Goal: Task Accomplishment & Management: Complete application form

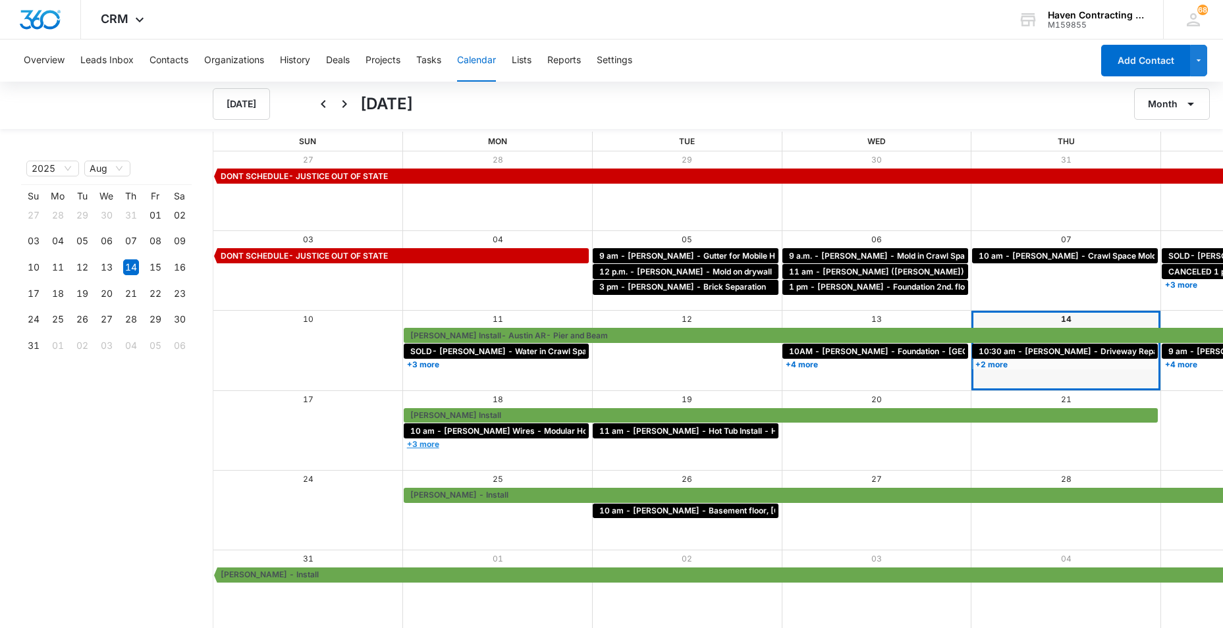
click at [404, 444] on link "+3 more" at bounding box center [497, 444] width 186 height 10
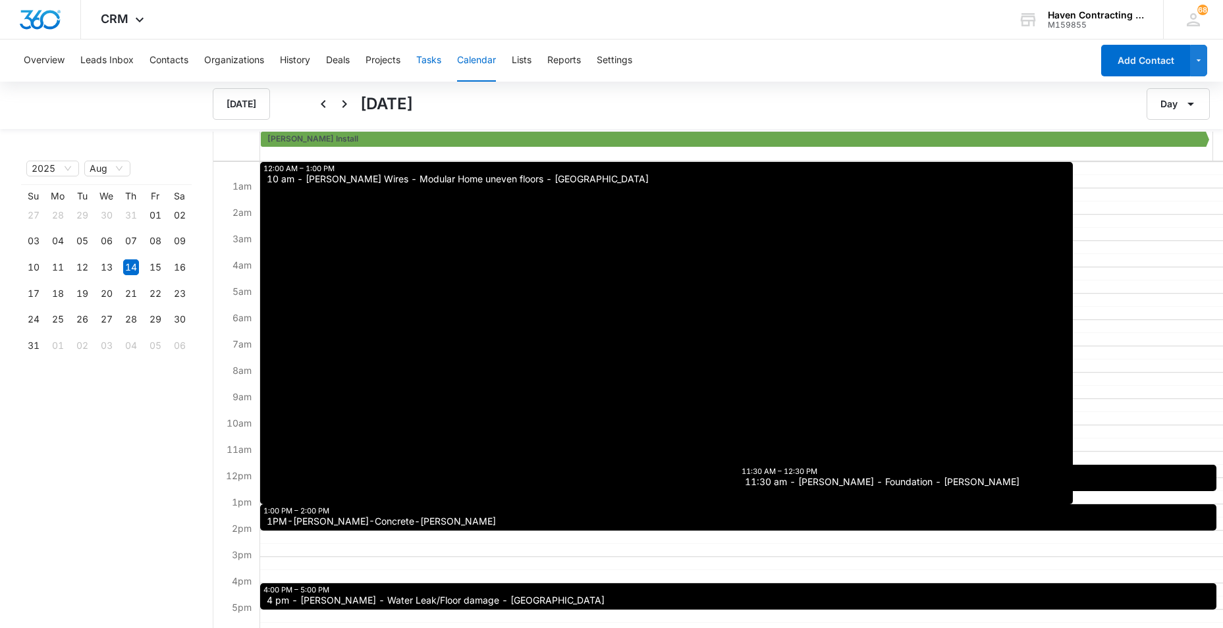
click at [430, 60] on button "Tasks" at bounding box center [428, 61] width 25 height 42
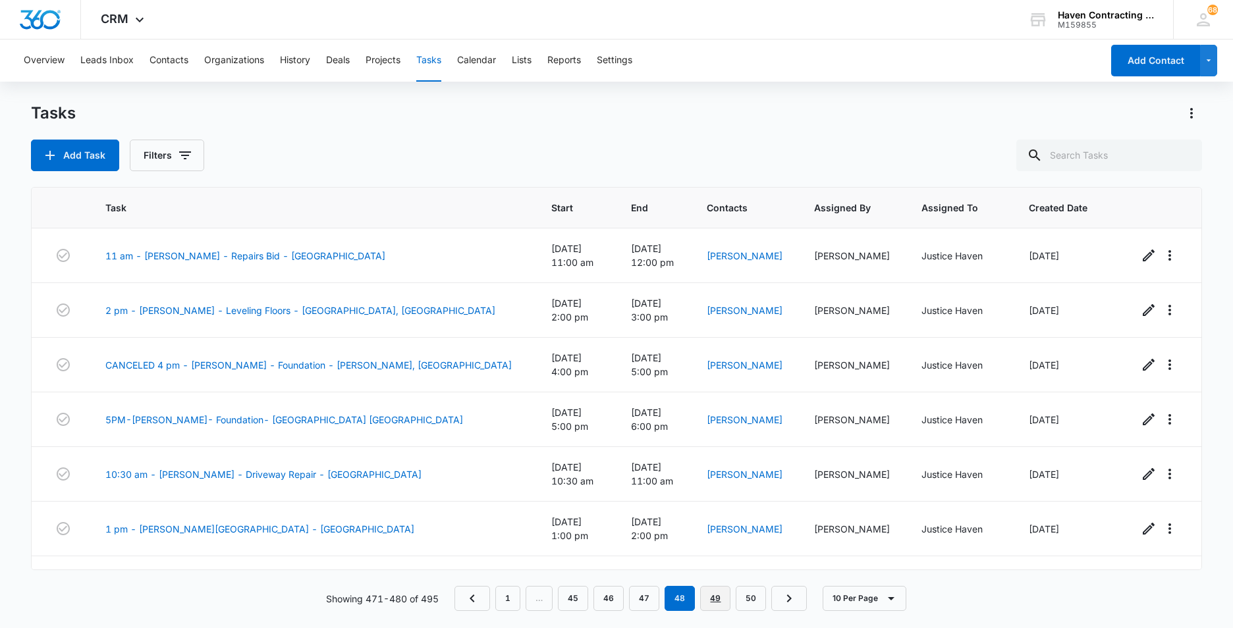
click at [709, 604] on link "49" at bounding box center [715, 598] width 30 height 25
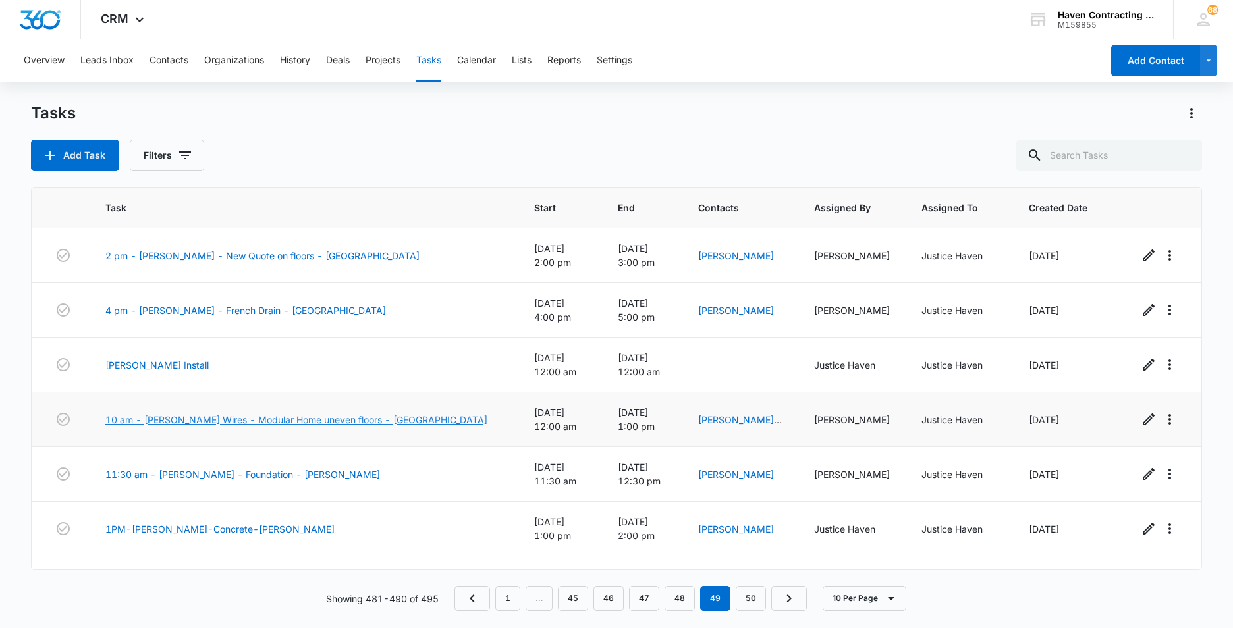
click at [244, 413] on link "10 am - [PERSON_NAME] Wires - Modular Home uneven floors - [GEOGRAPHIC_DATA]" at bounding box center [296, 420] width 382 height 14
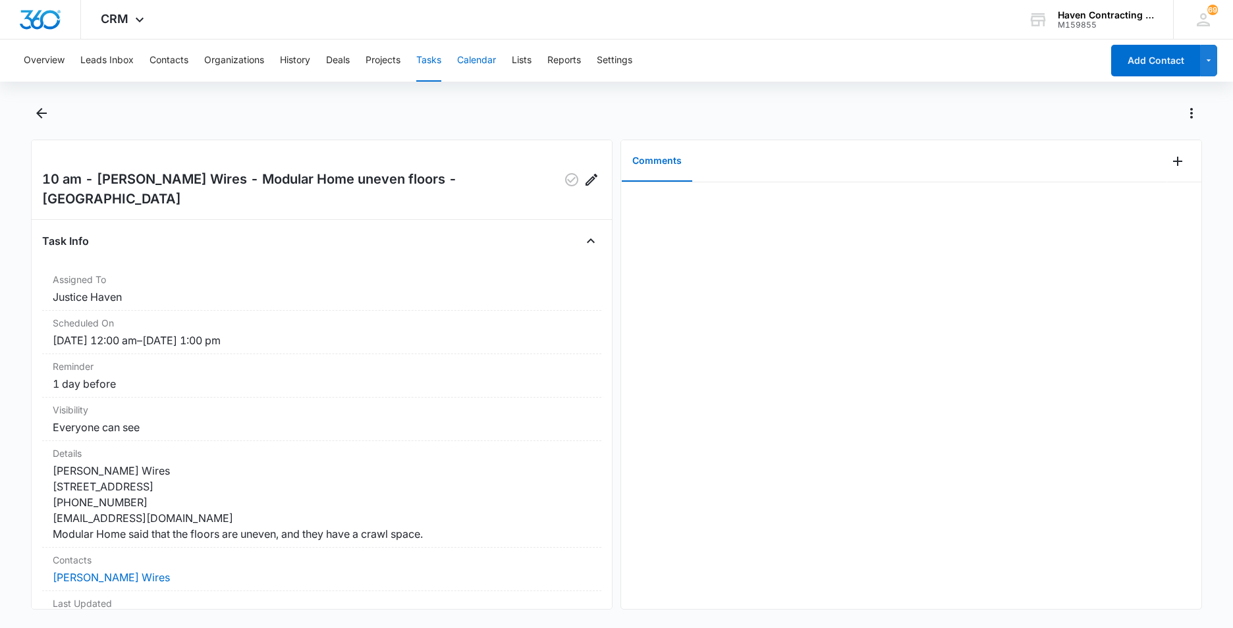
click at [479, 62] on button "Calendar" at bounding box center [476, 61] width 39 height 42
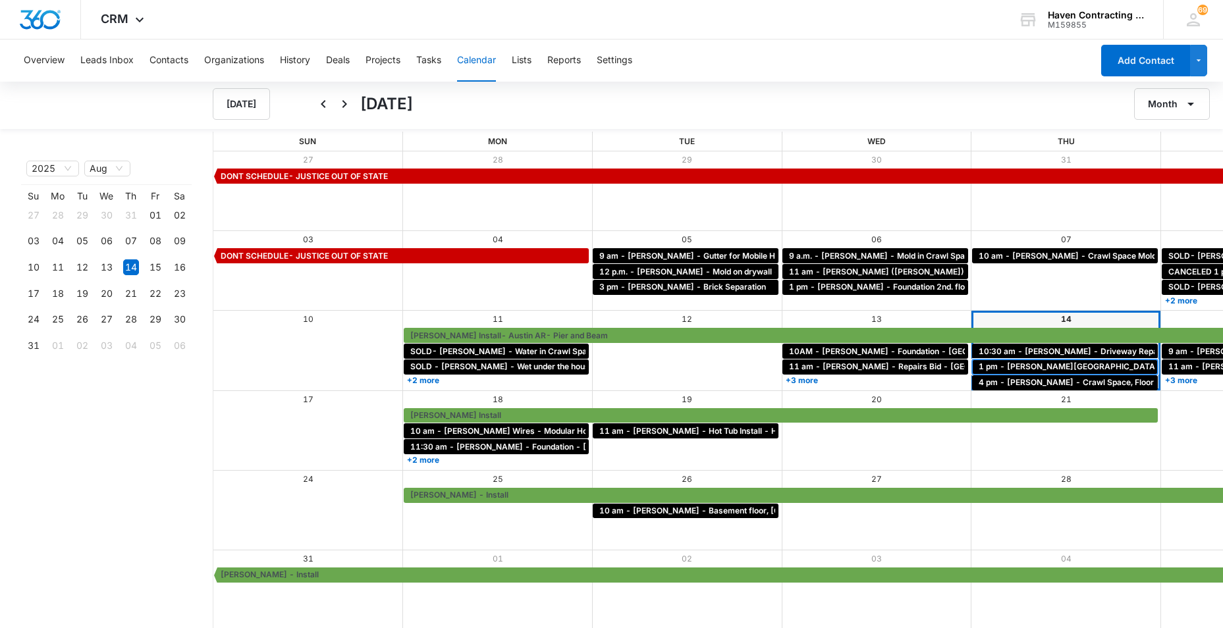
click at [979, 366] on span "1 pm - [PERSON_NAME][GEOGRAPHIC_DATA] - [GEOGRAPHIC_DATA]" at bounding box center [1116, 367] width 274 height 12
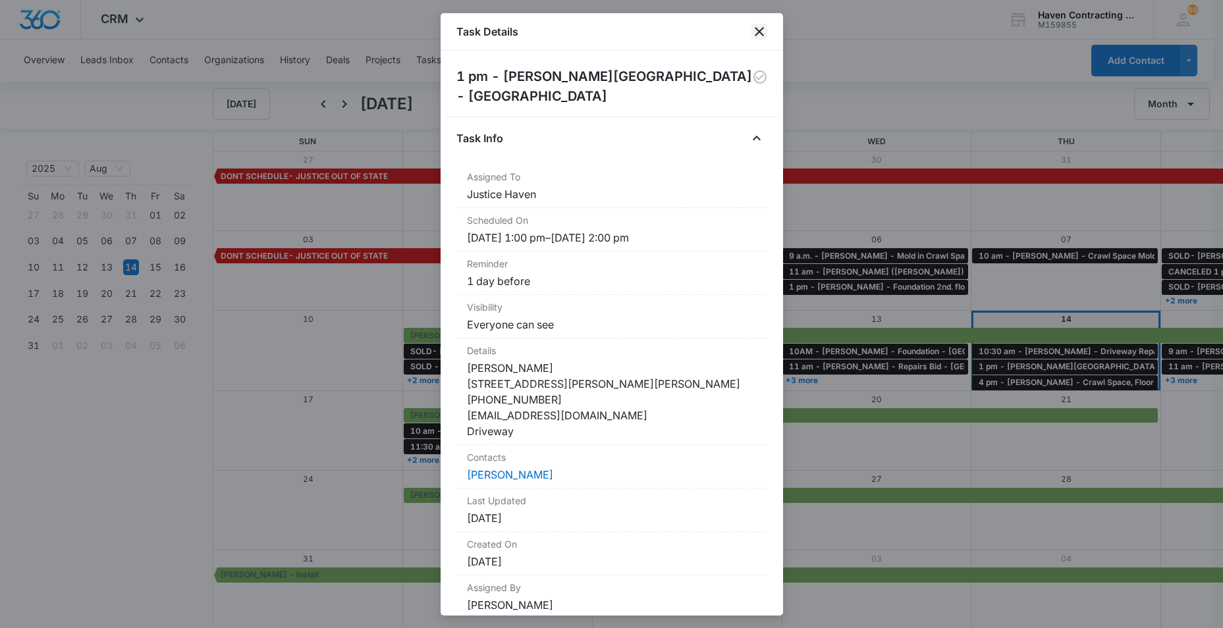
drag, startPoint x: 762, startPoint y: 29, endPoint x: 750, endPoint y: 45, distance: 20.3
click at [761, 29] on icon "close" at bounding box center [760, 32] width 16 height 16
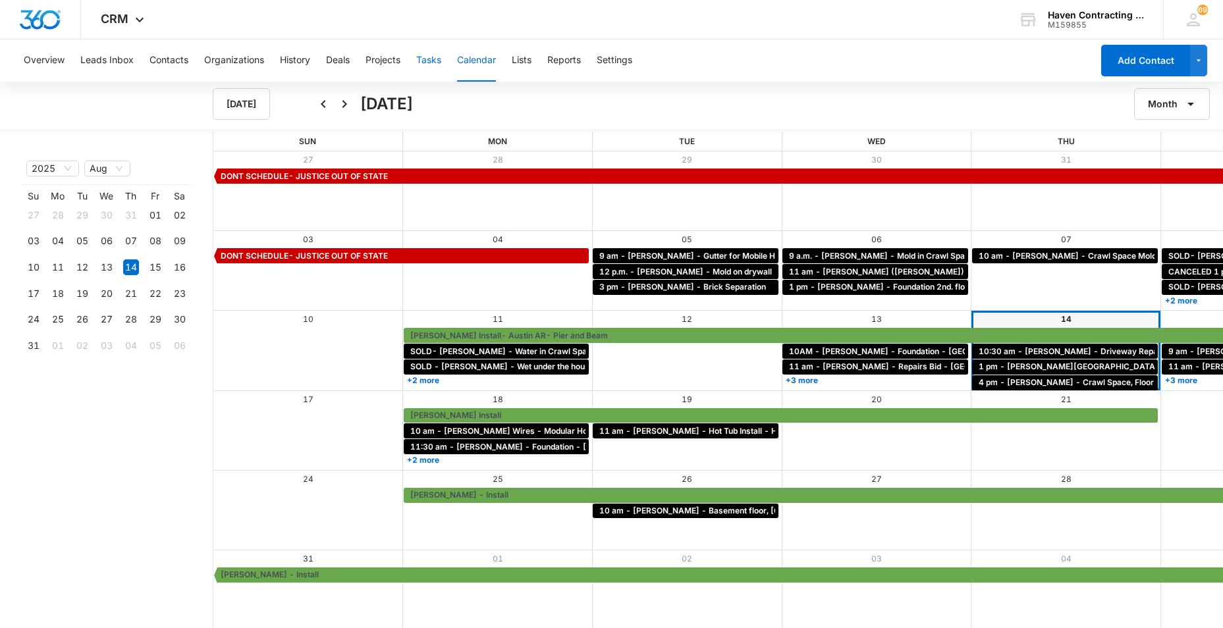
click at [428, 64] on button "Tasks" at bounding box center [428, 61] width 25 height 42
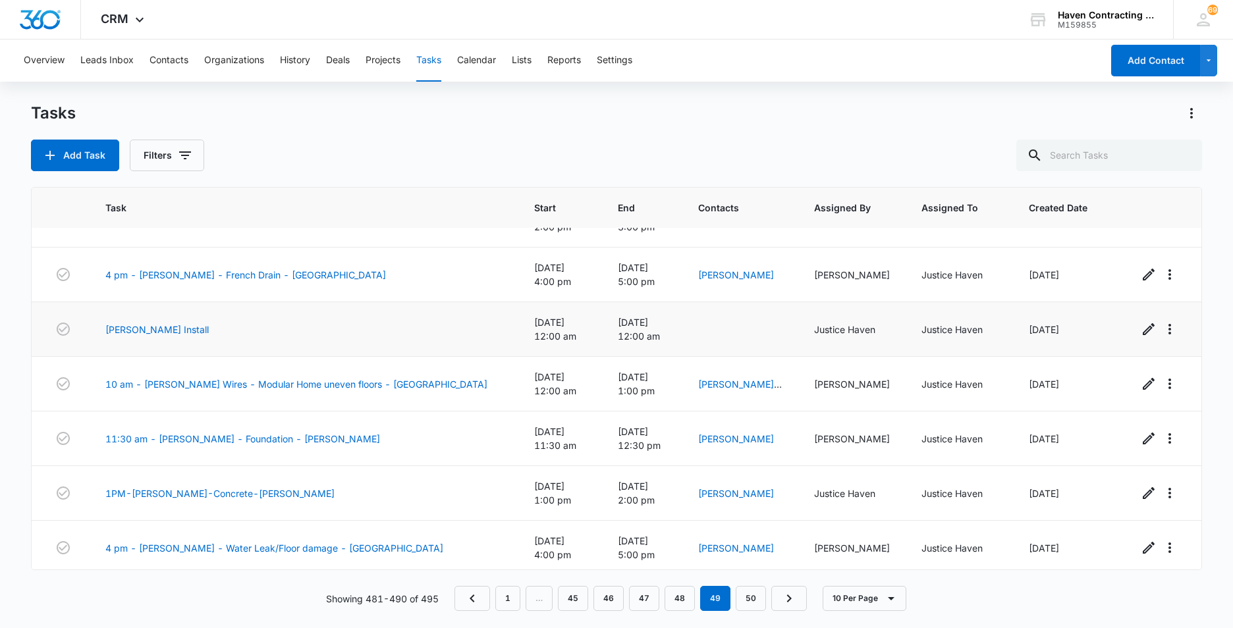
scroll to position [66, 0]
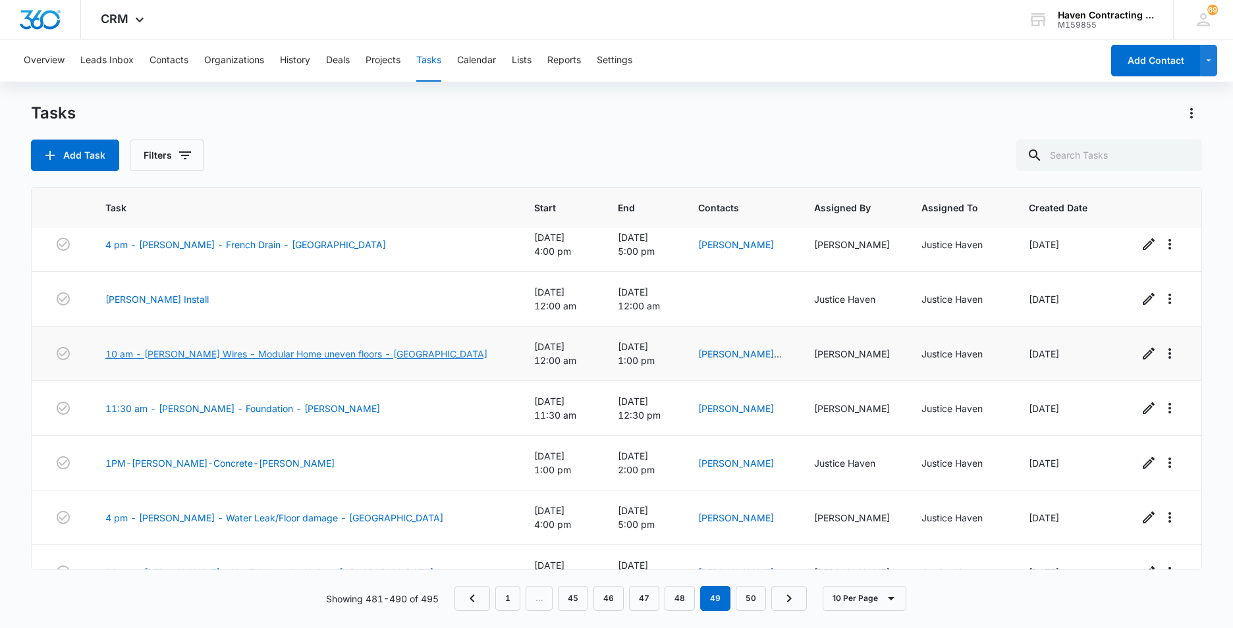
click at [223, 347] on link "10 am - Corrina Wires - Modular Home uneven floors - Jonesboro" at bounding box center [296, 354] width 382 height 14
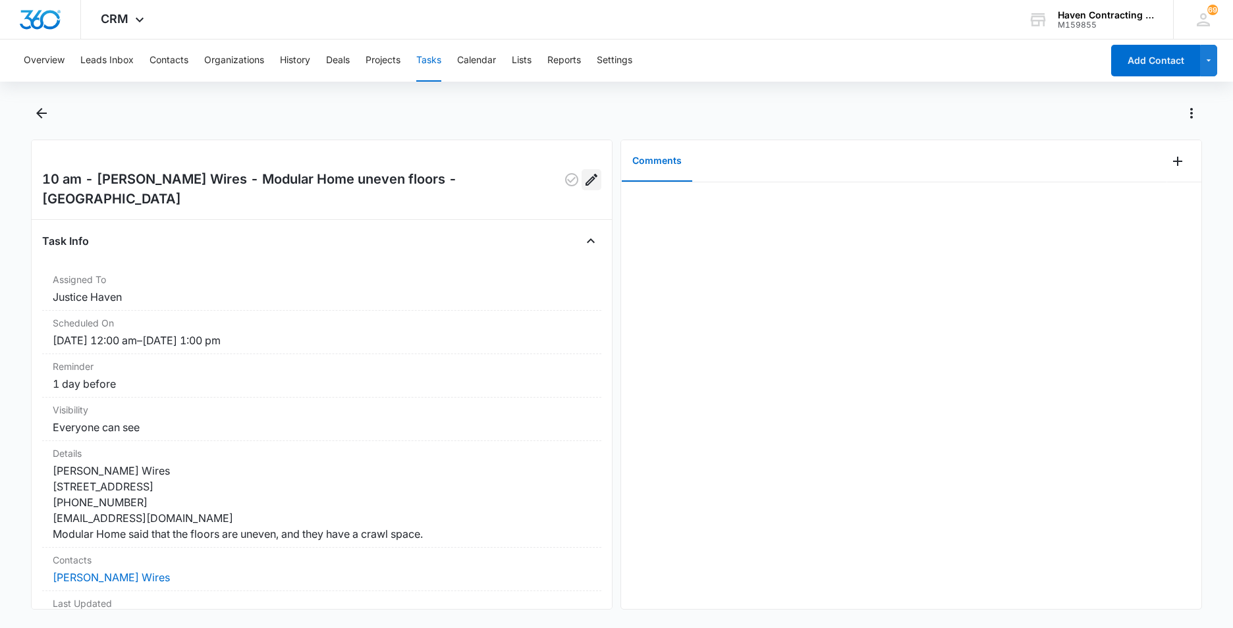
click at [584, 177] on icon "Edit" at bounding box center [592, 180] width 16 height 16
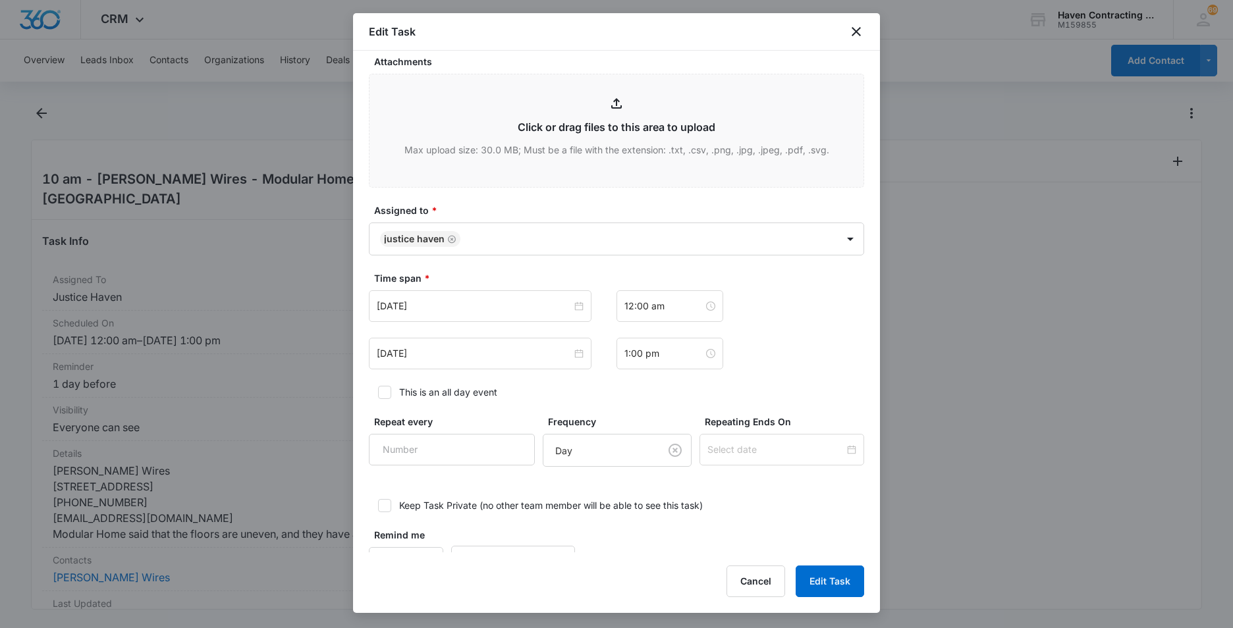
scroll to position [659, 0]
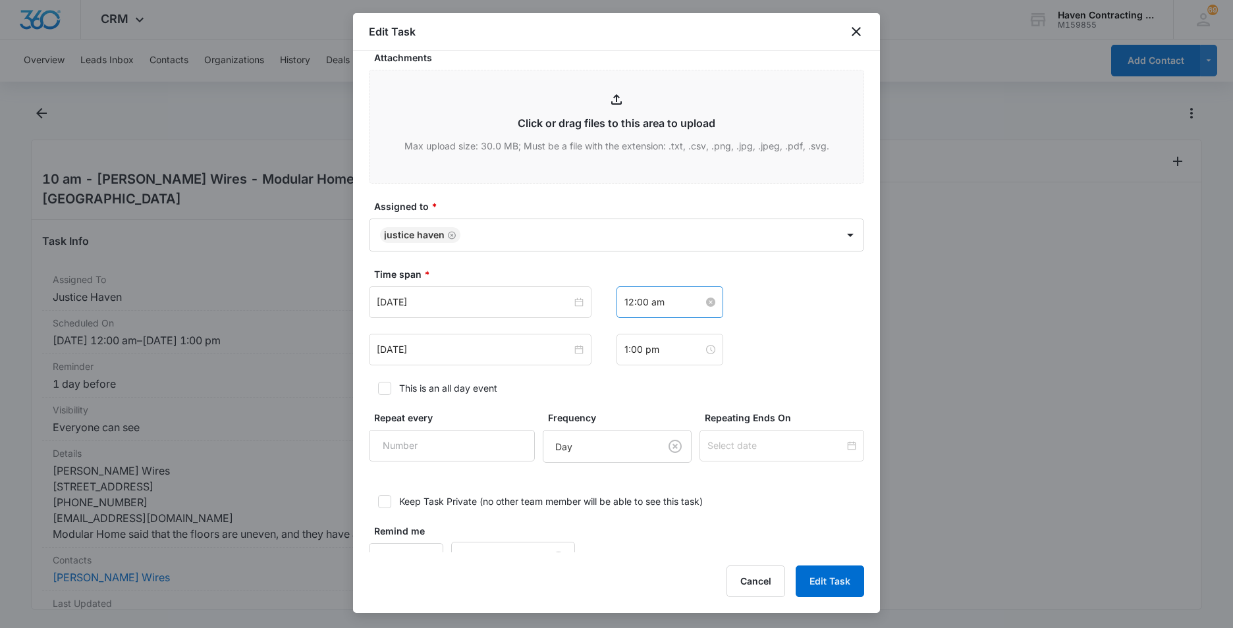
click at [669, 306] on input "12:00 am" at bounding box center [663, 302] width 79 height 14
click at [626, 385] on div "10" at bounding box center [629, 385] width 37 height 18
type input "10:00 am"
click at [701, 331] on div "AM" at bounding box center [704, 332] width 36 height 18
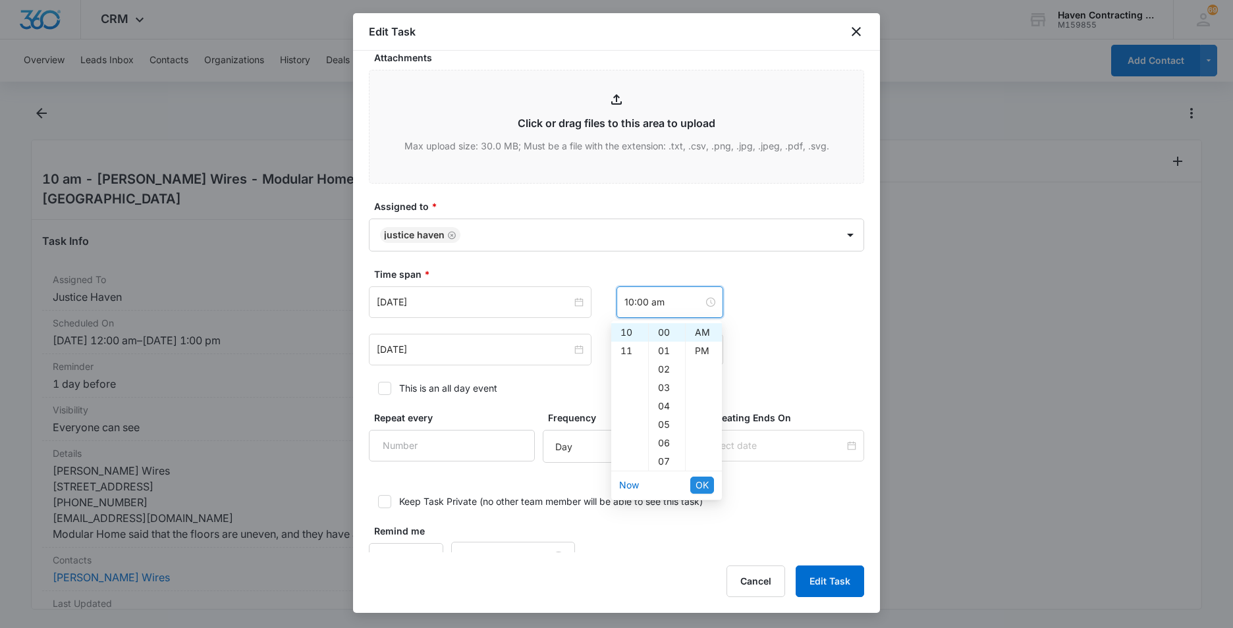
click at [700, 479] on span "OK" at bounding box center [702, 485] width 13 height 14
click at [660, 356] on input "1:00 pm" at bounding box center [663, 350] width 79 height 14
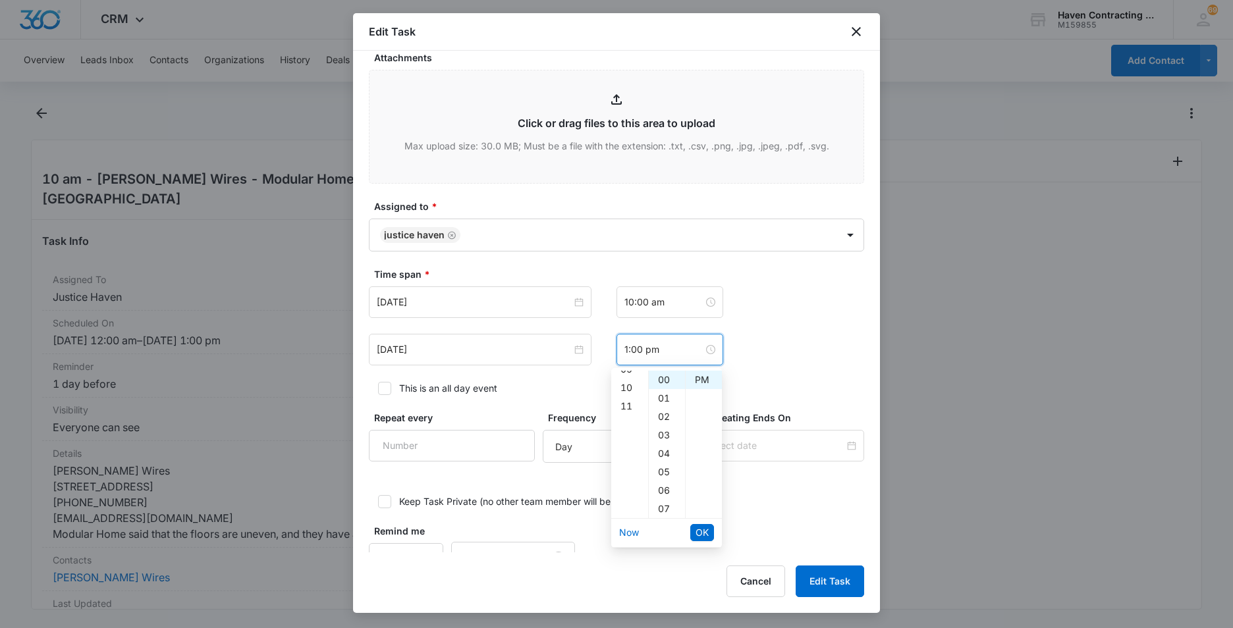
scroll to position [203, 0]
click at [632, 376] on div "11" at bounding box center [629, 380] width 37 height 18
click at [702, 381] on div "AM" at bounding box center [704, 380] width 36 height 18
type input "11:00 am"
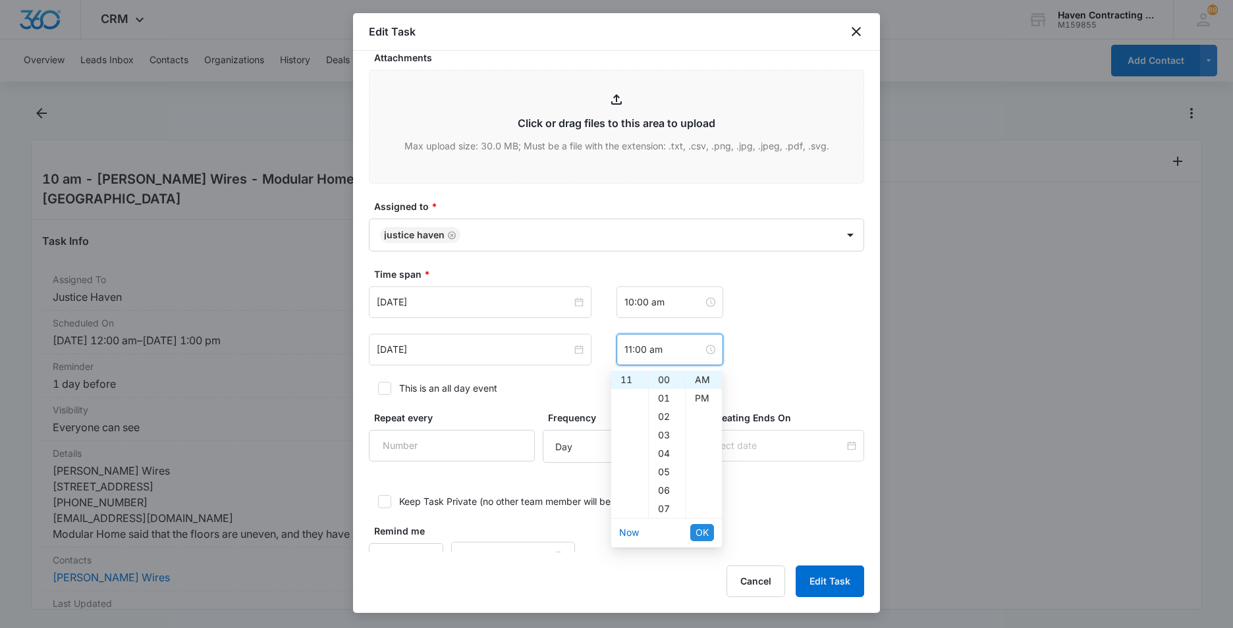
click at [704, 530] on span "OK" at bounding box center [702, 533] width 13 height 14
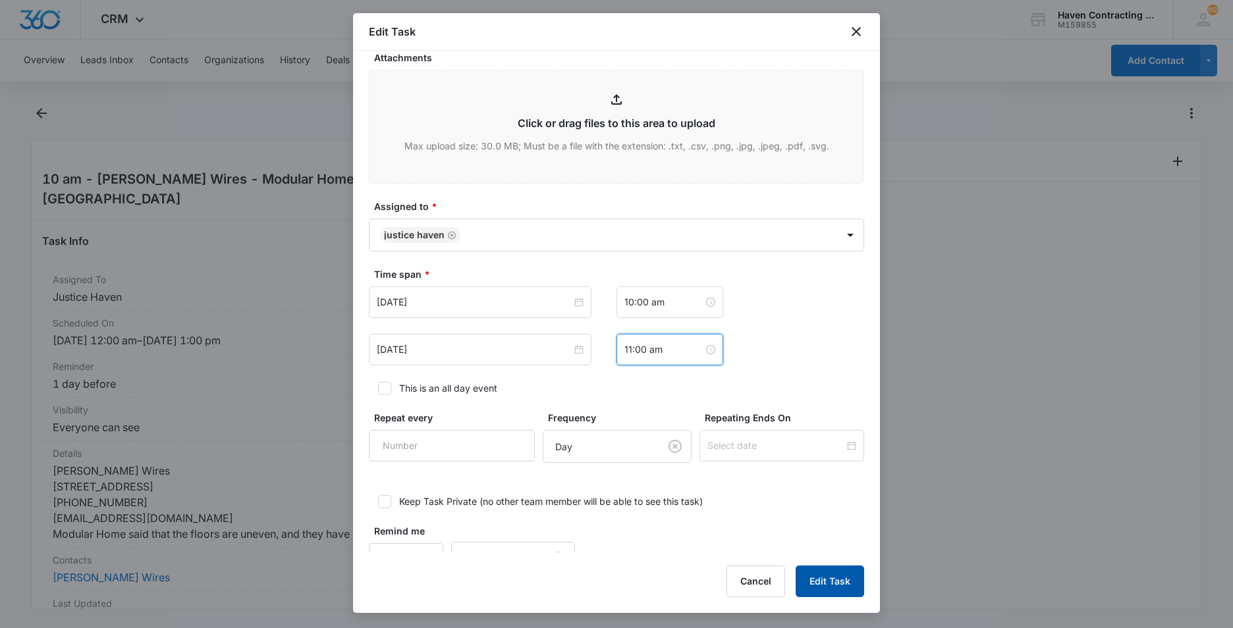
click at [817, 586] on button "Edit Task" at bounding box center [830, 582] width 69 height 32
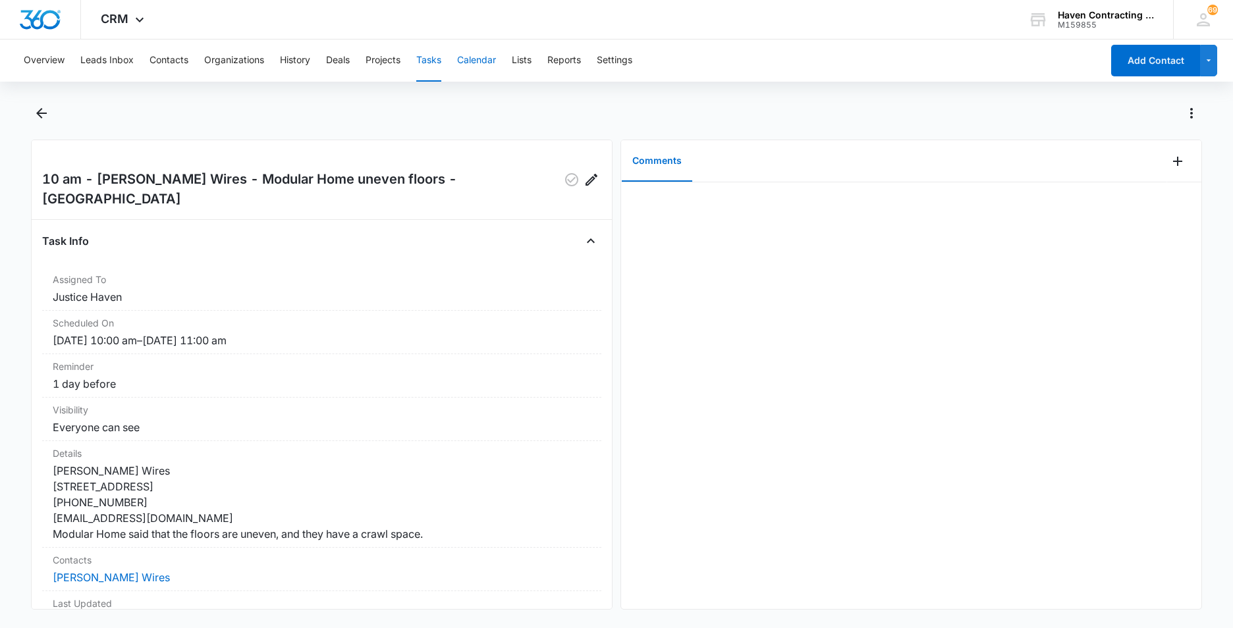
click at [482, 58] on button "Calendar" at bounding box center [476, 61] width 39 height 42
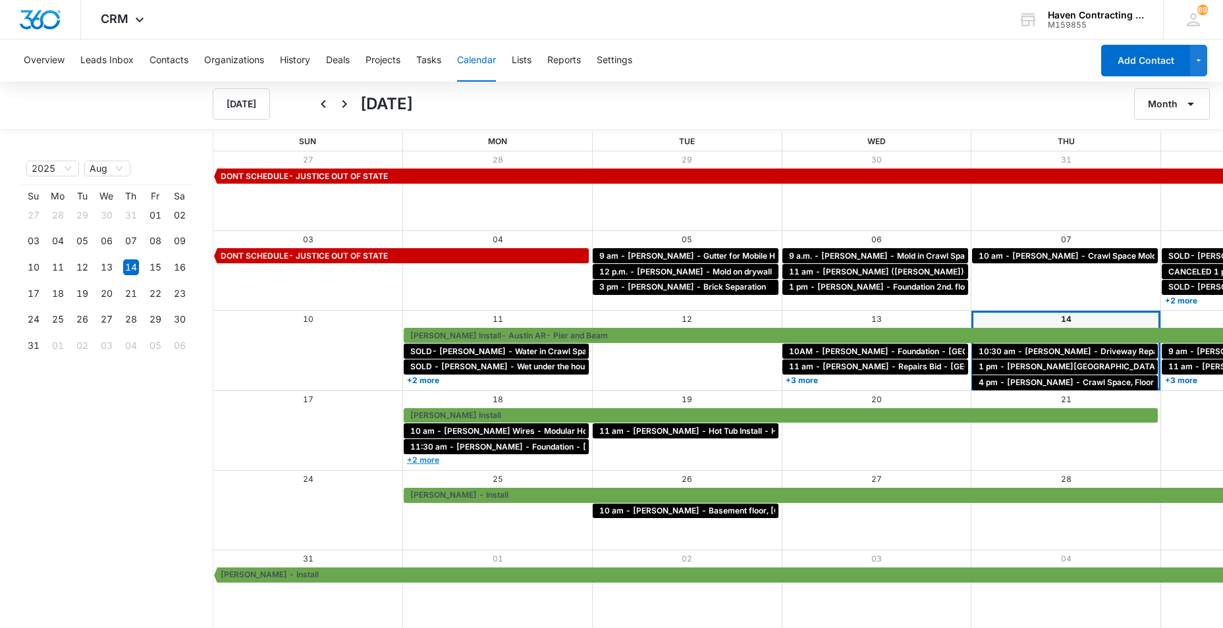
click at [404, 460] on link "+2 more" at bounding box center [497, 460] width 186 height 10
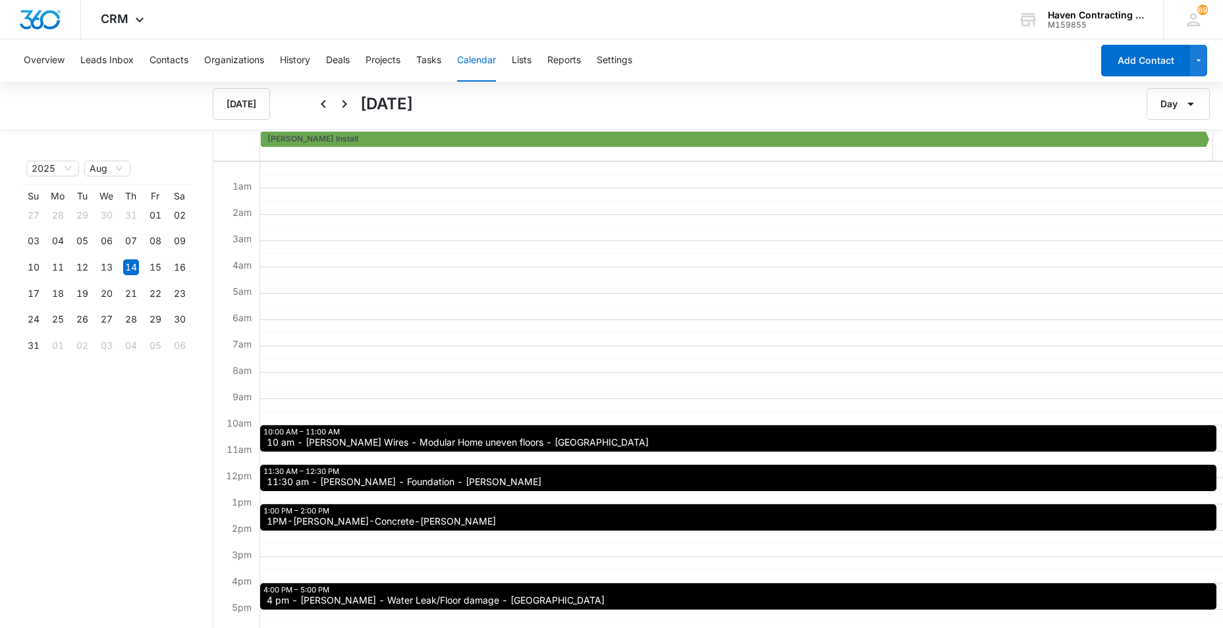
click at [477, 61] on button "Calendar" at bounding box center [476, 61] width 39 height 42
click at [437, 56] on button "Tasks" at bounding box center [428, 61] width 25 height 42
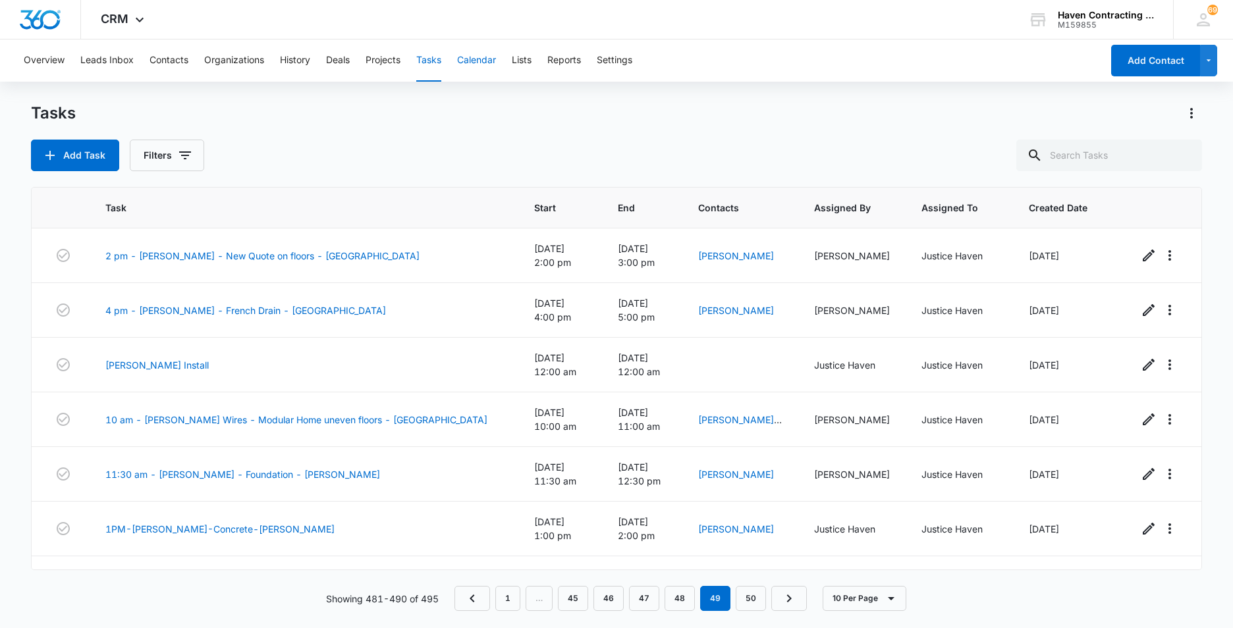
click at [480, 60] on button "Calendar" at bounding box center [476, 61] width 39 height 42
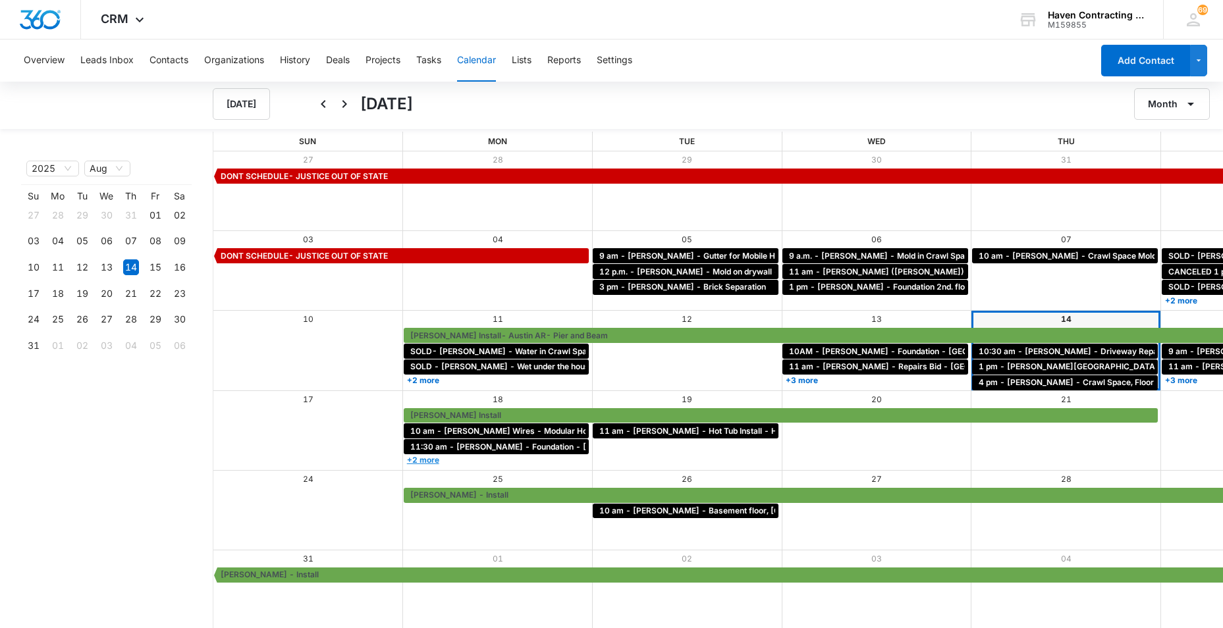
click at [404, 461] on link "+2 more" at bounding box center [497, 460] width 186 height 10
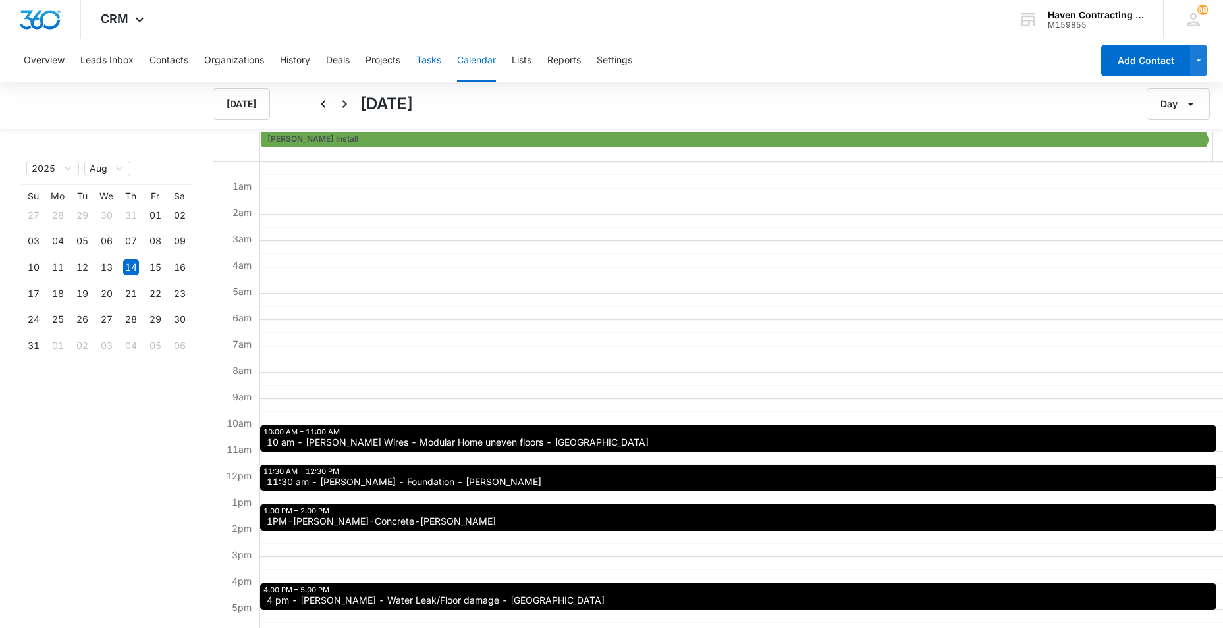
click at [426, 63] on button "Tasks" at bounding box center [428, 61] width 25 height 42
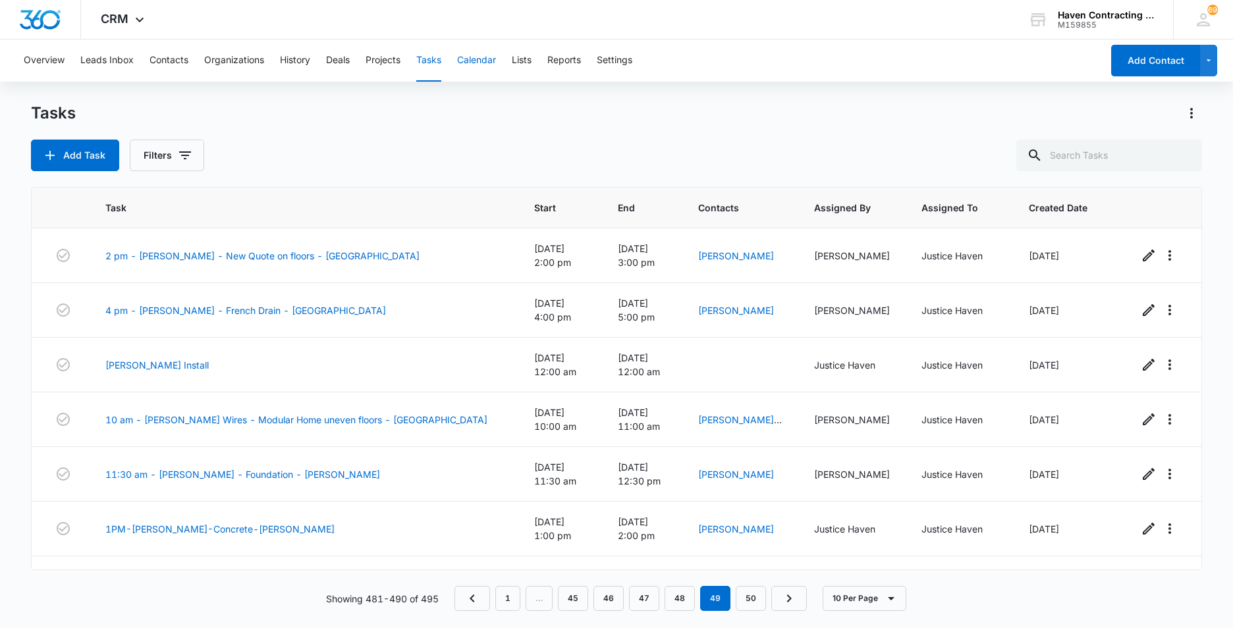
click at [474, 59] on button "Calendar" at bounding box center [476, 61] width 39 height 42
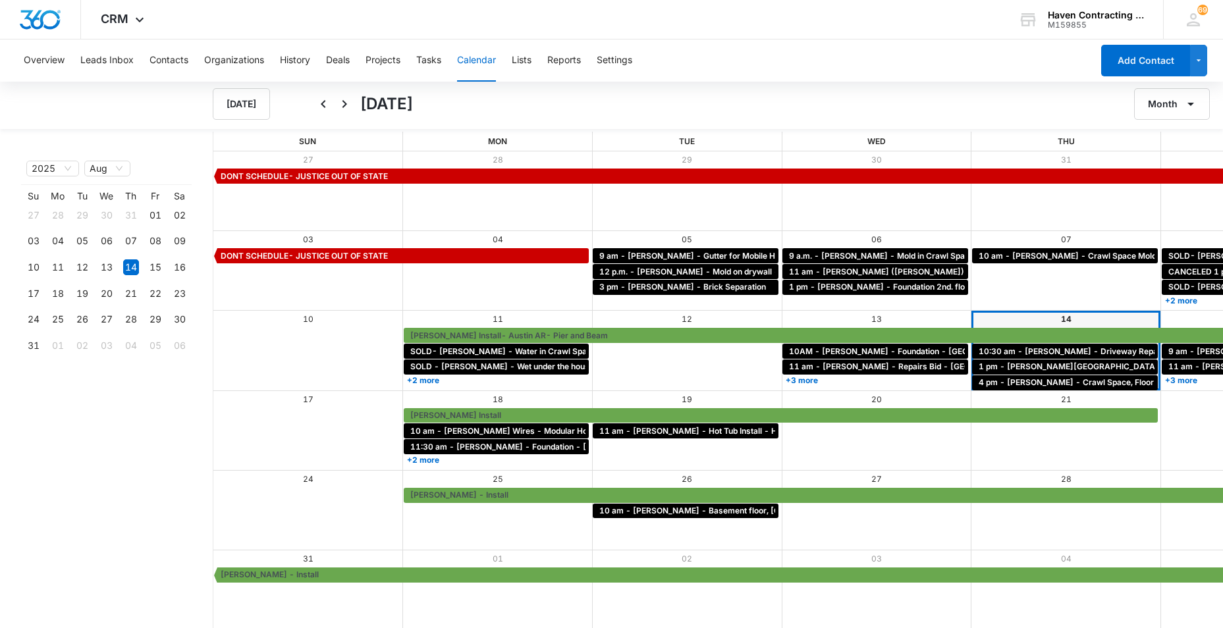
scroll to position [1, 0]
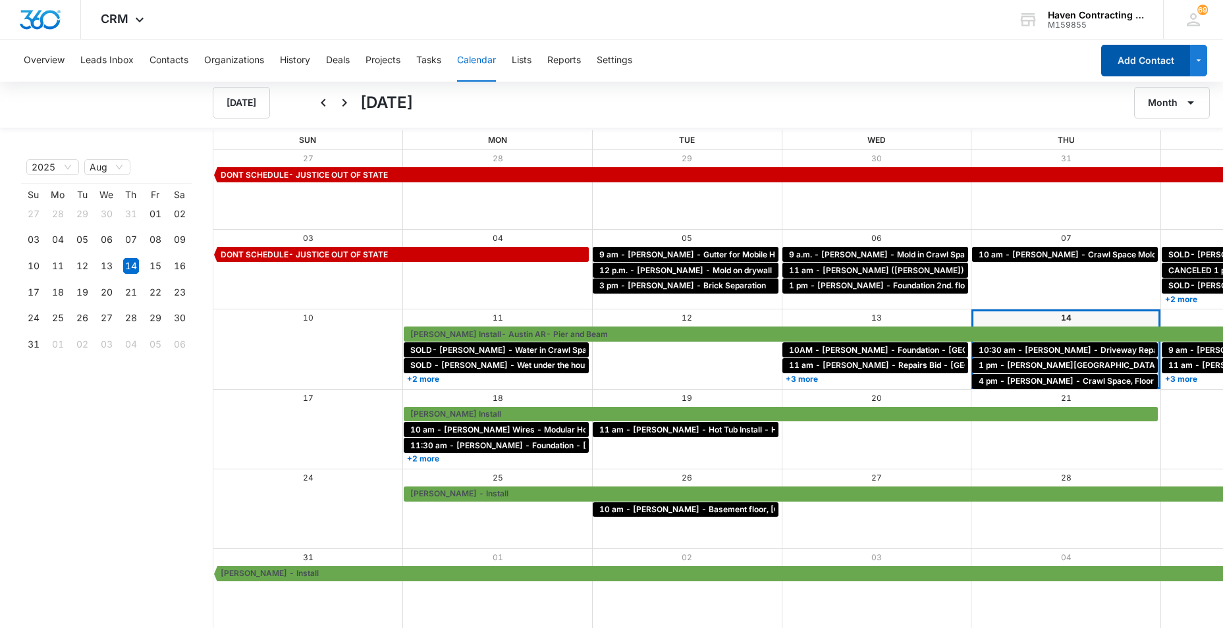
click at [1117, 68] on button "Add Contact" at bounding box center [1145, 61] width 89 height 32
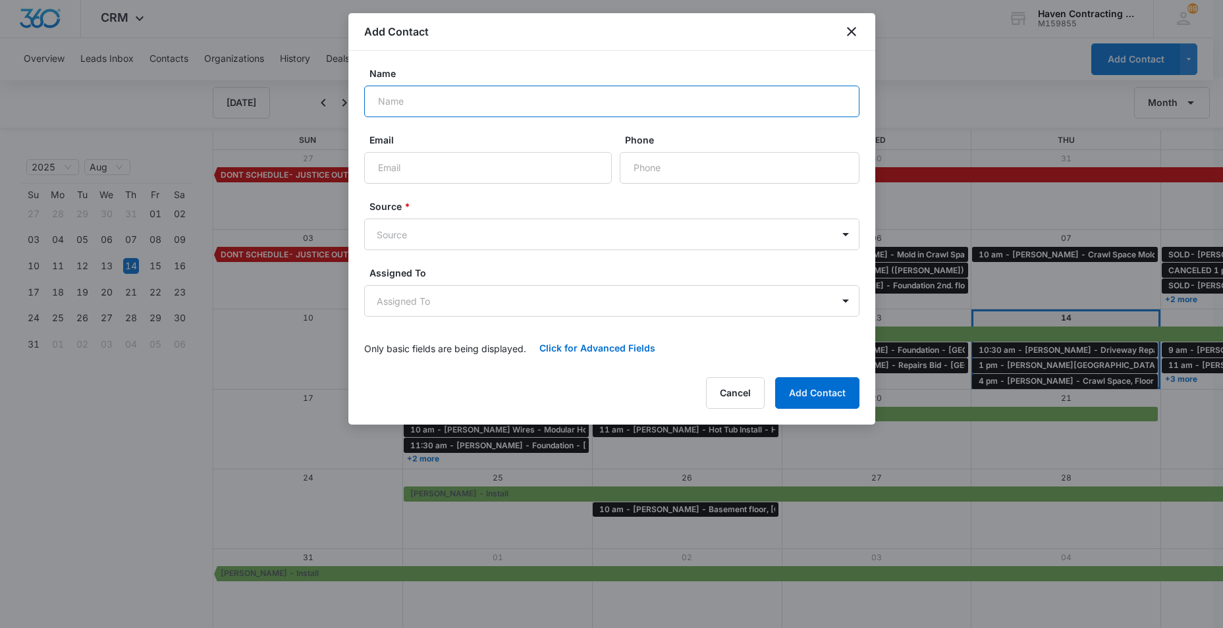
click at [386, 107] on input "Name" at bounding box center [611, 102] width 495 height 32
type input "Dennis Whitner"
drag, startPoint x: 400, startPoint y: 161, endPoint x: 617, endPoint y: 218, distance: 224.2
click at [400, 162] on input "Email" at bounding box center [488, 168] width 248 height 32
type input "dwhitneri5@gmail.com"
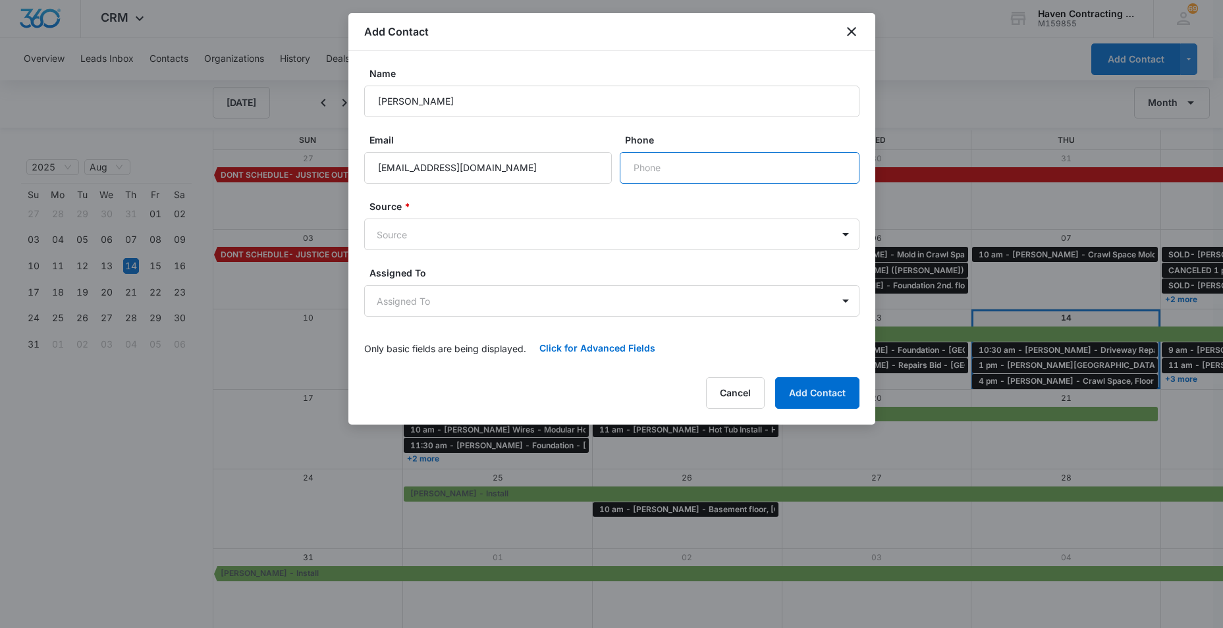
drag, startPoint x: 636, startPoint y: 169, endPoint x: 656, endPoint y: 168, distance: 20.5
click at [637, 169] on input "Phone" at bounding box center [740, 168] width 240 height 32
type input "(870) 307-4878"
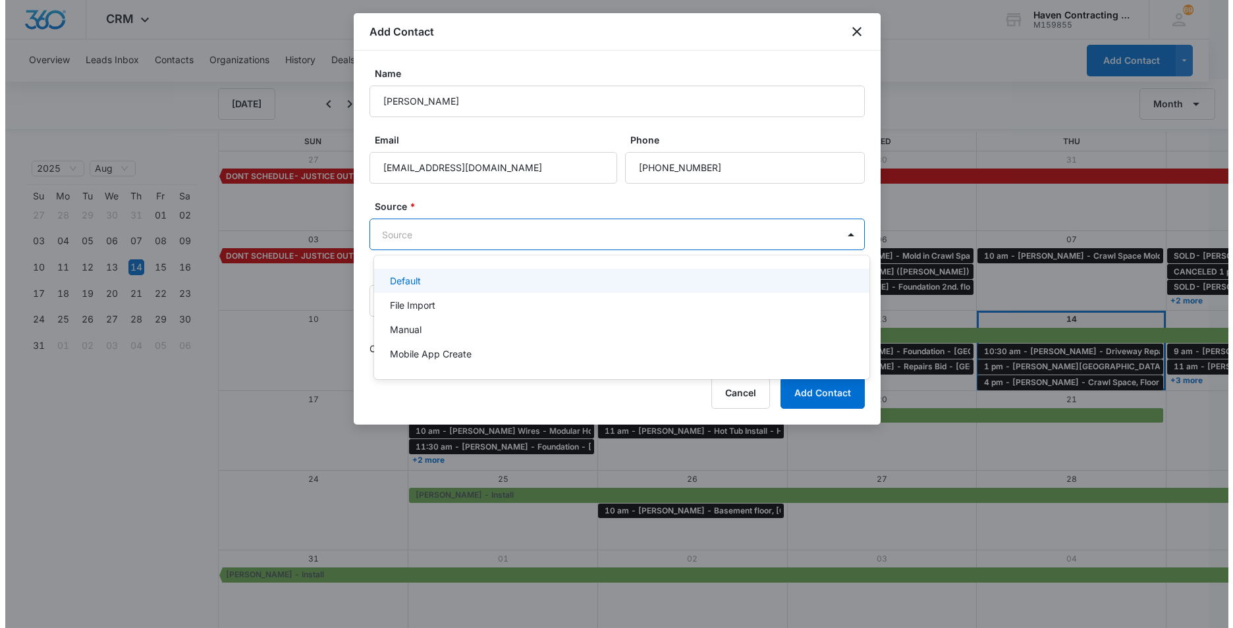
scroll to position [0, 0]
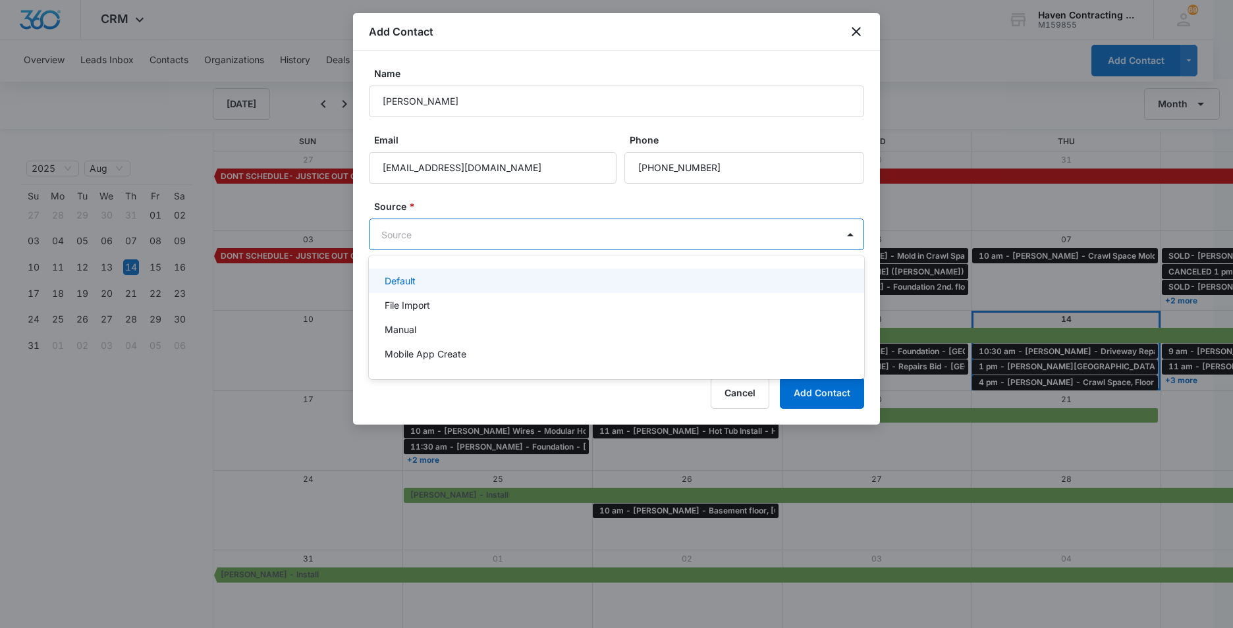
click at [374, 233] on body "CRM Apps Reputation Websites Forms CRM Email Social Ads Intelligence Brand Sett…" at bounding box center [616, 314] width 1233 height 628
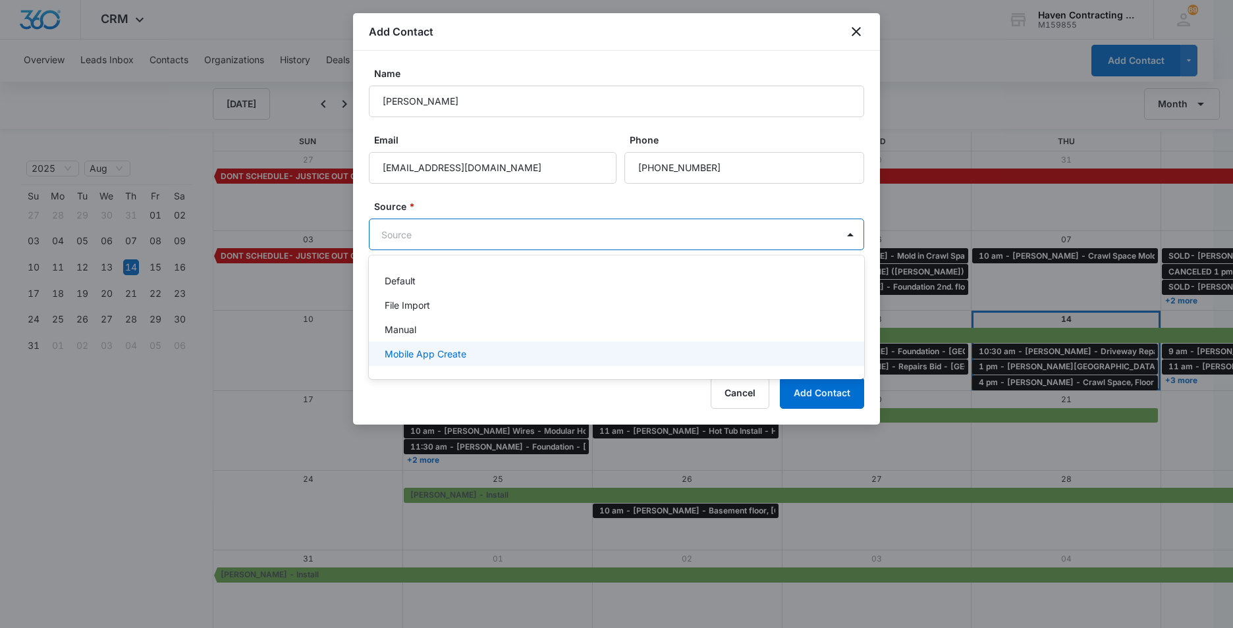
click at [387, 354] on p "Mobile App Create" at bounding box center [426, 354] width 82 height 14
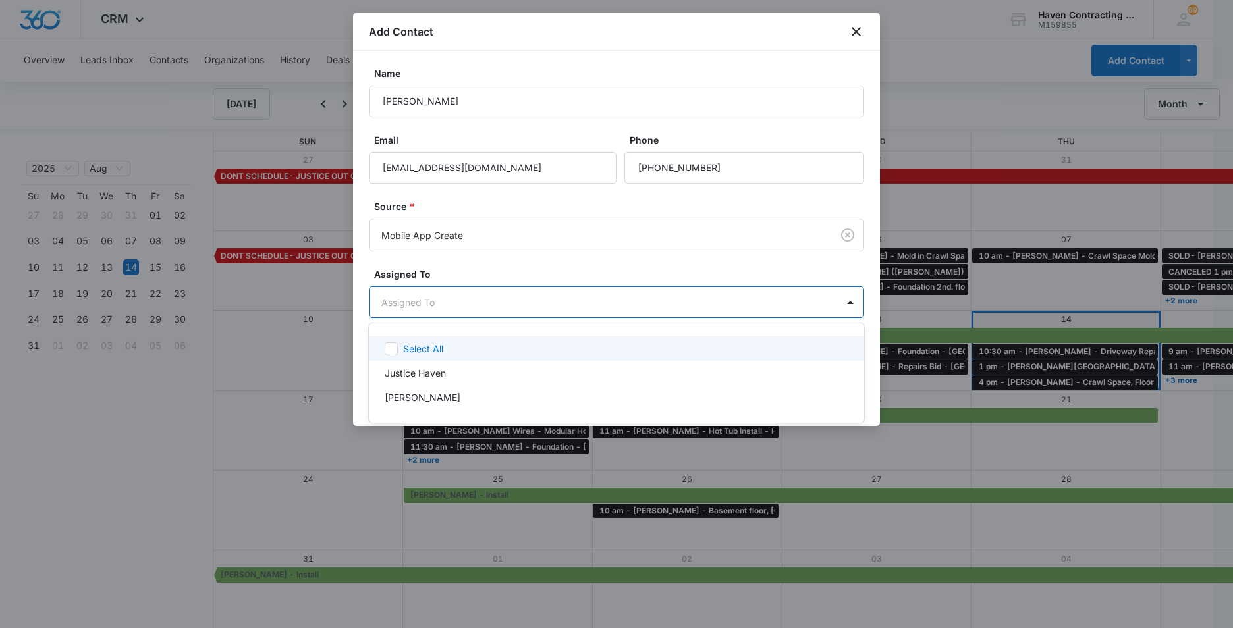
click at [375, 308] on body "CRM Apps Reputation Websites Forms CRM Email Social Ads Intelligence Brand Sett…" at bounding box center [616, 314] width 1233 height 628
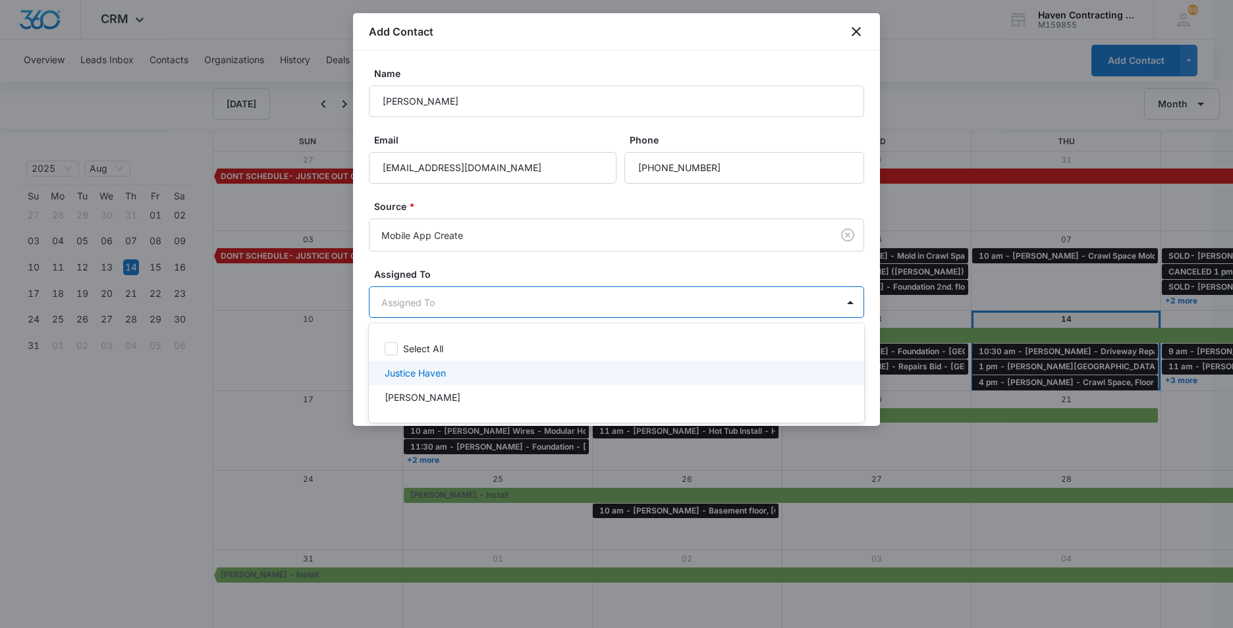
click at [397, 378] on p "Justice Haven" at bounding box center [415, 373] width 61 height 14
click at [363, 369] on div at bounding box center [616, 314] width 1233 height 628
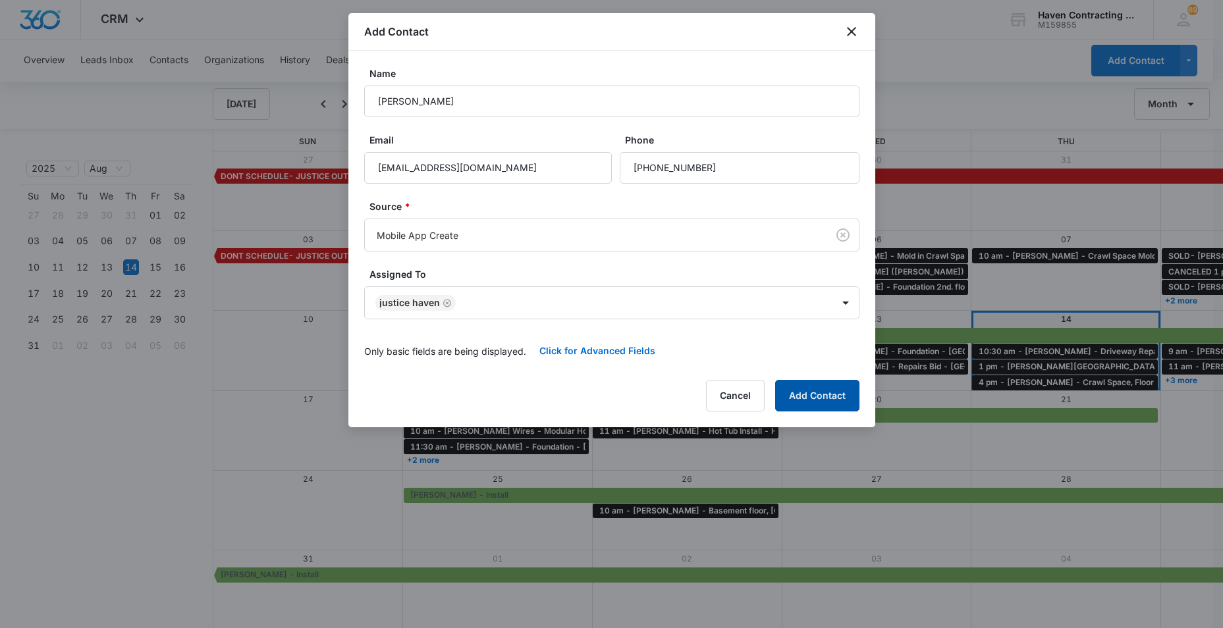
click at [825, 396] on button "Add Contact" at bounding box center [817, 396] width 84 height 32
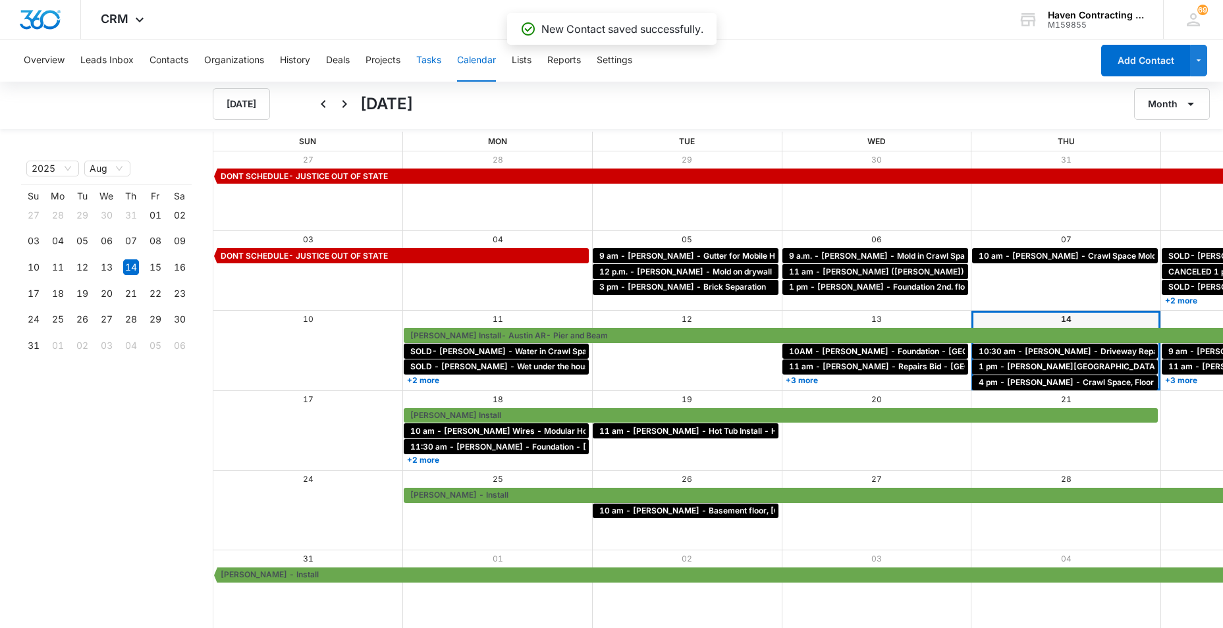
click at [429, 63] on button "Tasks" at bounding box center [428, 61] width 25 height 42
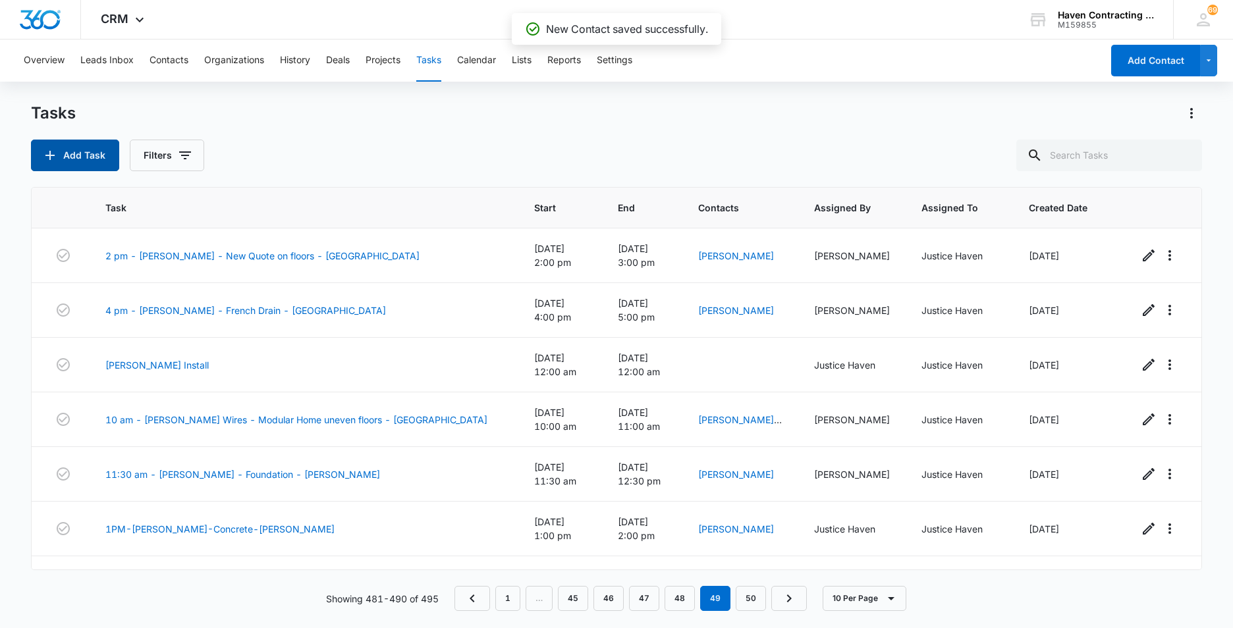
click at [68, 151] on button "Add Task" at bounding box center [75, 156] width 88 height 32
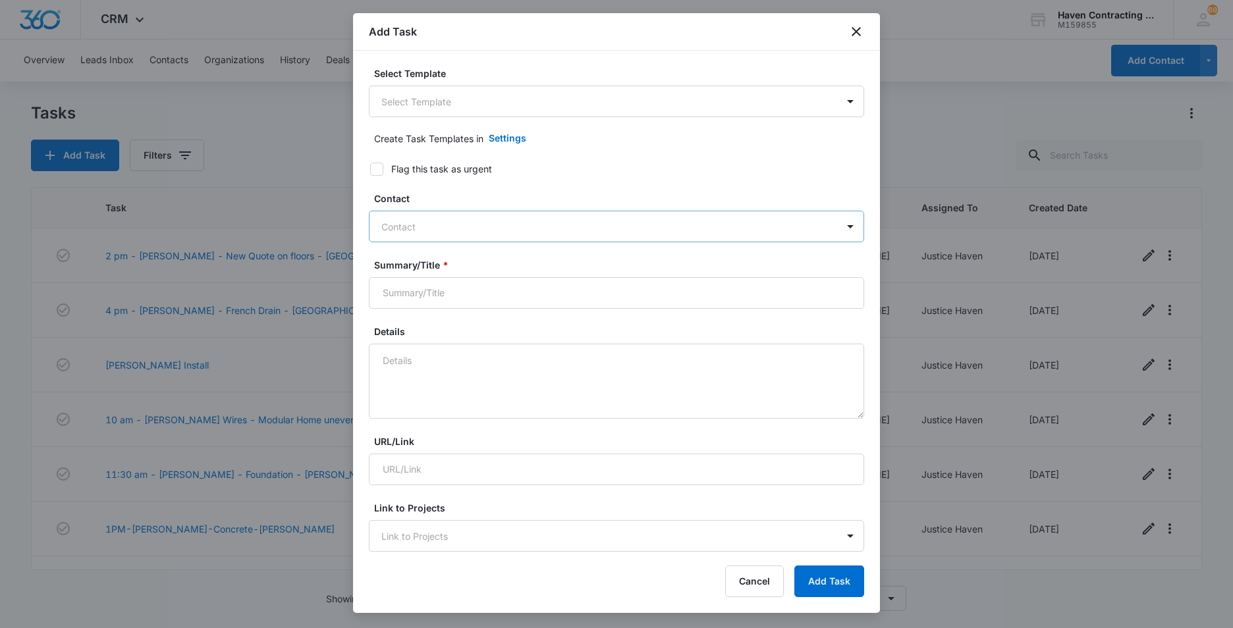
click at [393, 225] on div at bounding box center [608, 227] width 455 height 16
type input "[PERSON_NAME]"
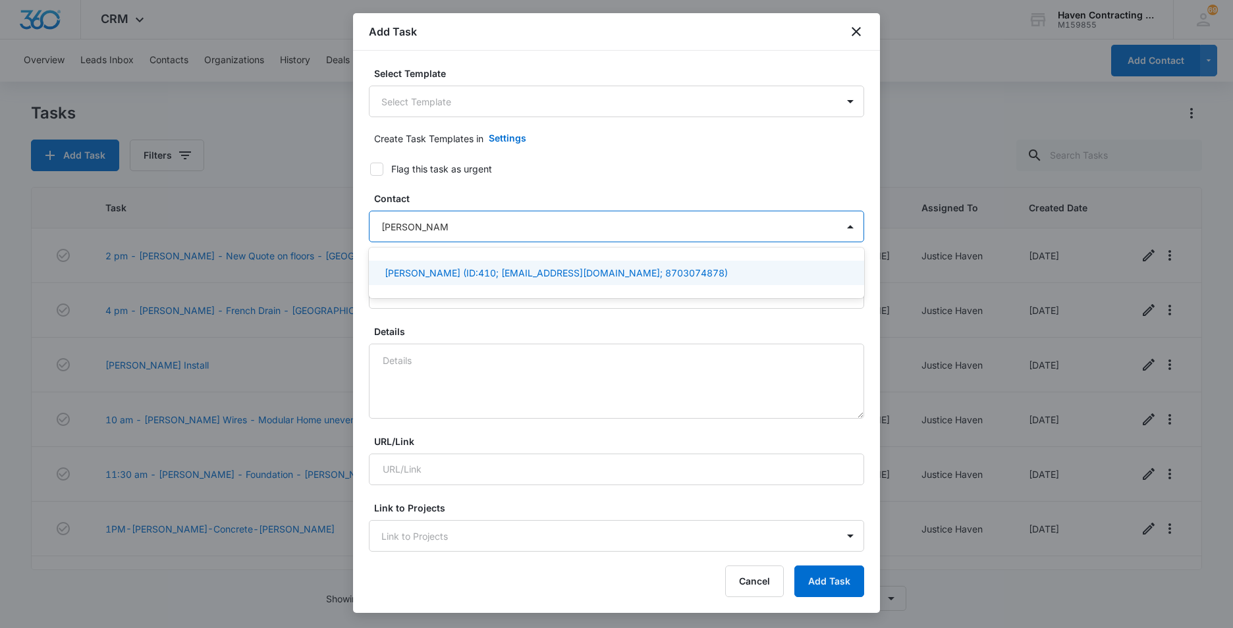
click at [431, 273] on p "Dennis Whitner (ID:410; dwhitneri5@gmail.com; 8703074878)" at bounding box center [556, 273] width 343 height 14
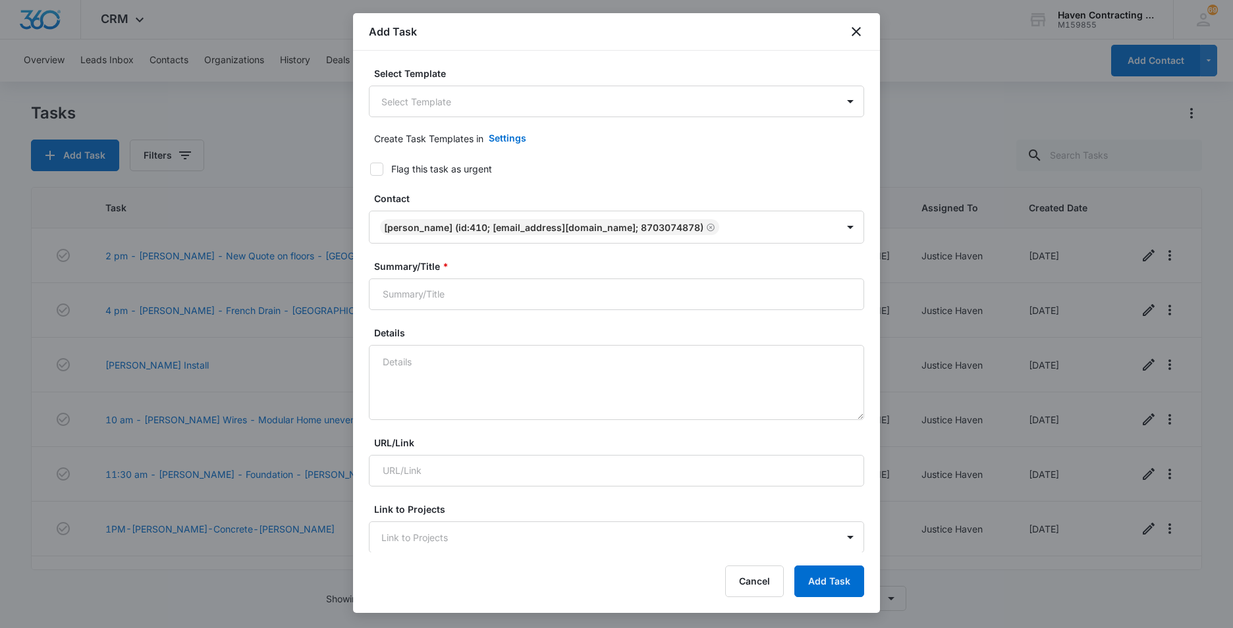
click at [358, 305] on div "Select Template Select Template Create Task Templates in Settings Flag this tas…" at bounding box center [616, 302] width 527 height 502
drag, startPoint x: 393, startPoint y: 302, endPoint x: 469, endPoint y: 291, distance: 76.6
click at [394, 302] on input "Summary/Title *" at bounding box center [616, 295] width 495 height 32
type input "3 pm - [PERSON_NAME] - Crawl Space - [GEOGRAPHIC_DATA]"
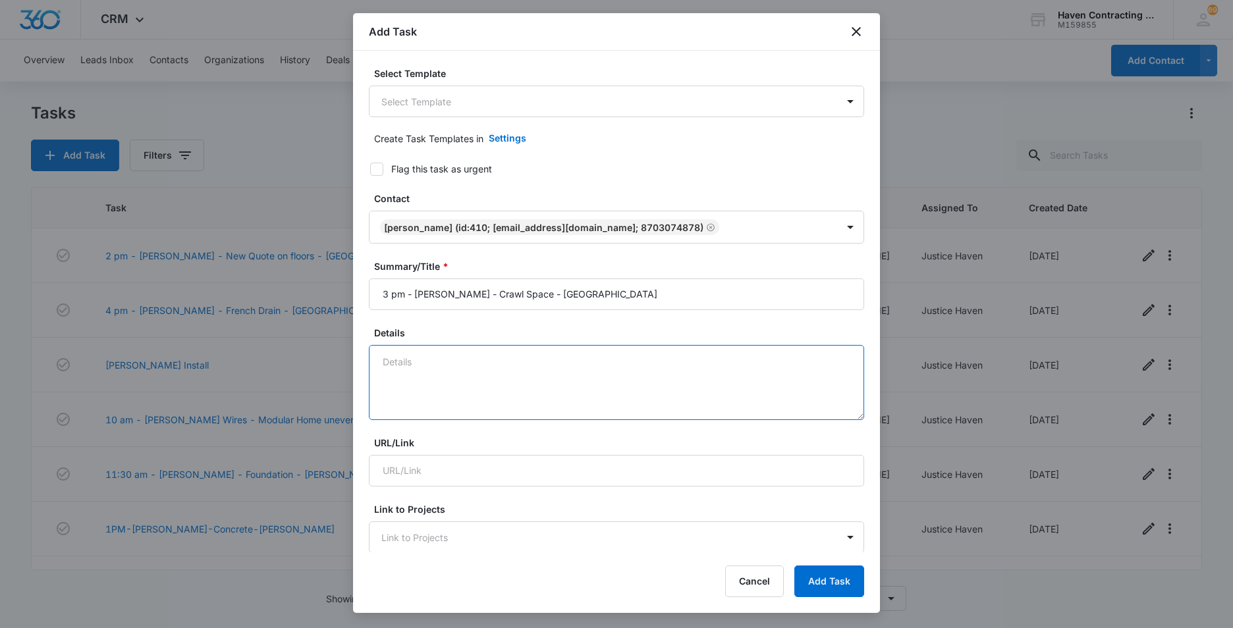
click at [397, 358] on textarea "Details" at bounding box center [616, 382] width 495 height 75
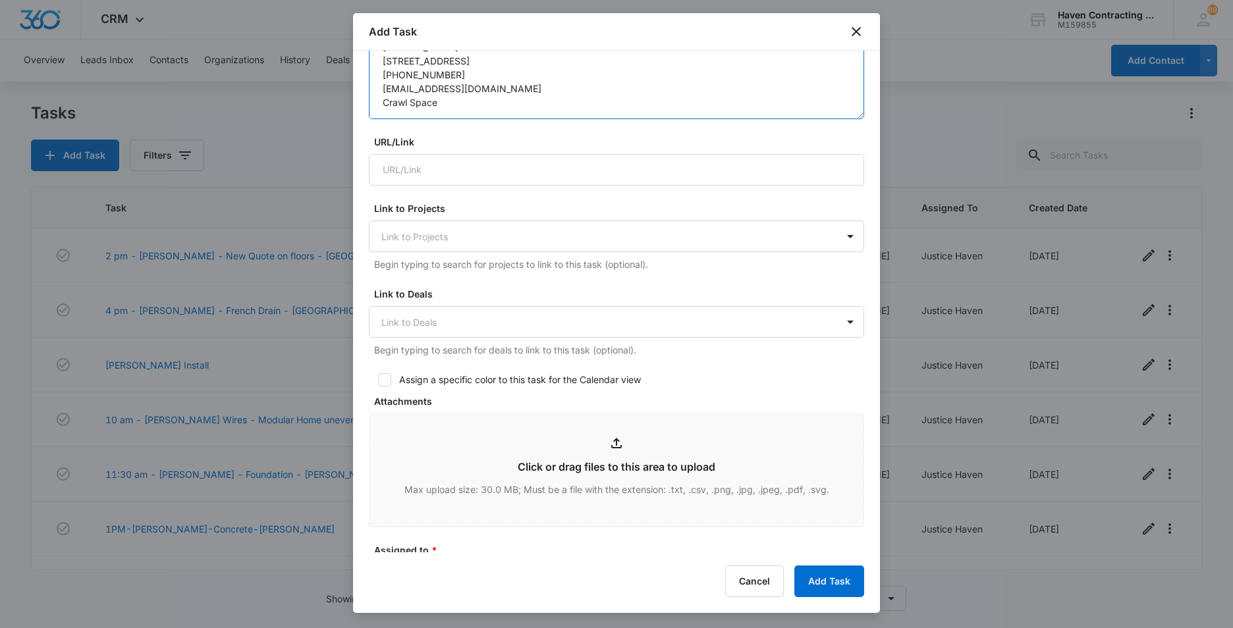
scroll to position [329, 0]
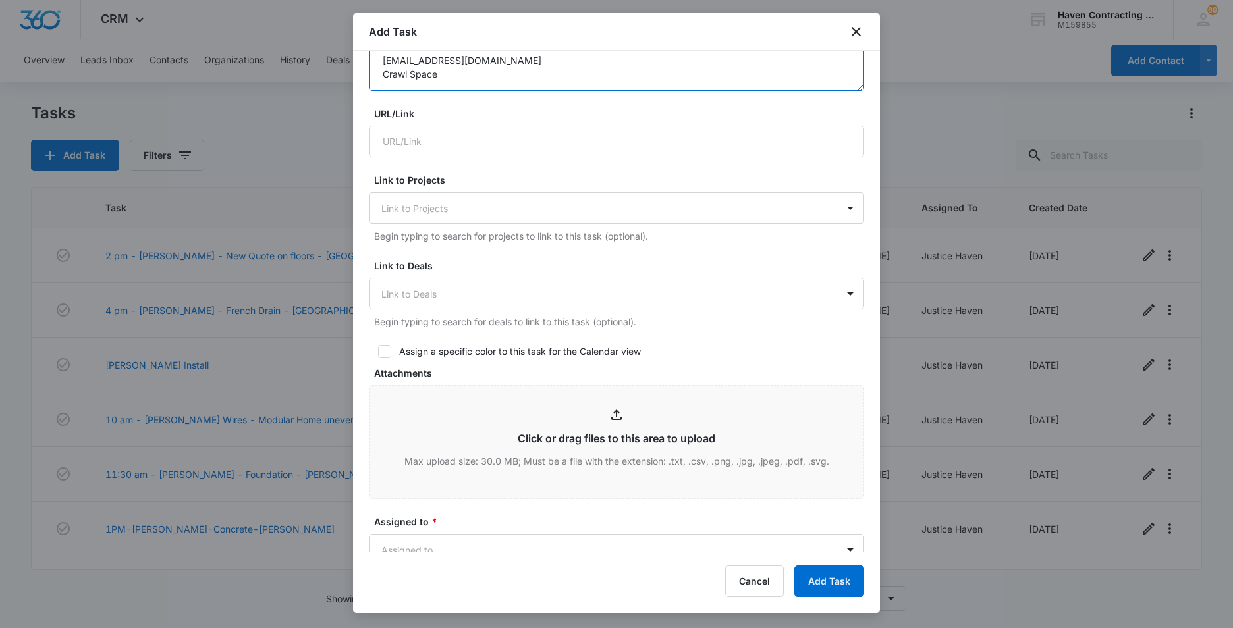
type textarea "Dennis Whitner 1055 Rounds Road Batesville, AR 72501 870-307-4878 dwhitneri5@gm…"
click at [386, 350] on icon at bounding box center [385, 352] width 12 height 12
click at [378, 350] on input "Assign a specific color to this task for the Calendar view" at bounding box center [373, 351] width 9 height 9
checkbox input "true"
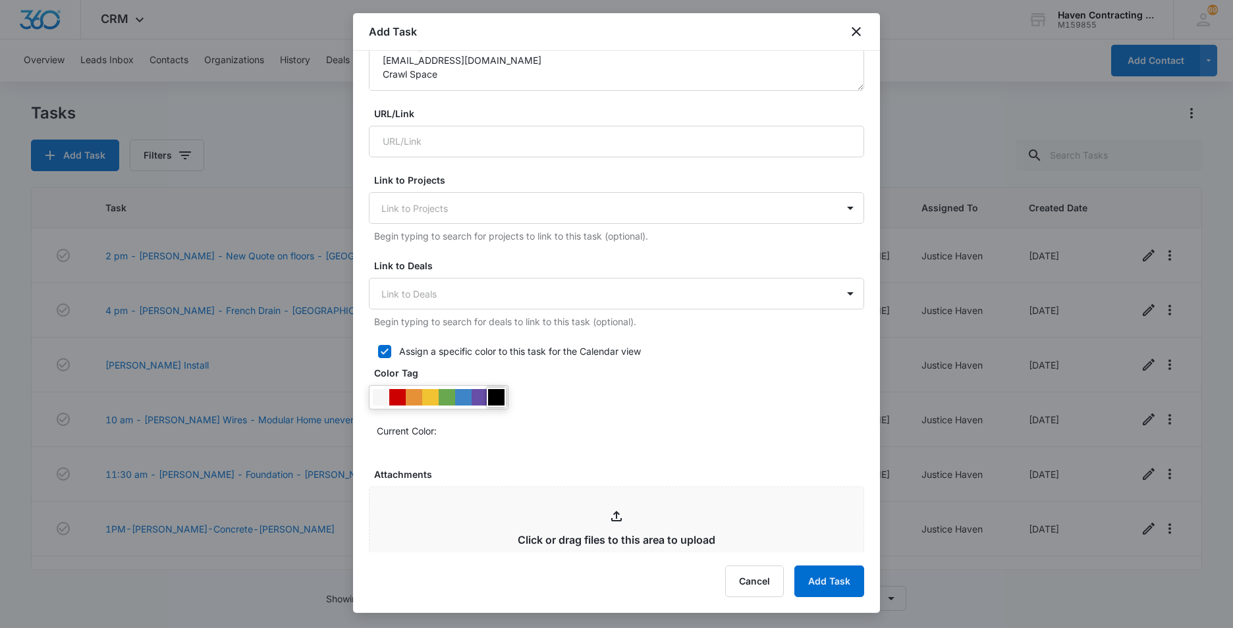
drag, startPoint x: 499, startPoint y: 394, endPoint x: 615, endPoint y: 377, distance: 117.1
click at [499, 394] on div at bounding box center [496, 397] width 16 height 16
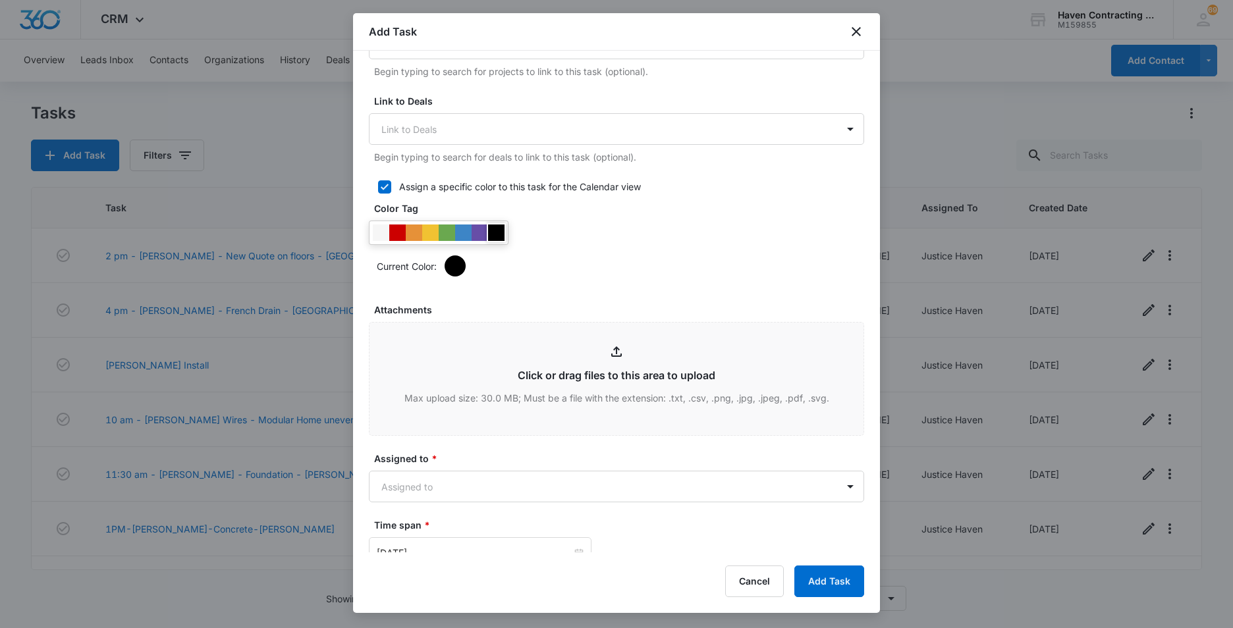
scroll to position [527, 0]
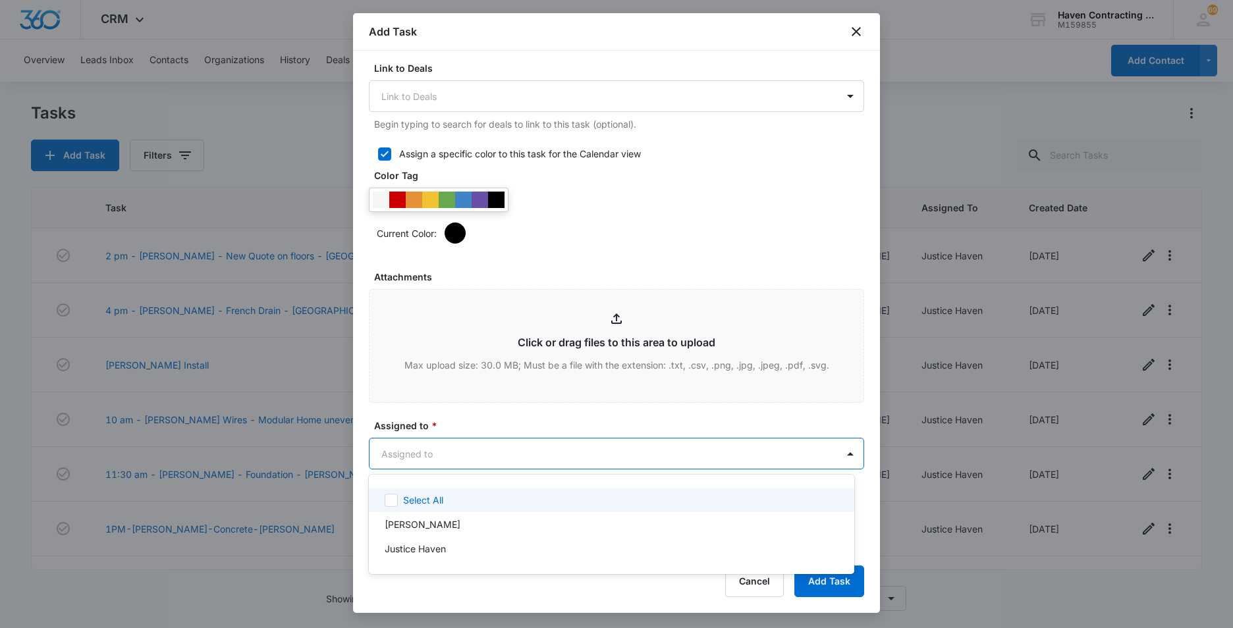
click at [382, 460] on body "CRM Apps Reputation Websites Forms CRM Email Social Ads Intelligence Brand Sett…" at bounding box center [616, 314] width 1233 height 628
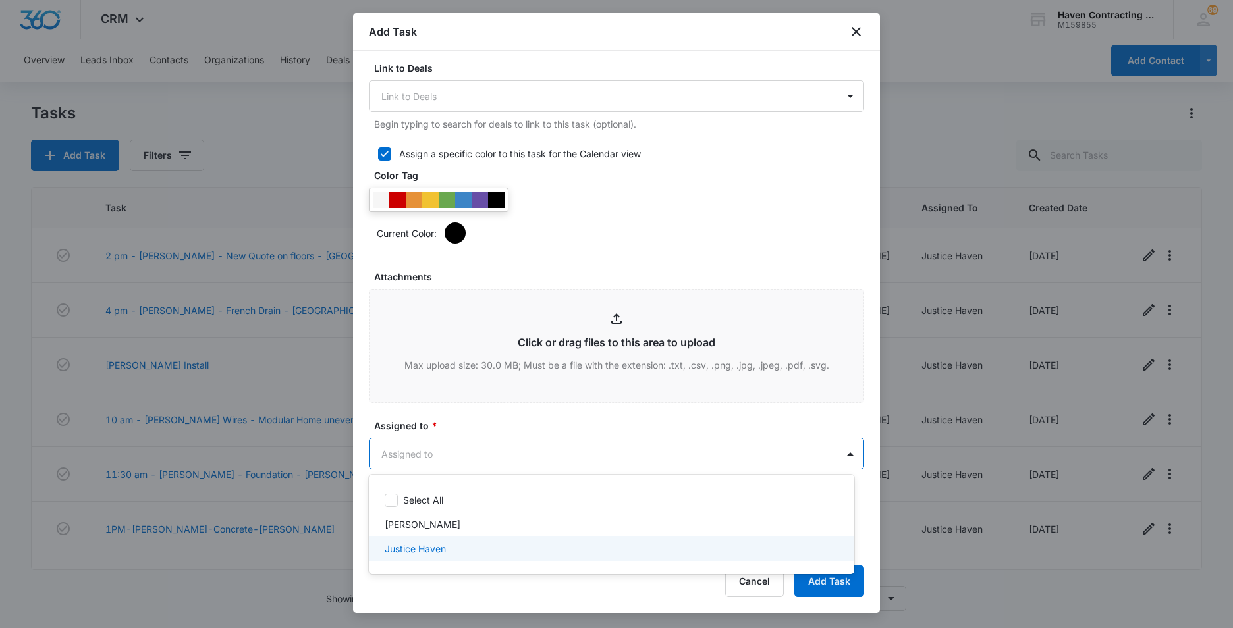
click at [396, 551] on p "Justice Haven" at bounding box center [415, 549] width 61 height 14
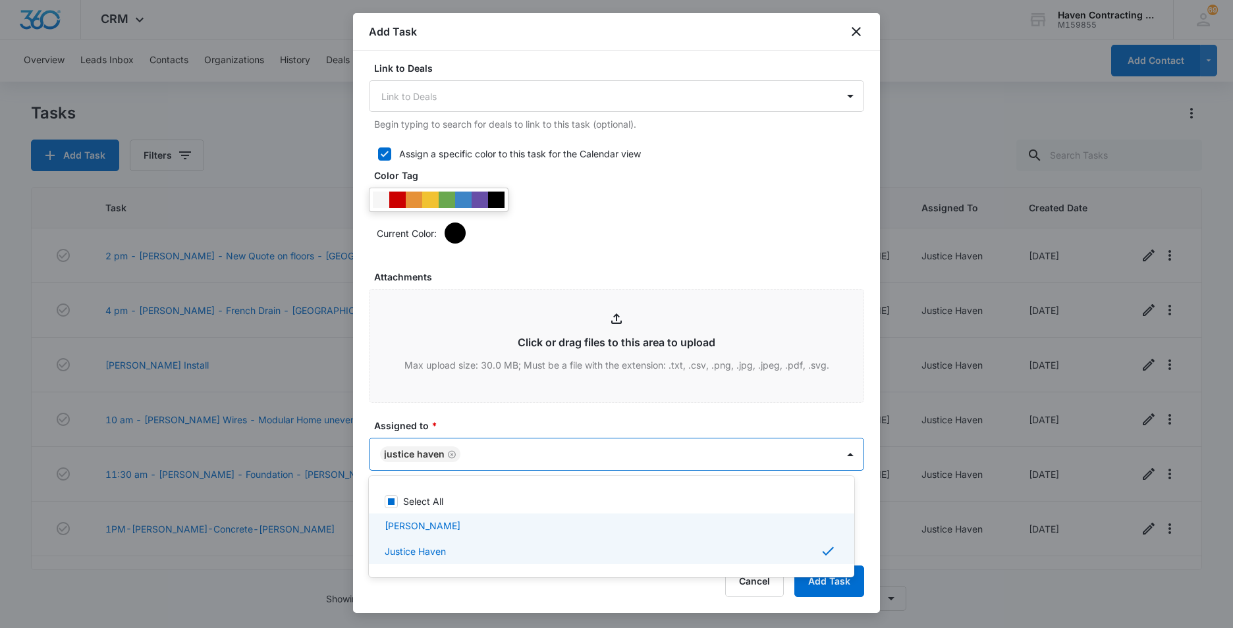
click at [362, 523] on div at bounding box center [616, 314] width 1233 height 628
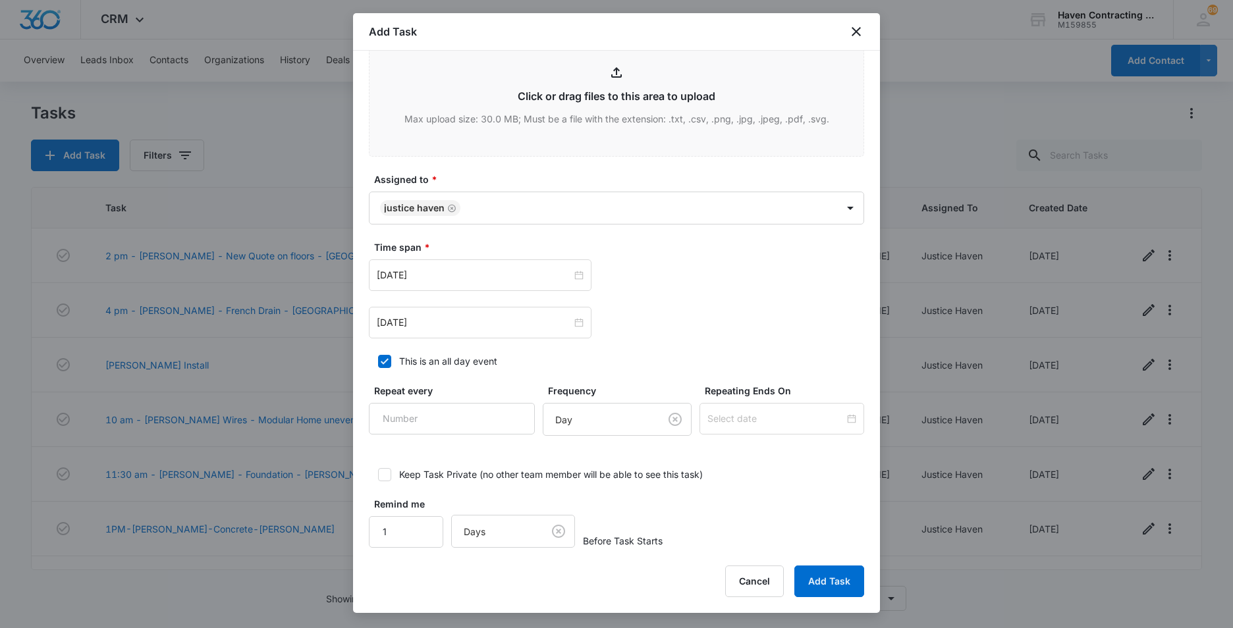
scroll to position [785, 0]
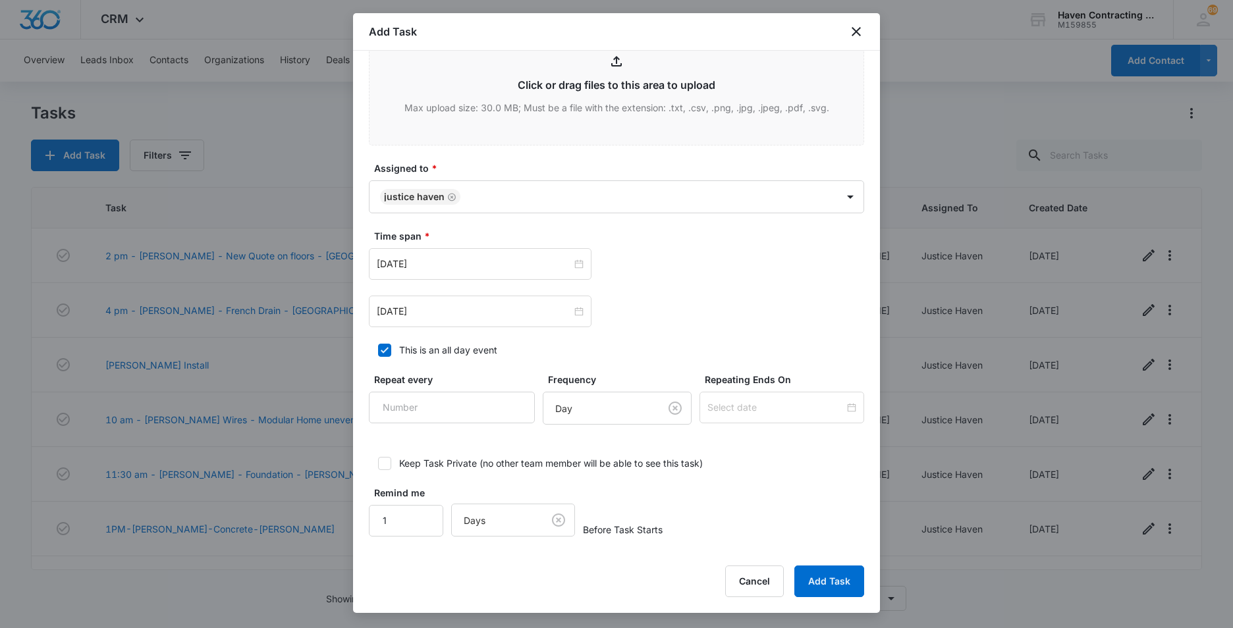
click at [385, 350] on icon at bounding box center [385, 350] width 8 height 6
click at [378, 350] on input "This is an all day event" at bounding box center [373, 350] width 9 height 9
checkbox input "false"
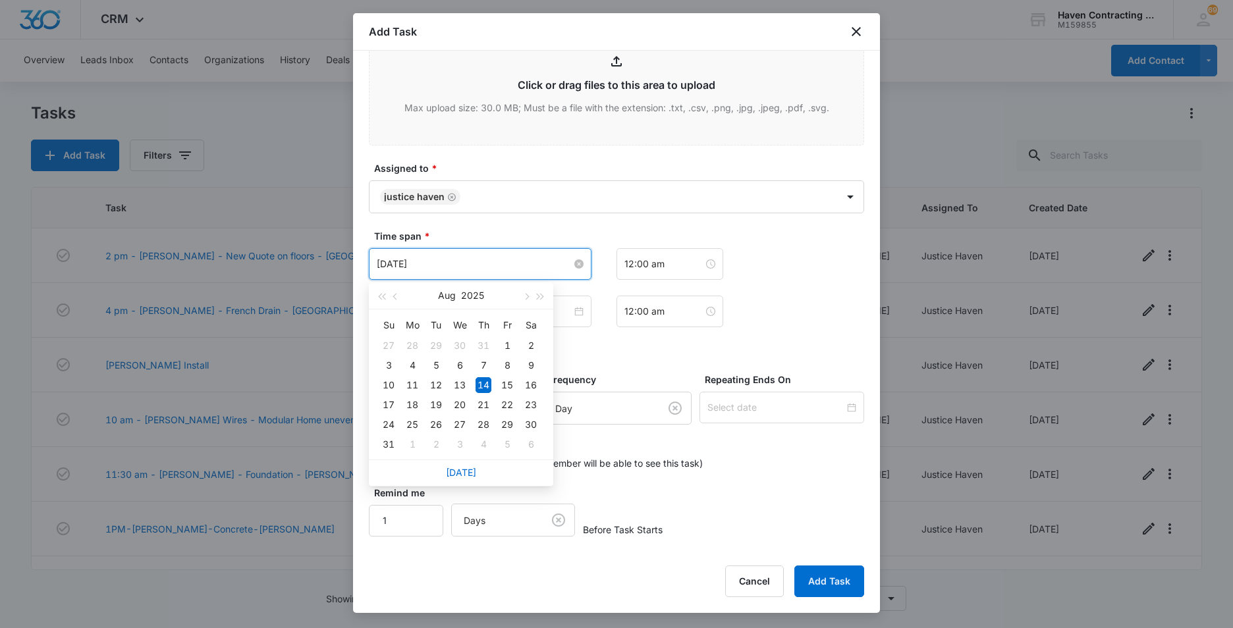
click at [447, 262] on input "[DATE]" at bounding box center [474, 264] width 195 height 14
type input "[DATE]"
click at [409, 423] on div "25" at bounding box center [412, 425] width 16 height 16
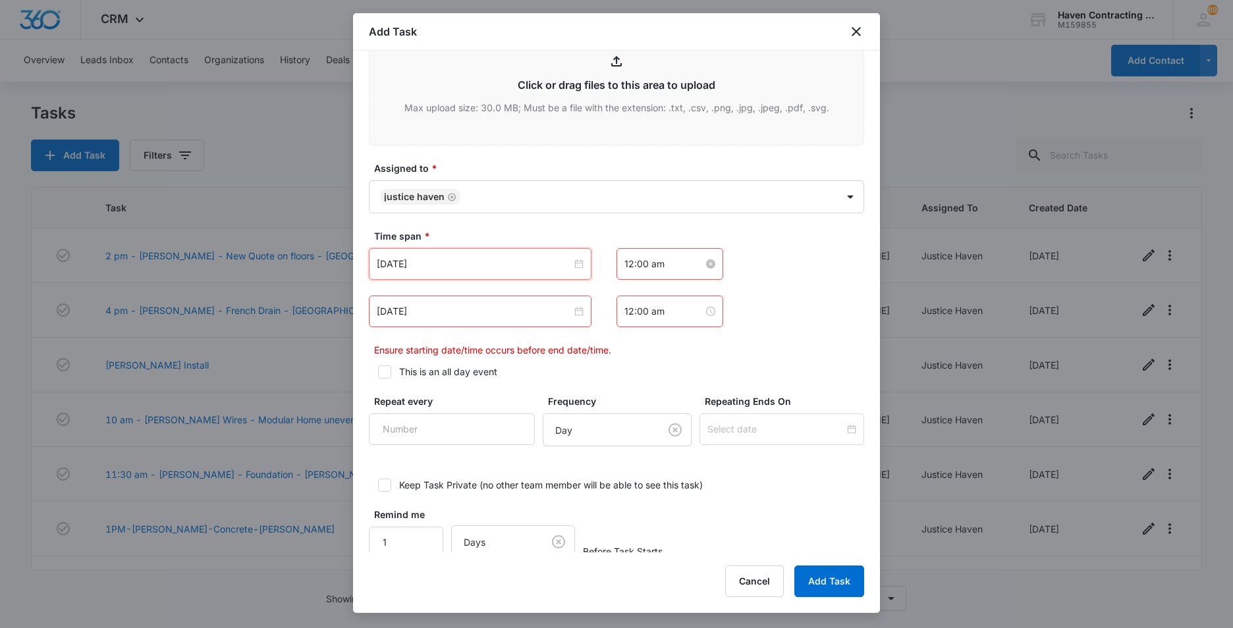
click at [670, 264] on input "12:00 am" at bounding box center [663, 264] width 79 height 14
click at [620, 348] on div "03" at bounding box center [629, 350] width 37 height 18
click at [697, 307] on div "PM" at bounding box center [704, 313] width 36 height 18
type input "3:00 pm"
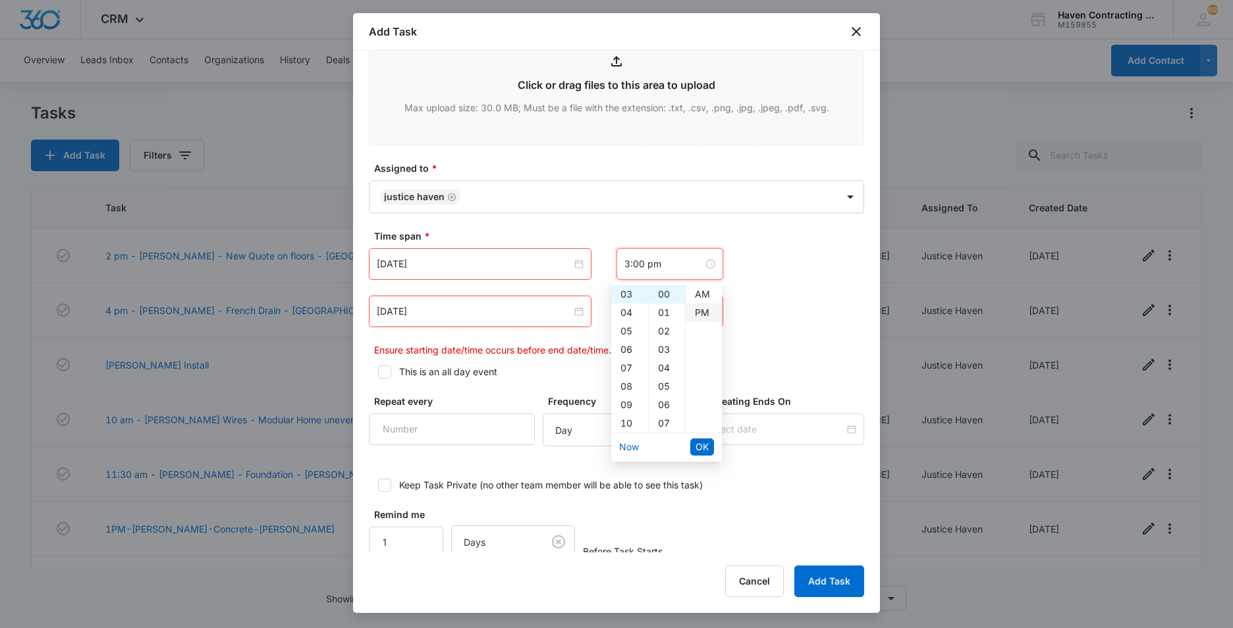
scroll to position [18, 0]
click at [696, 443] on span "OK" at bounding box center [702, 447] width 13 height 14
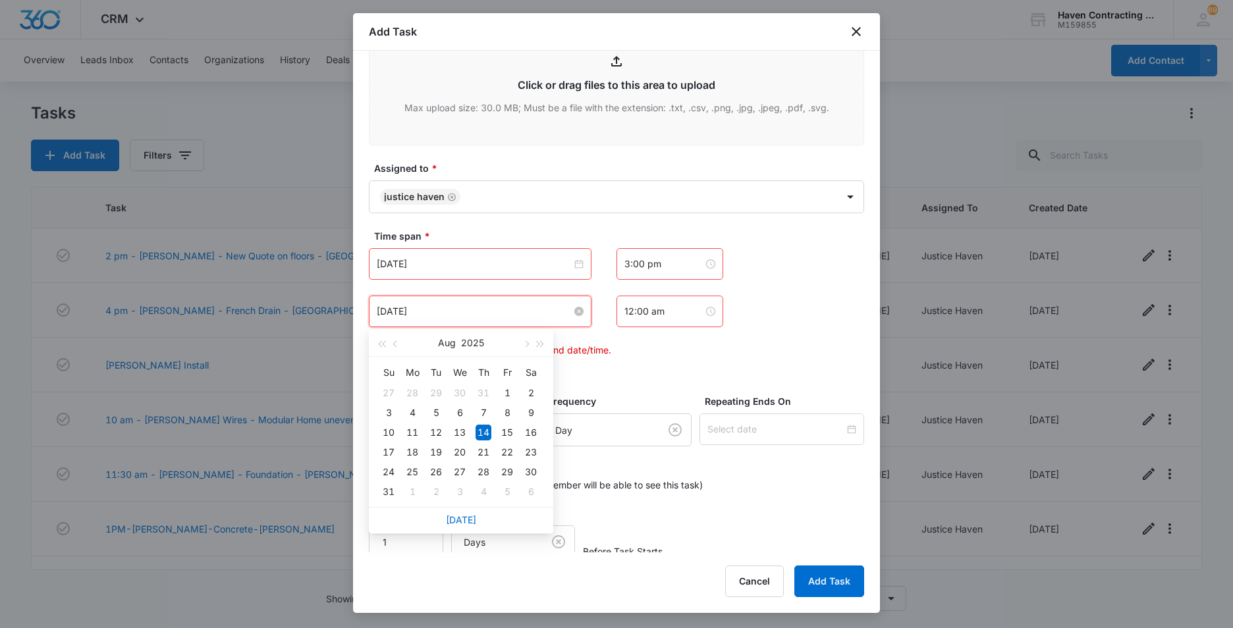
click at [453, 318] on input "[DATE]" at bounding box center [474, 311] width 195 height 14
type input "[DATE]"
click at [416, 472] on div "25" at bounding box center [412, 472] width 16 height 16
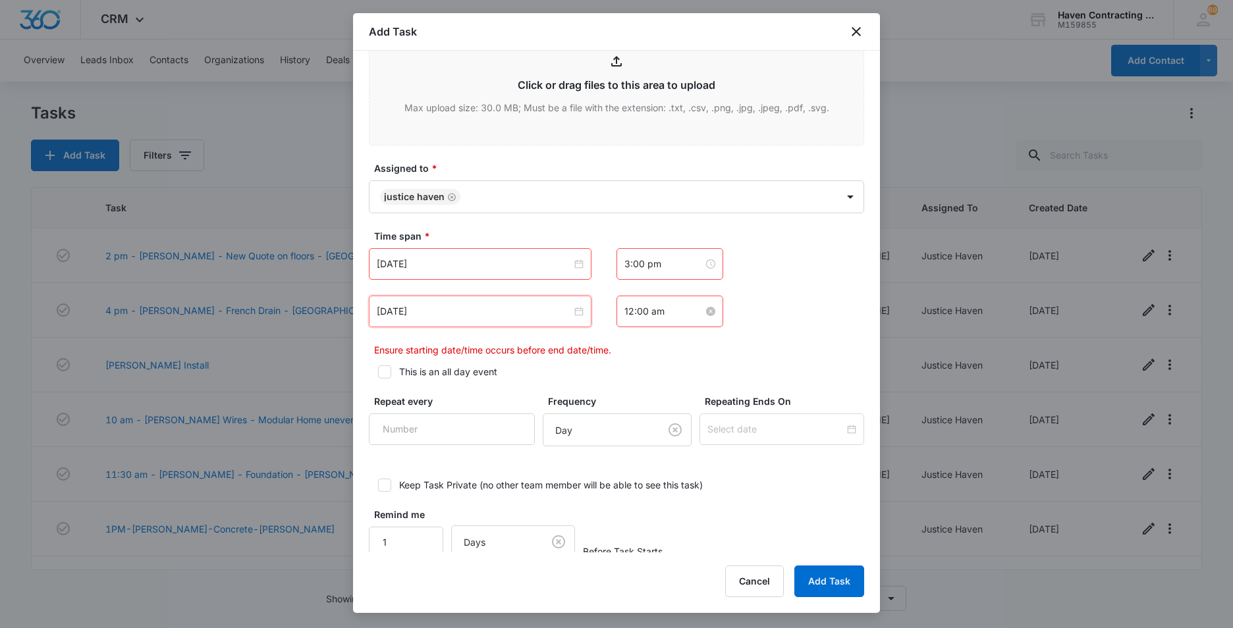
click at [663, 314] on input "12:00 am" at bounding box center [663, 311] width 79 height 14
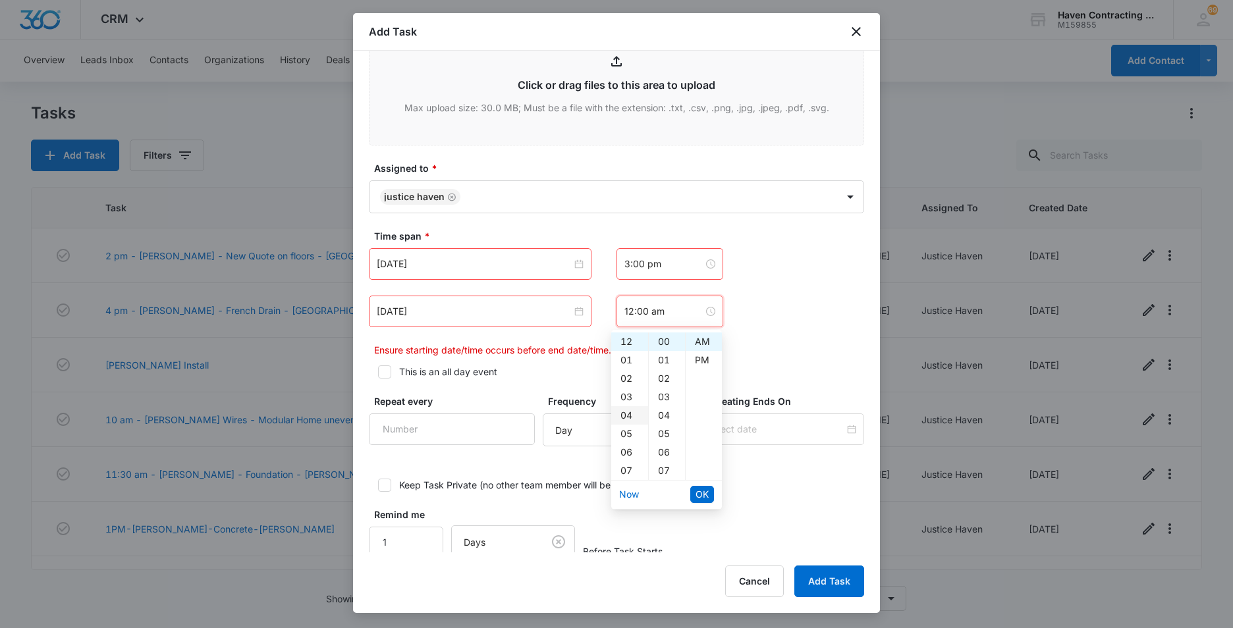
click at [628, 418] on div "04" at bounding box center [629, 415] width 37 height 18
click at [698, 358] on div "PM" at bounding box center [704, 360] width 36 height 18
type input "4:00 pm"
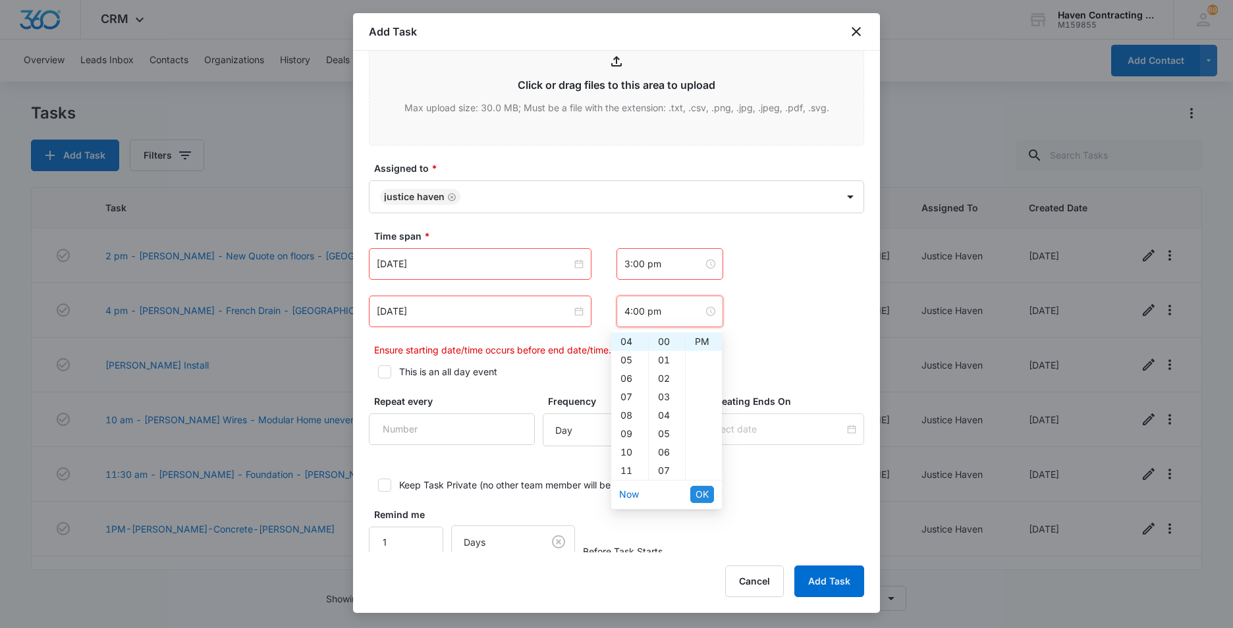
click at [701, 495] on span "OK" at bounding box center [702, 494] width 13 height 14
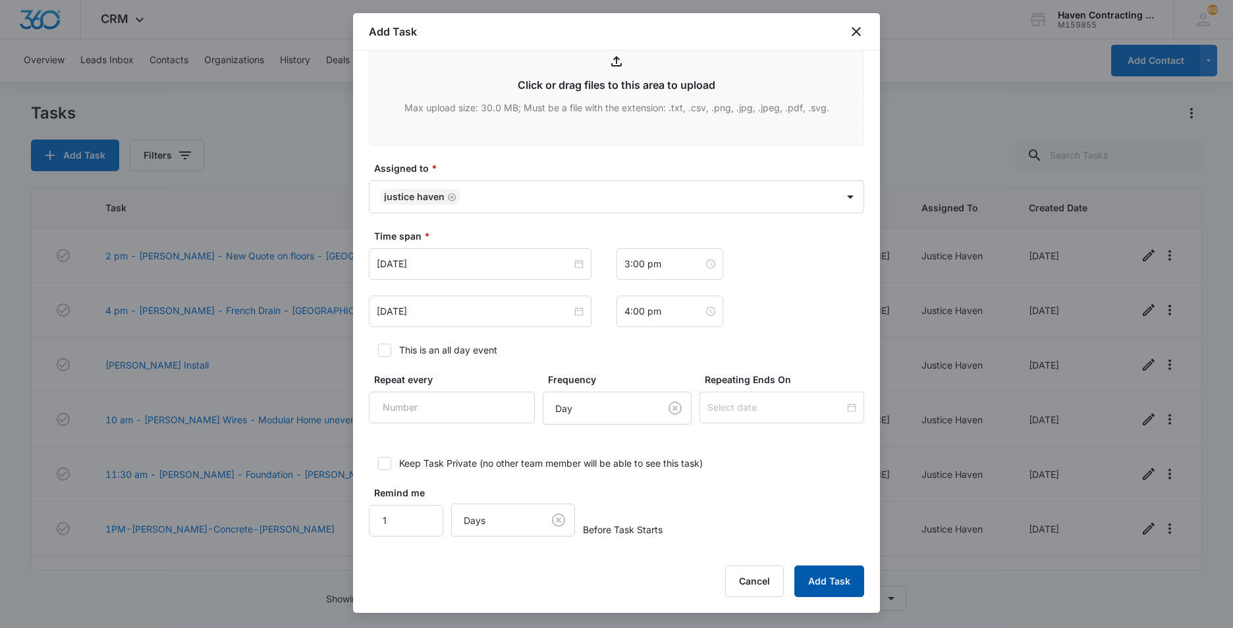
click at [829, 587] on button "Add Task" at bounding box center [829, 582] width 70 height 32
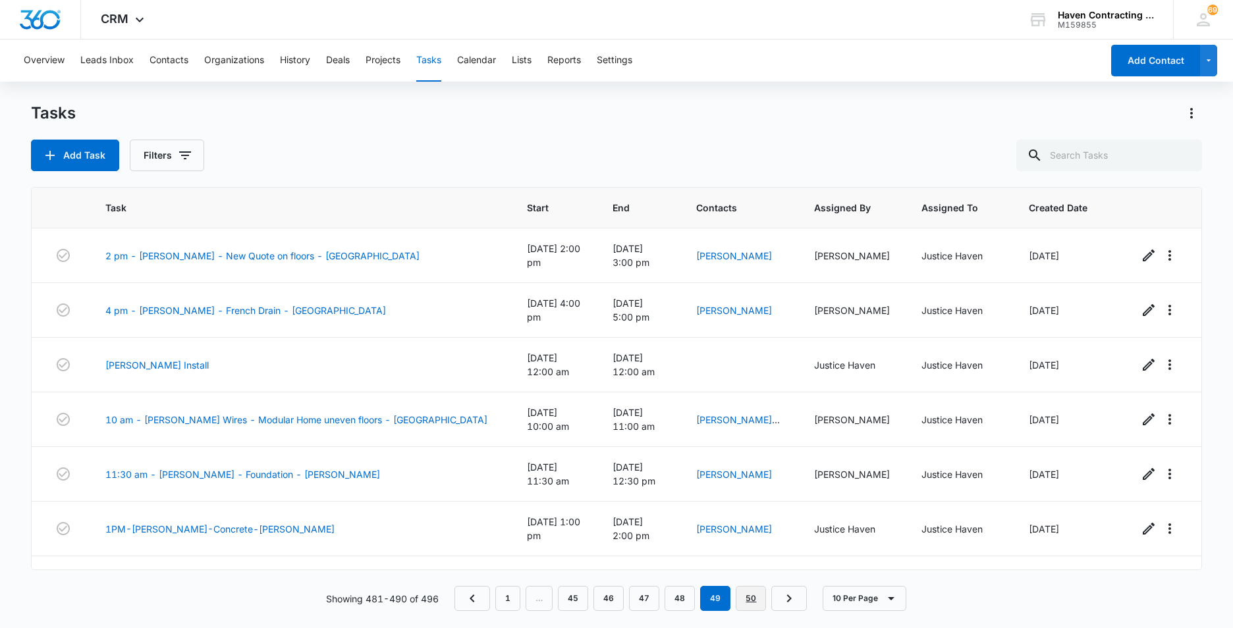
click at [744, 597] on link "50" at bounding box center [751, 598] width 30 height 25
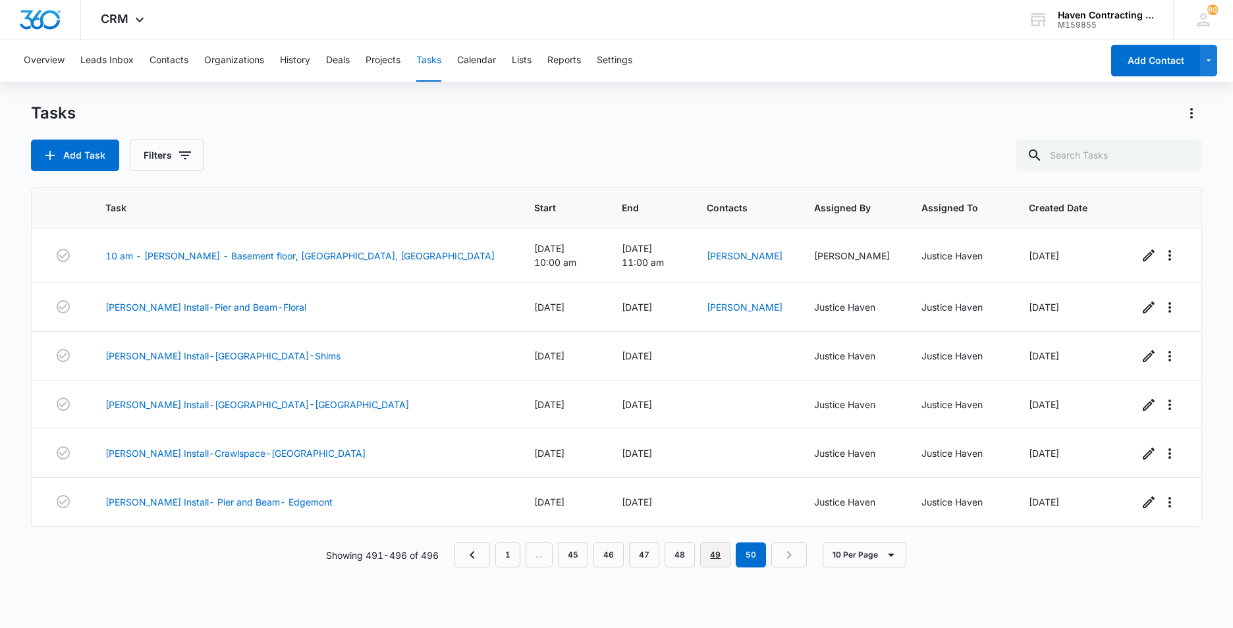
click at [717, 556] on link "49" at bounding box center [715, 555] width 30 height 25
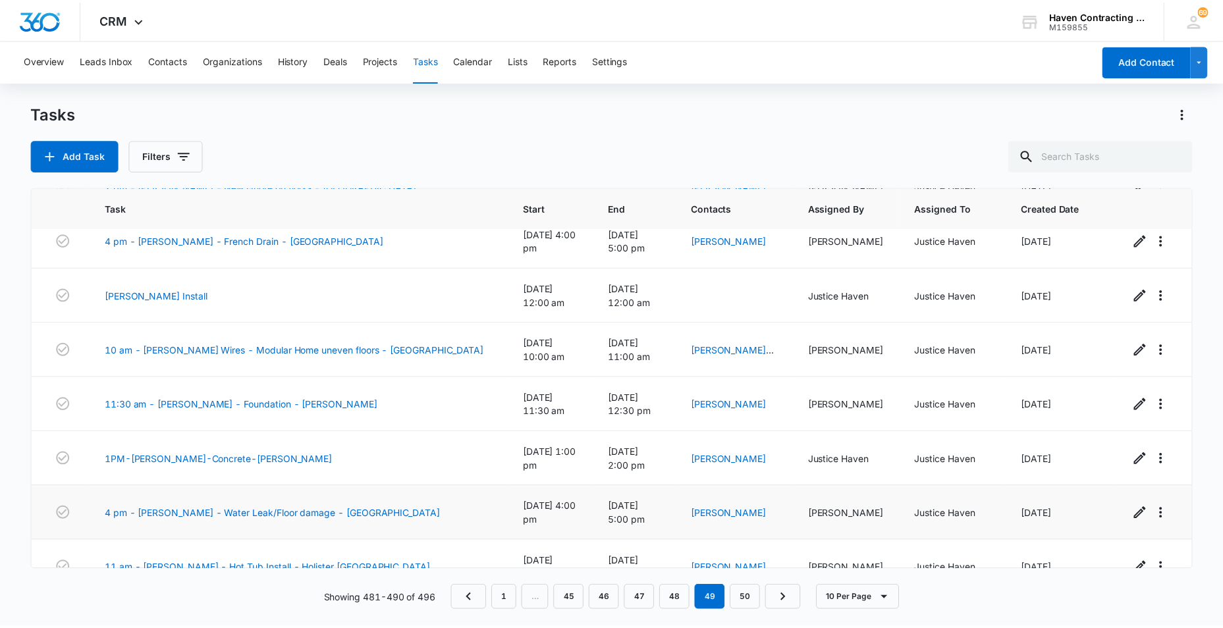
scroll to position [146, 0]
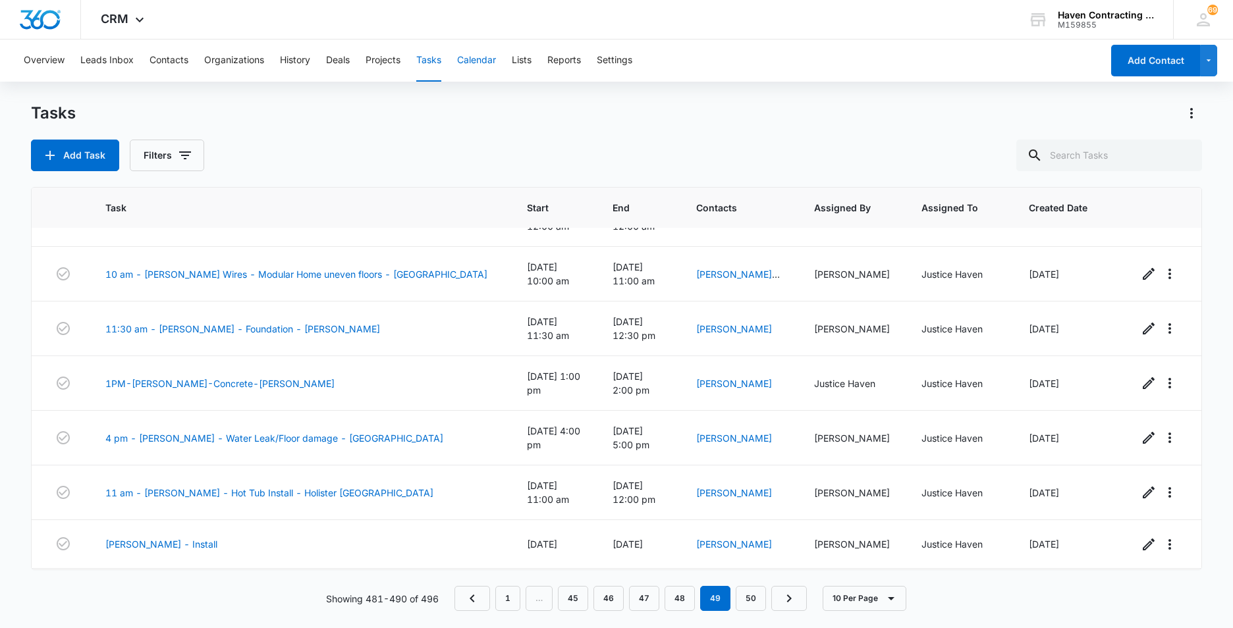
click at [474, 59] on button "Calendar" at bounding box center [476, 61] width 39 height 42
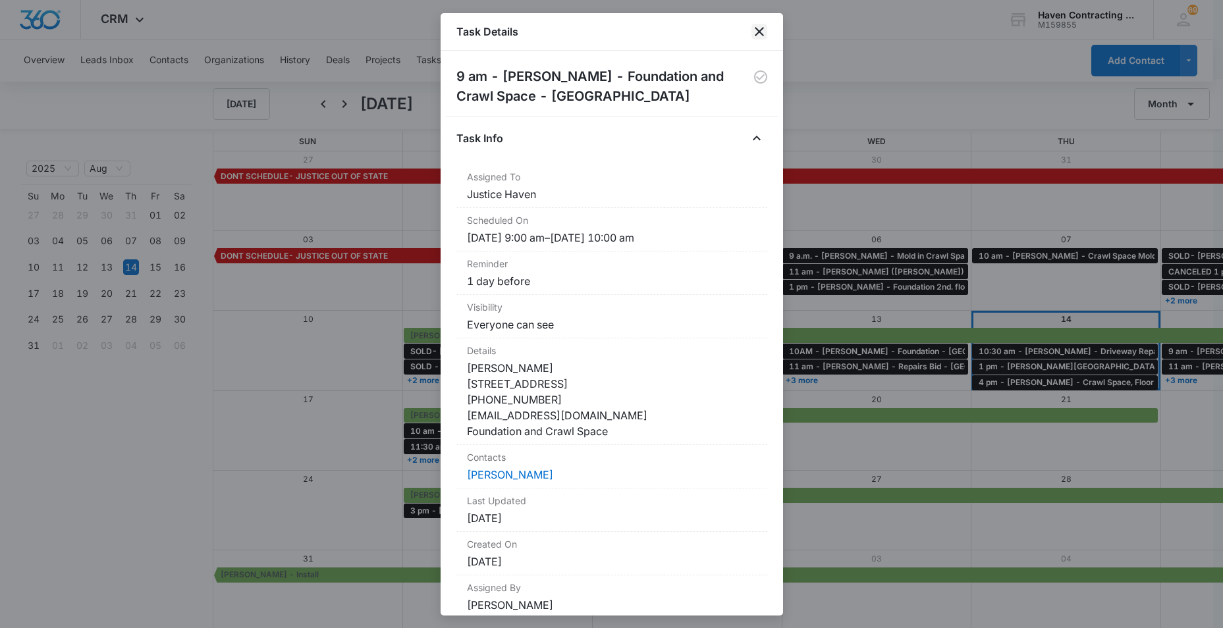
click at [761, 24] on icon "close" at bounding box center [760, 32] width 16 height 16
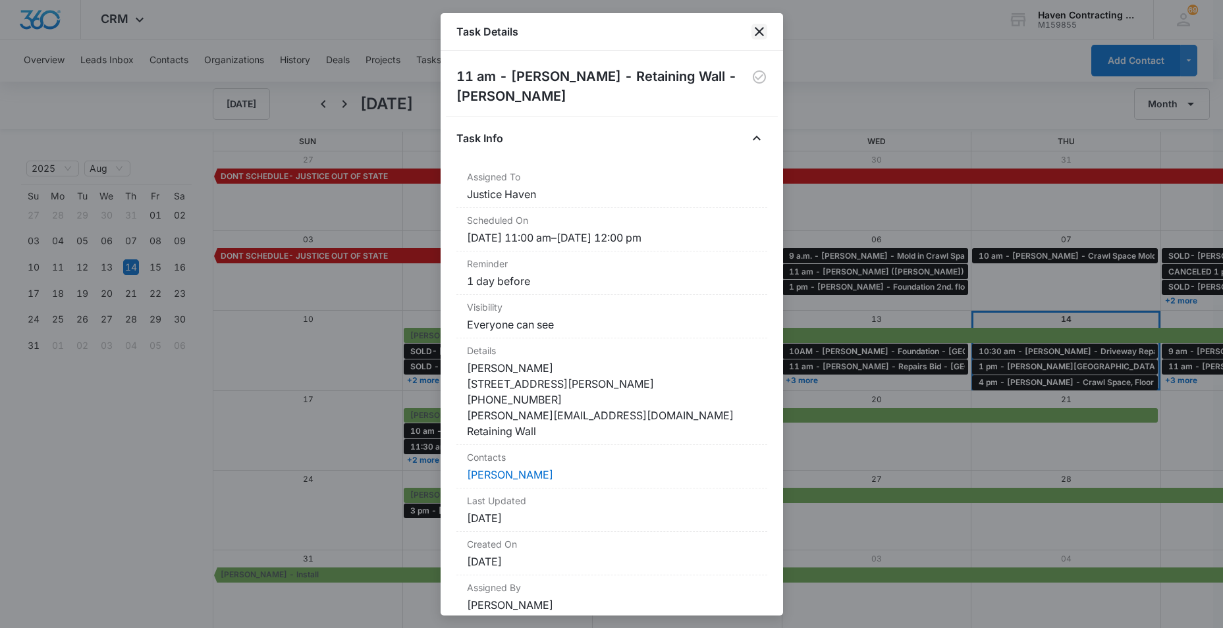
click at [755, 30] on icon "close" at bounding box center [760, 32] width 16 height 16
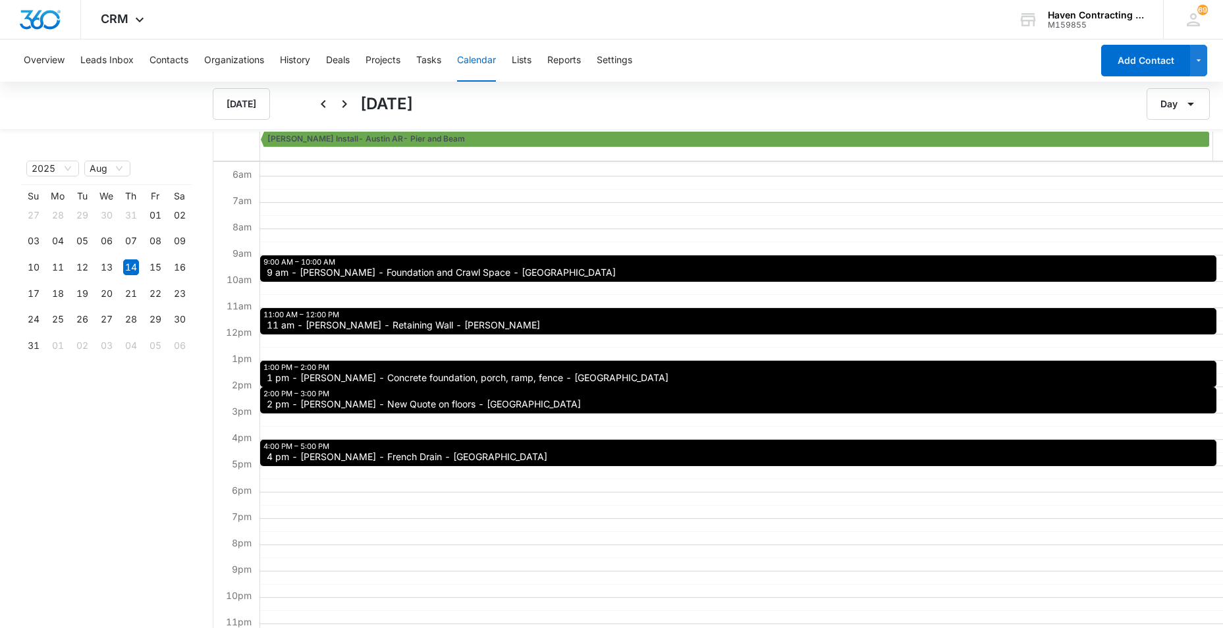
scroll to position [165, 0]
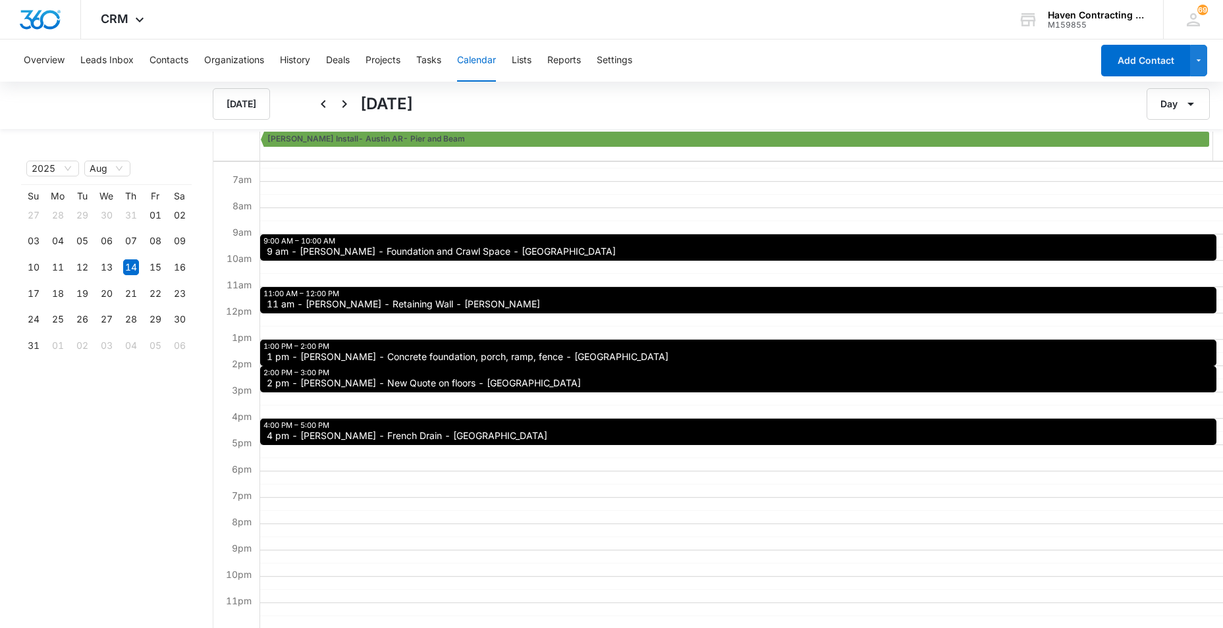
click at [308, 355] on span "1 pm - Diane Sakaske - Concrete foundation, porch, ramp, fence - Cave City" at bounding box center [468, 356] width 402 height 9
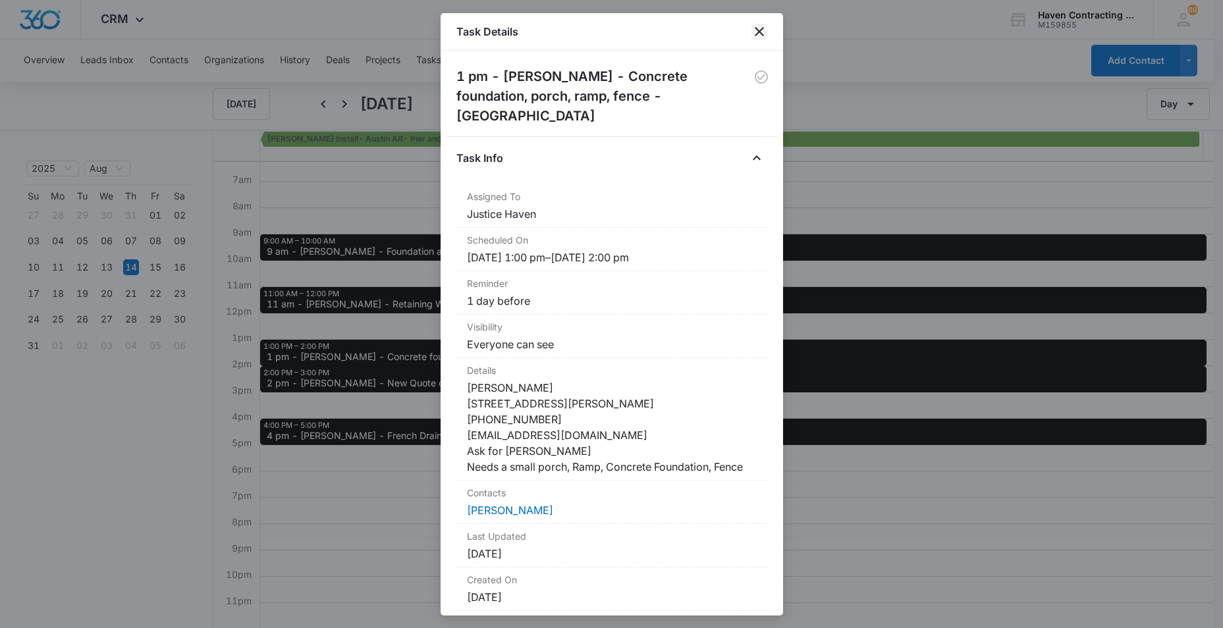
click at [763, 27] on icon "close" at bounding box center [760, 32] width 16 height 16
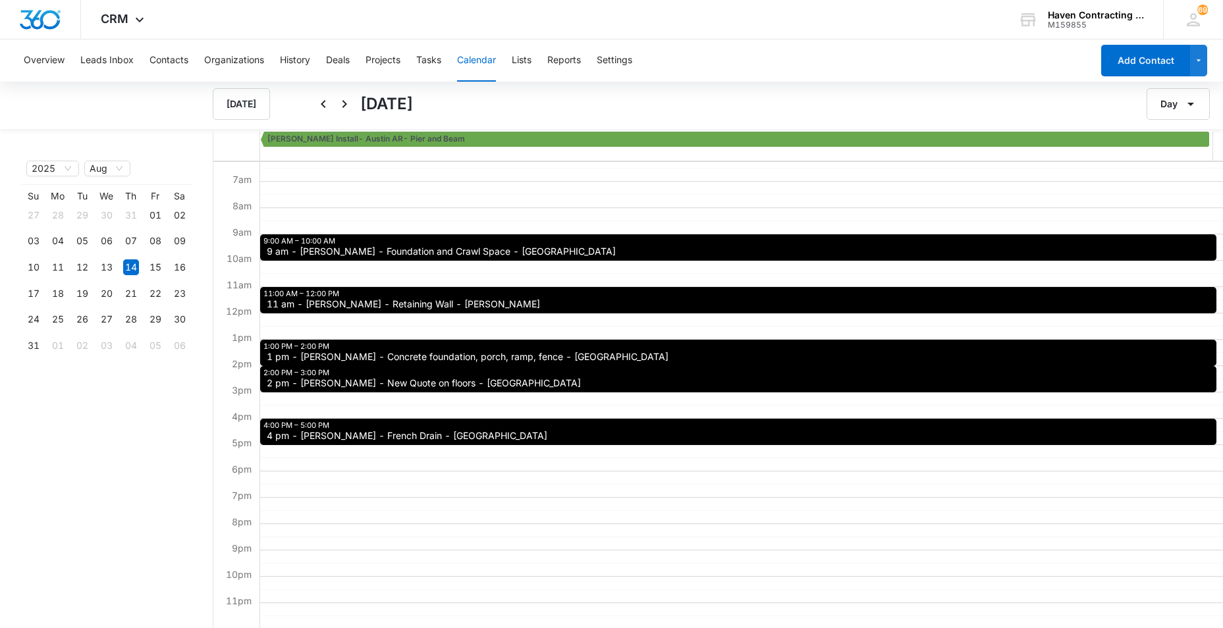
click at [326, 439] on span "4 pm - Rob Emery - French Drain - Batesville" at bounding box center [407, 435] width 281 height 9
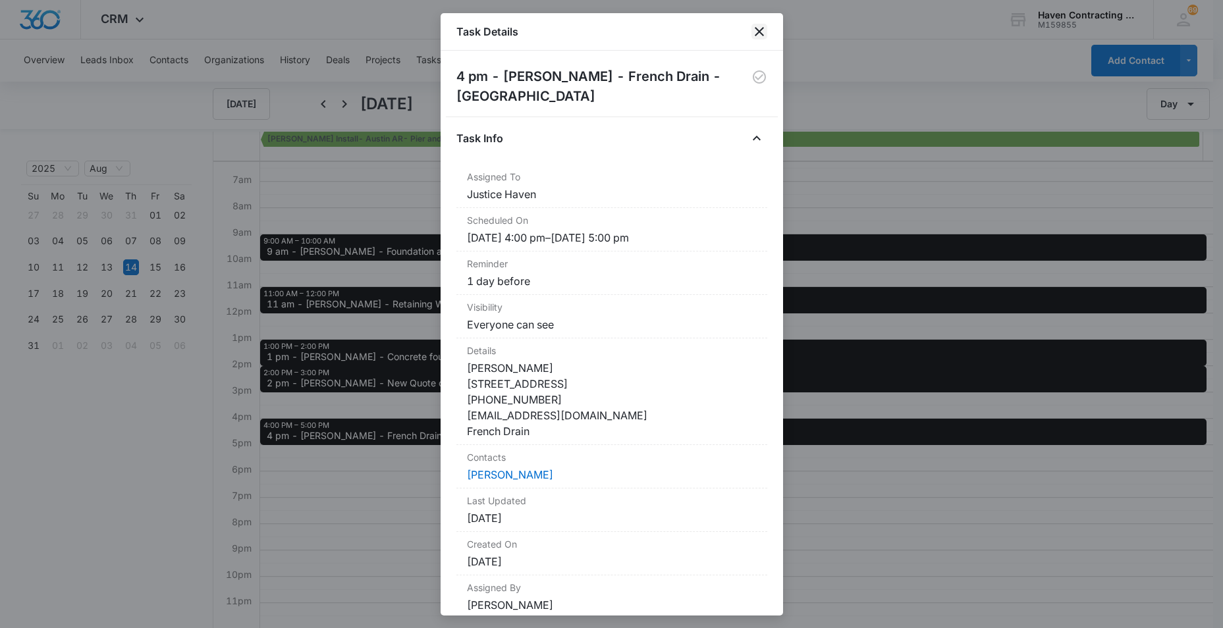
click at [760, 30] on icon "close" at bounding box center [760, 32] width 16 height 16
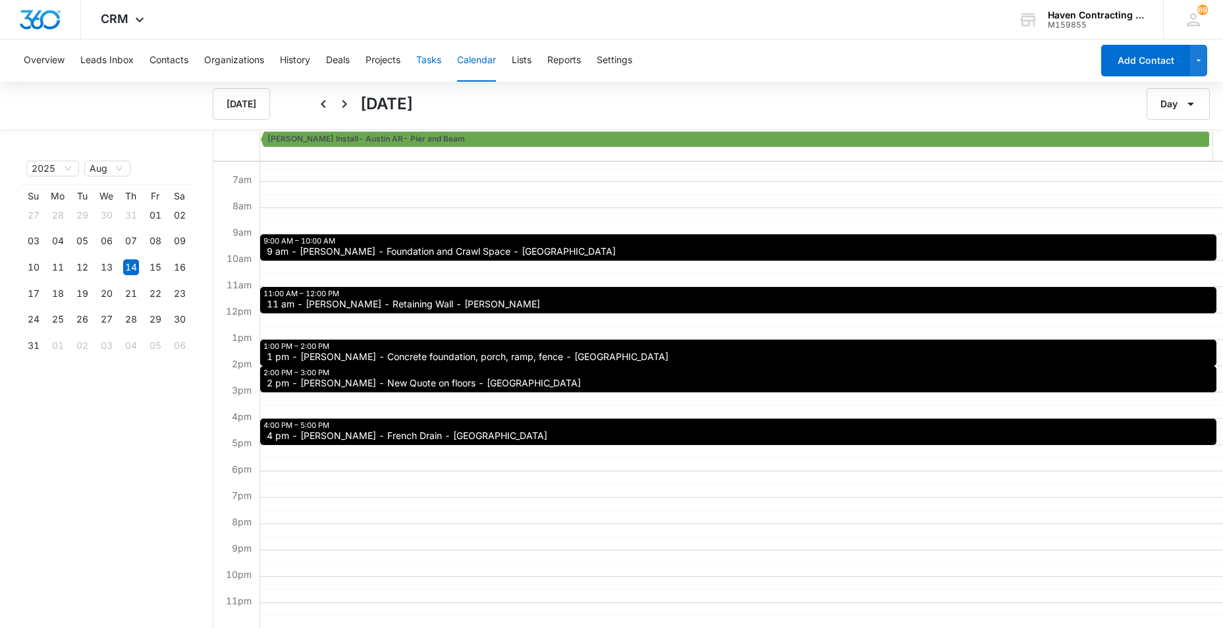
click at [439, 59] on button "Tasks" at bounding box center [428, 61] width 25 height 42
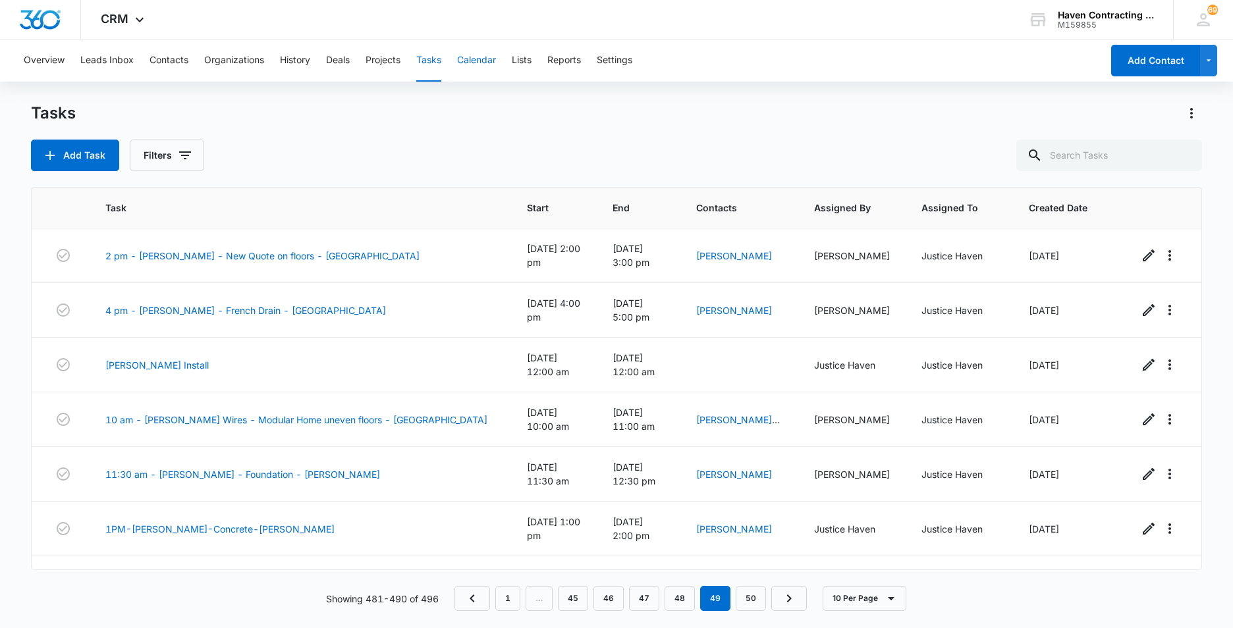
click at [479, 59] on button "Calendar" at bounding box center [476, 61] width 39 height 42
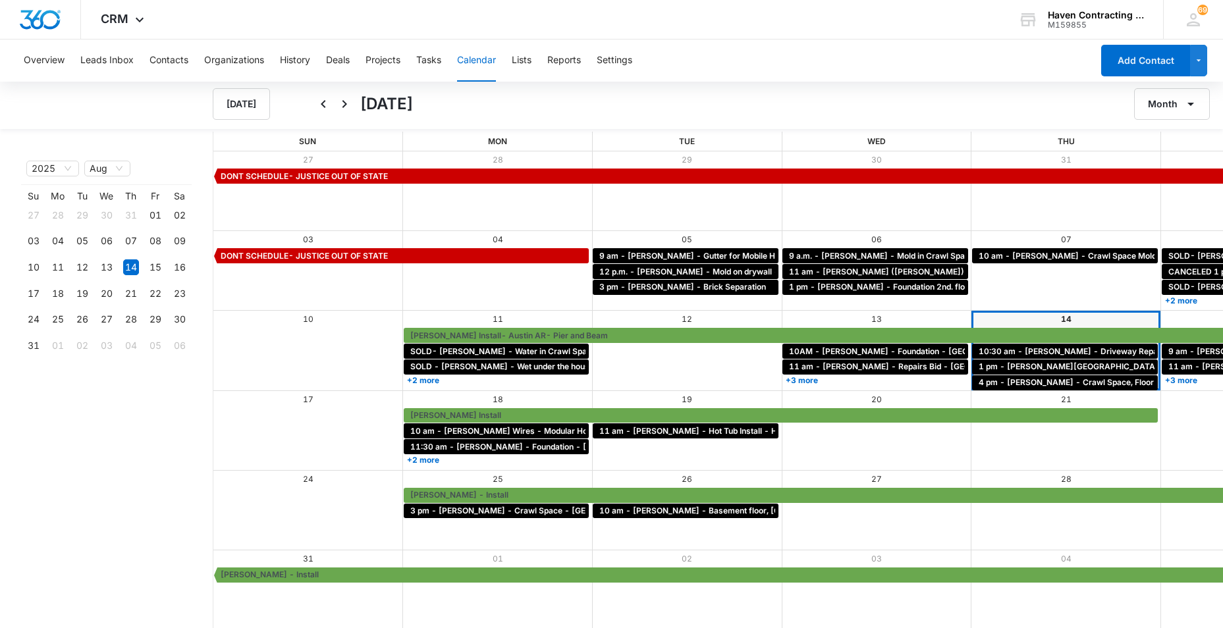
scroll to position [1, 0]
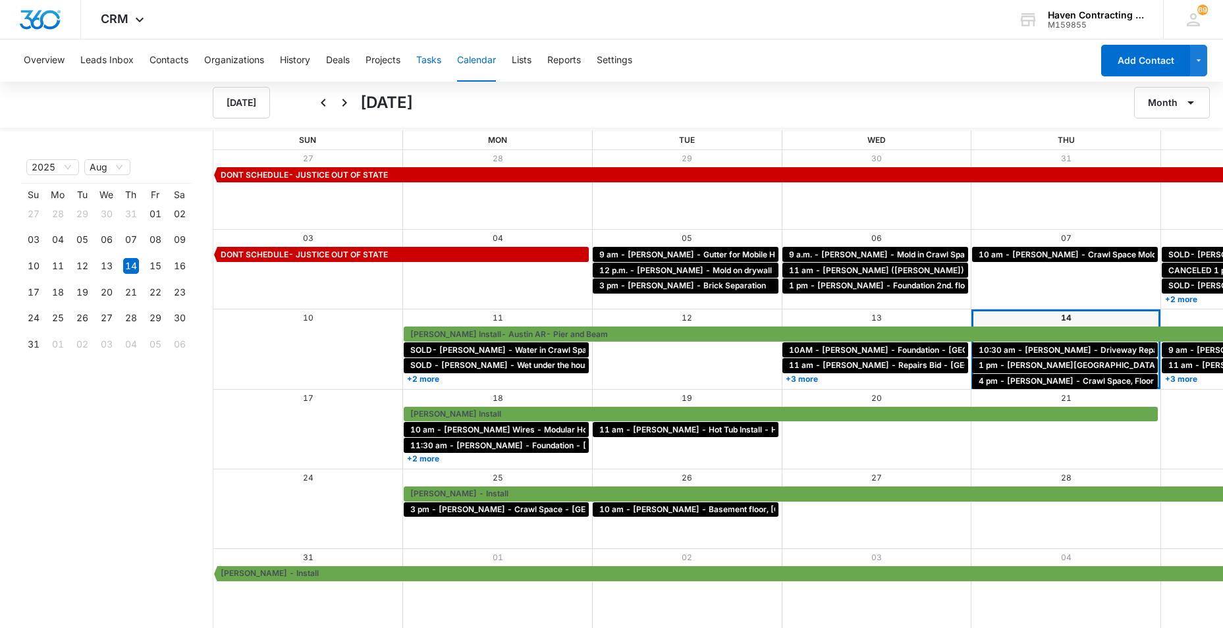
click at [433, 61] on button "Tasks" at bounding box center [428, 61] width 25 height 42
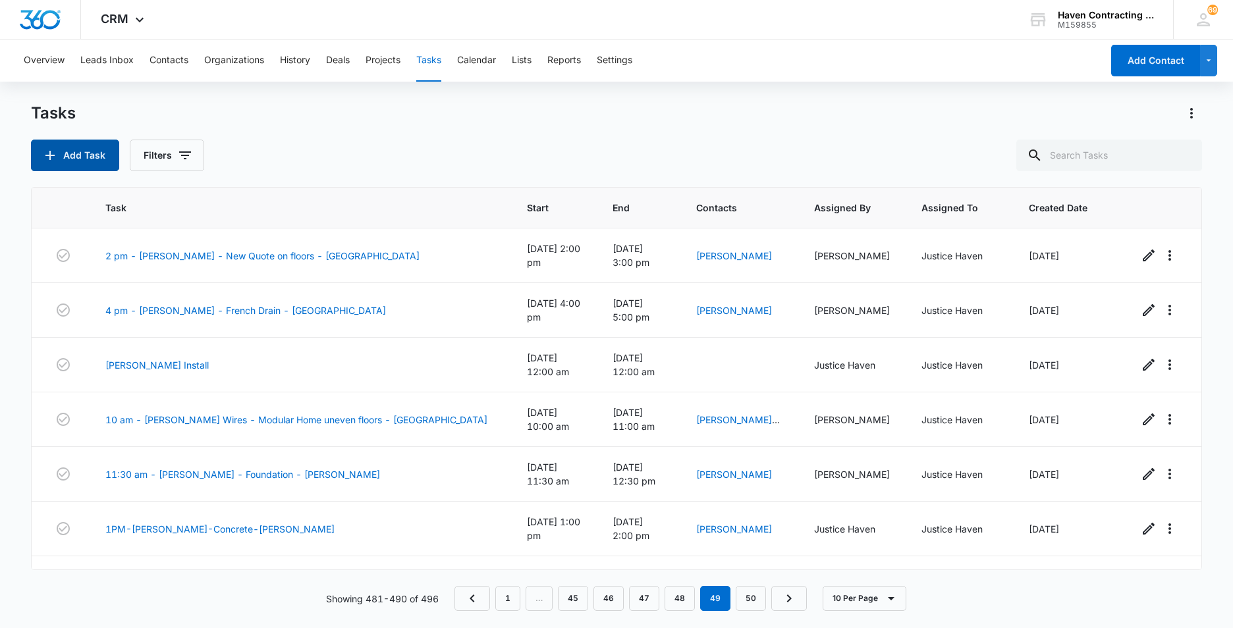
click at [84, 152] on button "Add Task" at bounding box center [75, 156] width 88 height 32
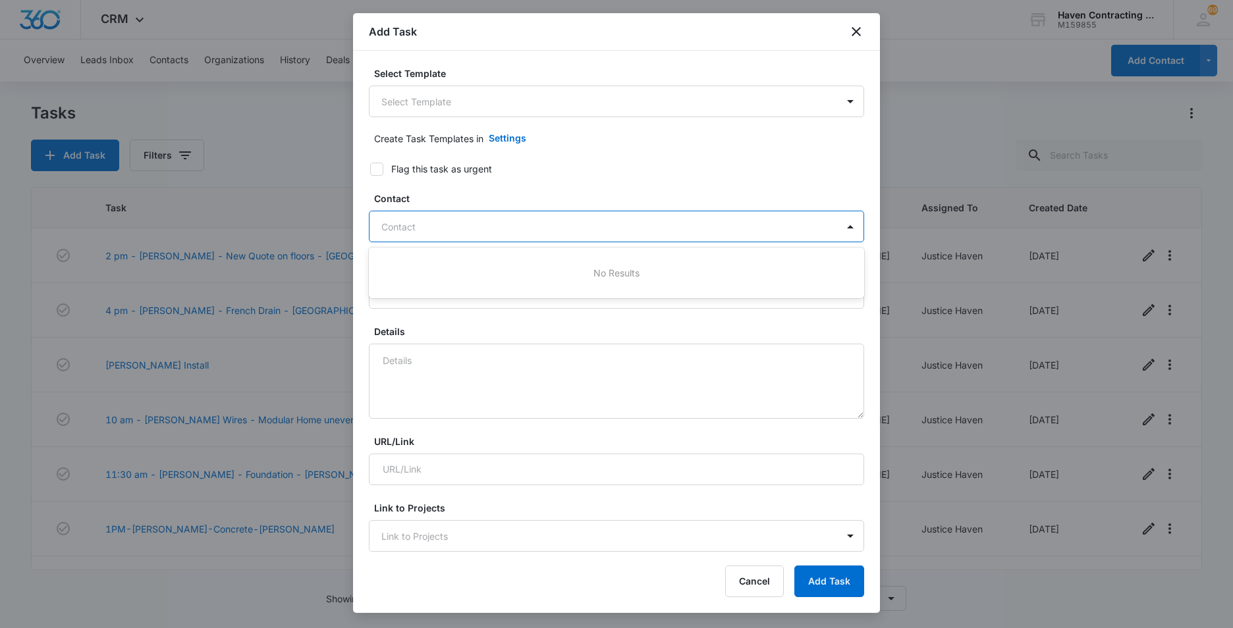
click at [393, 229] on div at bounding box center [608, 227] width 455 height 16
type input "J"
click at [359, 294] on div "Select Template Select Template Create Task Templates in Settings Flag this tas…" at bounding box center [616, 302] width 527 height 502
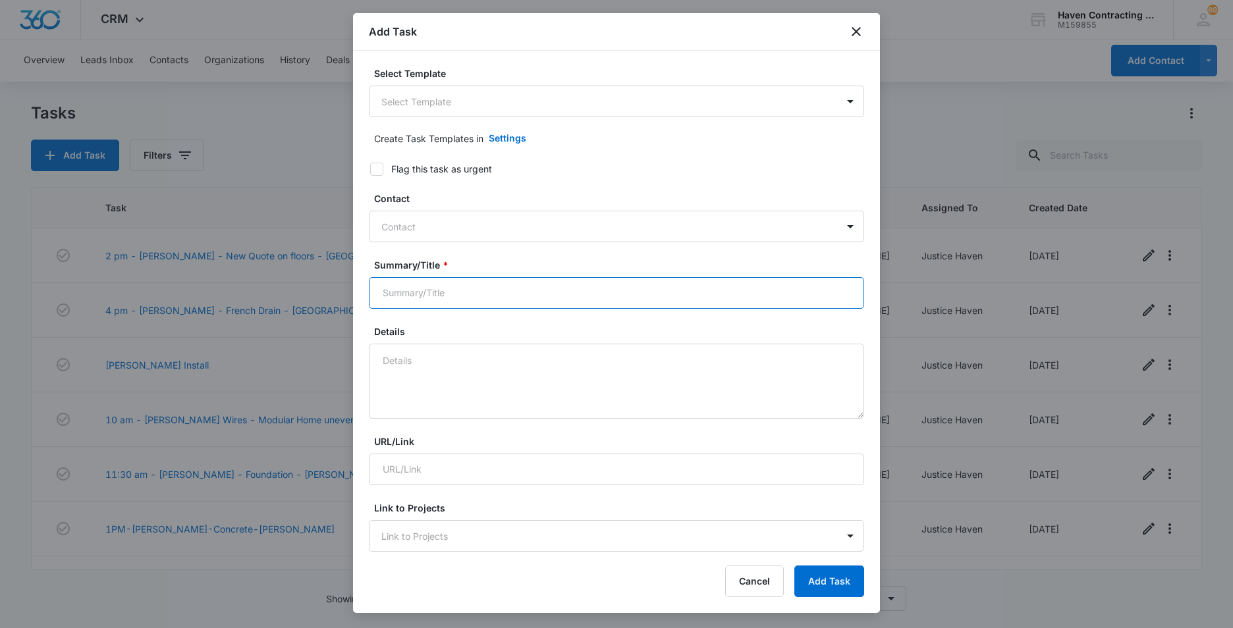
drag, startPoint x: 397, startPoint y: 293, endPoint x: 433, endPoint y: 293, distance: 36.9
click at [397, 293] on input "Summary/Title *" at bounding box center [616, 293] width 495 height 32
type input "Justice Out...[US_STATE]"
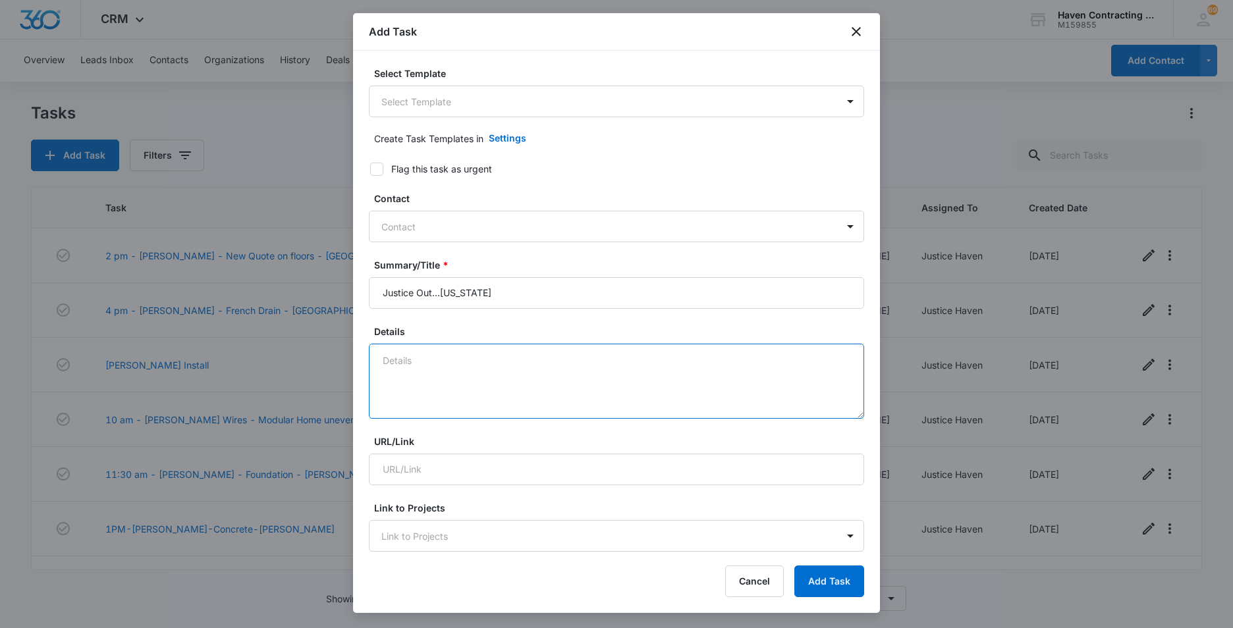
click at [398, 367] on textarea "Details" at bounding box center [616, 381] width 495 height 75
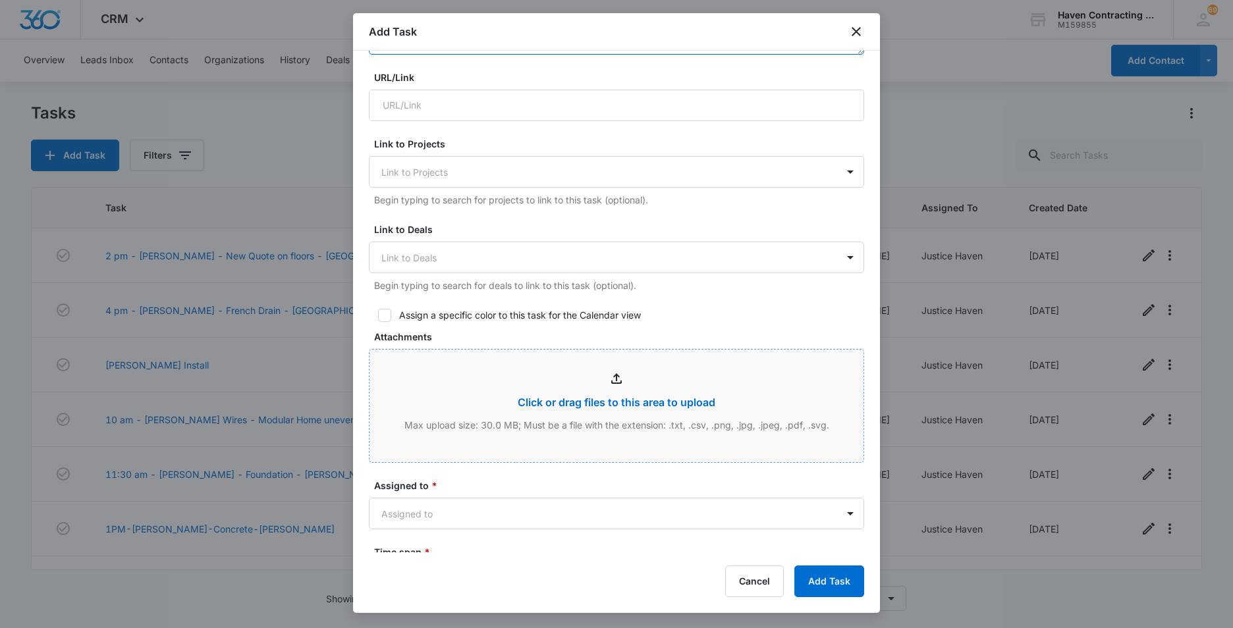
scroll to position [395, 0]
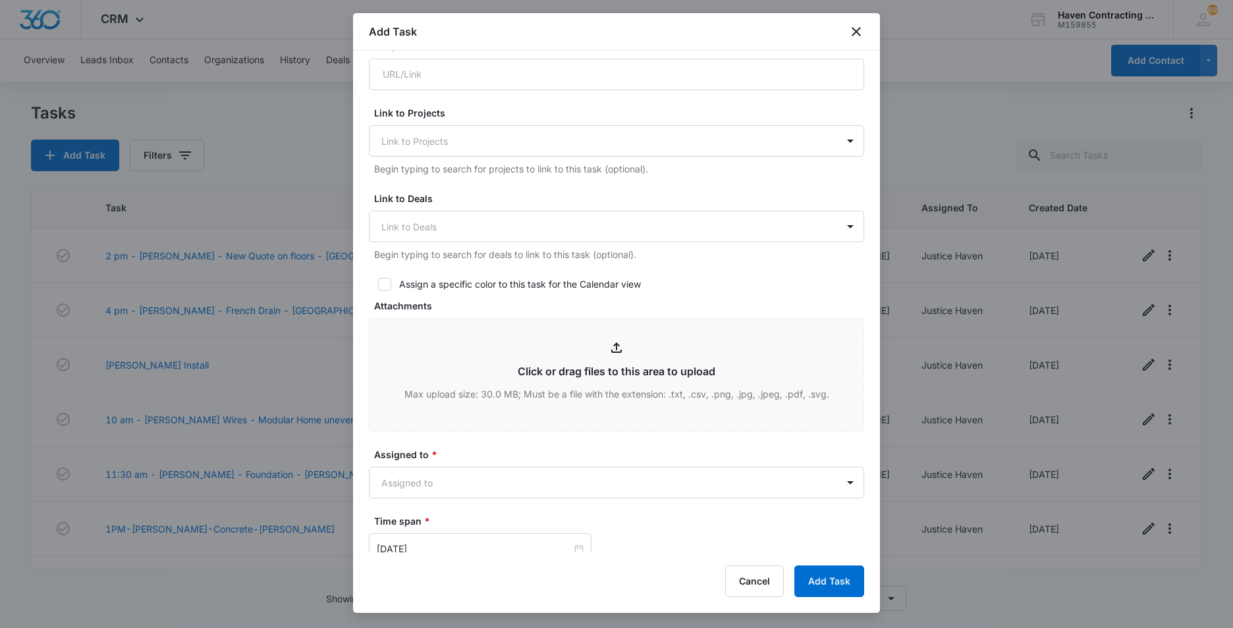
type textarea "Justice out...New Mexico"
click at [381, 285] on icon at bounding box center [385, 284] width 8 height 6
click at [378, 285] on input "Assign a specific color to this task for the Calendar view" at bounding box center [373, 284] width 9 height 9
checkbox input "true"
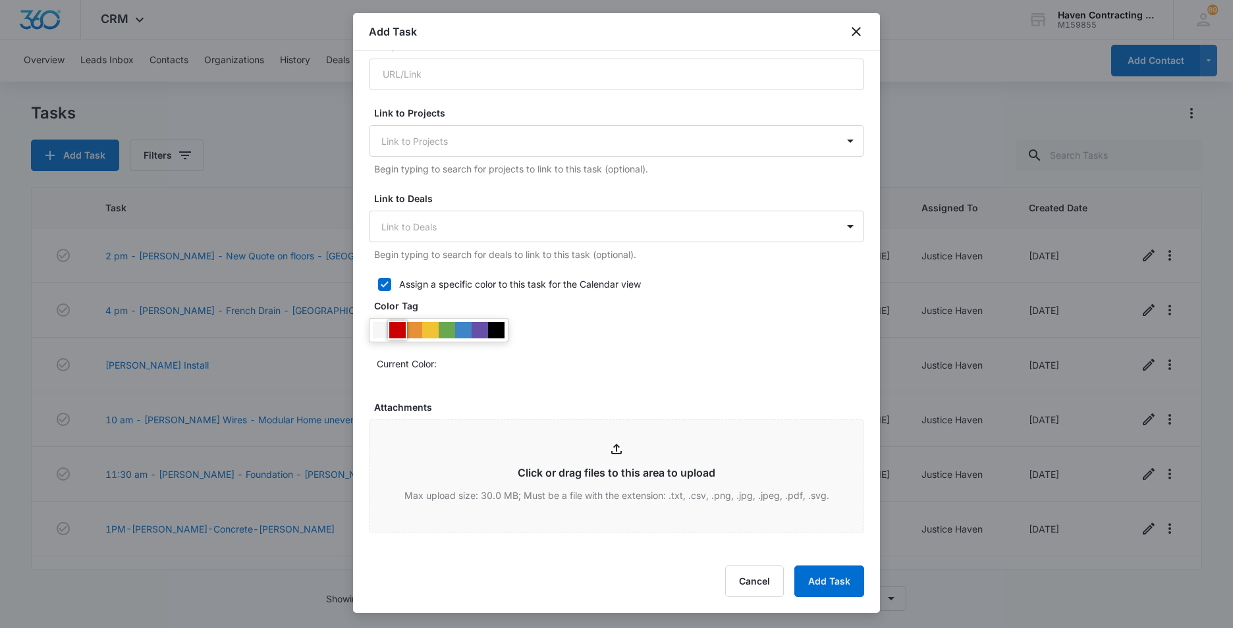
click at [389, 331] on div at bounding box center [397, 330] width 16 height 16
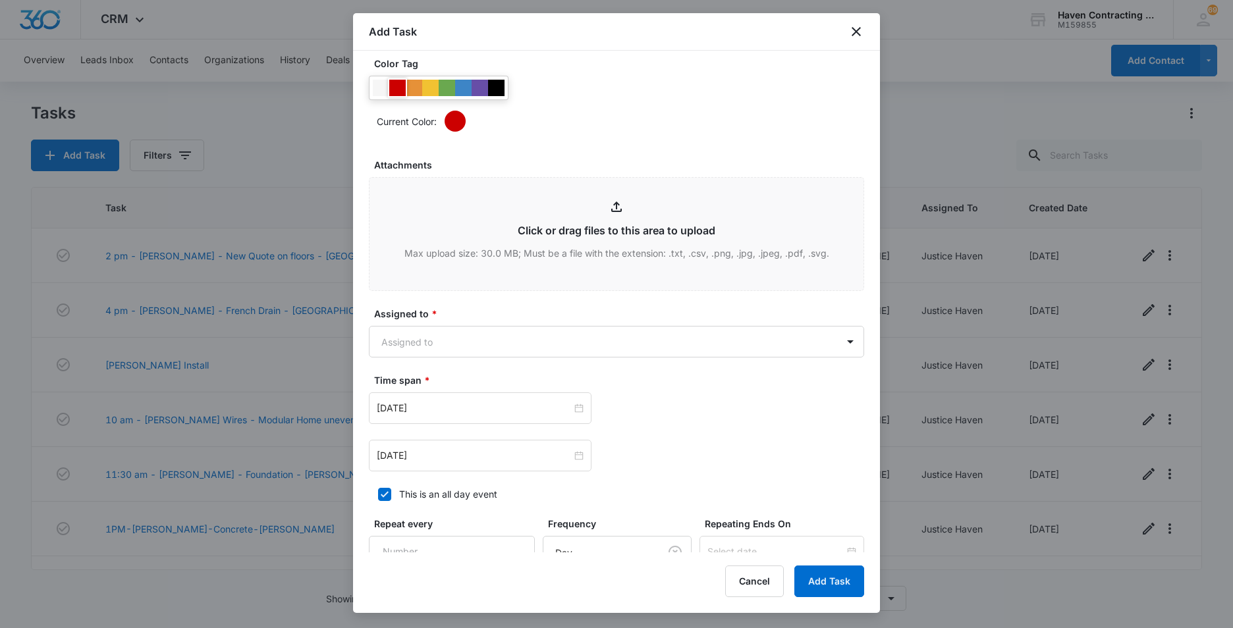
scroll to position [725, 0]
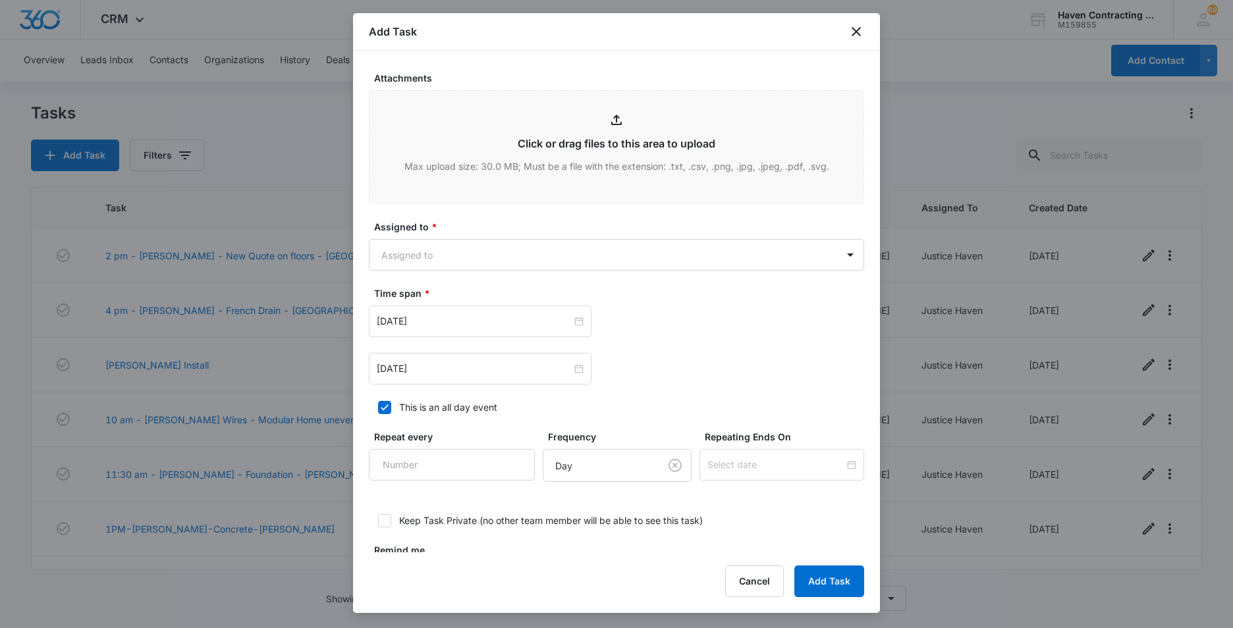
click at [385, 405] on icon at bounding box center [385, 408] width 12 height 12
click at [378, 405] on input "This is an all day event" at bounding box center [373, 407] width 9 height 9
checkbox input "false"
click at [459, 325] on input "[DATE]" at bounding box center [474, 321] width 195 height 14
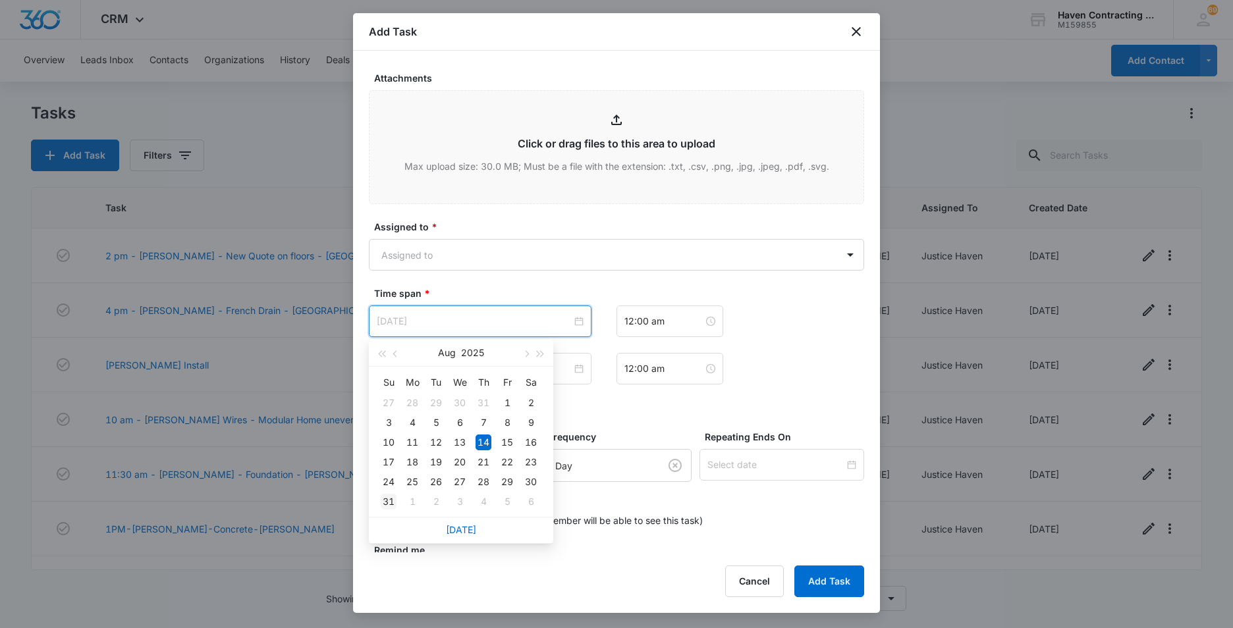
type input "[DATE]"
click at [388, 503] on div "31" at bounding box center [389, 502] width 16 height 16
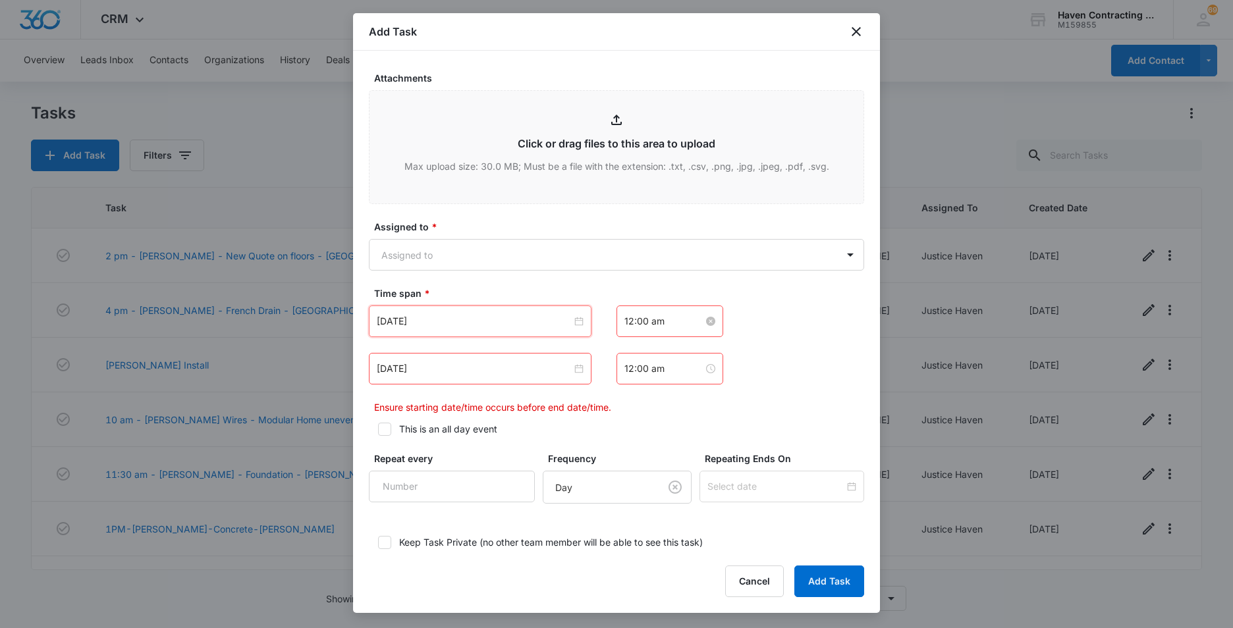
drag, startPoint x: 663, startPoint y: 324, endPoint x: 671, endPoint y: 324, distance: 7.9
click at [663, 324] on input "12:00 am" at bounding box center [663, 321] width 79 height 14
type input "1"
type input "12:00 am"
click at [441, 370] on input "[DATE]" at bounding box center [474, 369] width 195 height 14
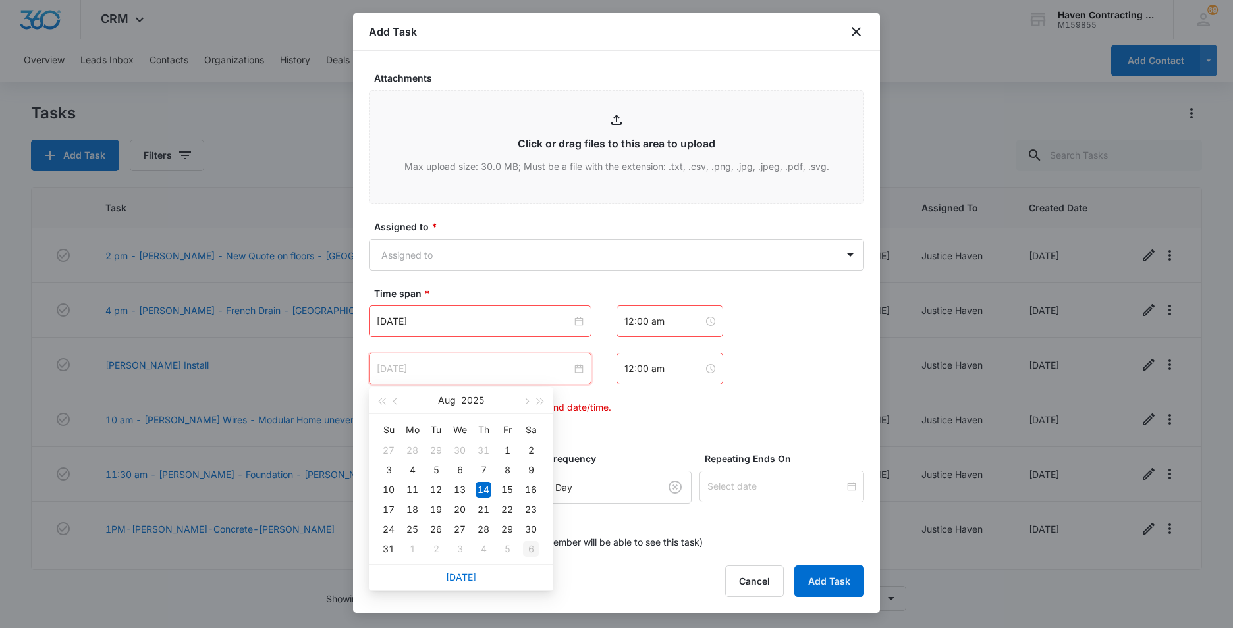
type input "[DATE]"
click at [531, 550] on div "6" at bounding box center [531, 549] width 16 height 16
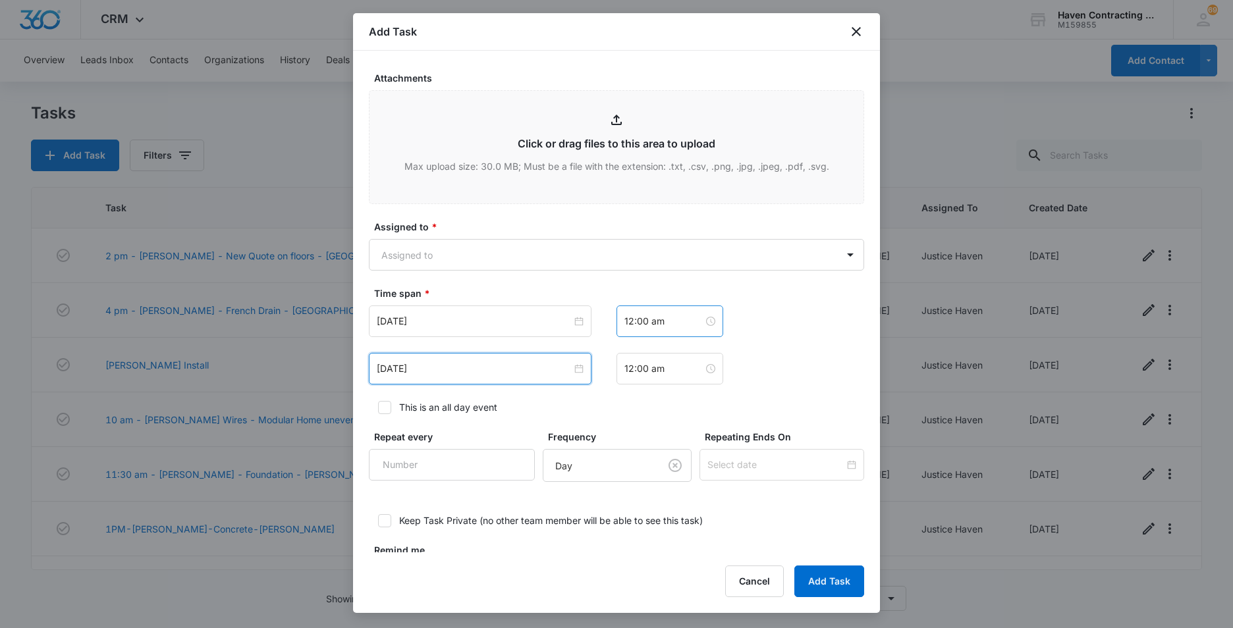
scroll to position [782, 0]
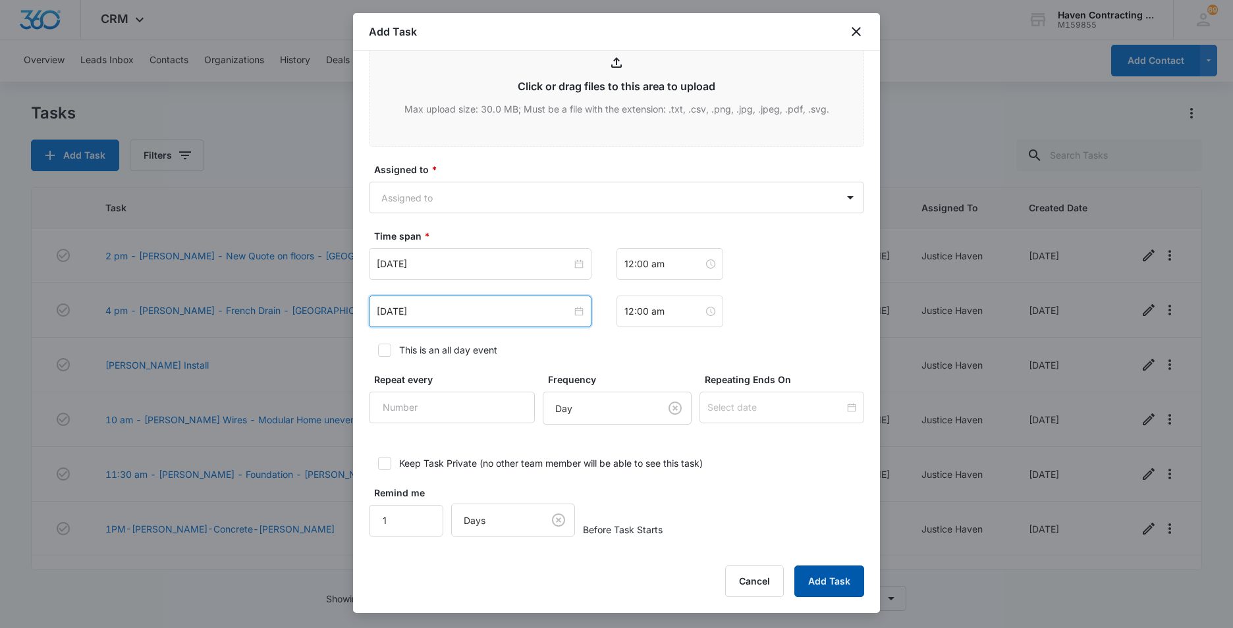
click at [833, 581] on button "Add Task" at bounding box center [829, 582] width 70 height 32
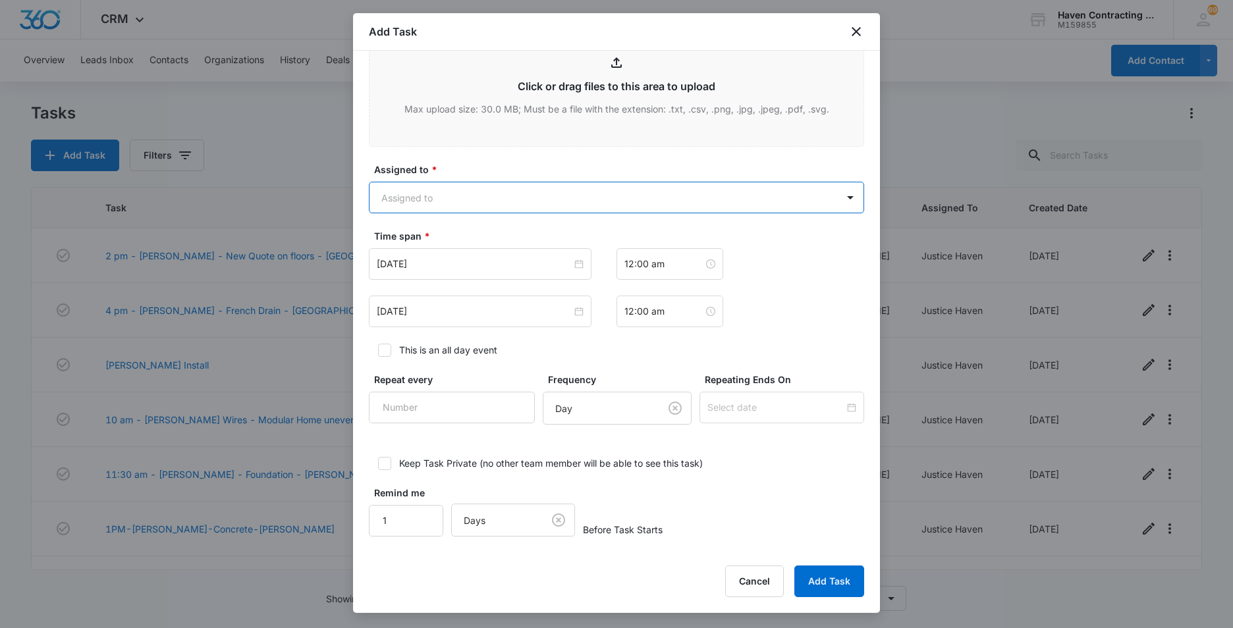
click at [384, 197] on body "CRM Apps Reputation Websites Forms CRM Email Social Ads Intelligence Brand Sett…" at bounding box center [616, 314] width 1233 height 628
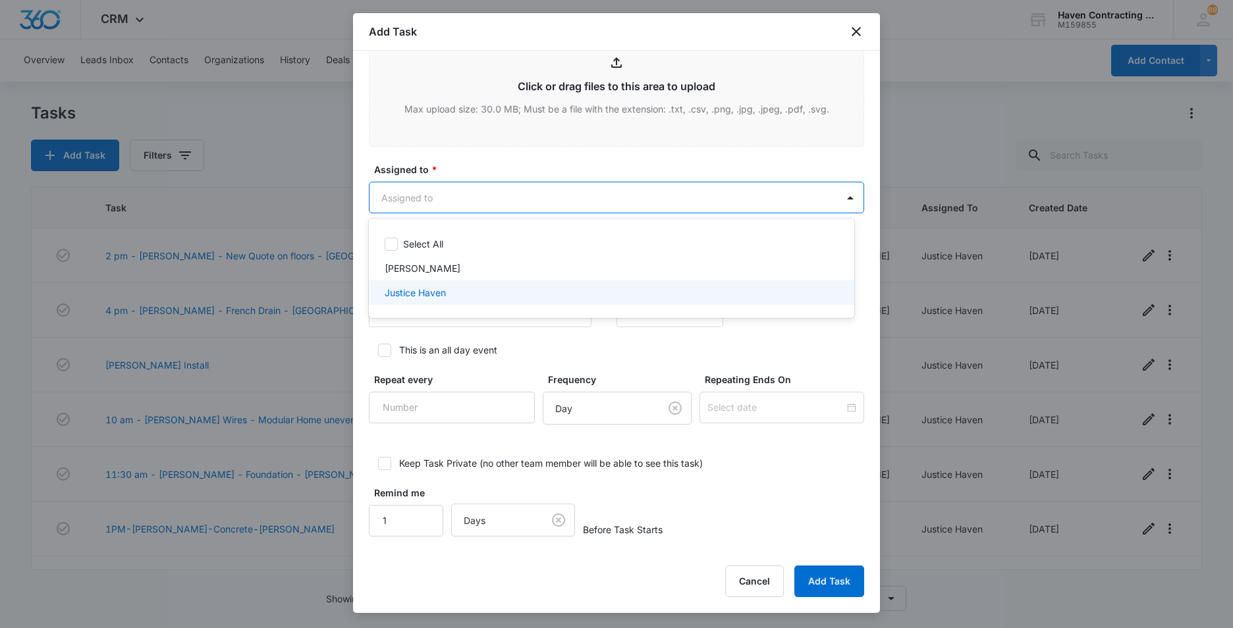
click at [398, 291] on p "Justice Haven" at bounding box center [415, 293] width 61 height 14
drag, startPoint x: 831, startPoint y: 580, endPoint x: 818, endPoint y: 576, distance: 13.8
click at [830, 580] on div at bounding box center [616, 314] width 1233 height 628
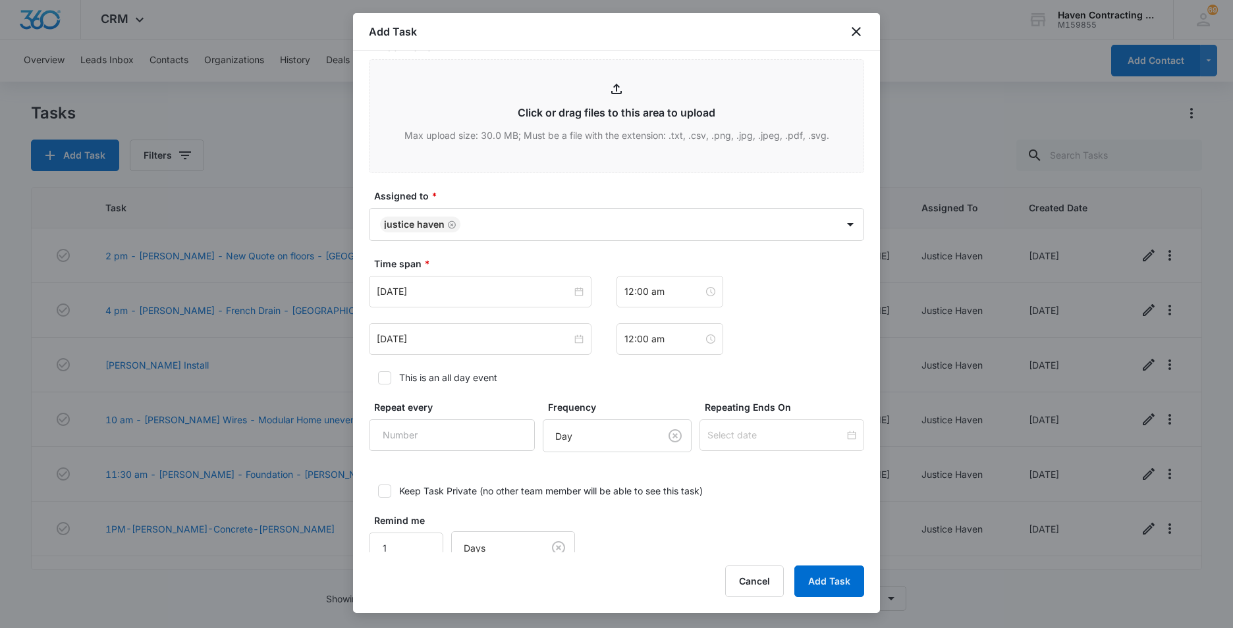
scroll to position [783, 0]
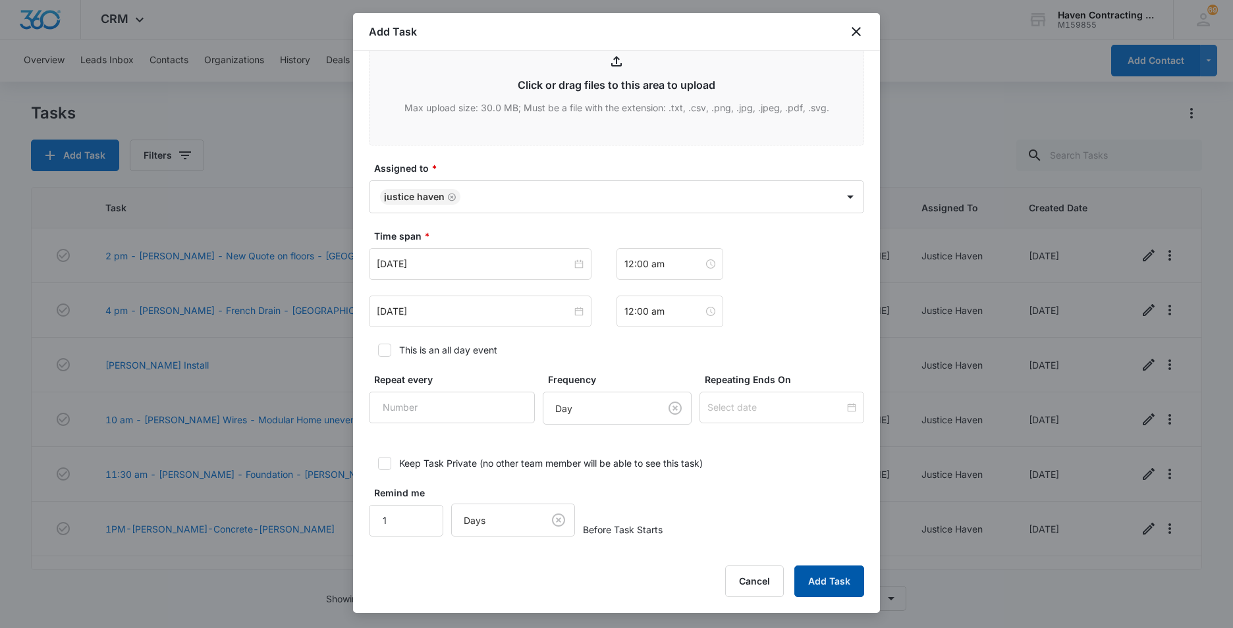
click at [825, 588] on button "Add Task" at bounding box center [829, 582] width 70 height 32
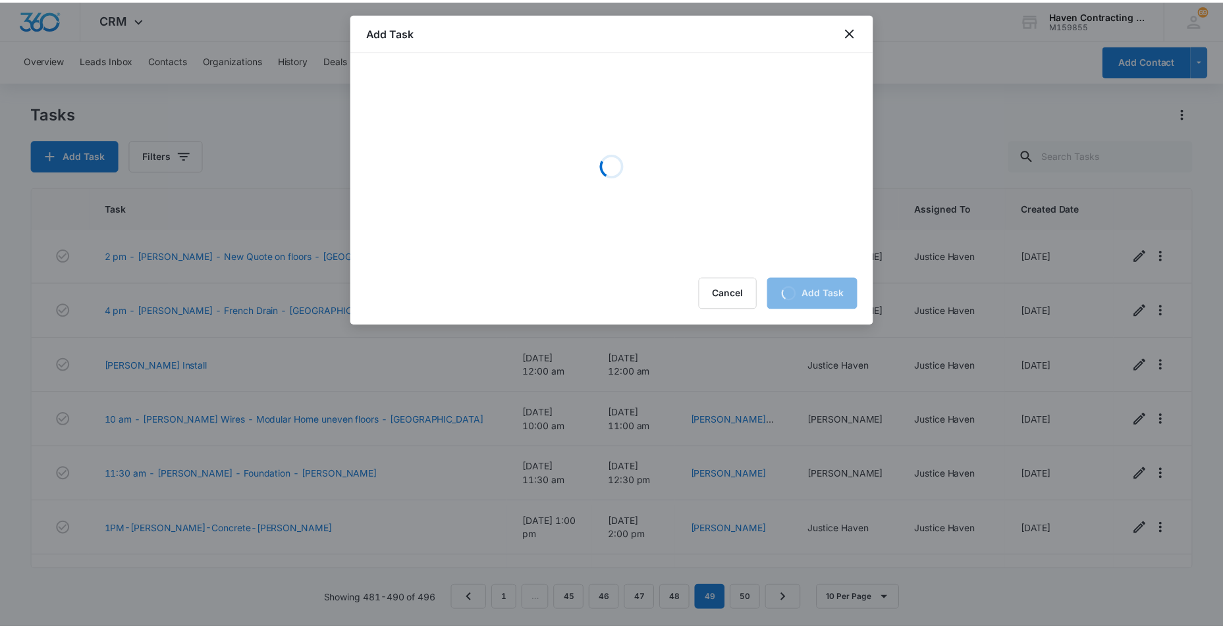
scroll to position [0, 0]
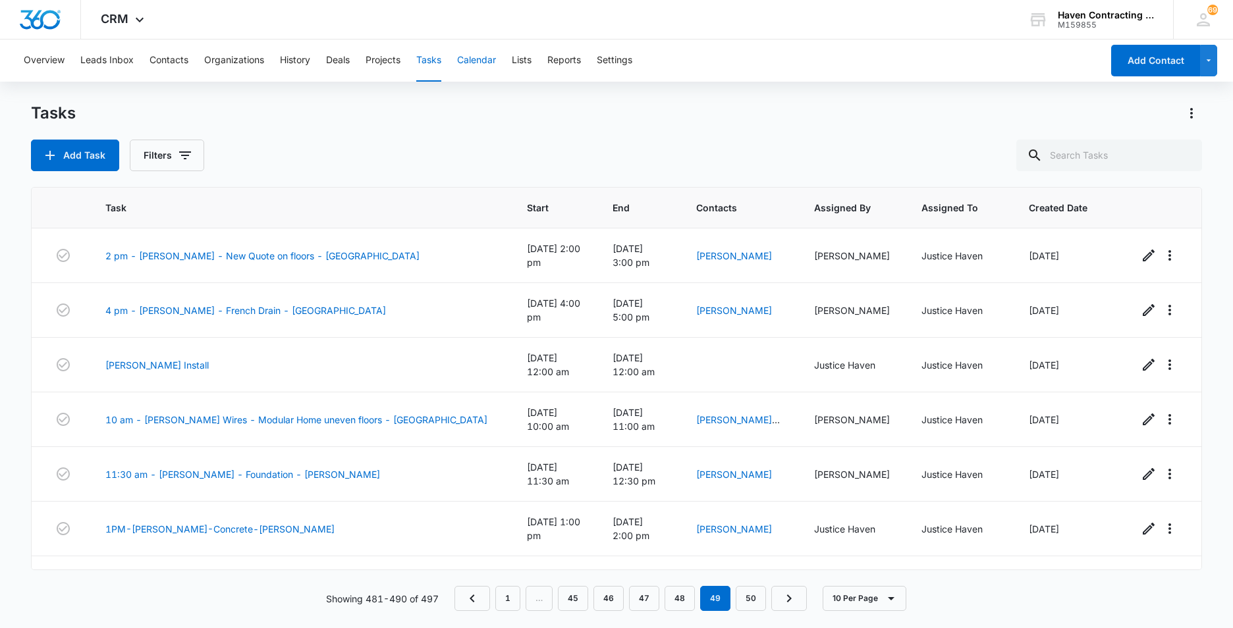
click at [476, 63] on button "Calendar" at bounding box center [476, 61] width 39 height 42
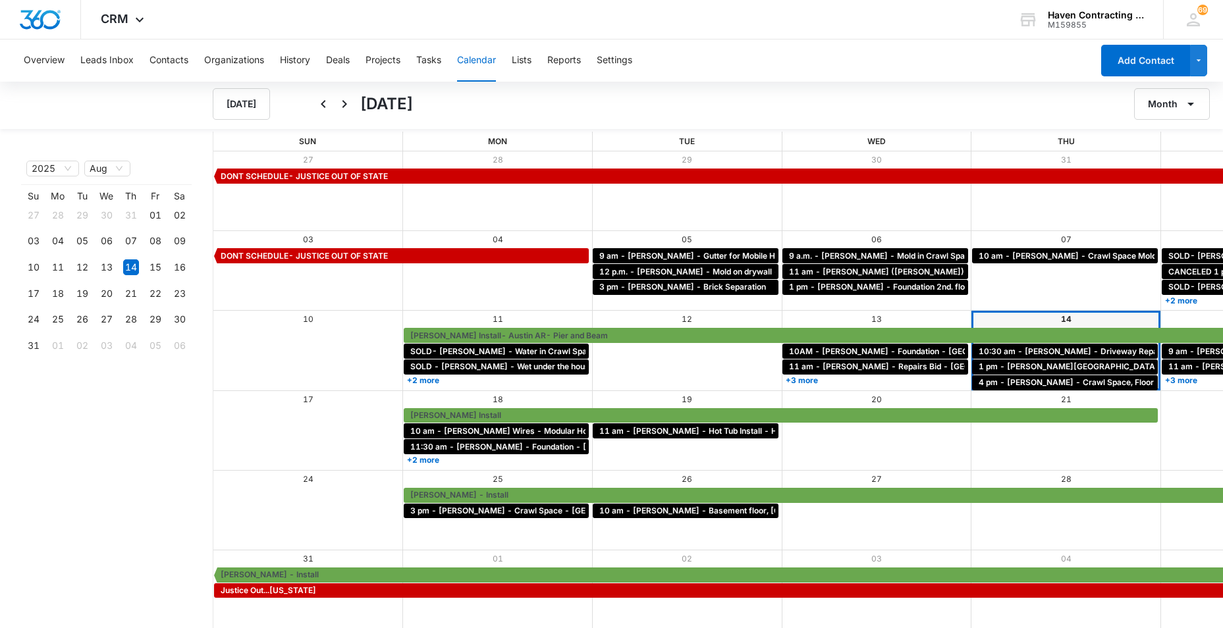
scroll to position [1, 0]
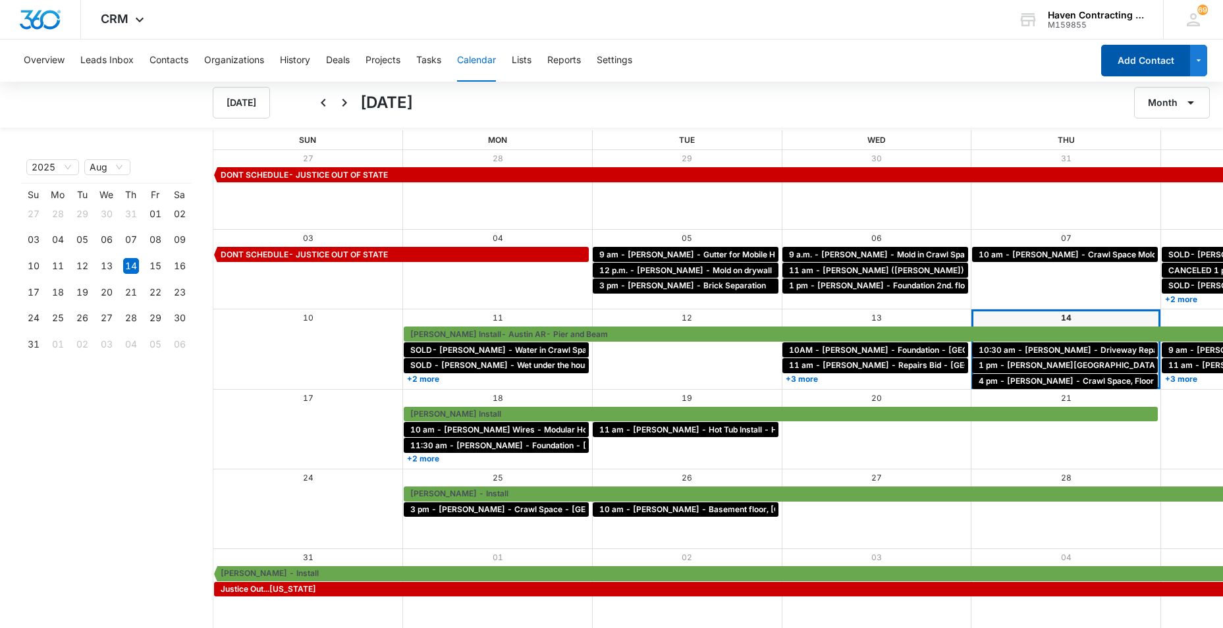
click at [1136, 55] on button "Add Contact" at bounding box center [1145, 61] width 89 height 32
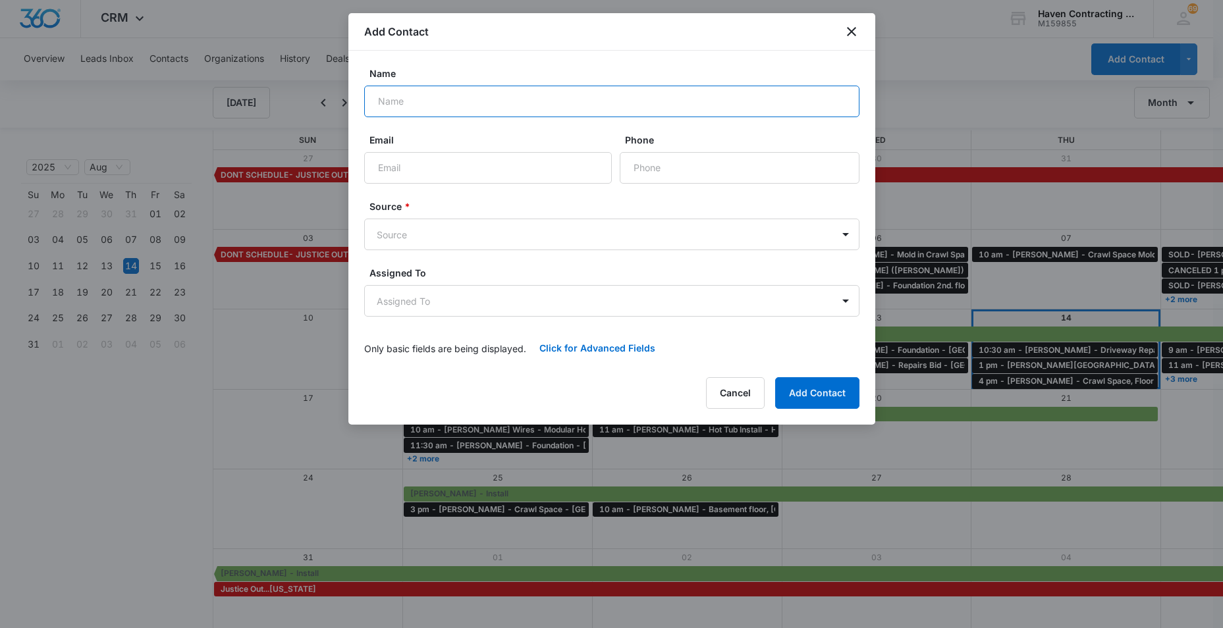
drag, startPoint x: 391, startPoint y: 111, endPoint x: 511, endPoint y: 121, distance: 120.4
click at [391, 111] on input "Name" at bounding box center [611, 102] width 495 height 32
type input "[PERSON_NAME]"
click at [416, 165] on input "Email" at bounding box center [488, 168] width 248 height 32
type input "kecp65@gmail.com"
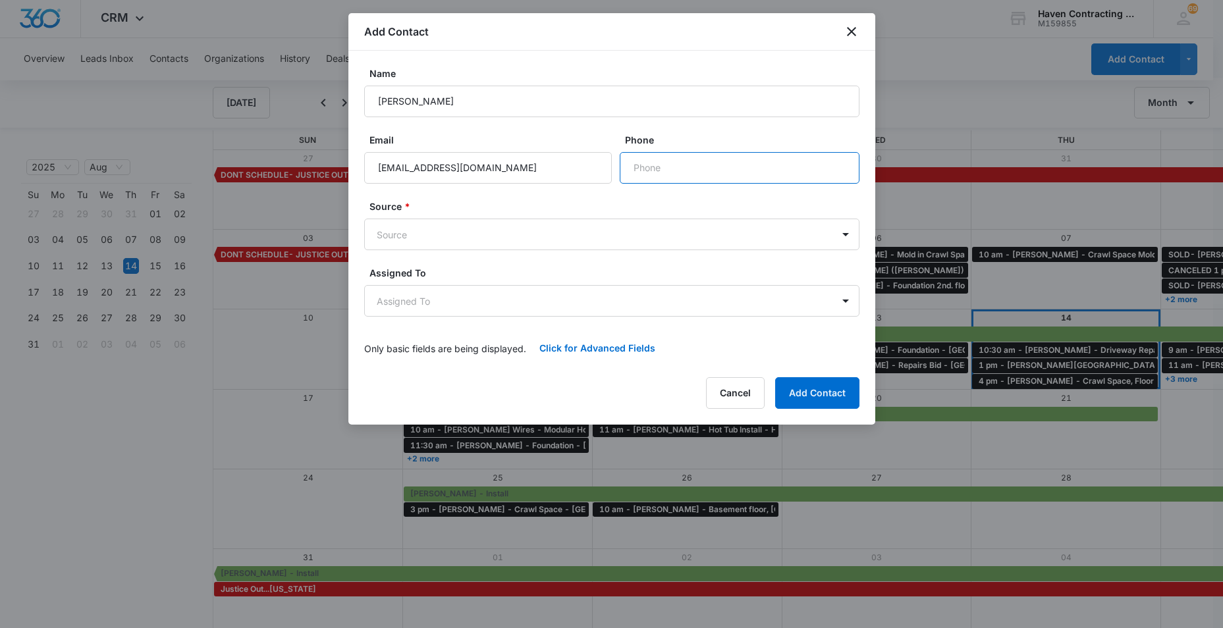
click at [644, 173] on input "Phone" at bounding box center [740, 168] width 240 height 32
type input "(870) 834-6276"
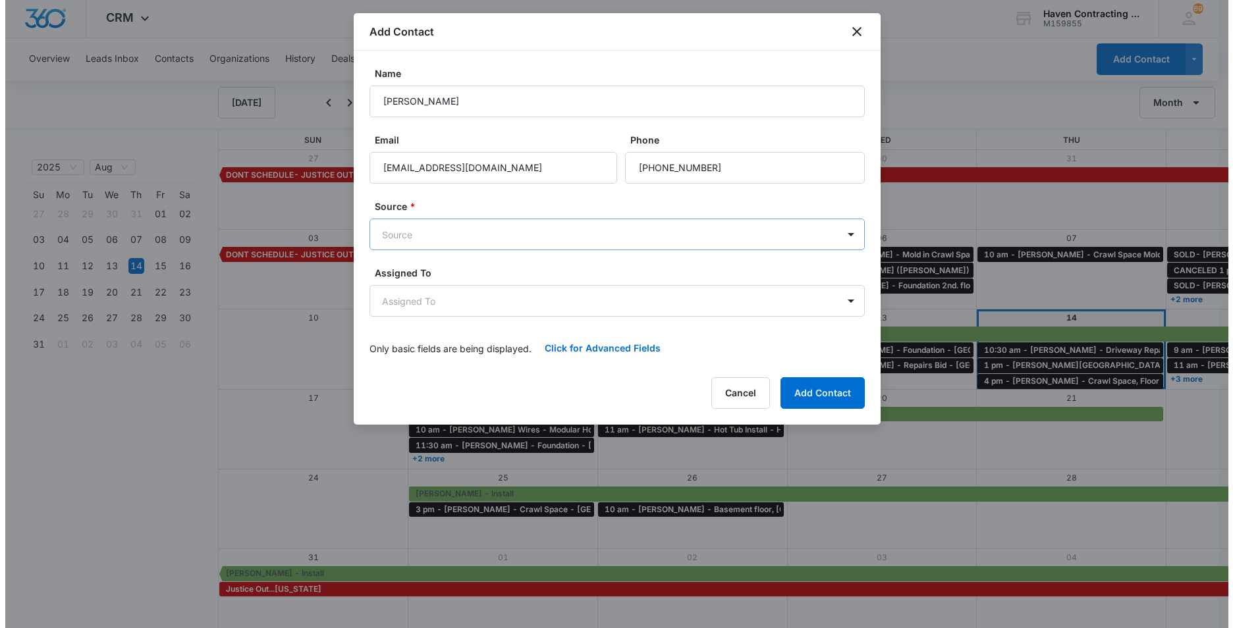
scroll to position [0, 0]
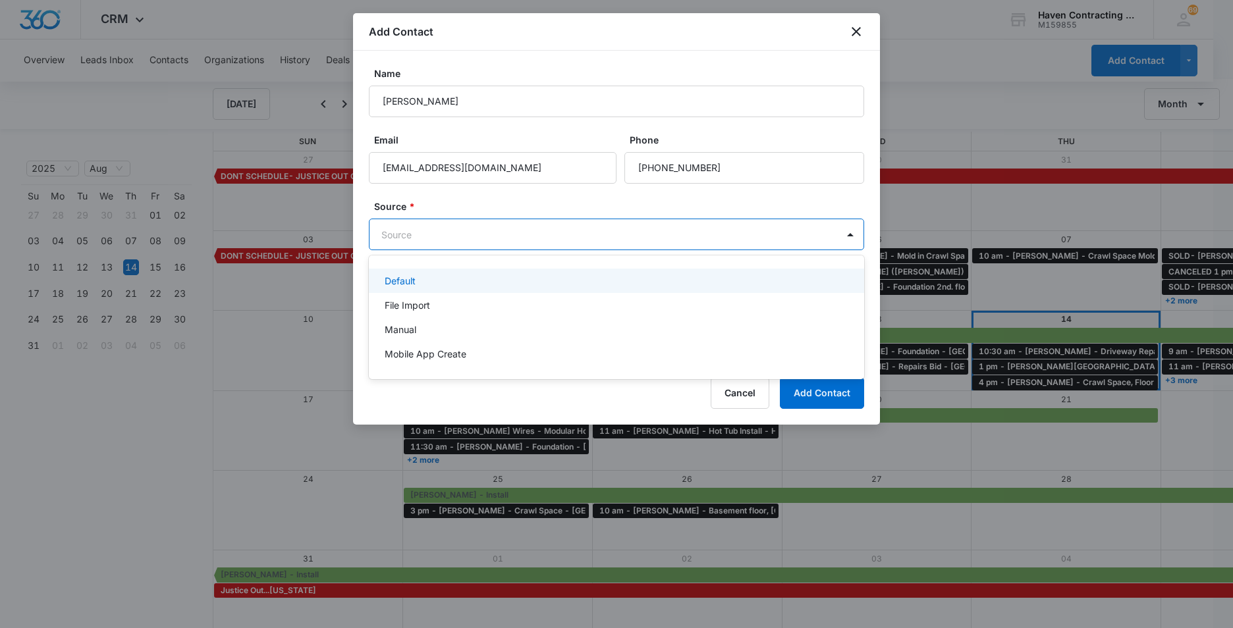
click at [391, 237] on body "CRM Apps Reputation Websites Forms CRM Email Social Ads Intelligence Brand Sett…" at bounding box center [616, 314] width 1233 height 628
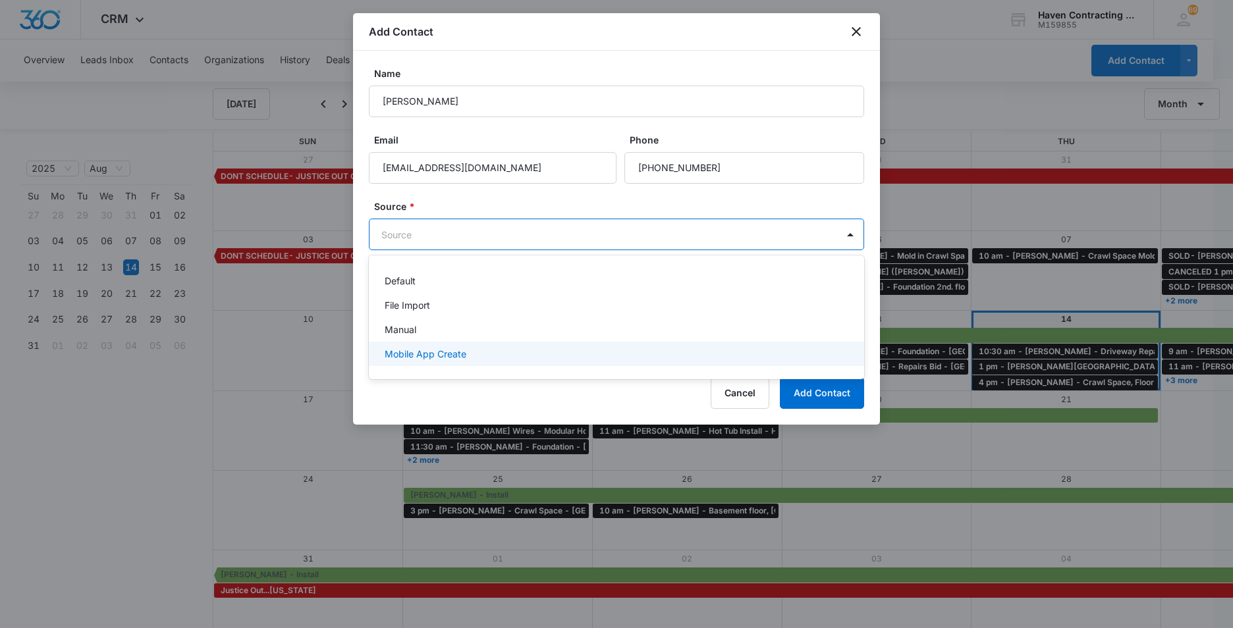
drag, startPoint x: 393, startPoint y: 350, endPoint x: 391, endPoint y: 321, distance: 29.7
click at [392, 349] on p "Mobile App Create" at bounding box center [426, 354] width 82 height 14
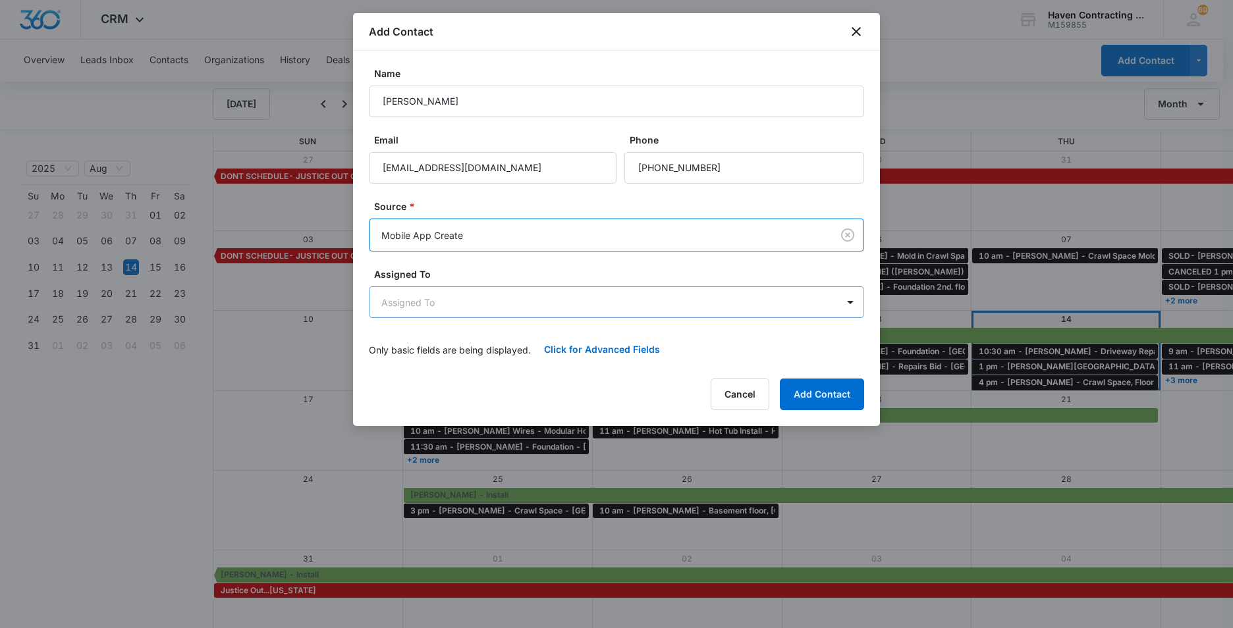
click at [375, 310] on body "CRM Apps Reputation Websites Forms CRM Email Social Ads Intelligence Brand Sett…" at bounding box center [616, 315] width 1233 height 630
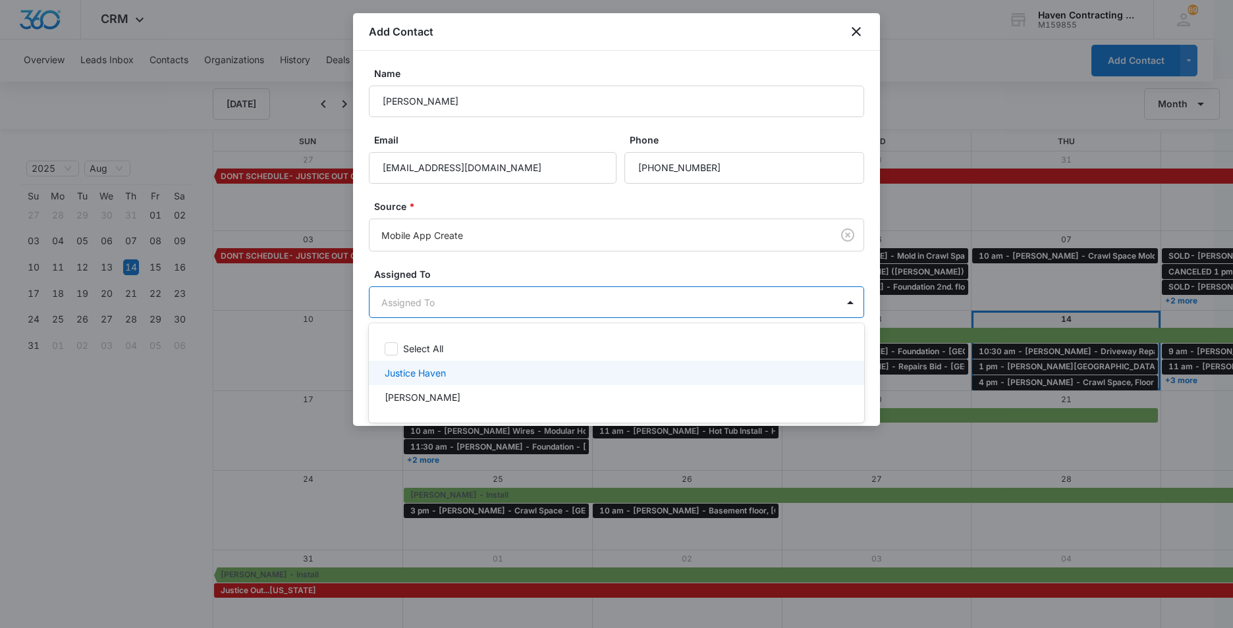
click at [395, 374] on p "Justice Haven" at bounding box center [415, 373] width 61 height 14
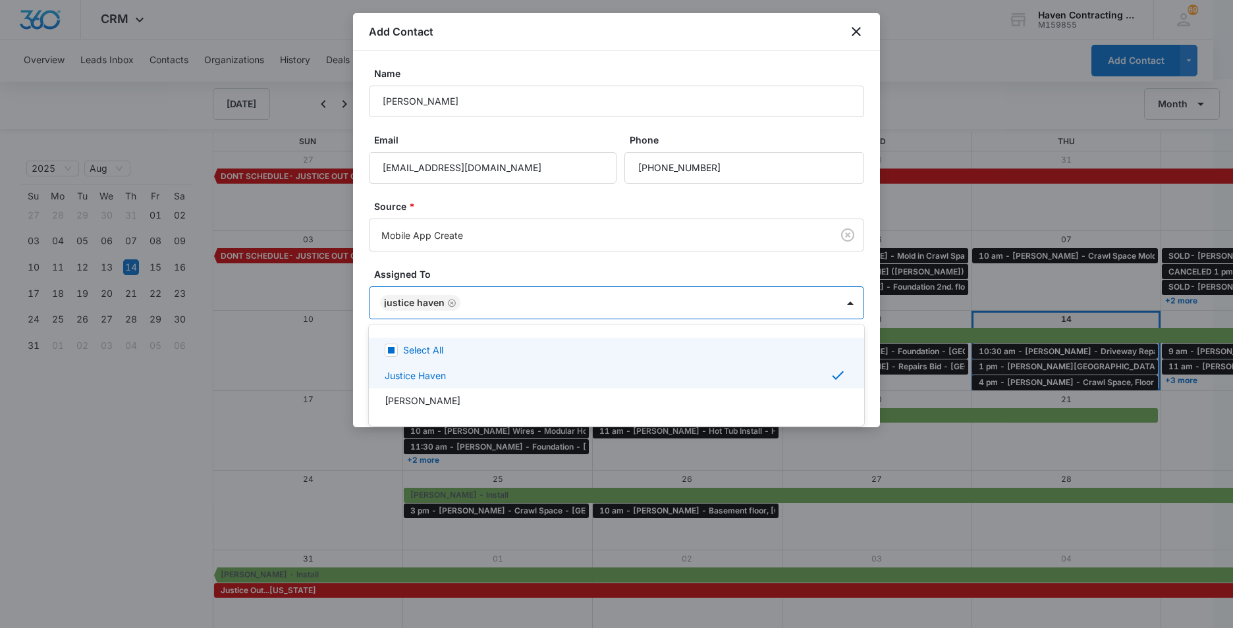
click at [364, 355] on div at bounding box center [616, 314] width 1233 height 628
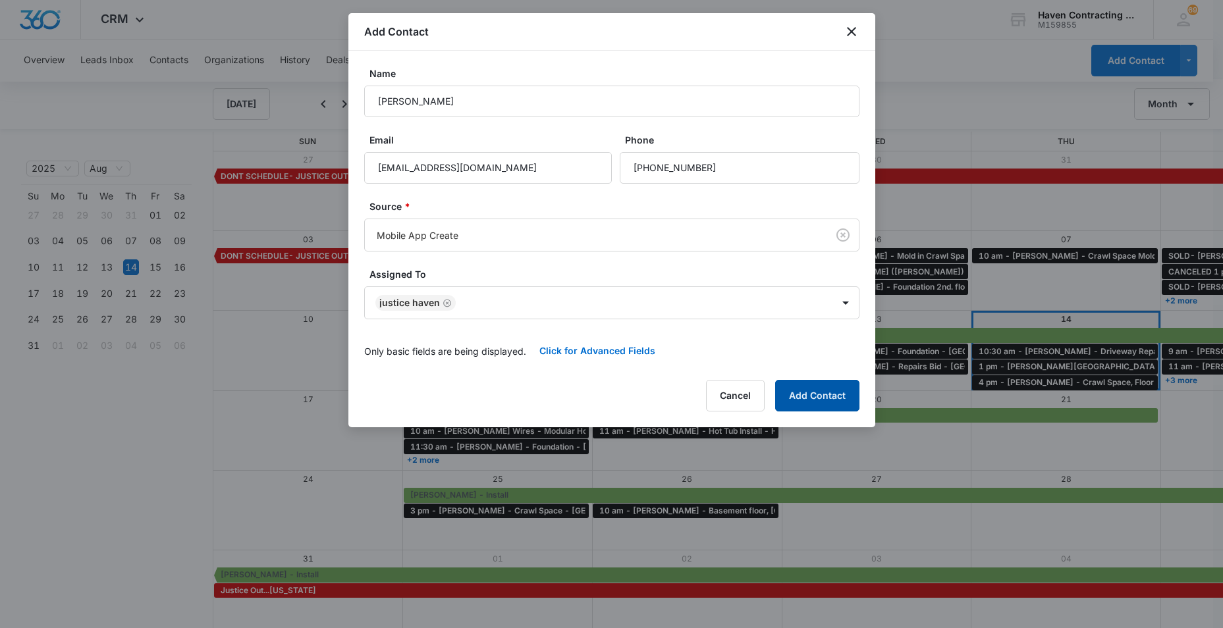
click at [825, 393] on button "Add Contact" at bounding box center [817, 396] width 84 height 32
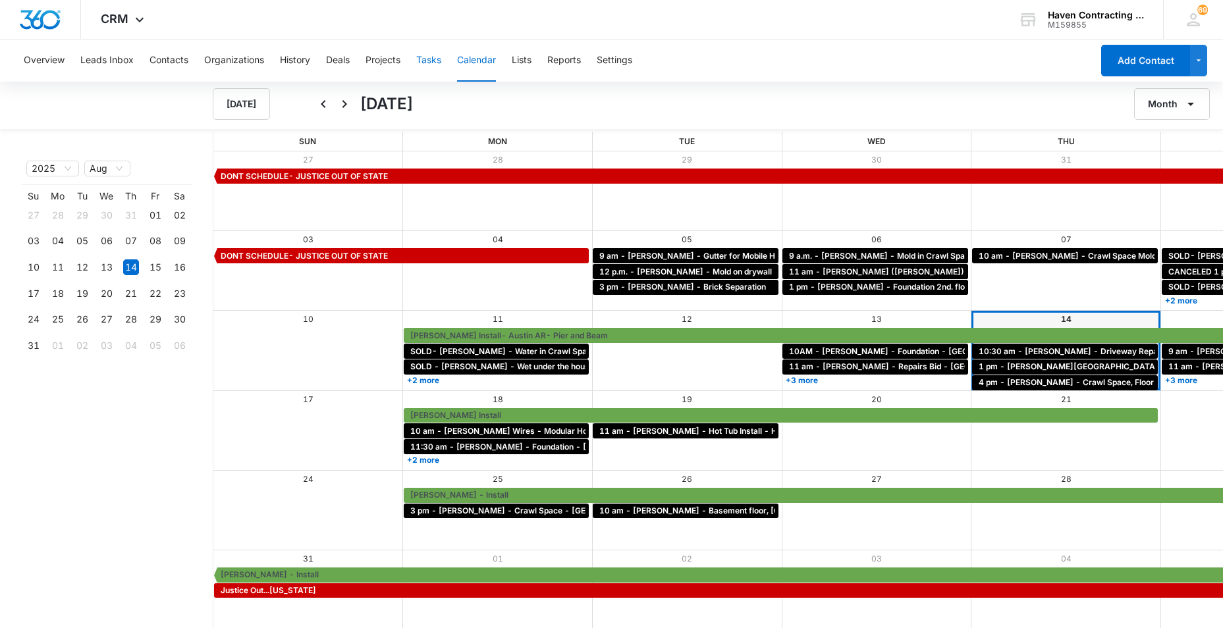
click at [421, 62] on button "Tasks" at bounding box center [428, 61] width 25 height 42
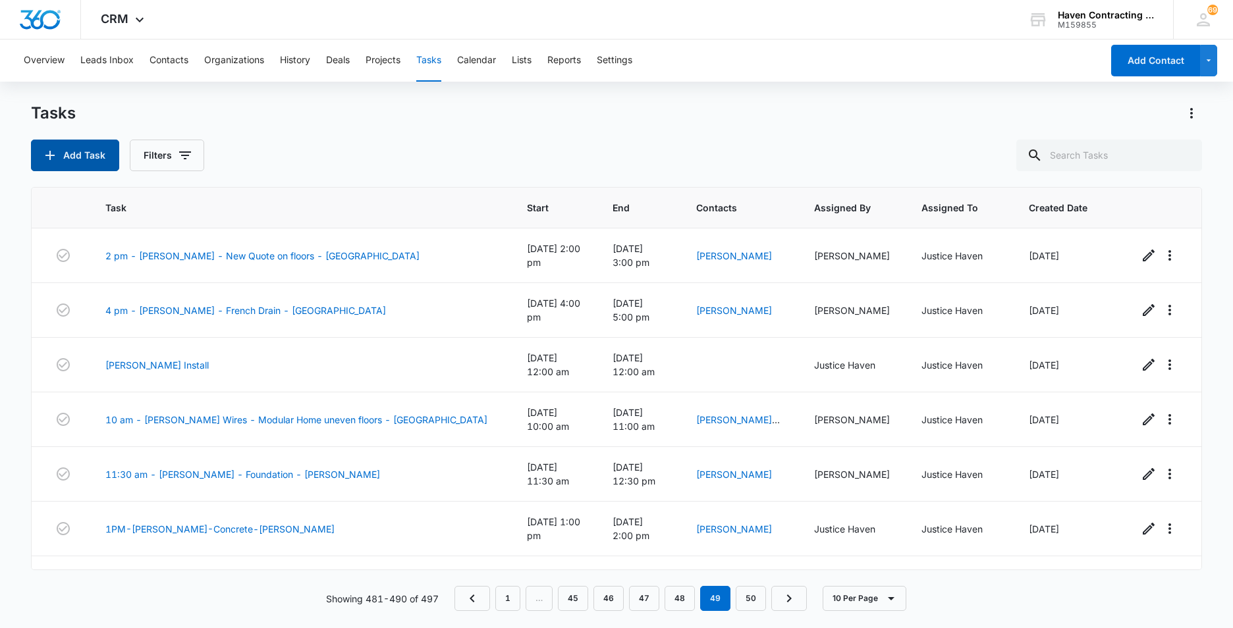
click at [65, 148] on button "Add Task" at bounding box center [75, 156] width 88 height 32
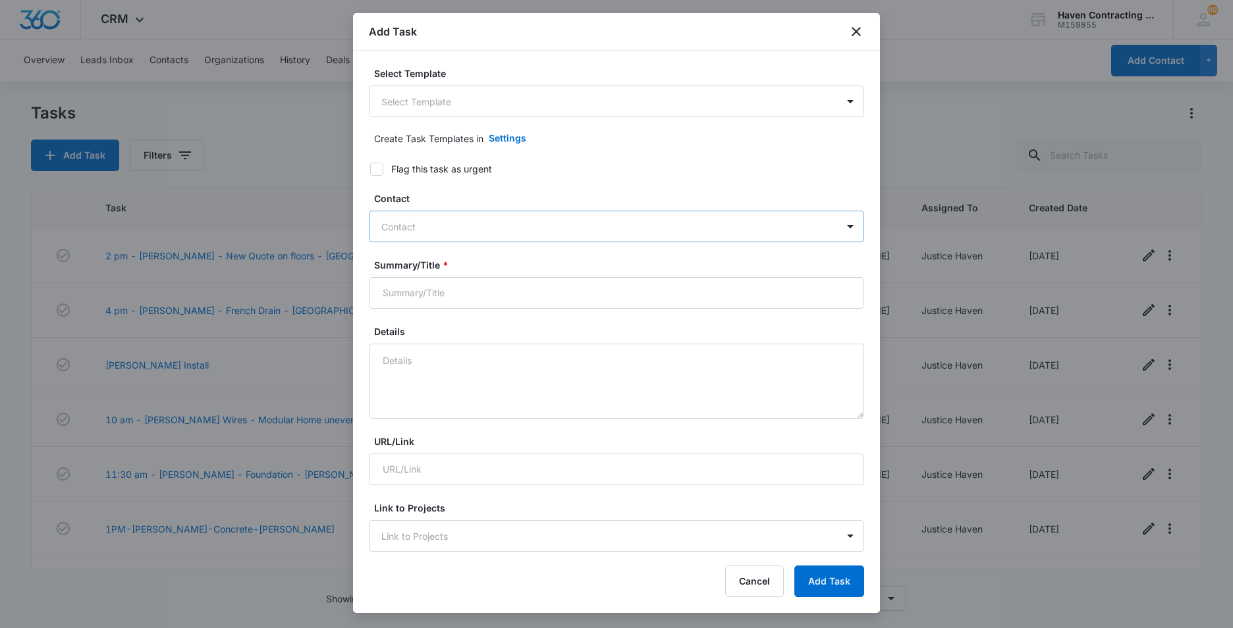
click at [392, 226] on div at bounding box center [608, 227] width 455 height 16
type input "[PERSON_NAME]"
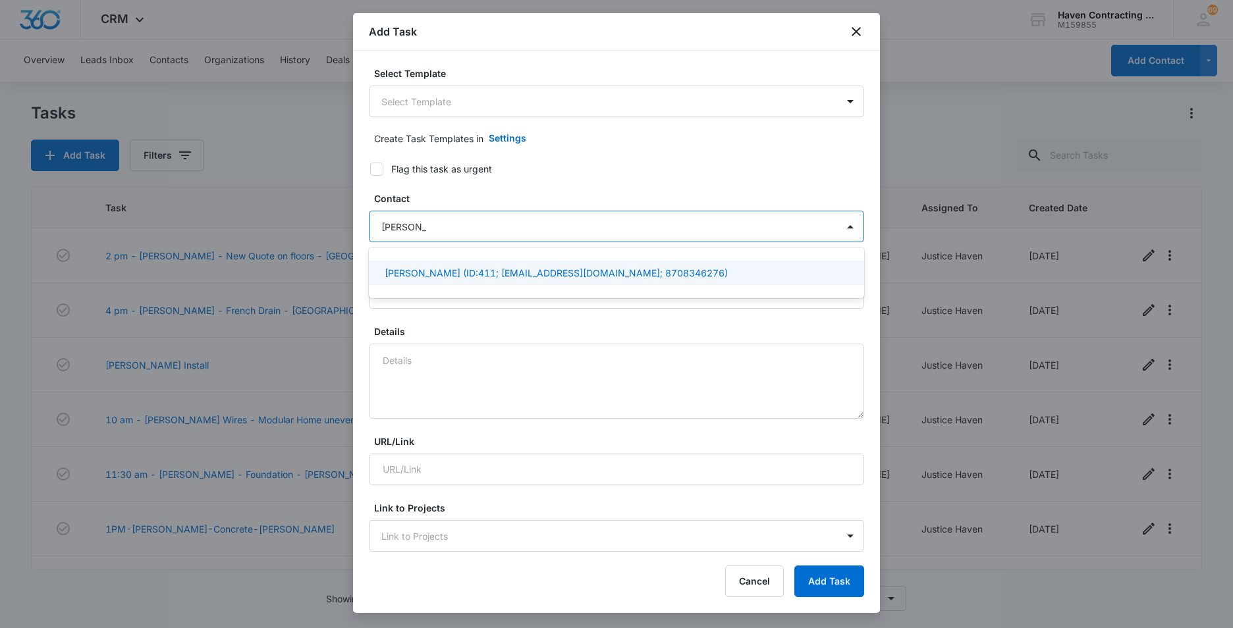
click at [424, 275] on p "Ken Poole (ID:411; kecp65@gmail.com; 8708346276)" at bounding box center [556, 273] width 343 height 14
click at [361, 315] on div "Select Template Select Template Create Task Templates in Settings Flag this tas…" at bounding box center [616, 302] width 527 height 502
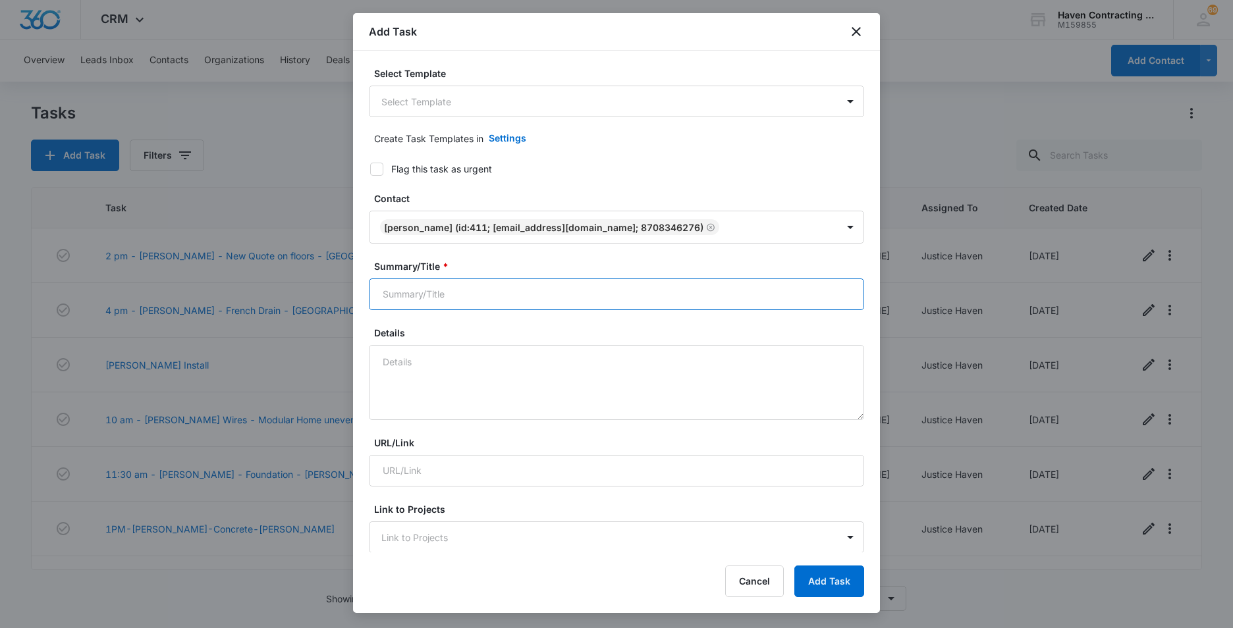
drag, startPoint x: 385, startPoint y: 297, endPoint x: 466, endPoint y: 303, distance: 81.2
click at [385, 297] on input "Summary/Title *" at bounding box center [616, 295] width 495 height 32
type input "1 pm - Ken Poole - Damp Crawl Space/Vapor Barrier"
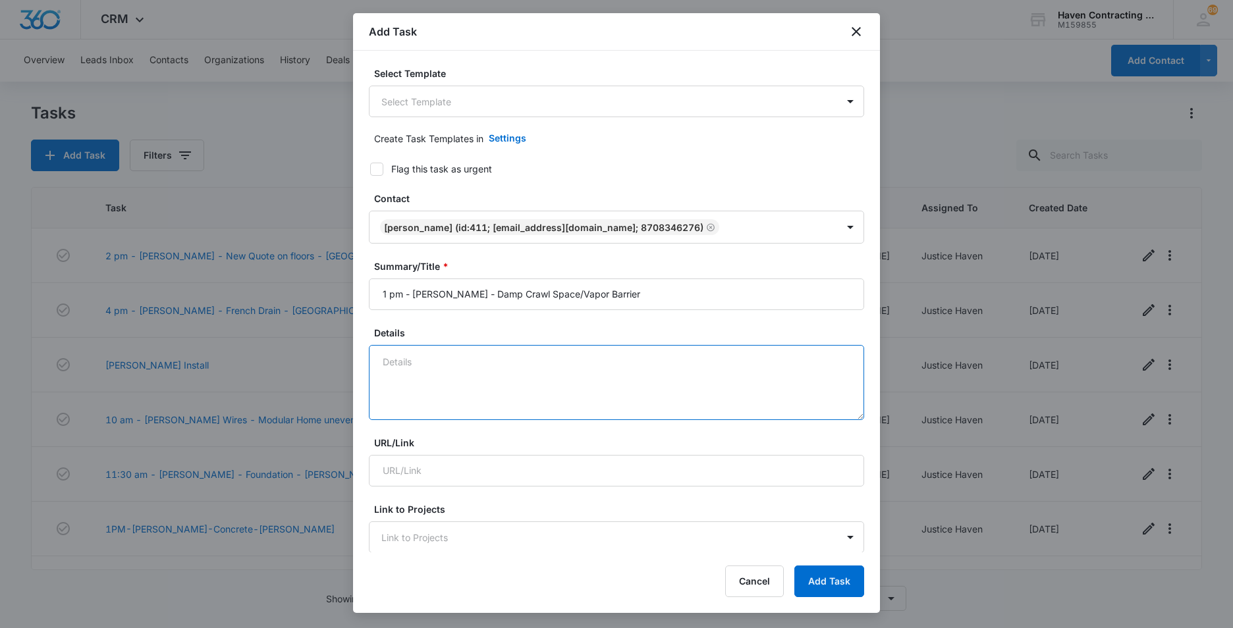
drag, startPoint x: 385, startPoint y: 364, endPoint x: 599, endPoint y: 360, distance: 213.5
click at [387, 365] on textarea "Details" at bounding box center [616, 382] width 495 height 75
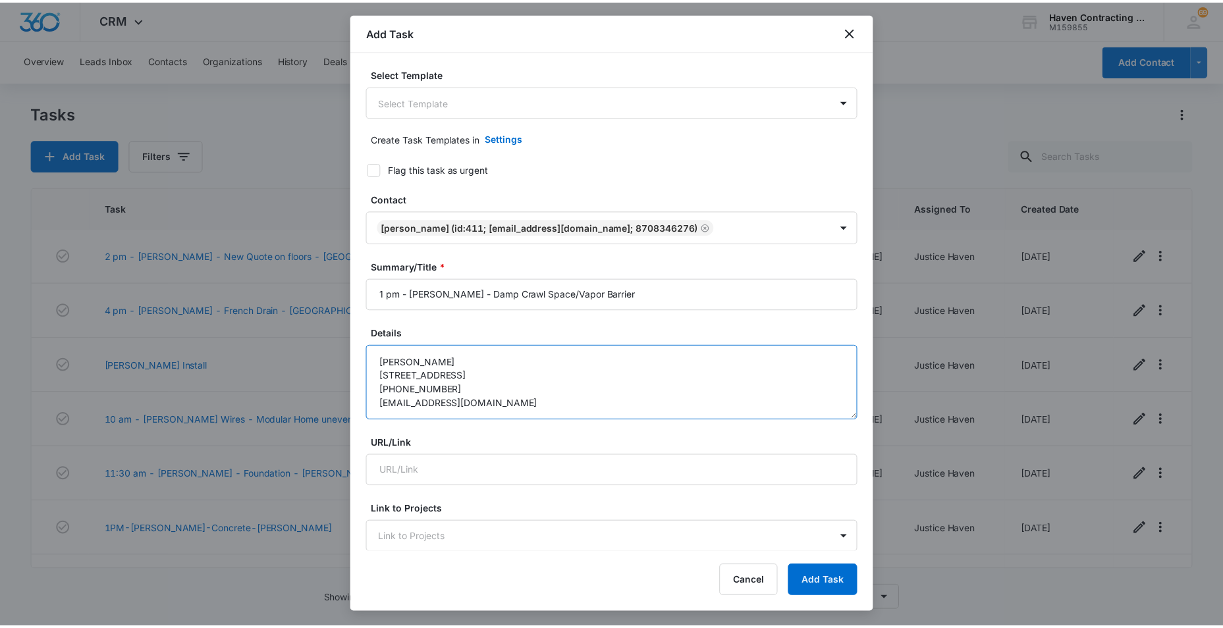
scroll to position [17, 0]
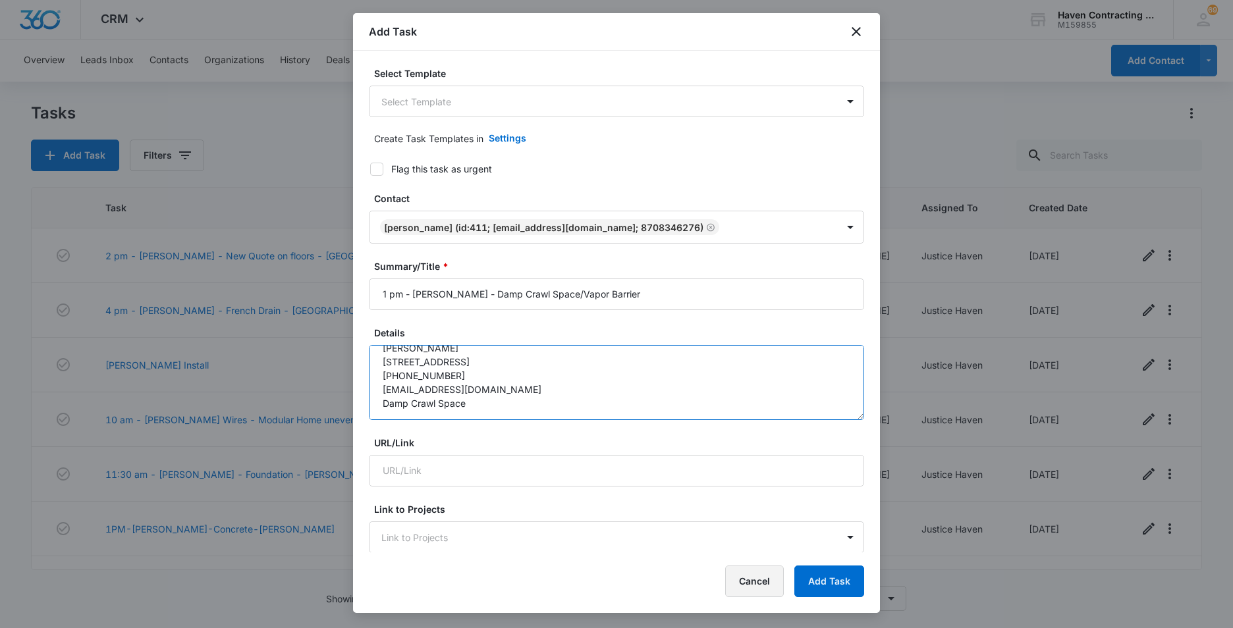
type textarea "[PERSON_NAME] [STREET_ADDRESS] [PHONE_NUMBER] [EMAIL_ADDRESS][DOMAIN_NAME] Damp…"
click at [750, 578] on button "Cancel" at bounding box center [754, 582] width 59 height 32
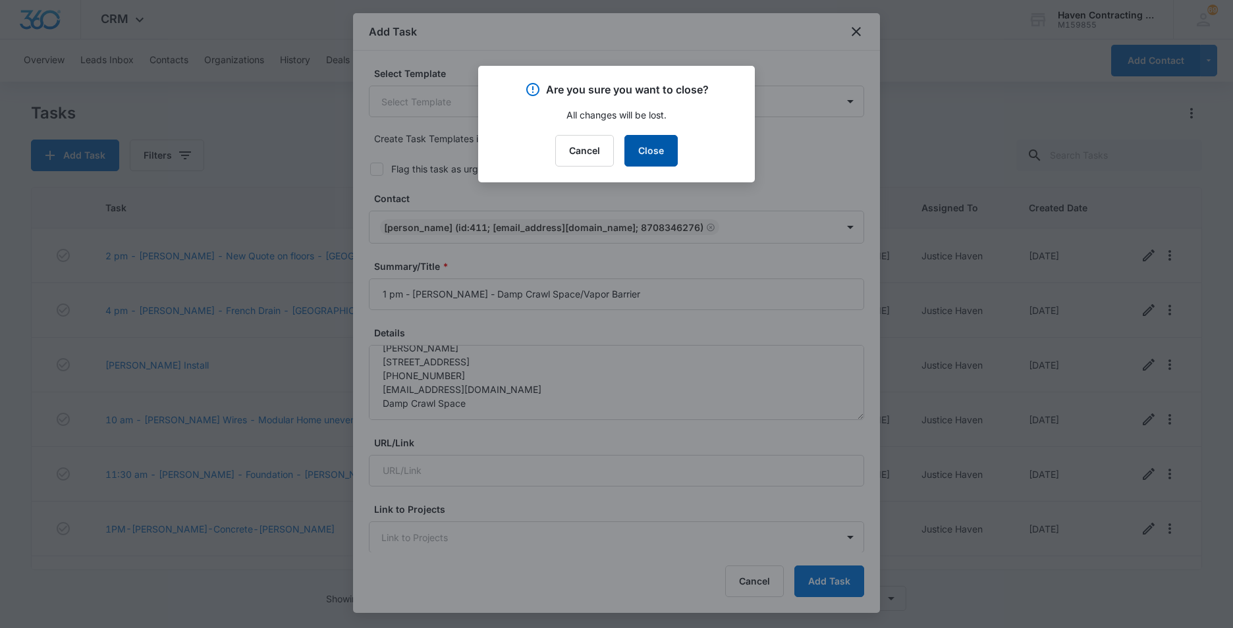
click at [648, 157] on button "Close" at bounding box center [650, 151] width 53 height 32
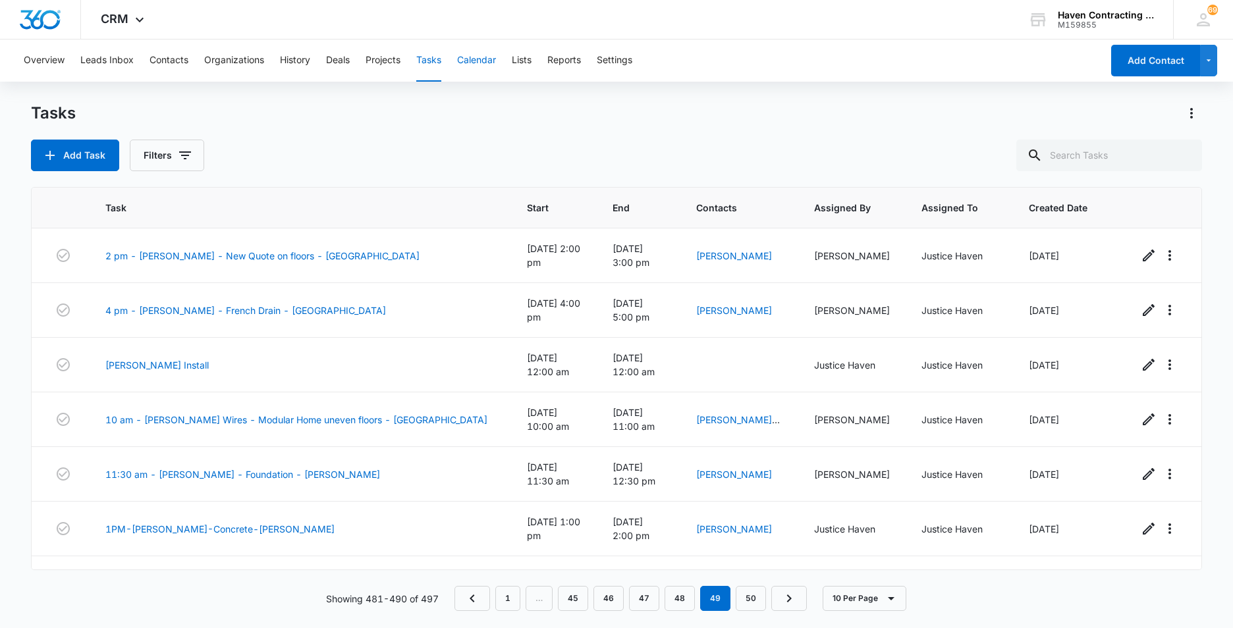
click at [473, 64] on button "Calendar" at bounding box center [476, 61] width 39 height 42
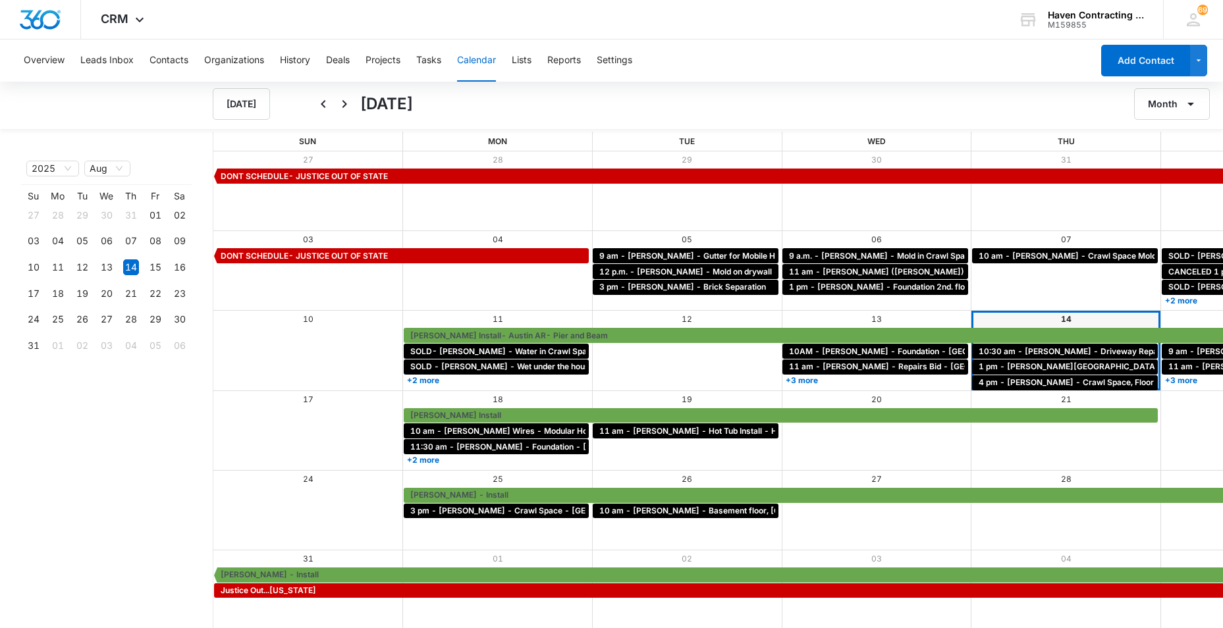
scroll to position [1, 0]
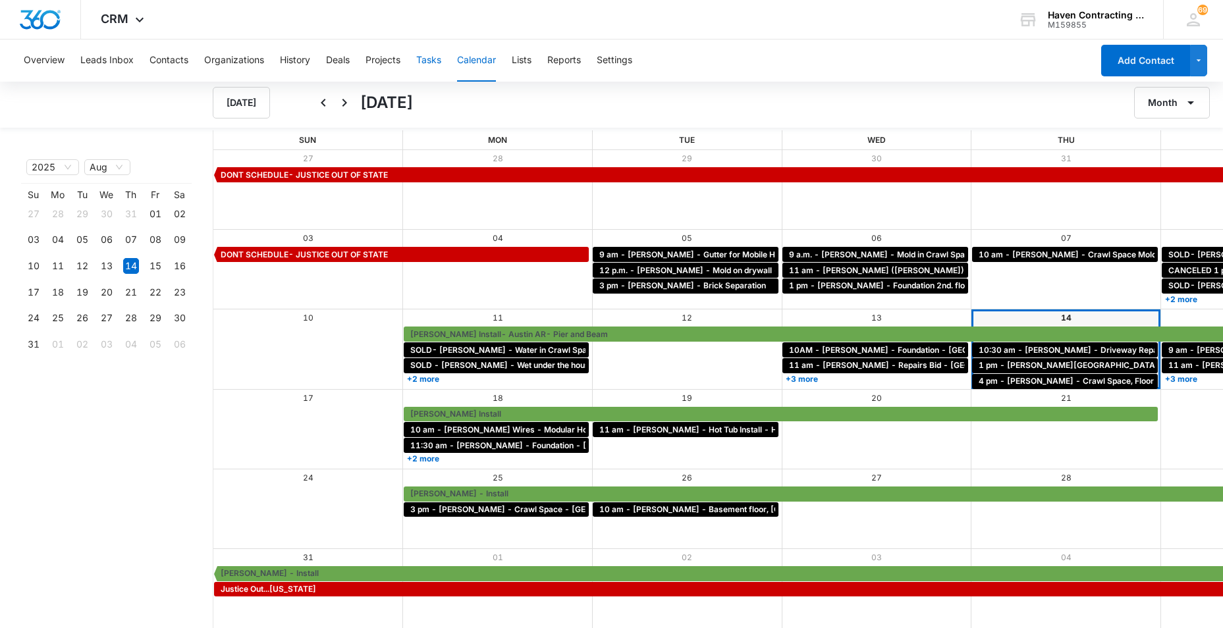
click at [424, 61] on button "Tasks" at bounding box center [428, 61] width 25 height 42
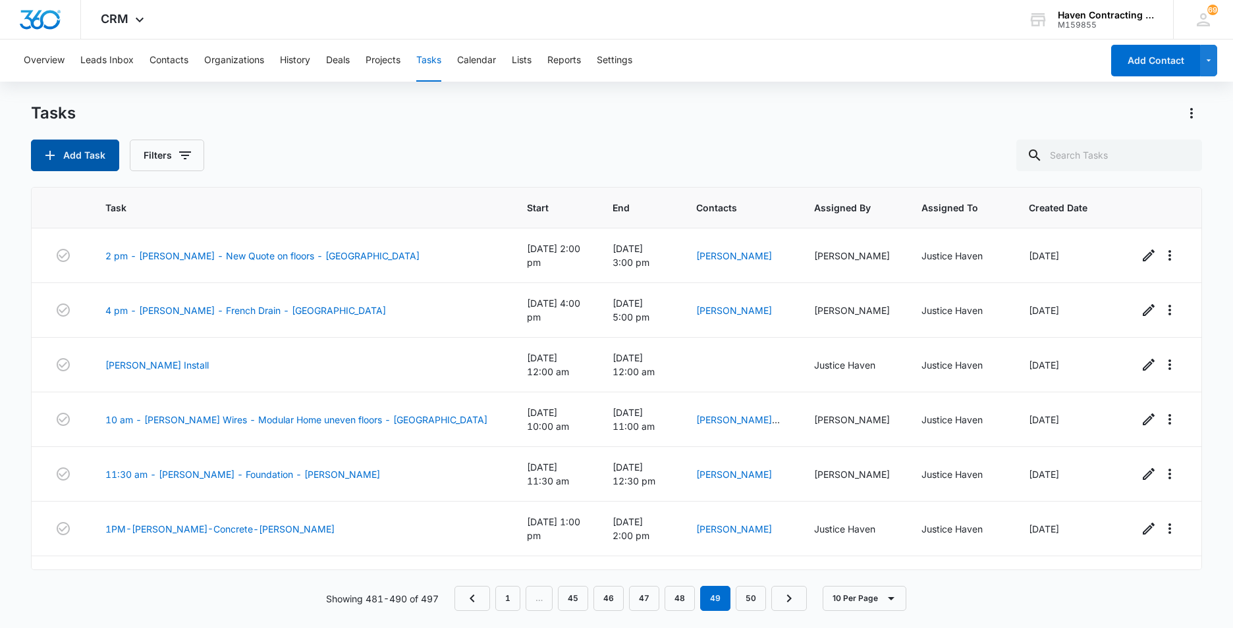
click at [57, 153] on icon "button" at bounding box center [50, 156] width 16 height 16
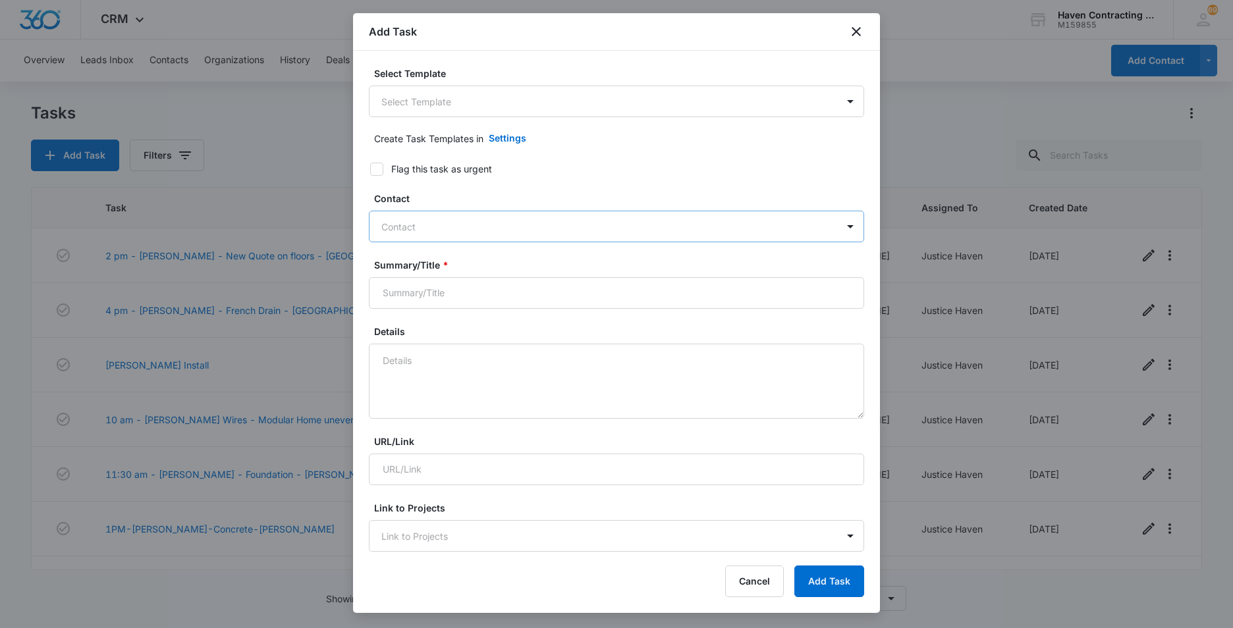
click at [404, 226] on div at bounding box center [608, 227] width 455 height 16
type input "[PERSON_NAME]"
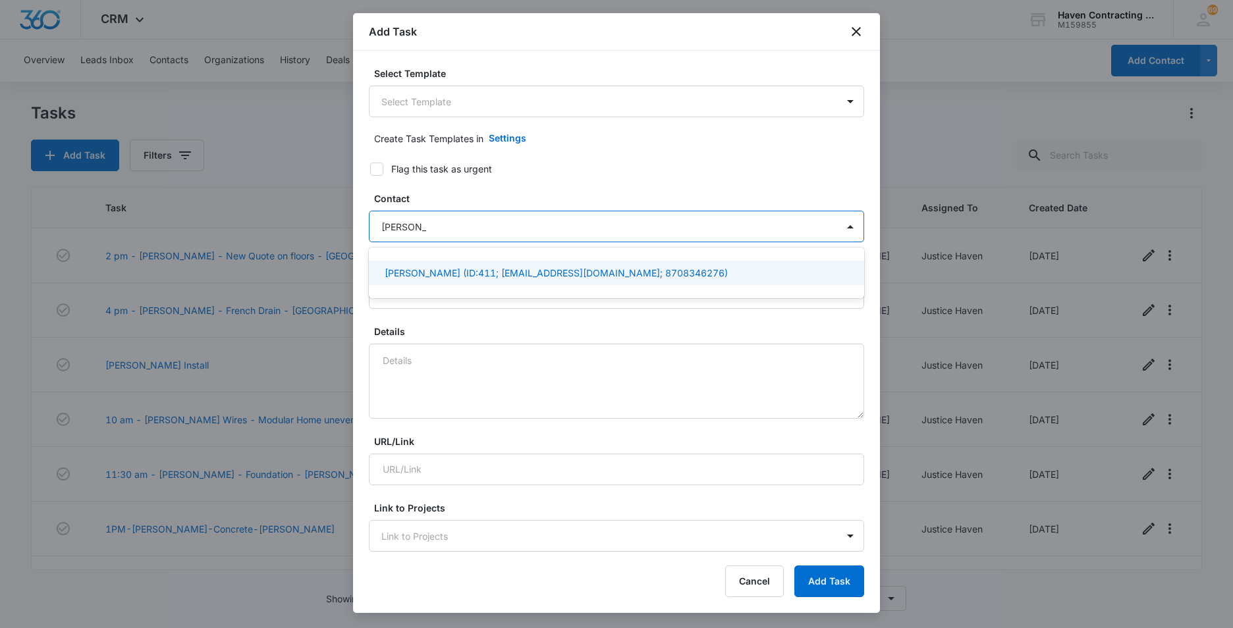
click at [408, 272] on p "Ken Poole (ID:411; kecp65@gmail.com; 8708346276)" at bounding box center [556, 273] width 343 height 14
click at [362, 302] on div "Select Template Select Template Create Task Templates in Settings Flag this tas…" at bounding box center [616, 302] width 527 height 502
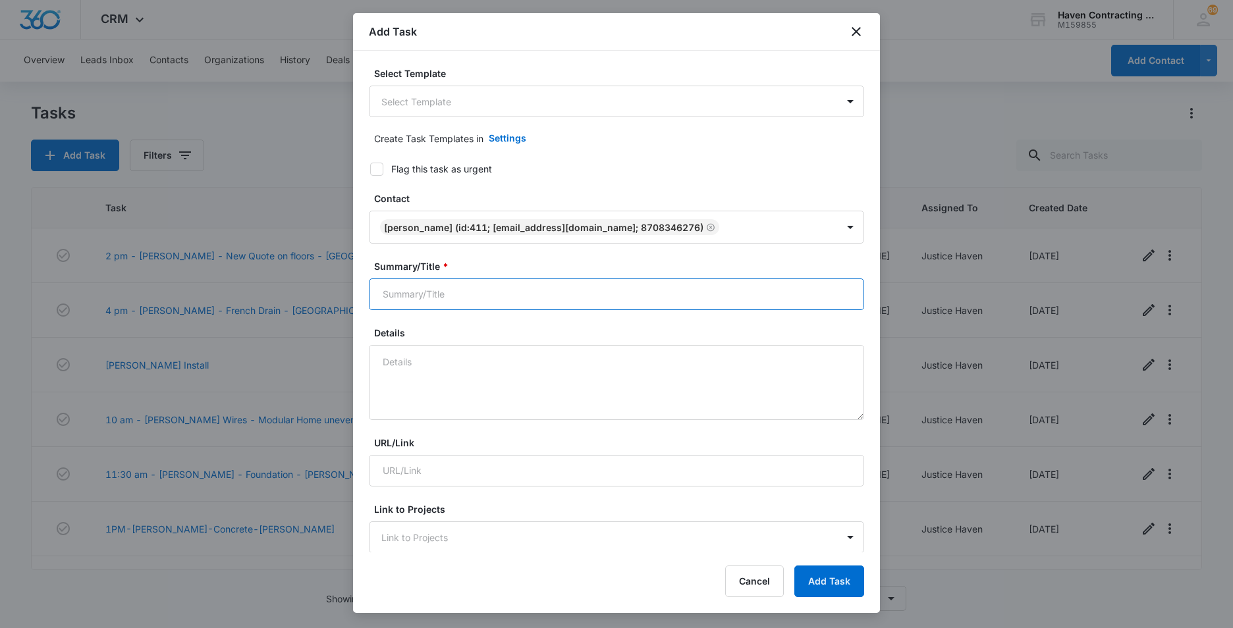
click at [397, 298] on input "Summary/Title *" at bounding box center [616, 295] width 495 height 32
type input "1 pm - [PERSON_NAME] - Damp Crawl Space - [GEOGRAPHIC_DATA]"
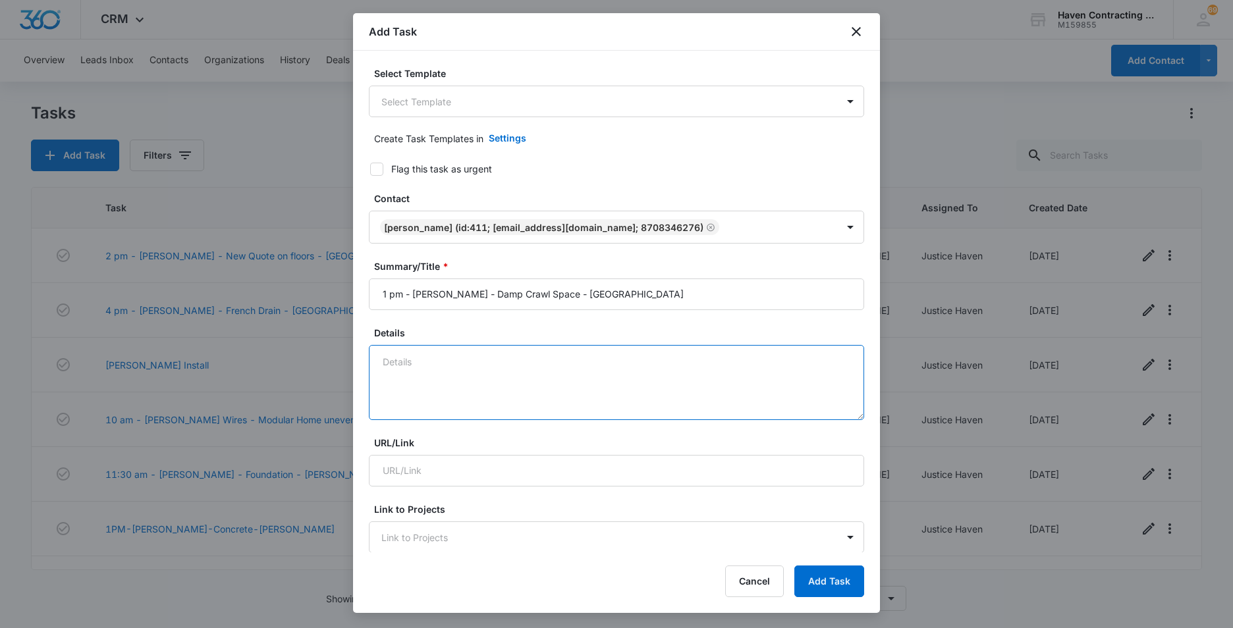
click at [391, 358] on textarea "Details" at bounding box center [616, 382] width 495 height 75
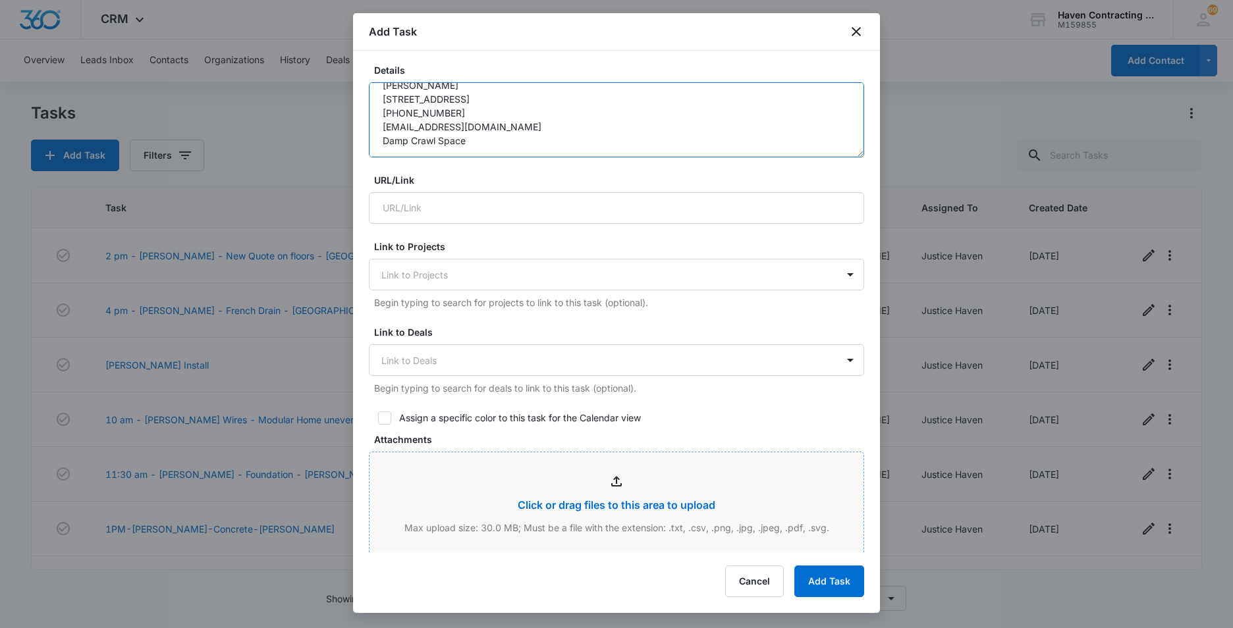
scroll to position [263, 0]
type textarea "[PERSON_NAME] [STREET_ADDRESS] [PHONE_NUMBER] [EMAIL_ADDRESS][DOMAIN_NAME] Damp…"
click at [385, 422] on icon at bounding box center [385, 418] width 12 height 12
click at [378, 422] on input "Assign a specific color to this task for the Calendar view" at bounding box center [373, 417] width 9 height 9
checkbox input "true"
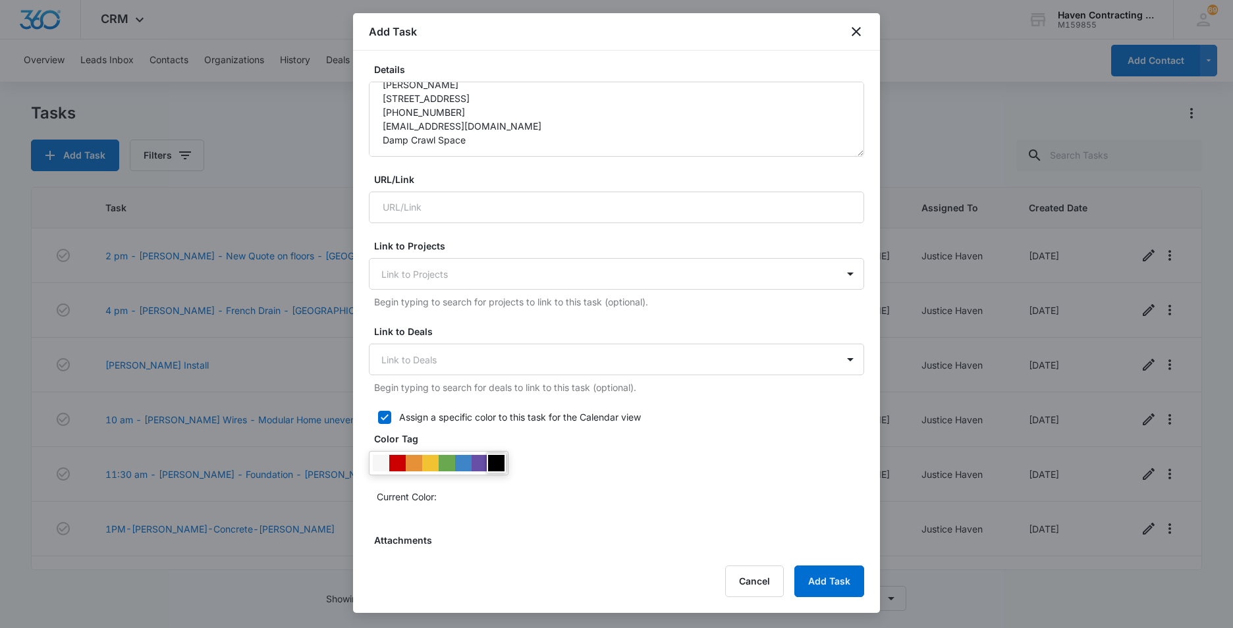
click at [495, 464] on div at bounding box center [496, 463] width 16 height 16
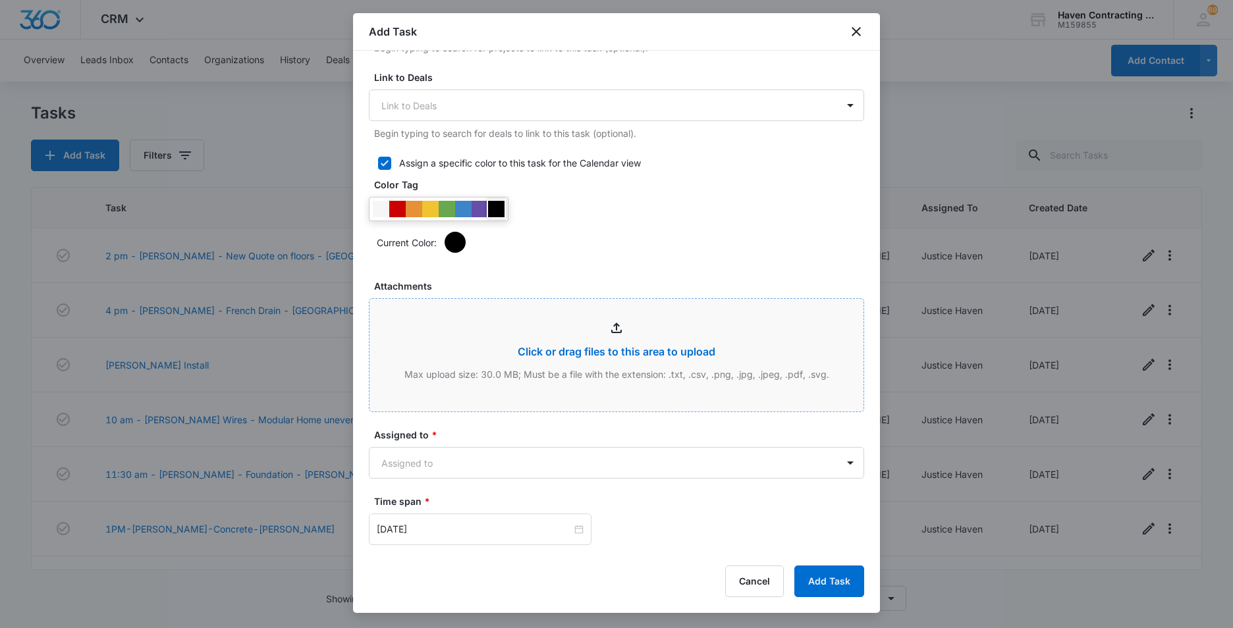
scroll to position [527, 0]
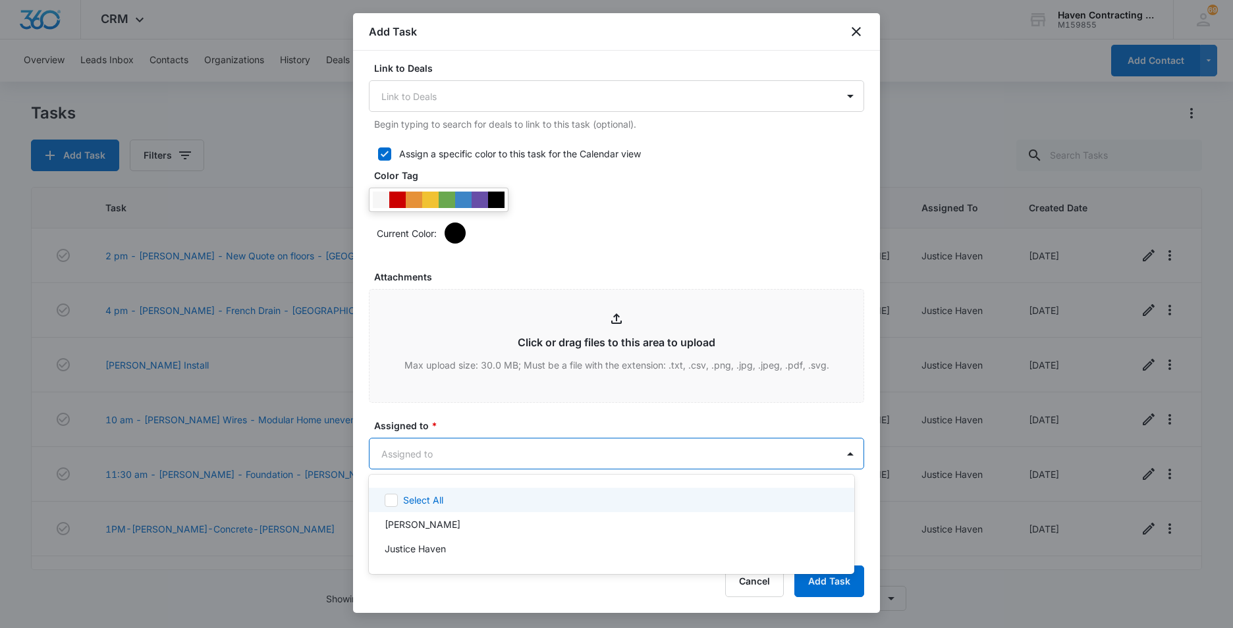
click at [395, 459] on body "CRM Apps Reputation Websites Forms CRM Email Social Ads Intelligence Brand Sett…" at bounding box center [616, 314] width 1233 height 628
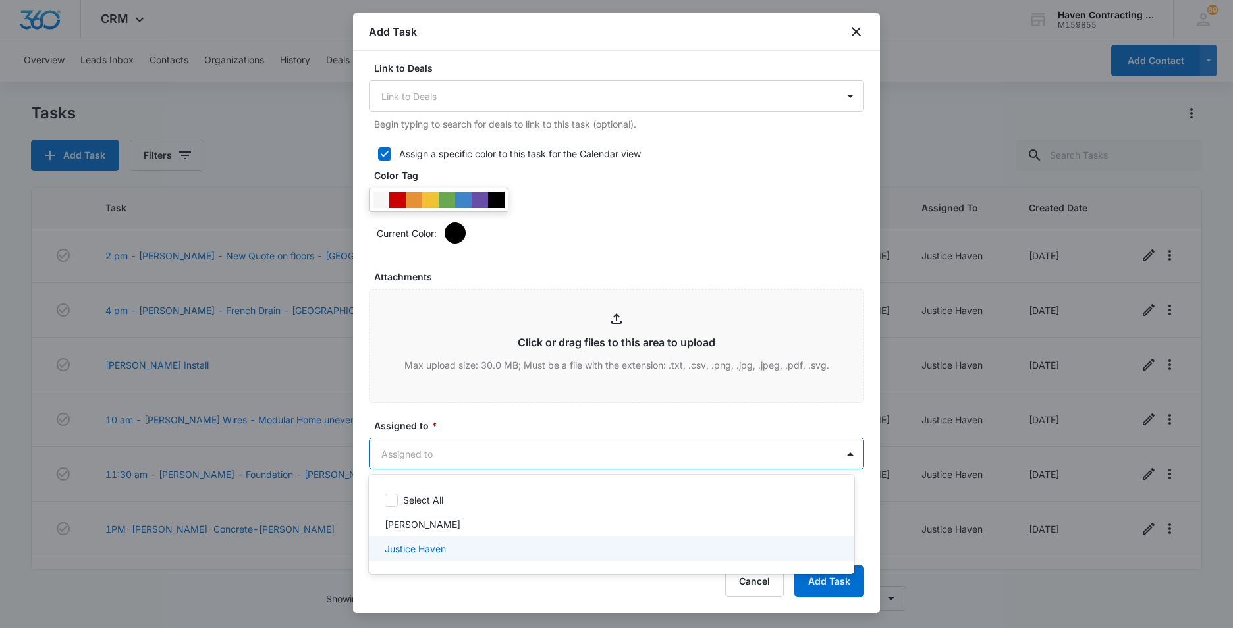
click at [386, 551] on p "Justice Haven" at bounding box center [415, 549] width 61 height 14
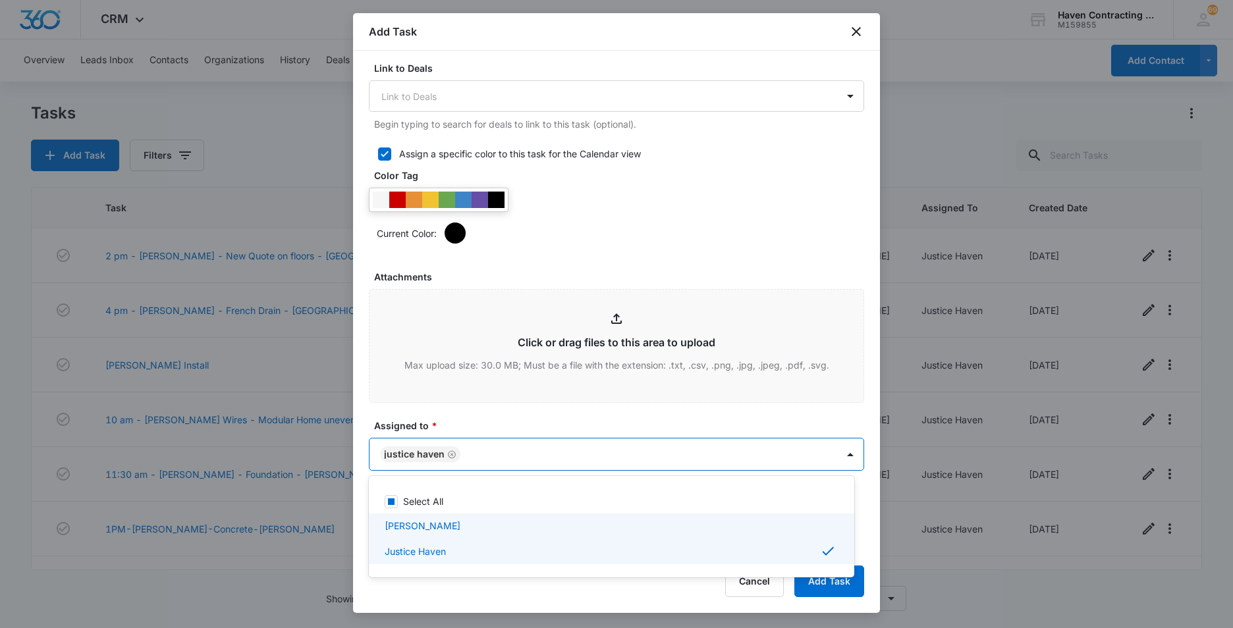
click at [358, 474] on div at bounding box center [616, 314] width 1233 height 628
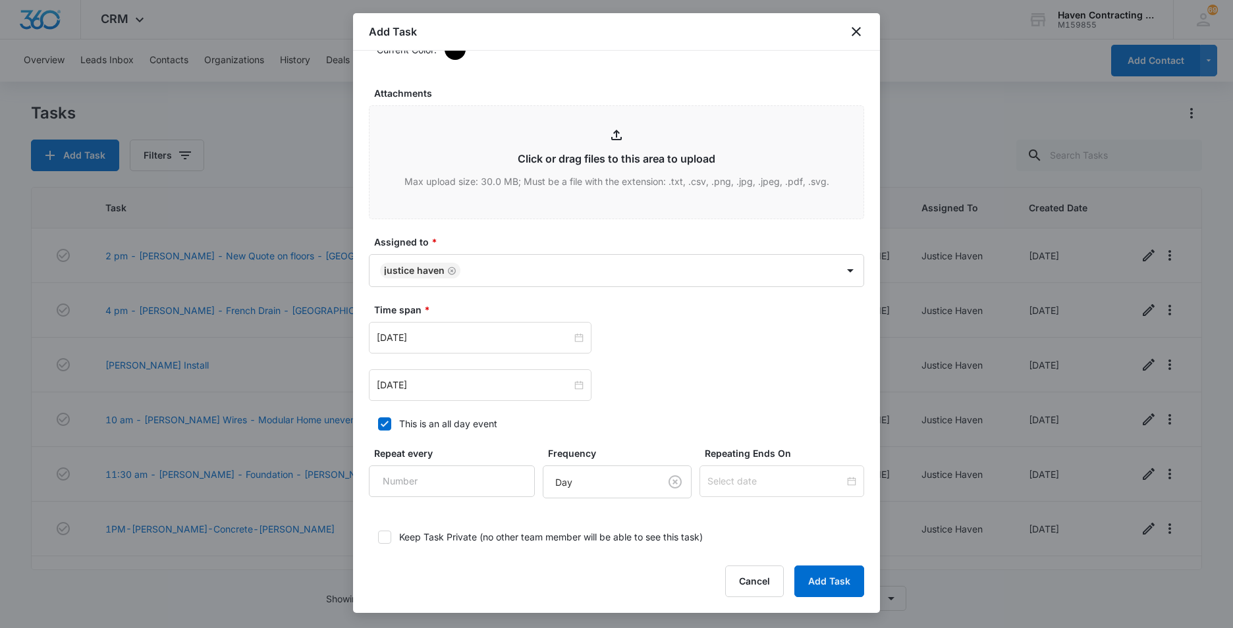
scroll to position [725, 0]
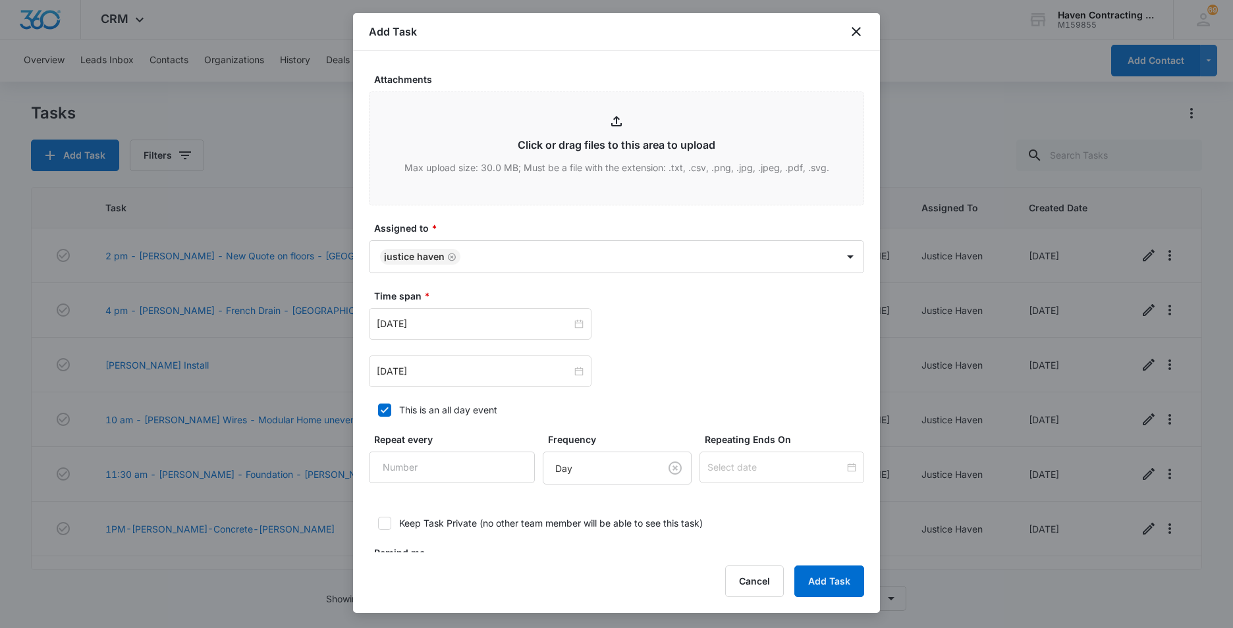
click at [381, 413] on icon at bounding box center [385, 410] width 12 height 12
click at [378, 413] on input "This is an all day event" at bounding box center [373, 410] width 9 height 9
checkbox input "false"
click at [444, 329] on input "[DATE]" at bounding box center [474, 324] width 195 height 14
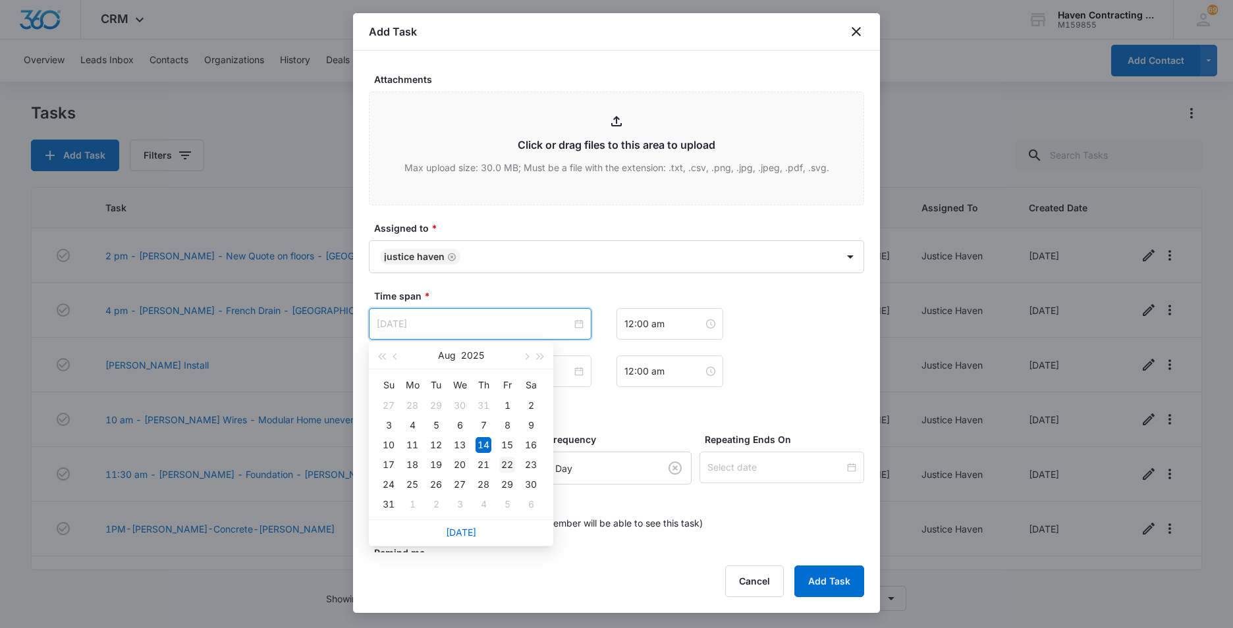
type input "[DATE]"
click at [511, 460] on div "22" at bounding box center [507, 465] width 16 height 16
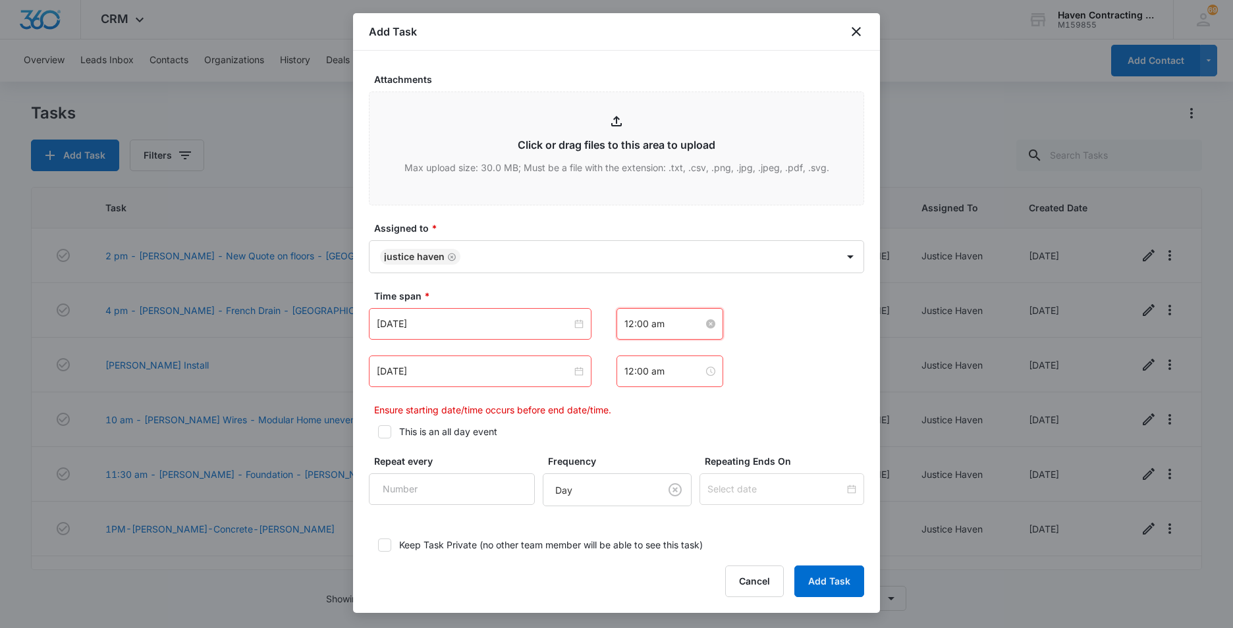
click at [661, 327] on input "12:00 am" at bounding box center [663, 324] width 79 height 14
click at [623, 374] on div "01" at bounding box center [629, 373] width 37 height 18
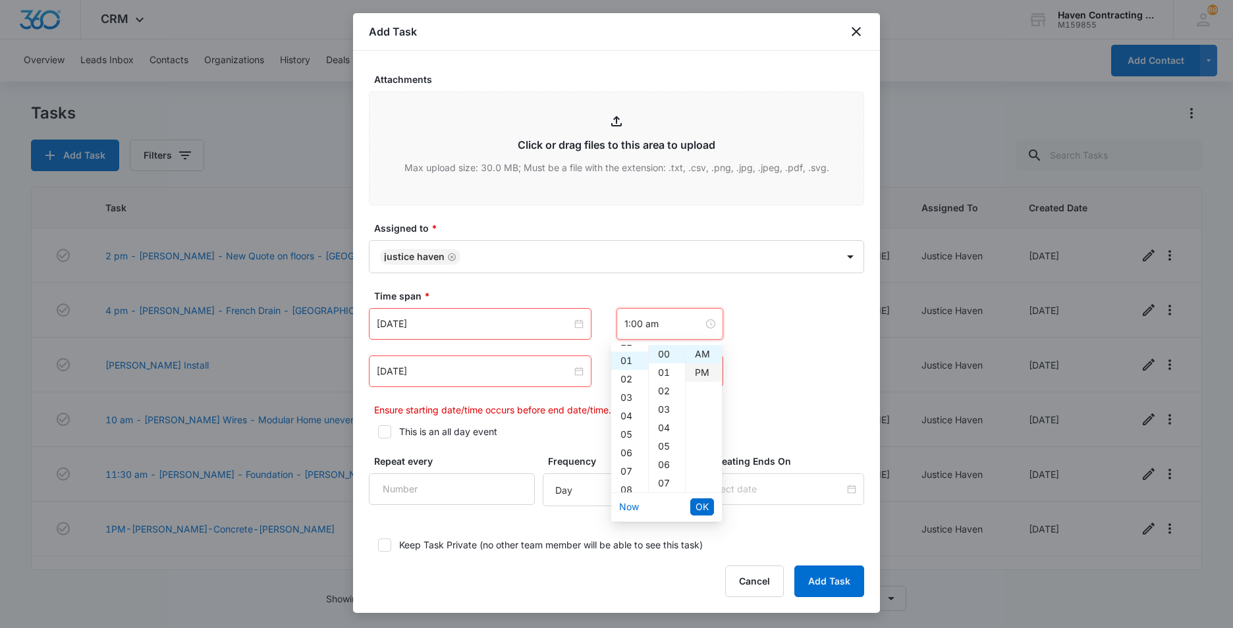
scroll to position [18, 0]
click at [700, 373] on div "PM" at bounding box center [704, 373] width 36 height 18
type input "1:00 pm"
click at [701, 509] on span "OK" at bounding box center [702, 507] width 13 height 14
click at [437, 374] on input "[DATE]" at bounding box center [474, 371] width 195 height 14
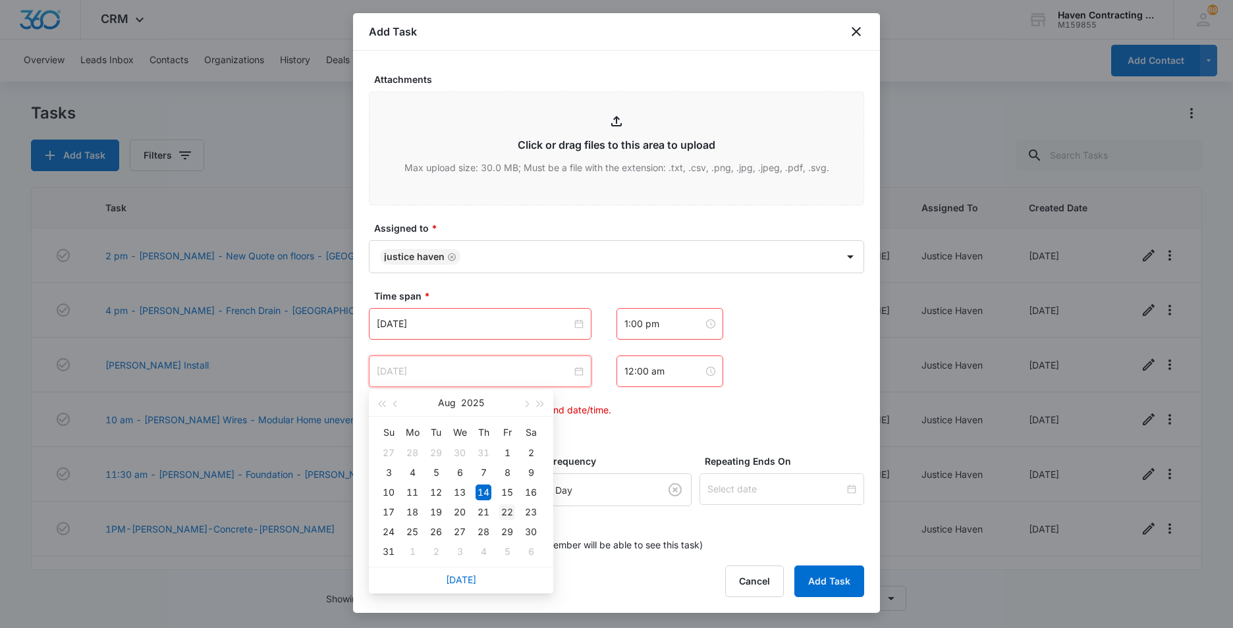
type input "[DATE]"
click at [513, 512] on div "22" at bounding box center [507, 513] width 16 height 16
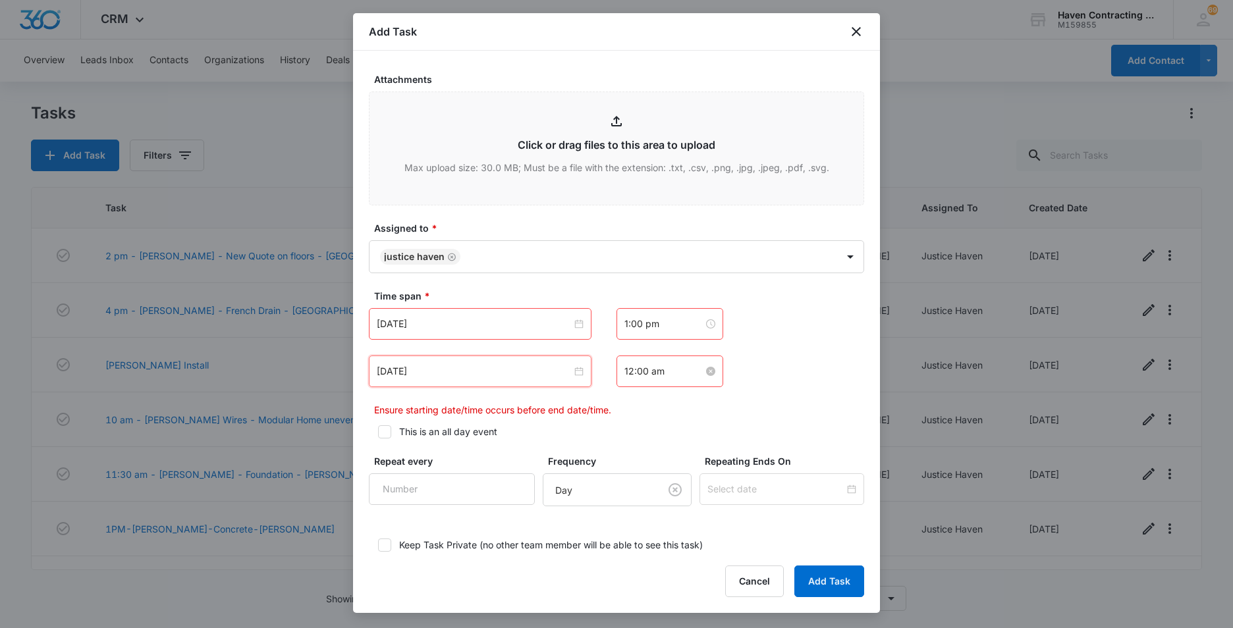
click at [669, 376] on input "12:00 am" at bounding box center [663, 371] width 79 height 14
click at [626, 438] on div "02" at bounding box center [629, 438] width 37 height 18
click at [702, 418] on div "PM" at bounding box center [704, 420] width 36 height 18
type input "2:00 pm"
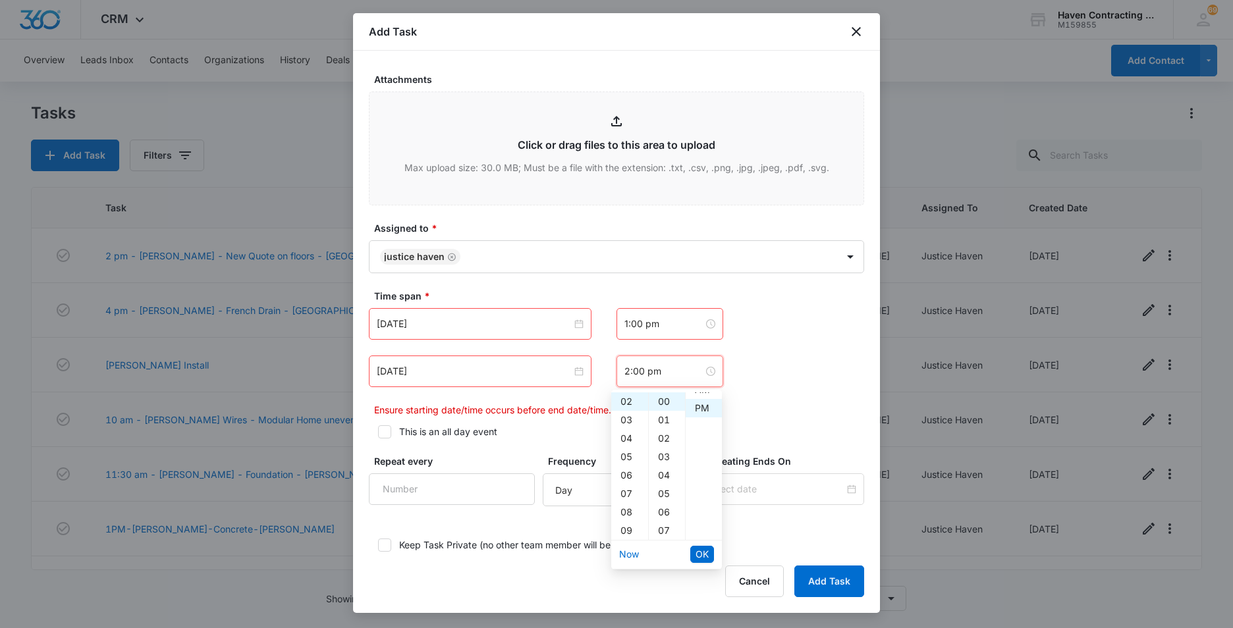
scroll to position [18, 0]
click at [705, 555] on span "OK" at bounding box center [702, 554] width 13 height 14
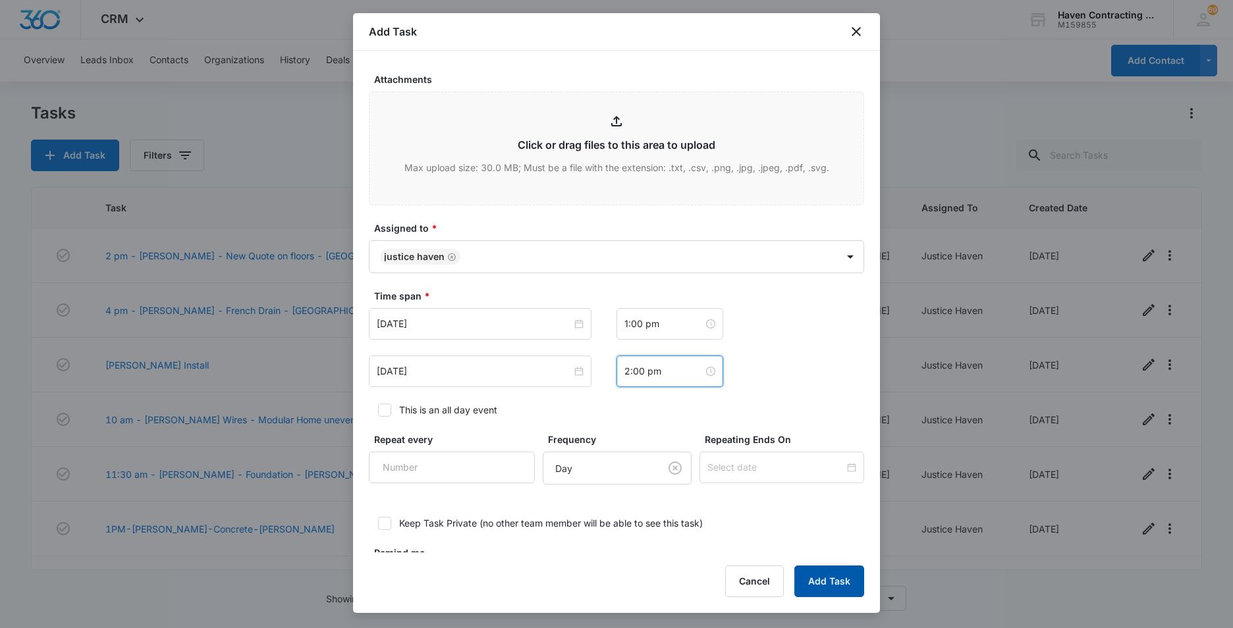
click at [820, 588] on button "Add Task" at bounding box center [829, 582] width 70 height 32
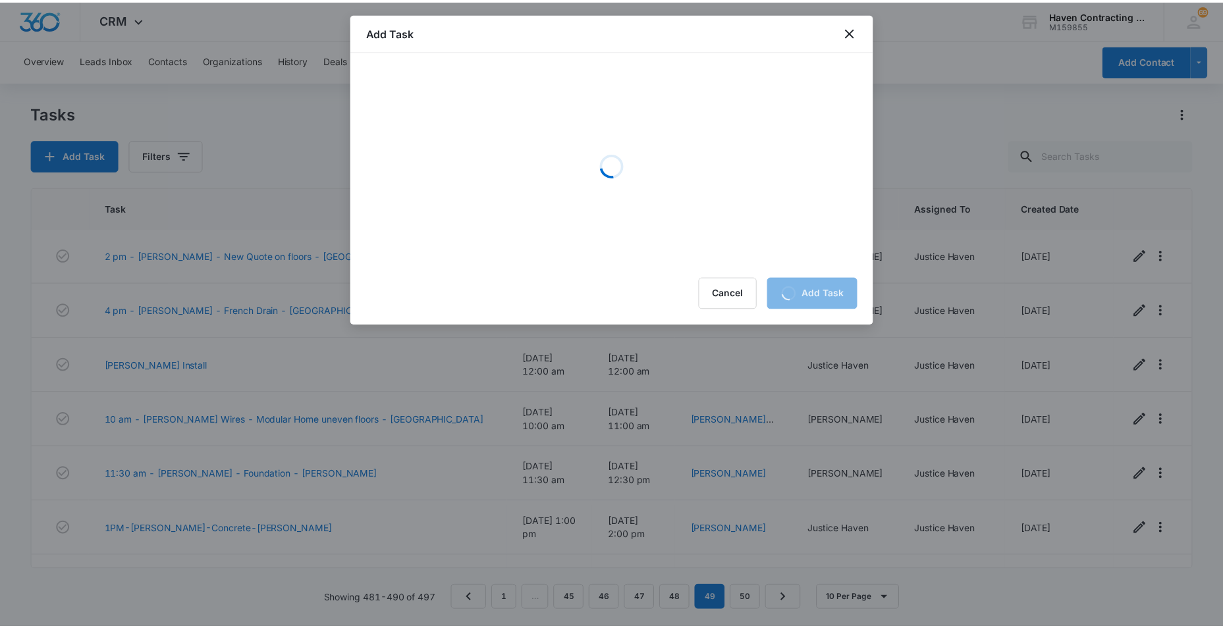
scroll to position [0, 0]
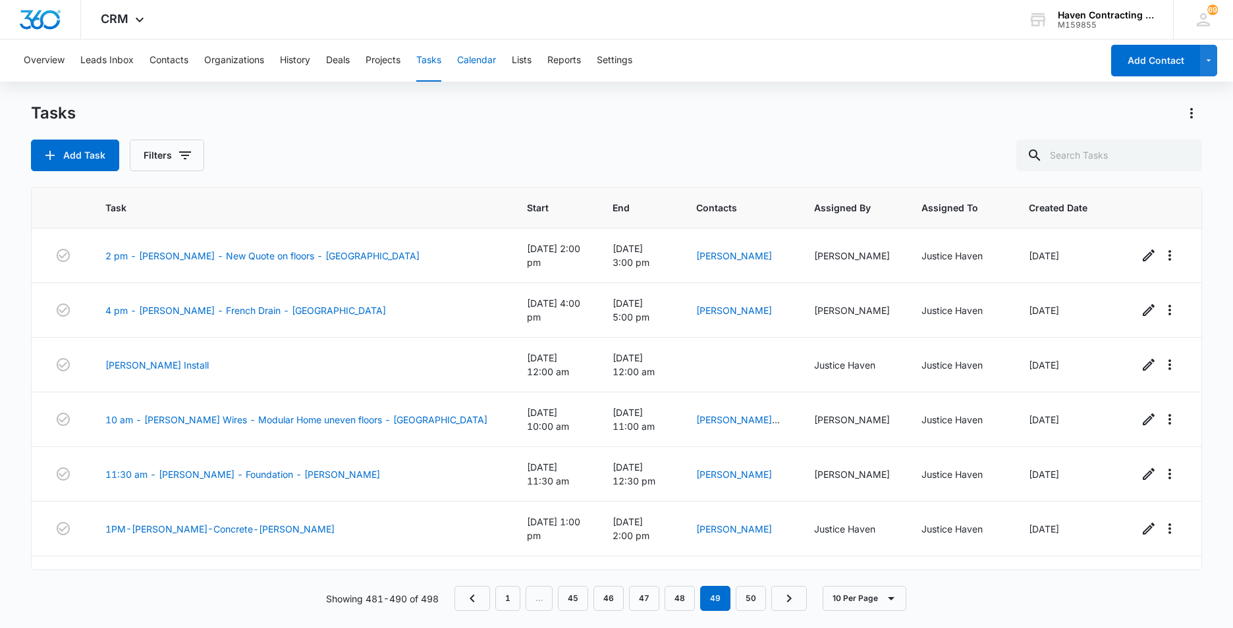
click at [475, 63] on button "Calendar" at bounding box center [476, 61] width 39 height 42
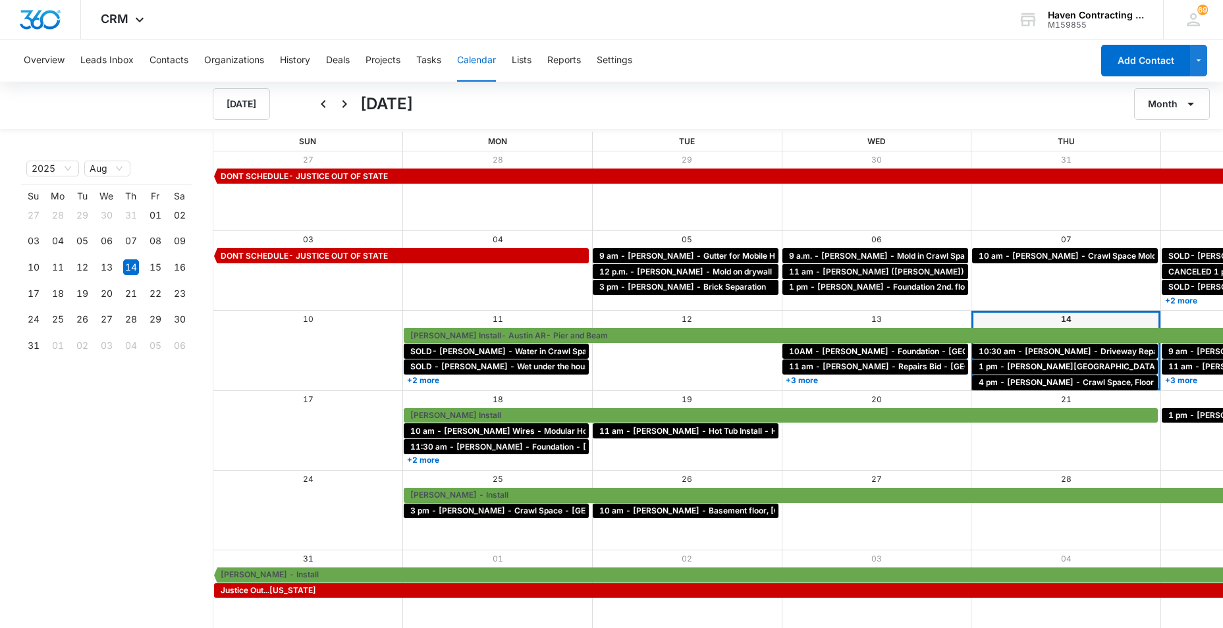
scroll to position [1, 0]
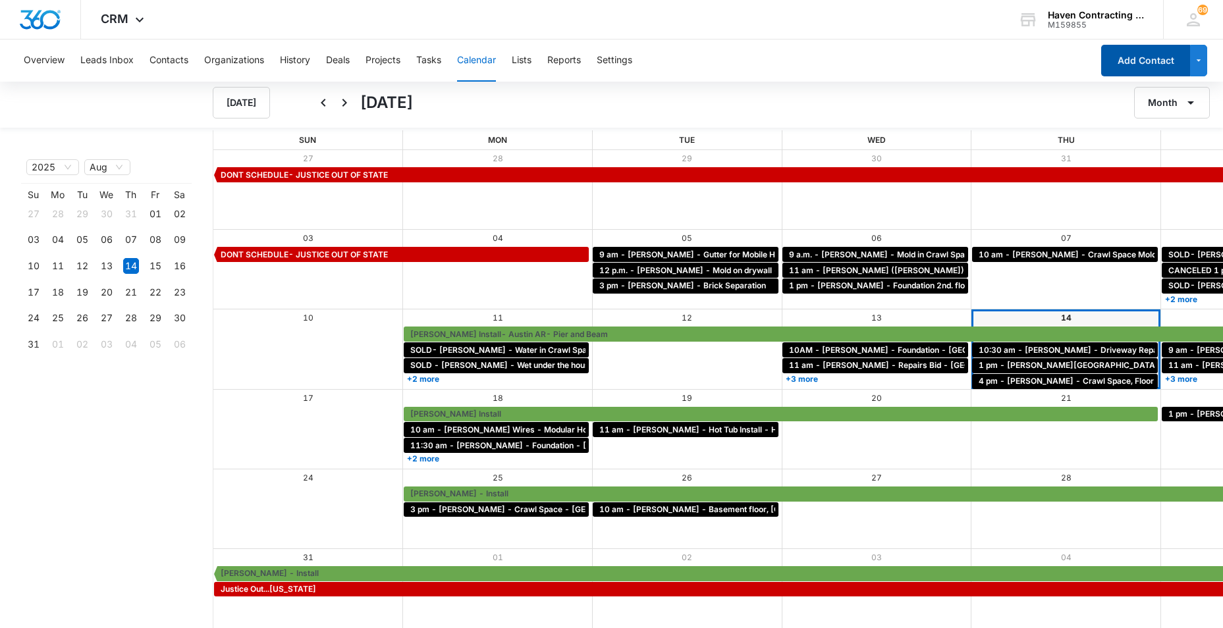
click at [1137, 61] on button "Add Contact" at bounding box center [1145, 61] width 89 height 32
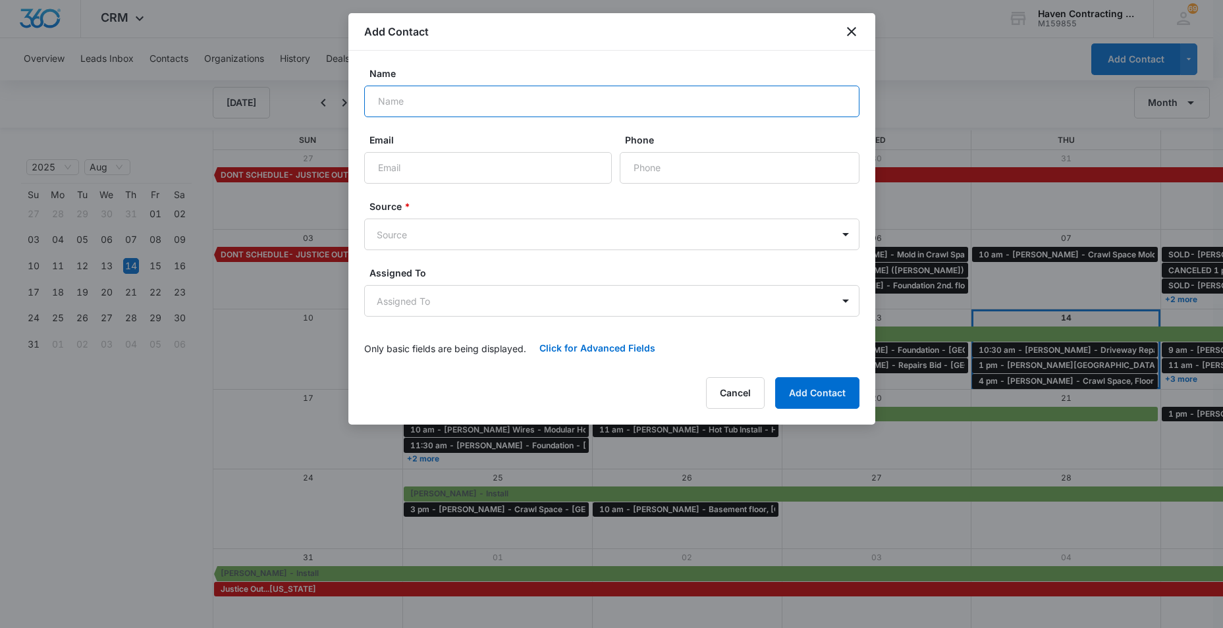
drag, startPoint x: 397, startPoint y: 99, endPoint x: 437, endPoint y: 113, distance: 43.1
click at [399, 100] on input "Name" at bounding box center [611, 102] width 495 height 32
type input "[PERSON_NAME]"
click at [389, 172] on input "Email" at bounding box center [488, 168] width 248 height 32
type input "casey@chiefengineering.us"
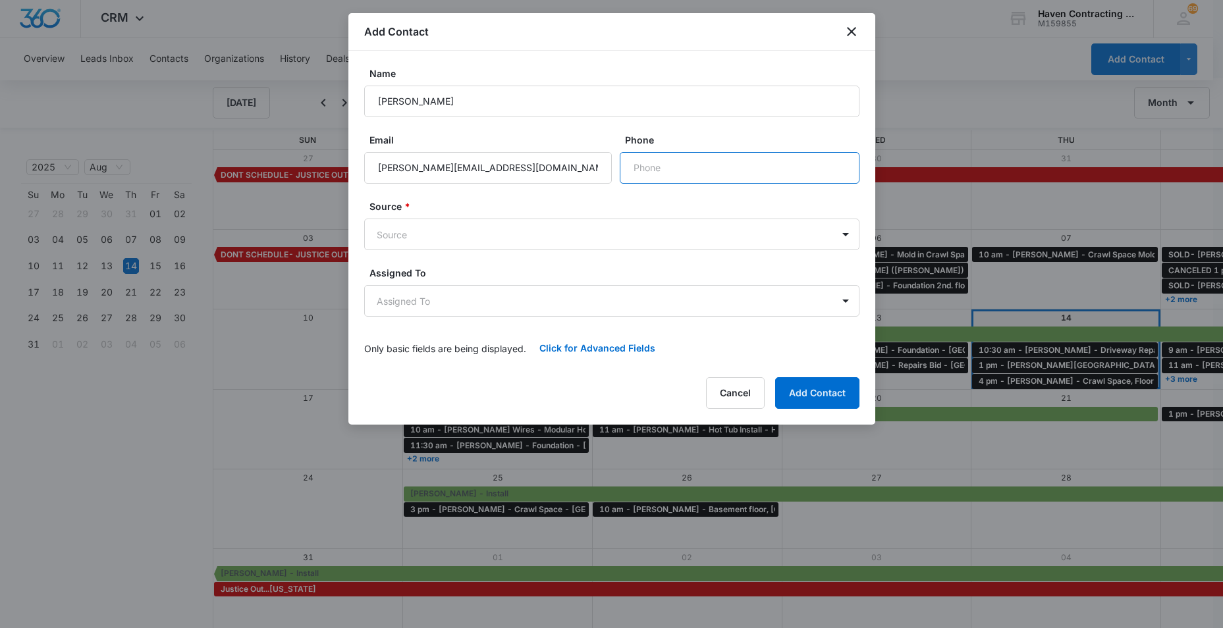
drag, startPoint x: 637, startPoint y: 171, endPoint x: 901, endPoint y: 169, distance: 264.2
click at [638, 171] on input "Phone" at bounding box center [740, 168] width 240 height 32
type input "(901) 574-3403"
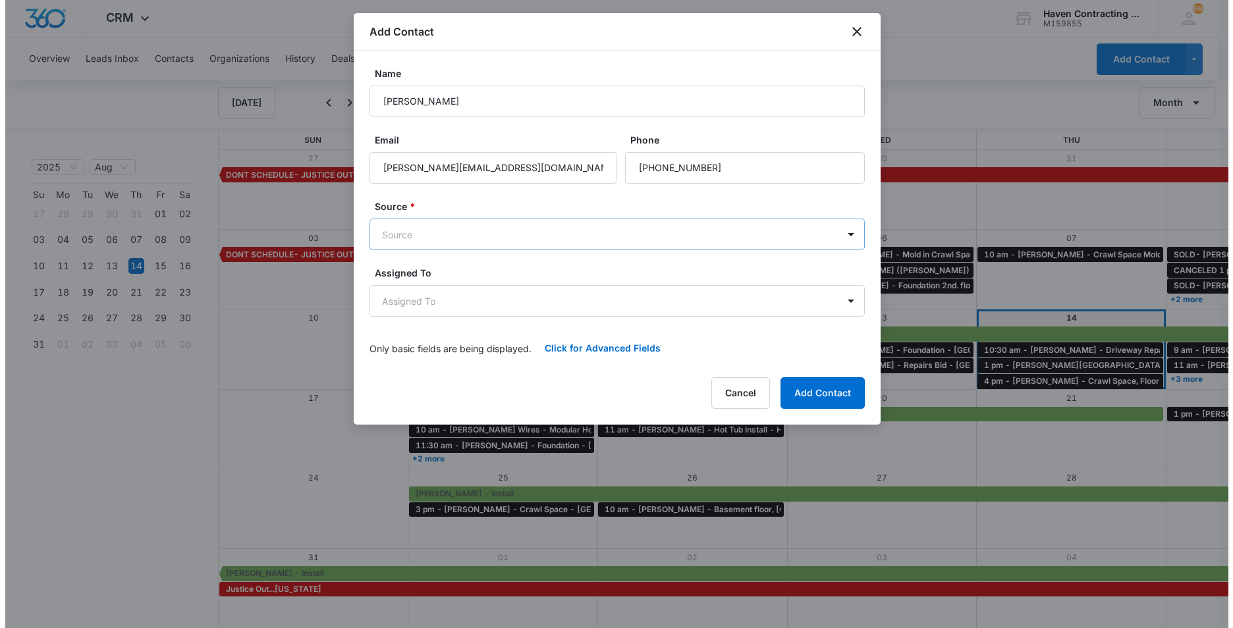
scroll to position [0, 0]
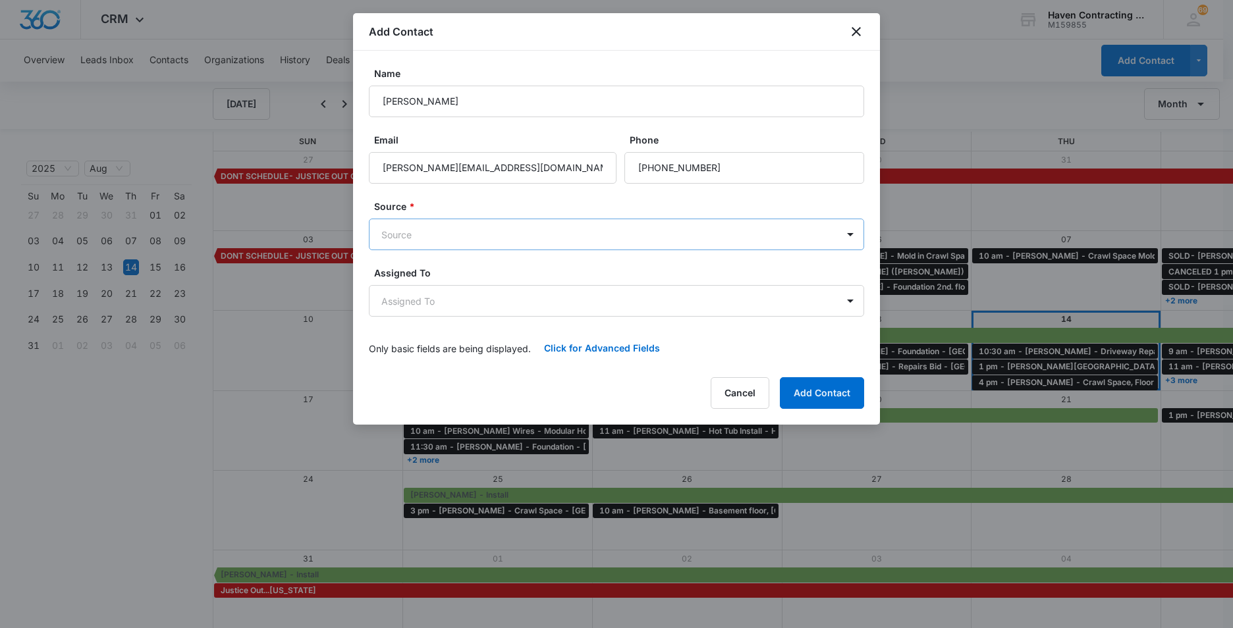
click at [397, 235] on body "CRM Apps Reputation Websites Forms CRM Email Social Ads Intelligence Brand Sett…" at bounding box center [616, 315] width 1233 height 630
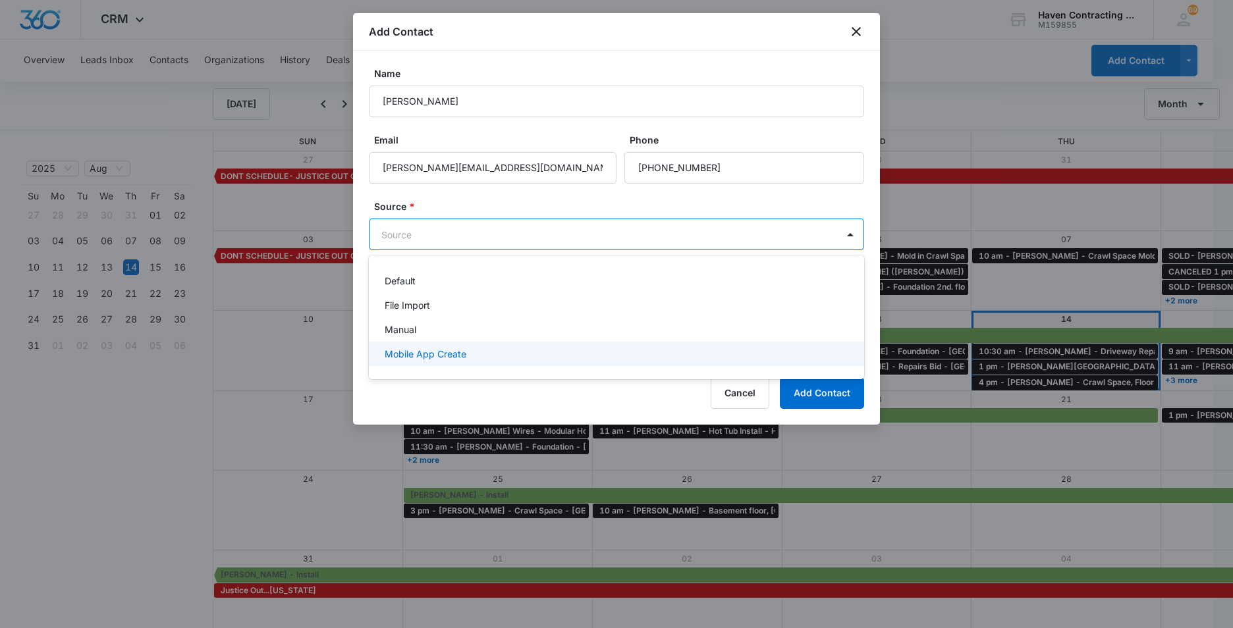
click at [398, 346] on div "Mobile App Create" at bounding box center [616, 354] width 495 height 24
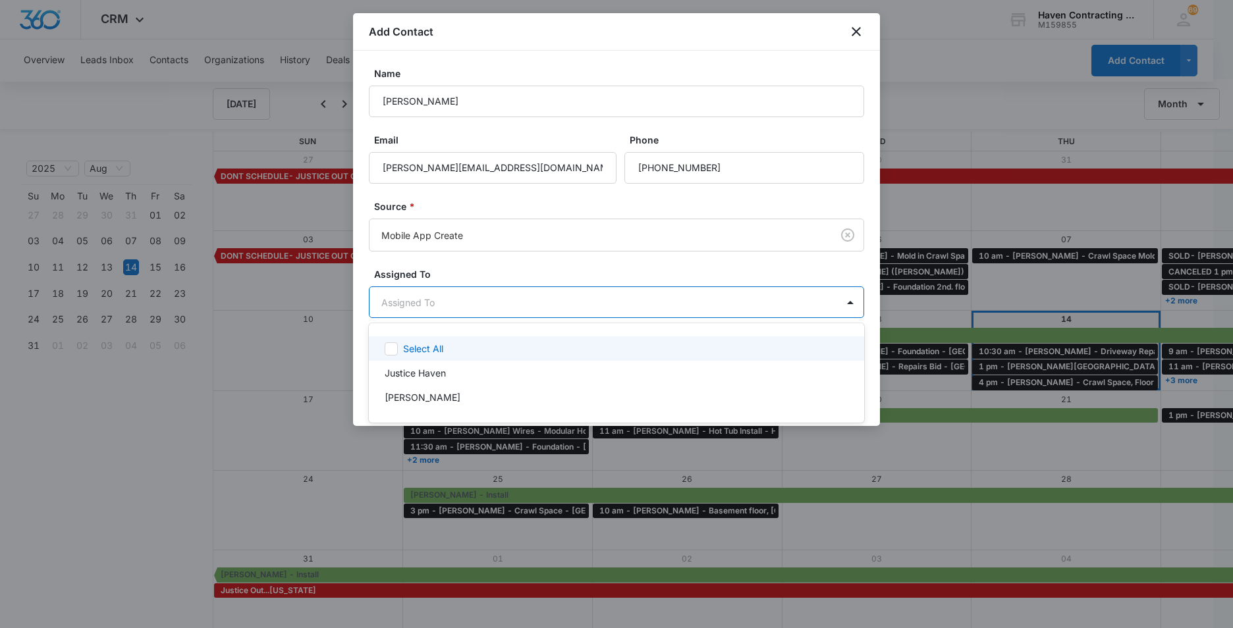
click at [386, 303] on body "CRM Apps Reputation Websites Forms CRM Email Social Ads Intelligence Brand Sett…" at bounding box center [616, 314] width 1233 height 628
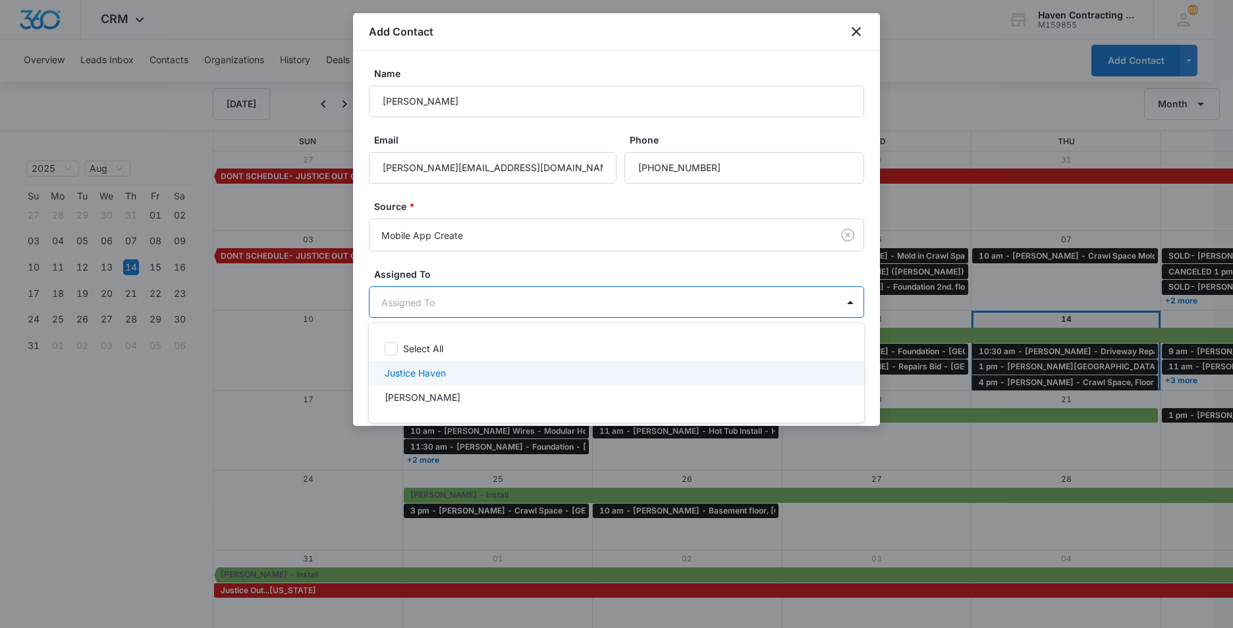
click at [408, 371] on p "Justice Haven" at bounding box center [415, 373] width 61 height 14
click at [362, 373] on div at bounding box center [616, 314] width 1233 height 628
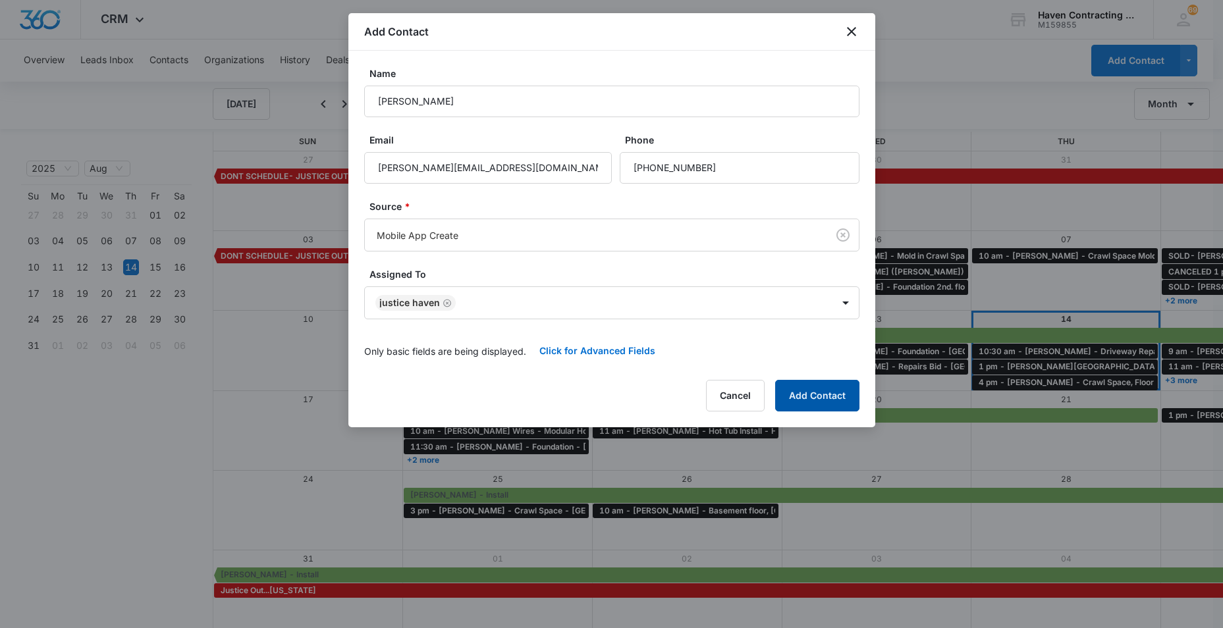
click at [812, 399] on button "Add Contact" at bounding box center [817, 396] width 84 height 32
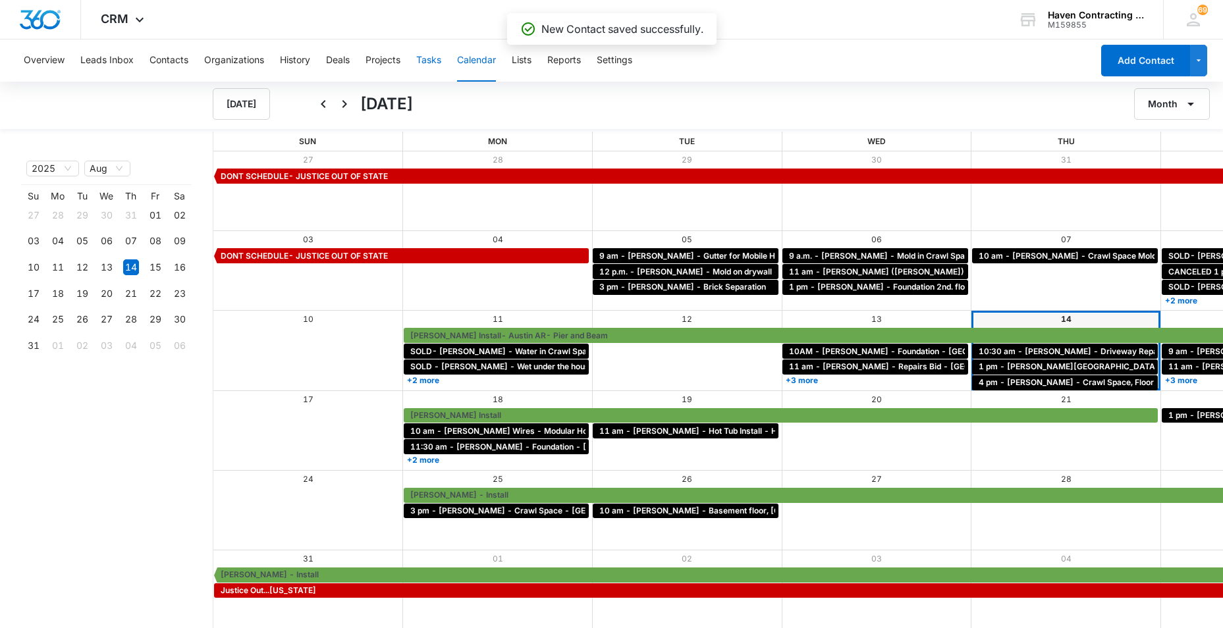
click at [429, 60] on button "Tasks" at bounding box center [428, 61] width 25 height 42
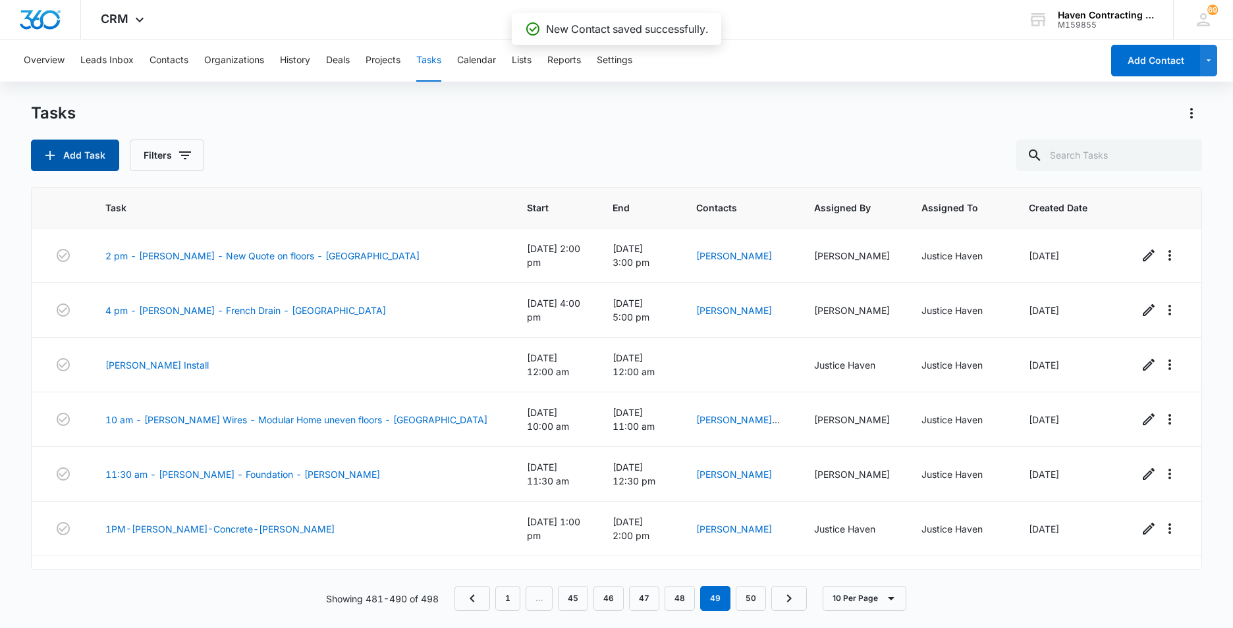
click at [66, 156] on button "Add Task" at bounding box center [75, 156] width 88 height 32
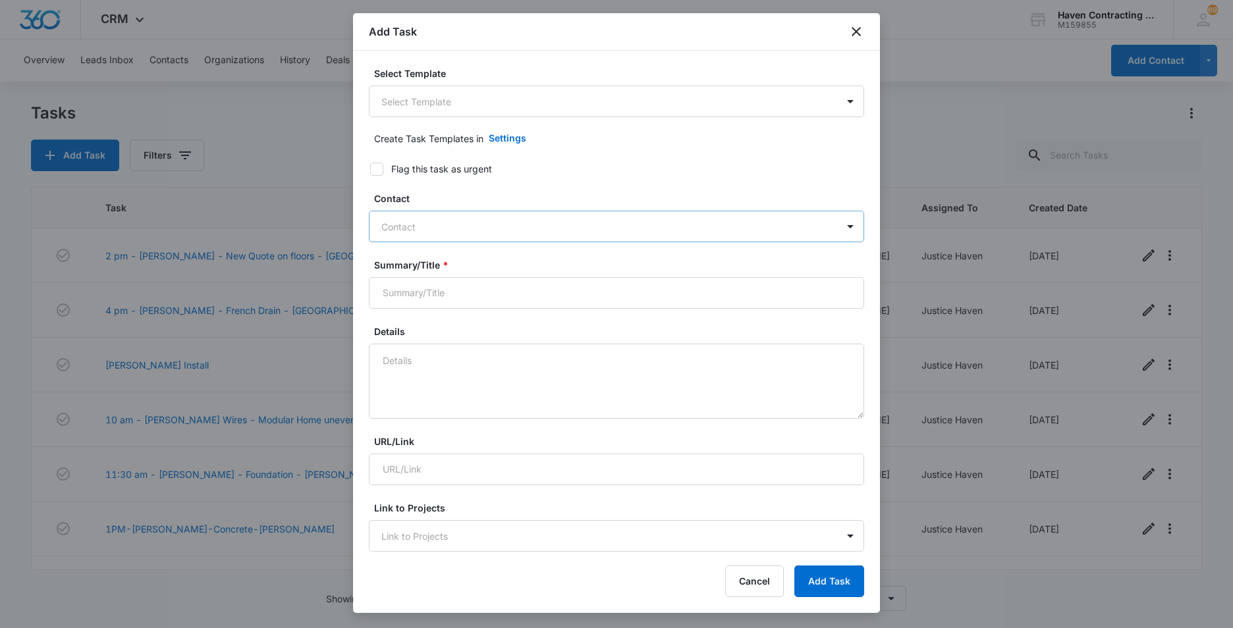
click at [391, 231] on div at bounding box center [608, 227] width 455 height 16
type input "[PERSON_NAME]"
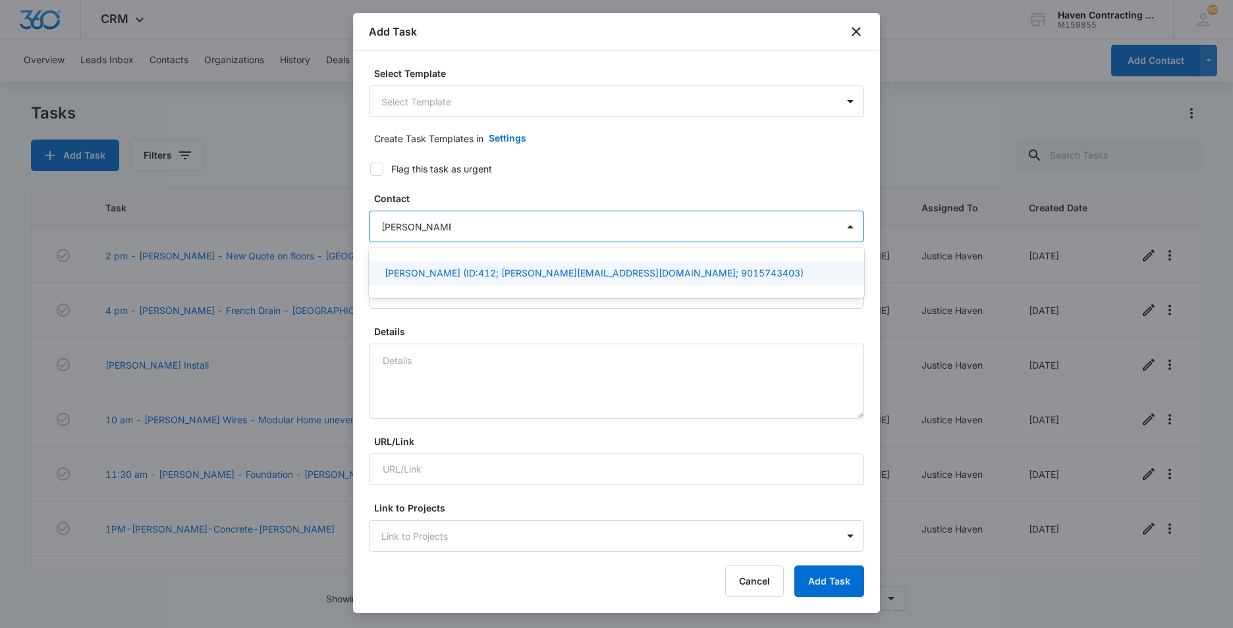
drag, startPoint x: 432, startPoint y: 273, endPoint x: 426, endPoint y: 277, distance: 7.7
click at [431, 273] on p "Casey Shockey (ID:412; casey@chiefengineering.us; 9015743403)" at bounding box center [594, 273] width 419 height 14
click at [360, 306] on div "Select Template Select Template Create Task Templates in Settings Flag this tas…" at bounding box center [616, 302] width 527 height 502
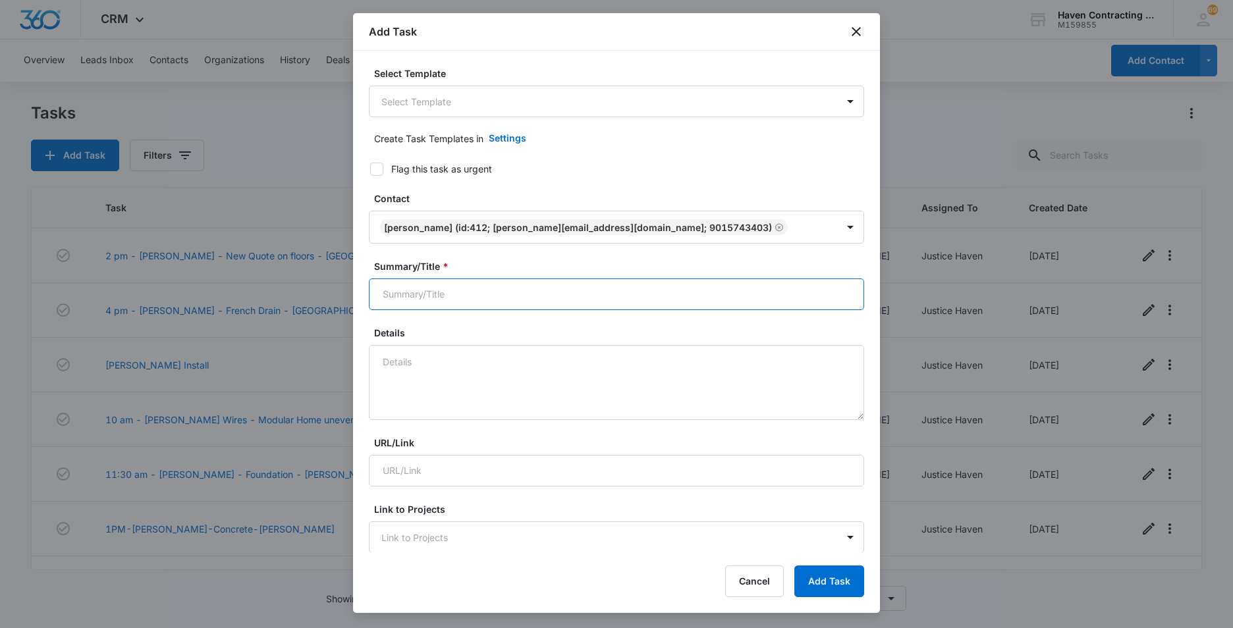
click at [393, 298] on input "Summary/Title *" at bounding box center [616, 295] width 495 height 32
type input "10 am - [PERSON_NAME] - Stabilize Structure - [GEOGRAPHIC_DATA]"
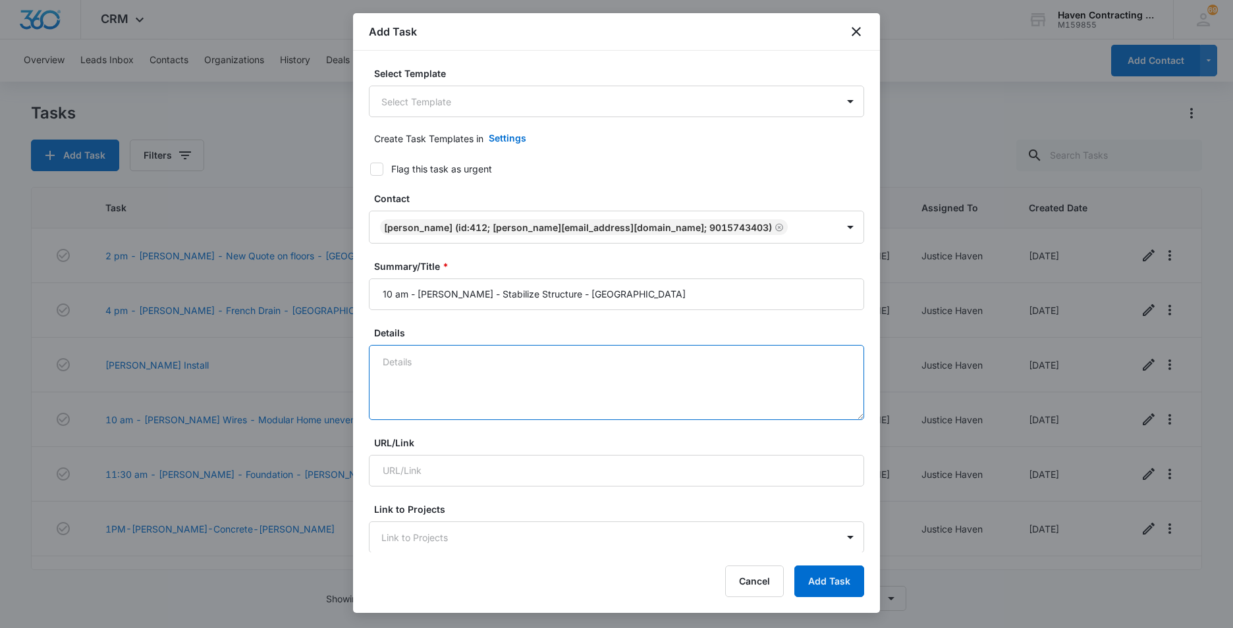
click at [396, 364] on textarea "Details" at bounding box center [616, 382] width 495 height 75
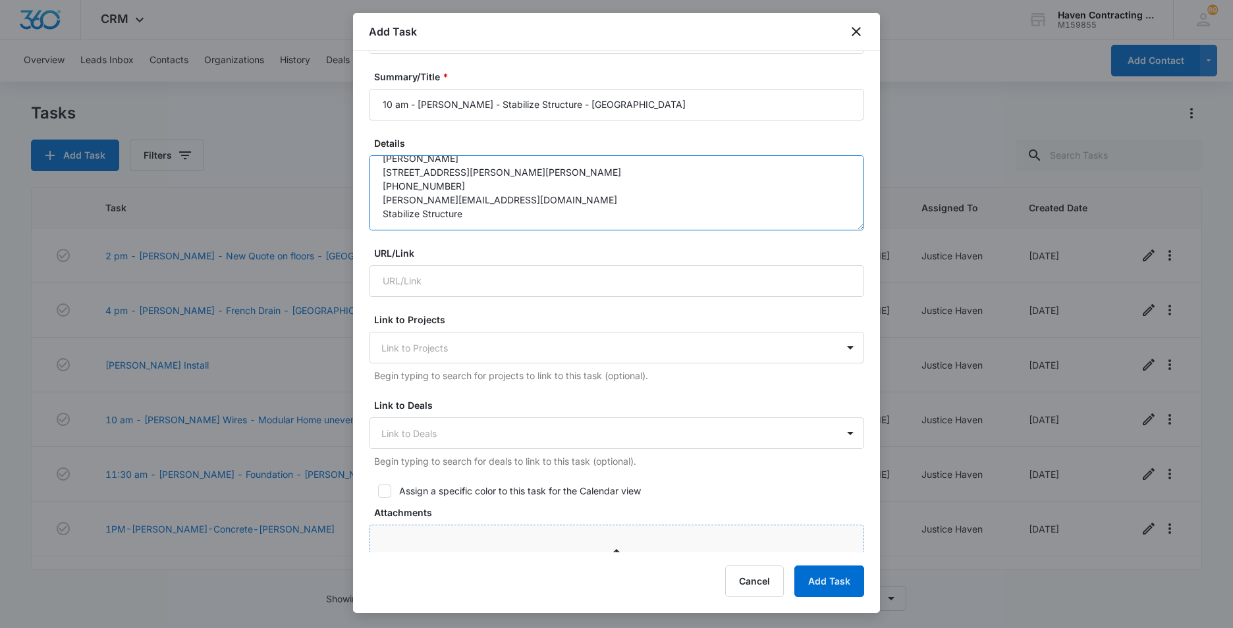
scroll to position [263, 0]
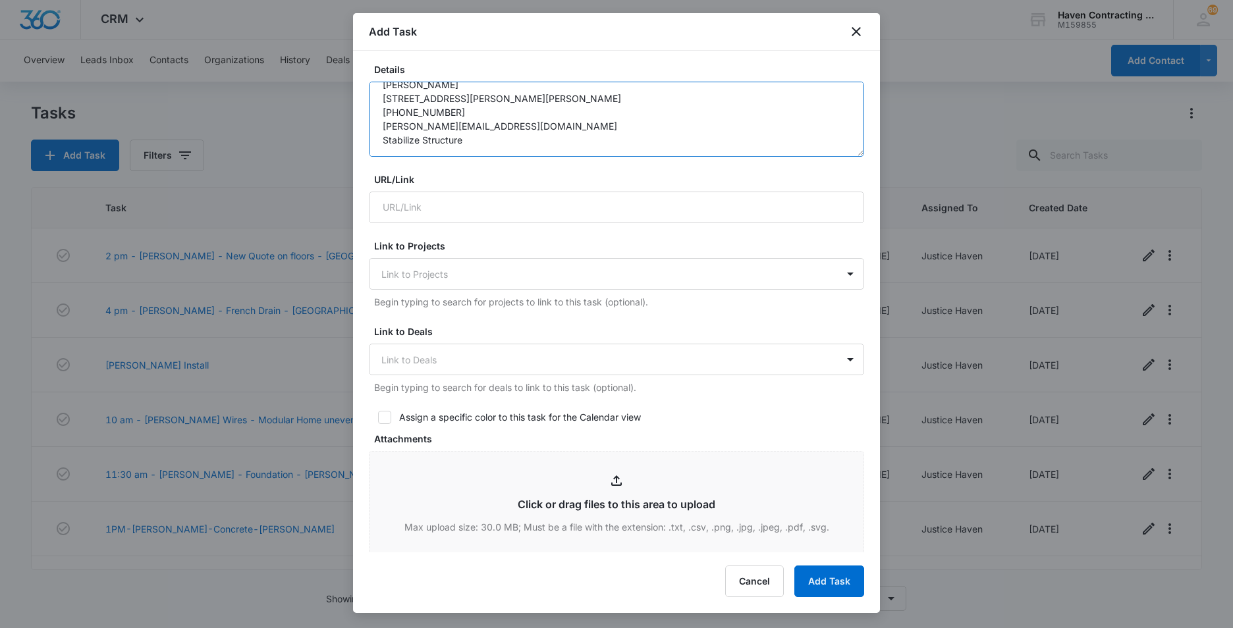
type textarea "Casey Shockey 960 Hays Road Heber Springs, AR 72543 901-574-3403 casey@chiefeng…"
click at [378, 418] on div at bounding box center [384, 417] width 13 height 13
click at [378, 418] on input "Assign a specific color to this task for the Calendar view" at bounding box center [373, 417] width 9 height 9
checkbox input "true"
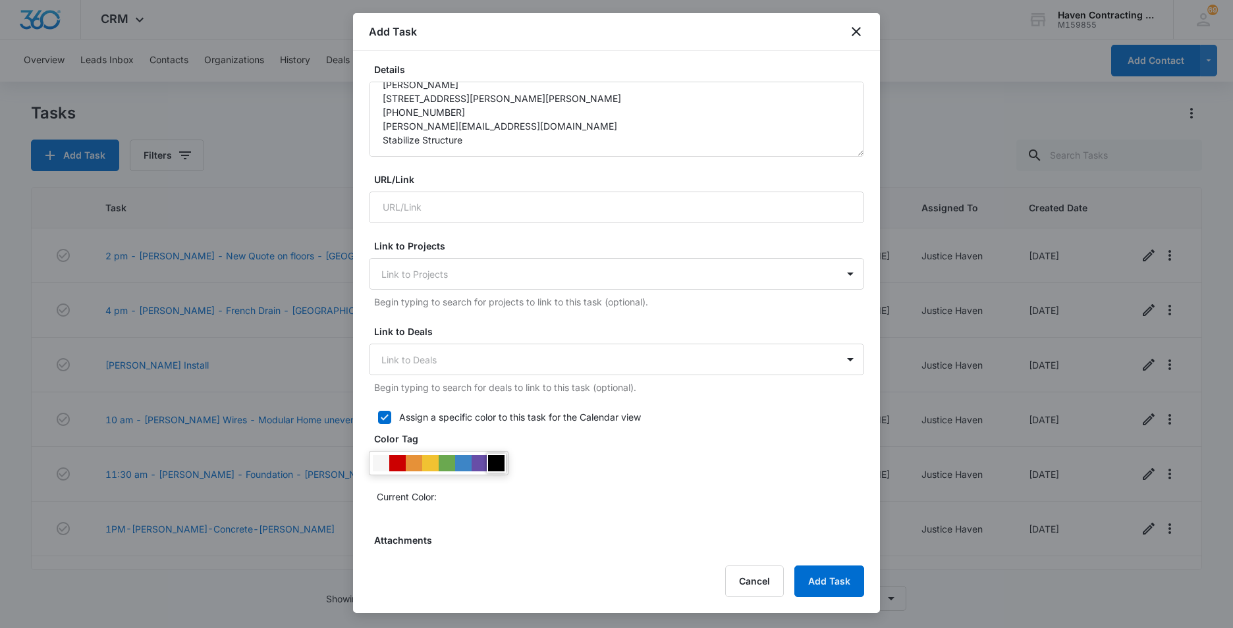
click at [493, 465] on div at bounding box center [496, 463] width 16 height 16
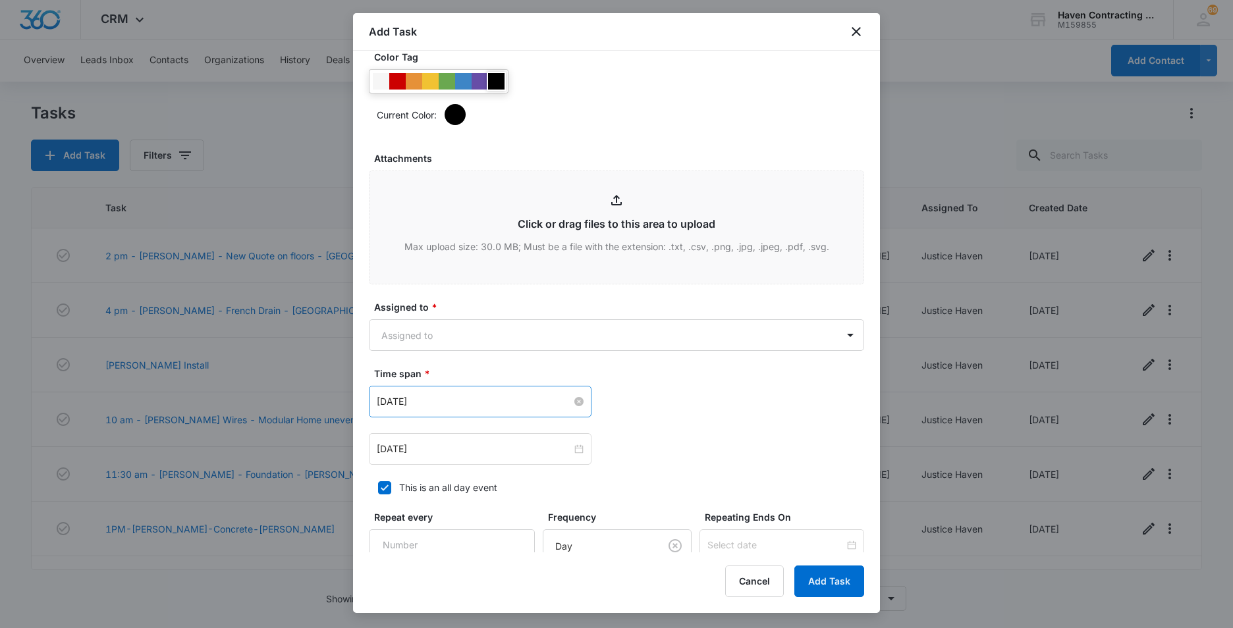
scroll to position [659, 0]
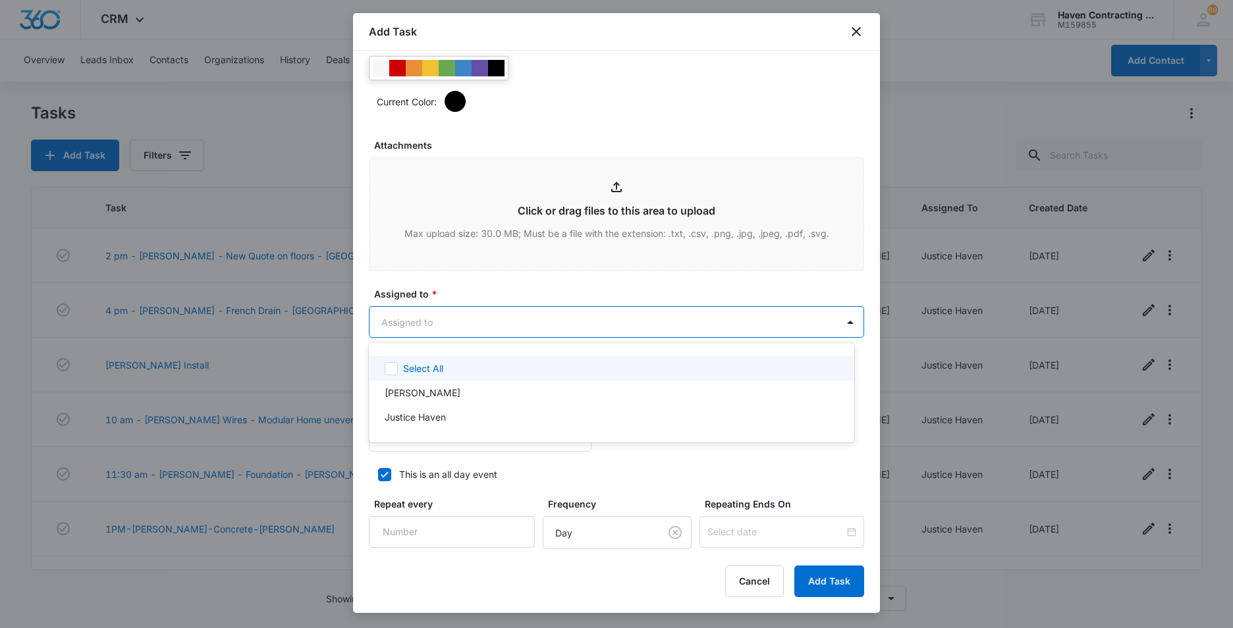
click at [388, 329] on body "CRM Apps Reputation Websites Forms CRM Email Social Ads Intelligence Brand Sett…" at bounding box center [616, 314] width 1233 height 628
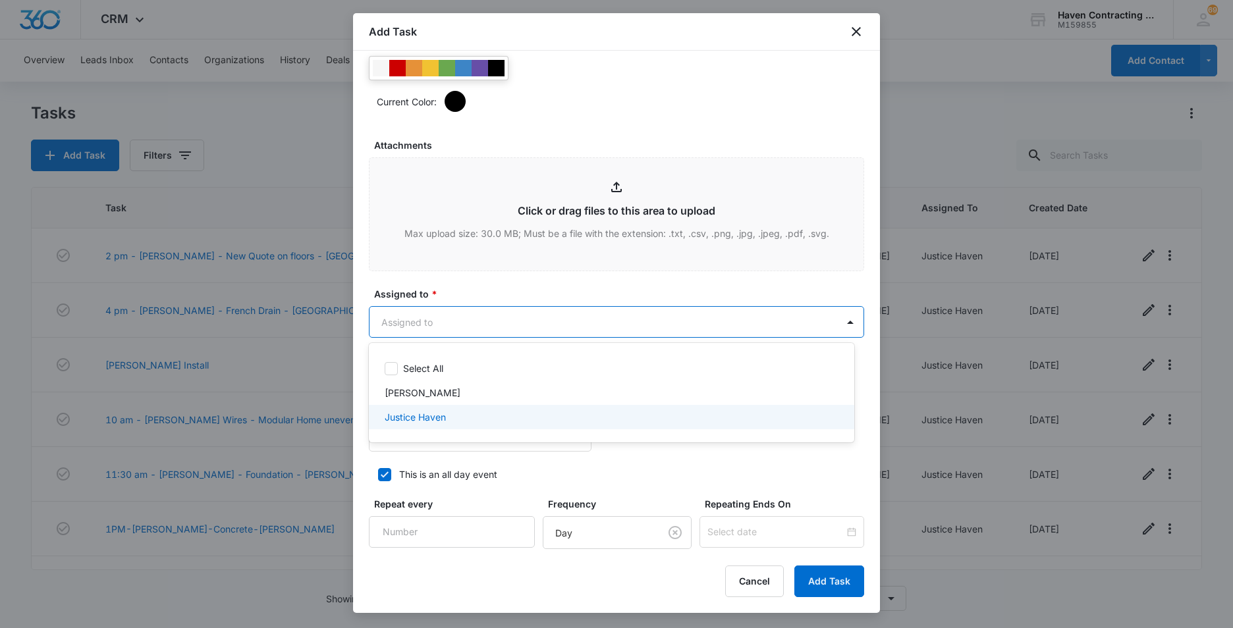
click at [396, 418] on p "Justice Haven" at bounding box center [415, 417] width 61 height 14
click at [362, 428] on div at bounding box center [616, 314] width 1233 height 628
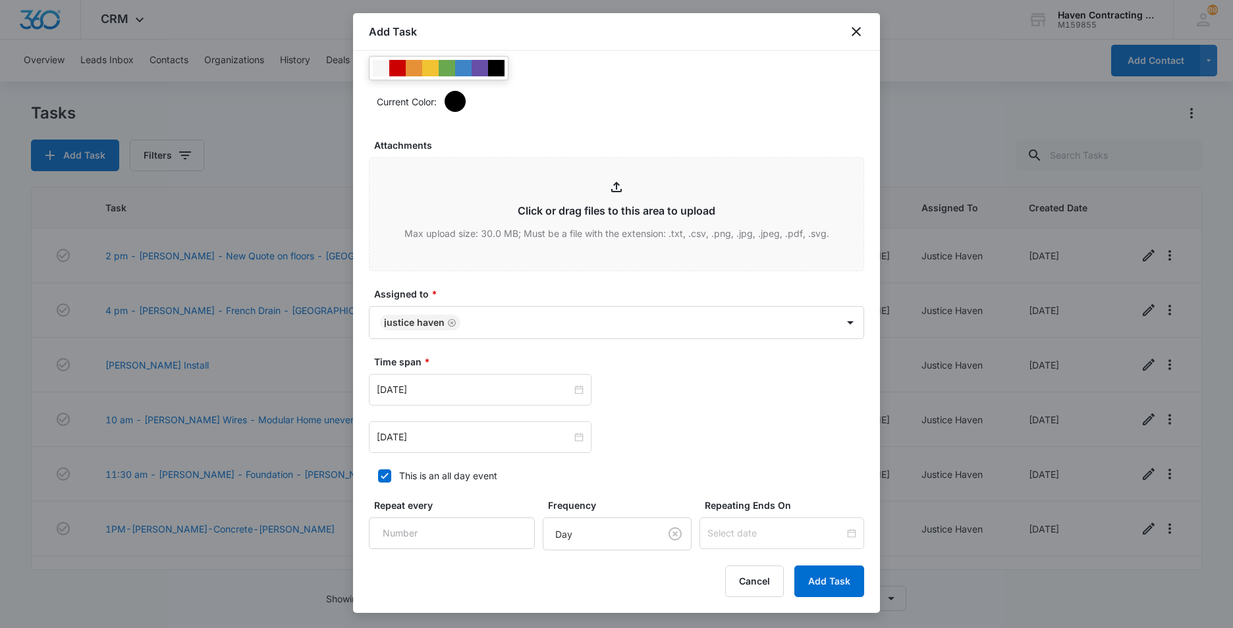
click at [383, 480] on icon at bounding box center [385, 476] width 12 height 12
click at [378, 480] on input "This is an all day event" at bounding box center [373, 476] width 9 height 9
checkbox input "false"
click at [453, 385] on input "[DATE]" at bounding box center [474, 390] width 195 height 14
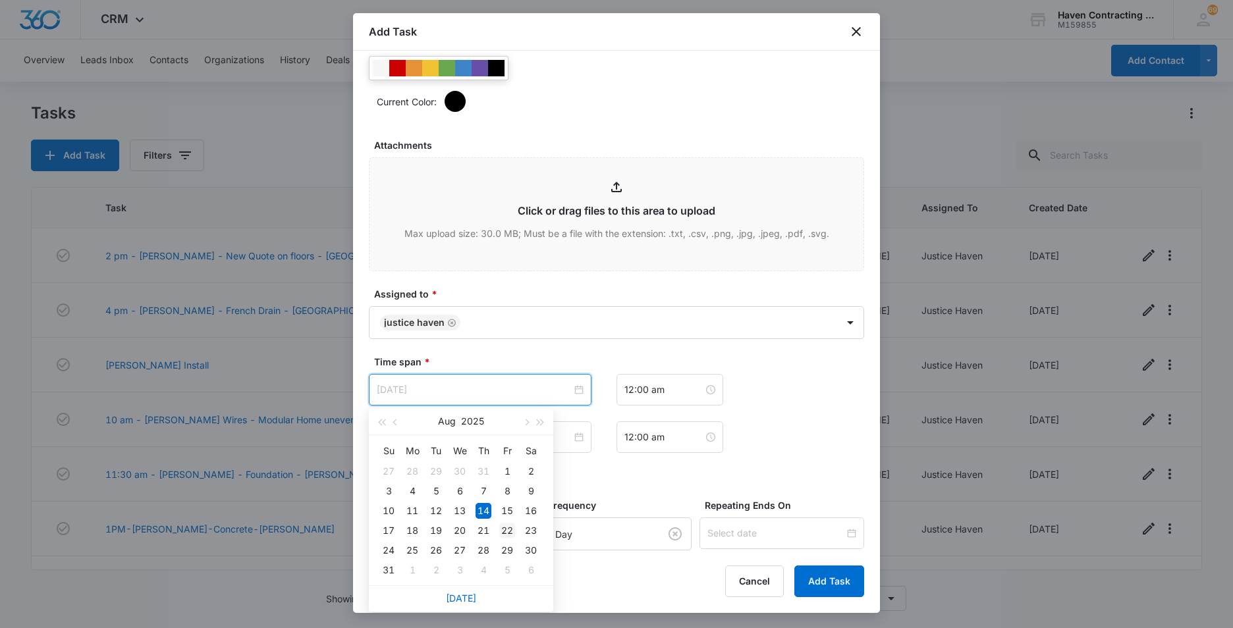
type input "[DATE]"
click at [507, 532] on div "22" at bounding box center [507, 531] width 16 height 16
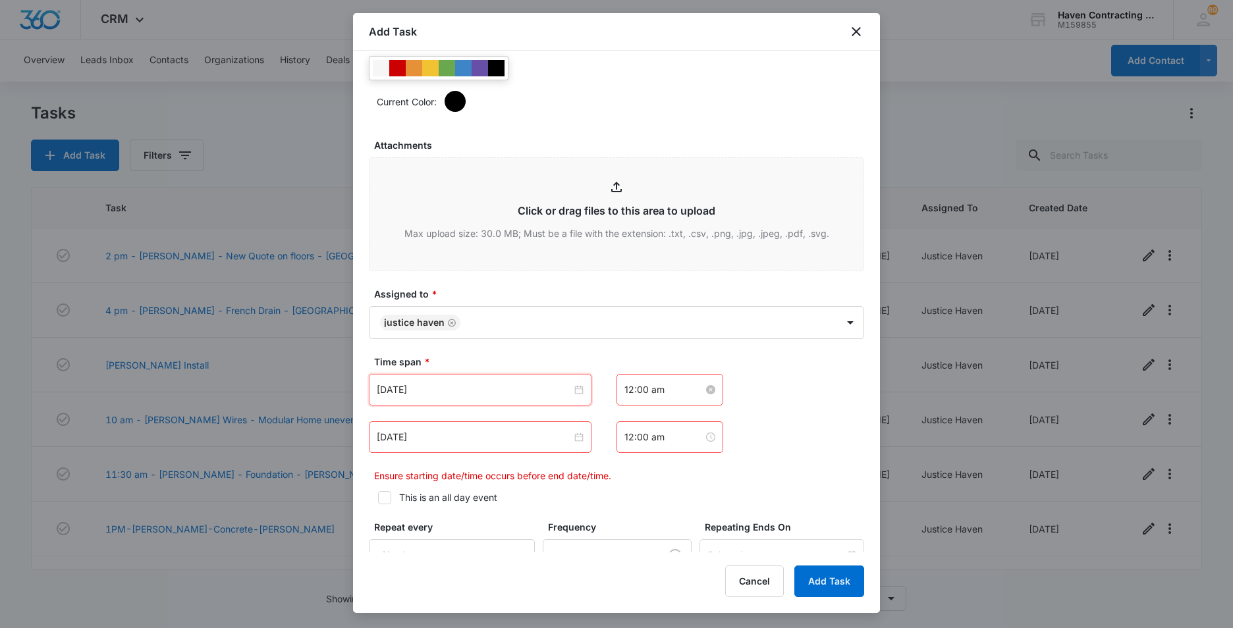
click at [663, 395] on input "12:00 am" at bounding box center [663, 390] width 79 height 14
click at [629, 469] on div "10" at bounding box center [629, 473] width 37 height 18
type input "10:00 am"
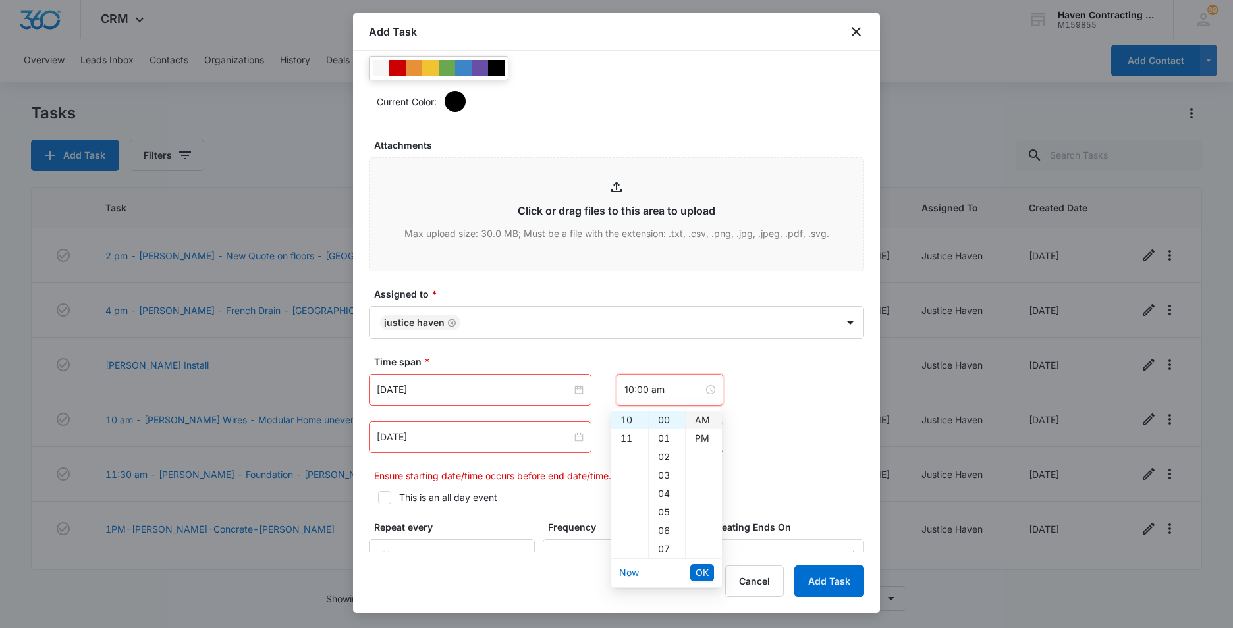
click at [695, 419] on div "AM" at bounding box center [704, 420] width 36 height 18
click at [698, 574] on span "OK" at bounding box center [702, 573] width 13 height 14
click at [663, 433] on input "12:00 am" at bounding box center [663, 437] width 79 height 14
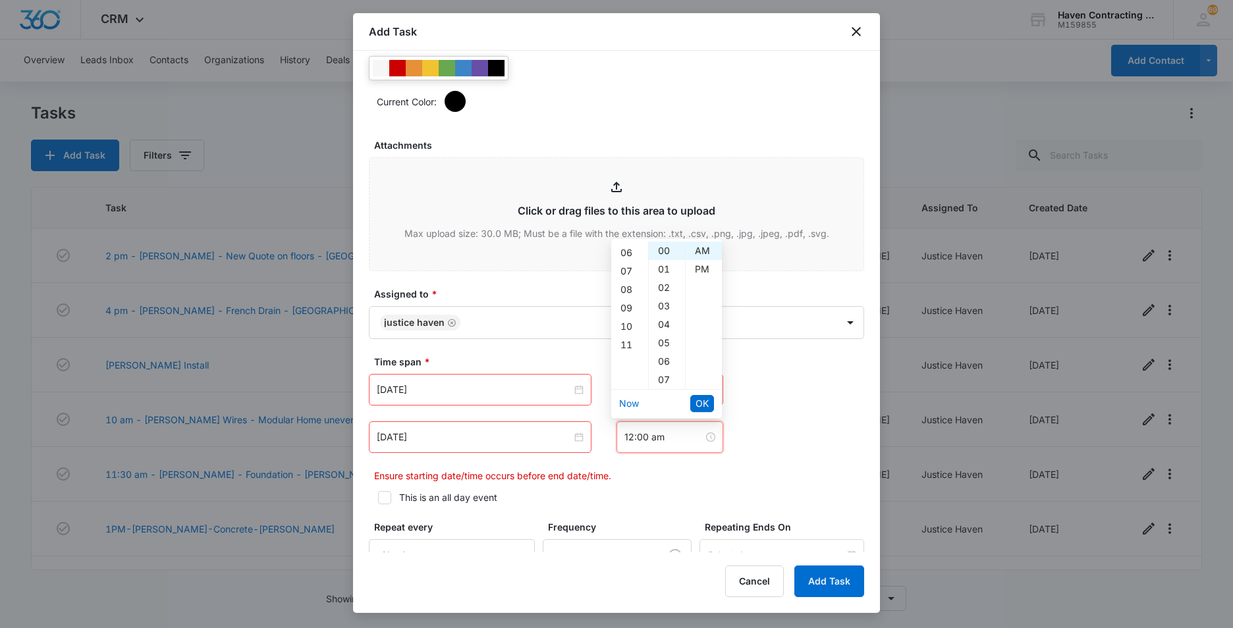
scroll to position [132, 0]
click at [626, 323] on div "11" at bounding box center [629, 322] width 37 height 18
click at [698, 267] on div "PM" at bounding box center [704, 269] width 36 height 18
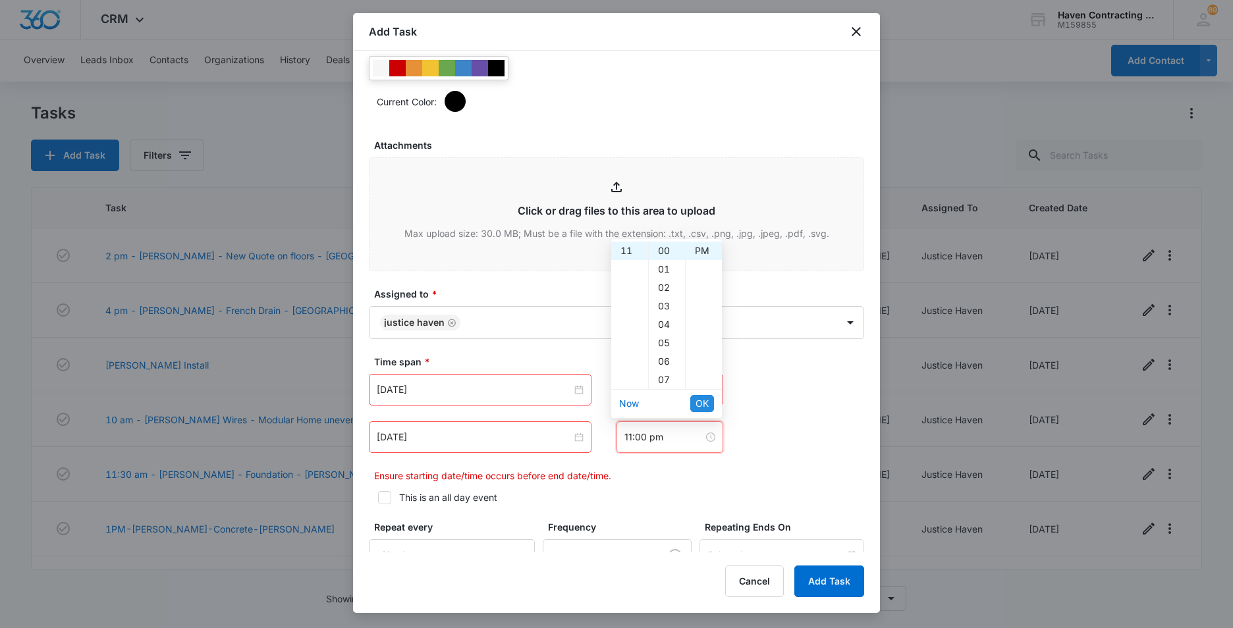
click at [702, 406] on span "OK" at bounding box center [702, 404] width 13 height 14
click at [669, 437] on input "11:00 pm" at bounding box center [663, 437] width 79 height 14
click at [701, 247] on div "AM" at bounding box center [704, 251] width 36 height 18
type input "11:00 am"
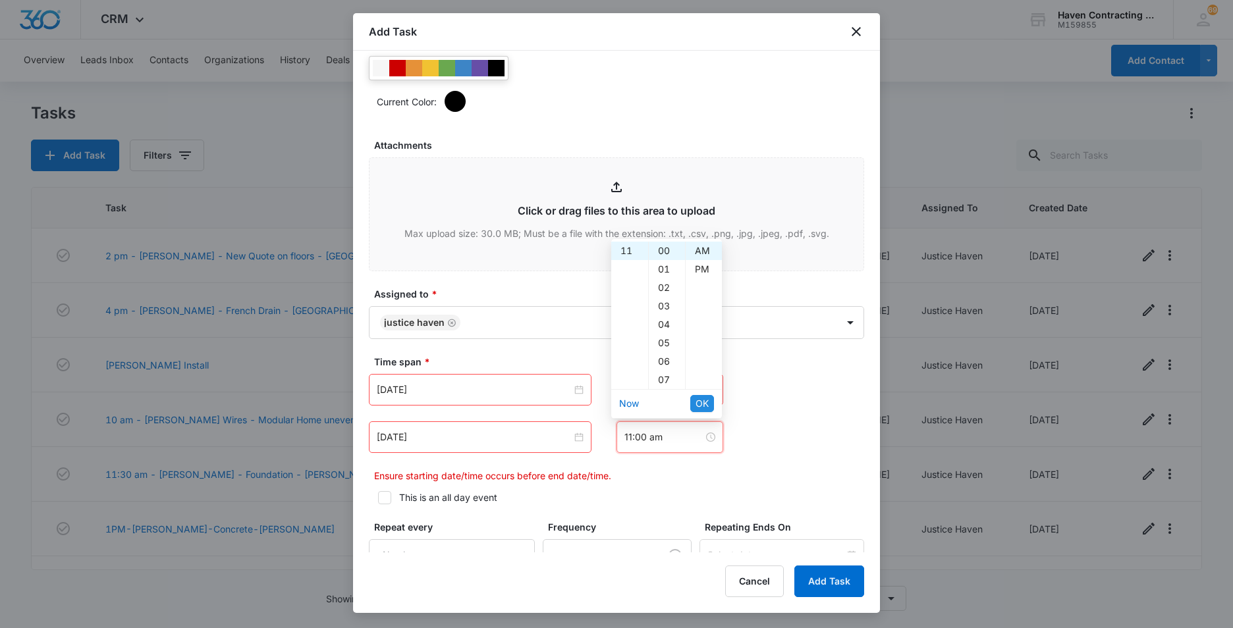
click at [700, 404] on span "OK" at bounding box center [702, 404] width 13 height 14
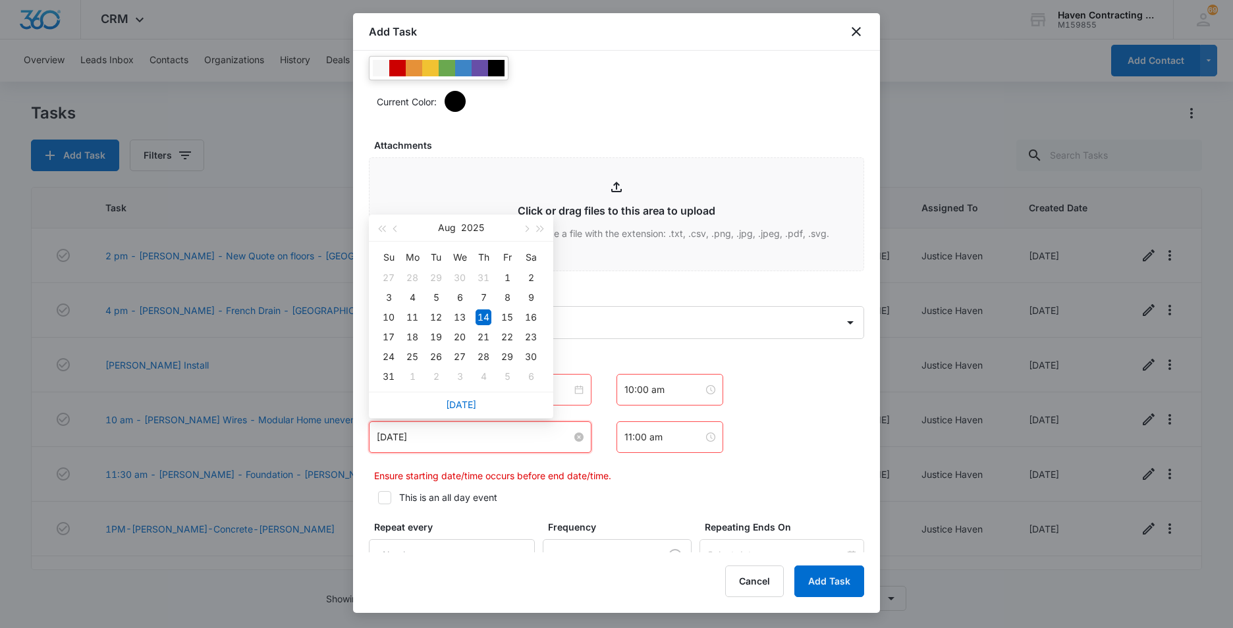
click at [443, 433] on input "[DATE]" at bounding box center [474, 437] width 195 height 14
type input "[DATE]"
click at [507, 336] on div "22" at bounding box center [507, 337] width 16 height 16
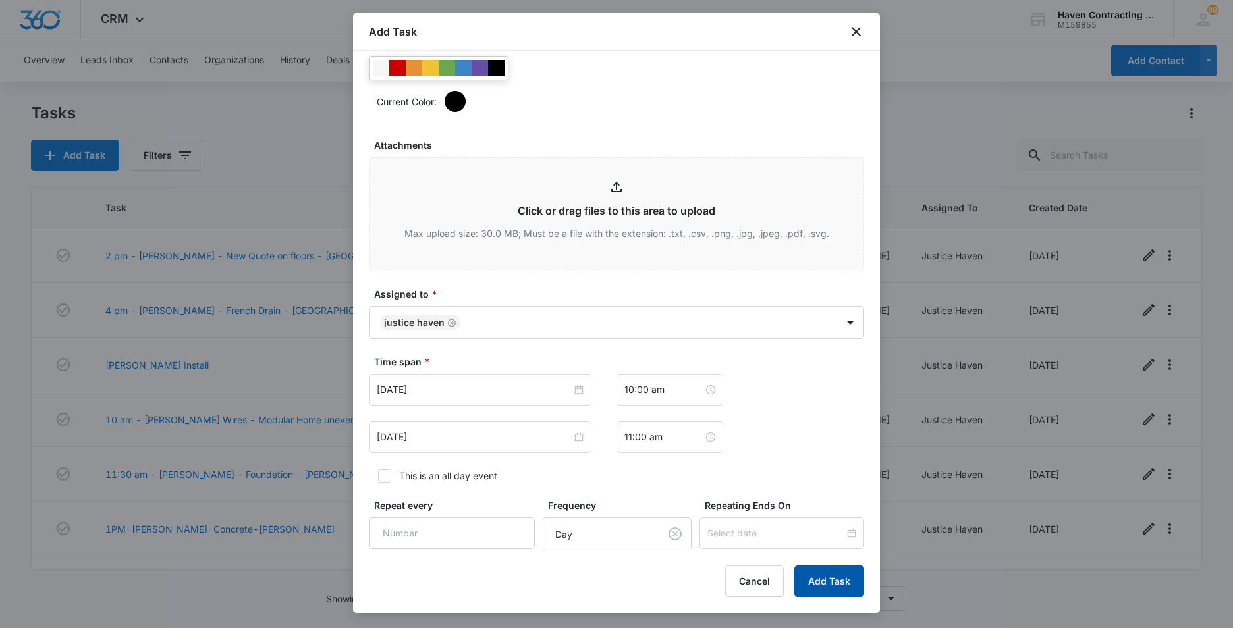
click at [815, 586] on button "Add Task" at bounding box center [829, 582] width 70 height 32
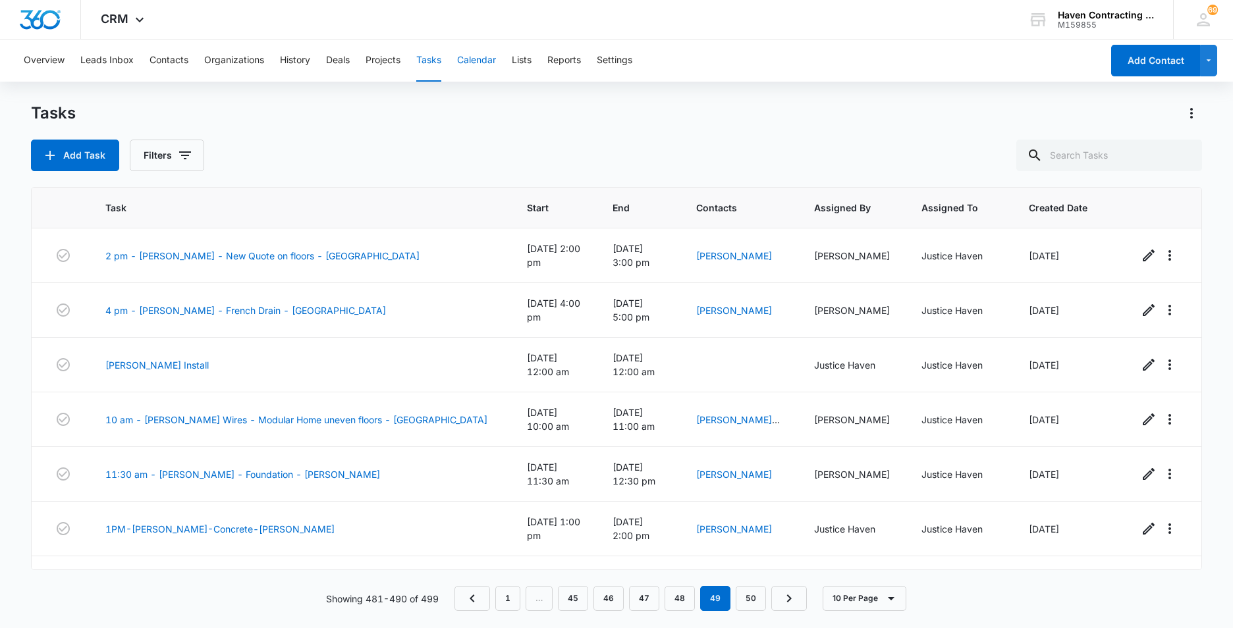
click at [476, 61] on button "Calendar" at bounding box center [476, 61] width 39 height 42
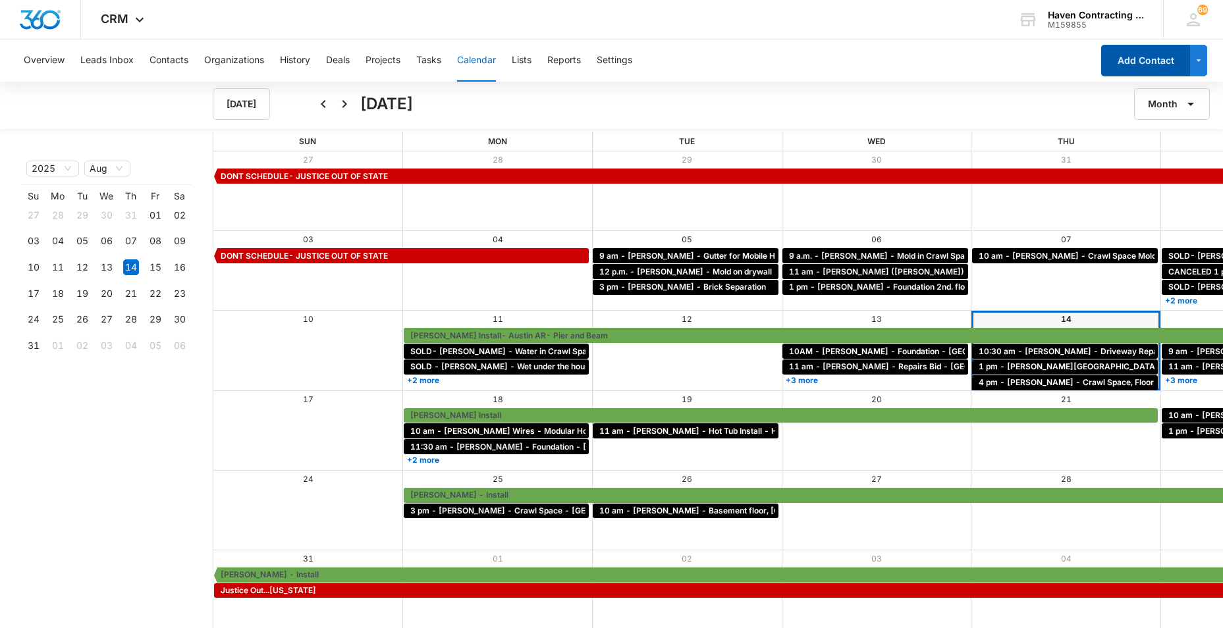
click at [1129, 58] on button "Add Contact" at bounding box center [1145, 61] width 89 height 32
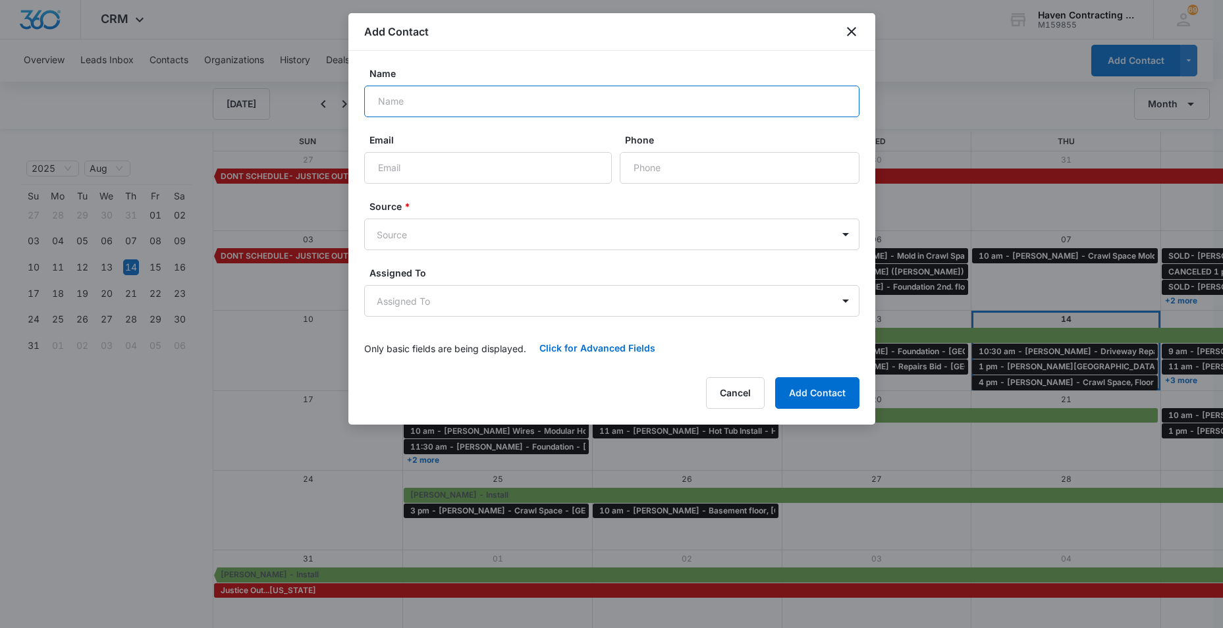
click at [383, 103] on input "Name" at bounding box center [611, 102] width 495 height 32
type input "Jeremy Newton"
click at [396, 175] on input "Email" at bounding box center [488, 168] width 248 height 32
type input "[EMAIL_ADDRESS][DOMAIN_NAME]"
type input "(870) 847-2122"
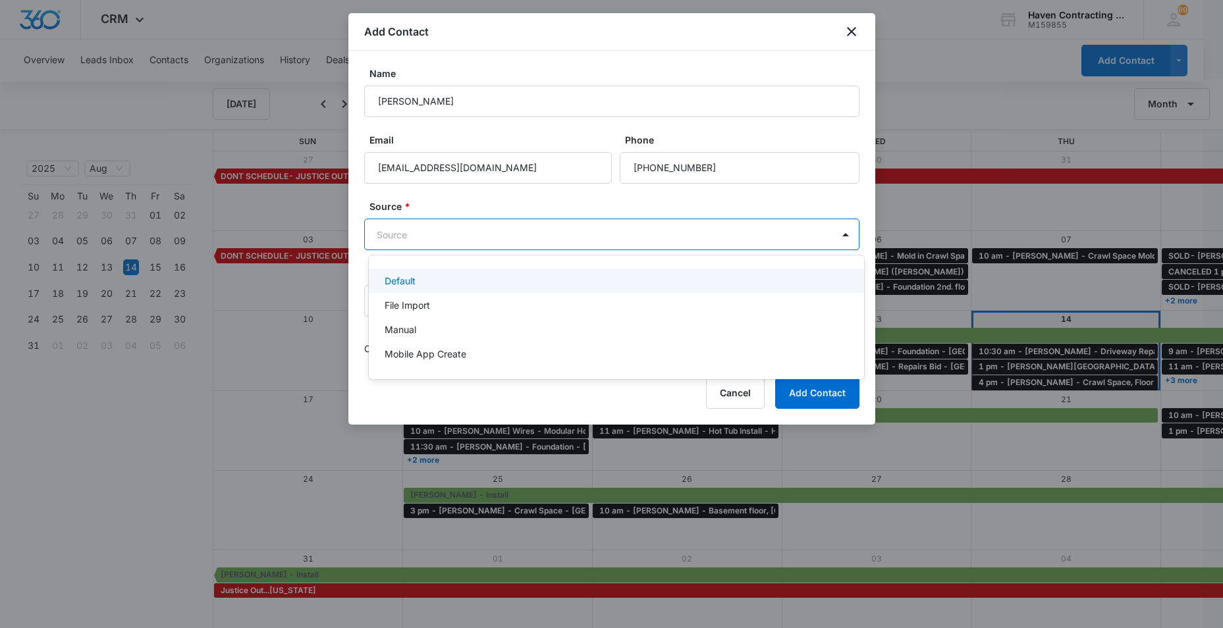
click at [375, 234] on body "CRM Apps Reputation Websites Forms CRM Email Social Ads Intelligence Brand Sett…" at bounding box center [611, 314] width 1223 height 628
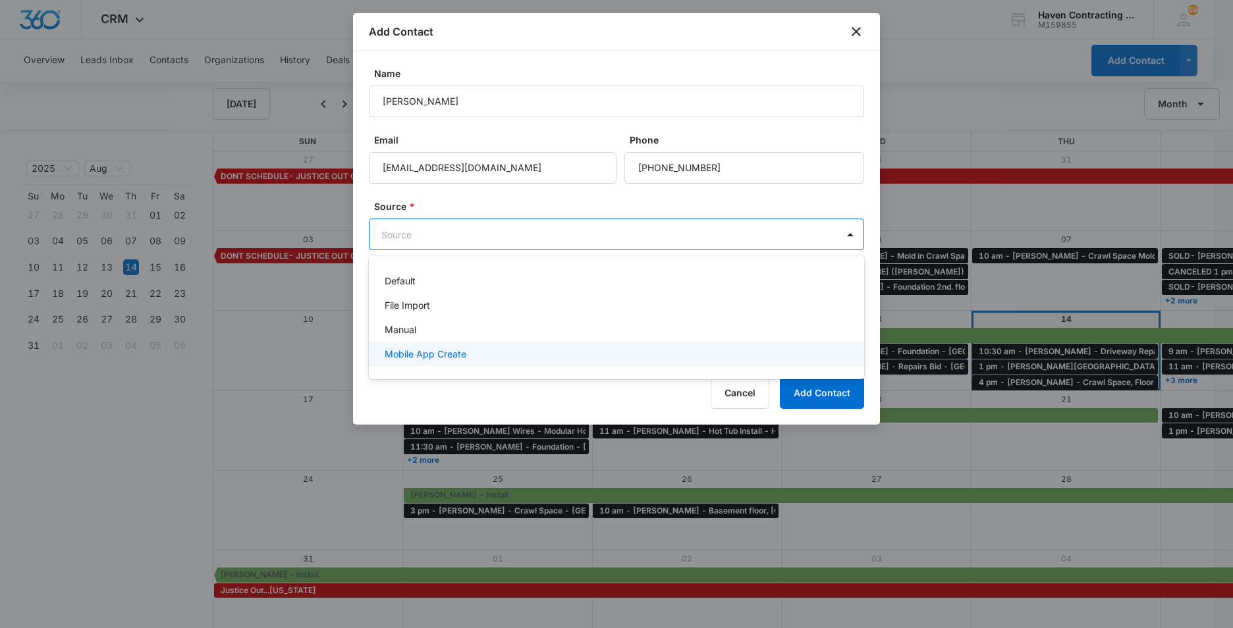
click at [403, 351] on p "Mobile App Create" at bounding box center [426, 354] width 82 height 14
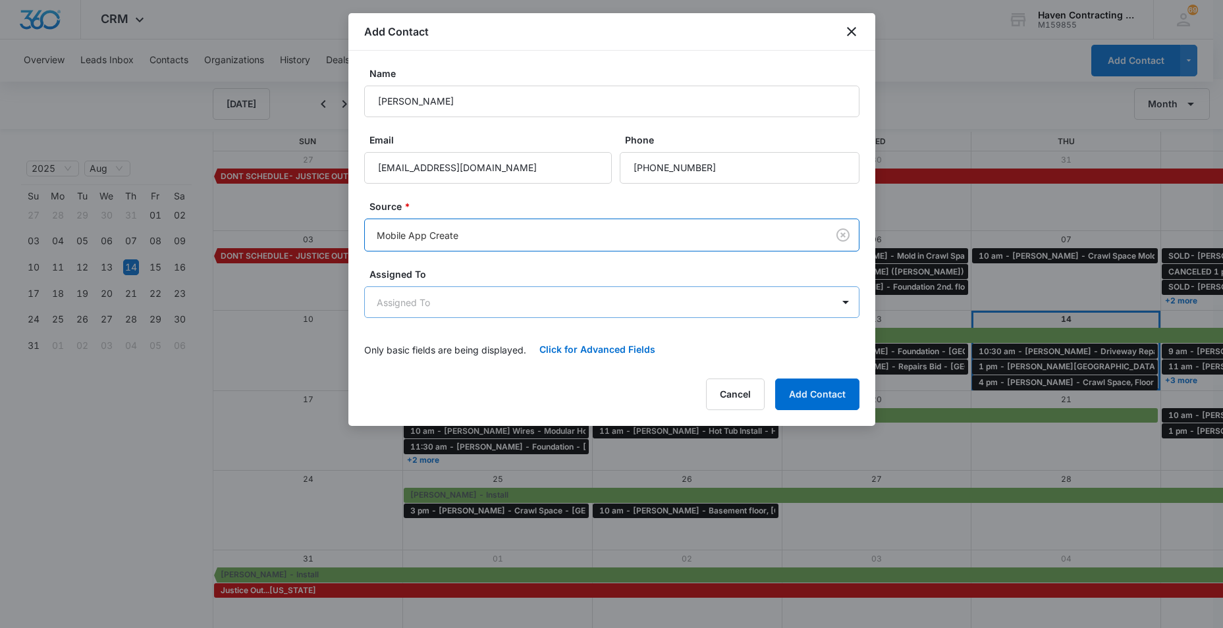
click at [383, 305] on body "CRM Apps Reputation Websites Forms CRM Email Social Ads Intelligence Brand Sett…" at bounding box center [611, 315] width 1223 height 630
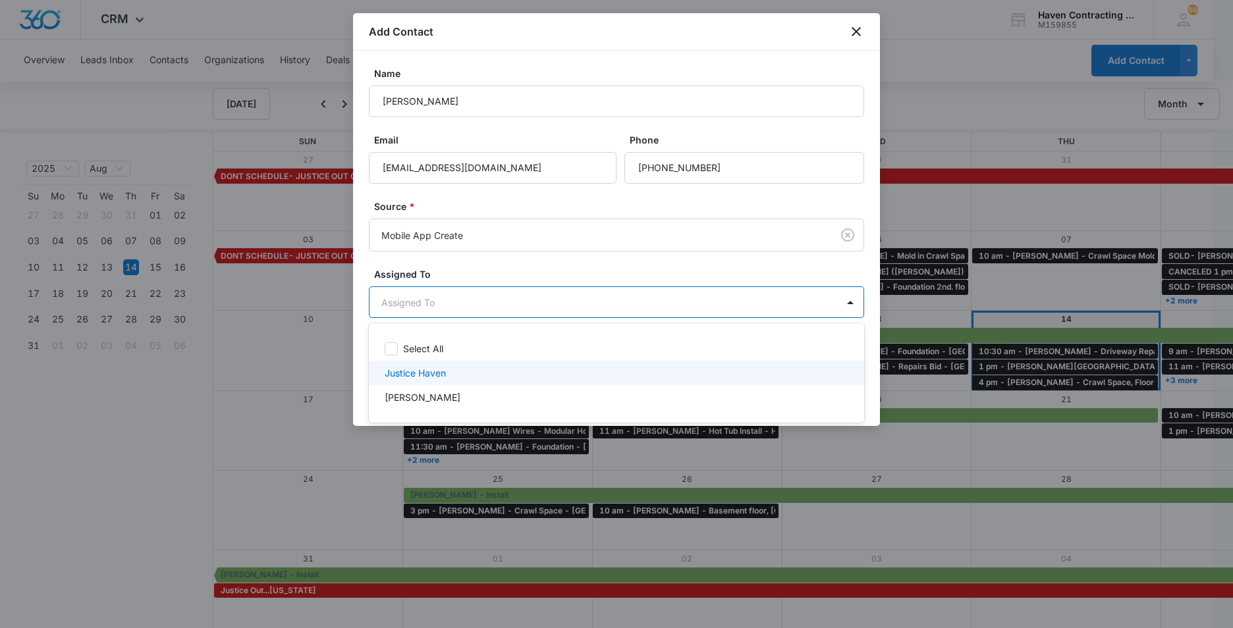
click at [409, 372] on p "Justice Haven" at bounding box center [415, 373] width 61 height 14
click at [366, 349] on div at bounding box center [616, 314] width 1233 height 628
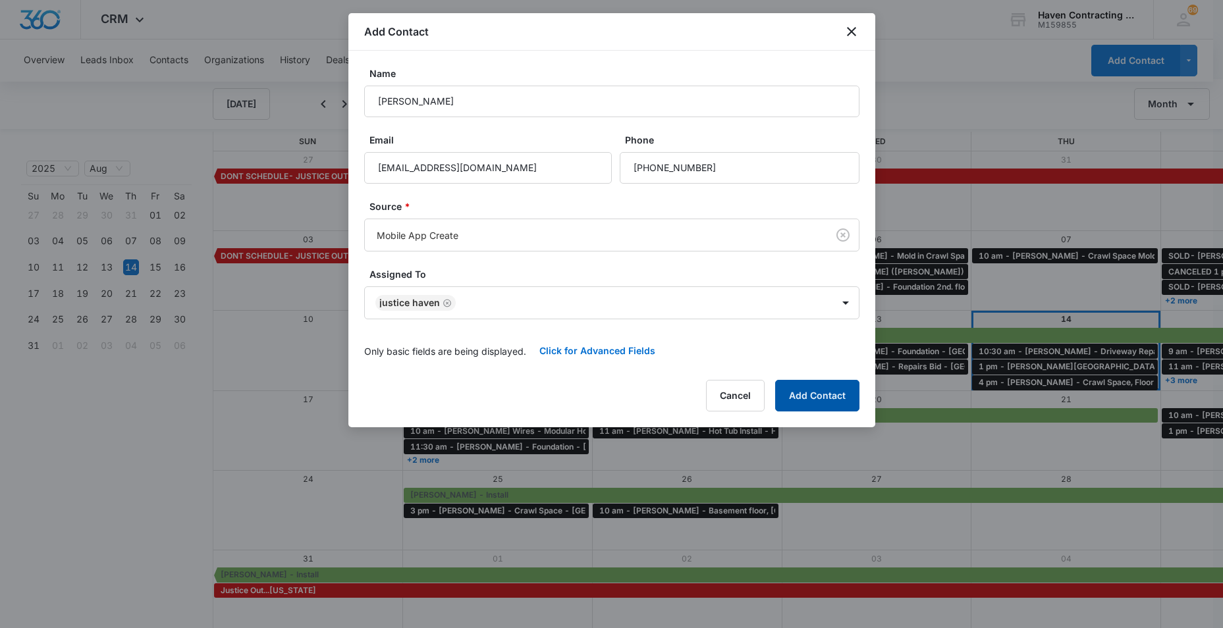
click at [815, 395] on button "Add Contact" at bounding box center [817, 396] width 84 height 32
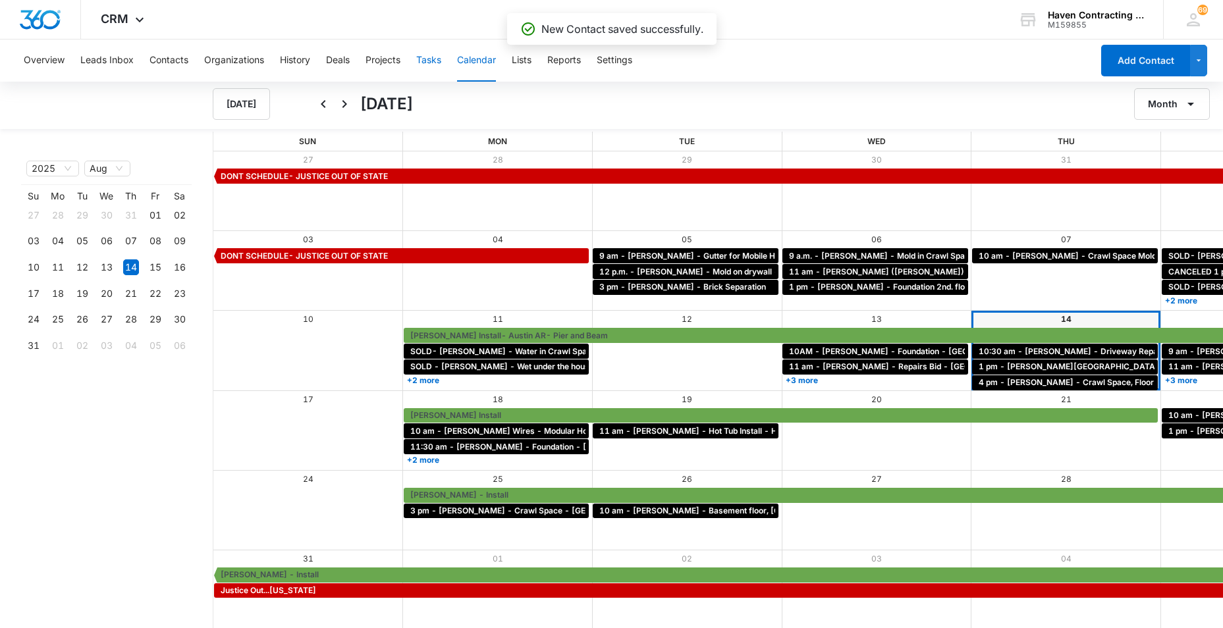
click at [422, 60] on button "Tasks" at bounding box center [428, 61] width 25 height 42
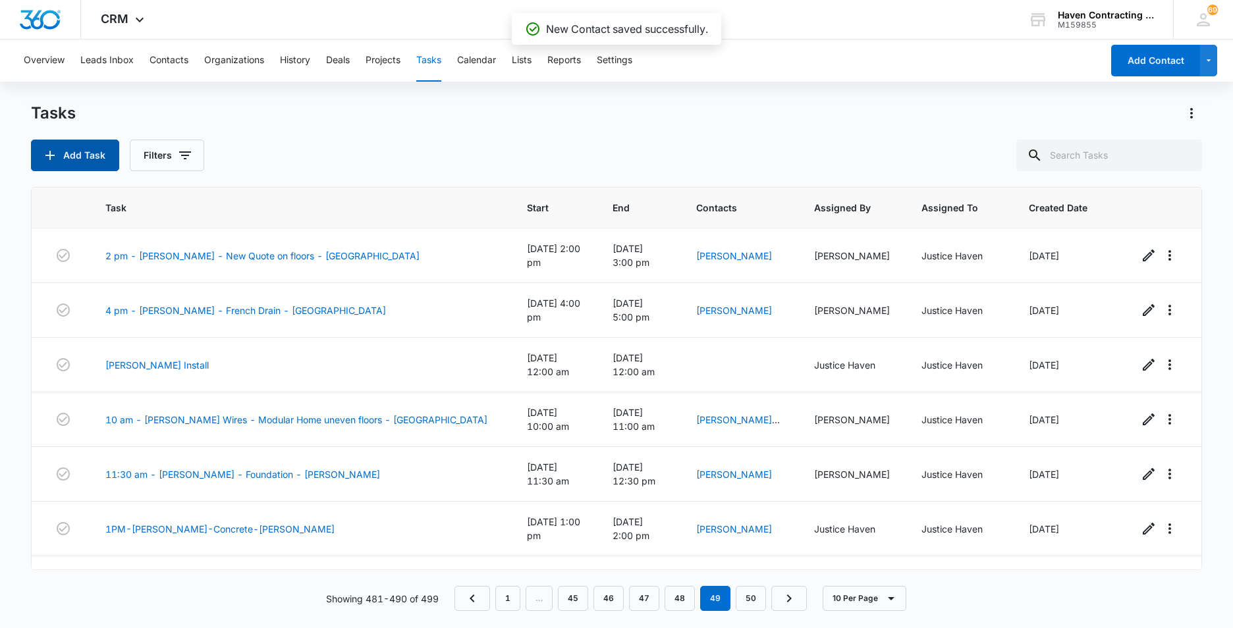
click at [59, 150] on button "Add Task" at bounding box center [75, 156] width 88 height 32
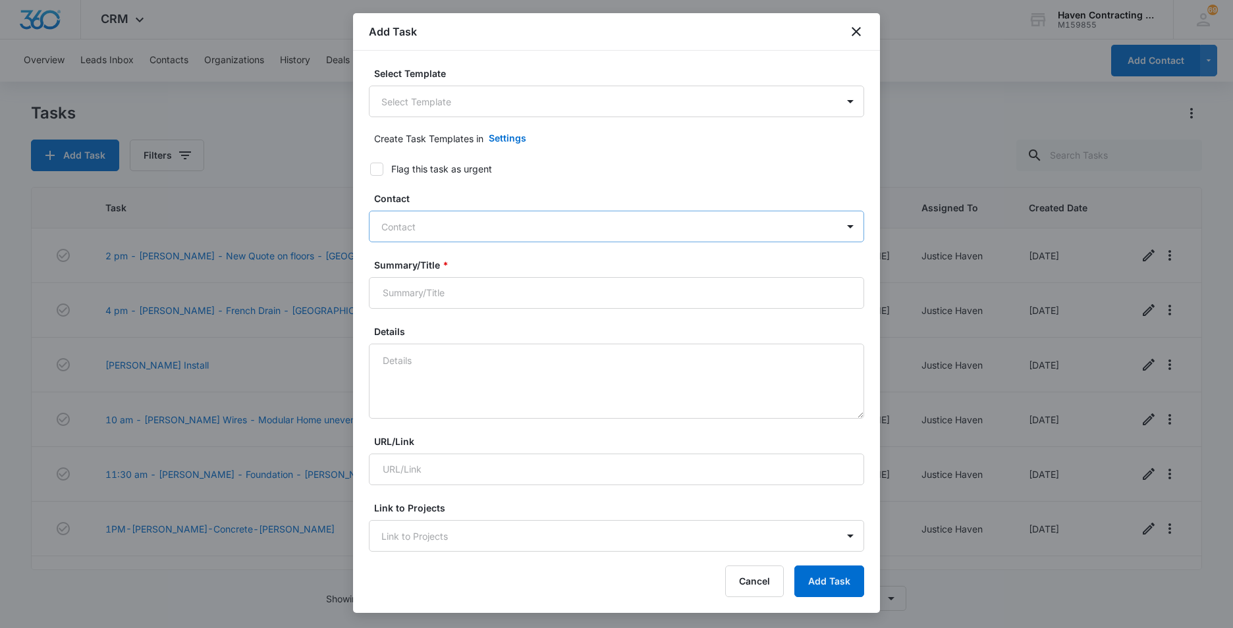
drag, startPoint x: 385, startPoint y: 232, endPoint x: 510, endPoint y: 243, distance: 125.7
click at [388, 234] on div at bounding box center [608, 227] width 455 height 16
type input "Jeremy Newton"
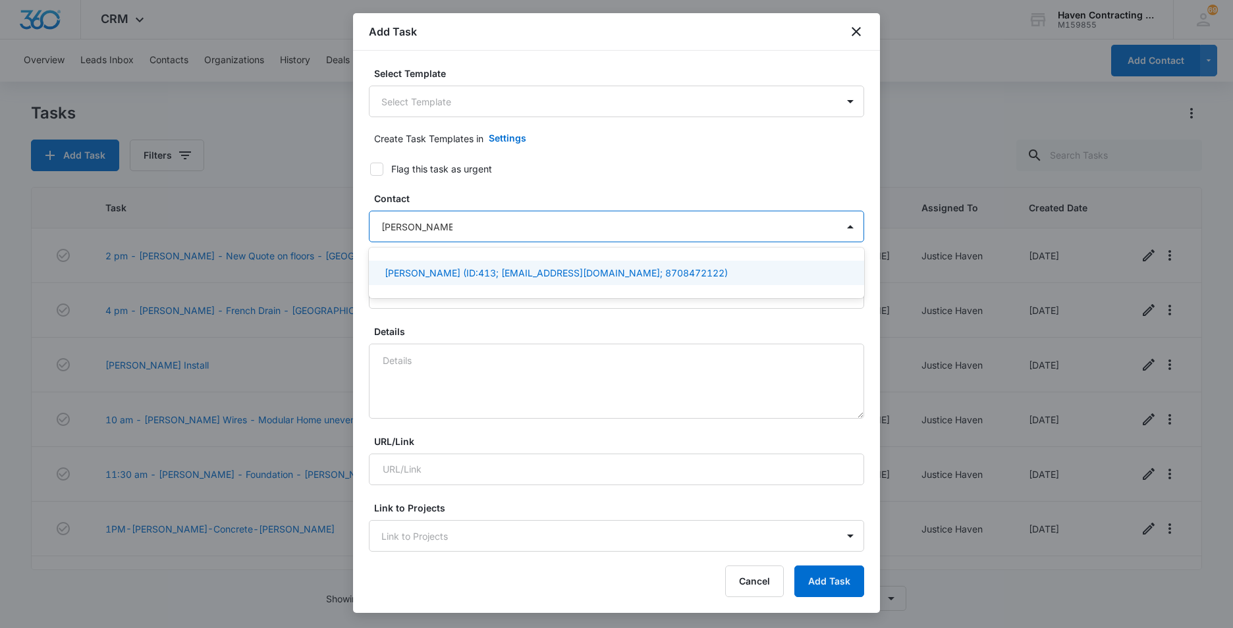
click at [441, 269] on p "Jeremy Newton (ID:413; amberrisner@summitcommunitycare.com; 8708472122)" at bounding box center [556, 273] width 343 height 14
click at [363, 318] on div "Select Template Select Template Create Task Templates in Settings Flag this tas…" at bounding box center [616, 302] width 527 height 502
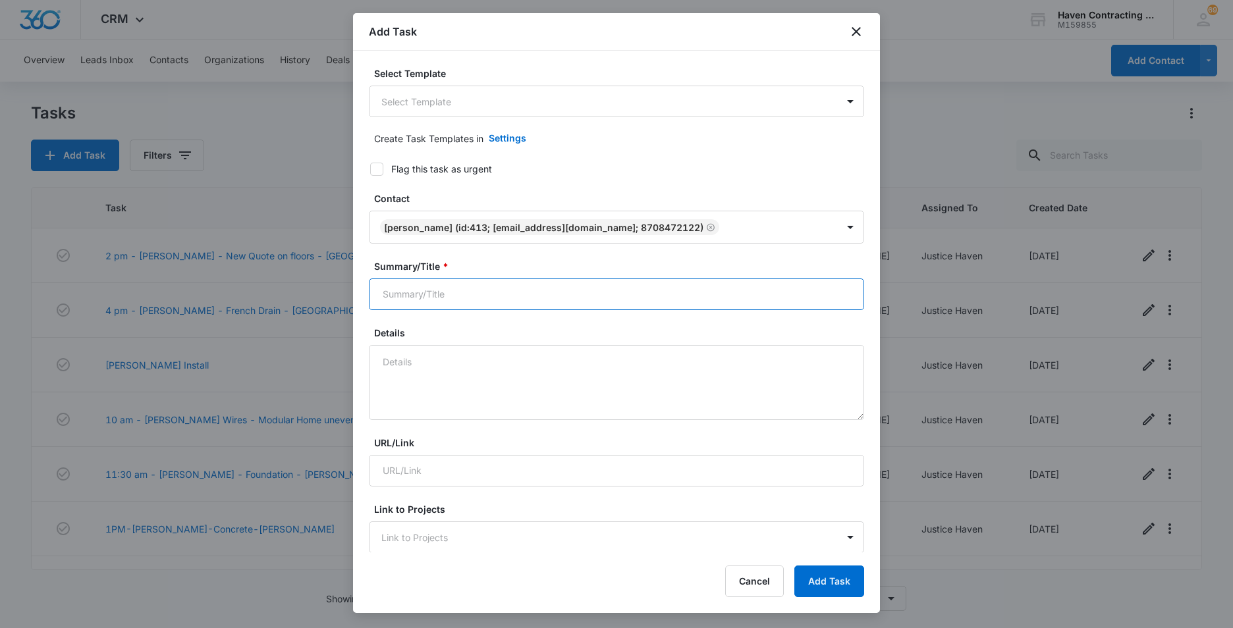
click at [390, 298] on input "Summary/Title *" at bounding box center [616, 295] width 495 height 32
type input "10 am - [PERSON_NAME] - Remove Flooring and add new - [GEOGRAPHIC_DATA]"
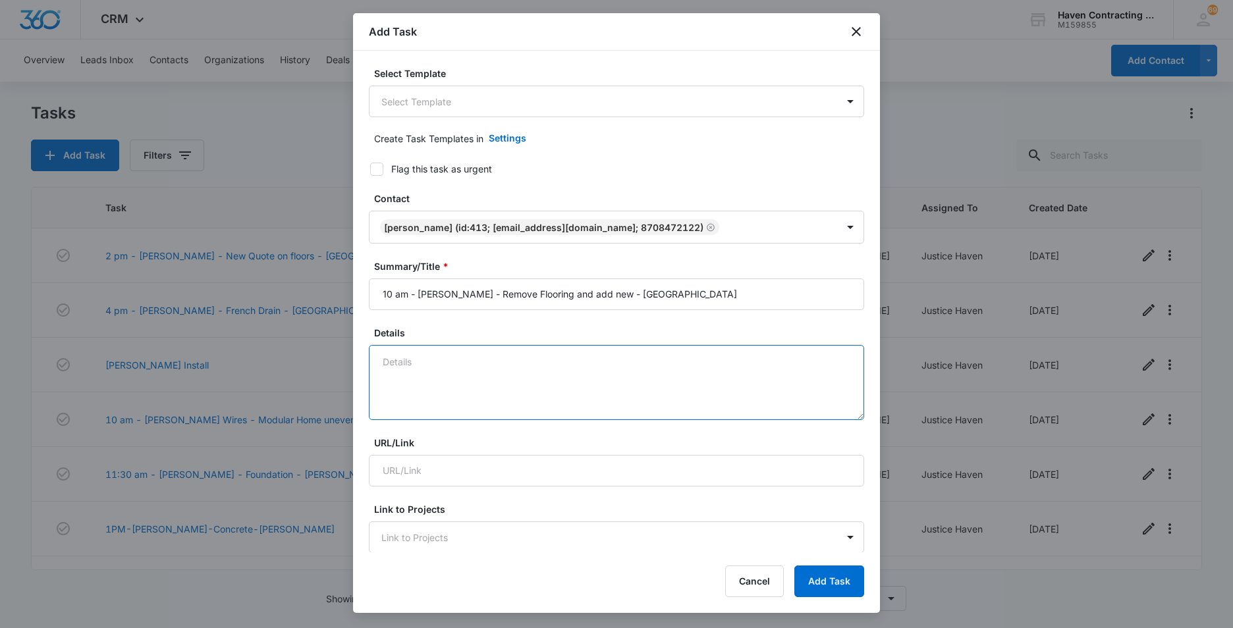
drag, startPoint x: 402, startPoint y: 358, endPoint x: 435, endPoint y: 363, distance: 34.0
click at [402, 358] on textarea "Details" at bounding box center [616, 382] width 495 height 75
type textarea "Jeremy Newton 56 Arapaho Road Cherokee Village, AR 72529 870-847-2122 amberrisn…"
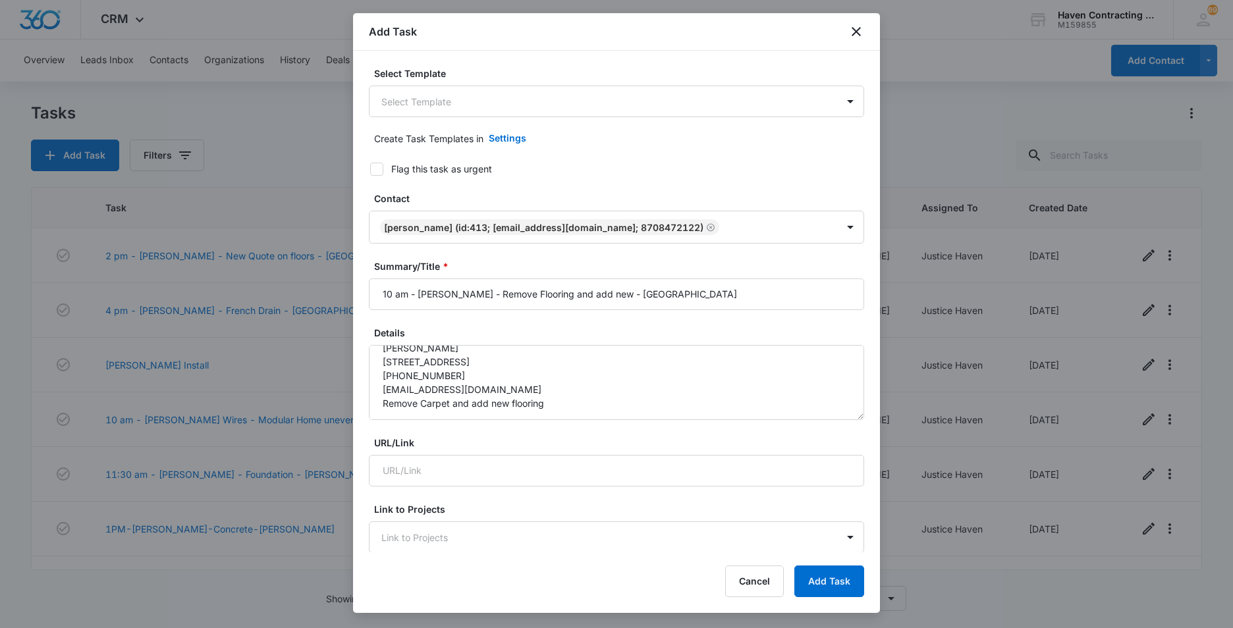
click at [365, 472] on div "Select Template Select Template Create Task Templates in Settings Flag this tas…" at bounding box center [616, 302] width 527 height 502
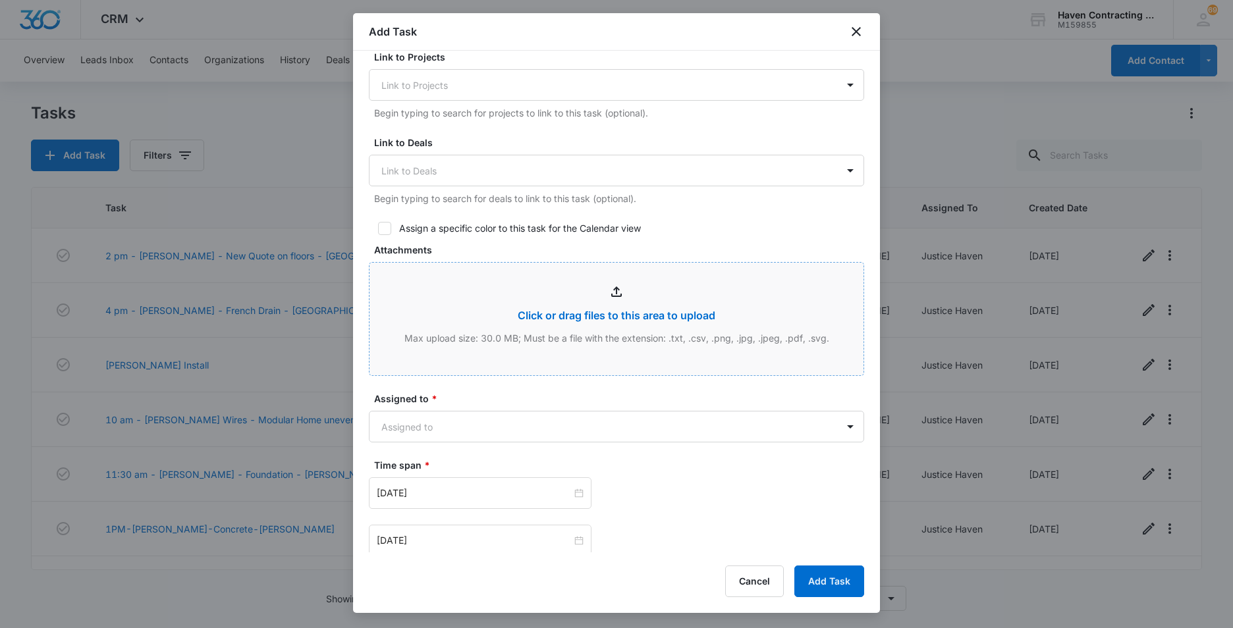
scroll to position [527, 0]
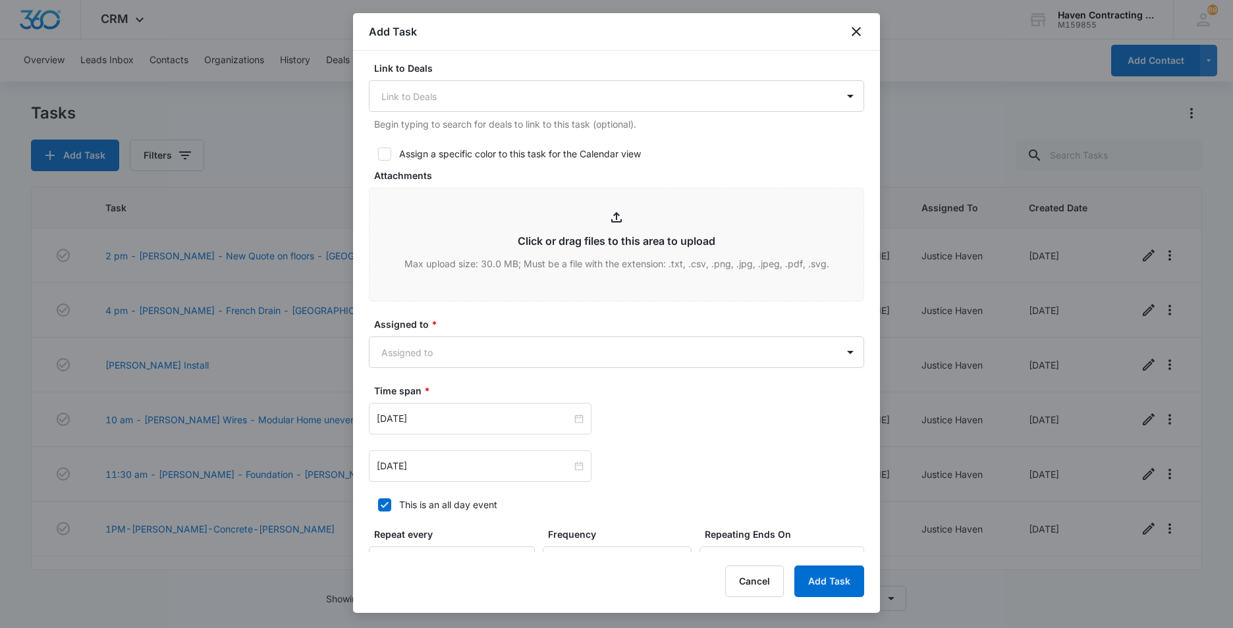
click at [381, 149] on icon at bounding box center [385, 154] width 12 height 12
click at [378, 150] on input "Assign a specific color to this task for the Calendar view" at bounding box center [373, 154] width 9 height 9
checkbox input "true"
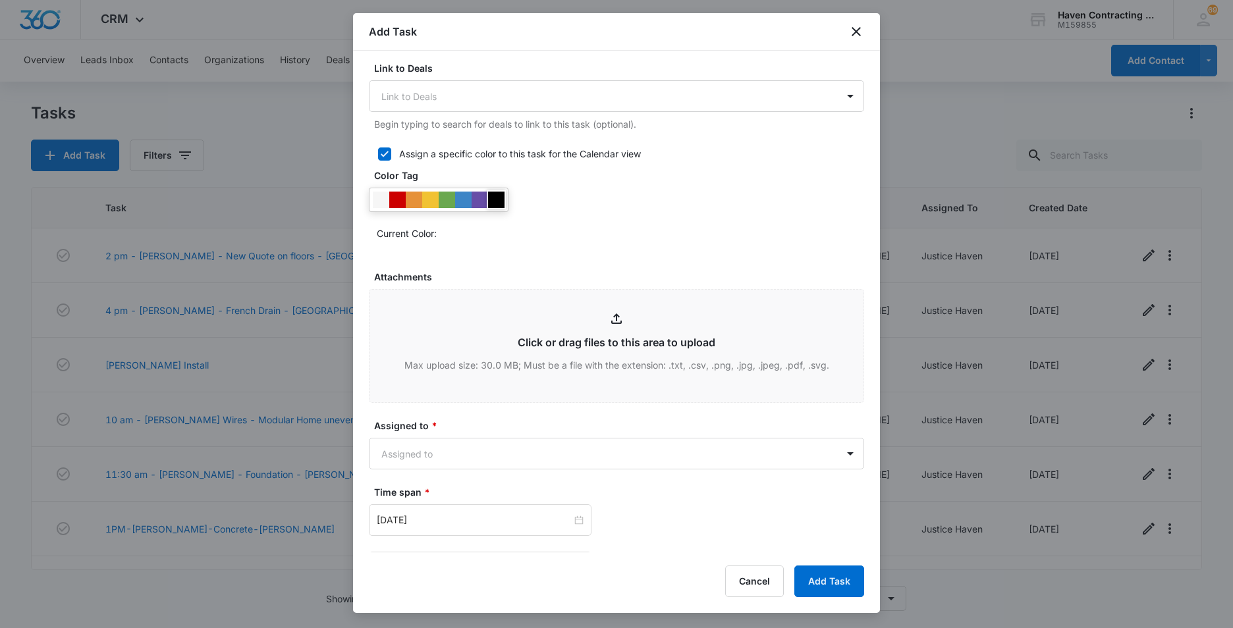
click at [497, 202] on div at bounding box center [496, 200] width 16 height 16
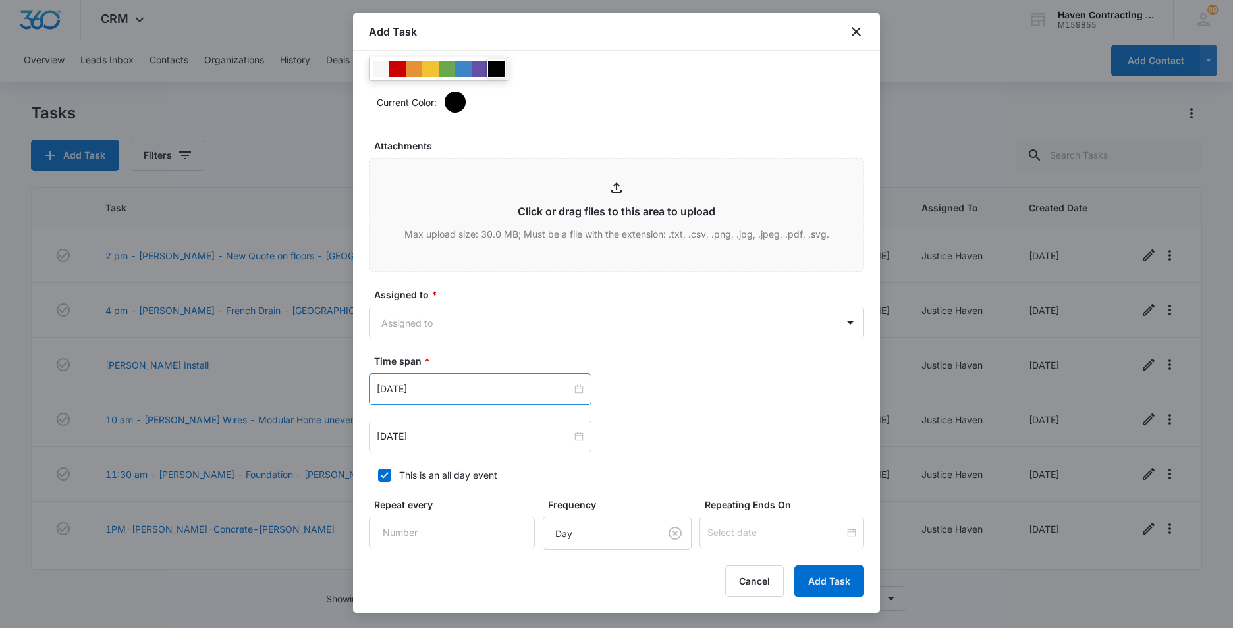
scroll to position [659, 0]
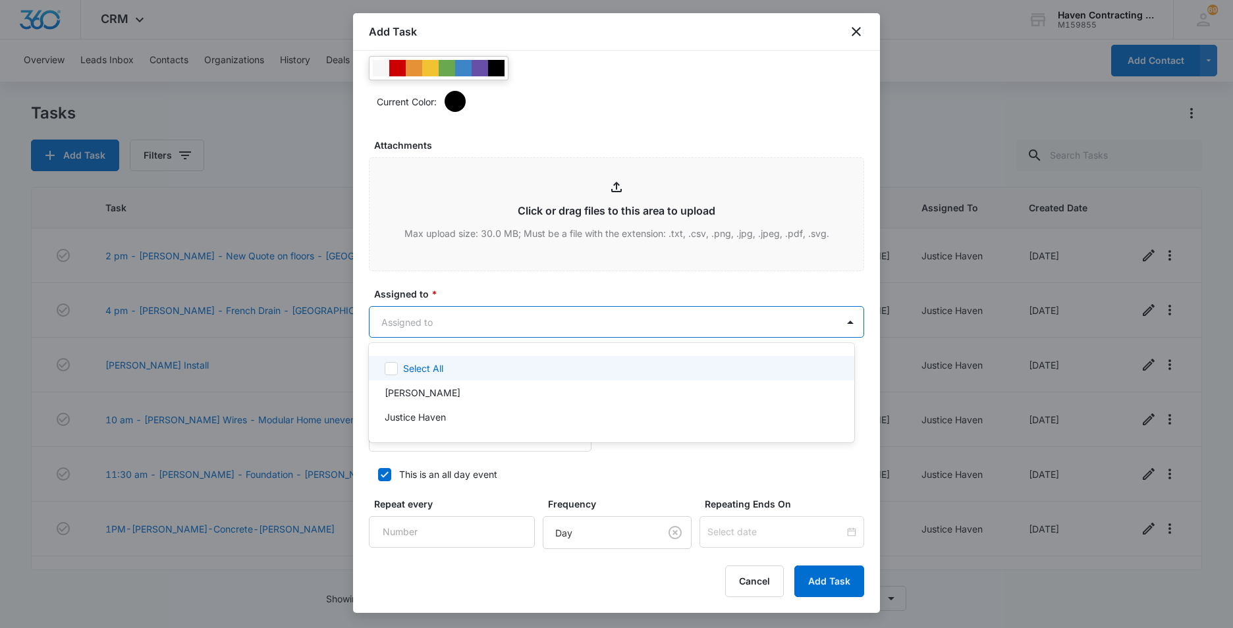
click at [401, 322] on body "CRM Apps Reputation Websites Forms CRM Email Social Ads Intelligence Brand Sett…" at bounding box center [616, 314] width 1233 height 628
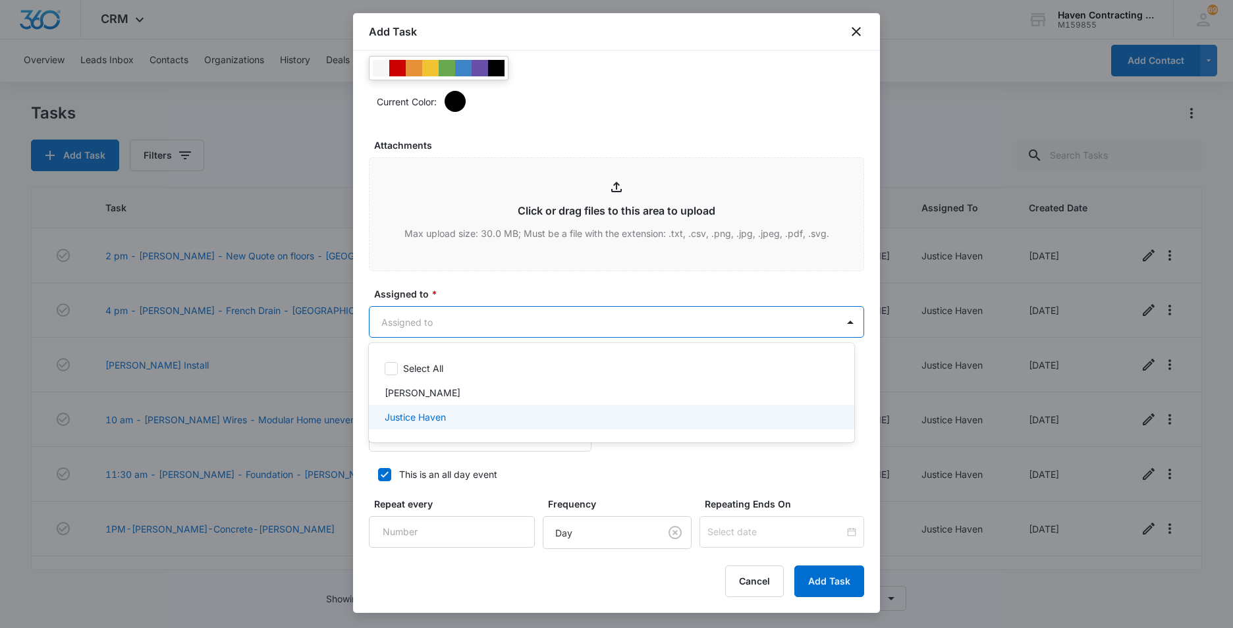
click at [399, 416] on p "Justice Haven" at bounding box center [415, 417] width 61 height 14
click at [364, 436] on div at bounding box center [616, 314] width 1233 height 628
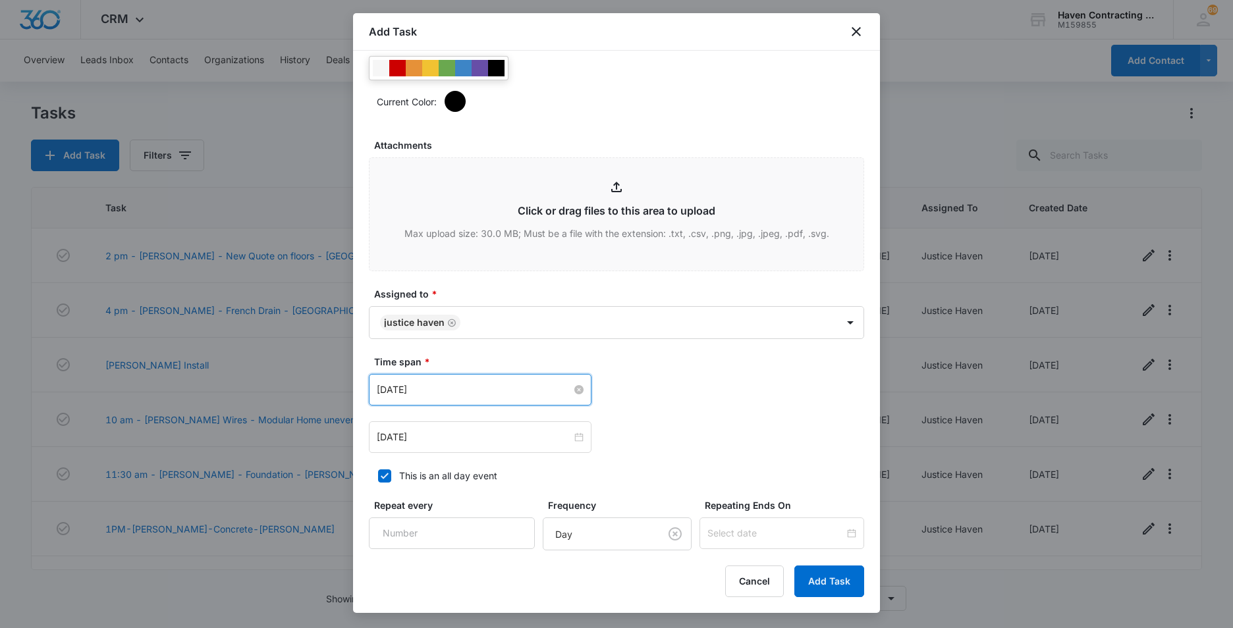
click at [443, 390] on input "[DATE]" at bounding box center [474, 390] width 195 height 14
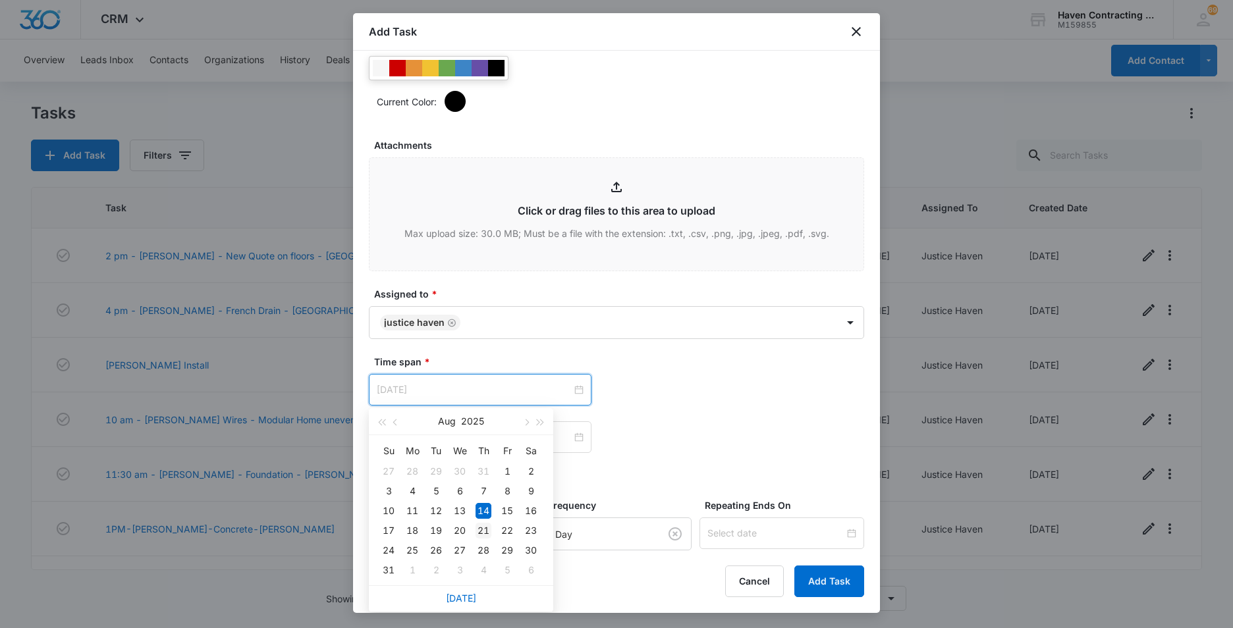
type input "[DATE]"
click at [480, 534] on div "21" at bounding box center [484, 531] width 16 height 16
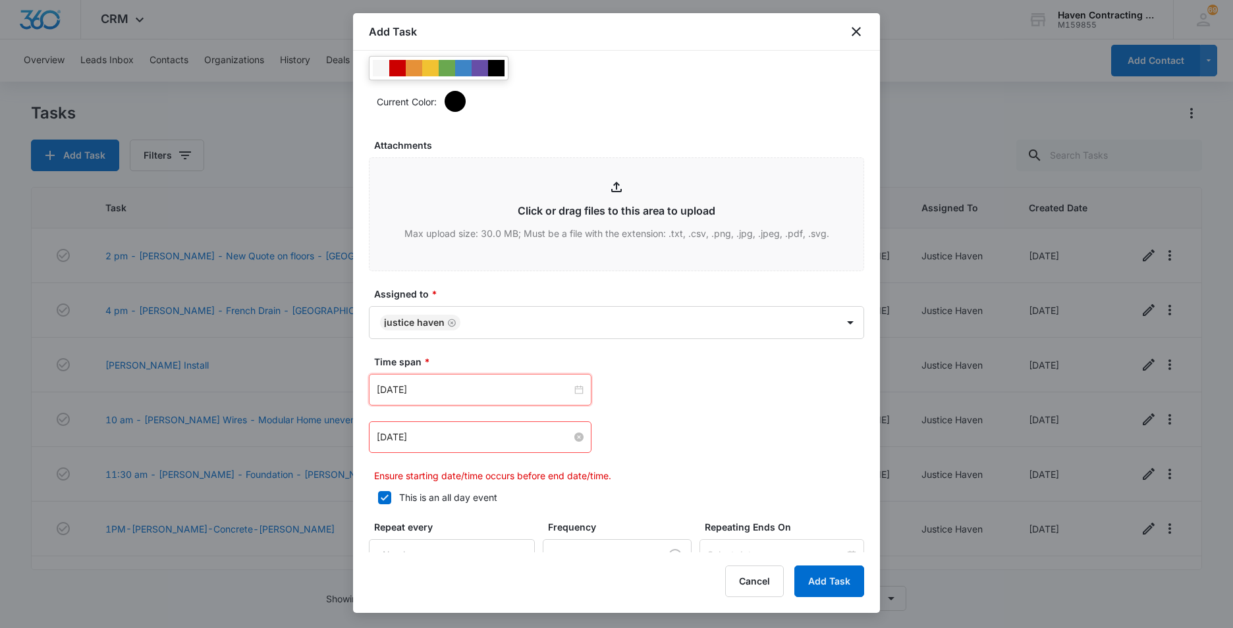
click at [491, 443] on input "[DATE]" at bounding box center [474, 437] width 195 height 14
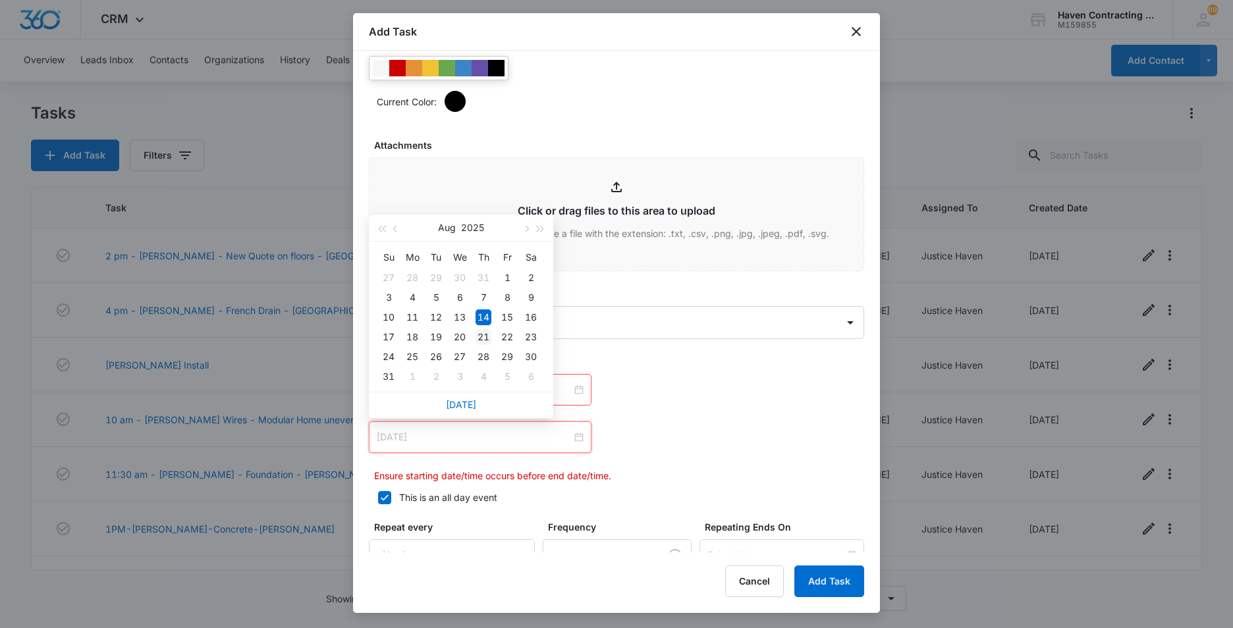
type input "[DATE]"
click at [487, 337] on div "21" at bounding box center [484, 337] width 16 height 16
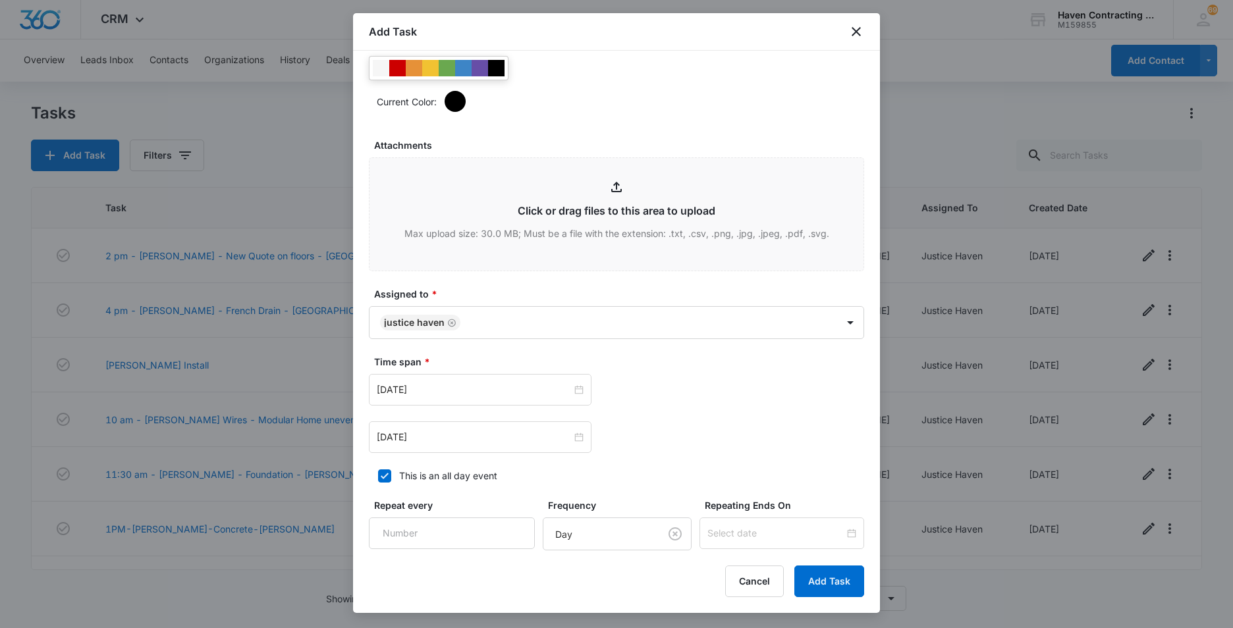
click at [385, 474] on icon at bounding box center [385, 476] width 12 height 12
click at [378, 474] on input "This is an all day event" at bounding box center [373, 476] width 9 height 9
checkbox input "false"
click at [672, 387] on input "12:00 am" at bounding box center [663, 390] width 79 height 14
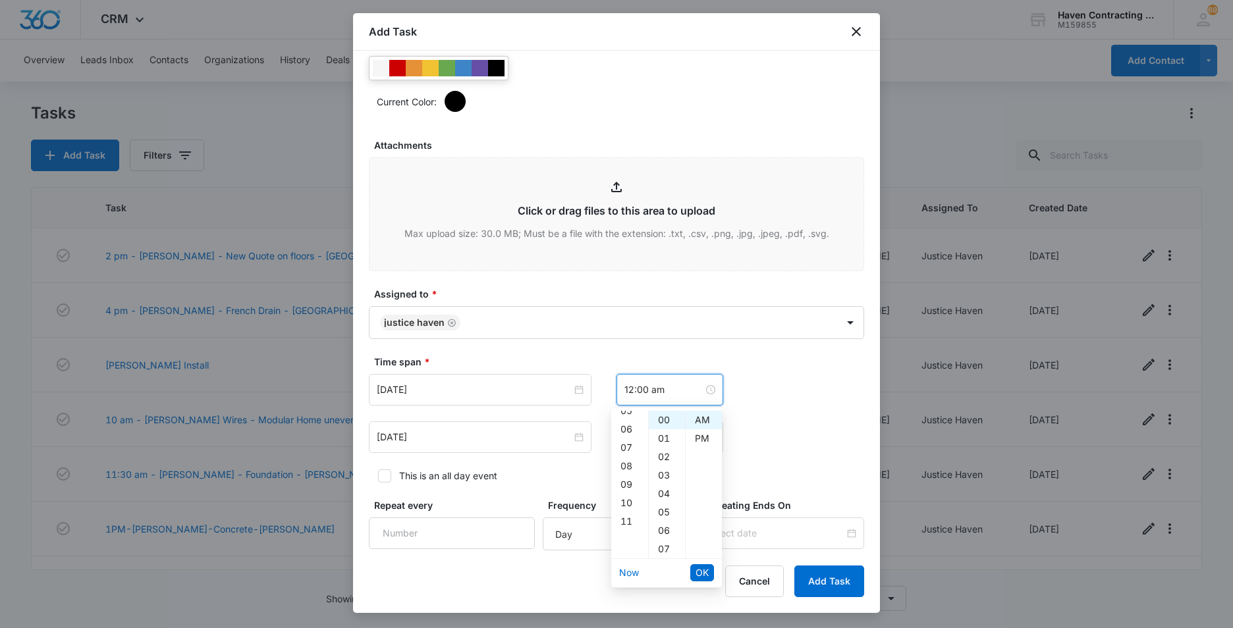
scroll to position [132, 0]
click at [624, 468] on div "10" at bounding box center [629, 473] width 37 height 18
click at [701, 418] on div "AM" at bounding box center [704, 420] width 36 height 18
click at [628, 439] on div "11" at bounding box center [629, 438] width 37 height 18
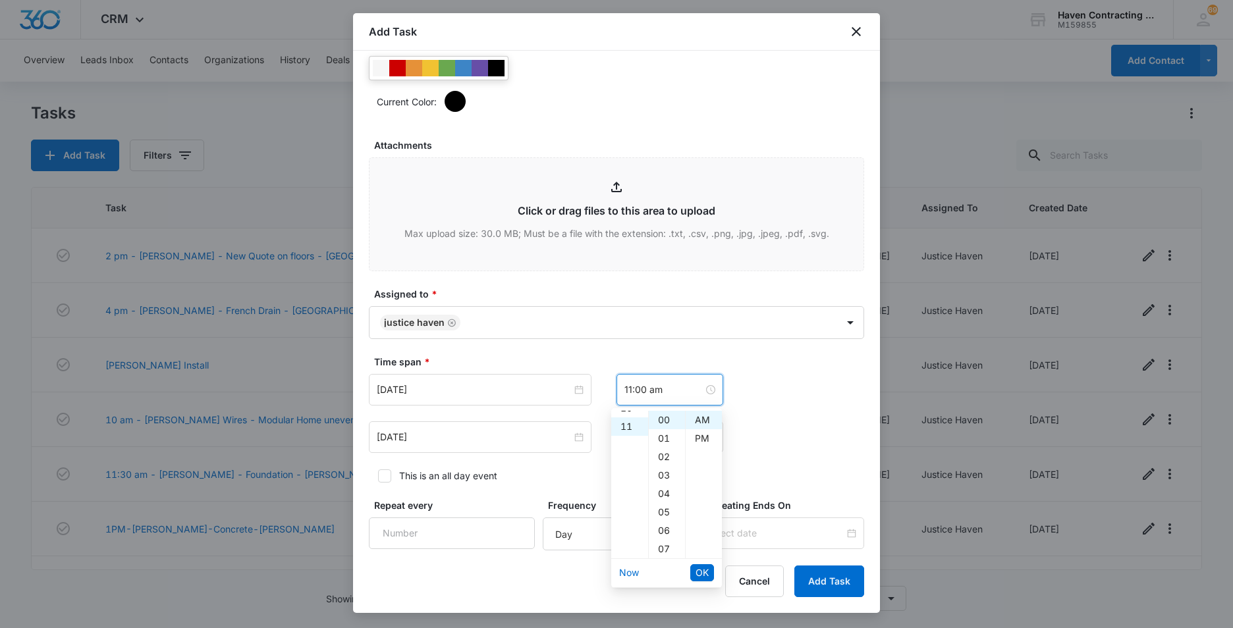
scroll to position [203, 0]
click at [699, 422] on div "AM" at bounding box center [704, 420] width 36 height 18
click at [697, 419] on div "AM" at bounding box center [704, 420] width 36 height 18
click at [698, 573] on span "OK" at bounding box center [702, 573] width 13 height 14
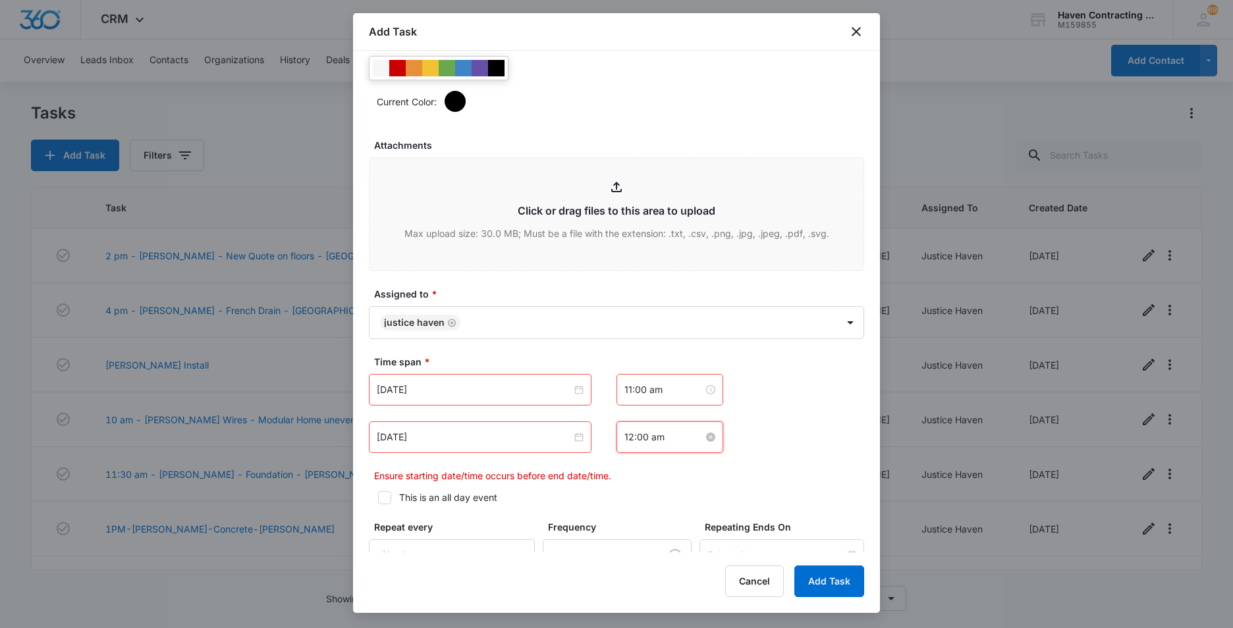
click at [669, 440] on input "12:00 am" at bounding box center [663, 437] width 79 height 14
drag, startPoint x: 746, startPoint y: 383, endPoint x: 729, endPoint y: 375, distance: 18.9
click at [746, 382] on div "Aug 21, 2025 Aug 2025 Su Mo Tu We Th Fr Sa 27 28 29 30 31 1 2 3 4 5 6 7 8 9 10 …" at bounding box center [616, 390] width 495 height 32
click at [663, 389] on input "11:00 am" at bounding box center [663, 390] width 79 height 14
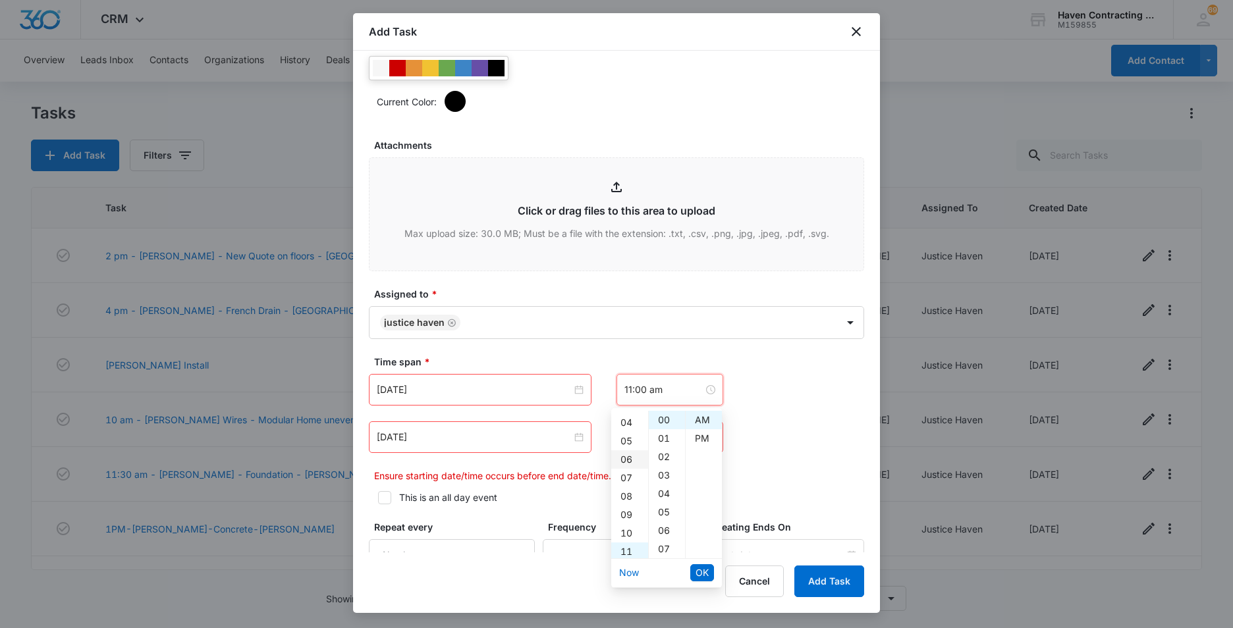
scroll to position [137, 0]
click at [627, 463] on div "10" at bounding box center [629, 467] width 37 height 18
type input "10:00 am"
click at [702, 419] on div "AM" at bounding box center [704, 420] width 36 height 18
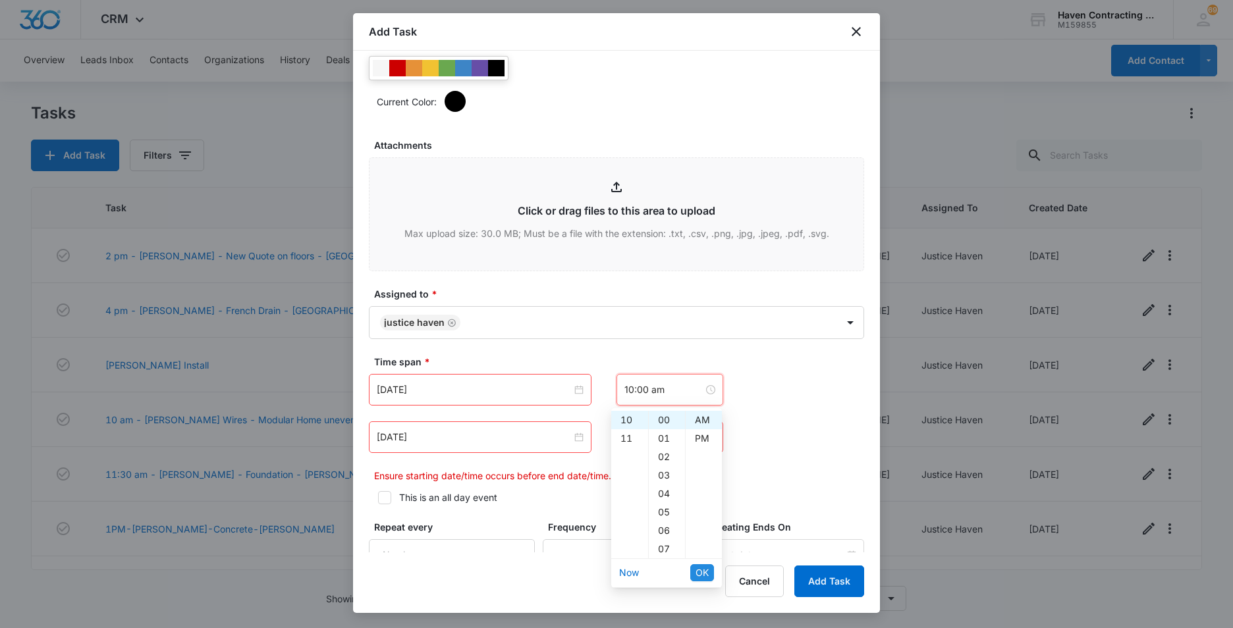
click at [700, 571] on span "OK" at bounding box center [702, 573] width 13 height 14
click at [669, 437] on input "12:00 am" at bounding box center [663, 437] width 79 height 14
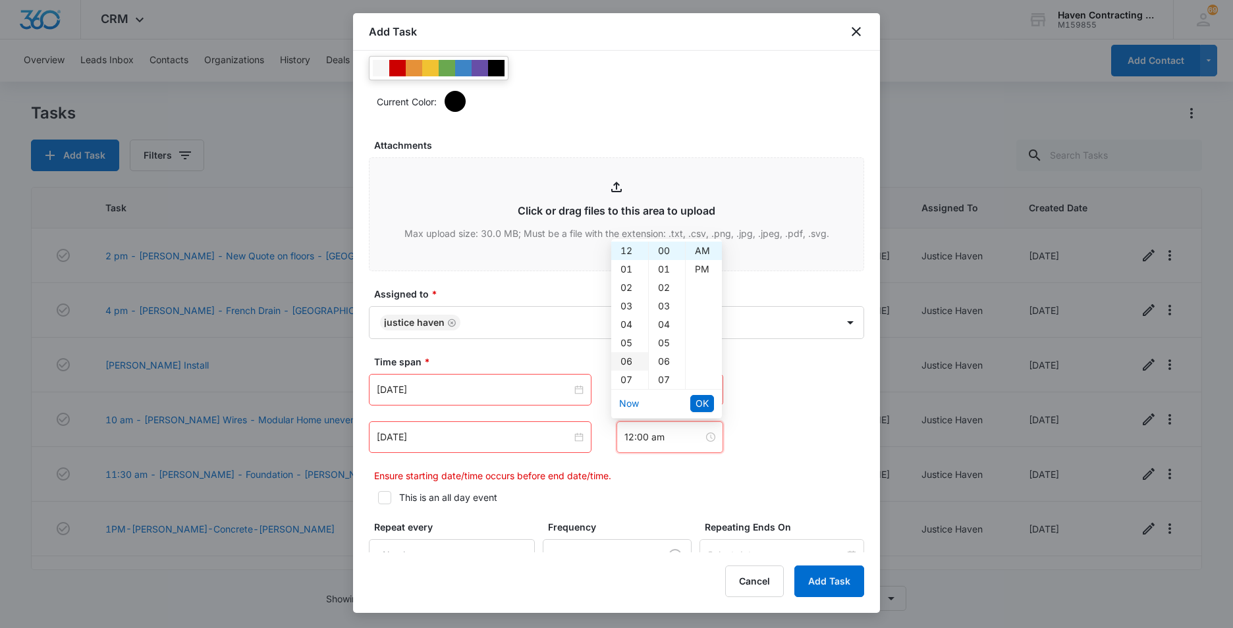
scroll to position [198, 0]
click at [626, 255] on div "11" at bounding box center [629, 256] width 37 height 18
type input "11:00 am"
click at [701, 254] on div "AM" at bounding box center [704, 251] width 36 height 18
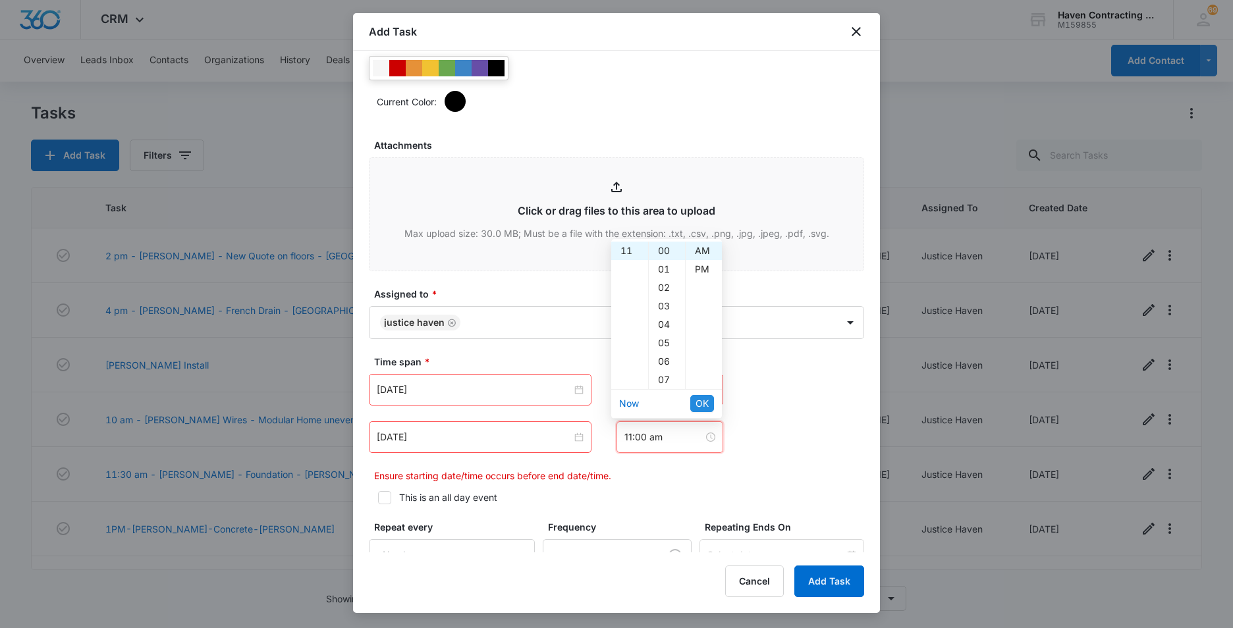
click at [705, 406] on span "OK" at bounding box center [702, 404] width 13 height 14
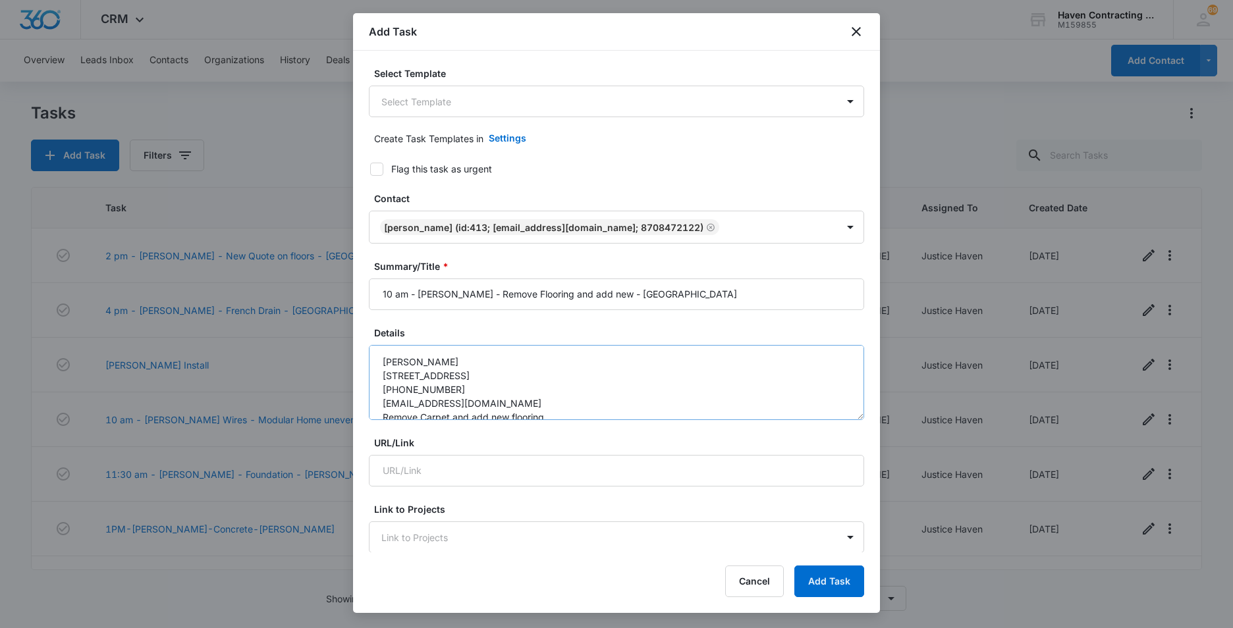
scroll to position [28, 0]
click at [548, 407] on textarea "Jeremy Newton 56 Arapaho Road Cherokee Village, AR 72529 870-847-2122 amberrisn…" at bounding box center [616, 382] width 495 height 75
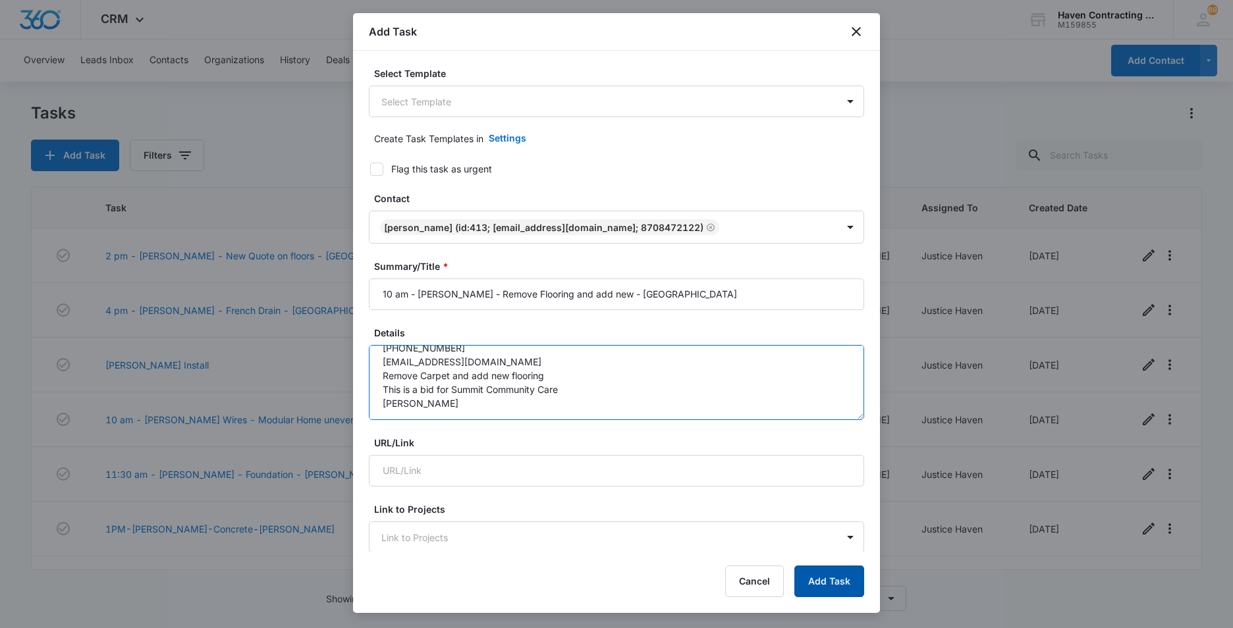
type textarea "Jeremy Newton 56 Arapaho Road Cherokee Village, AR 72529 870-847-2122 amberrisn…"
click at [823, 582] on button "Add Task" at bounding box center [829, 582] width 70 height 32
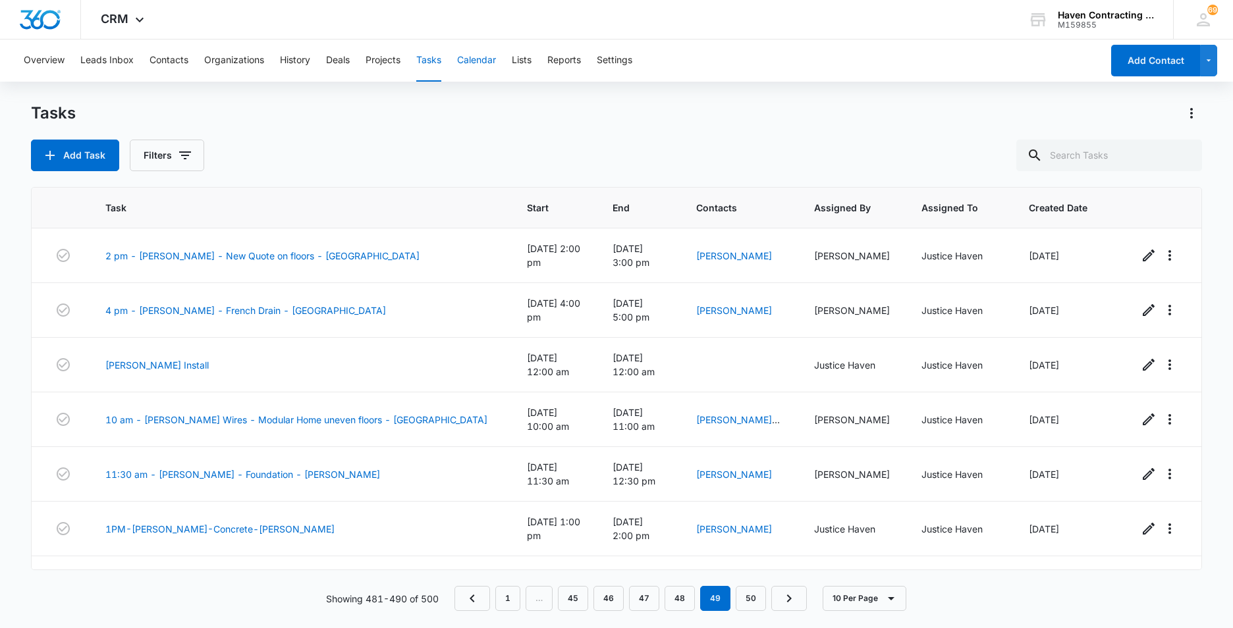
click at [470, 63] on button "Calendar" at bounding box center [476, 61] width 39 height 42
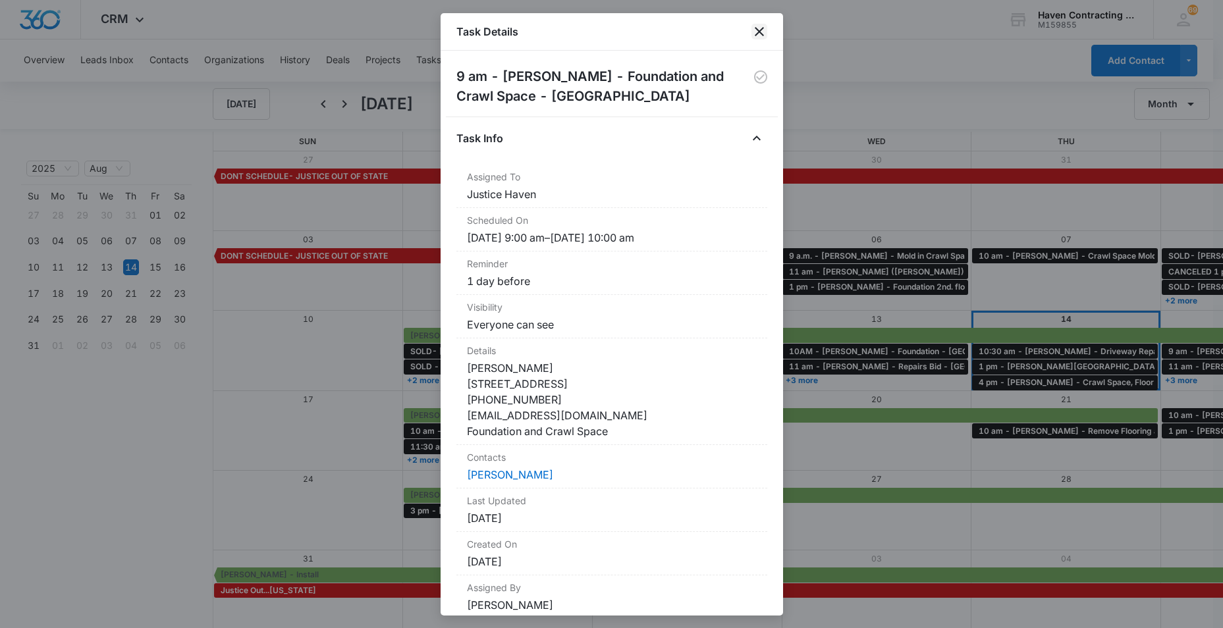
click at [760, 30] on icon "close" at bounding box center [760, 32] width 16 height 16
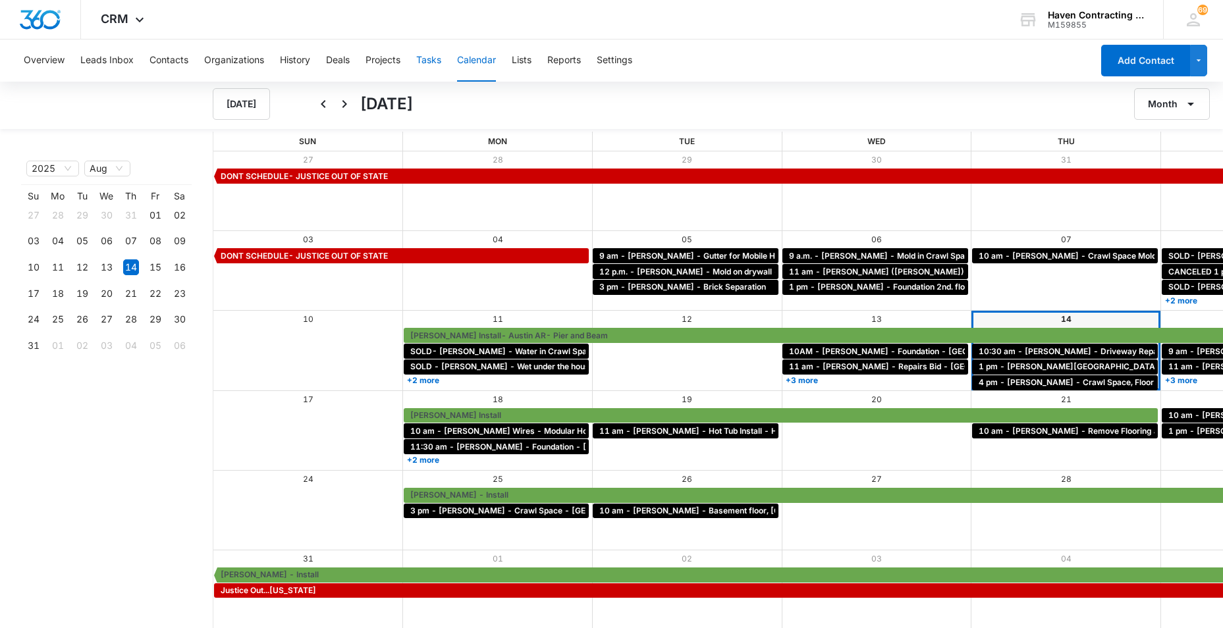
click at [430, 57] on button "Tasks" at bounding box center [428, 61] width 25 height 42
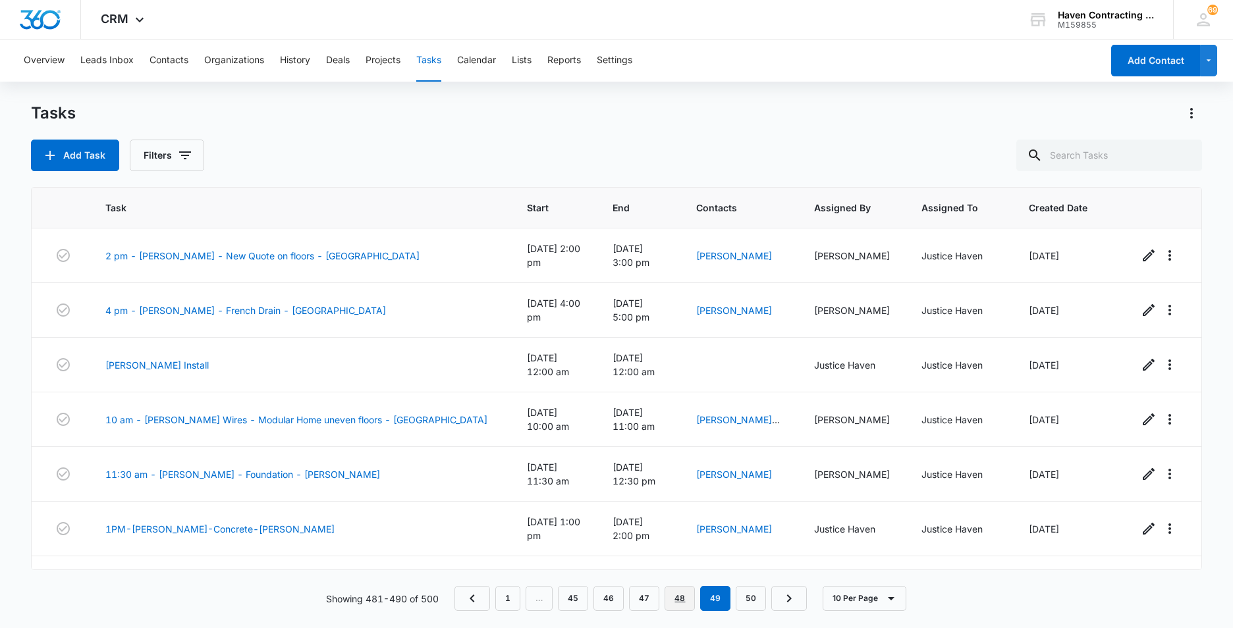
click at [679, 597] on link "48" at bounding box center [680, 598] width 30 height 25
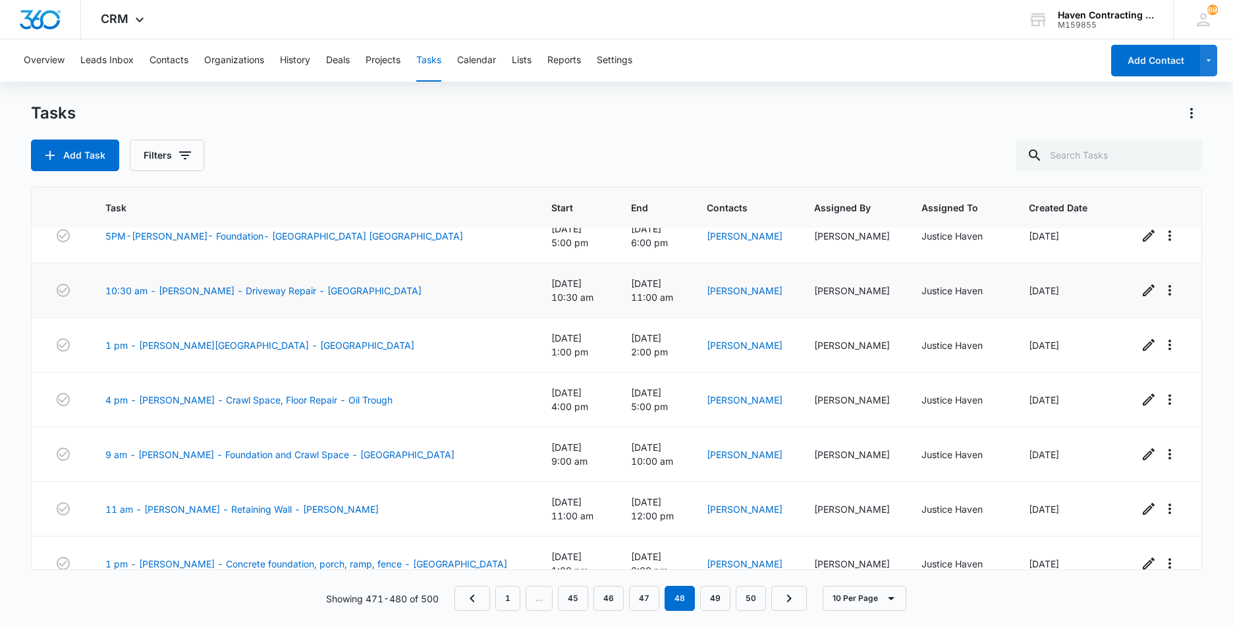
scroll to position [205, 0]
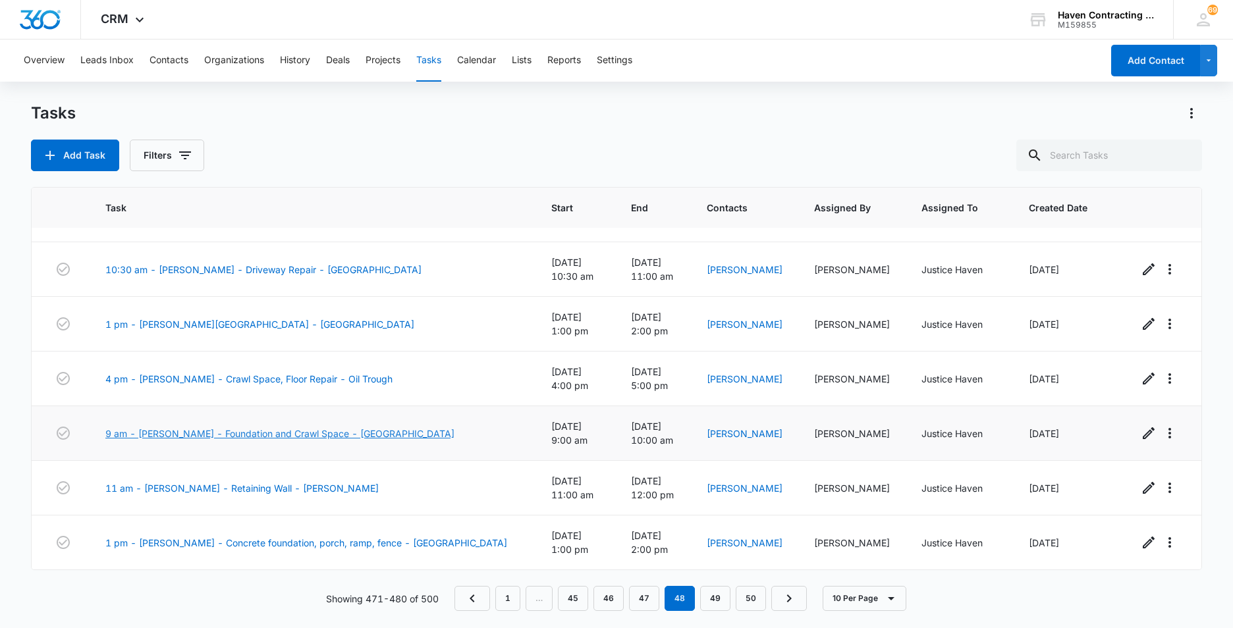
click at [167, 432] on link "9 am - [PERSON_NAME] - Foundation and Crawl Space - [GEOGRAPHIC_DATA]" at bounding box center [279, 434] width 349 height 14
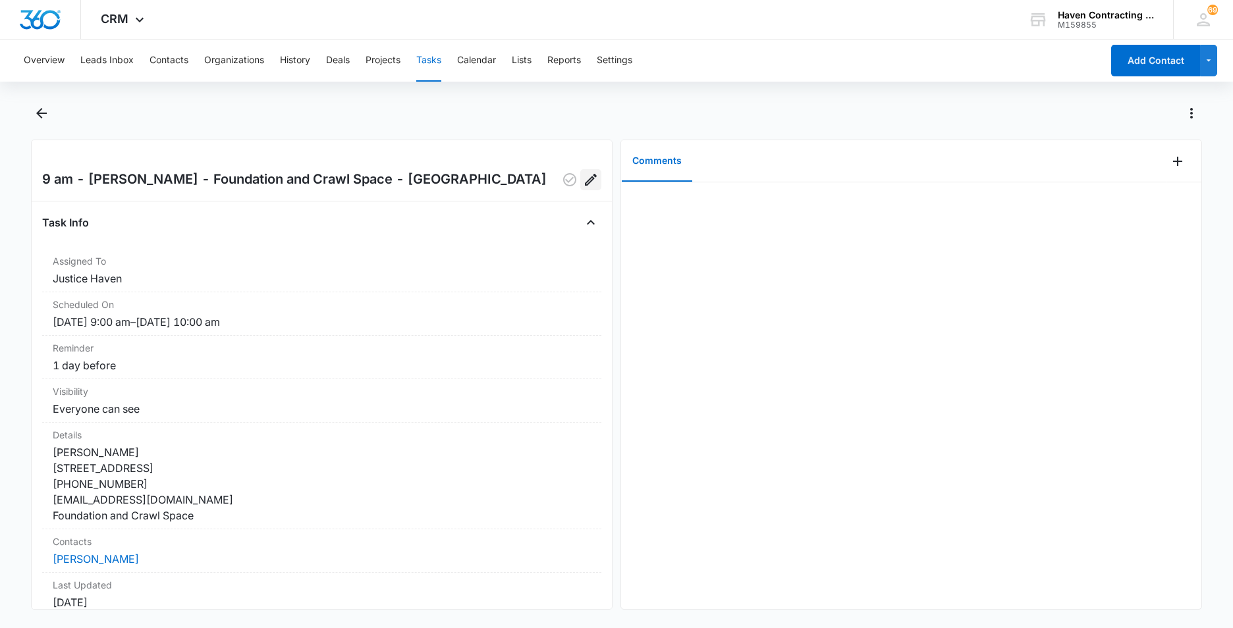
click at [583, 175] on icon "Edit" at bounding box center [591, 180] width 16 height 16
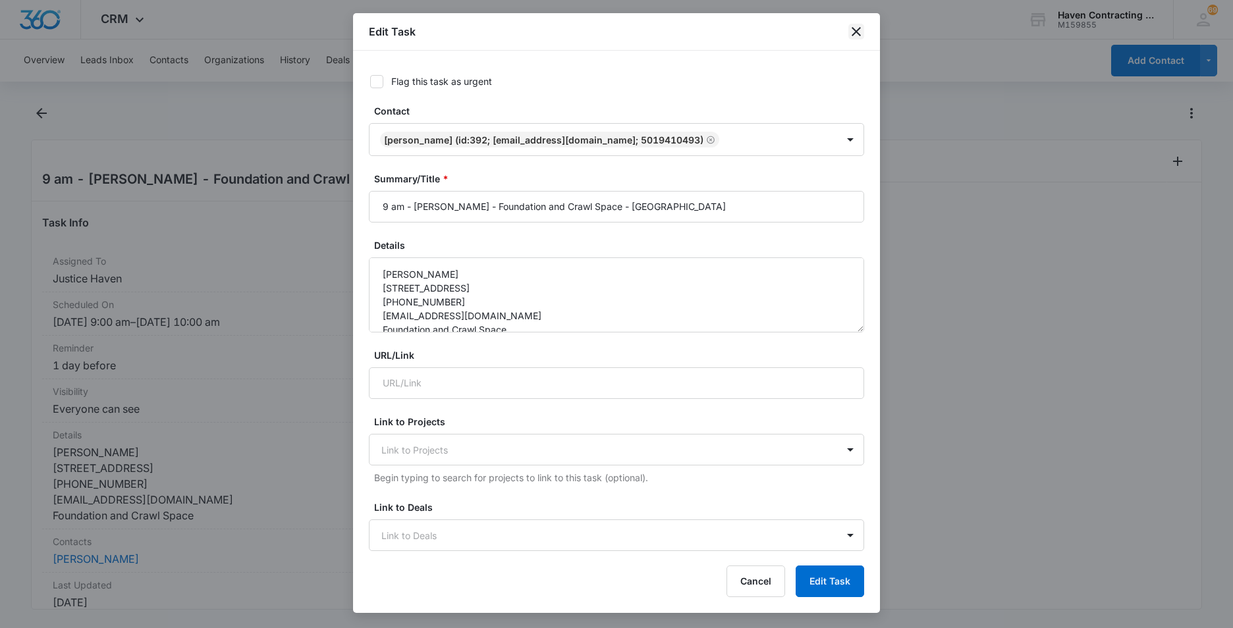
click at [857, 29] on icon "close" at bounding box center [856, 32] width 16 height 16
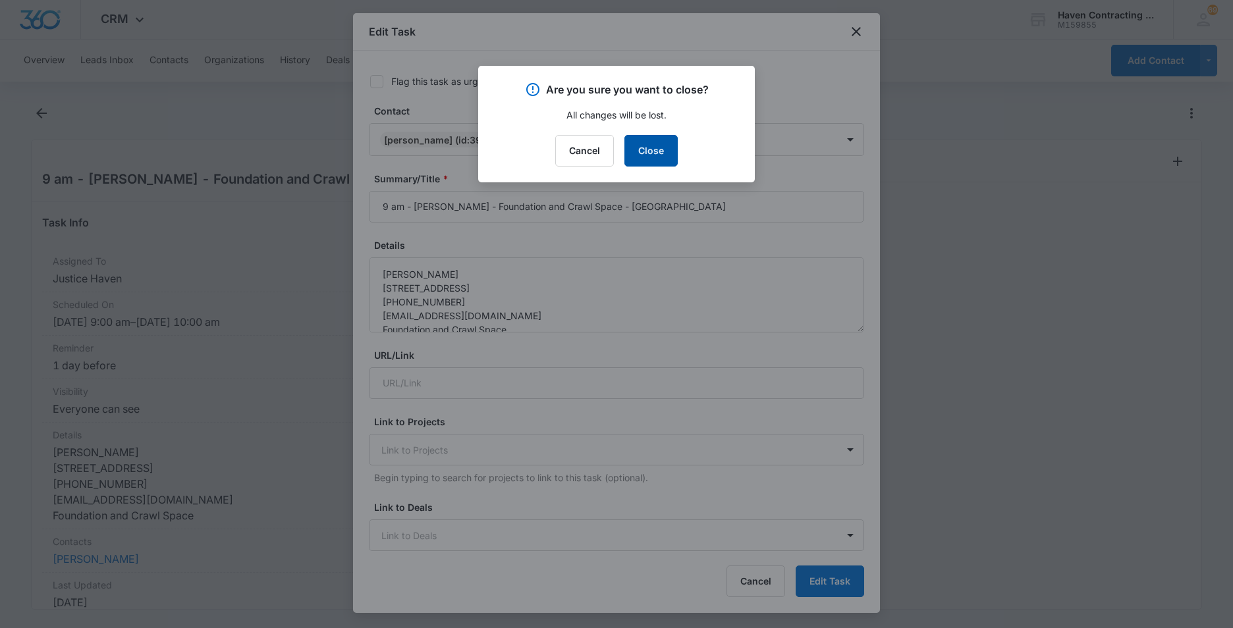
drag, startPoint x: 645, startPoint y: 153, endPoint x: 613, endPoint y: 153, distance: 31.6
click at [643, 153] on button "Close" at bounding box center [650, 151] width 53 height 32
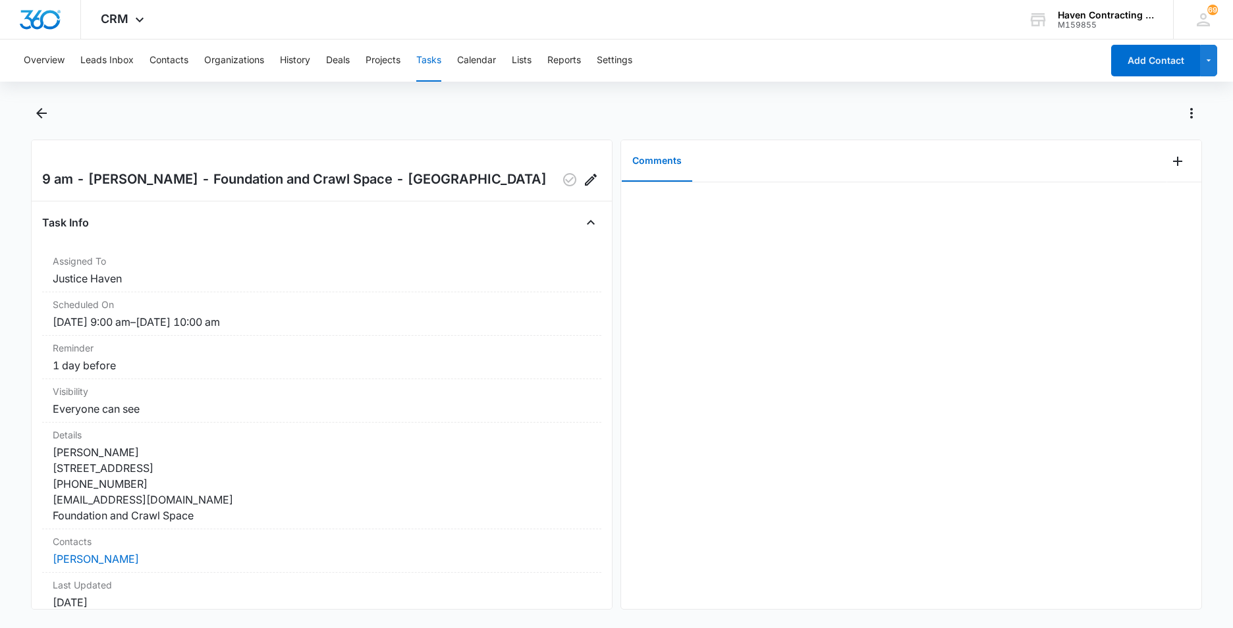
click at [354, 231] on div "Task Info" at bounding box center [321, 222] width 559 height 21
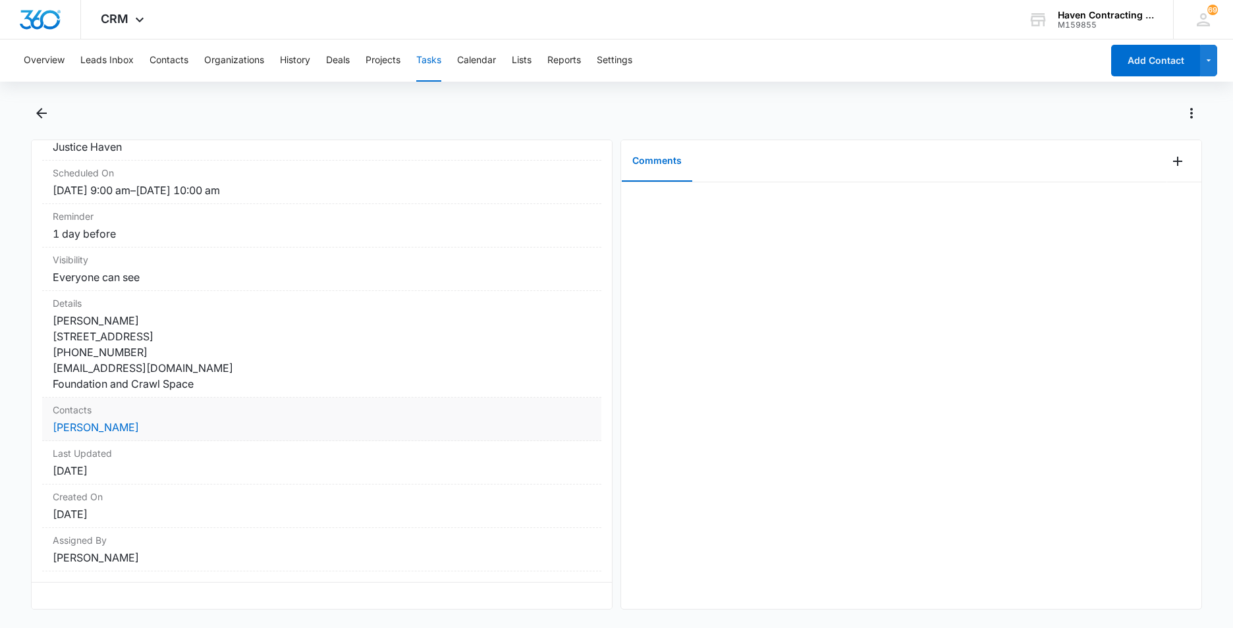
scroll to position [157, 0]
drag, startPoint x: 38, startPoint y: 179, endPoint x: 437, endPoint y: 553, distance: 546.2
click at [437, 553] on div "9 am - Jessica Dodd - Foundation and Crawl Space - Batesville Task Info Assigne…" at bounding box center [322, 375] width 582 height 470
drag, startPoint x: 437, startPoint y: 553, endPoint x: 350, endPoint y: 483, distance: 111.0
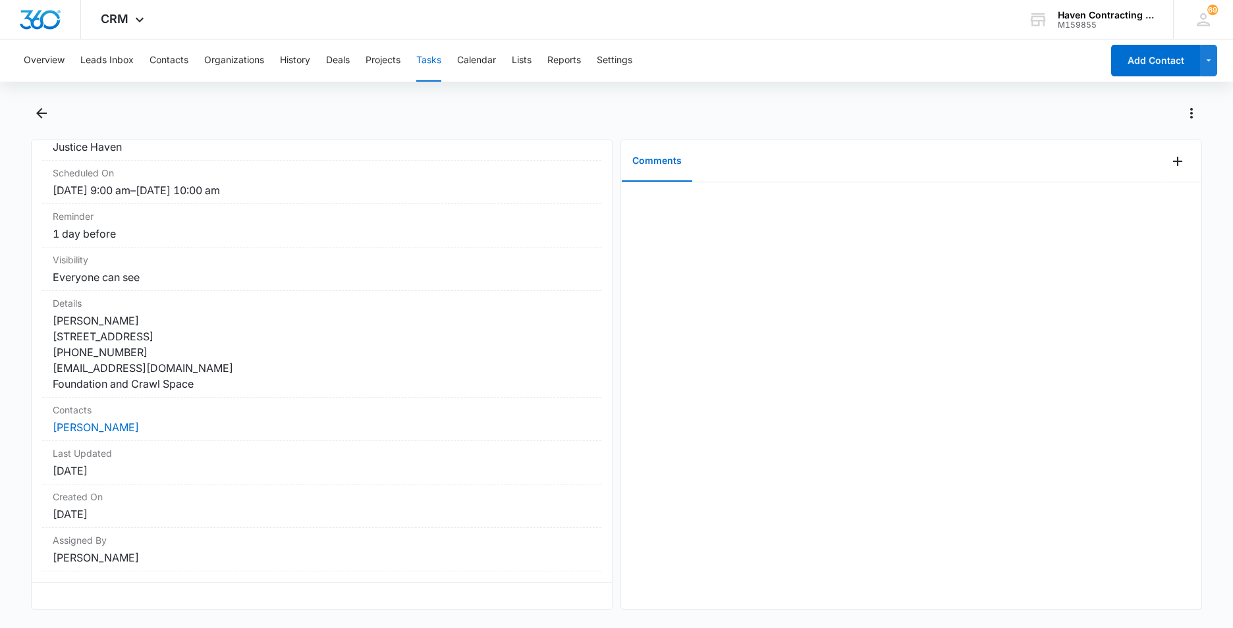
click at [431, 61] on button "Tasks" at bounding box center [428, 61] width 25 height 42
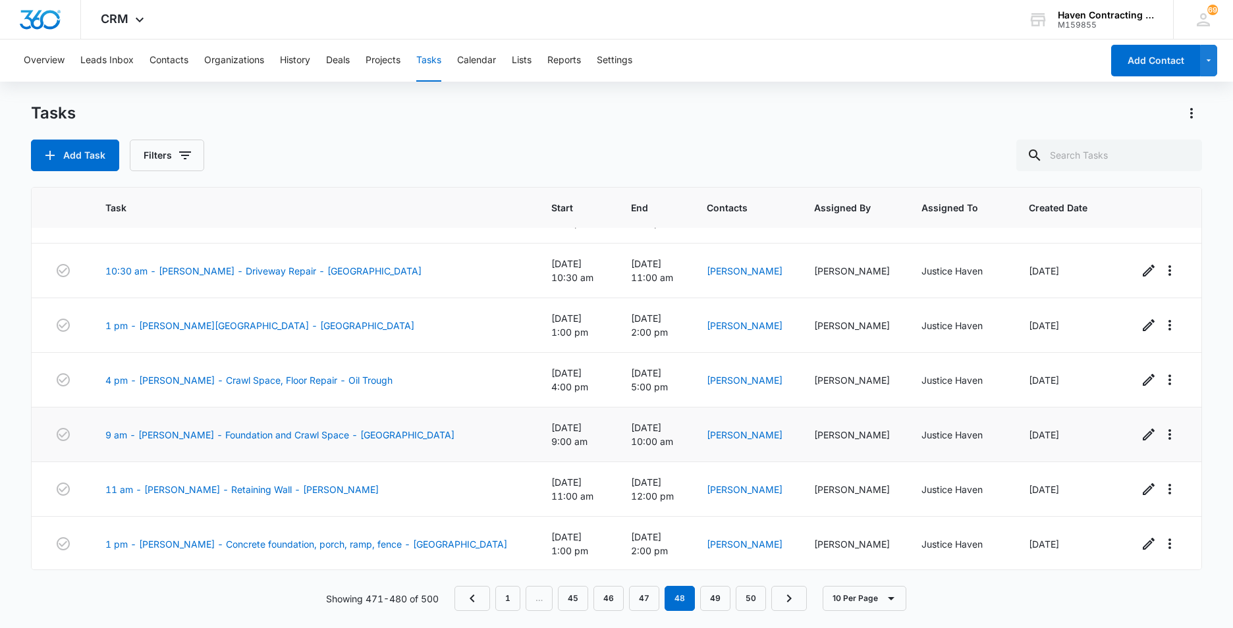
scroll to position [205, 0]
click at [160, 489] on link "11 am - Jim Kirkpatrick - Retaining Wall - Rosie" at bounding box center [241, 489] width 273 height 14
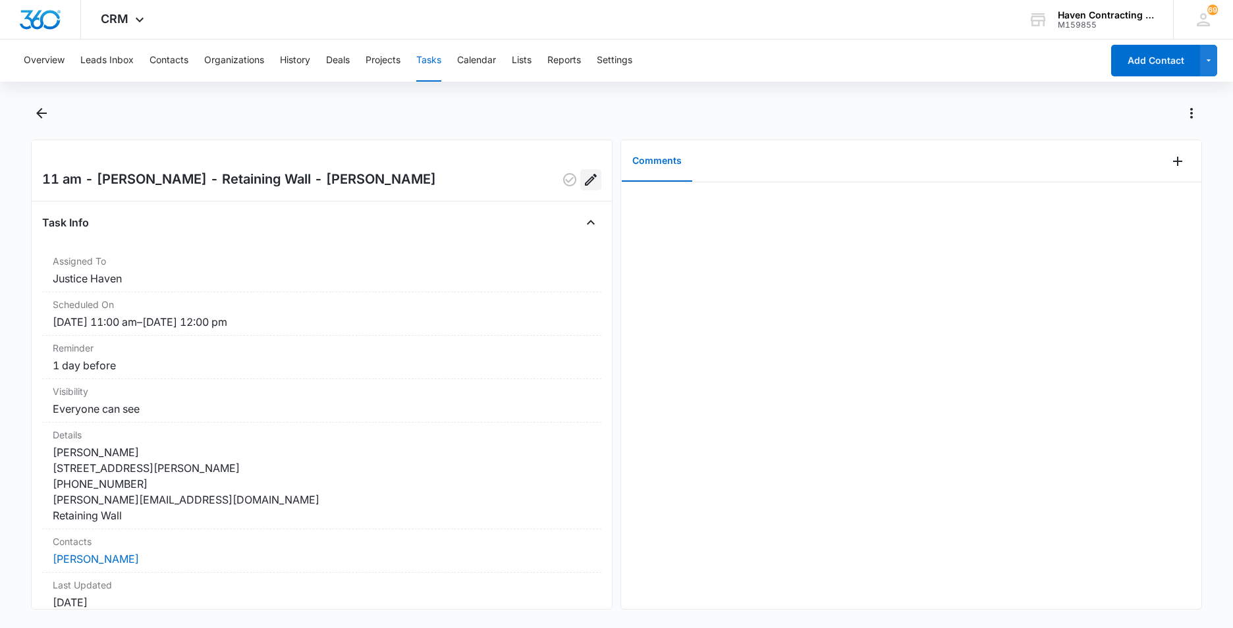
click at [585, 180] on icon "Edit" at bounding box center [591, 180] width 12 height 12
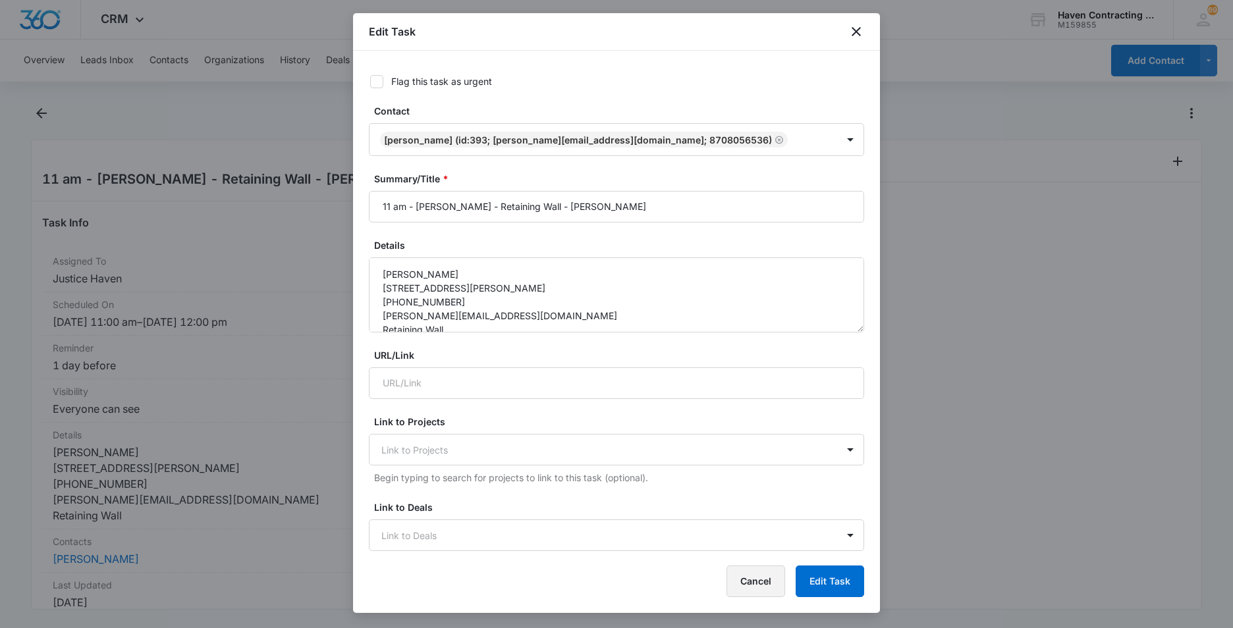
click at [762, 578] on button "Cancel" at bounding box center [756, 582] width 59 height 32
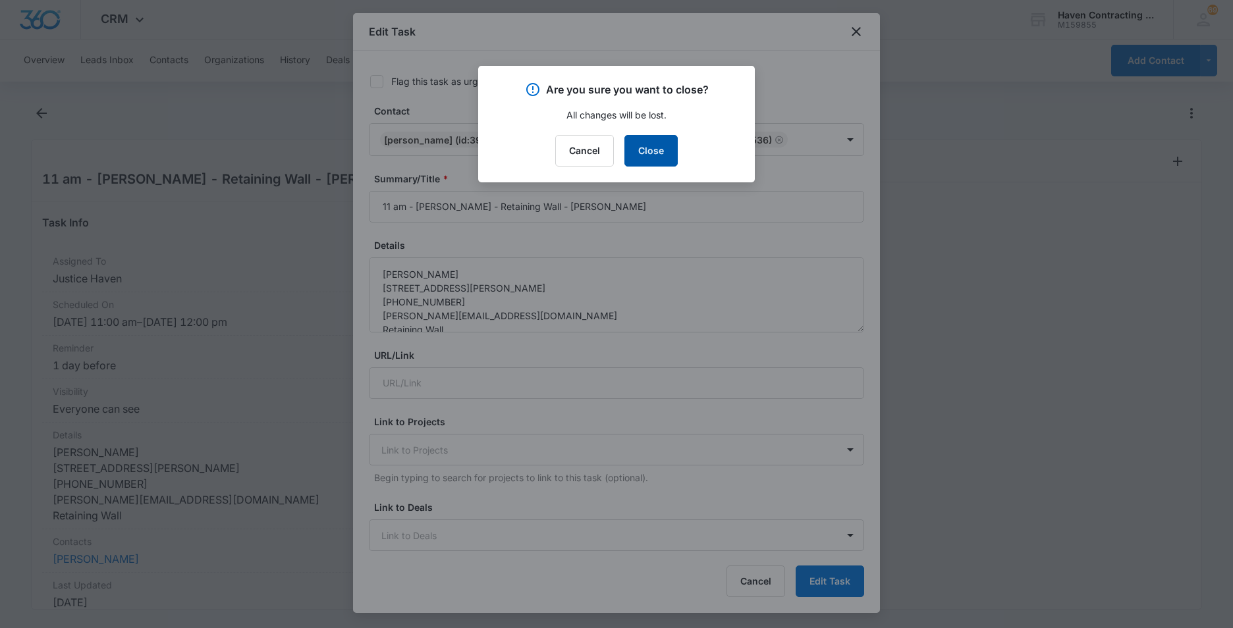
click at [640, 154] on button "Close" at bounding box center [650, 151] width 53 height 32
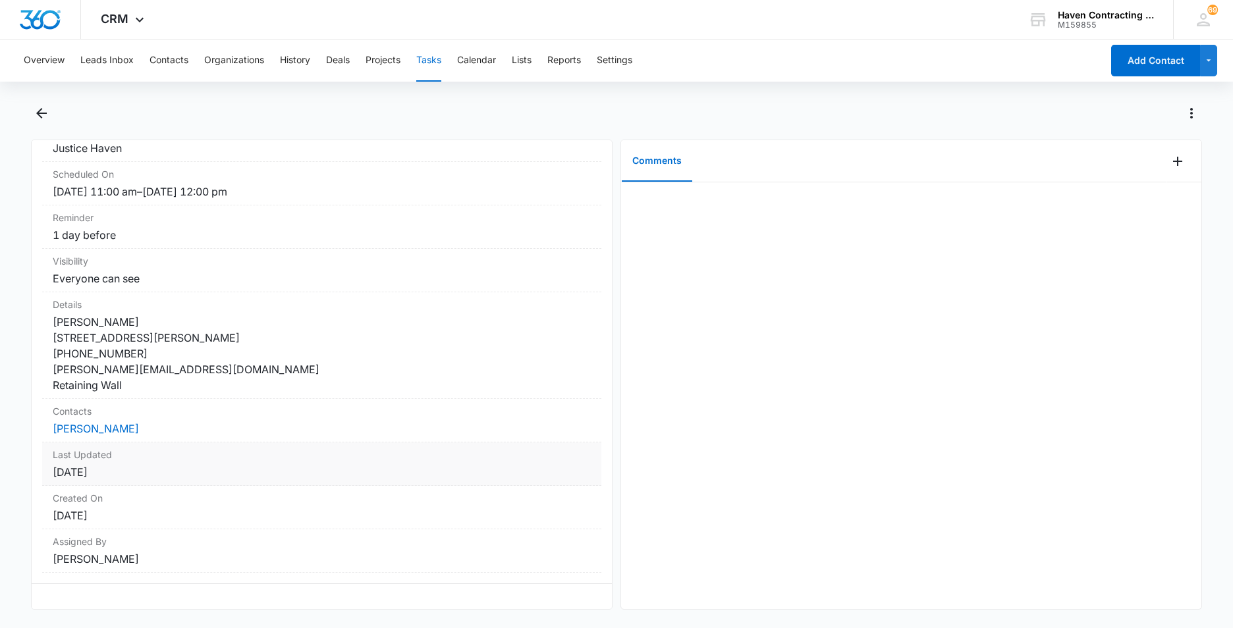
scroll to position [157, 0]
drag, startPoint x: 40, startPoint y: 178, endPoint x: 384, endPoint y: 596, distance: 541.0
click at [384, 596] on div "11 am - [PERSON_NAME] - Retaining Wall - [PERSON_NAME] Task Info Assigned To Ju…" at bounding box center [322, 375] width 582 height 470
drag, startPoint x: 384, startPoint y: 596, endPoint x: 325, endPoint y: 521, distance: 94.8
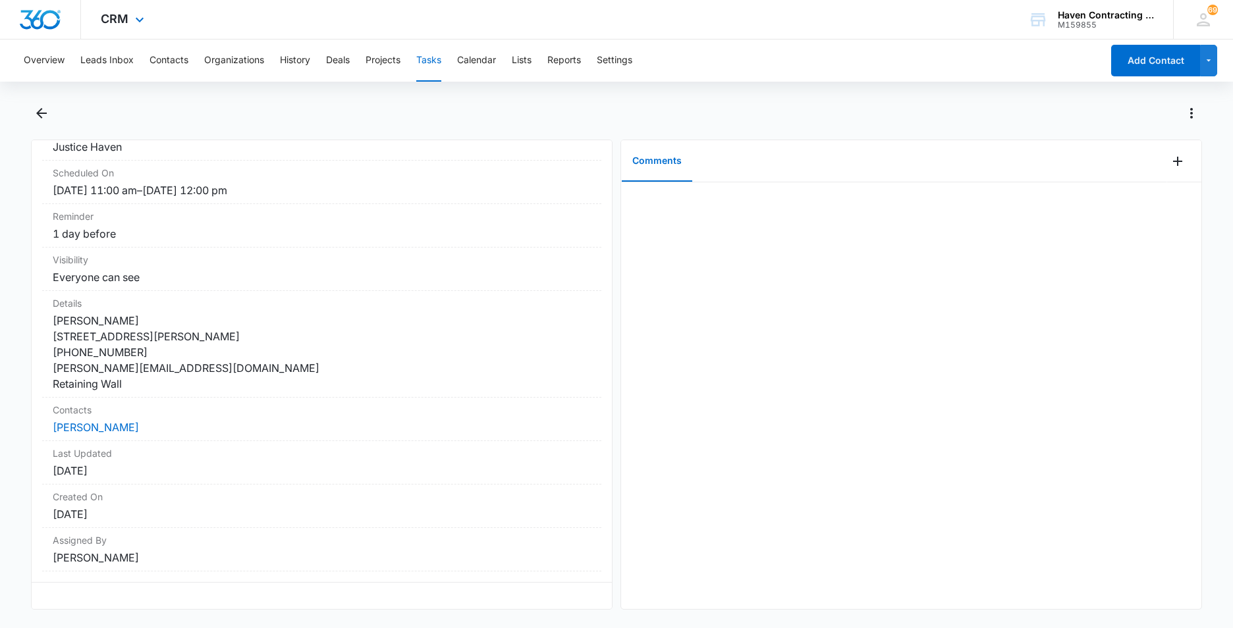
click at [508, 32] on div "CRM Apps Reputation Websites Forms CRM Email Social Ads Intelligence Brand Sett…" at bounding box center [616, 20] width 1233 height 40
click at [425, 60] on button "Tasks" at bounding box center [428, 61] width 25 height 42
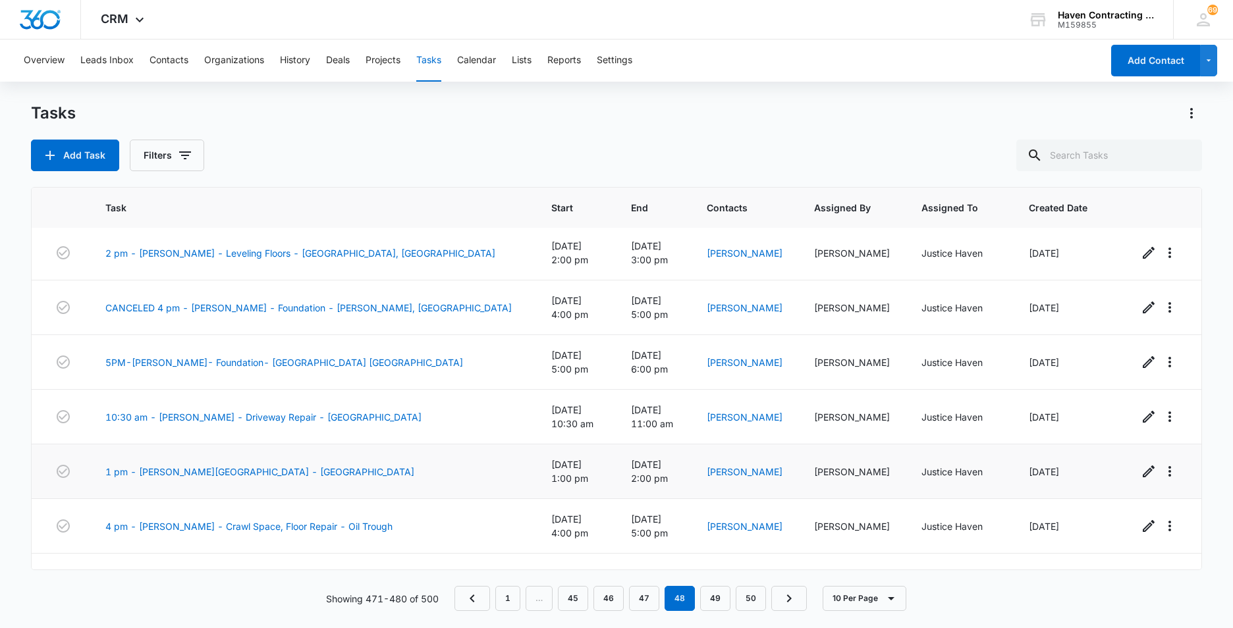
scroll to position [205, 0]
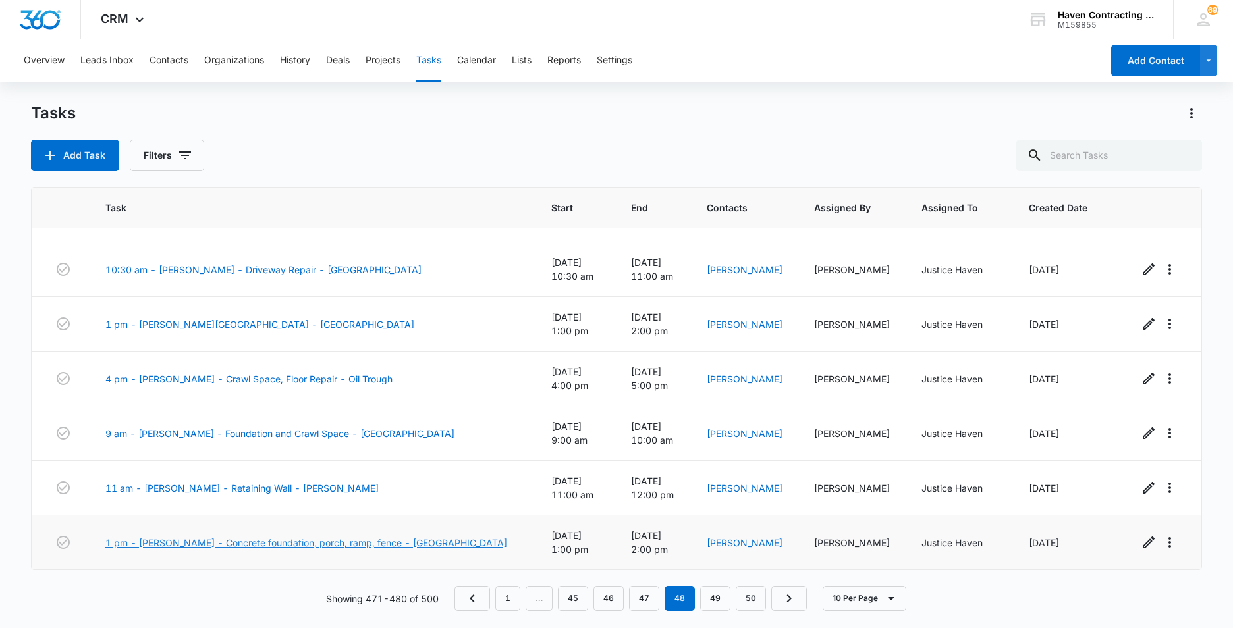
click at [174, 540] on link "1 pm - [PERSON_NAME] - Concrete foundation, porch, ramp, fence - [GEOGRAPHIC_DA…" at bounding box center [306, 543] width 402 height 14
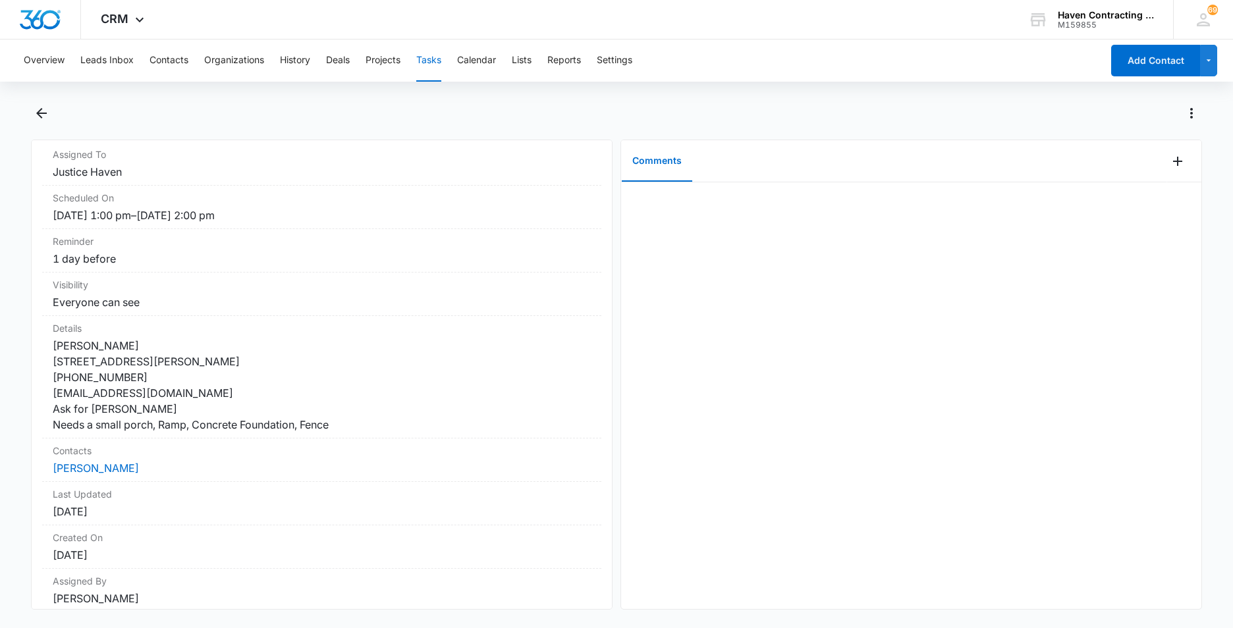
scroll to position [173, 0]
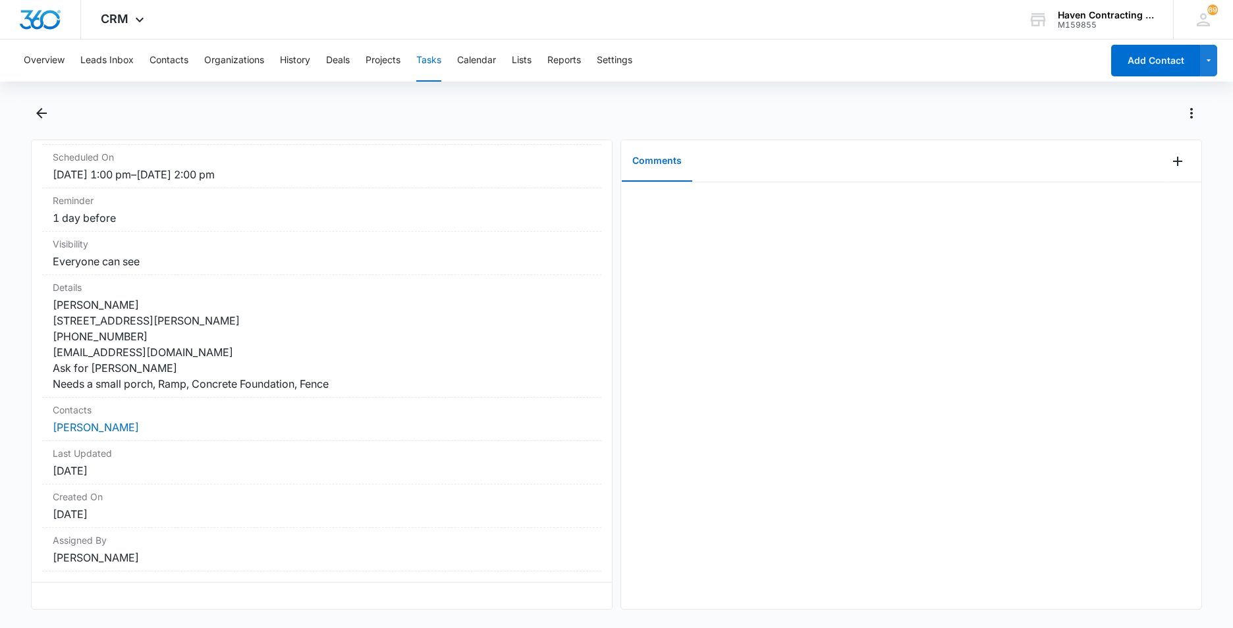
drag, startPoint x: 39, startPoint y: 175, endPoint x: 501, endPoint y: 599, distance: 627.5
click at [501, 599] on div "1 pm - Diane Sakaske - Concrete foundation, porch, ramp, fence - Cave City Task…" at bounding box center [322, 375] width 582 height 470
drag, startPoint x: 501, startPoint y: 599, endPoint x: 438, endPoint y: 543, distance: 84.9
click at [423, 58] on button "Tasks" at bounding box center [428, 61] width 25 height 42
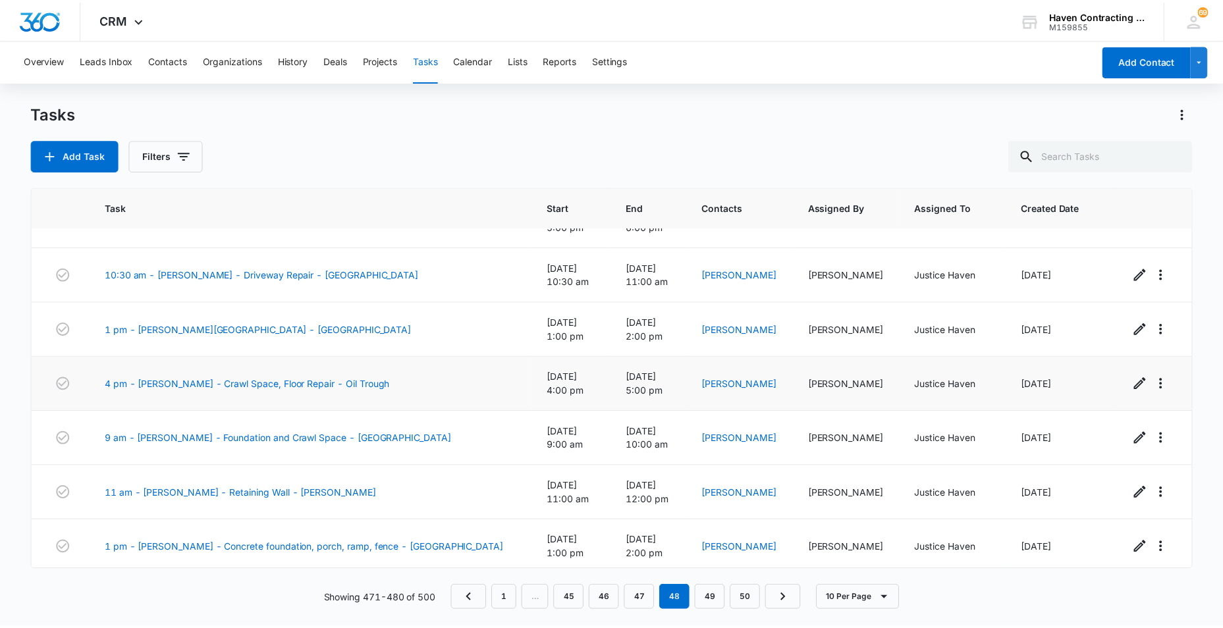
scroll to position [205, 0]
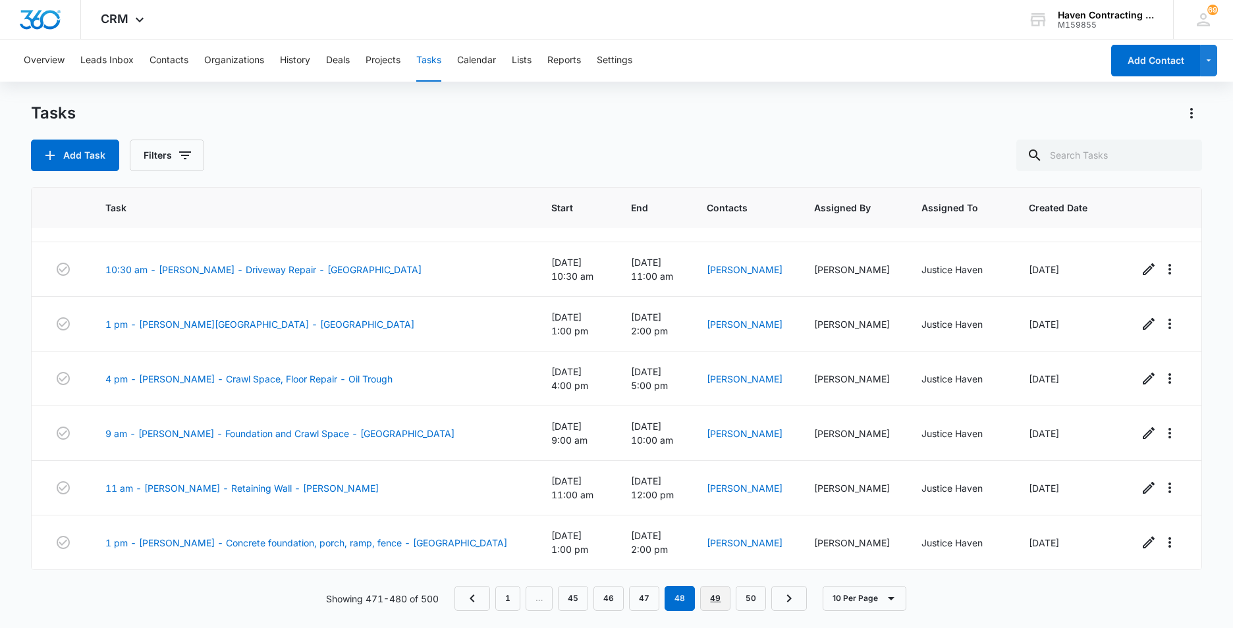
click at [709, 599] on link "49" at bounding box center [715, 598] width 30 height 25
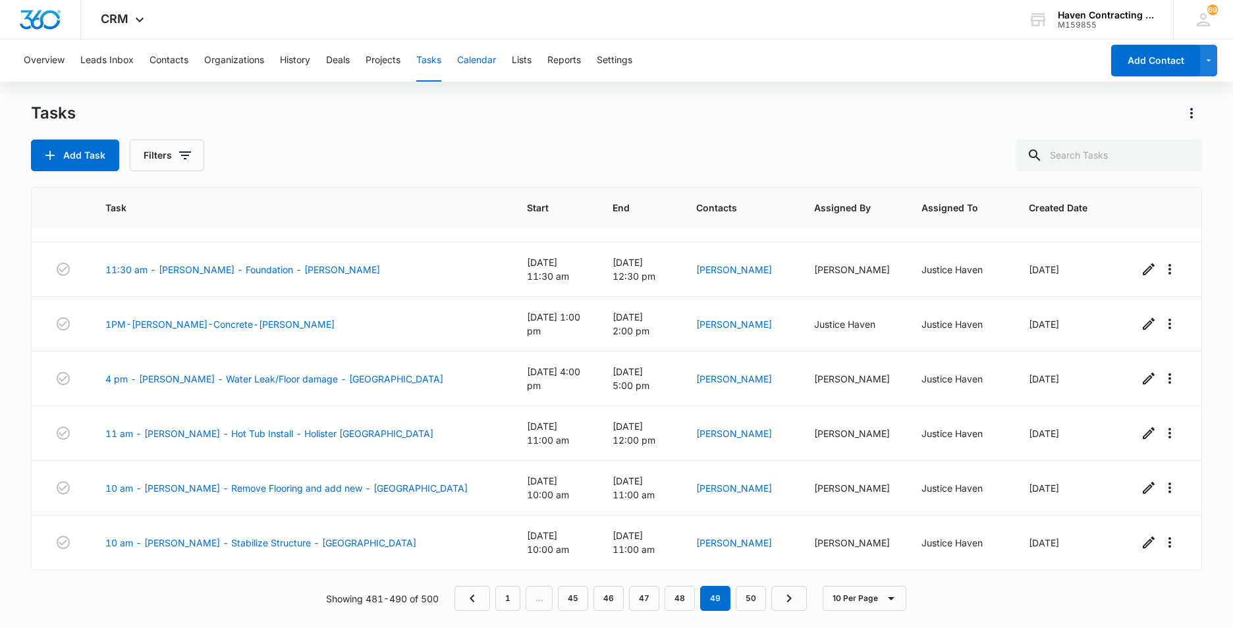
click at [485, 57] on button "Calendar" at bounding box center [476, 61] width 39 height 42
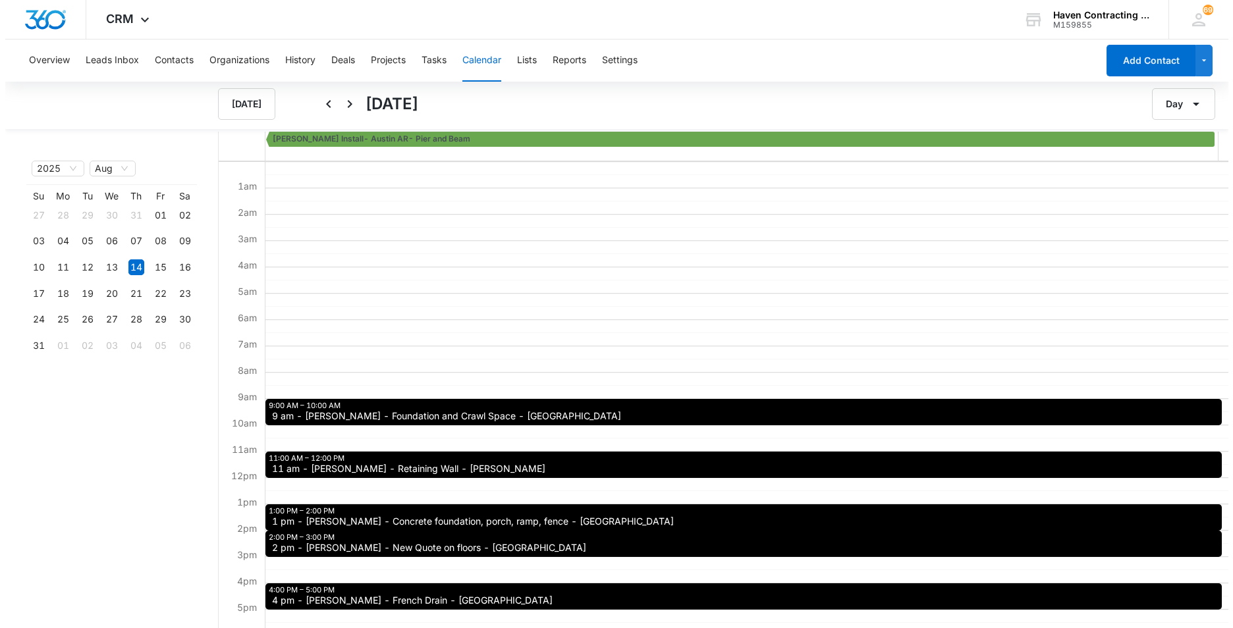
scroll to position [66, 0]
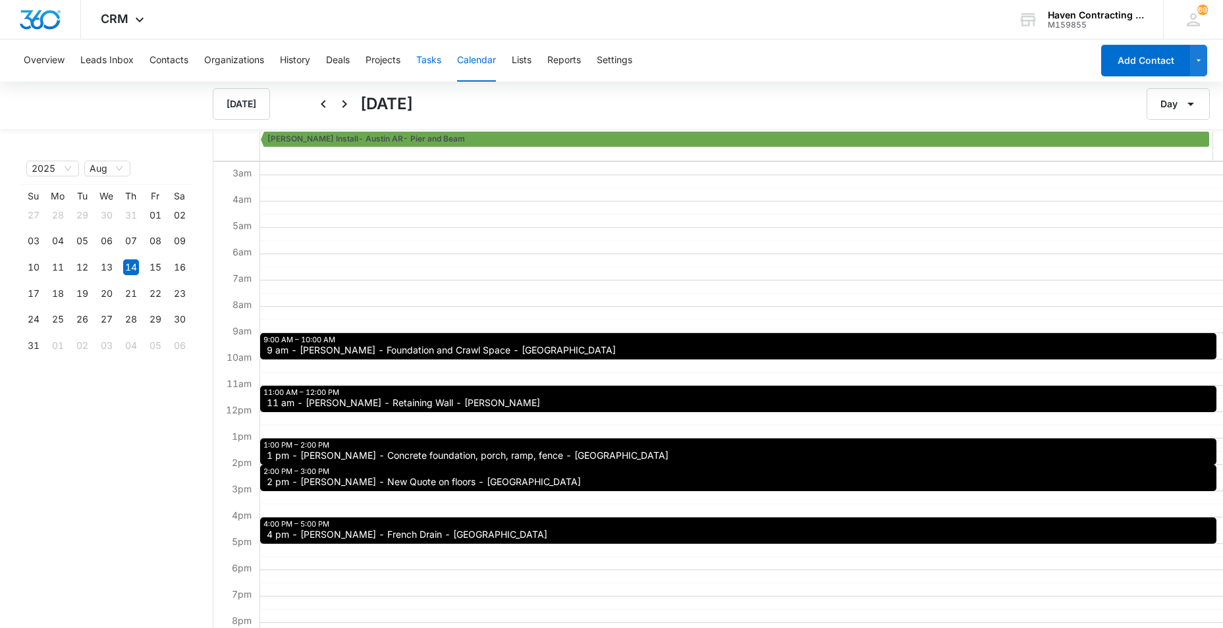
click at [441, 56] on button "Tasks" at bounding box center [428, 61] width 25 height 42
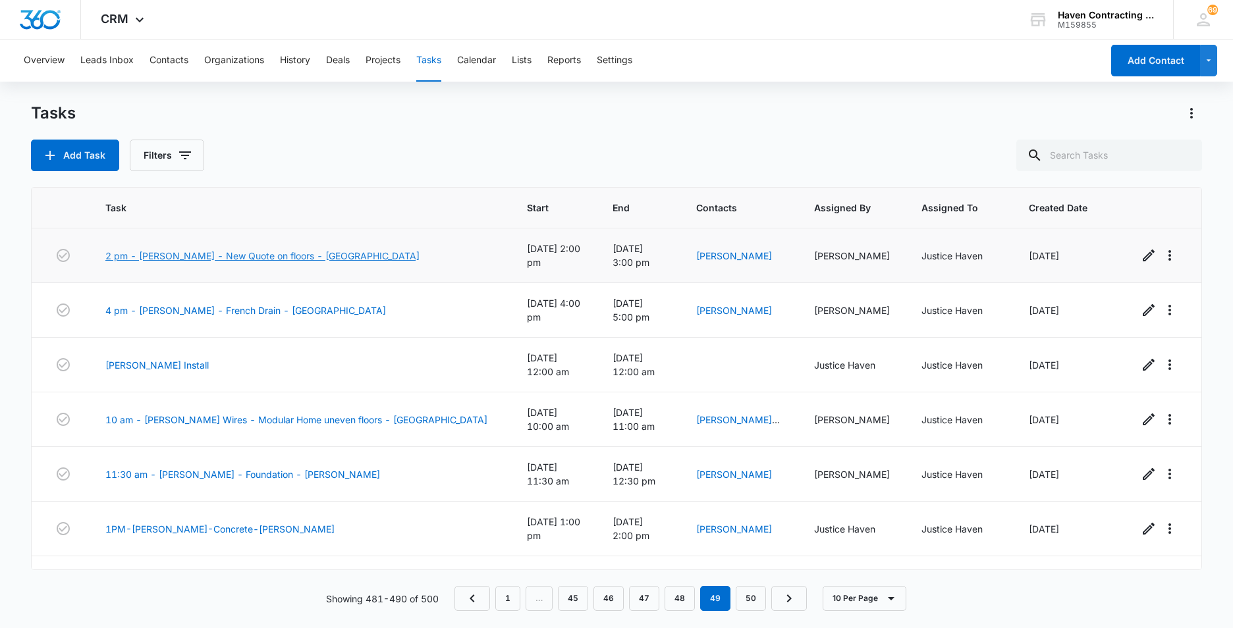
click at [167, 252] on link "2 pm - Tiffany Andrew - New Quote on floors - Cave City" at bounding box center [262, 256] width 314 height 14
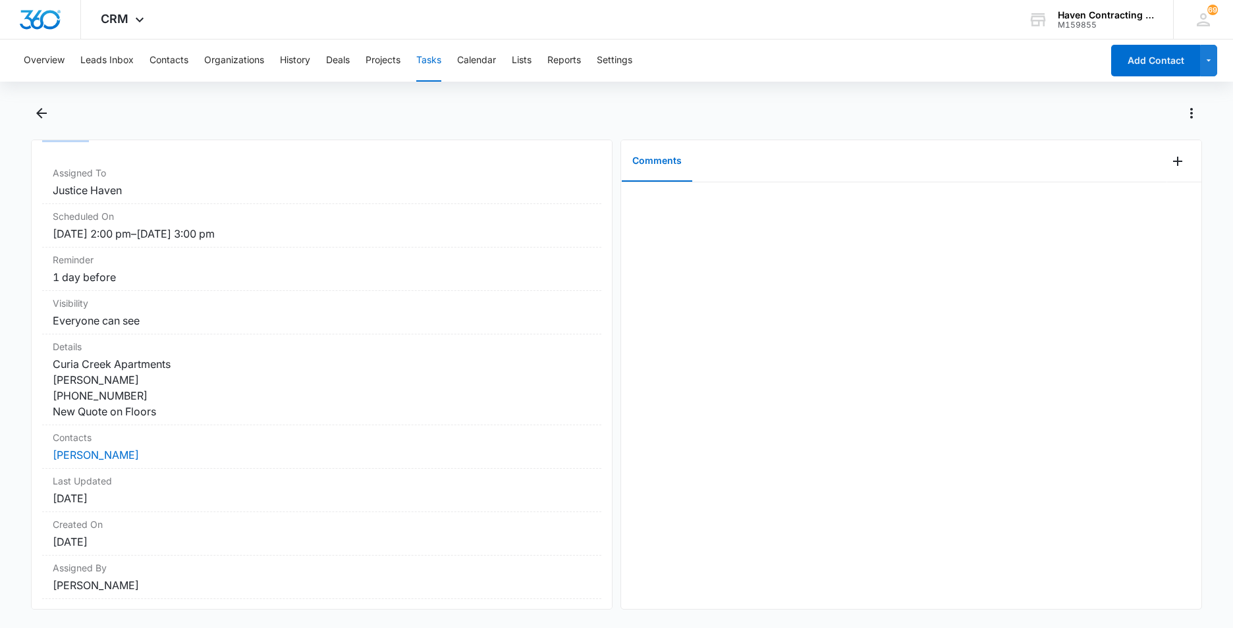
scroll to position [126, 0]
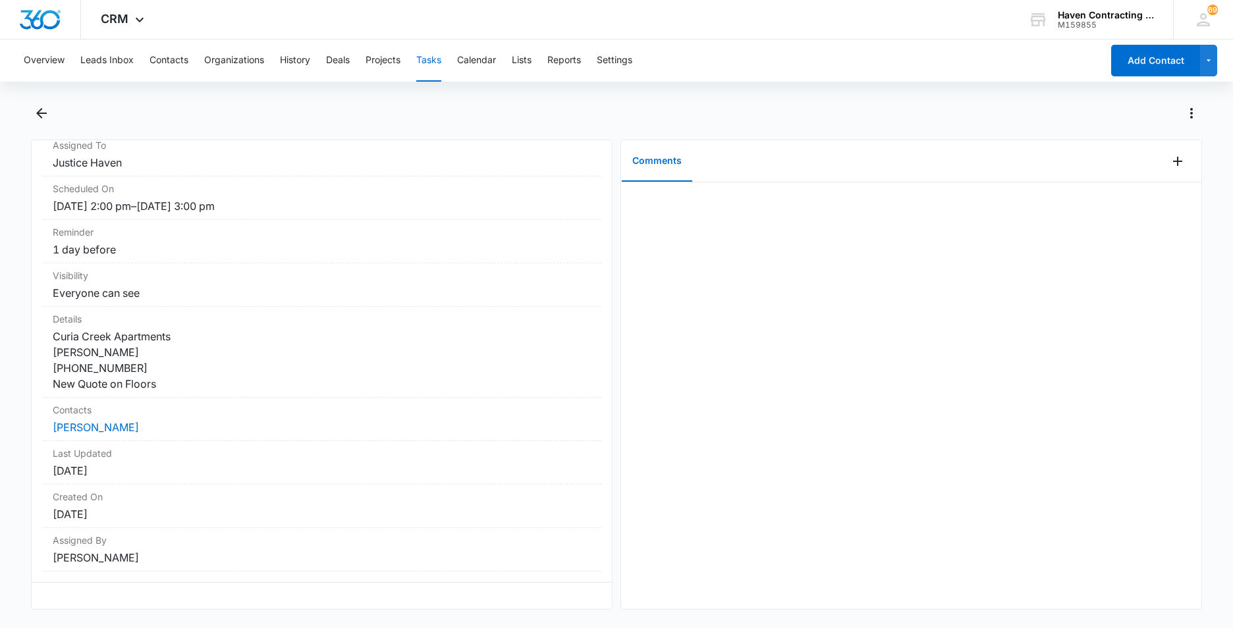
drag, startPoint x: 40, startPoint y: 177, endPoint x: 416, endPoint y: 621, distance: 581.4
click at [416, 621] on div "2 pm - Tiffany Andrew - New Quote on floors - Cave City Task Info Assigned To J…" at bounding box center [616, 364] width 1171 height 523
click at [430, 61] on button "Tasks" at bounding box center [428, 61] width 25 height 42
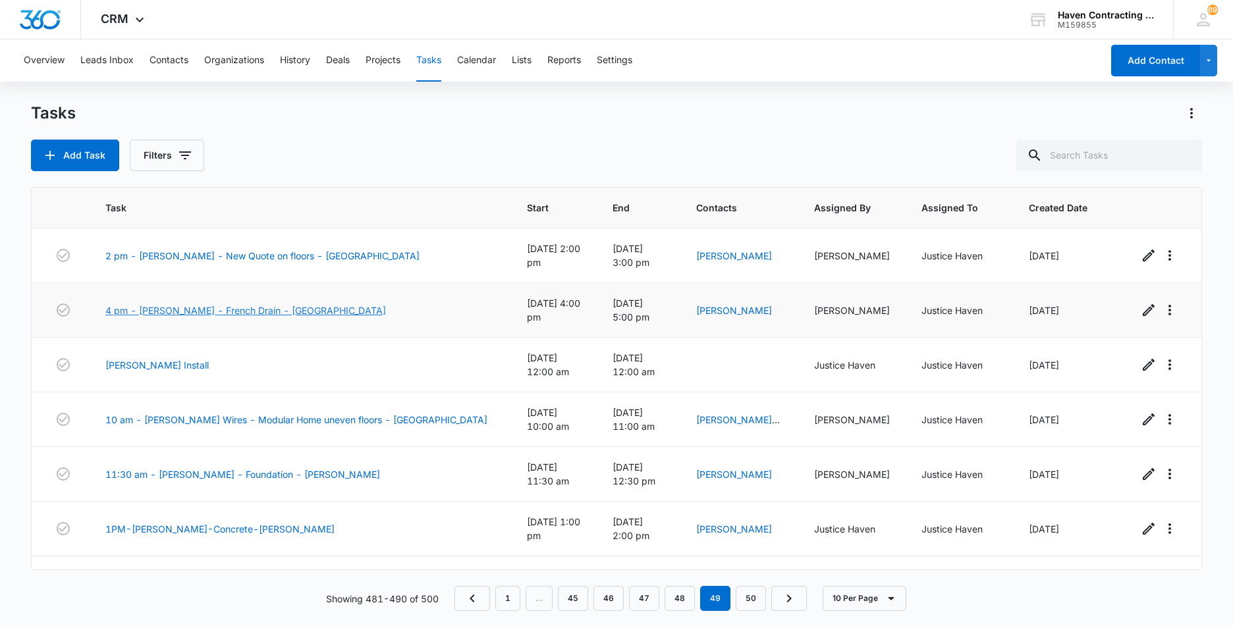
click at [144, 313] on link "4 pm - [PERSON_NAME] - French Drain - [GEOGRAPHIC_DATA]" at bounding box center [245, 311] width 281 height 14
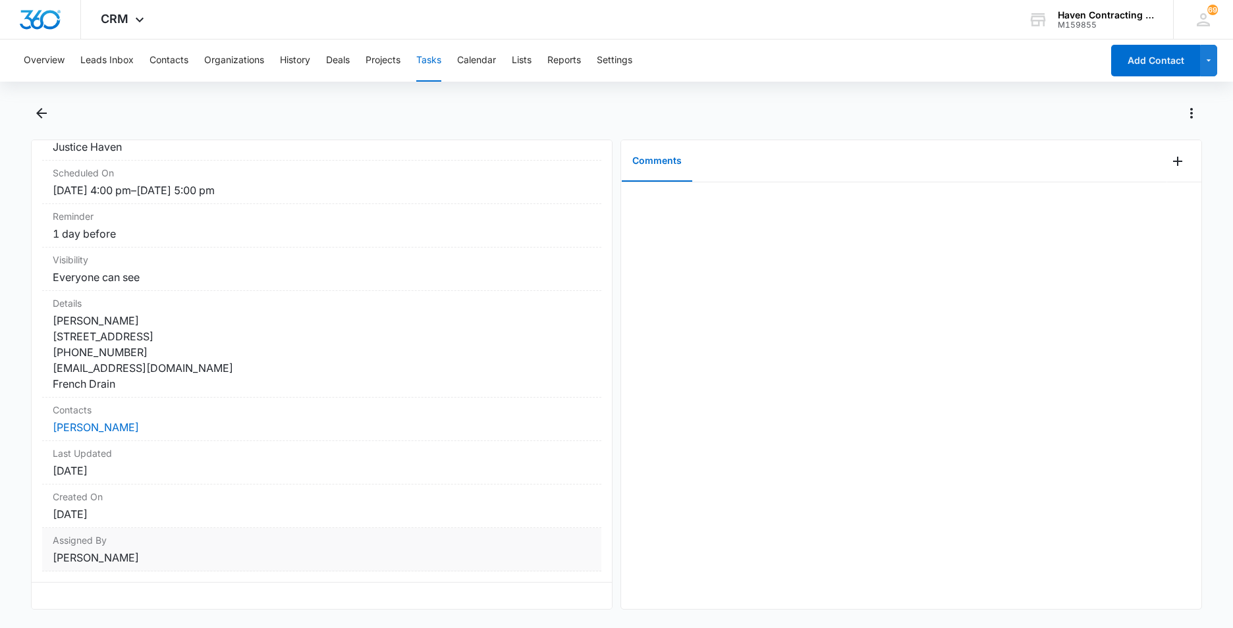
scroll to position [157, 0]
drag, startPoint x: 40, startPoint y: 177, endPoint x: 412, endPoint y: 592, distance: 557.9
click at [415, 596] on div "4 pm - [PERSON_NAME] - French Drain - Batesville Task Info Assigned To Justice …" at bounding box center [322, 375] width 582 height 470
drag, startPoint x: 412, startPoint y: 592, endPoint x: 373, endPoint y: 496, distance: 104.0
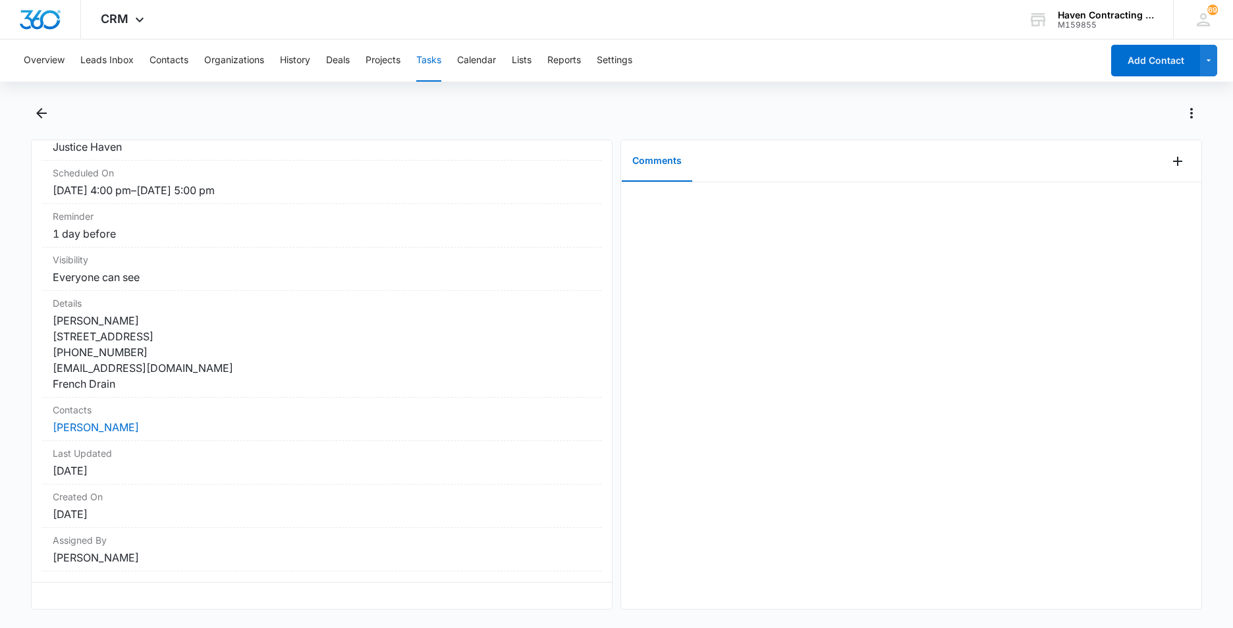
click at [431, 57] on button "Tasks" at bounding box center [428, 61] width 25 height 42
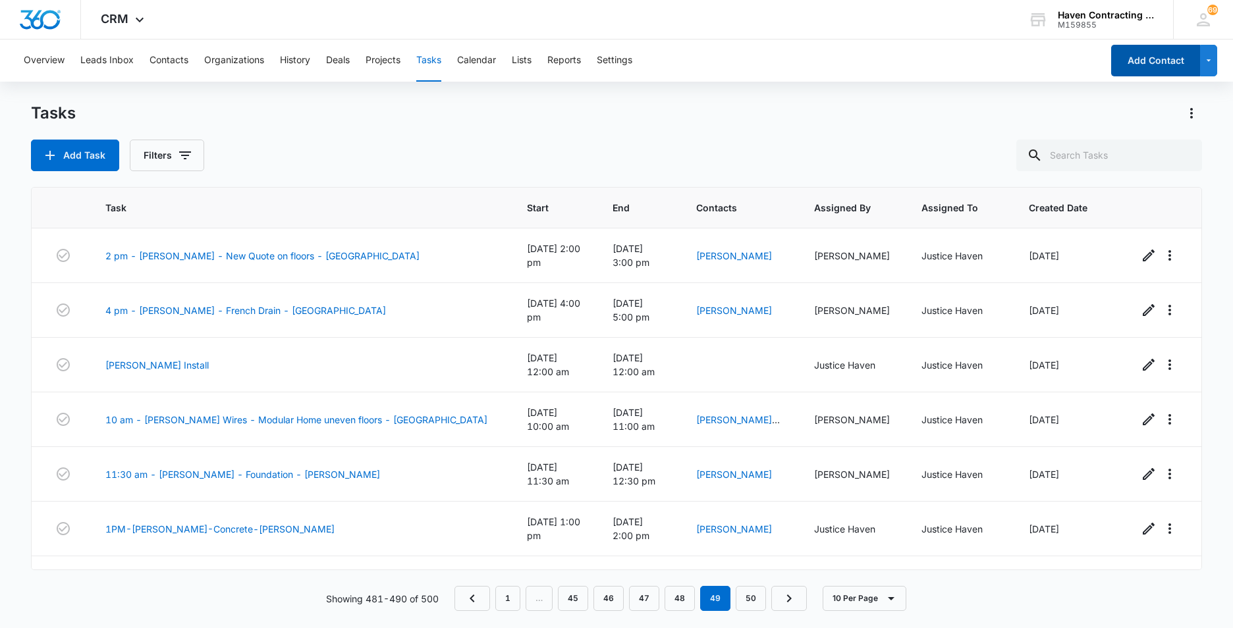
click at [1138, 72] on button "Add Contact" at bounding box center [1155, 61] width 89 height 32
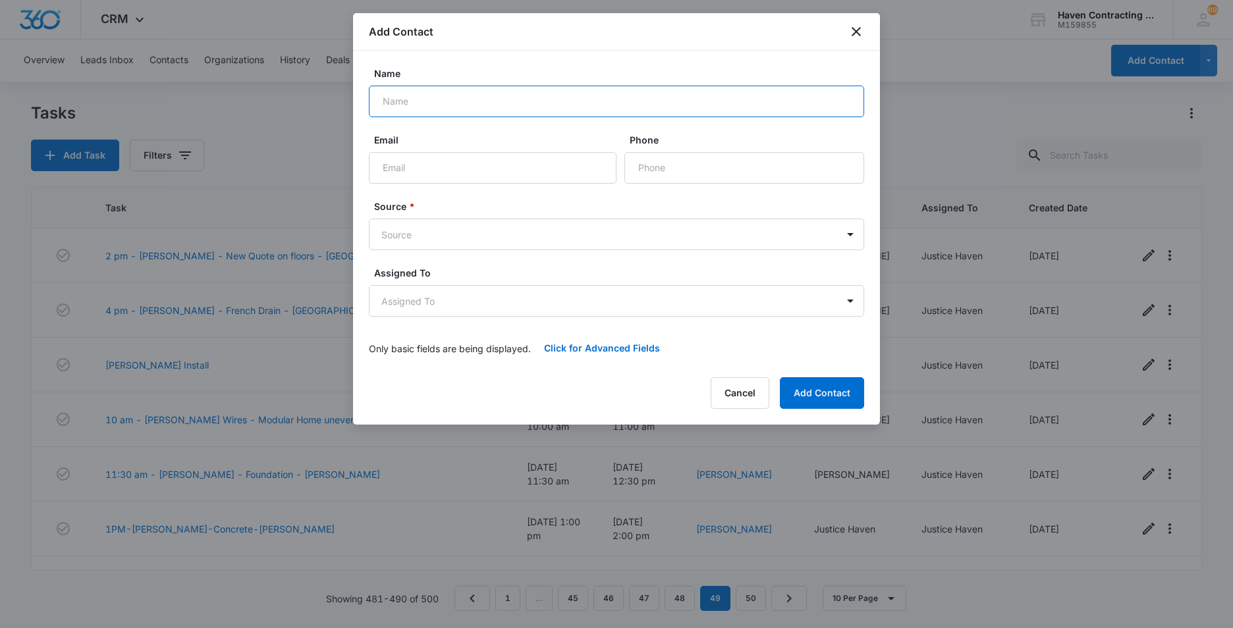
click at [406, 108] on input "Name" at bounding box center [616, 102] width 495 height 32
type input "[PERSON_NAME]"
click at [382, 165] on input "Email" at bounding box center [493, 168] width 248 height 32
type input "[EMAIL_ADDRESS][DOMAIN_NAME]"
drag, startPoint x: 648, startPoint y: 171, endPoint x: 732, endPoint y: 180, distance: 84.1
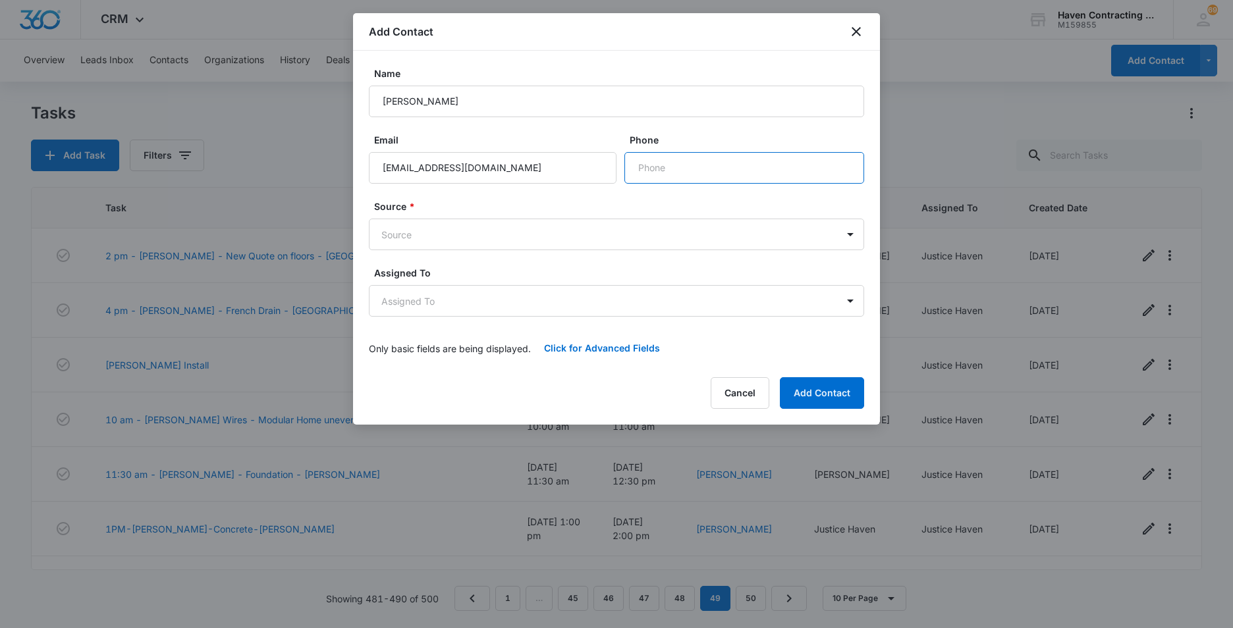
click at [649, 172] on input "Phone" at bounding box center [744, 168] width 240 height 32
type input "[PHONE_NUMBER]"
click at [387, 238] on body "CRM Apps Reputation Websites Forms CRM Email Social Ads Intelligence Brand Sett…" at bounding box center [616, 314] width 1233 height 628
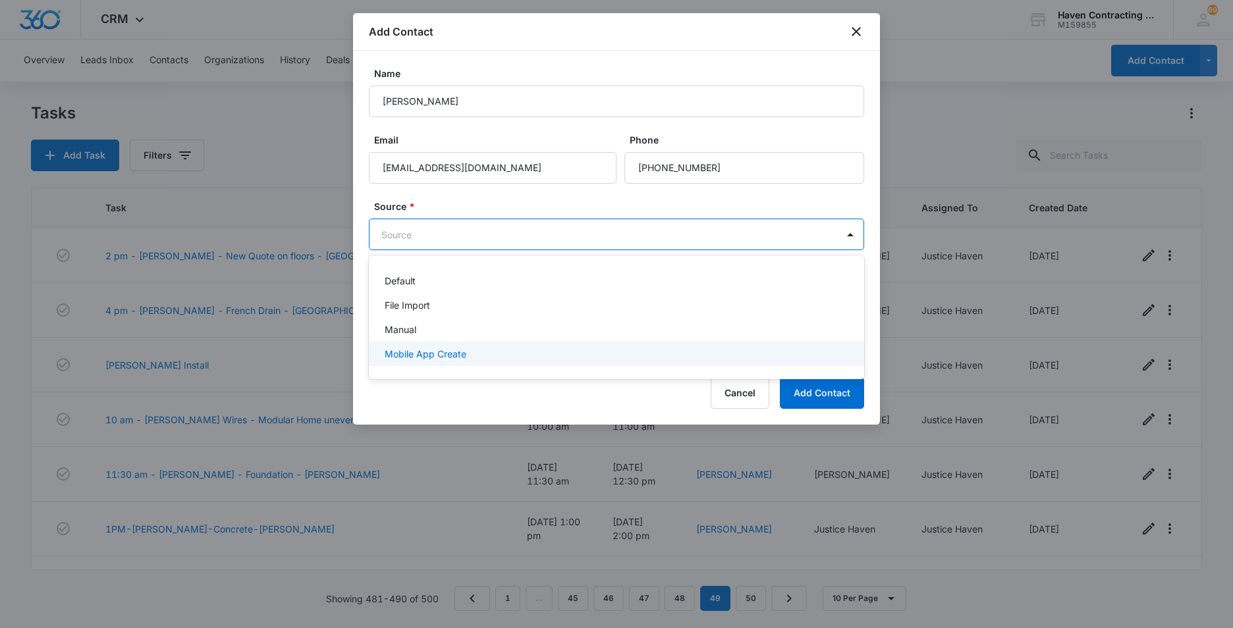
click at [388, 358] on p "Mobile App Create" at bounding box center [426, 354] width 82 height 14
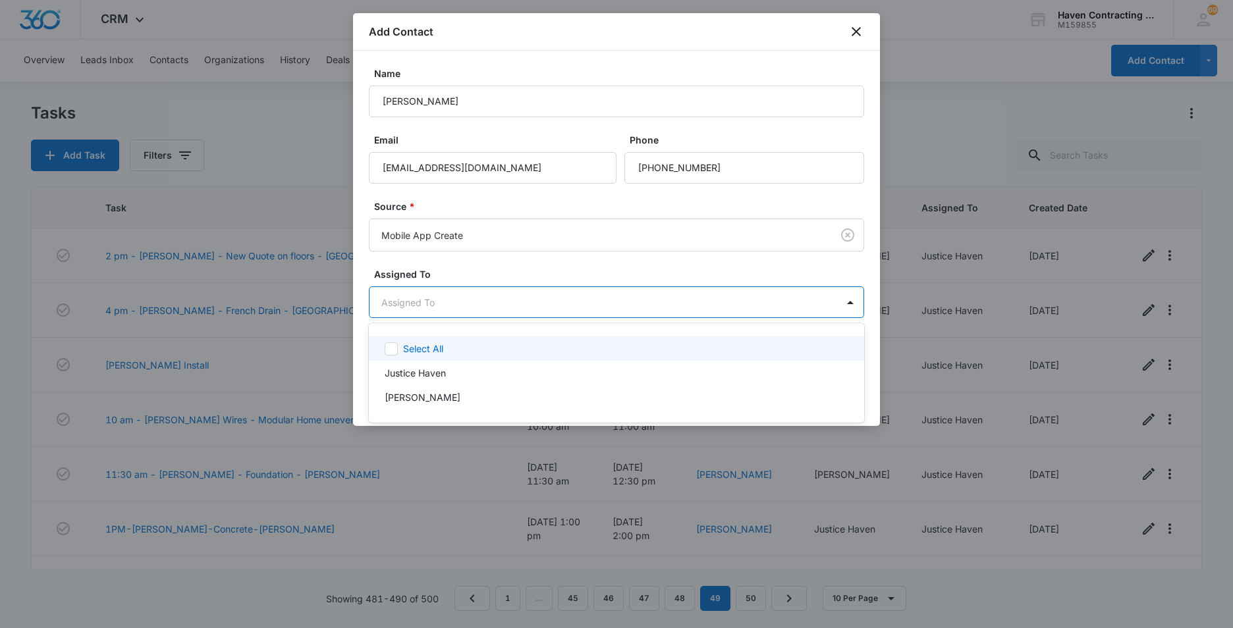
click at [389, 302] on body "CRM Apps Reputation Websites Forms CRM Email Social Ads Intelligence Brand Sett…" at bounding box center [616, 314] width 1233 height 628
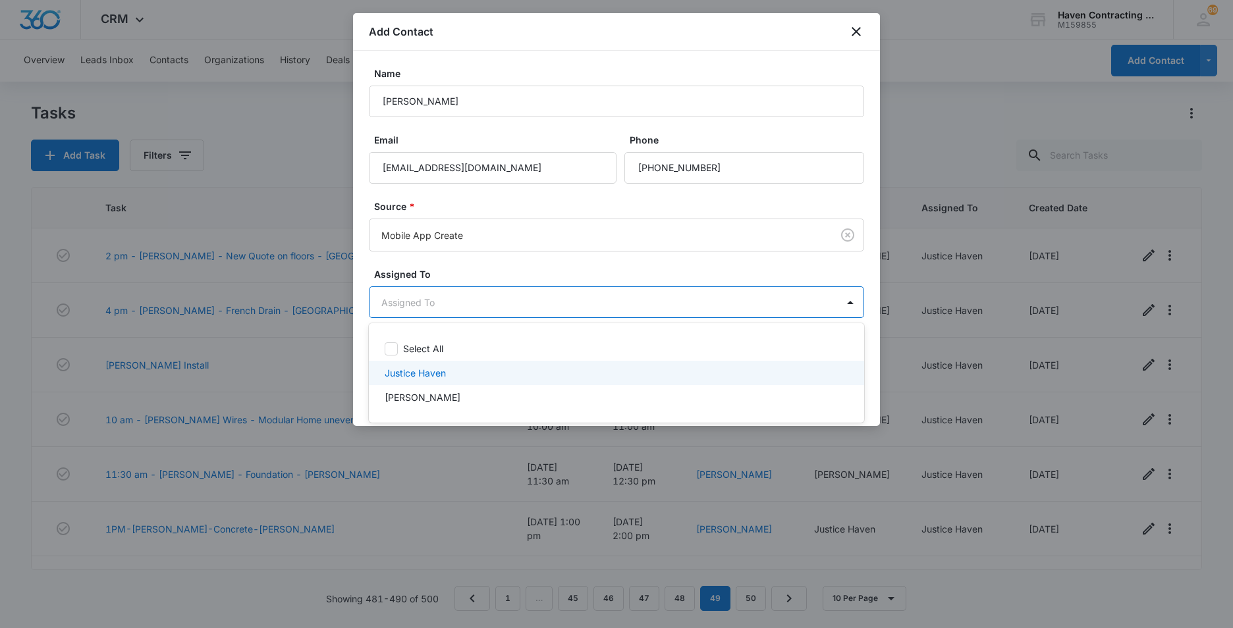
click at [389, 372] on p "Justice Haven" at bounding box center [415, 373] width 61 height 14
click at [357, 369] on div at bounding box center [616, 314] width 1233 height 628
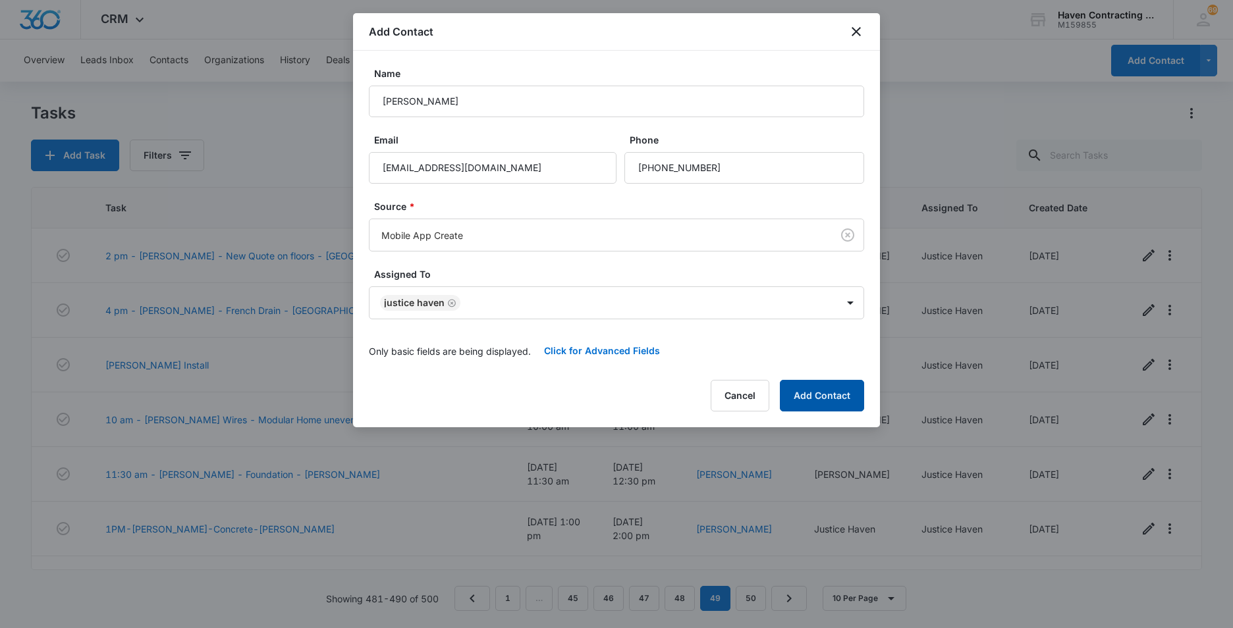
click at [846, 399] on button "Add Contact" at bounding box center [822, 396] width 84 height 32
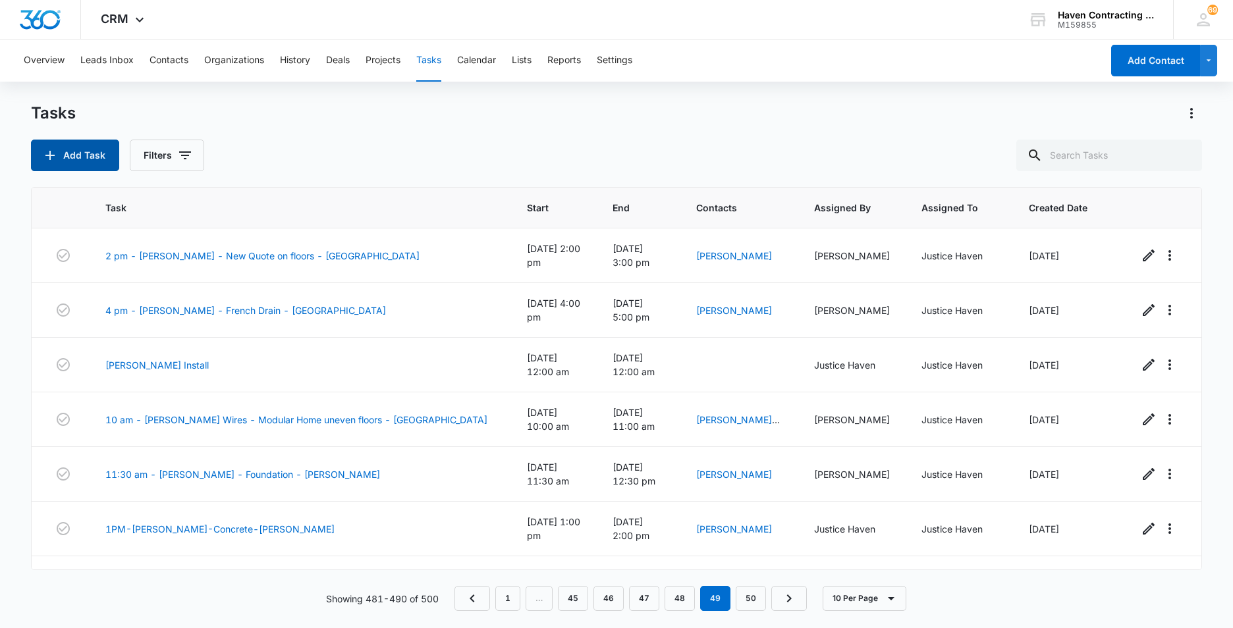
click at [61, 159] on button "Add Task" at bounding box center [75, 156] width 88 height 32
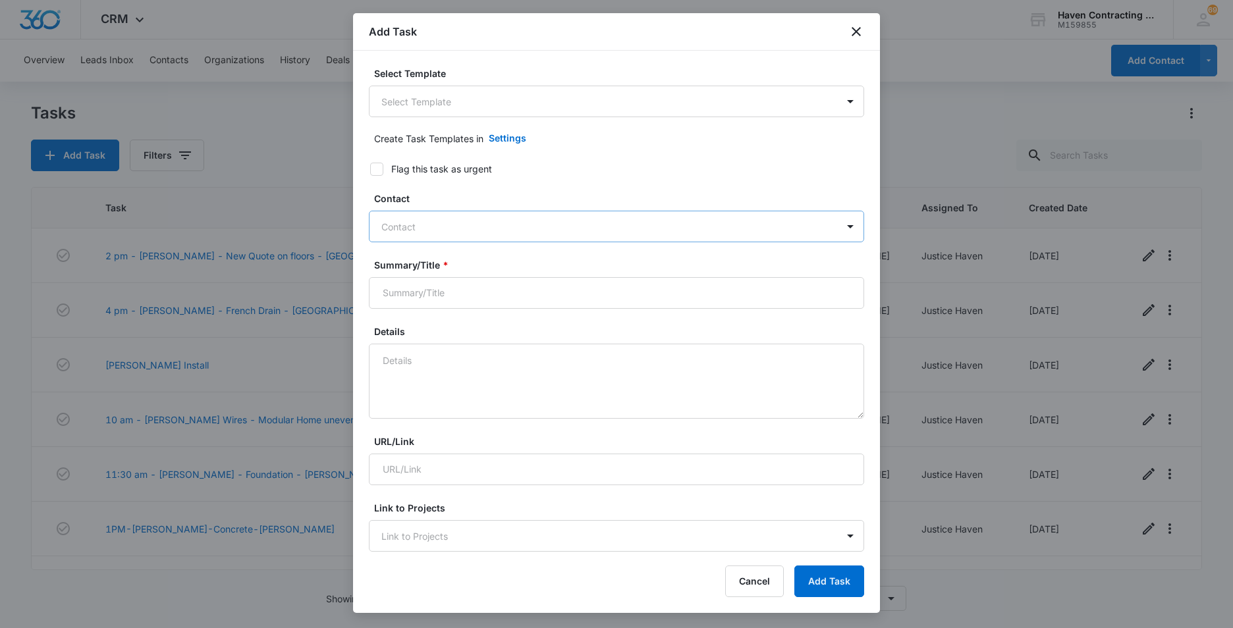
drag, startPoint x: 403, startPoint y: 225, endPoint x: 591, endPoint y: 317, distance: 209.2
click at [405, 228] on div at bounding box center [608, 227] width 455 height 16
type input "[PERSON_NAME]"
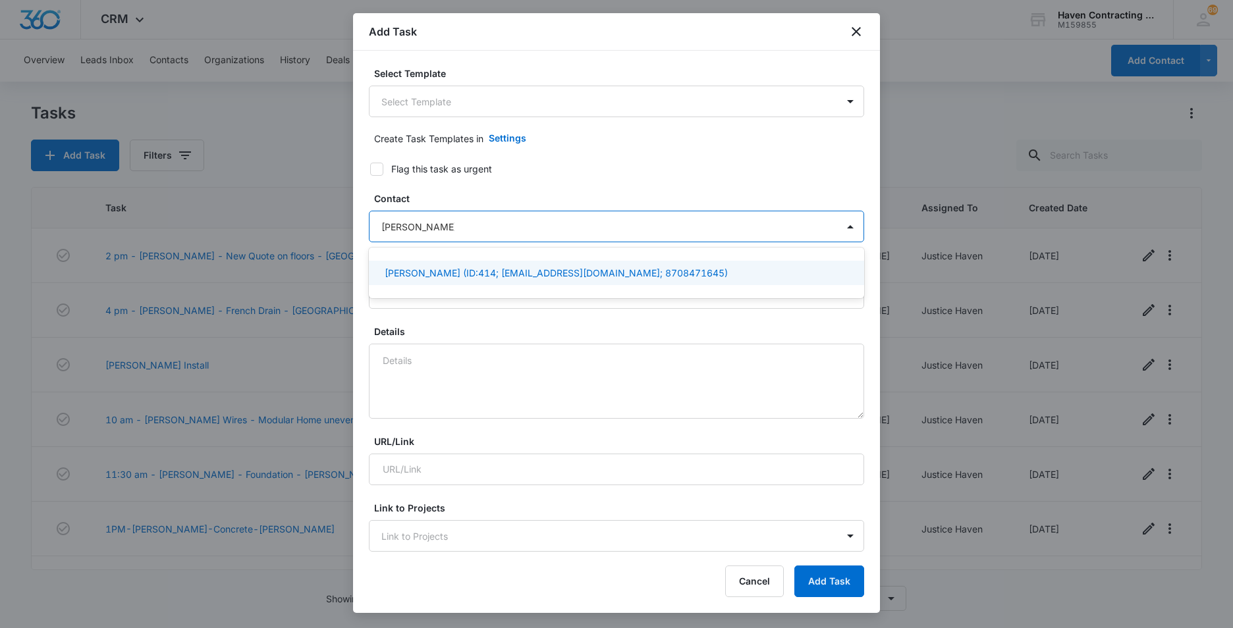
click at [425, 273] on p "[PERSON_NAME] (ID:414; [EMAIL_ADDRESS][DOMAIN_NAME]; 8708471645)" at bounding box center [556, 273] width 343 height 14
click at [355, 309] on div "Select Template Select Template Create Task Templates in Settings Flag this tas…" at bounding box center [616, 302] width 527 height 502
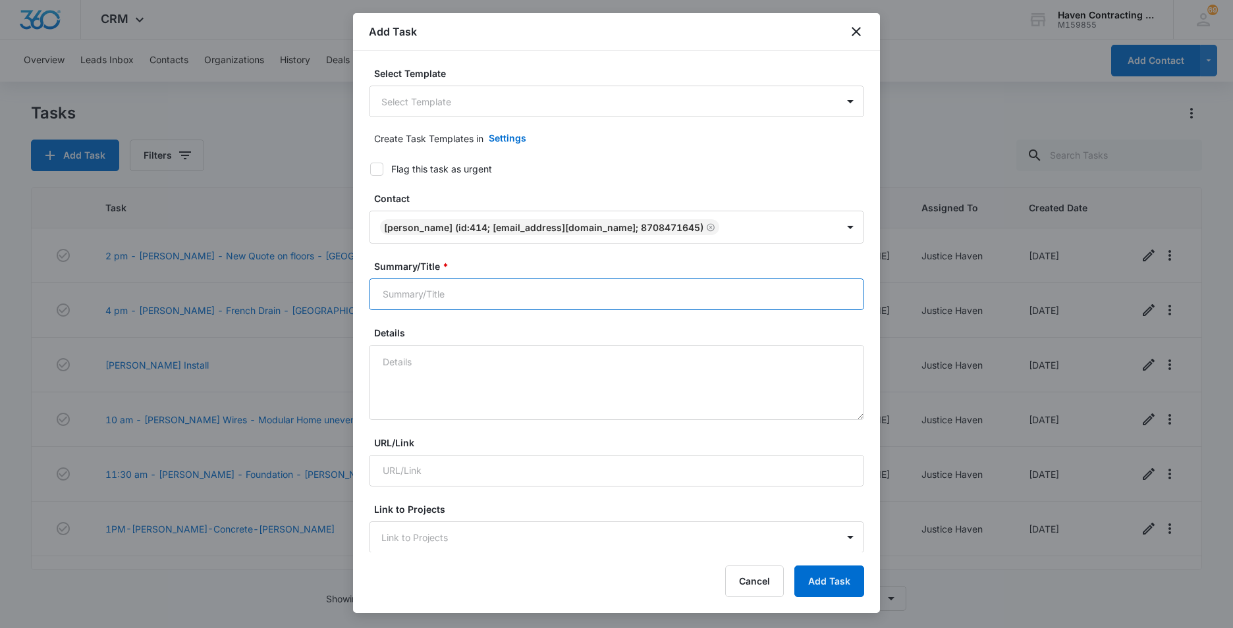
drag, startPoint x: 407, startPoint y: 288, endPoint x: 437, endPoint y: 305, distance: 34.2
click at [408, 289] on input "Summary/Title *" at bounding box center [616, 295] width 495 height 32
click at [409, 360] on textarea "Details" at bounding box center [616, 382] width 495 height 75
click at [624, 294] on input "1 pm - [PERSON_NAME] - Flooring/Exit Door and Deck" at bounding box center [616, 295] width 495 height 32
type input "1 pm - [PERSON_NAME] - Flooring/Exit Door and Deck - Ash Flat"
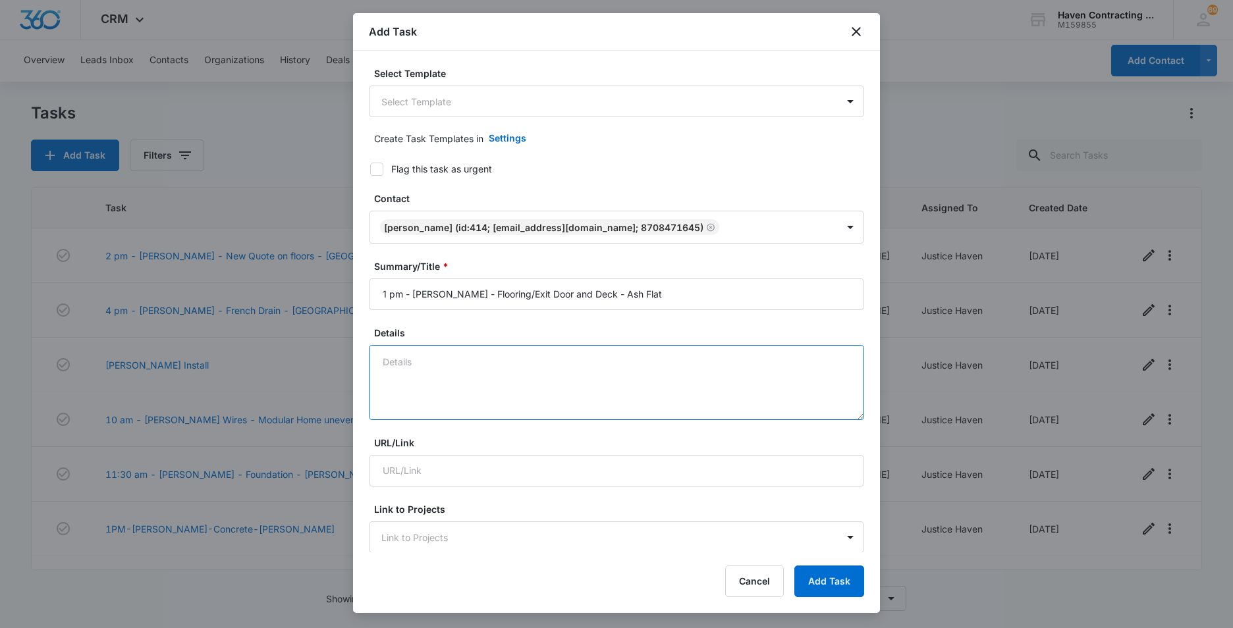
click at [400, 365] on textarea "Details" at bounding box center [616, 382] width 495 height 75
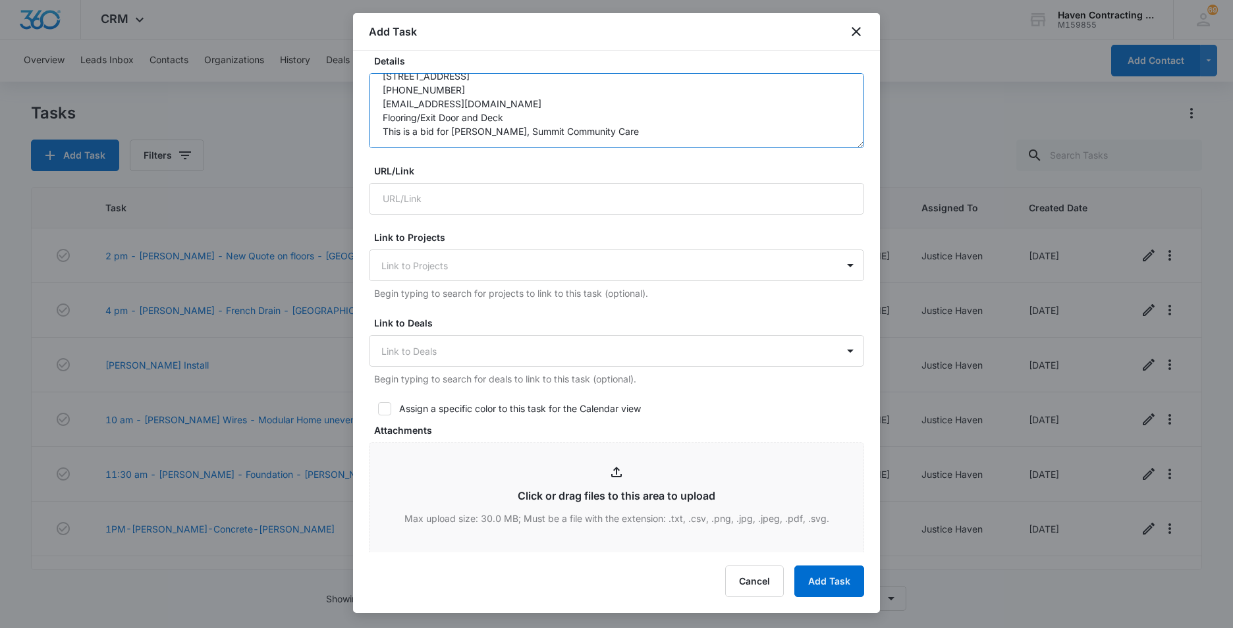
scroll to position [329, 0]
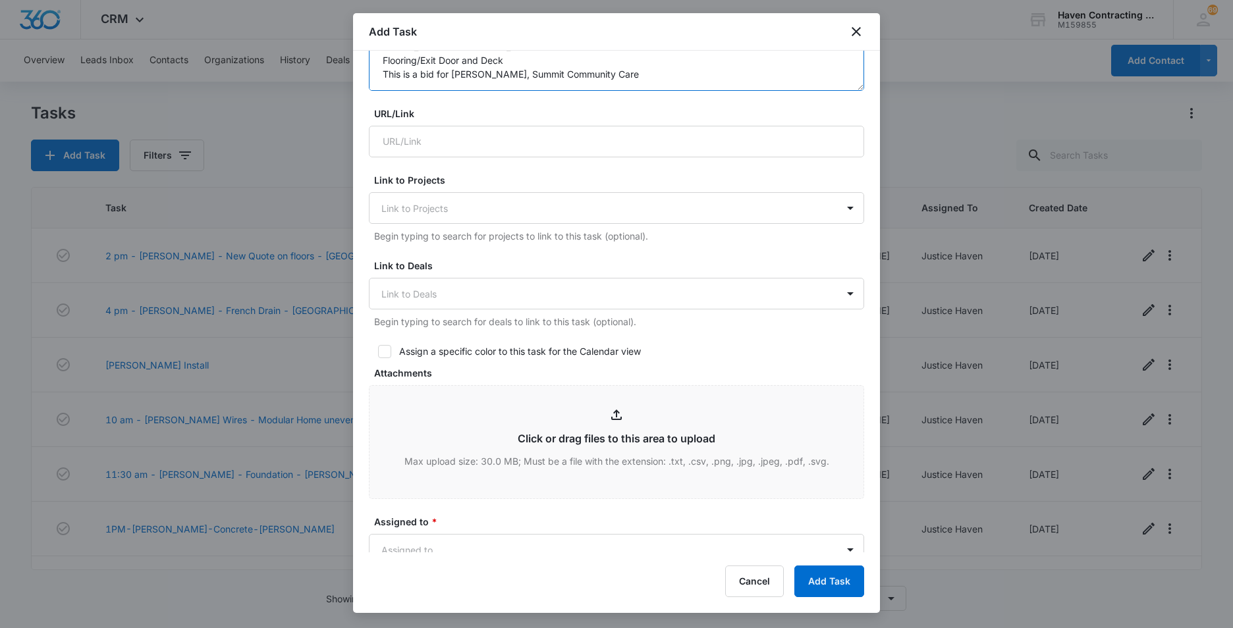
type textarea "Sophia Spurlock 201 Amhart Street Ash Flat, AR 72513 870-847-1645 amberrisner@s…"
click at [385, 350] on icon at bounding box center [385, 352] width 12 height 12
click at [378, 350] on input "Assign a specific color to this task for the Calendar view" at bounding box center [373, 351] width 9 height 9
checkbox input "true"
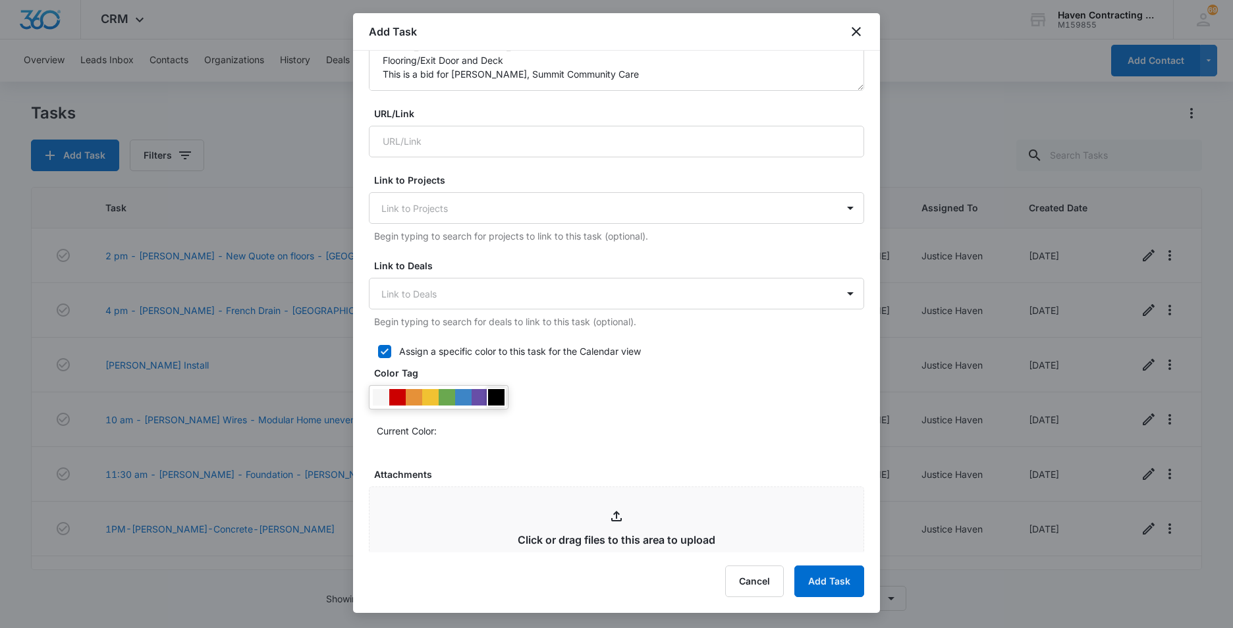
click at [501, 395] on div at bounding box center [496, 397] width 16 height 16
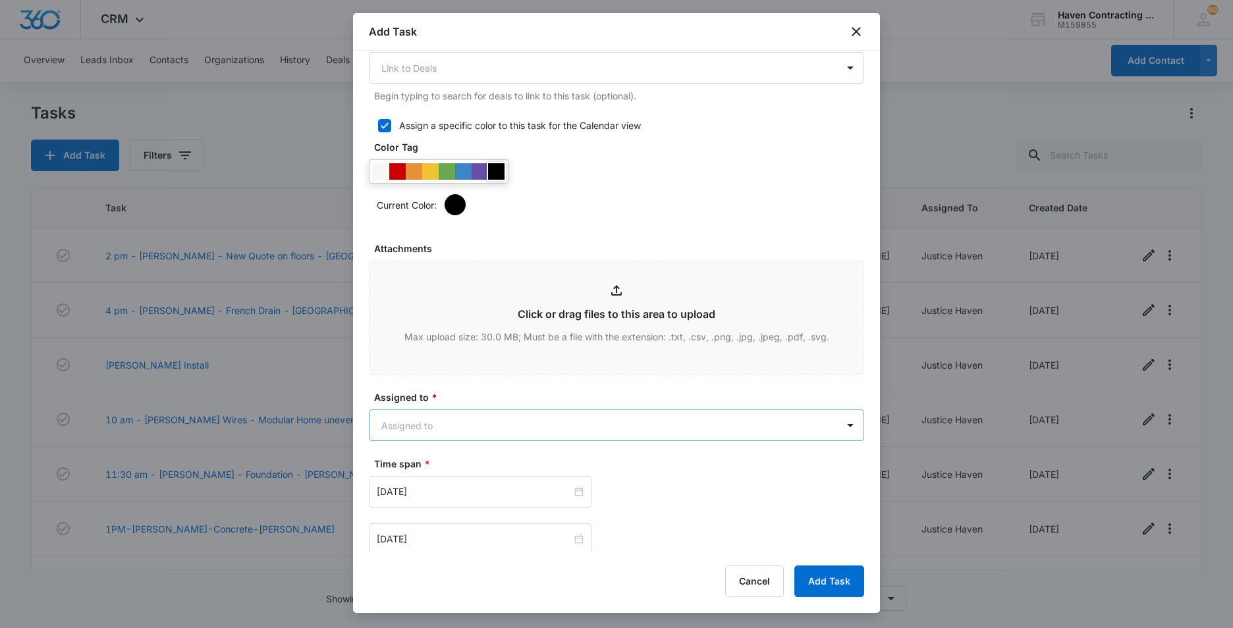
scroll to position [659, 0]
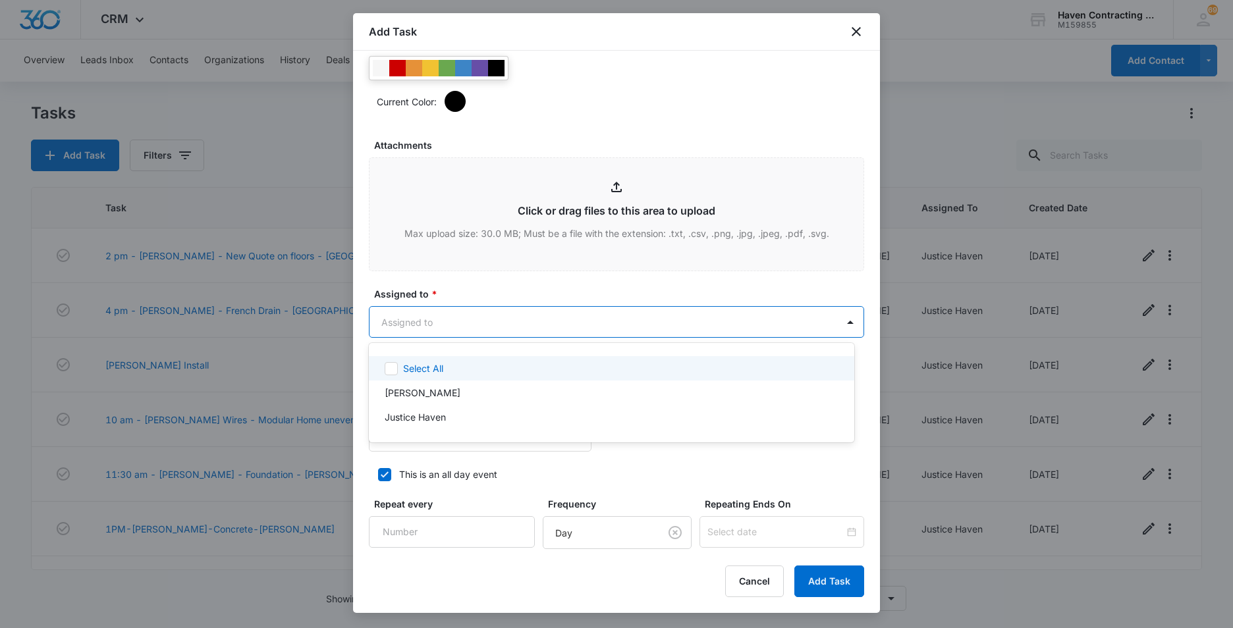
click at [383, 324] on body "CRM Apps Reputation Websites Forms CRM Email Social Ads Intelligence Brand Sett…" at bounding box center [616, 314] width 1233 height 628
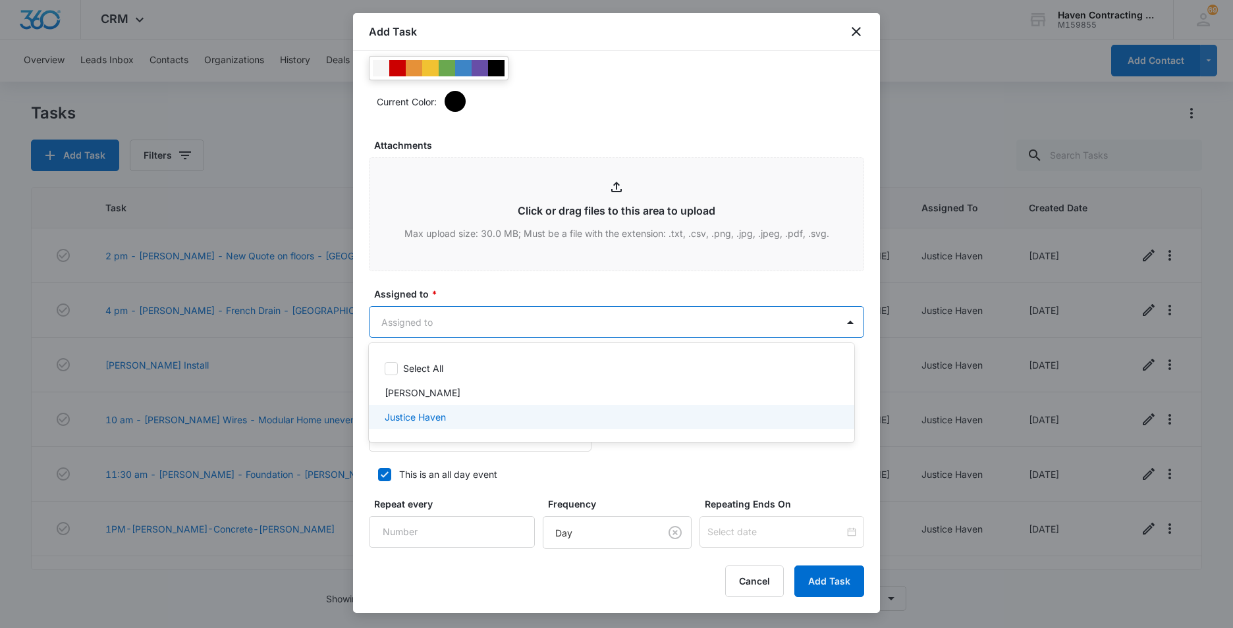
click at [395, 418] on p "Justice Haven" at bounding box center [415, 417] width 61 height 14
click at [356, 424] on div at bounding box center [616, 314] width 1233 height 628
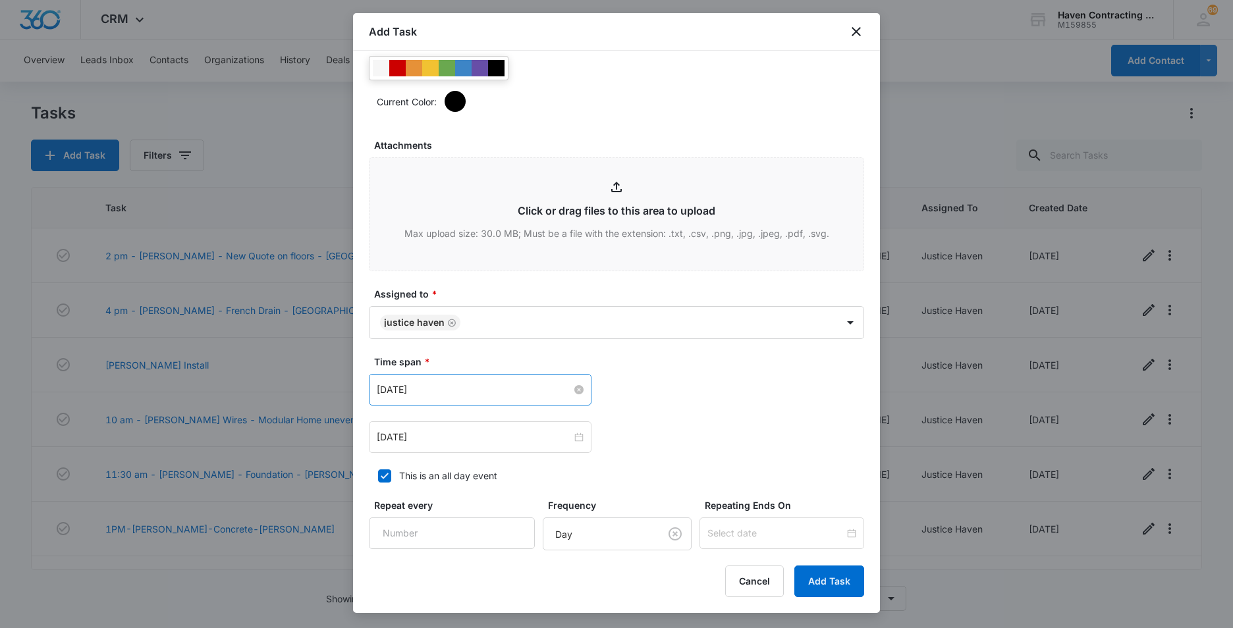
click at [445, 386] on input "Aug 14, 2025" at bounding box center [474, 390] width 195 height 14
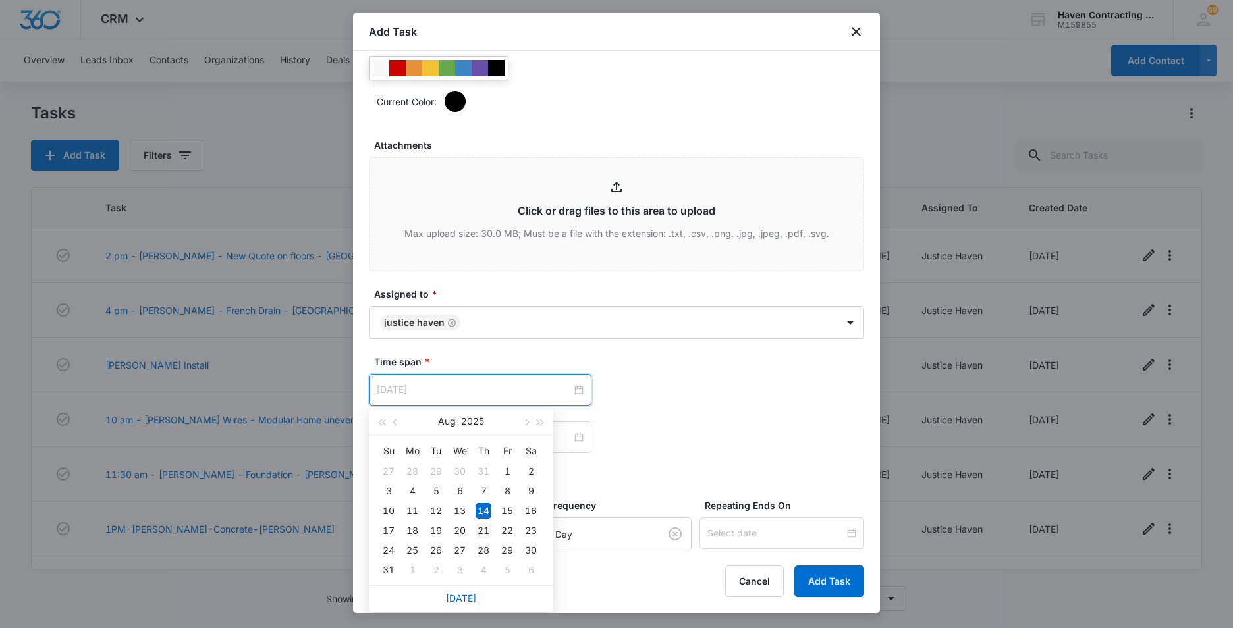
type input "Aug 21, 2025"
click at [481, 528] on div "21" at bounding box center [484, 531] width 16 height 16
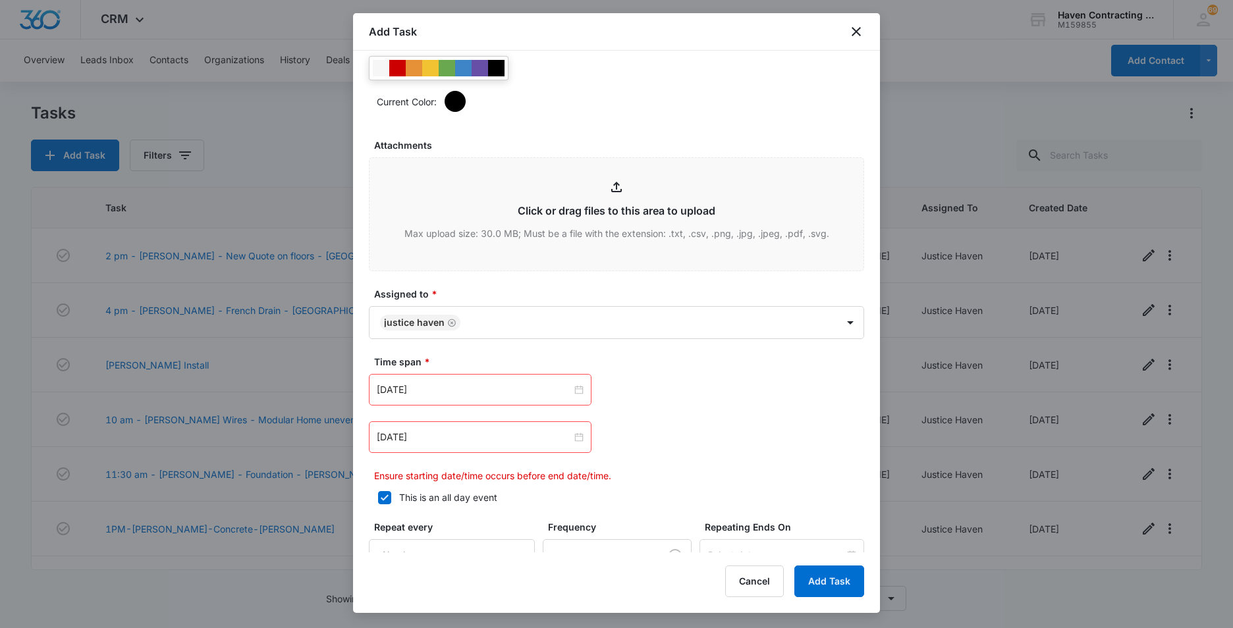
click at [387, 499] on icon at bounding box center [385, 498] width 12 height 12
click at [378, 499] on input "This is an all day event" at bounding box center [373, 497] width 9 height 9
checkbox input "false"
click at [454, 442] on input "[DATE]" at bounding box center [474, 437] width 195 height 14
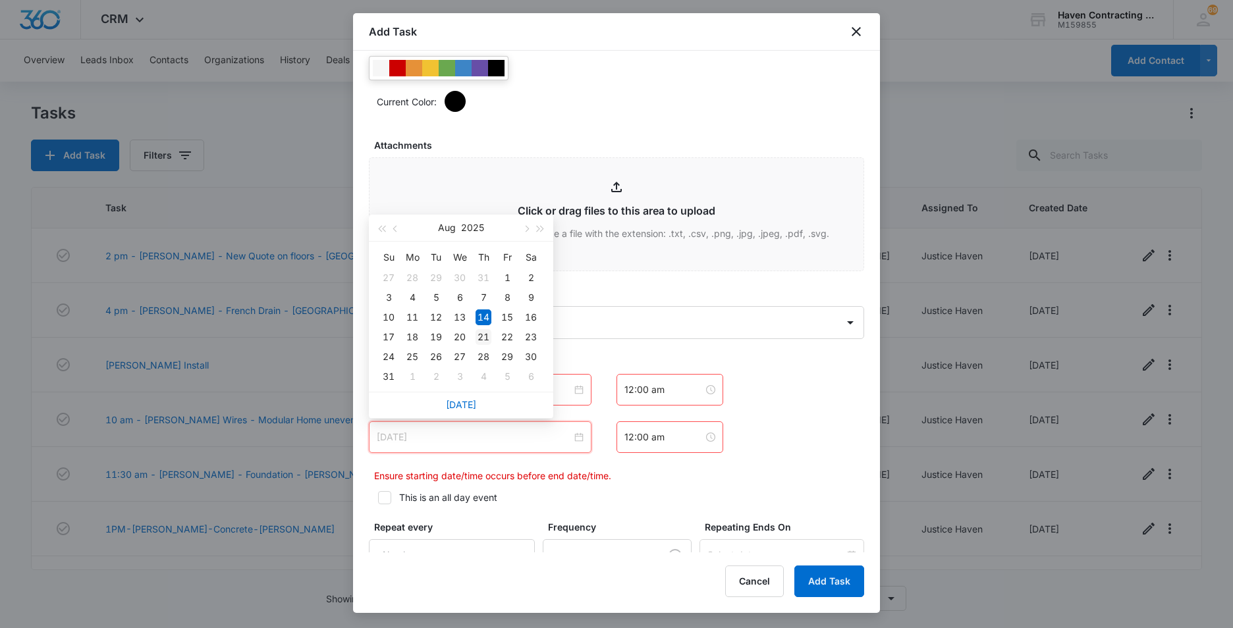
type input "[DATE]"
click at [480, 337] on div "21" at bounding box center [484, 337] width 16 height 16
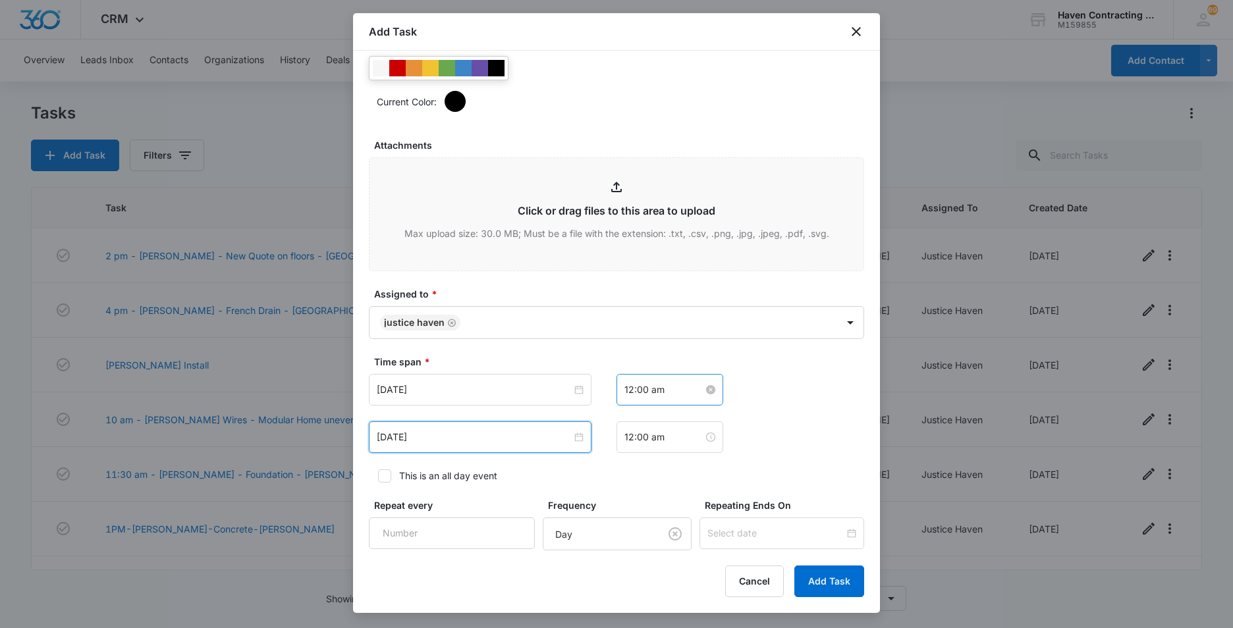
click at [663, 391] on input "12:00 am" at bounding box center [663, 390] width 79 height 14
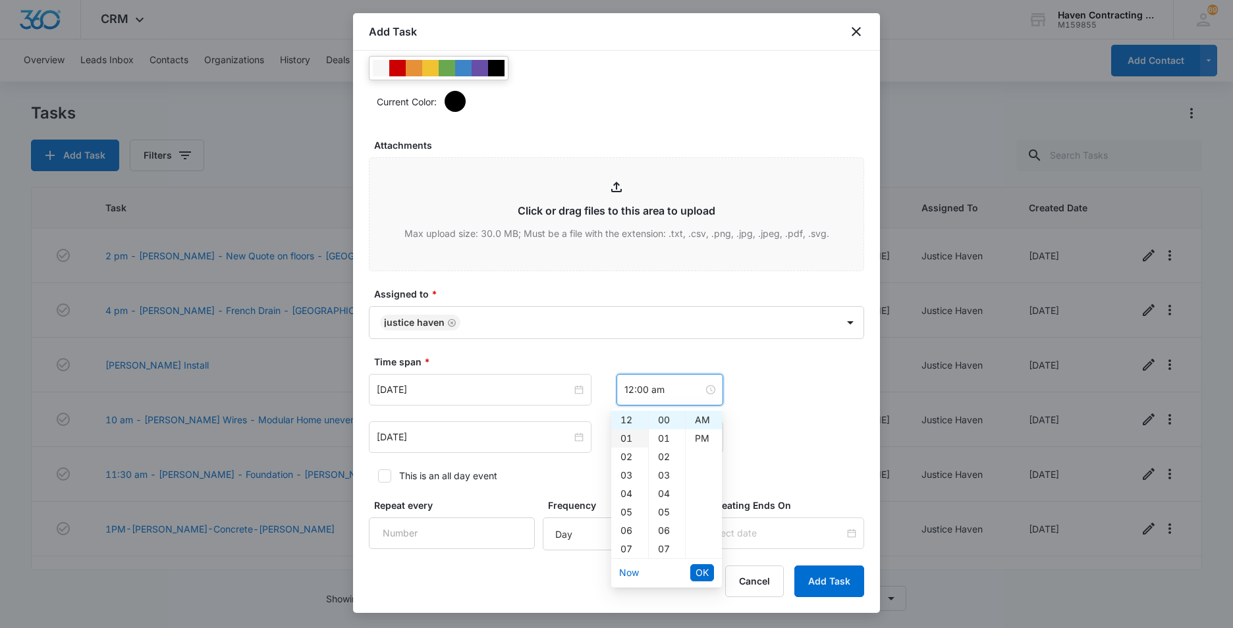
click at [630, 440] on div "01" at bounding box center [629, 438] width 37 height 18
click at [700, 437] on div "PM" at bounding box center [704, 438] width 36 height 18
type input "1:00 pm"
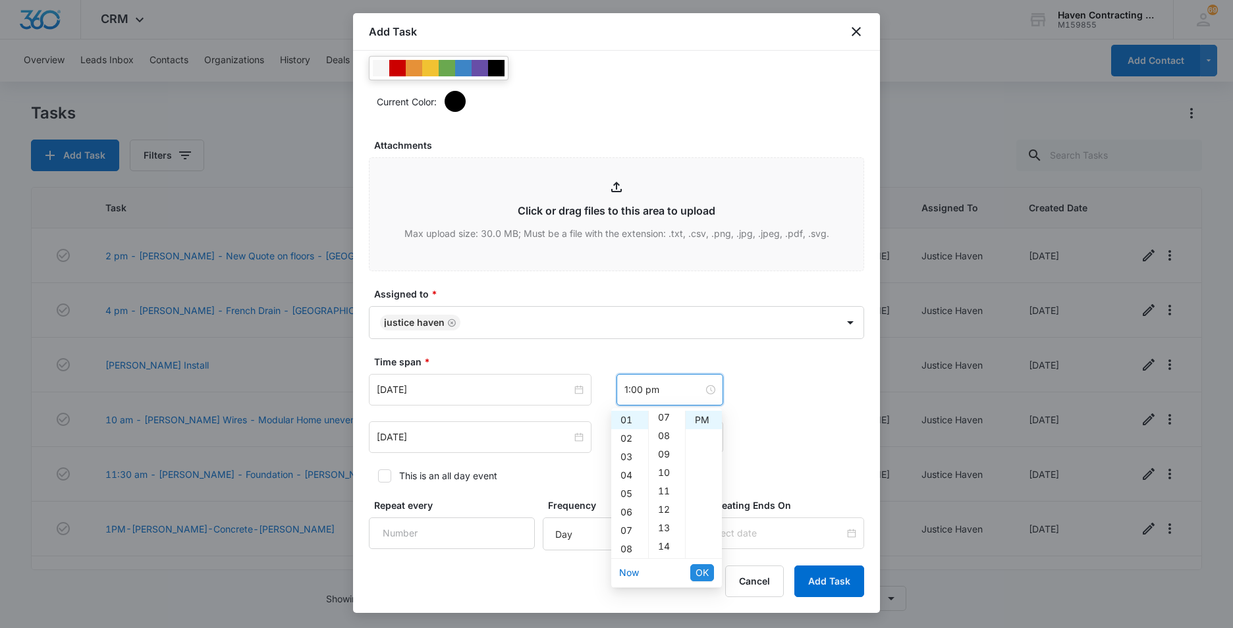
click at [697, 578] on span "OK" at bounding box center [702, 573] width 13 height 14
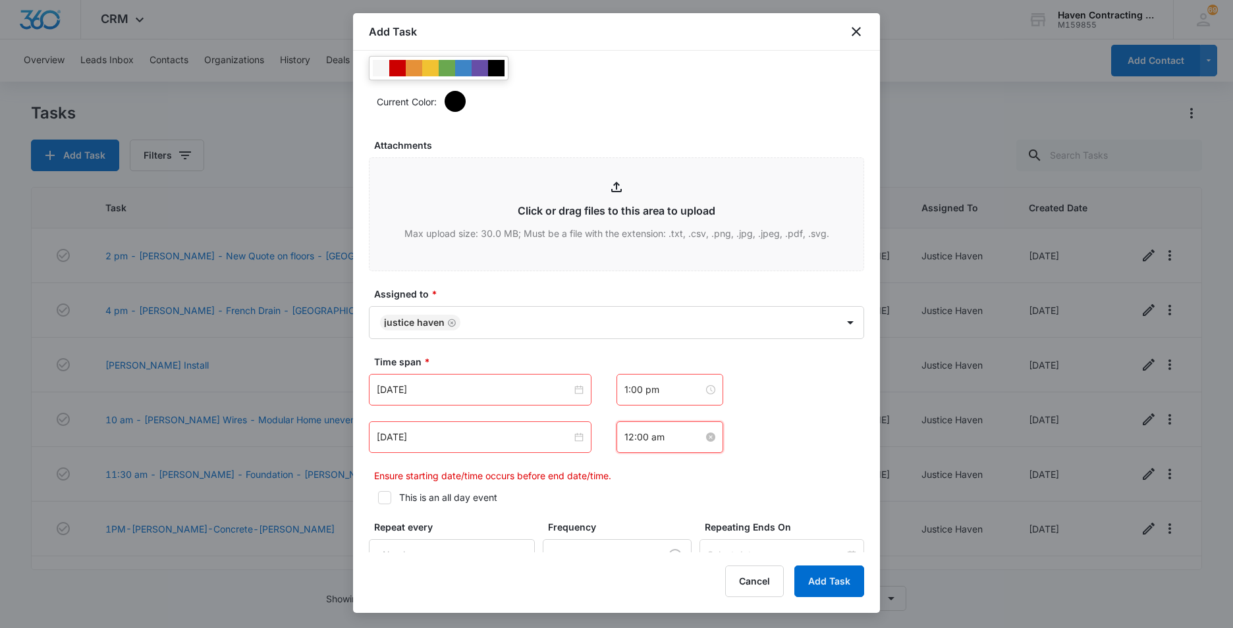
click at [663, 435] on input "12:00 am" at bounding box center [663, 437] width 79 height 14
click at [628, 291] on div "02" at bounding box center [629, 288] width 37 height 18
click at [702, 264] on div "PM" at bounding box center [704, 269] width 36 height 18
type input "2:00 pm"
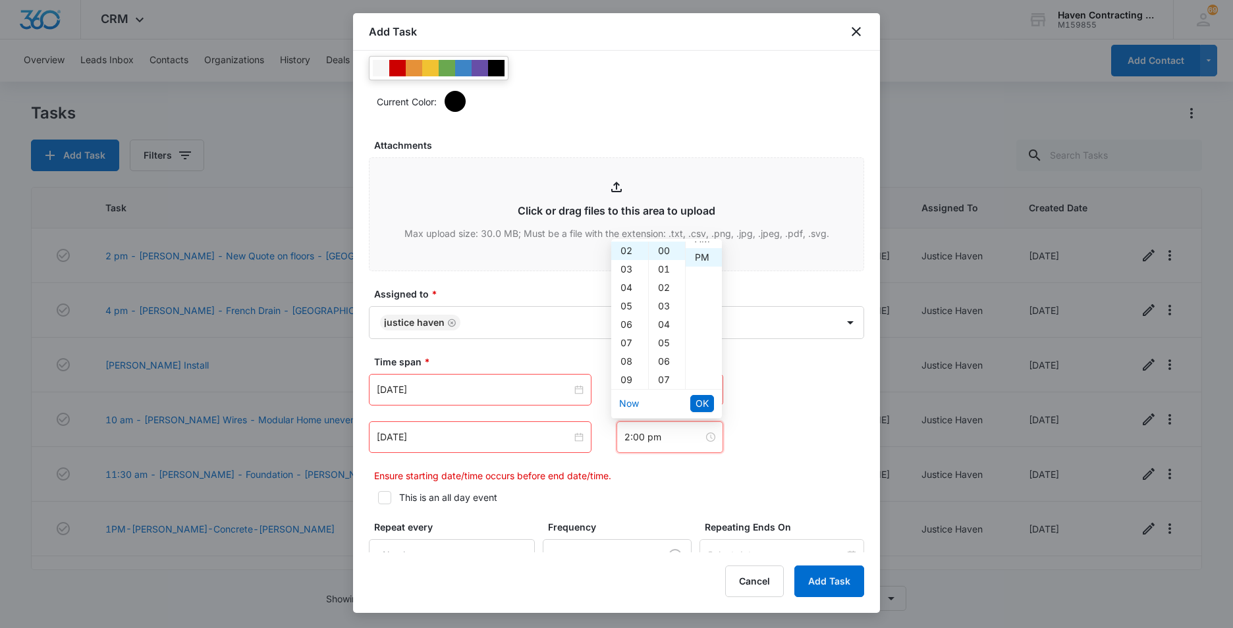
scroll to position [18, 0]
click at [698, 404] on span "OK" at bounding box center [702, 404] width 13 height 14
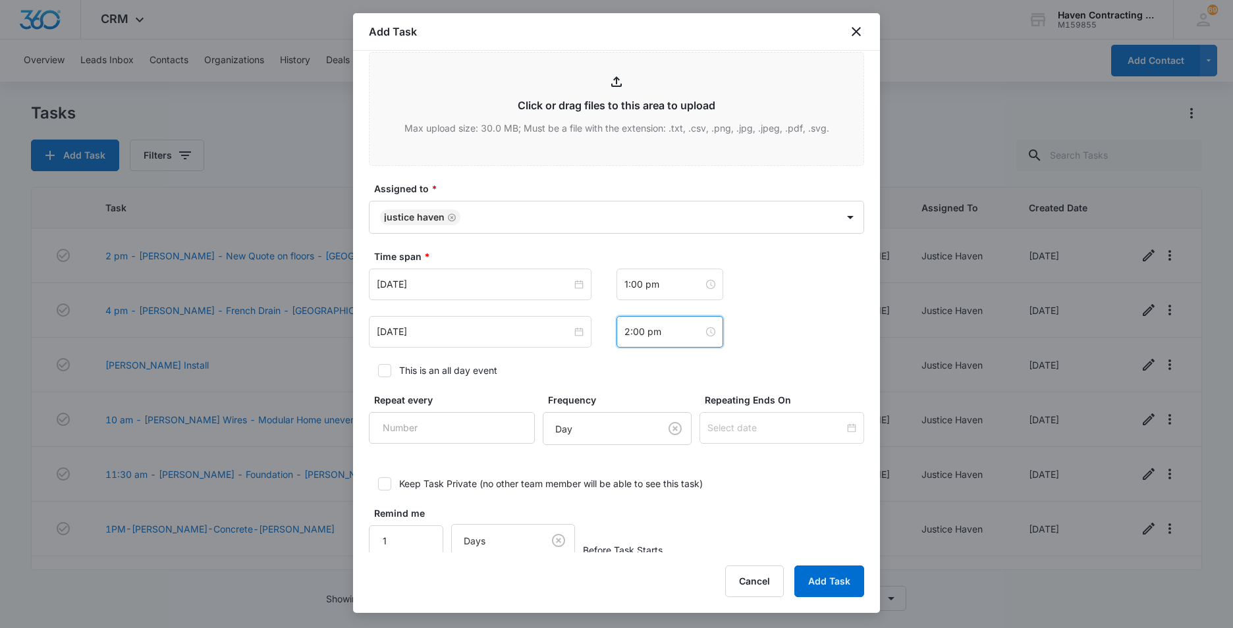
scroll to position [785, 0]
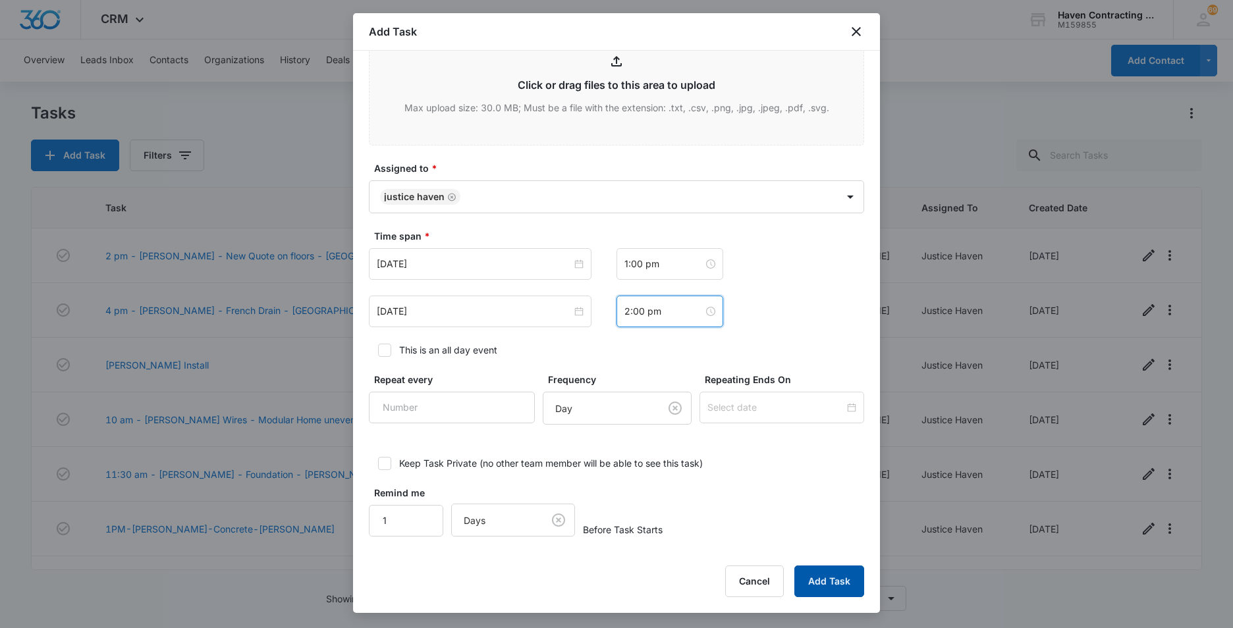
click at [836, 584] on button "Add Task" at bounding box center [829, 582] width 70 height 32
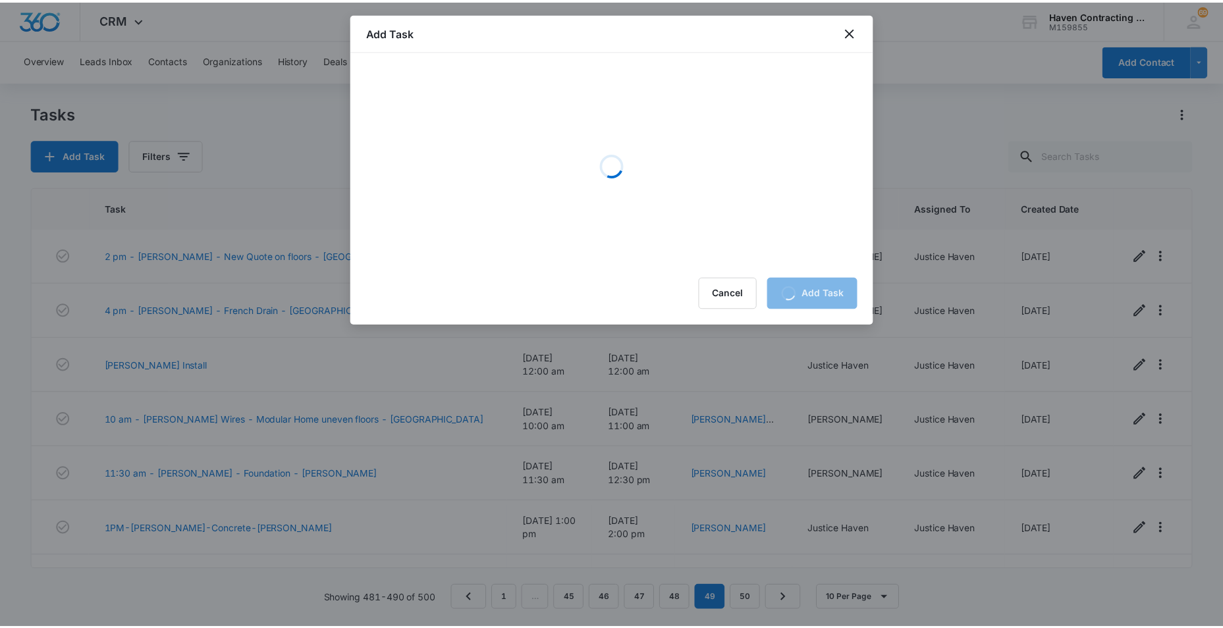
scroll to position [0, 0]
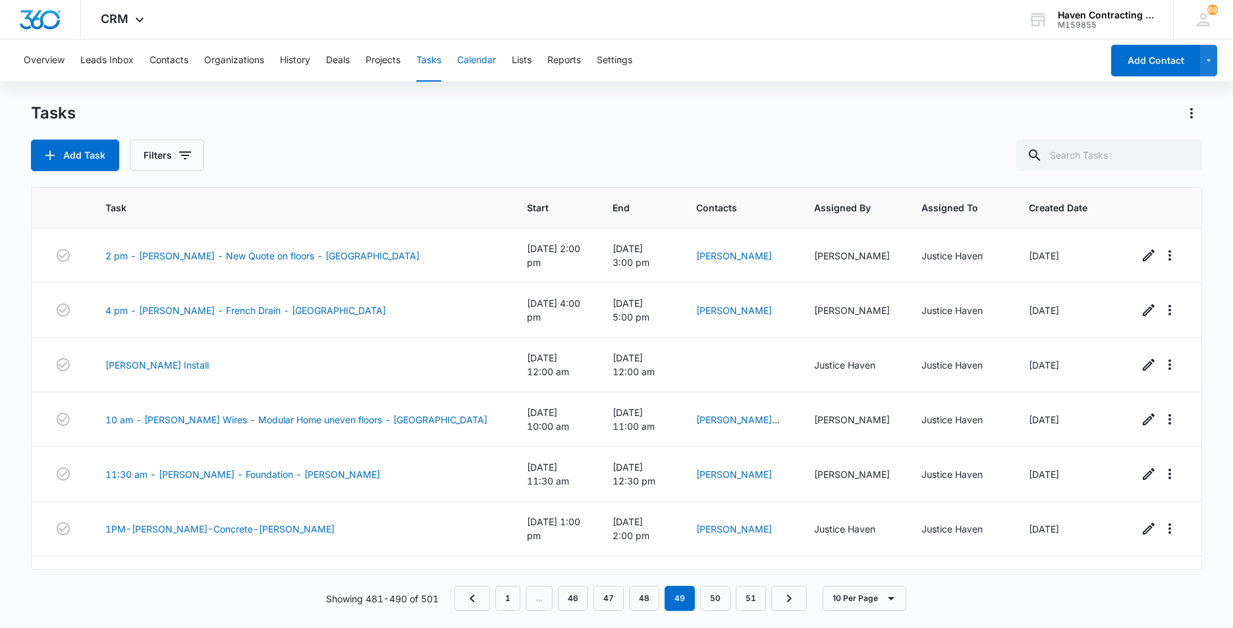
click at [473, 57] on button "Calendar" at bounding box center [476, 61] width 39 height 42
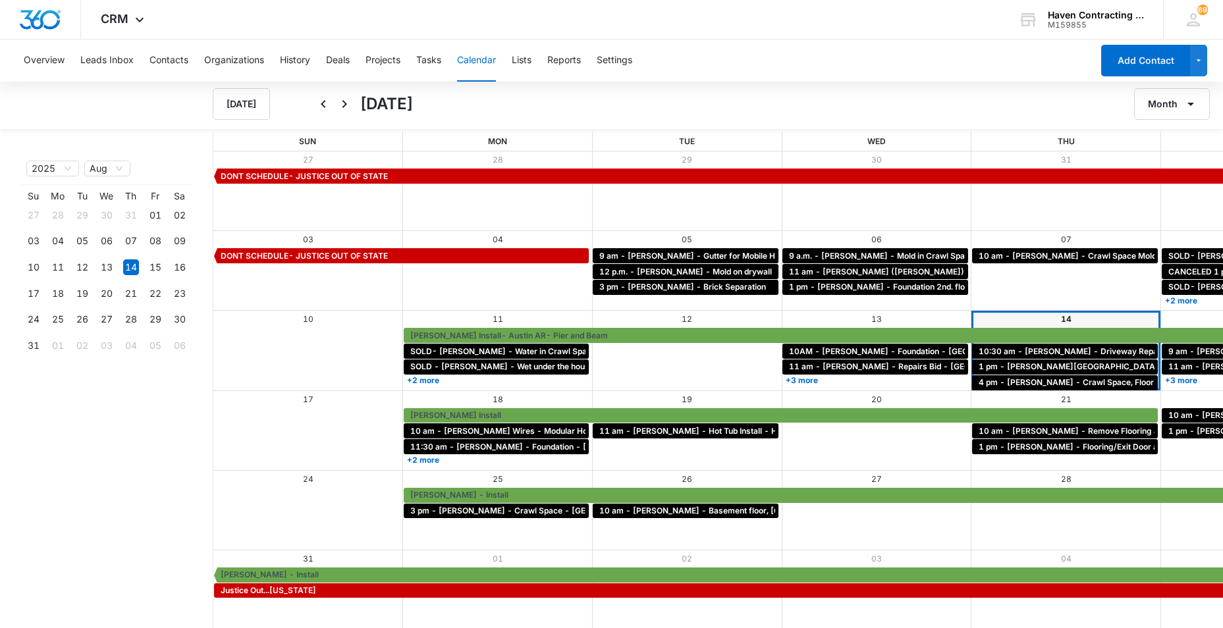
scroll to position [1, 0]
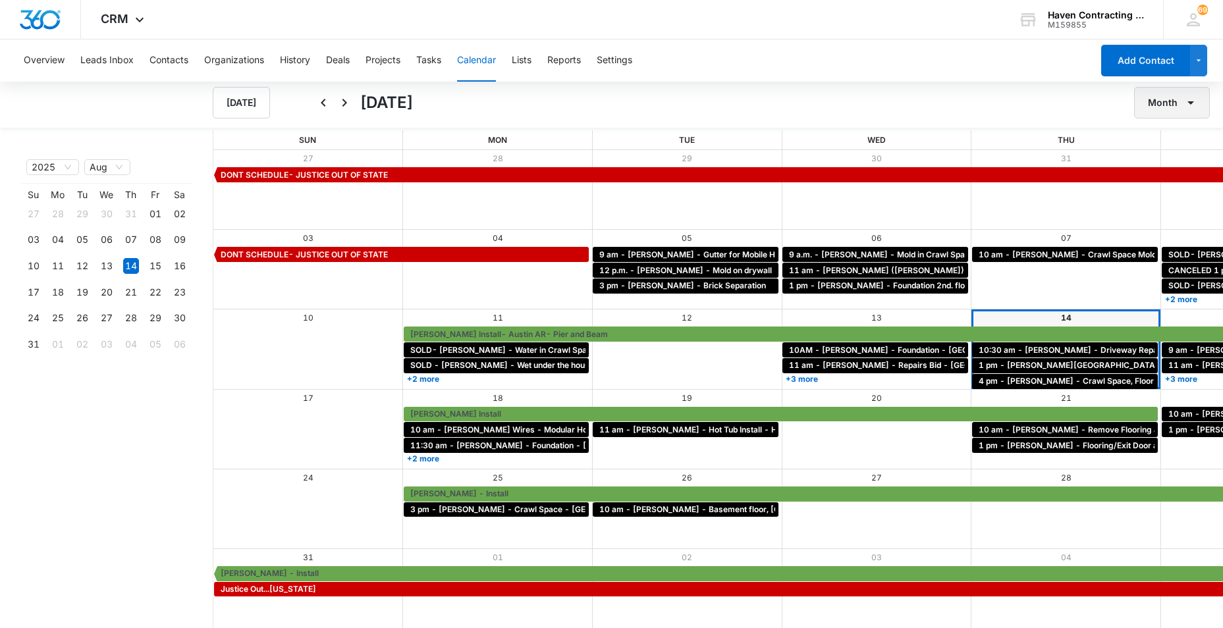
click at [1187, 101] on icon "button" at bounding box center [1191, 103] width 16 height 16
click at [1160, 165] on div "Week" at bounding box center [1168, 164] width 34 height 9
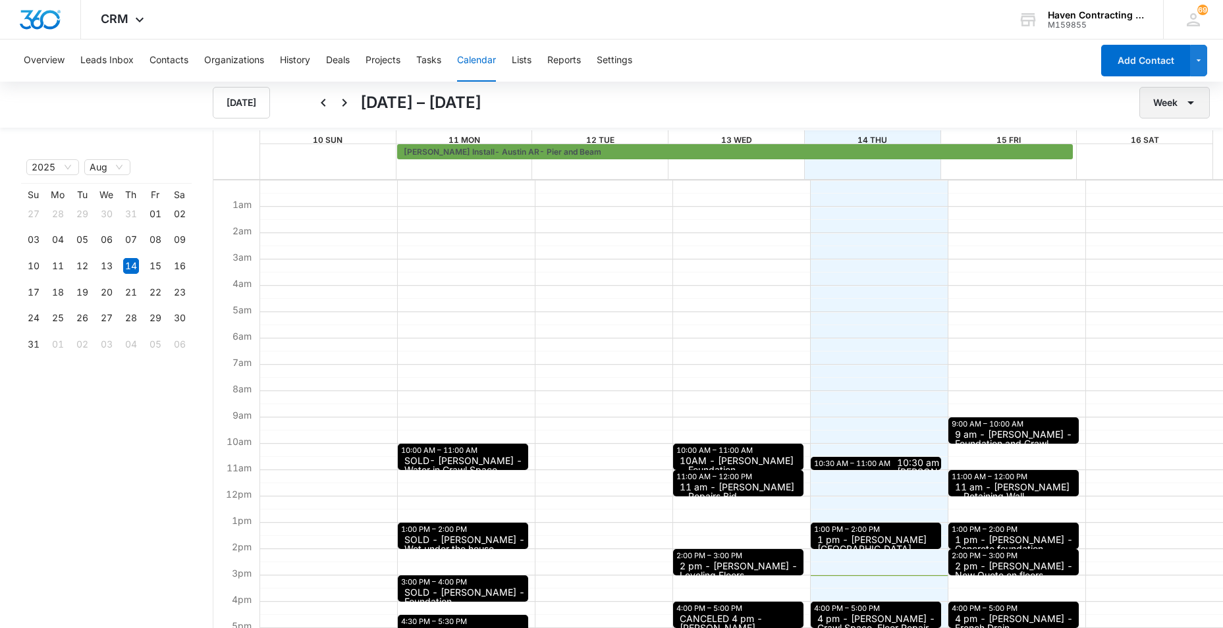
click at [1192, 104] on icon "button" at bounding box center [1191, 103] width 16 height 16
click at [1168, 144] on div "Month" at bounding box center [1172, 144] width 34 height 9
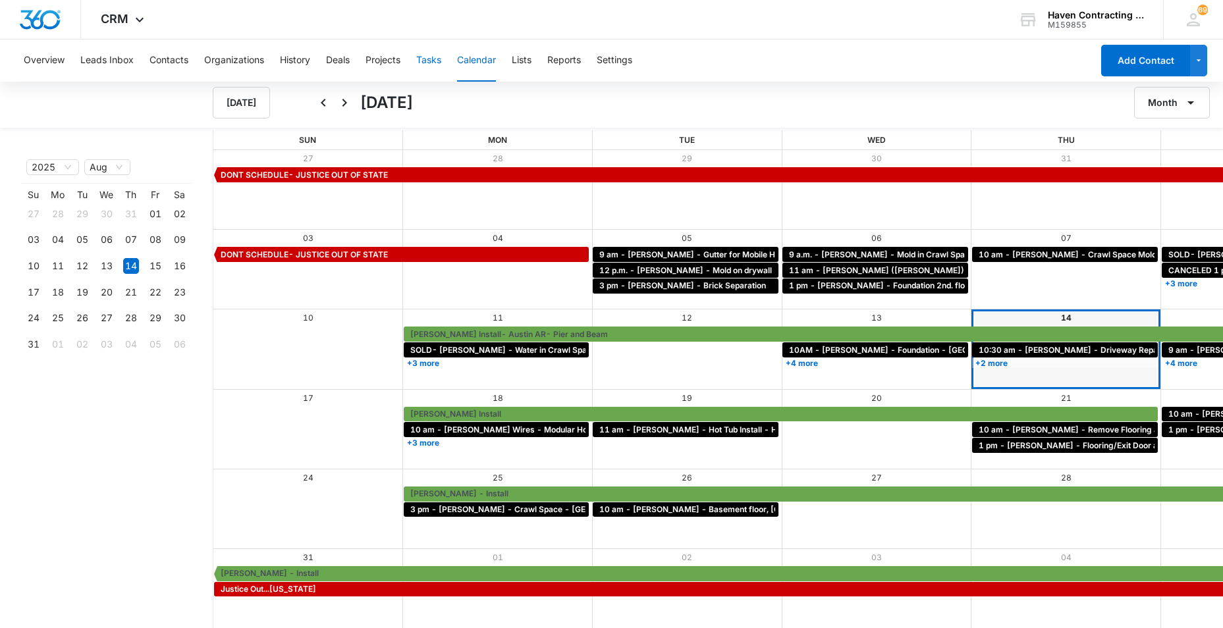
click at [428, 61] on button "Tasks" at bounding box center [428, 61] width 25 height 42
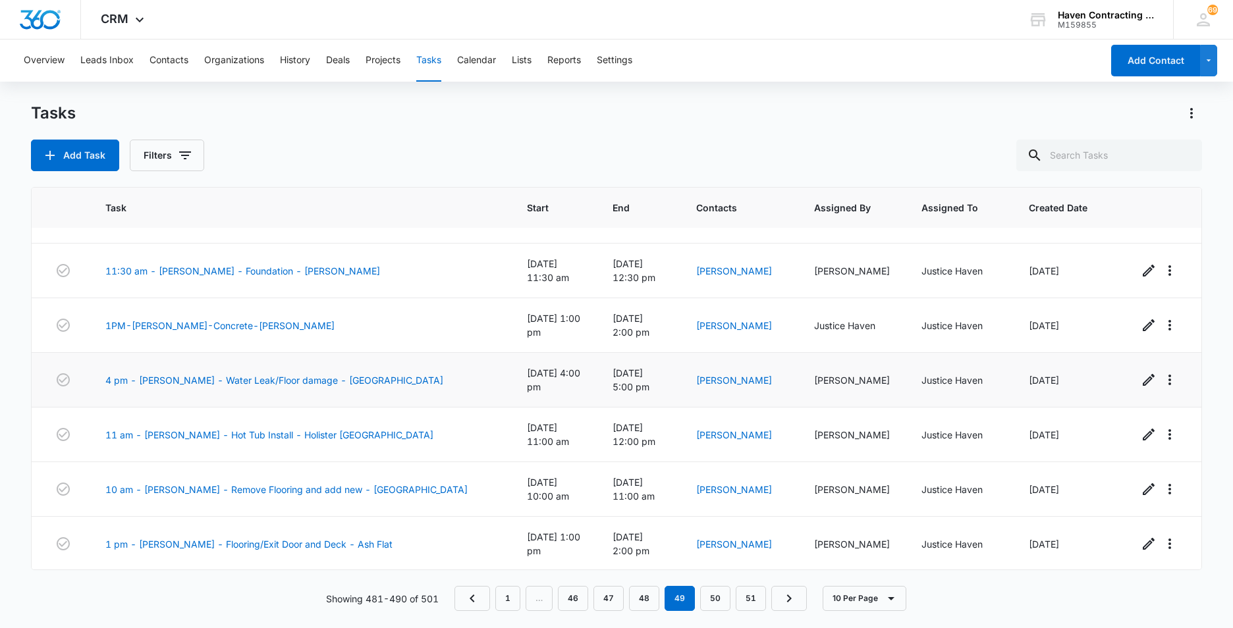
scroll to position [205, 0]
click at [716, 599] on link "50" at bounding box center [715, 598] width 30 height 25
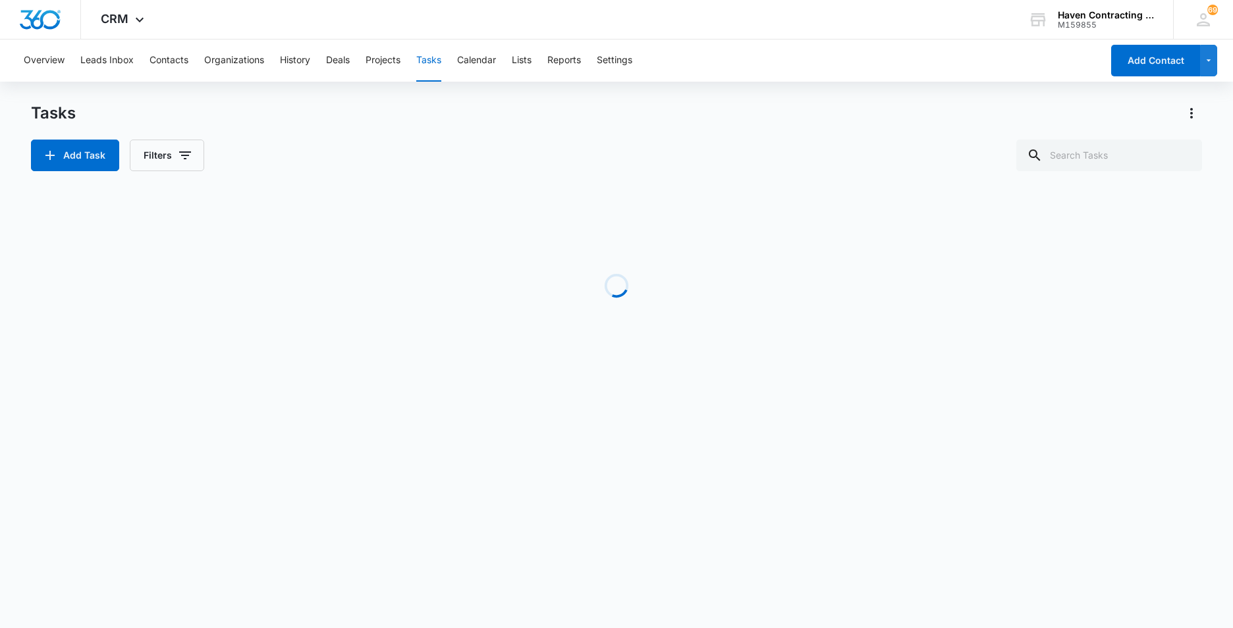
scroll to position [163, 0]
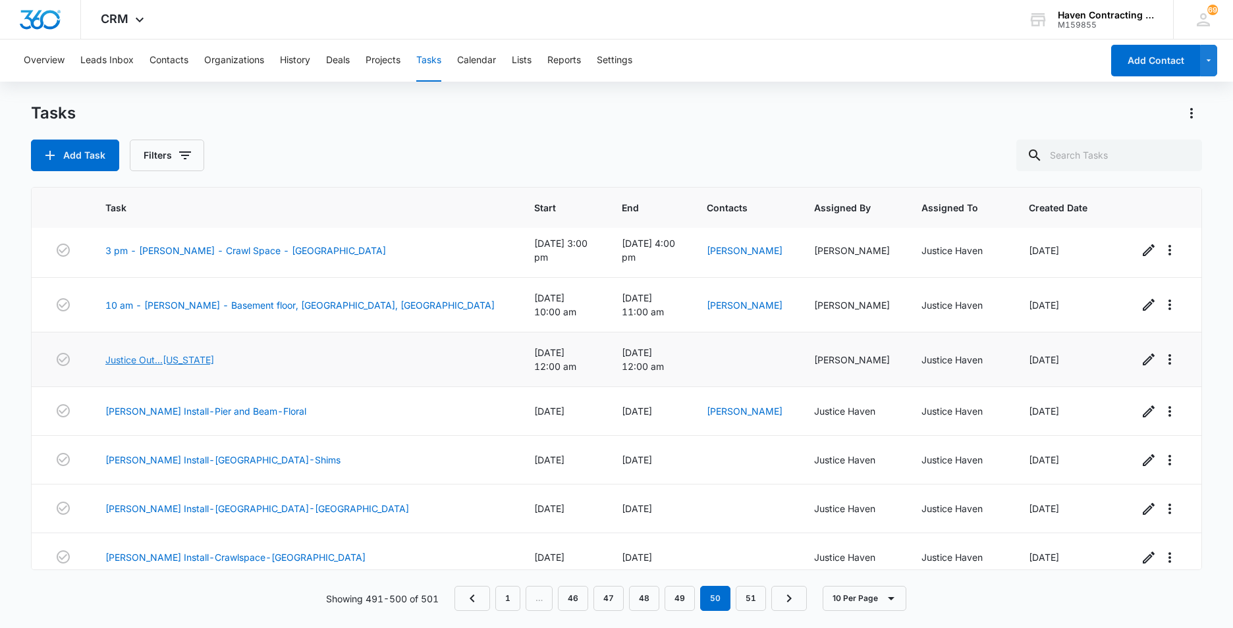
click at [161, 353] on link "Justice Out...[US_STATE]" at bounding box center [159, 360] width 109 height 14
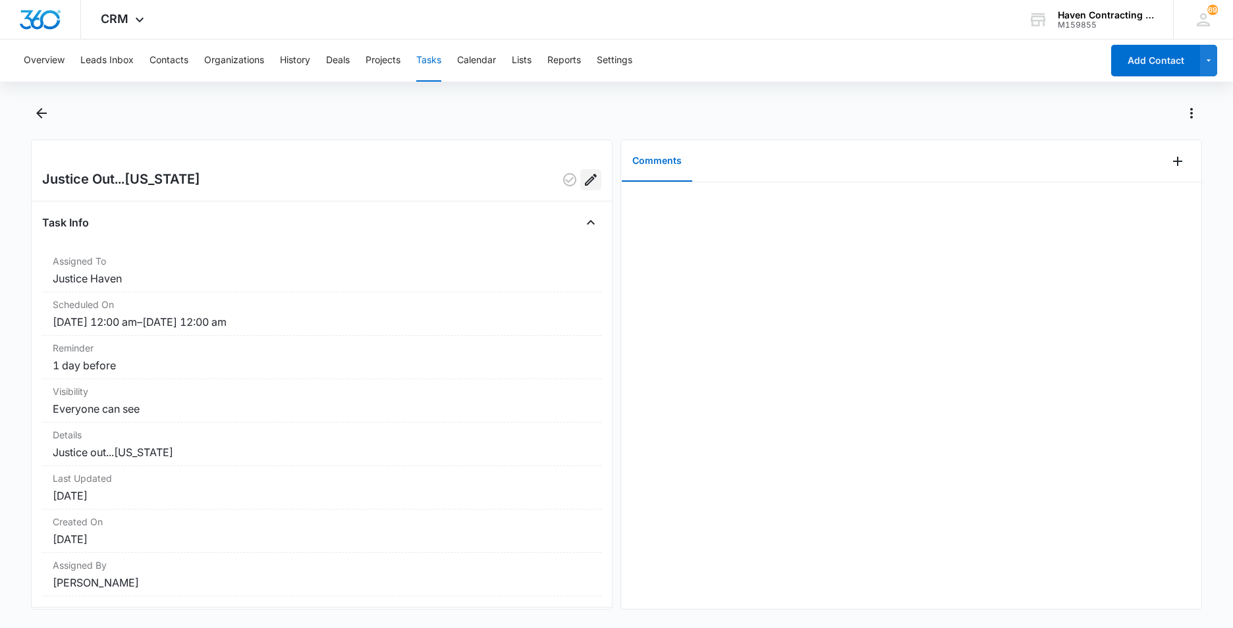
click at [583, 177] on icon "Edit" at bounding box center [591, 180] width 16 height 16
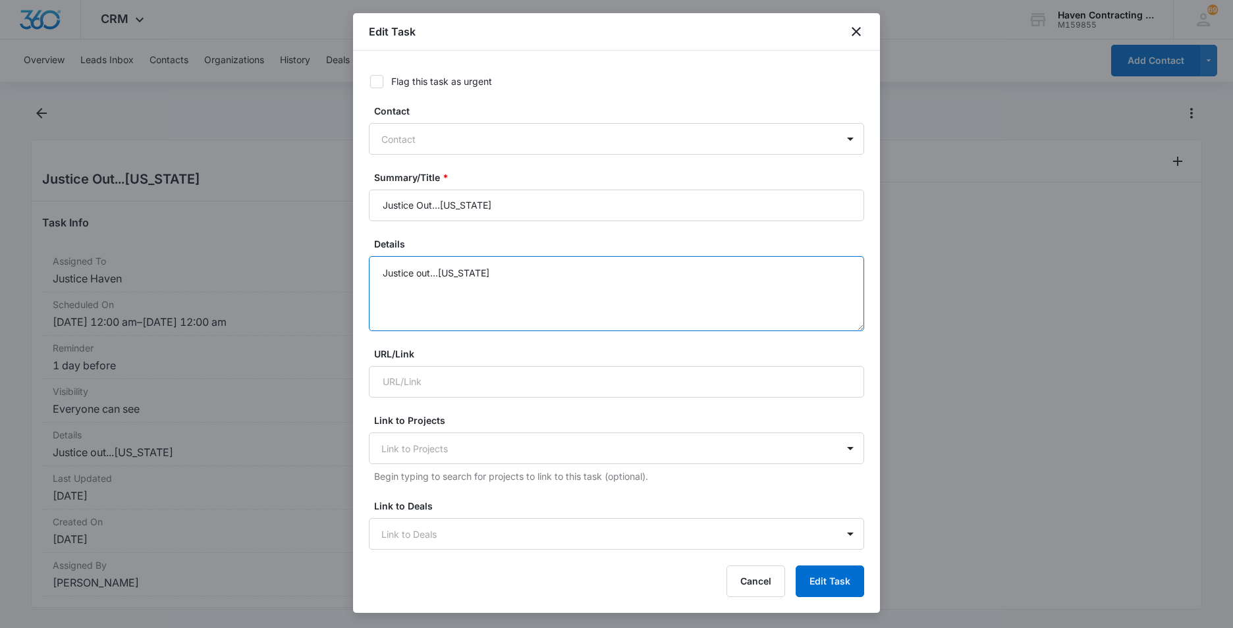
click at [383, 274] on textarea "Justice out...[US_STATE]" at bounding box center [616, 293] width 495 height 75
type textarea "DO NOT SCHEDULE JUSTICE OUT...[US_STATE]"
click at [822, 578] on button "Edit Task" at bounding box center [830, 582] width 69 height 32
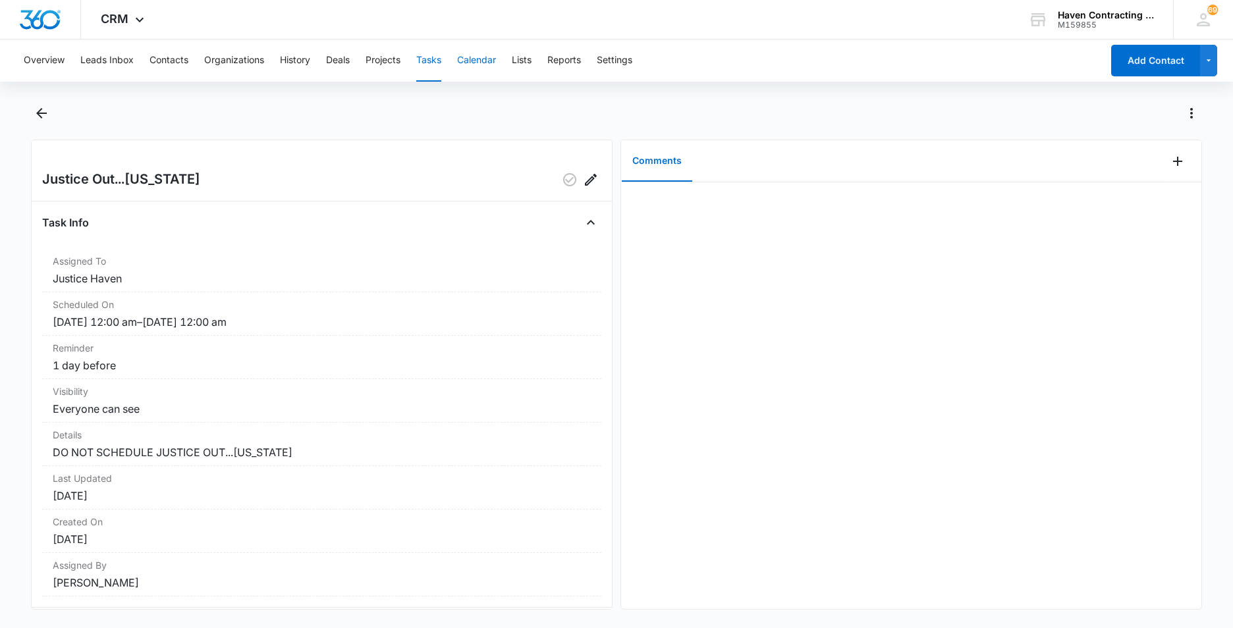
click at [485, 56] on button "Calendar" at bounding box center [476, 61] width 39 height 42
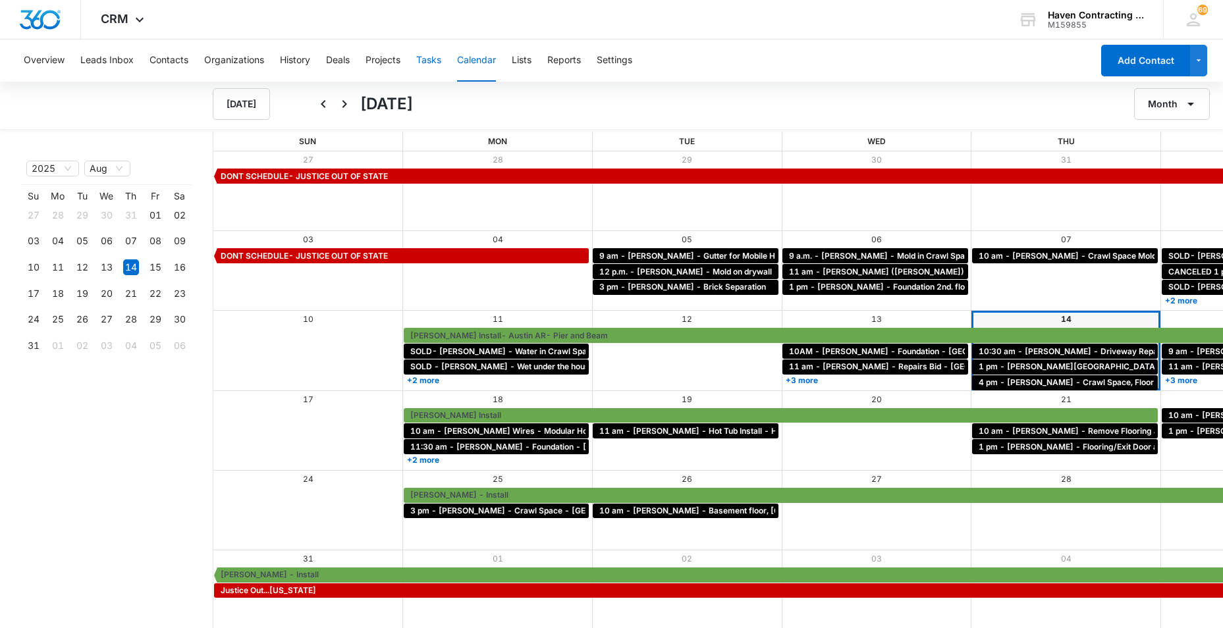
click at [432, 57] on button "Tasks" at bounding box center [428, 61] width 25 height 42
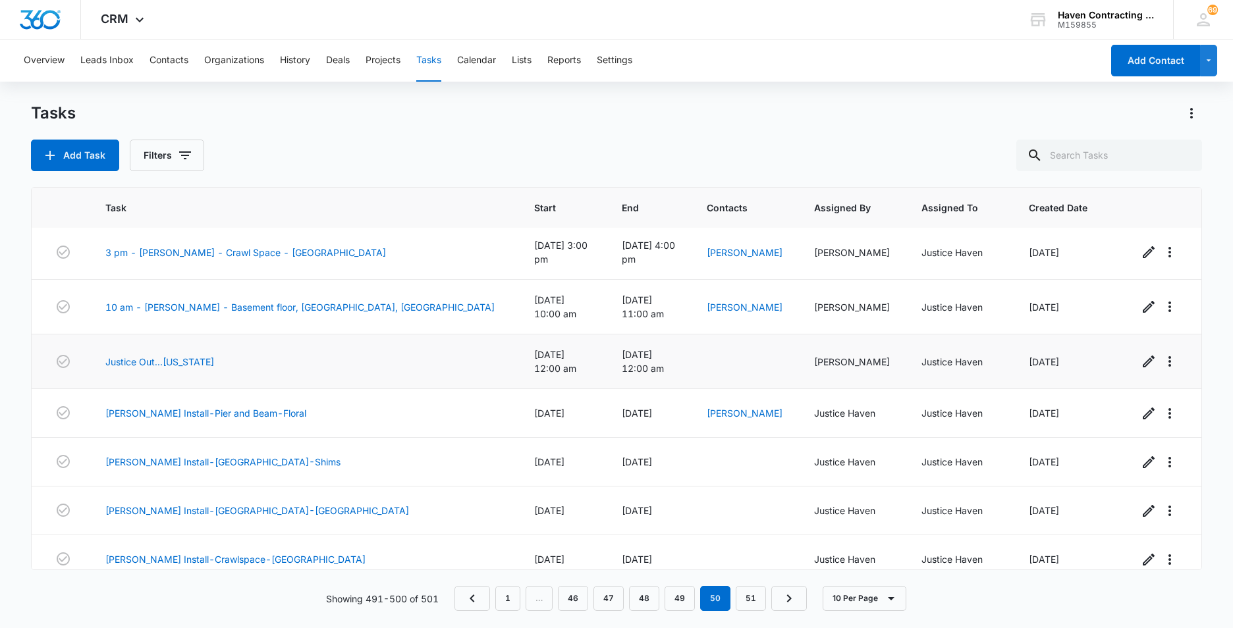
scroll to position [163, 0]
drag, startPoint x: 138, startPoint y: 350, endPoint x: 149, endPoint y: 350, distance: 11.2
click at [138, 353] on link "Justice Out...[US_STATE]" at bounding box center [159, 360] width 109 height 14
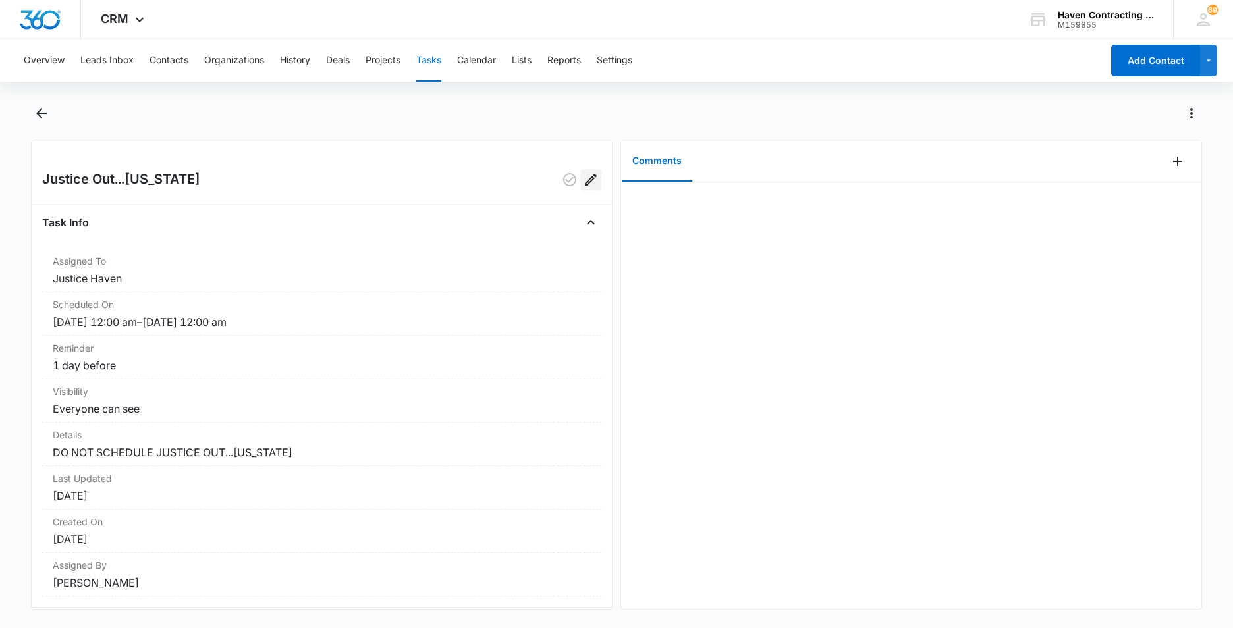
click at [583, 175] on icon "Edit" at bounding box center [591, 180] width 16 height 16
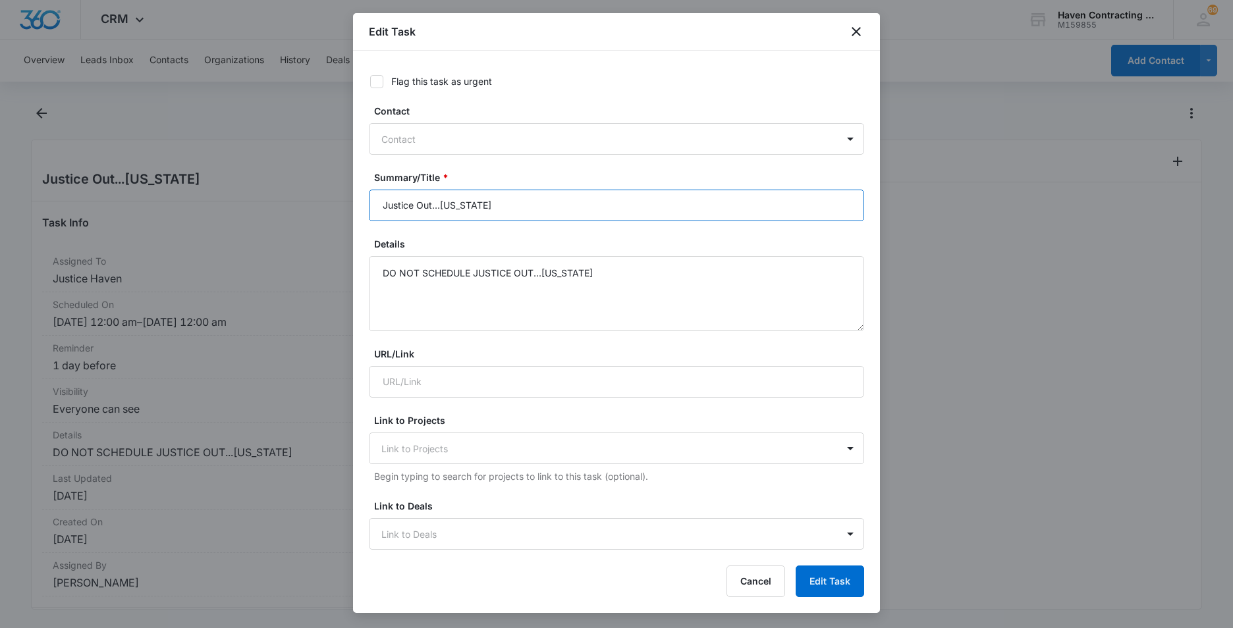
drag, startPoint x: 502, startPoint y: 205, endPoint x: 47, endPoint y: 239, distance: 455.8
click at [138, 230] on body "CRM Apps Reputation Websites Forms CRM Email Social Ads Intelligence Brand Sett…" at bounding box center [616, 314] width 1233 height 628
type input "DO NOT SCHEDULE..JUSTICE OUT...[US_STATE]"
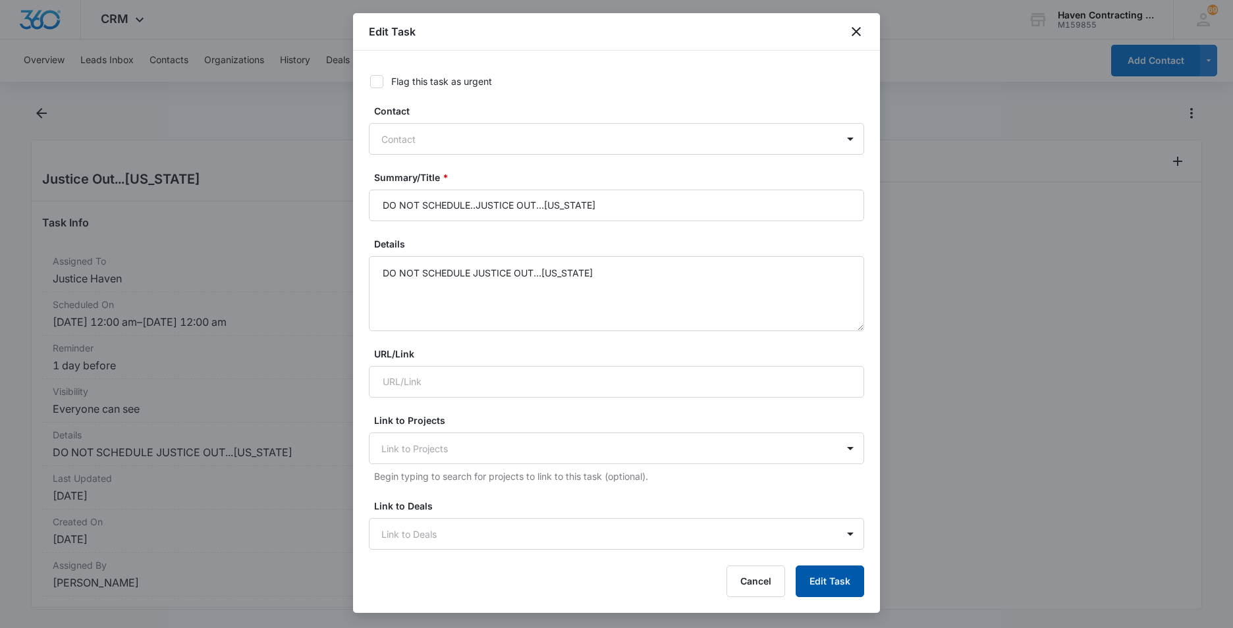
click at [822, 592] on button "Edit Task" at bounding box center [830, 582] width 69 height 32
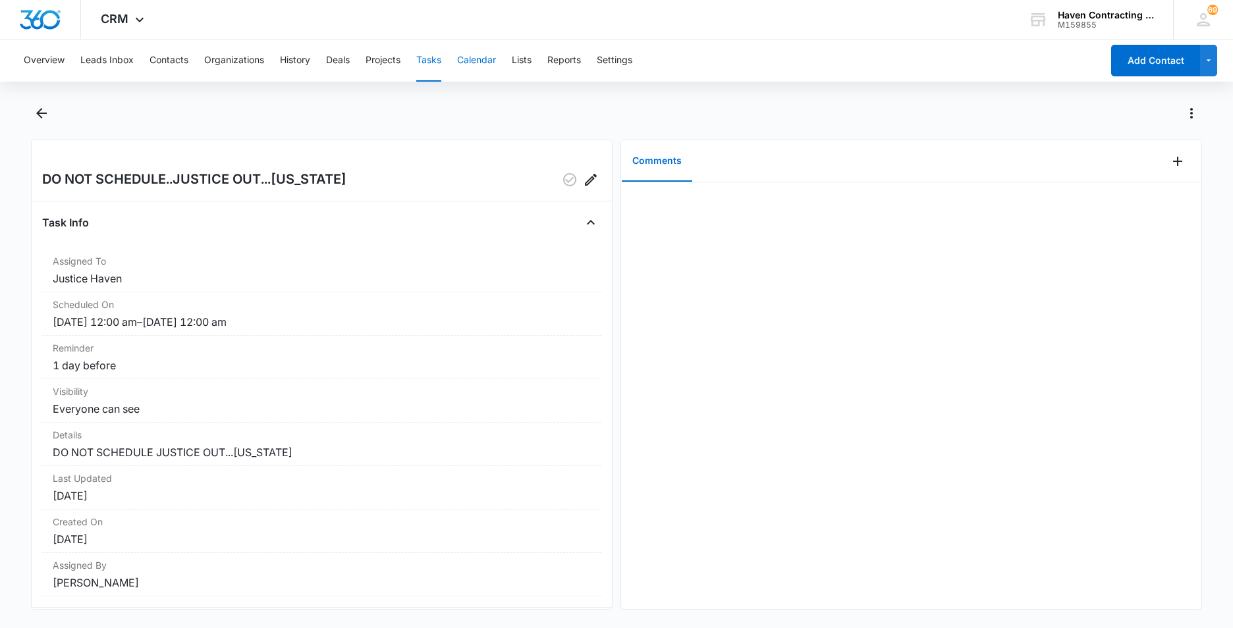
click at [480, 62] on button "Calendar" at bounding box center [476, 61] width 39 height 42
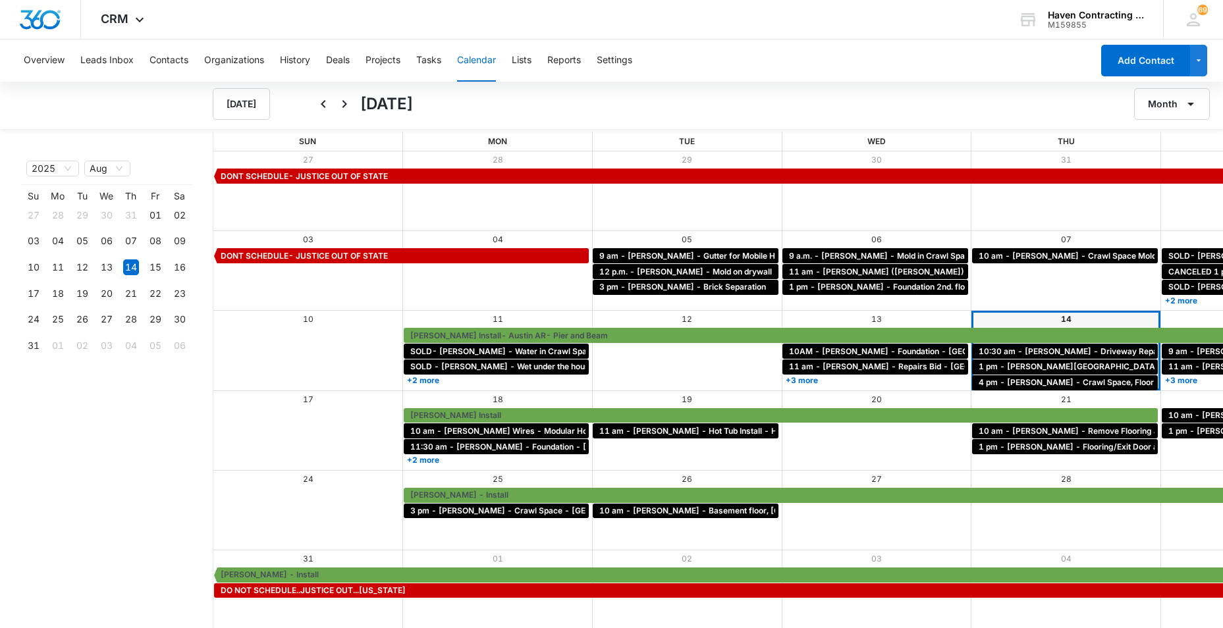
scroll to position [1, 0]
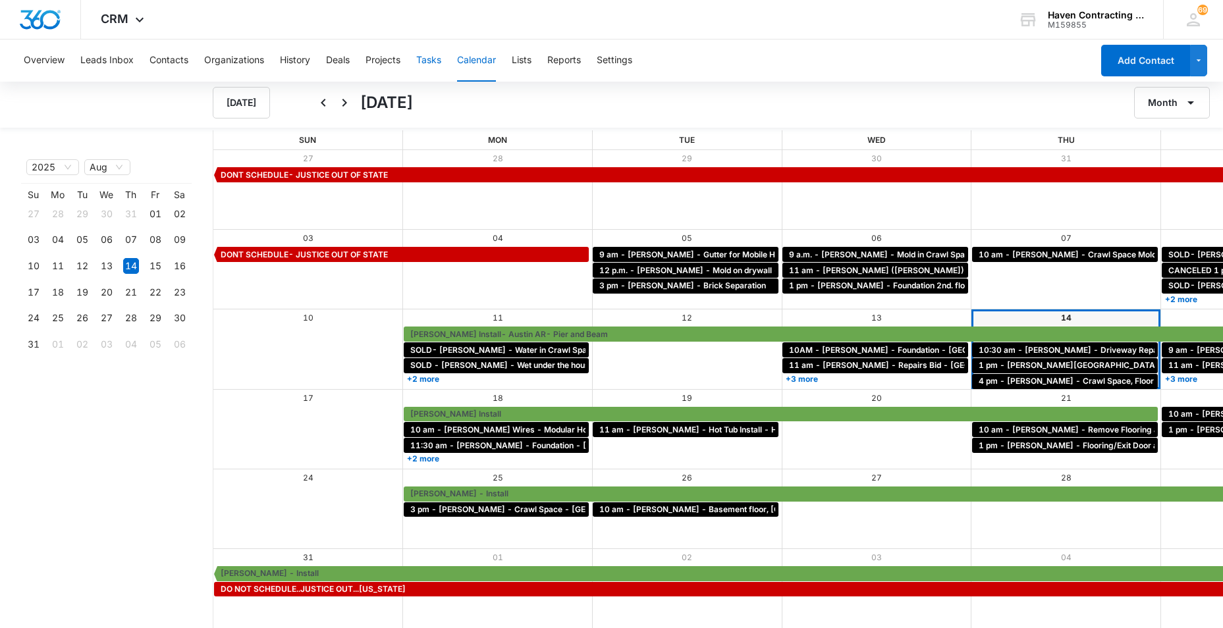
click at [433, 59] on button "Tasks" at bounding box center [428, 61] width 25 height 42
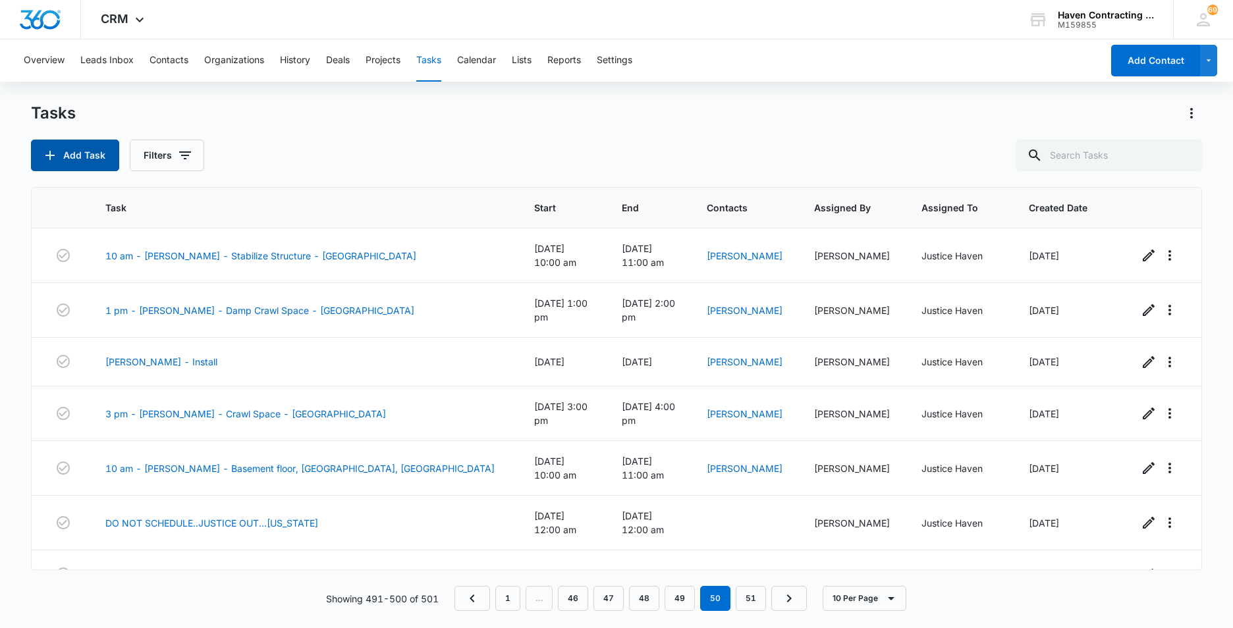
click at [76, 163] on button "Add Task" at bounding box center [75, 156] width 88 height 32
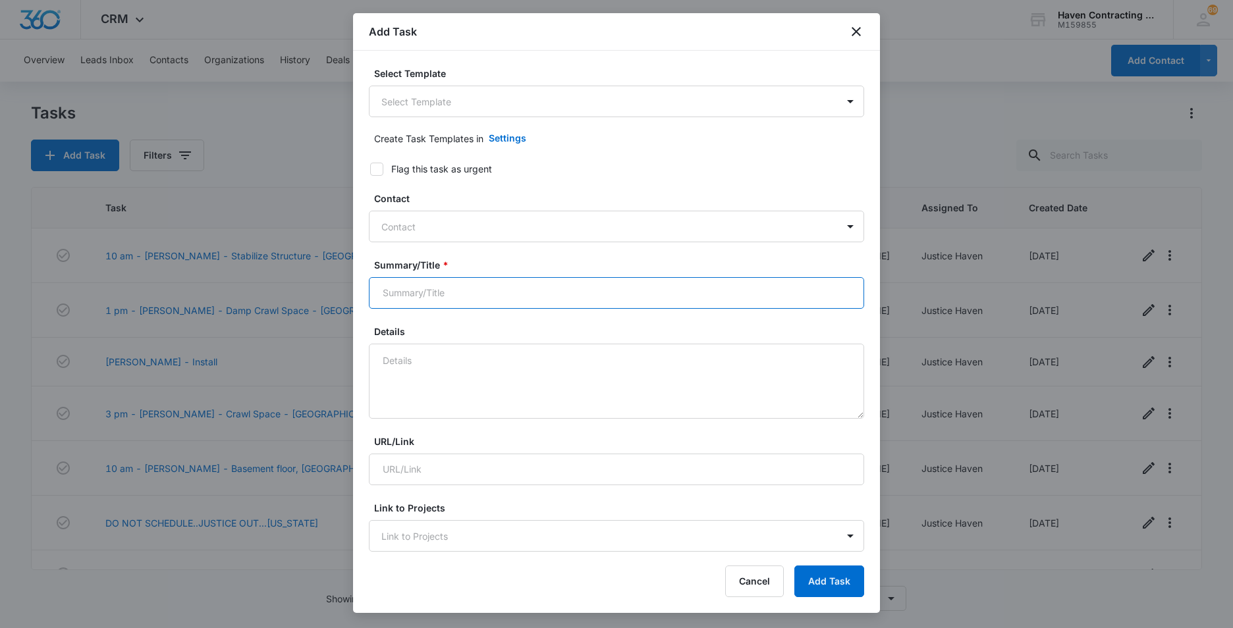
drag, startPoint x: 383, startPoint y: 286, endPoint x: 422, endPoint y: 287, distance: 38.9
click at [383, 286] on input "Summary/Title *" at bounding box center [616, 293] width 495 height 32
type input "t"
type input "[PERSON_NAME] INSTALL"
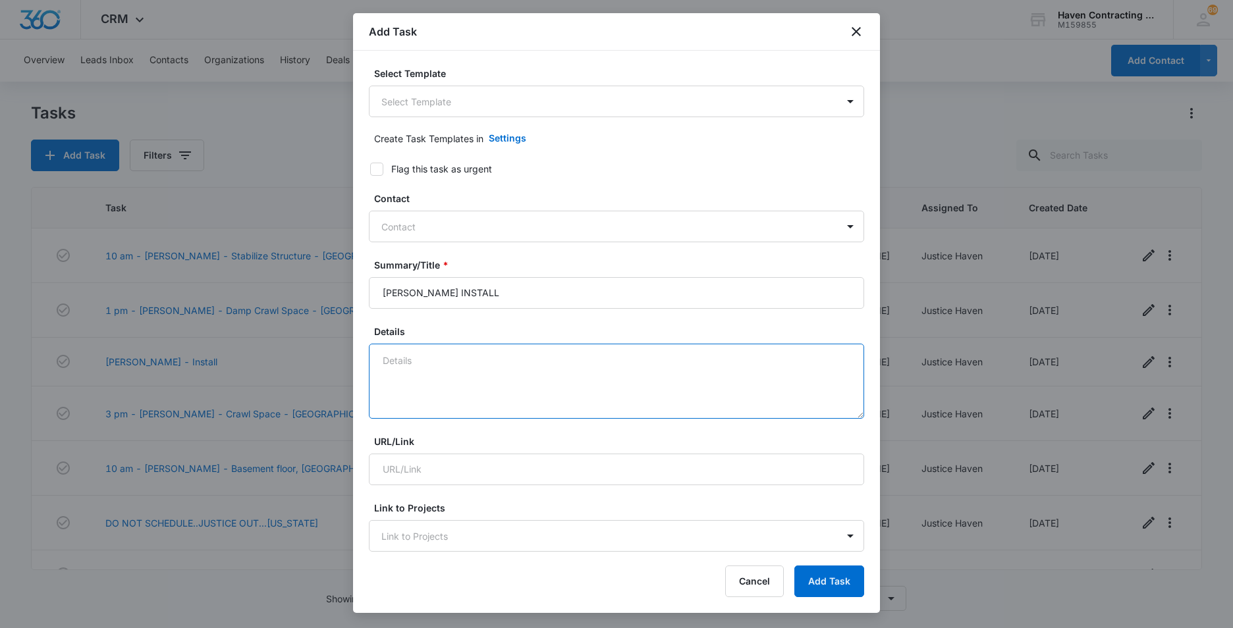
drag, startPoint x: 391, startPoint y: 366, endPoint x: 522, endPoint y: 375, distance: 132.0
click at [391, 366] on textarea "Details" at bounding box center [616, 381] width 495 height 75
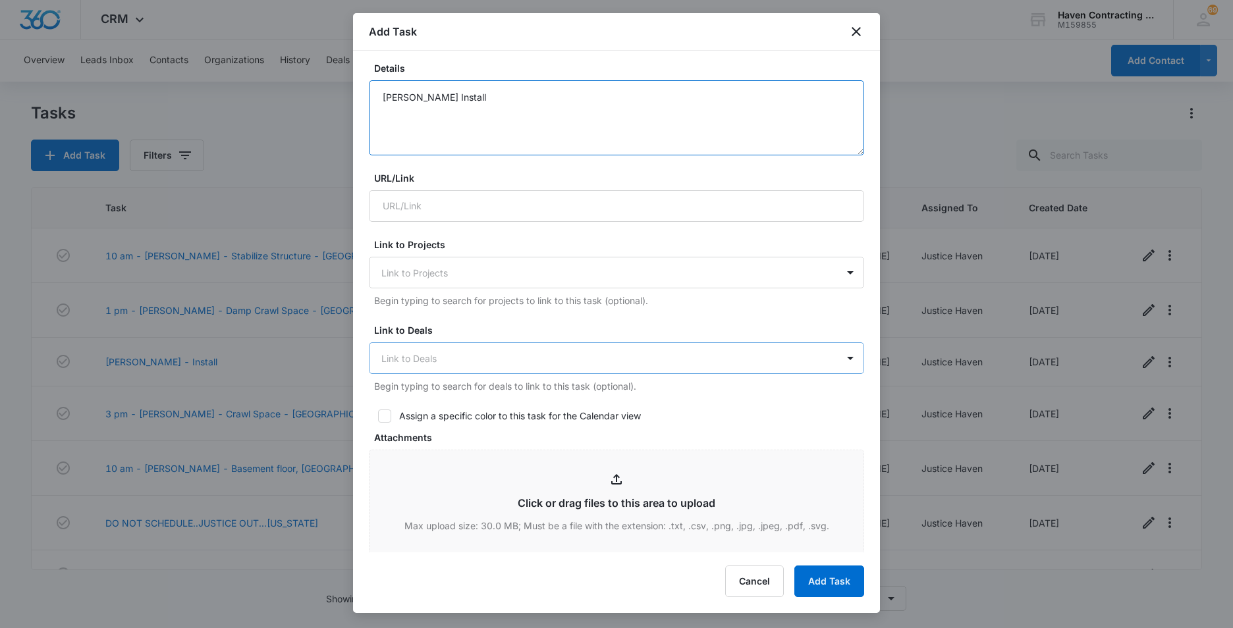
scroll to position [329, 0]
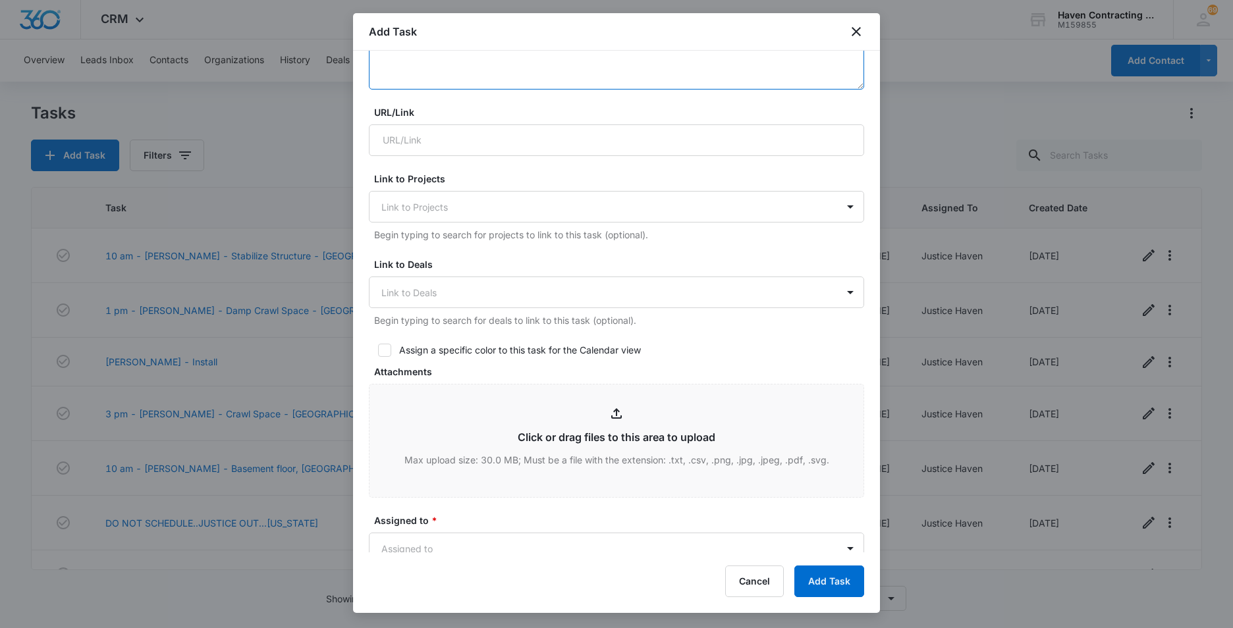
type textarea "[PERSON_NAME] Install"
click at [381, 353] on icon at bounding box center [385, 351] width 12 height 12
click at [378, 353] on input "Assign a specific color to this task for the Calendar view" at bounding box center [373, 350] width 9 height 9
checkbox input "true"
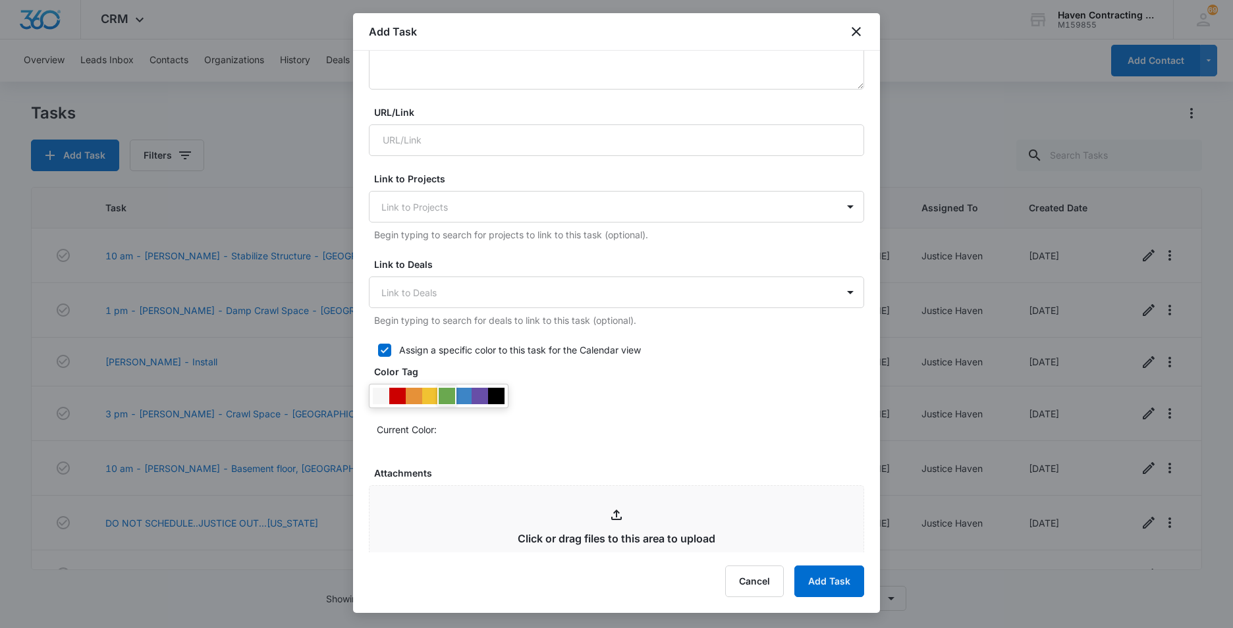
click at [448, 395] on div at bounding box center [447, 396] width 16 height 16
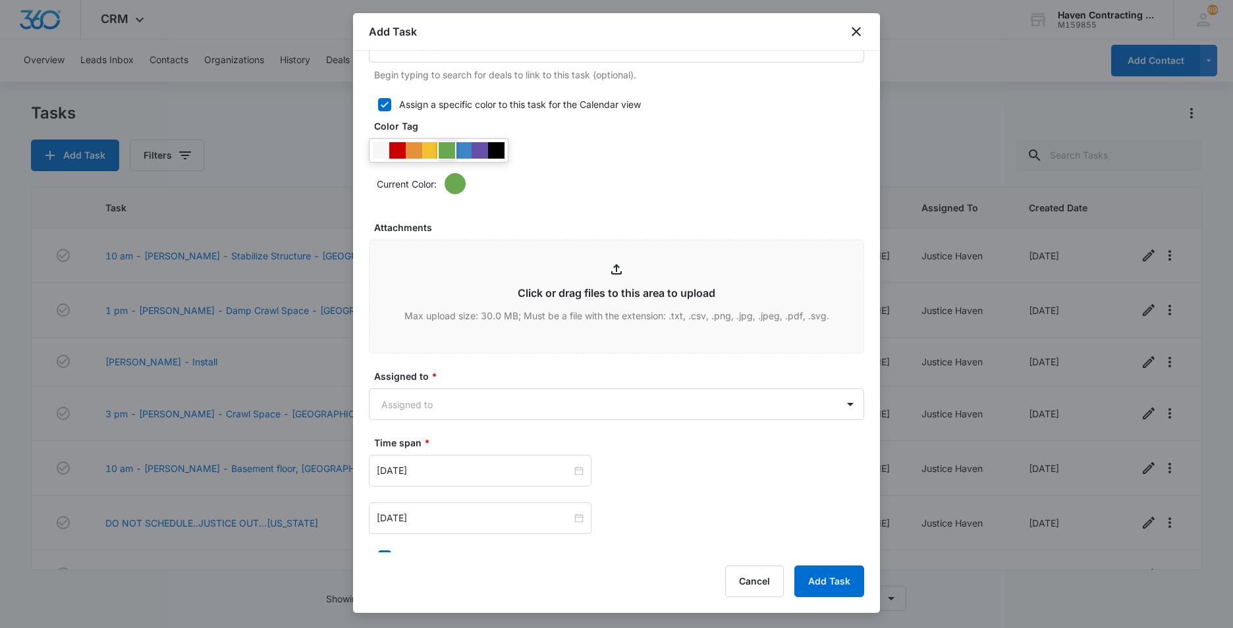
scroll to position [659, 0]
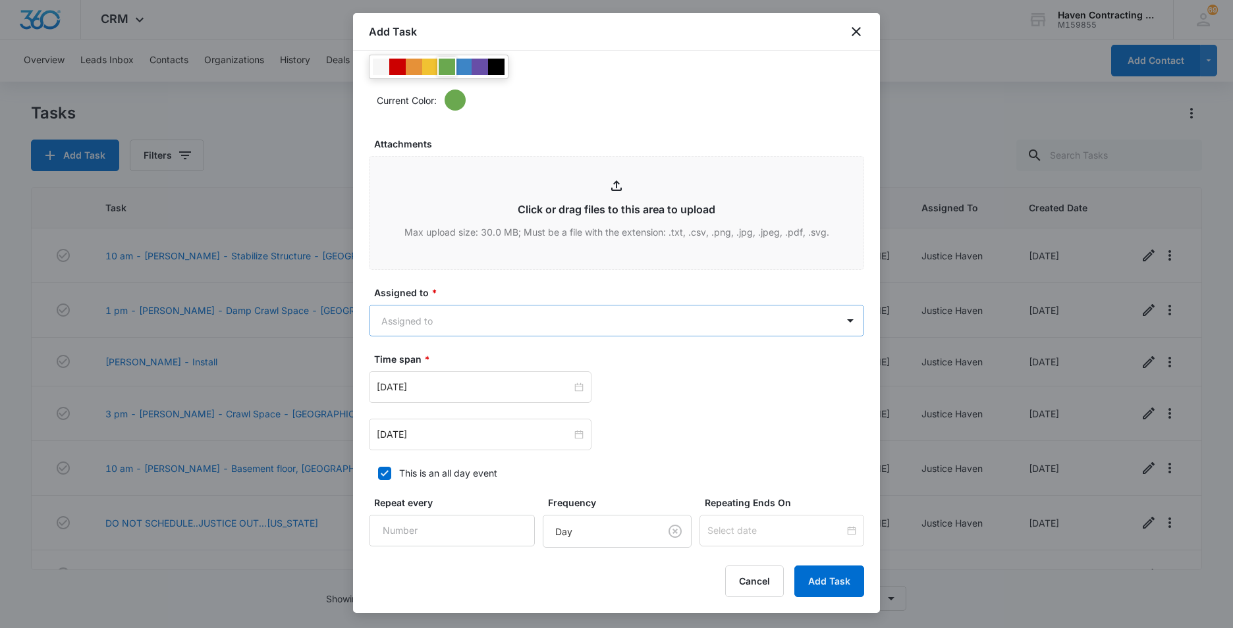
click at [399, 318] on body "CRM Apps Reputation Websites Forms CRM Email Social Ads Intelligence Brand Sett…" at bounding box center [616, 314] width 1233 height 628
click at [399, 414] on p "Justice Haven" at bounding box center [415, 416] width 61 height 14
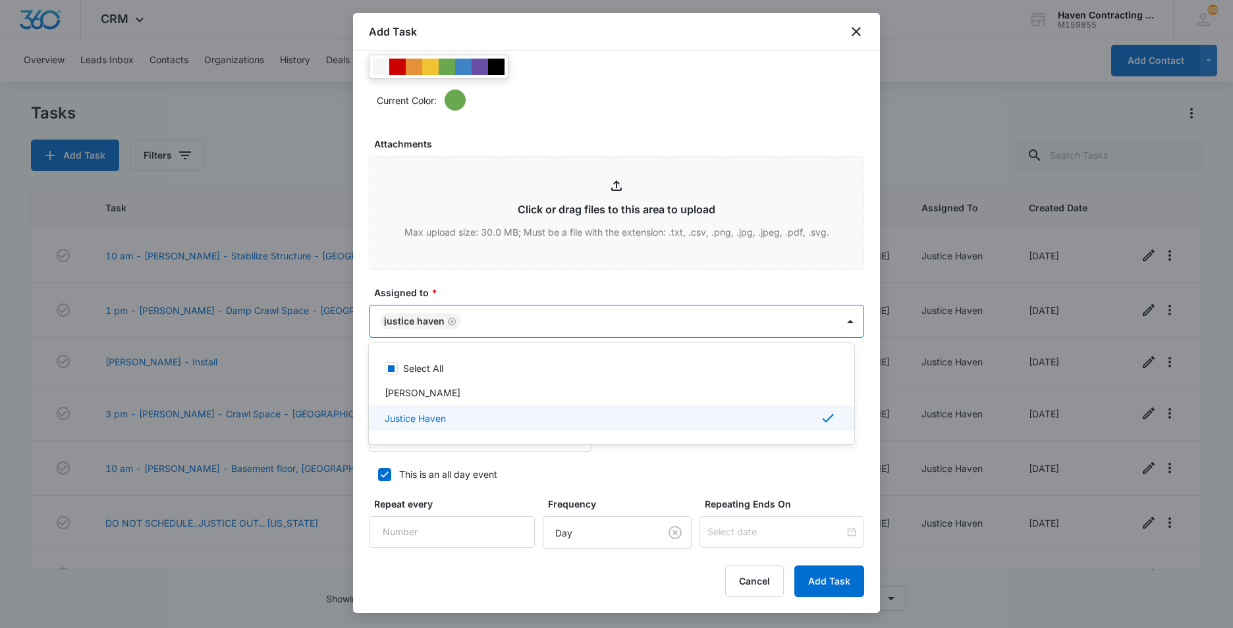
click at [359, 399] on div at bounding box center [616, 314] width 1233 height 628
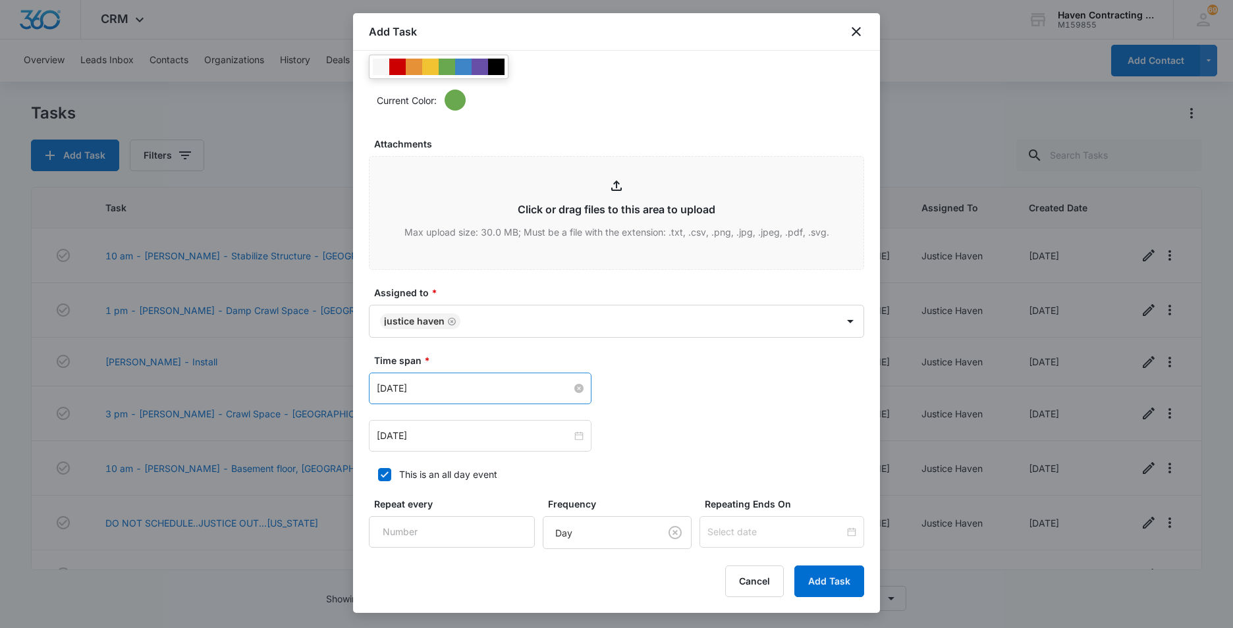
click at [440, 391] on input "[DATE]" at bounding box center [474, 388] width 195 height 14
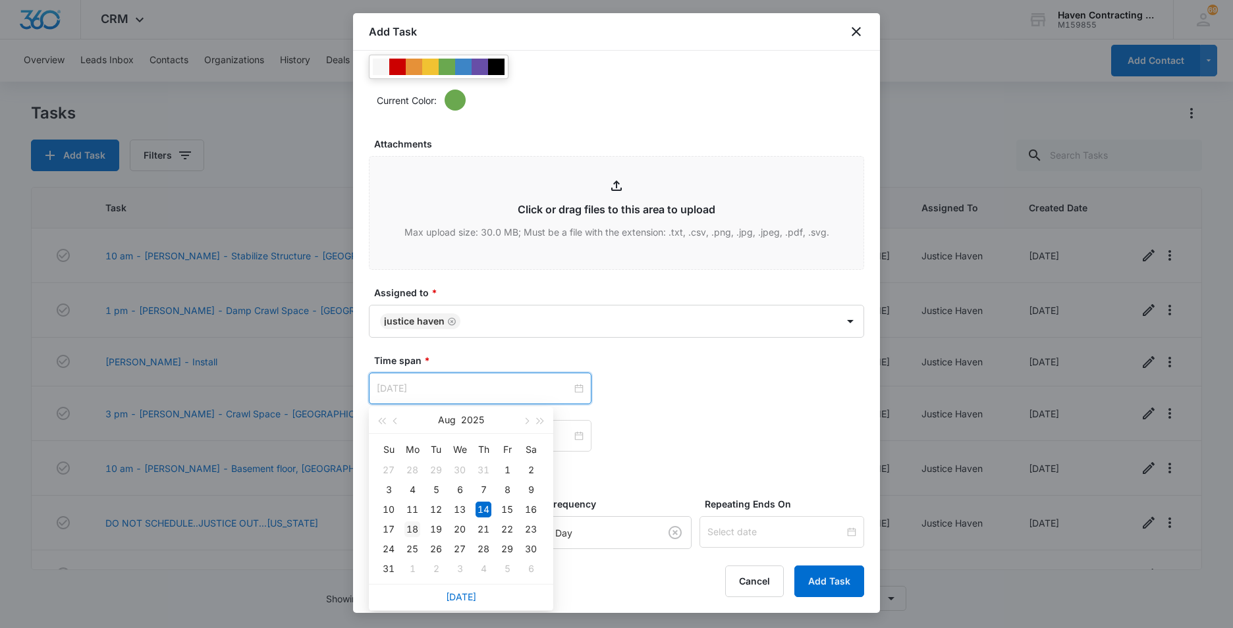
type input "[DATE]"
click at [413, 522] on div "18" at bounding box center [412, 530] width 16 height 16
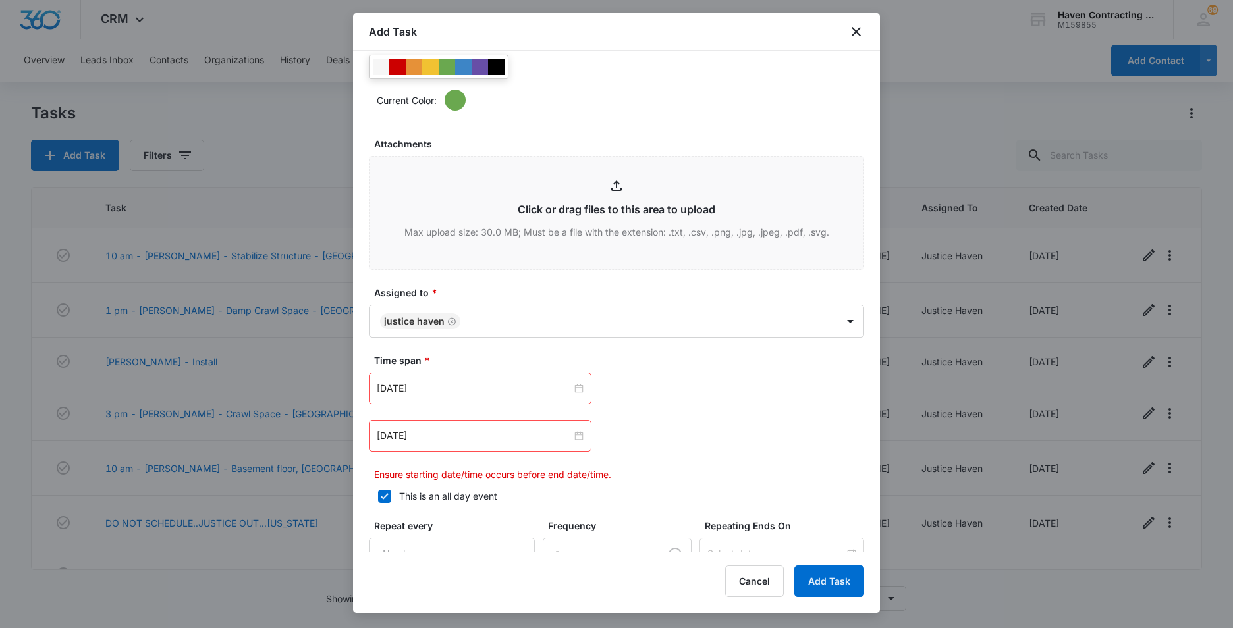
click at [380, 499] on icon at bounding box center [385, 497] width 12 height 12
click at [378, 499] on input "This is an all day event" at bounding box center [373, 496] width 9 height 9
checkbox input "false"
click at [442, 442] on input "[DATE]" at bounding box center [474, 436] width 195 height 14
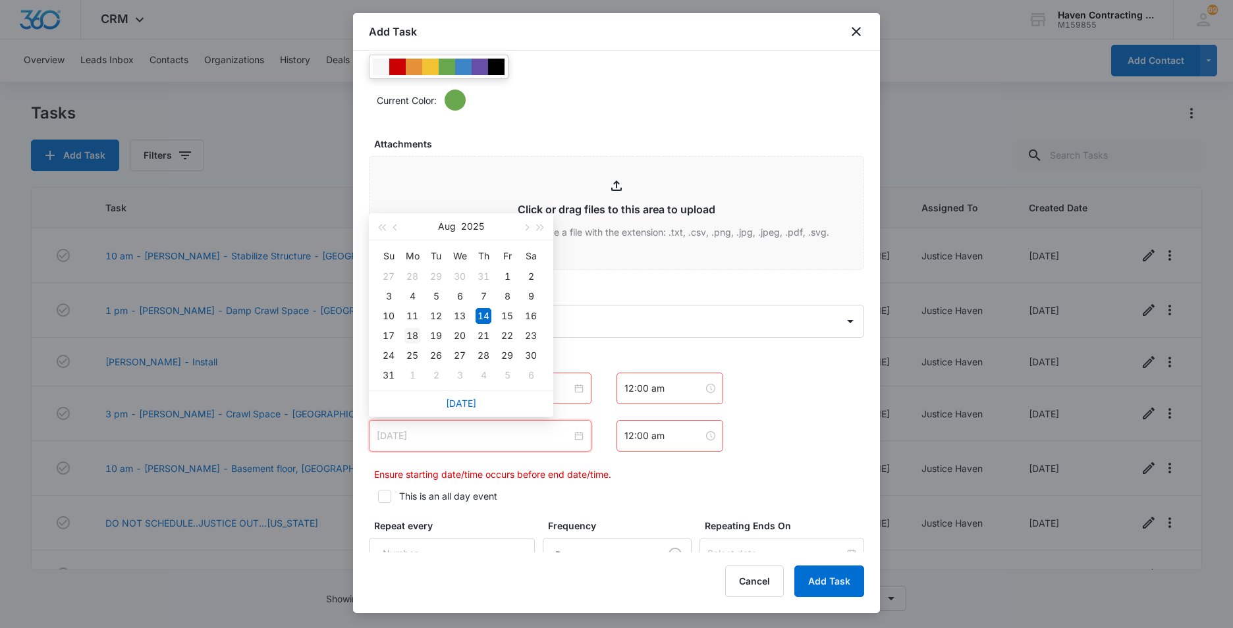
type input "[DATE]"
click at [412, 338] on div "18" at bounding box center [412, 336] width 16 height 16
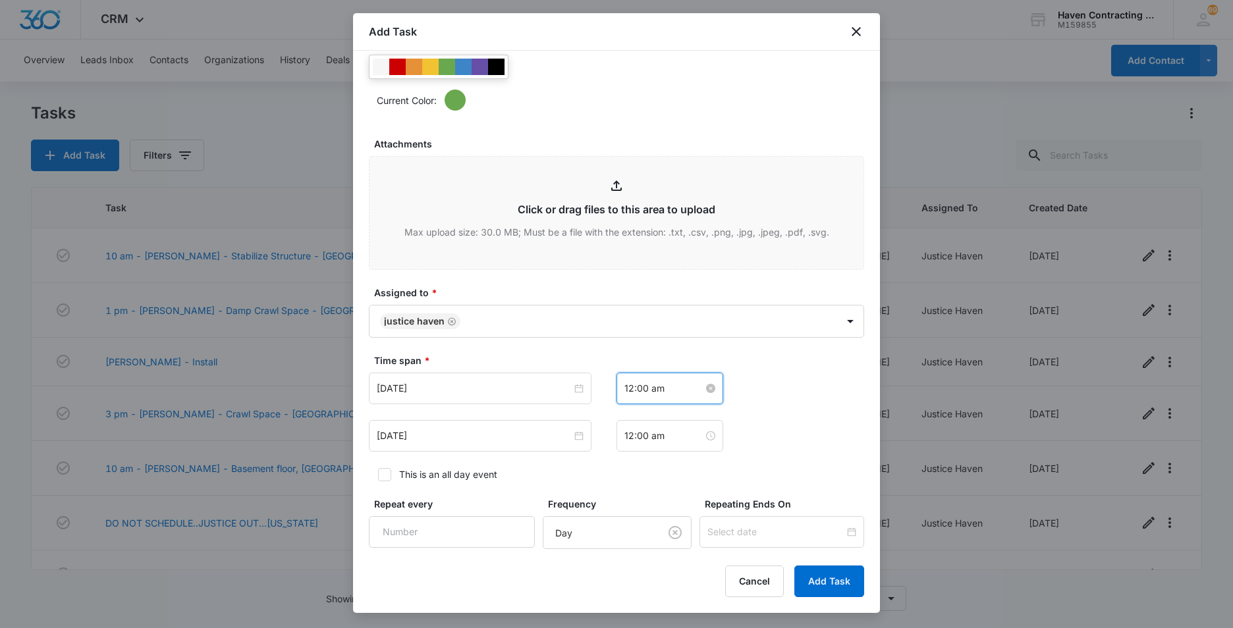
click at [670, 387] on input "12:00 am" at bounding box center [663, 388] width 79 height 14
click at [754, 588] on button "Cancel" at bounding box center [754, 582] width 59 height 32
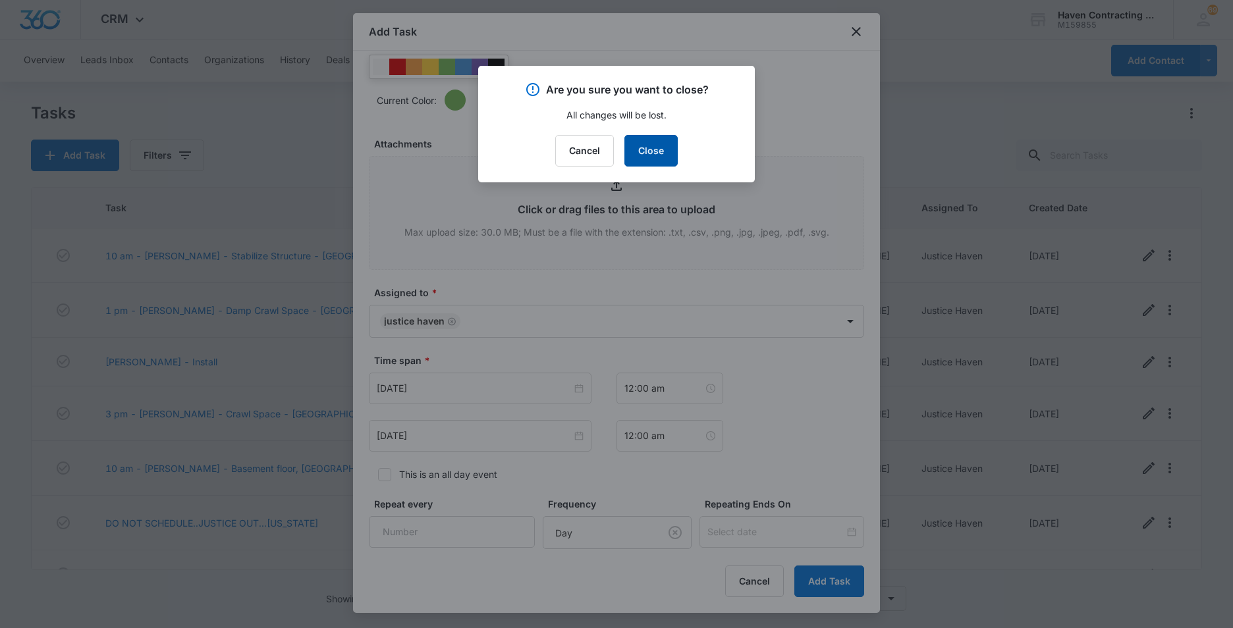
click at [652, 157] on button "Close" at bounding box center [650, 151] width 53 height 32
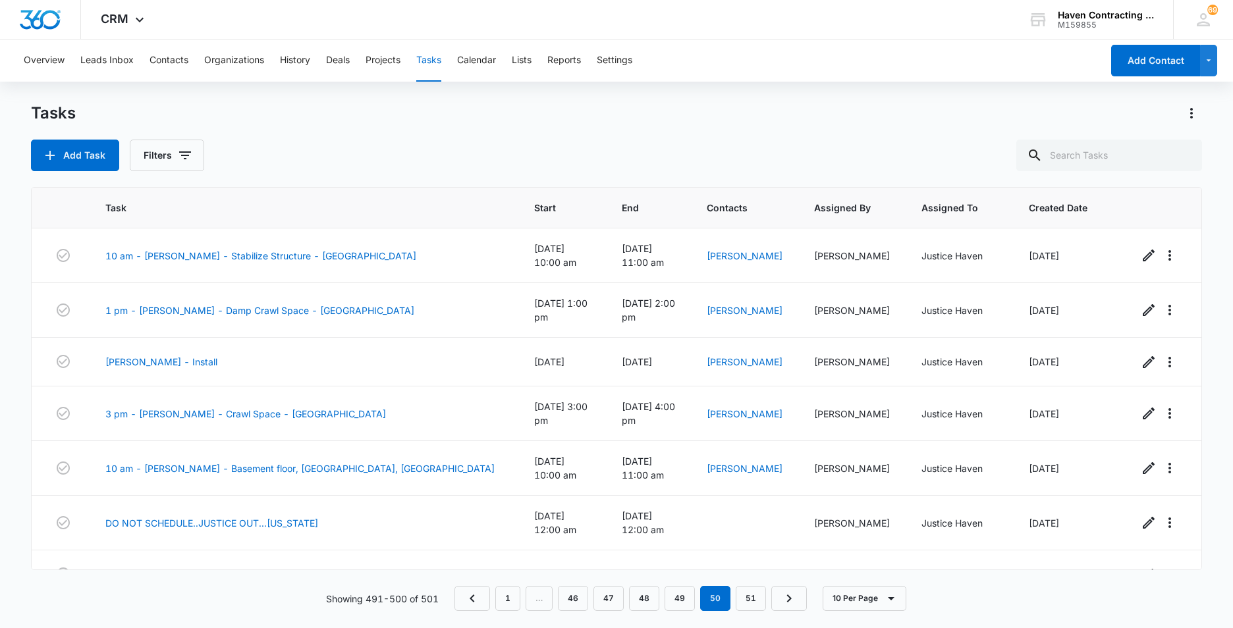
click at [428, 61] on button "Tasks" at bounding box center [428, 61] width 25 height 42
click at [76, 161] on button "Add Task" at bounding box center [75, 156] width 88 height 32
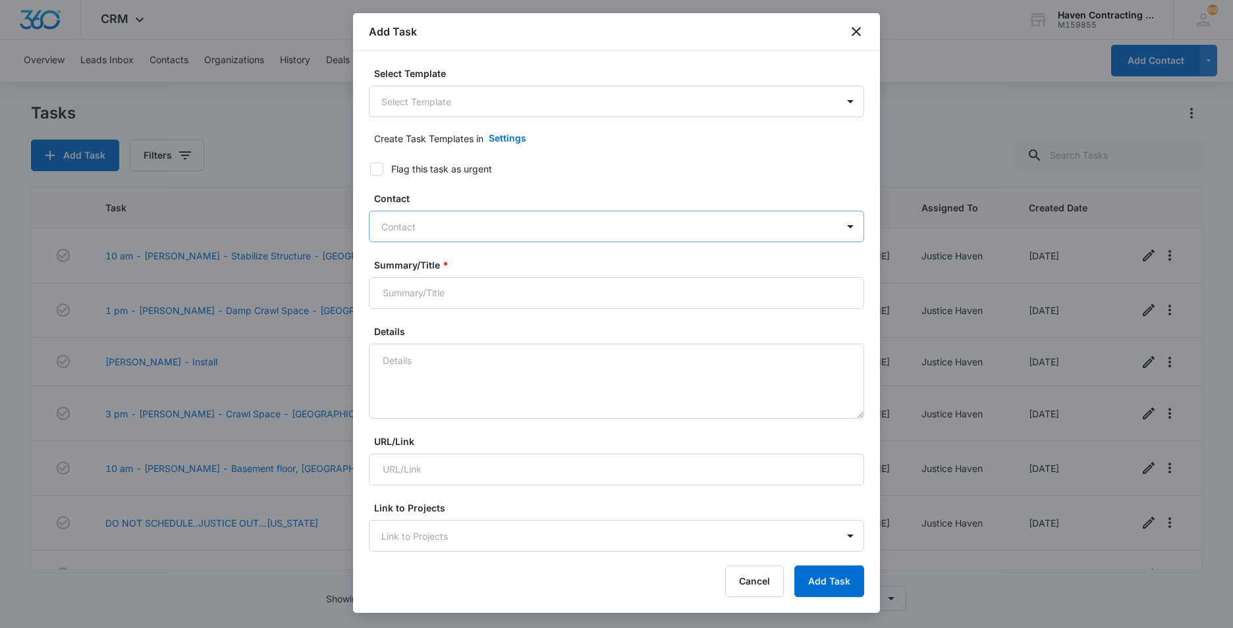
click at [391, 224] on div at bounding box center [608, 227] width 455 height 16
click at [357, 300] on div "Select Template Select Template Create Task Templates in Settings Flag this tas…" at bounding box center [616, 302] width 527 height 502
click at [382, 302] on input "Summary/Title *" at bounding box center [616, 293] width 495 height 32
type input "[PERSON_NAME] INSTALL"
click at [401, 369] on textarea "Details" at bounding box center [616, 381] width 495 height 75
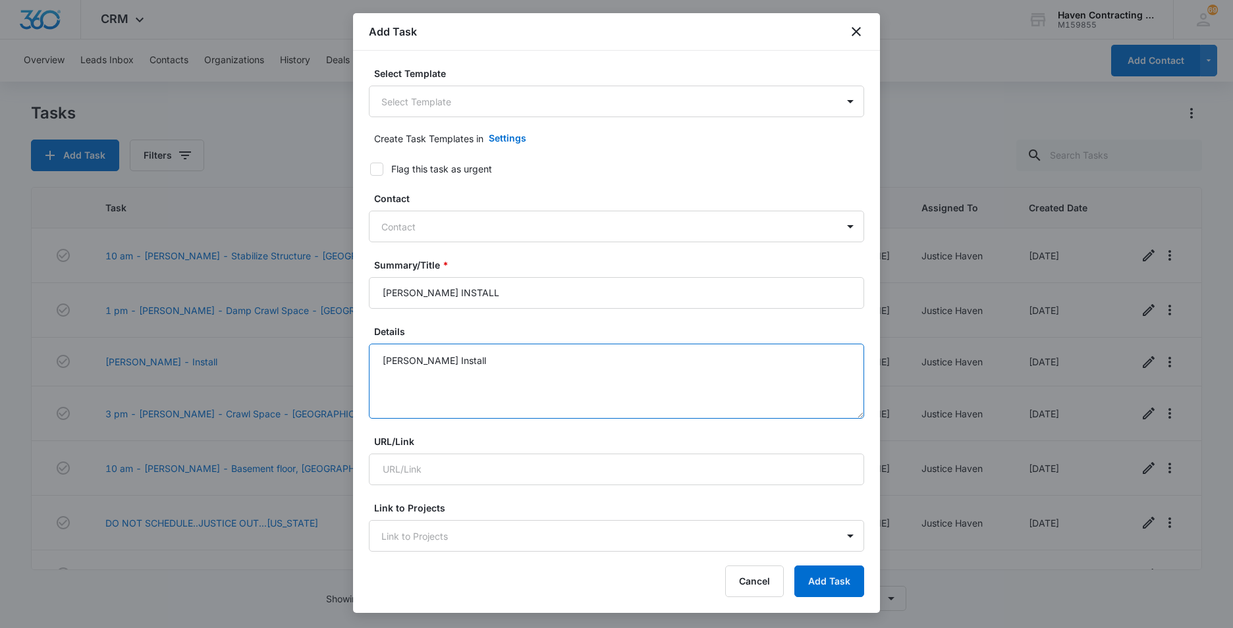
type textarea "[PERSON_NAME] Install"
click at [358, 433] on div "Select Template Select Template Create Task Templates in Settings Flag this tas…" at bounding box center [616, 302] width 527 height 502
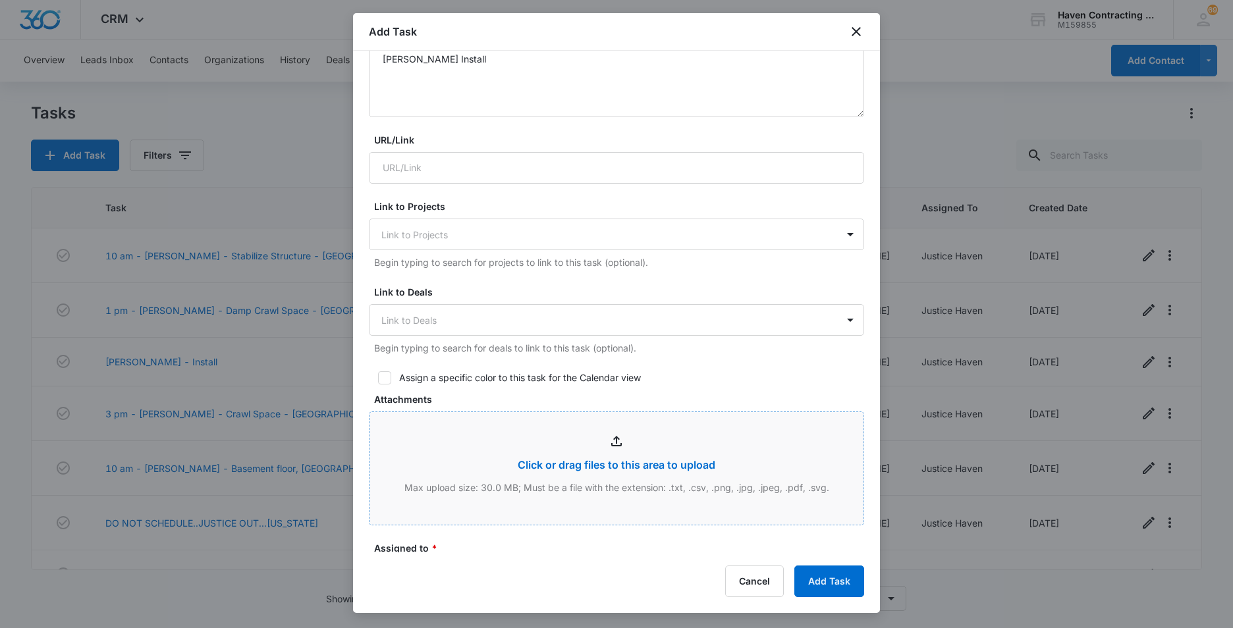
scroll to position [329, 0]
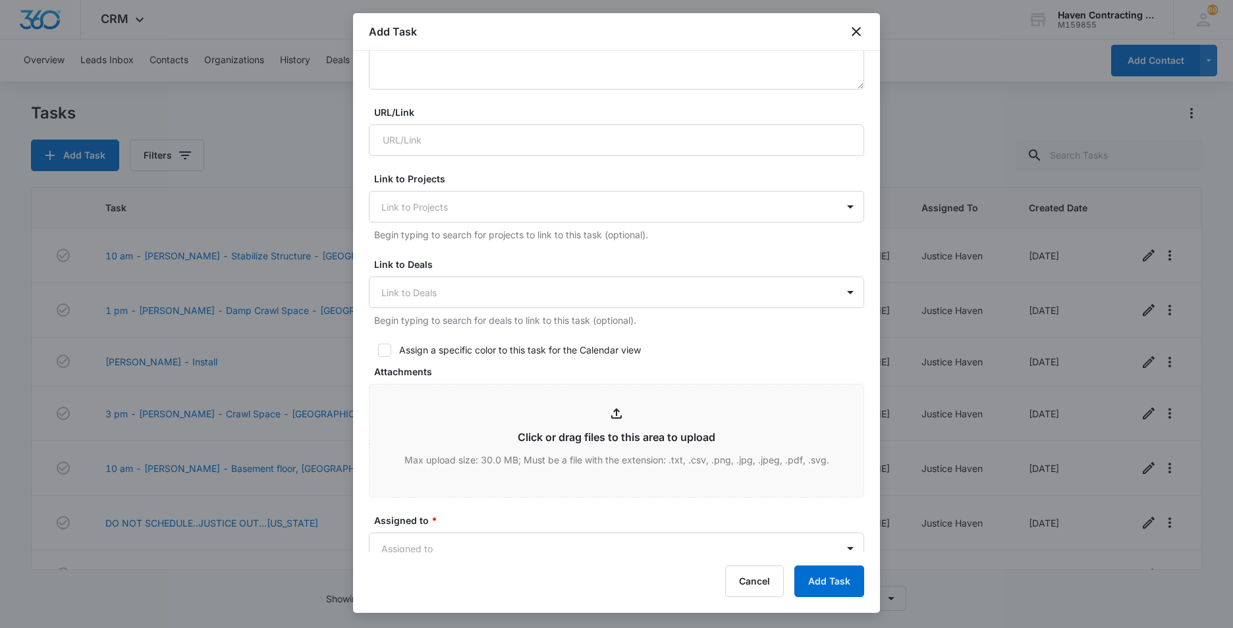
click at [387, 352] on icon at bounding box center [385, 351] width 12 height 12
click at [378, 352] on input "Assign a specific color to this task for the Calendar view" at bounding box center [373, 350] width 9 height 9
checkbox input "true"
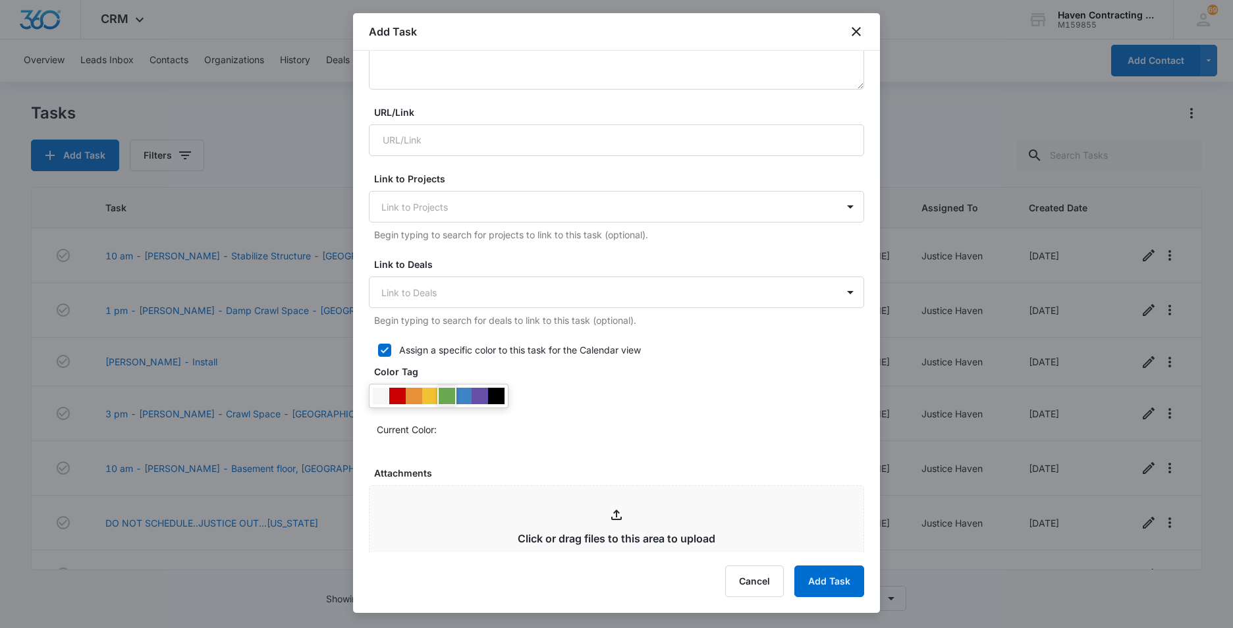
click at [445, 398] on div at bounding box center [447, 396] width 16 height 16
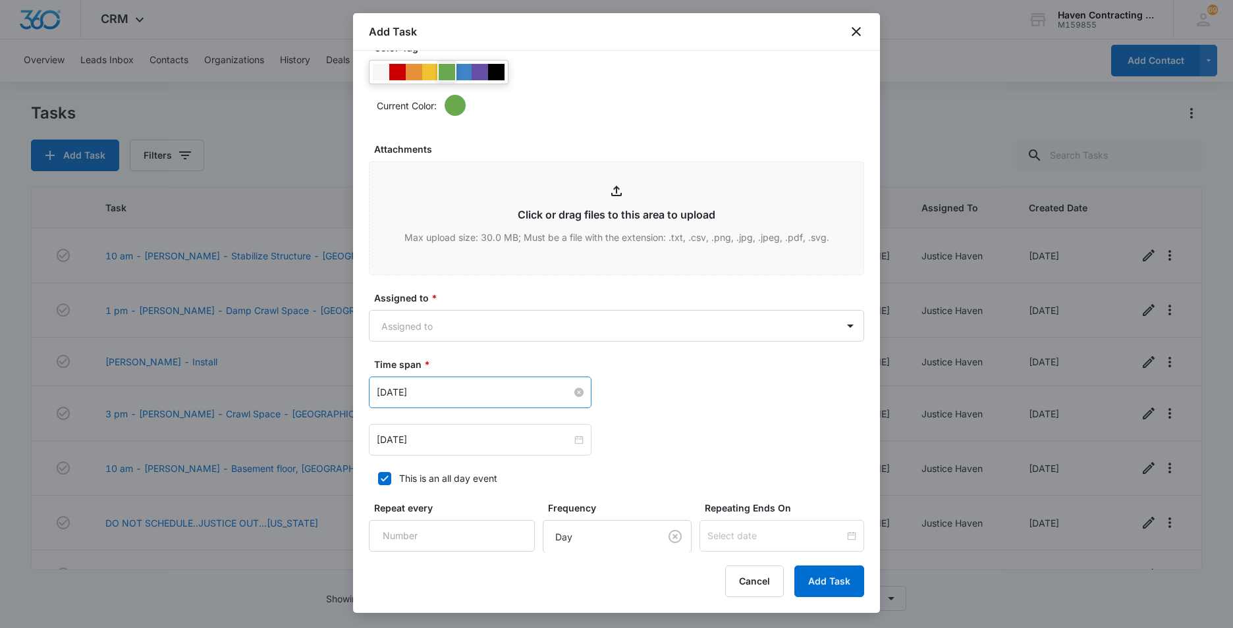
scroll to position [659, 0]
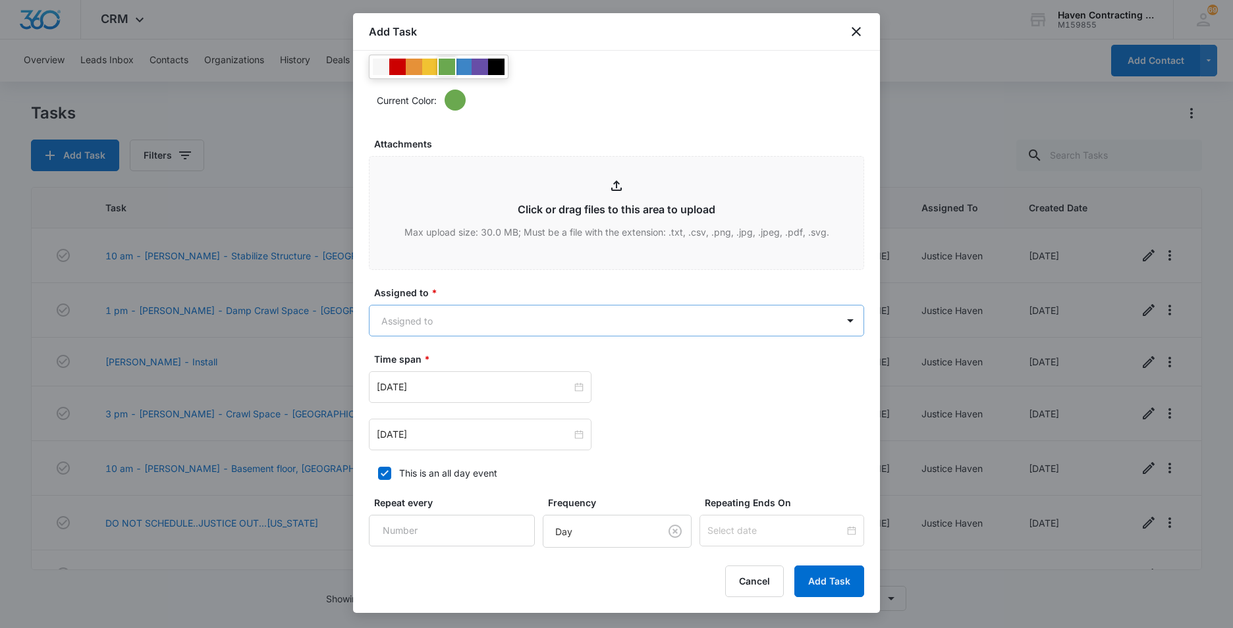
click at [379, 323] on body "CRM Apps Reputation Websites Forms CRM Email Social Ads Intelligence Brand Sett…" at bounding box center [616, 314] width 1233 height 628
click at [395, 418] on p "Justice Haven" at bounding box center [415, 416] width 61 height 14
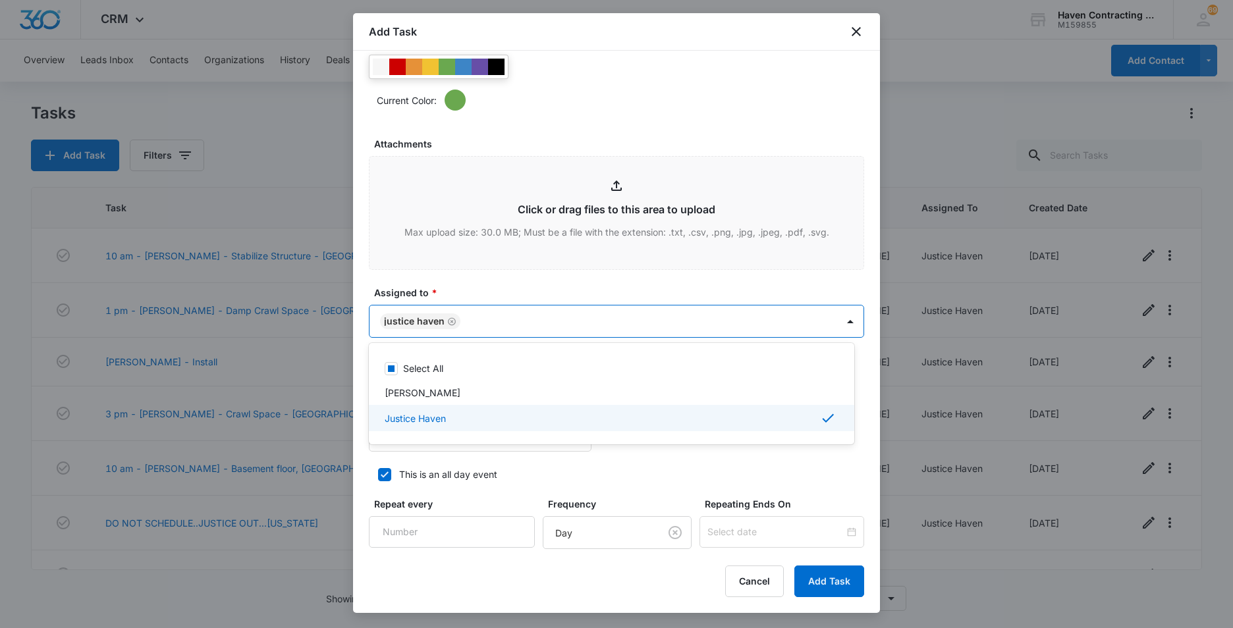
click at [360, 394] on div at bounding box center [616, 314] width 1233 height 628
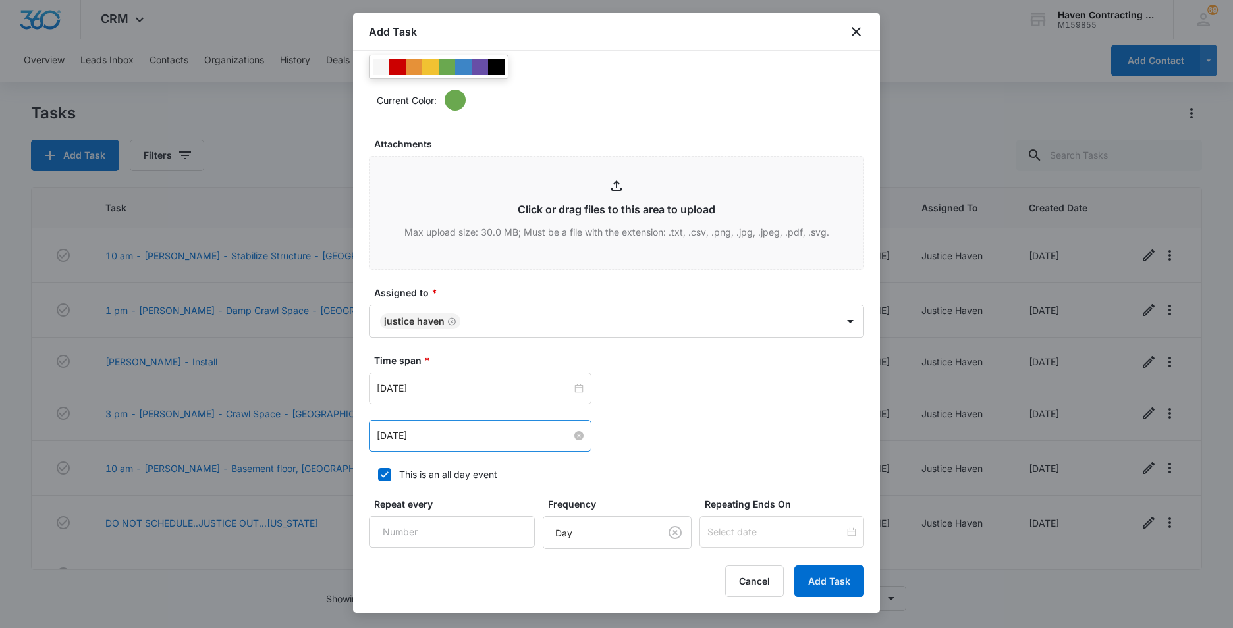
scroll to position [725, 0]
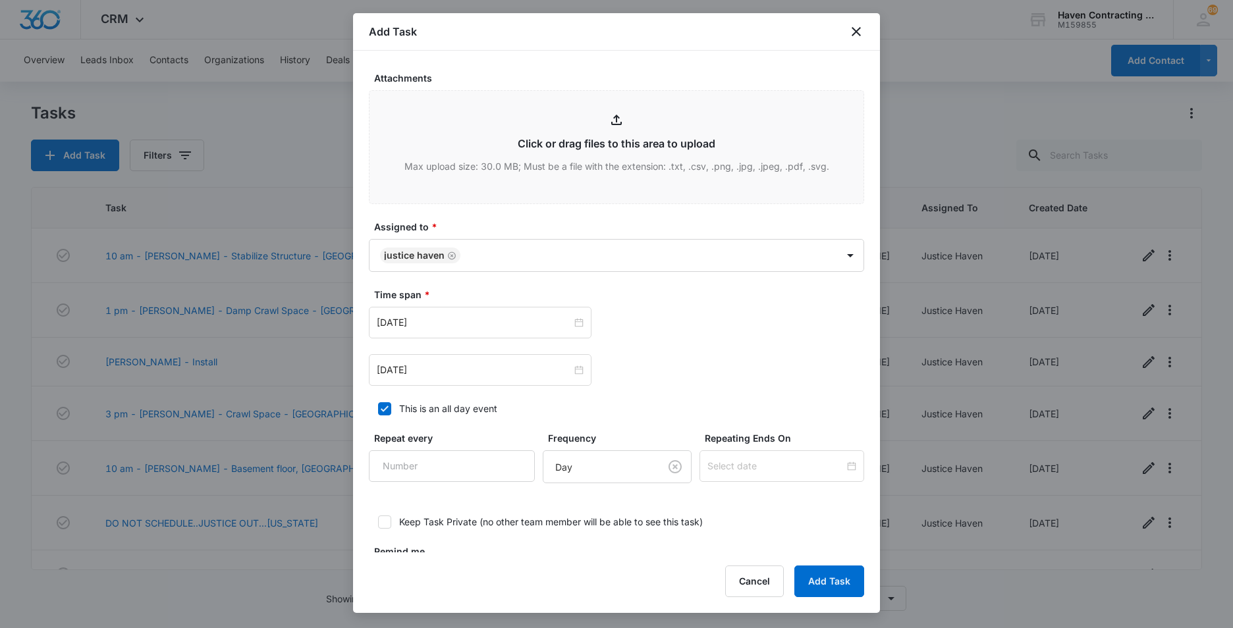
click at [375, 406] on label "This is an all day event" at bounding box center [616, 409] width 495 height 14
click at [375, 406] on input "This is an all day event" at bounding box center [373, 408] width 9 height 9
checkbox input "false"
click at [460, 323] on input "[DATE]" at bounding box center [474, 323] width 195 height 14
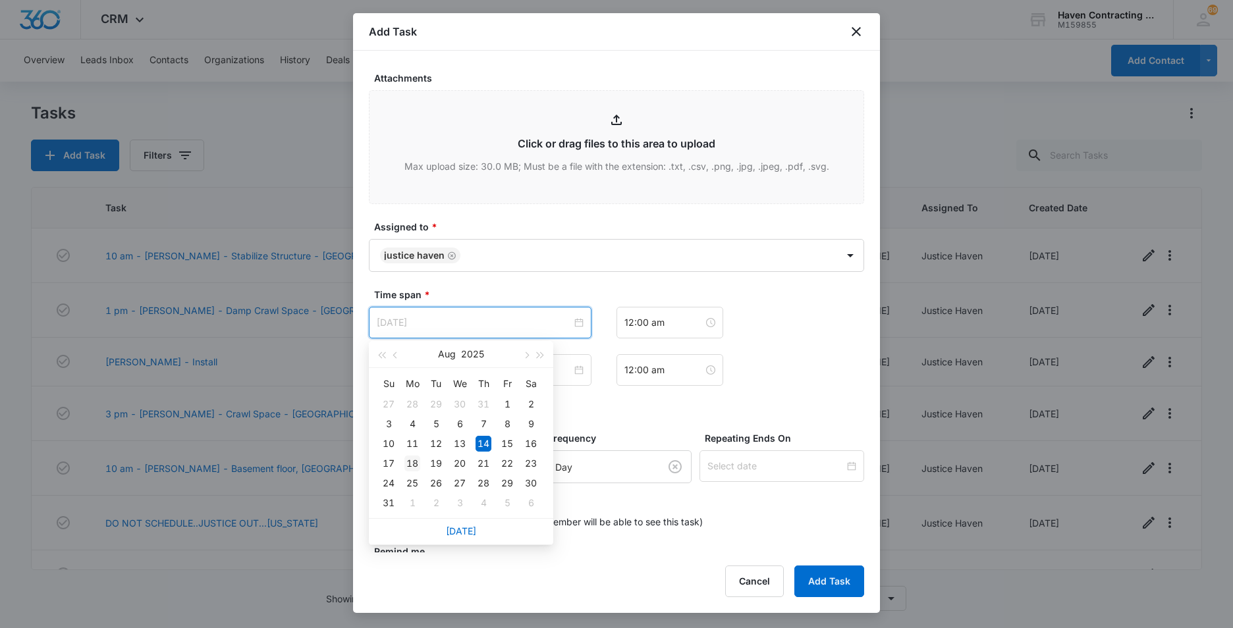
type input "[DATE]"
click at [414, 462] on div "18" at bounding box center [412, 464] width 16 height 16
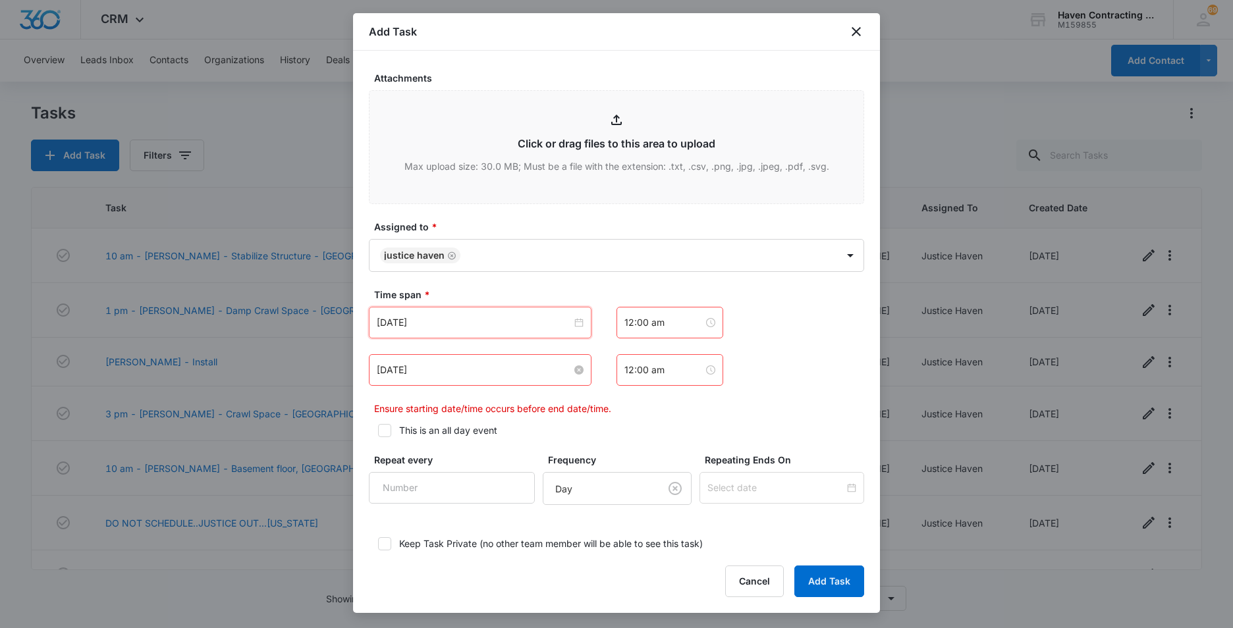
click at [438, 368] on input "[DATE]" at bounding box center [474, 370] width 195 height 14
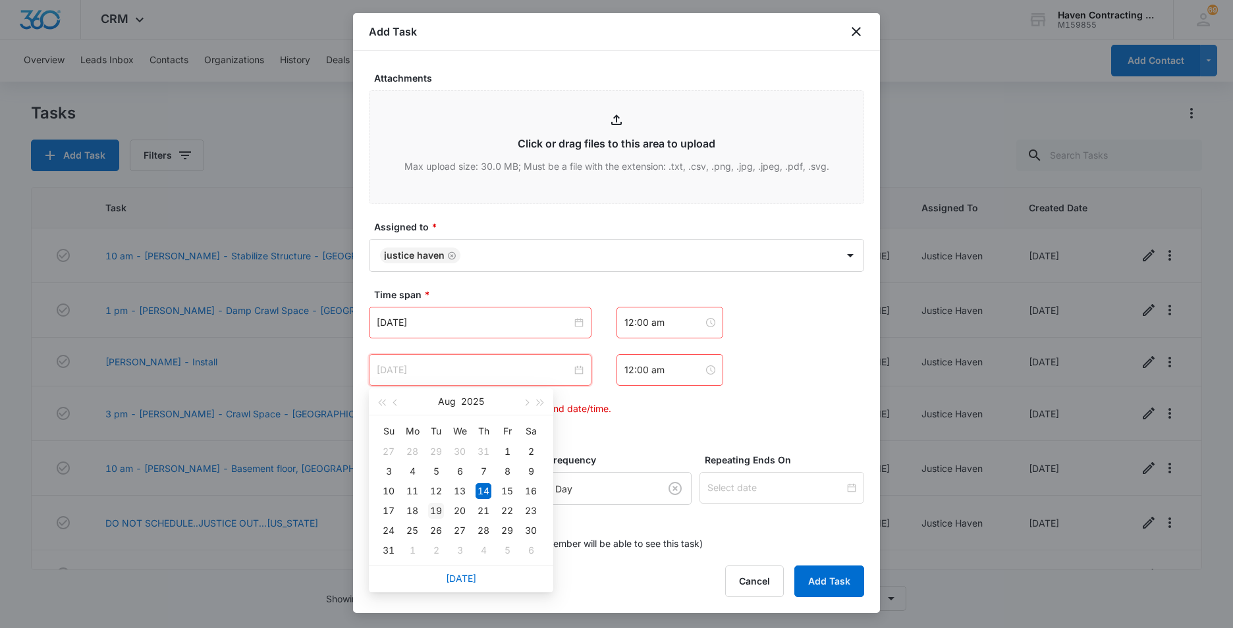
type input "[DATE]"
click at [437, 510] on div "19" at bounding box center [436, 511] width 16 height 16
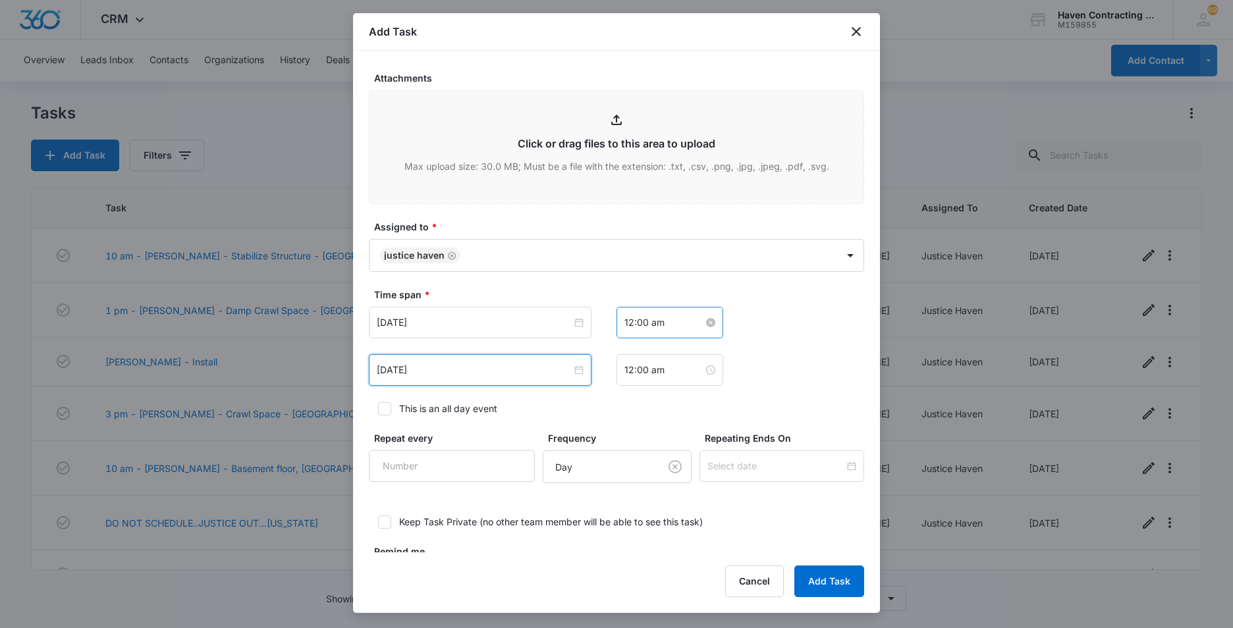
click at [667, 321] on input "12:00 am" at bounding box center [663, 323] width 79 height 14
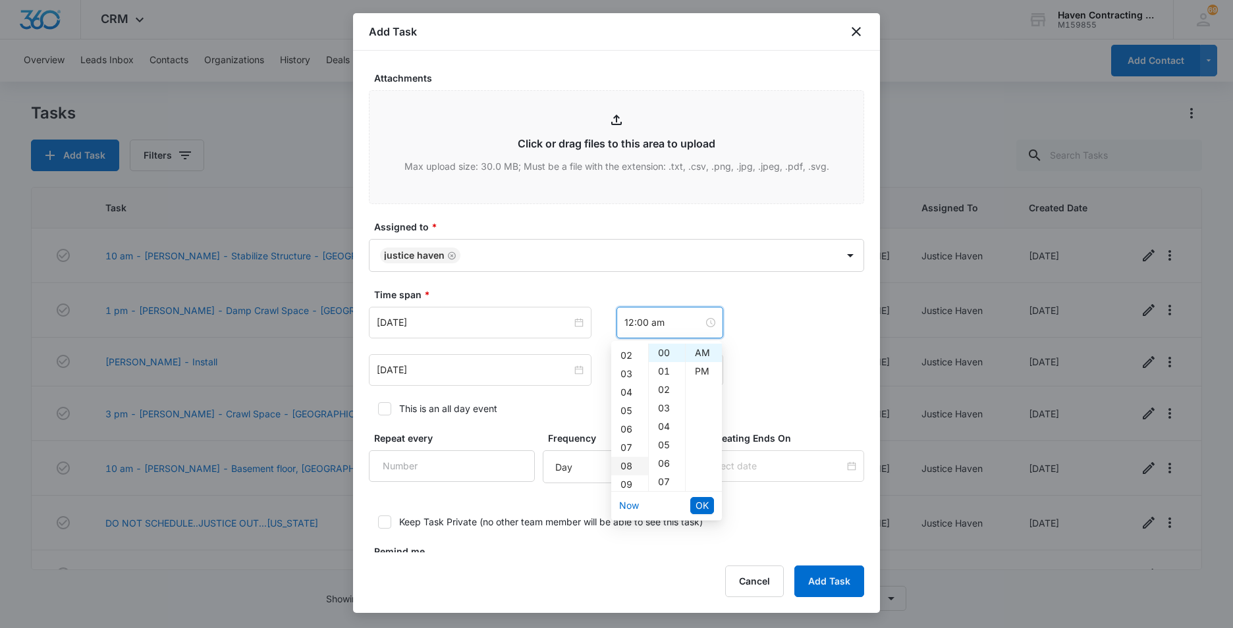
scroll to position [66, 0]
click at [628, 410] on div "07" at bounding box center [629, 416] width 37 height 18
type input "7:00 am"
click at [698, 348] on div "AM" at bounding box center [704, 353] width 36 height 18
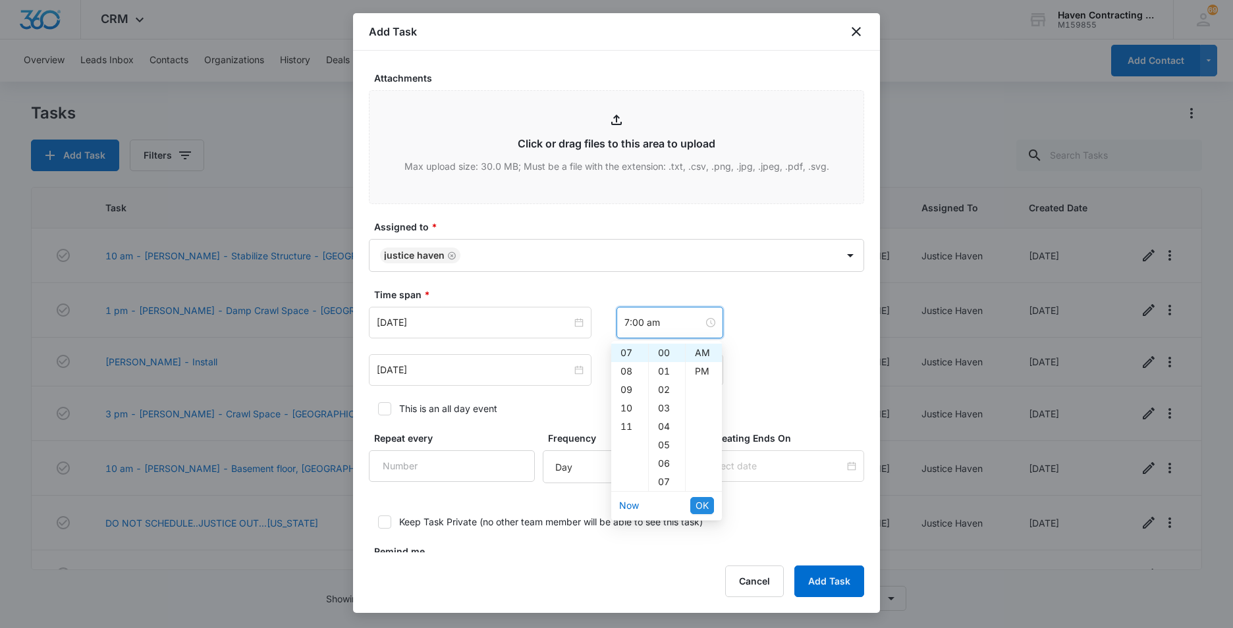
click at [699, 503] on span "OK" at bounding box center [702, 506] width 13 height 14
click at [670, 374] on input "12:00 am" at bounding box center [663, 370] width 79 height 14
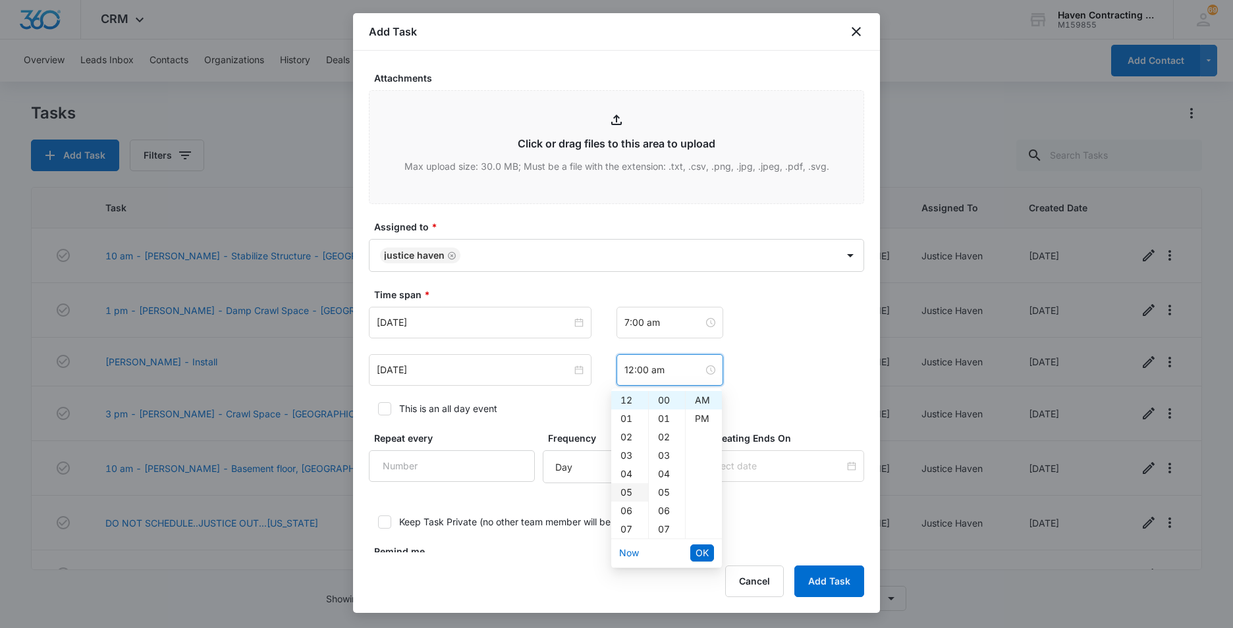
click at [623, 491] on div "05" at bounding box center [629, 493] width 37 height 18
click at [706, 399] on div "AM" at bounding box center [704, 400] width 36 height 18
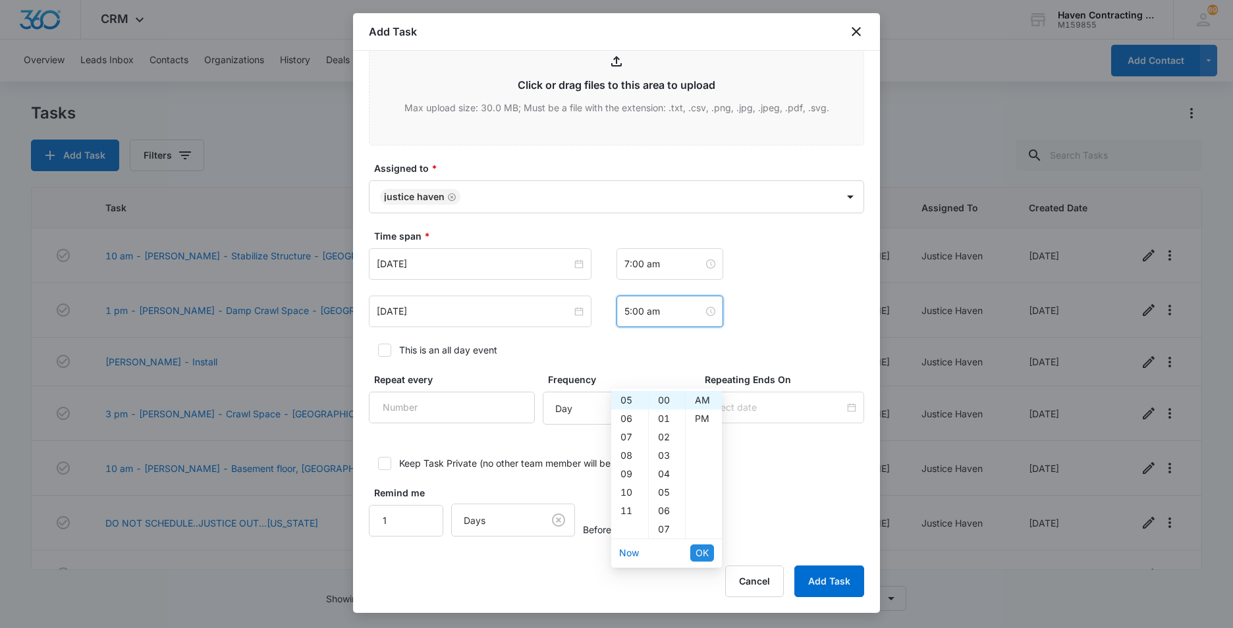
click at [704, 550] on span "OK" at bounding box center [702, 553] width 13 height 14
click at [673, 313] on input "5:00 am" at bounding box center [663, 311] width 79 height 14
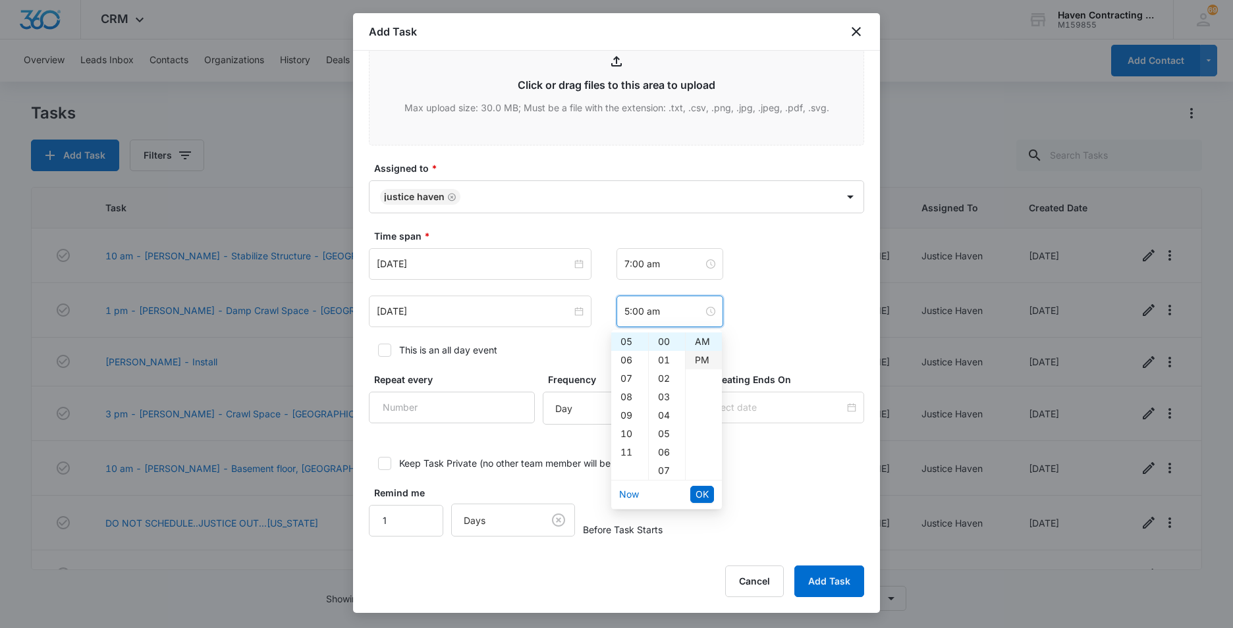
click at [700, 358] on div "PM" at bounding box center [704, 360] width 36 height 18
type input "5:00 pm"
click at [696, 499] on span "OK" at bounding box center [702, 494] width 13 height 14
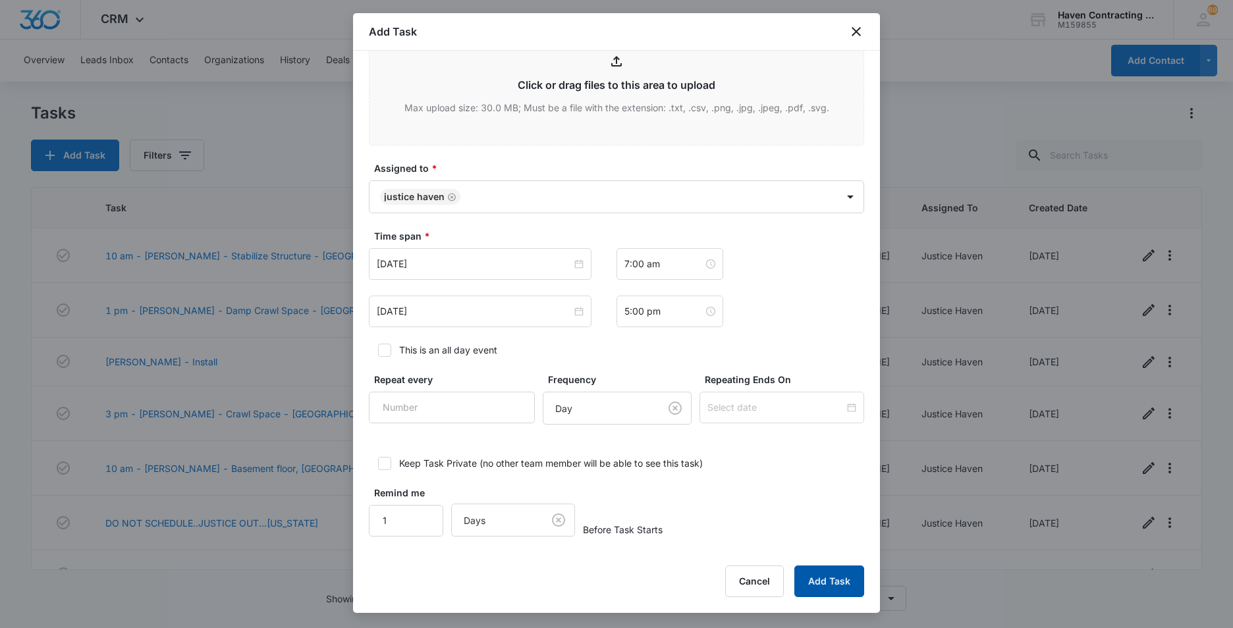
drag, startPoint x: 818, startPoint y: 588, endPoint x: 792, endPoint y: 572, distance: 30.7
click at [818, 588] on button "Add Task" at bounding box center [829, 582] width 70 height 32
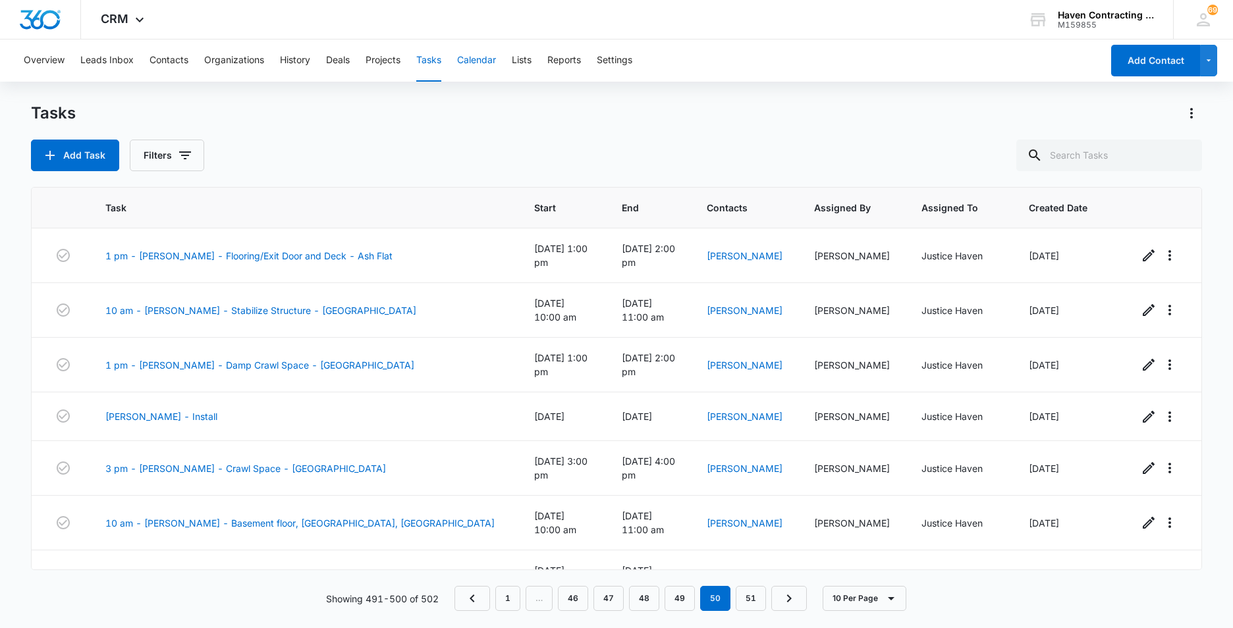
click at [489, 60] on button "Calendar" at bounding box center [476, 61] width 39 height 42
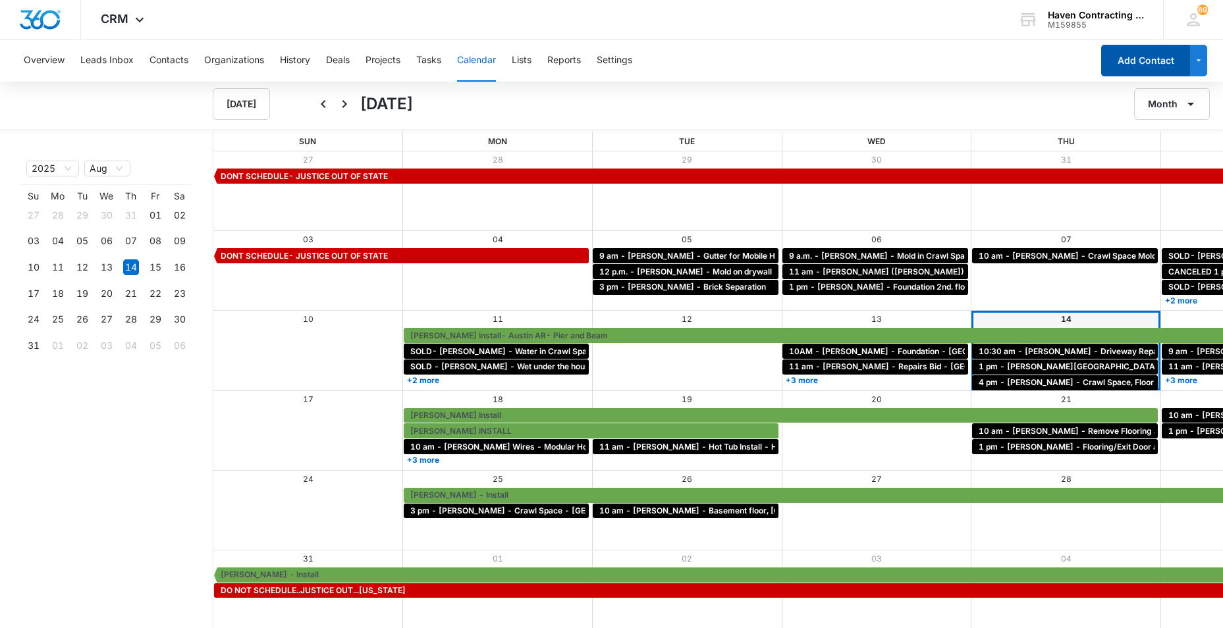
click at [1146, 62] on button "Add Contact" at bounding box center [1145, 61] width 89 height 32
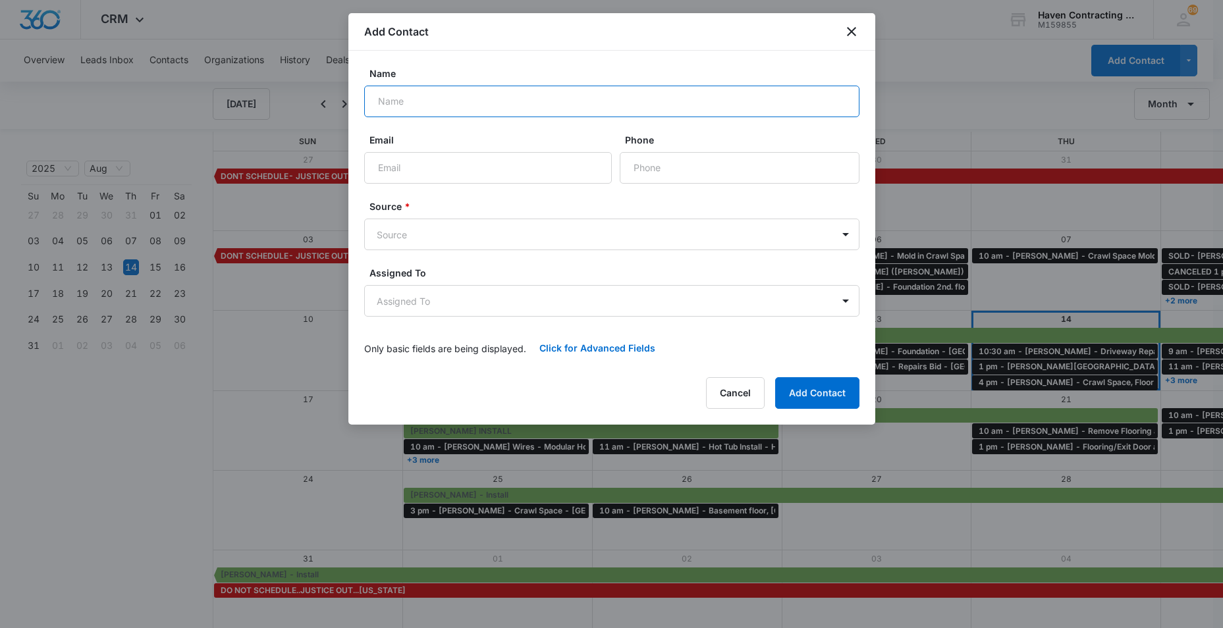
click at [383, 109] on input "Name" at bounding box center [611, 102] width 495 height 32
type input "[PERSON_NAME]"
click at [406, 169] on input "Email" at bounding box center [488, 168] width 248 height 32
click at [476, 169] on input "[EMAIL_ADDRESS][DOMAIN_NAME]" at bounding box center [488, 168] width 248 height 32
type input "[EMAIL_ADDRESS][DOMAIN_NAME]"
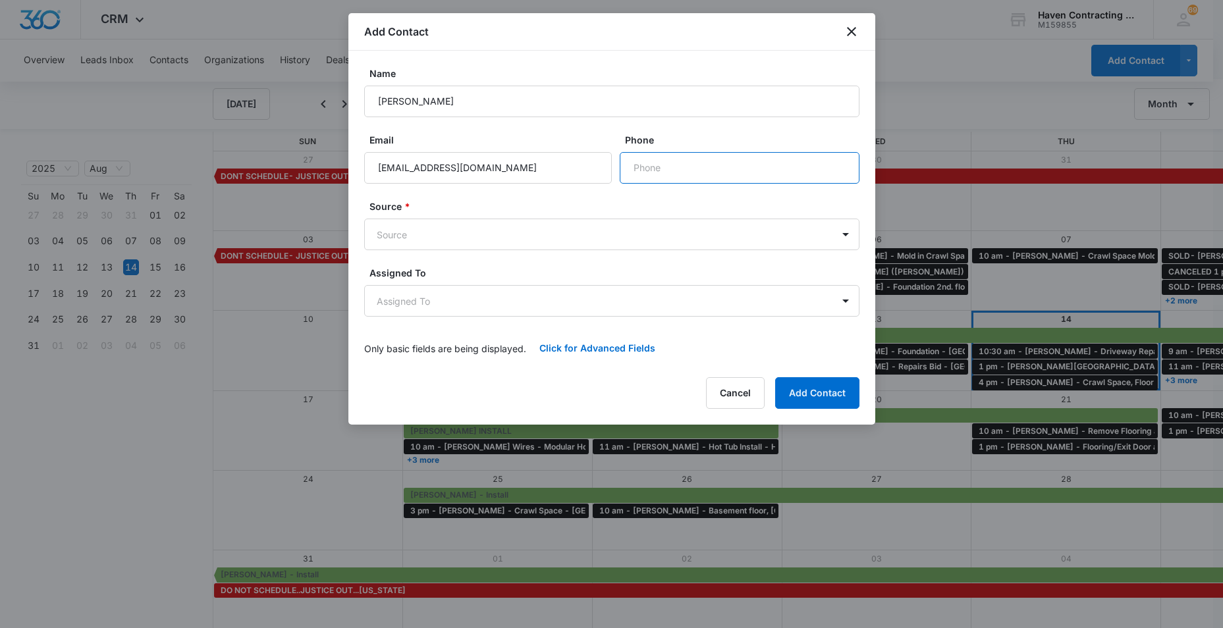
click at [663, 173] on input "Phone" at bounding box center [740, 168] width 240 height 32
type input "[PHONE_NUMBER]"
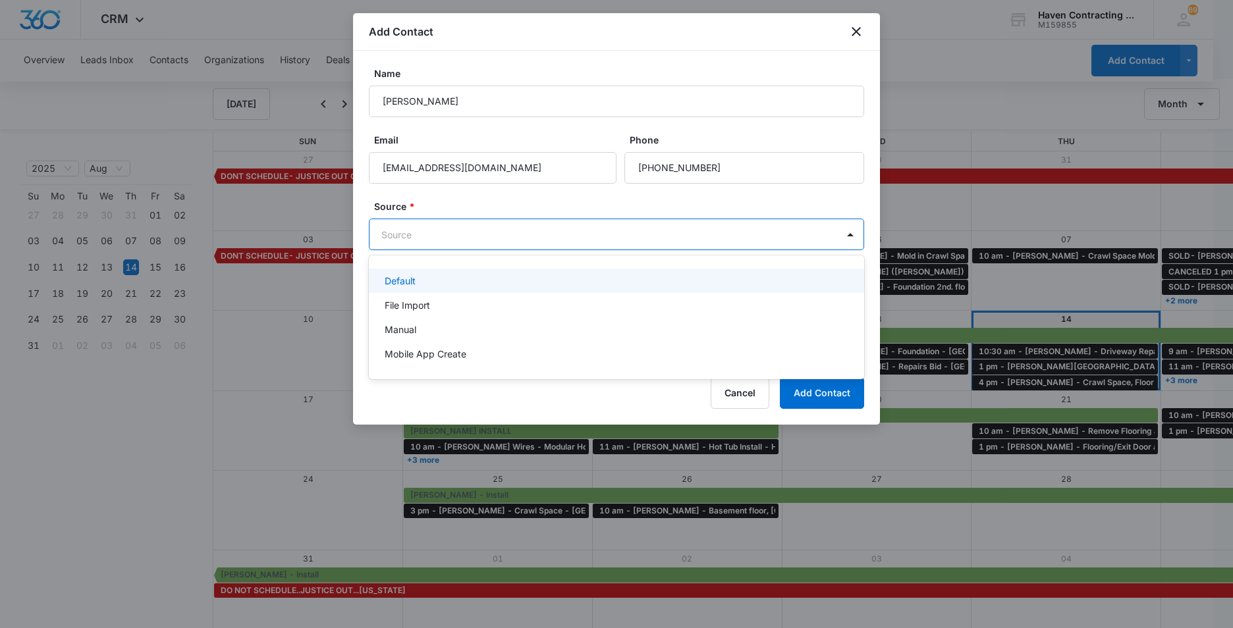
click at [415, 231] on body "CRM Apps Reputation Websites Forms CRM Email Social Ads Intelligence Brand Sett…" at bounding box center [616, 314] width 1233 height 628
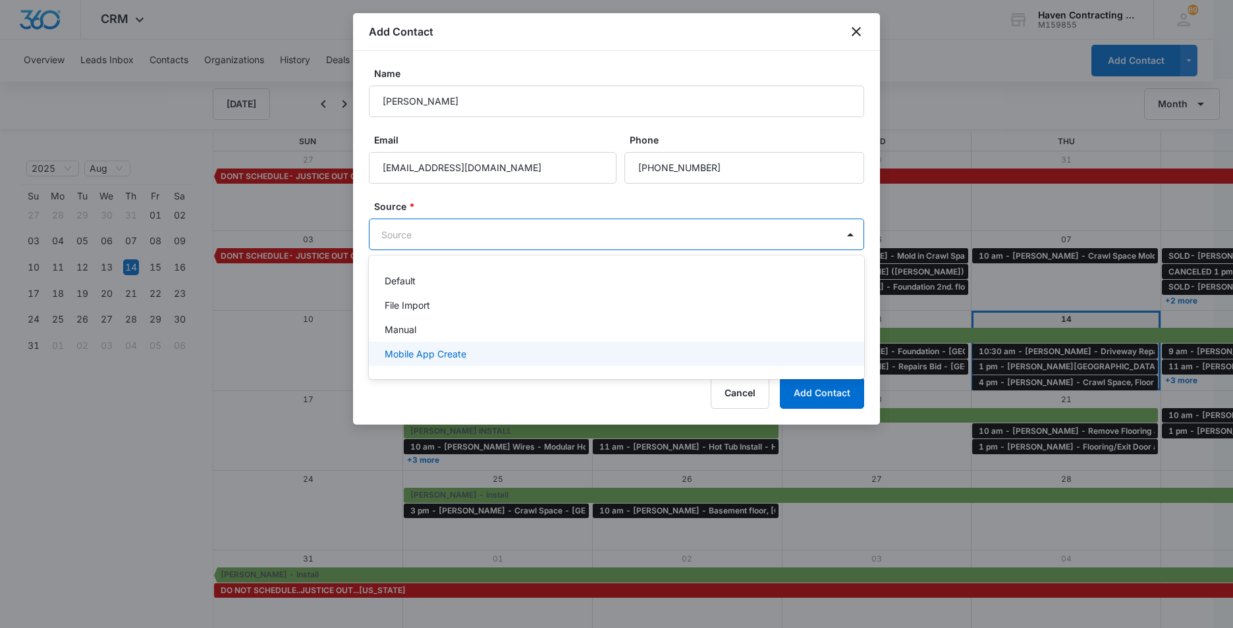
click at [398, 356] on p "Mobile App Create" at bounding box center [426, 354] width 82 height 14
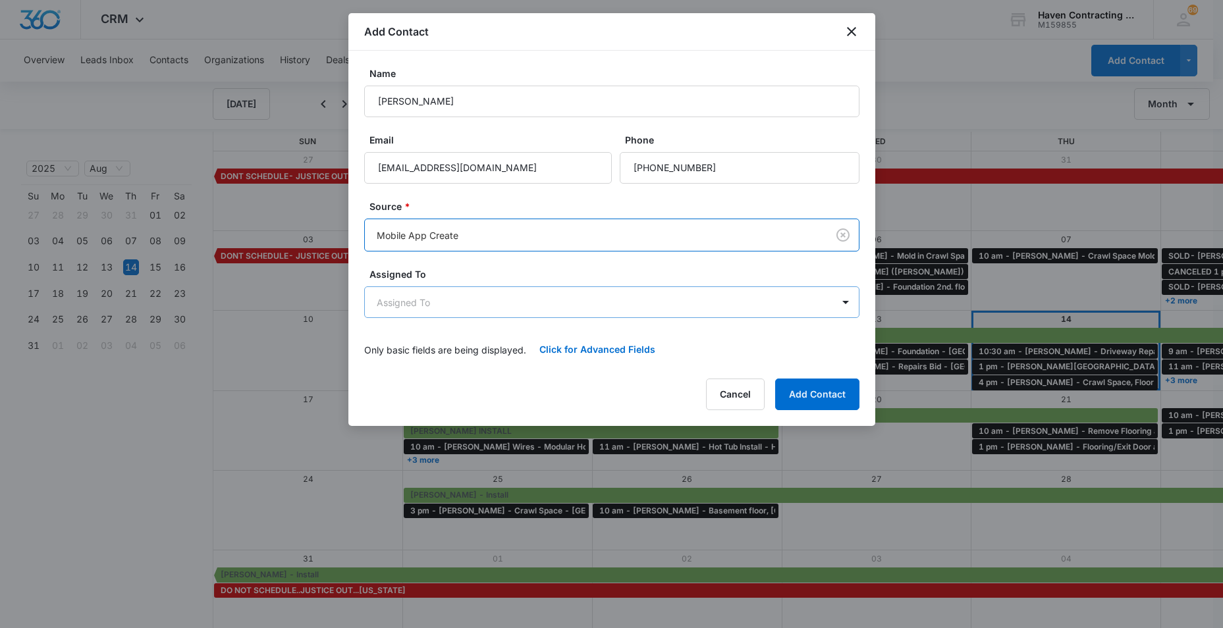
click at [377, 306] on body "CRM Apps Reputation Websites Forms CRM Email Social Ads Intelligence Brand Sett…" at bounding box center [611, 315] width 1223 height 630
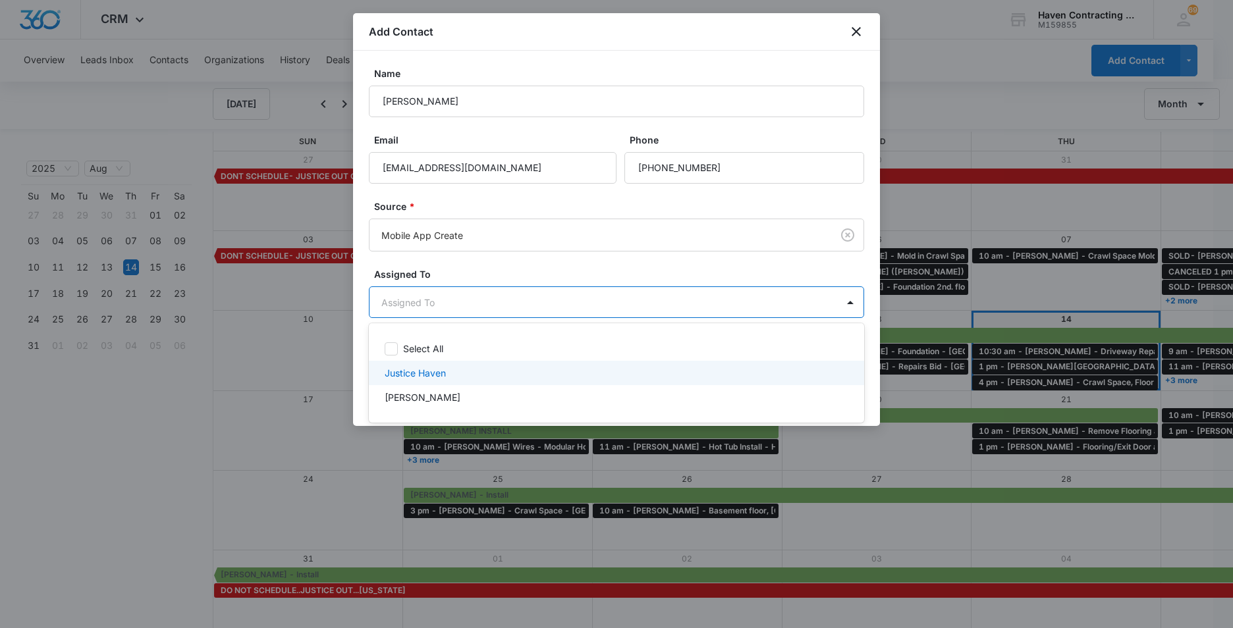
click at [395, 373] on p "Justice Haven" at bounding box center [415, 373] width 61 height 14
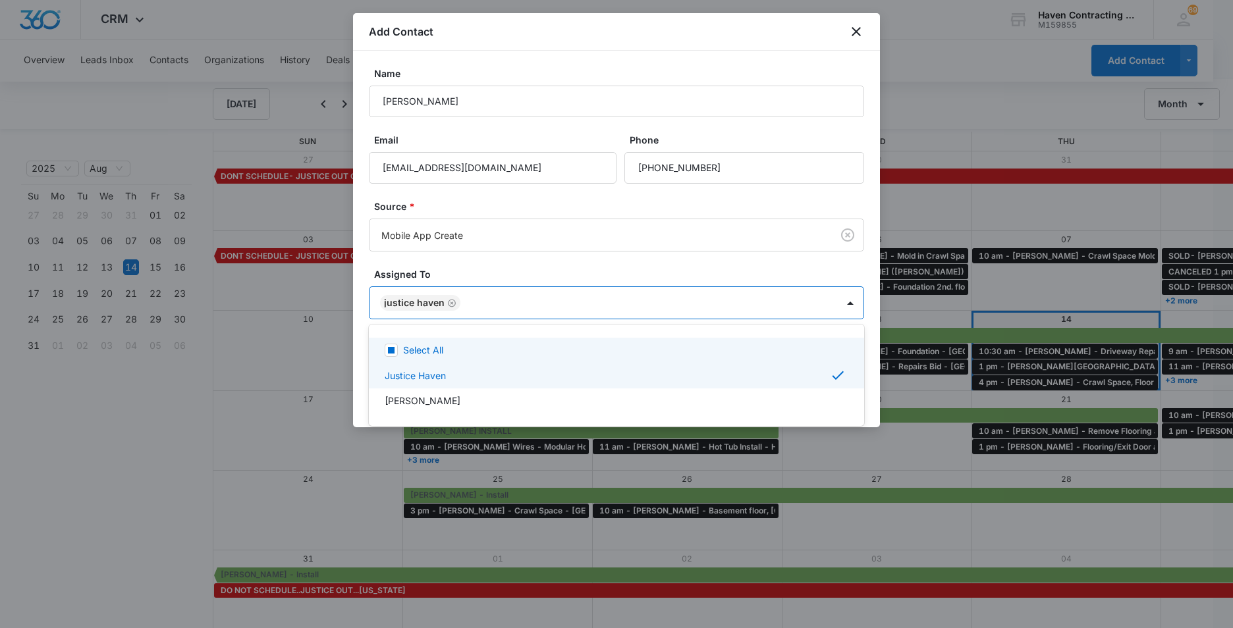
click at [361, 354] on div at bounding box center [616, 314] width 1233 height 628
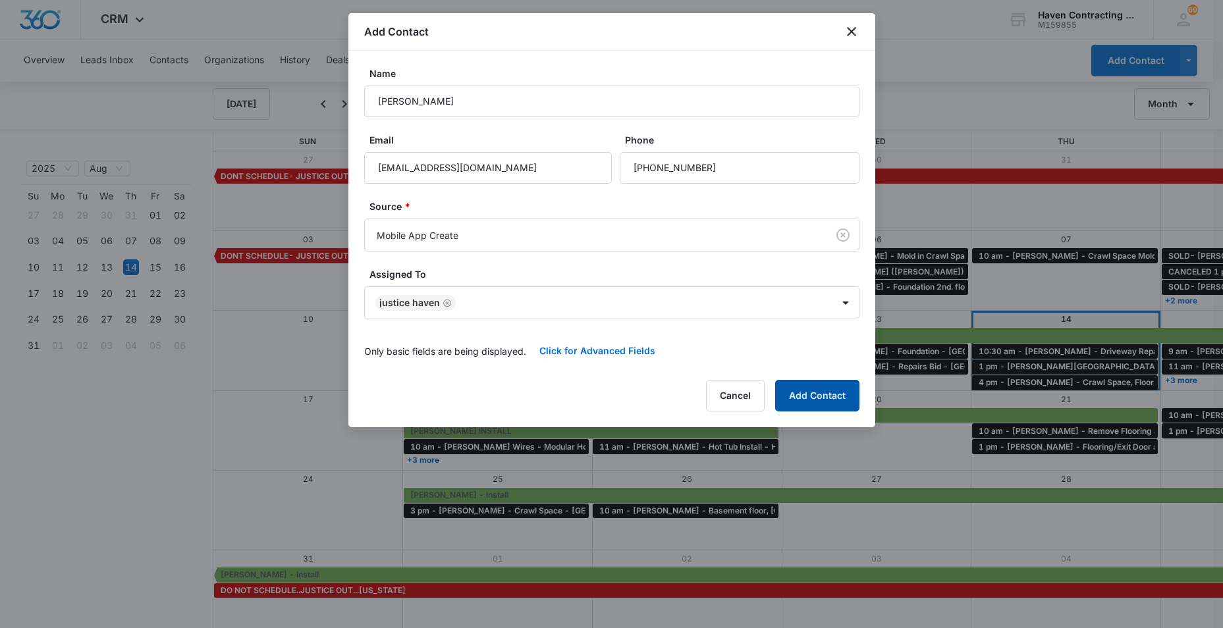
click at [815, 396] on button "Add Contact" at bounding box center [817, 396] width 84 height 32
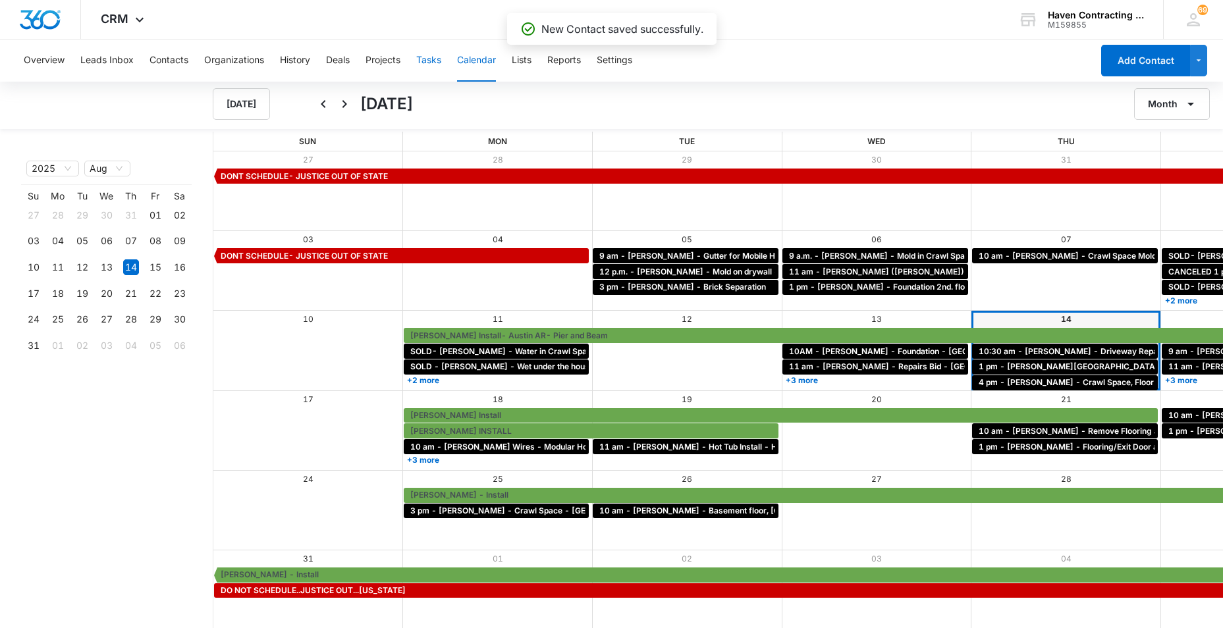
click at [427, 62] on button "Tasks" at bounding box center [428, 61] width 25 height 42
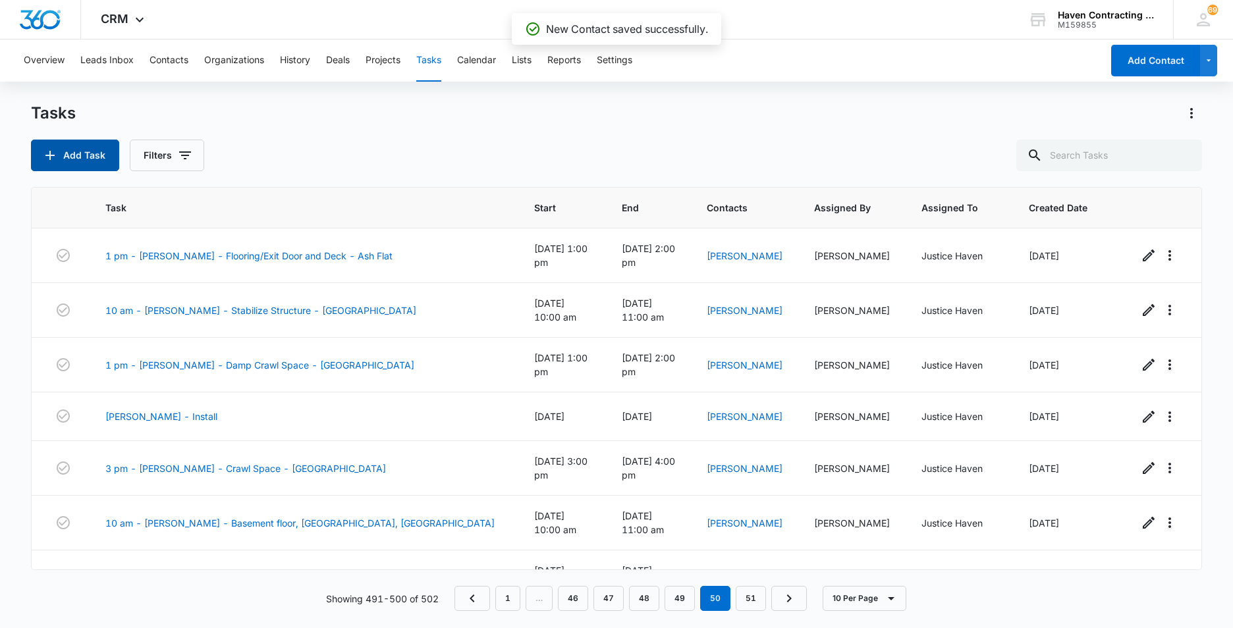
click at [77, 153] on button "Add Task" at bounding box center [75, 156] width 88 height 32
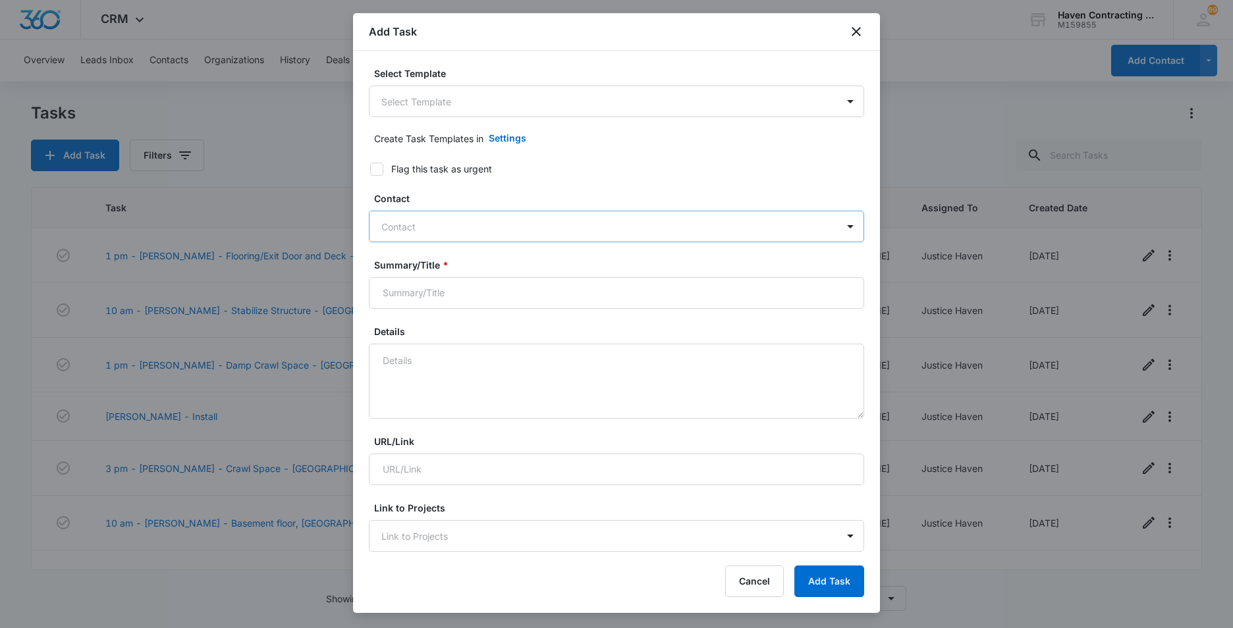
click at [384, 228] on div at bounding box center [608, 227] width 455 height 16
type input "[PERSON_NAME]"
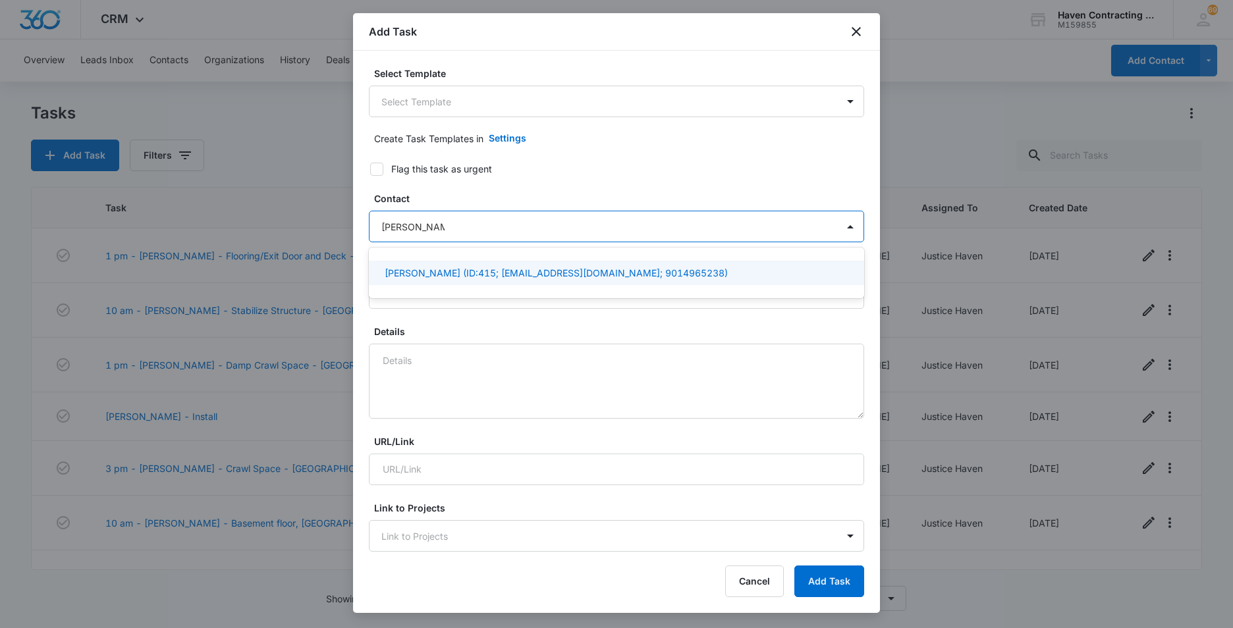
click at [404, 273] on p "[PERSON_NAME] (ID:415; [EMAIL_ADDRESS][DOMAIN_NAME]; 9014965238)" at bounding box center [556, 273] width 343 height 14
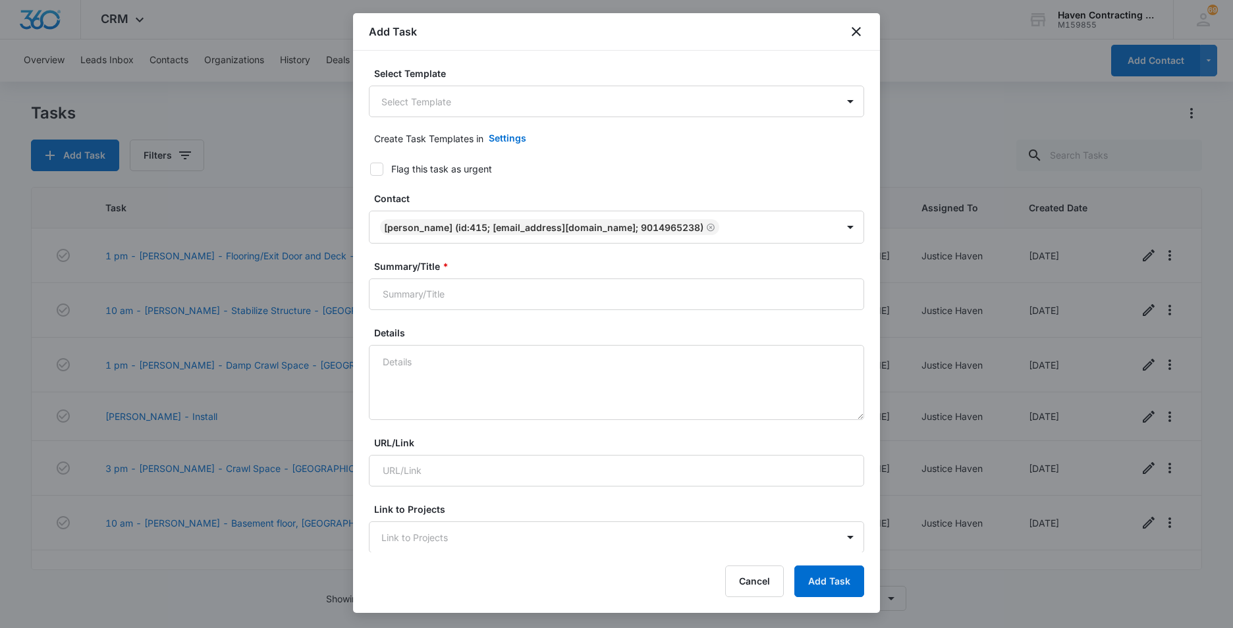
click at [358, 291] on div "Select Template Select Template Create Task Templates in Settings Flag this tas…" at bounding box center [616, 302] width 527 height 502
click at [387, 294] on input "Summary/Title *" at bounding box center [616, 295] width 495 height 32
type input "11:30 am - [PERSON_NAME] - Handicap roll in shower - [GEOGRAPHIC_DATA]"
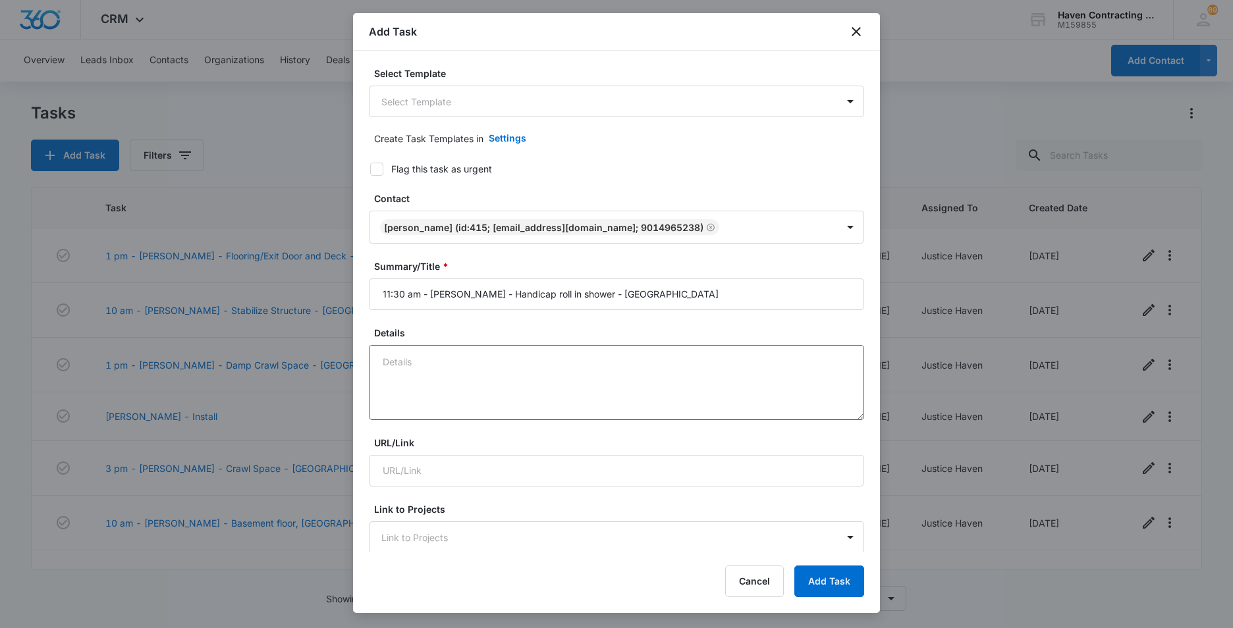
drag, startPoint x: 397, startPoint y: 367, endPoint x: 501, endPoint y: 361, distance: 104.2
click at [398, 367] on textarea "Details" at bounding box center [616, 382] width 495 height 75
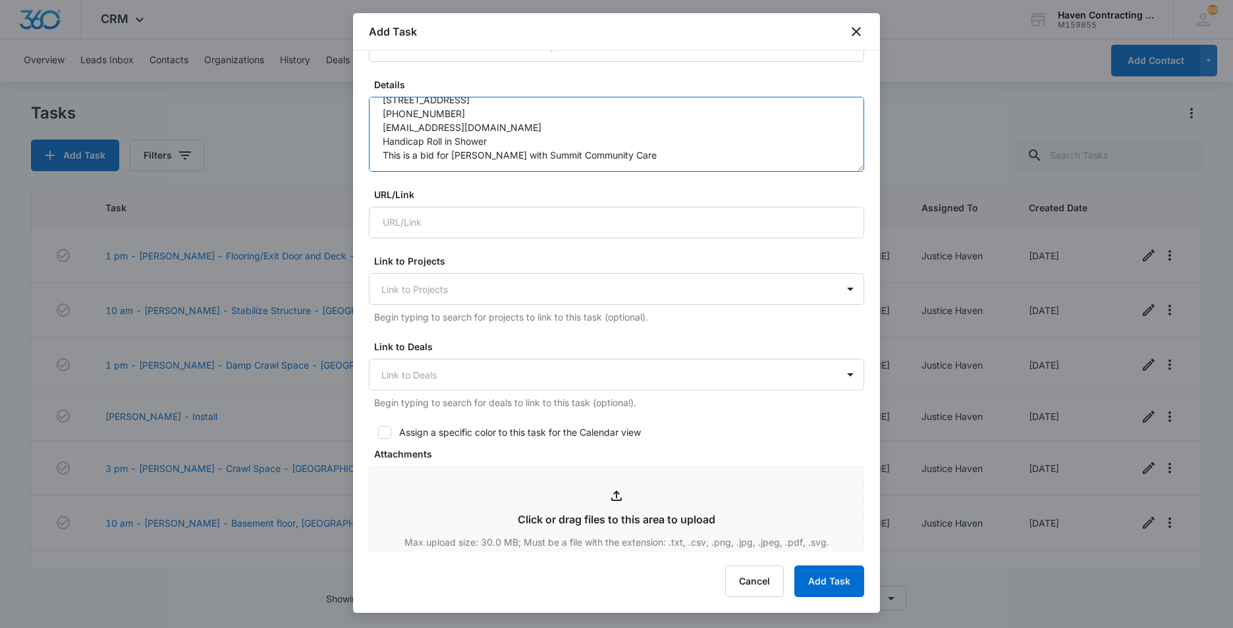
scroll to position [263, 0]
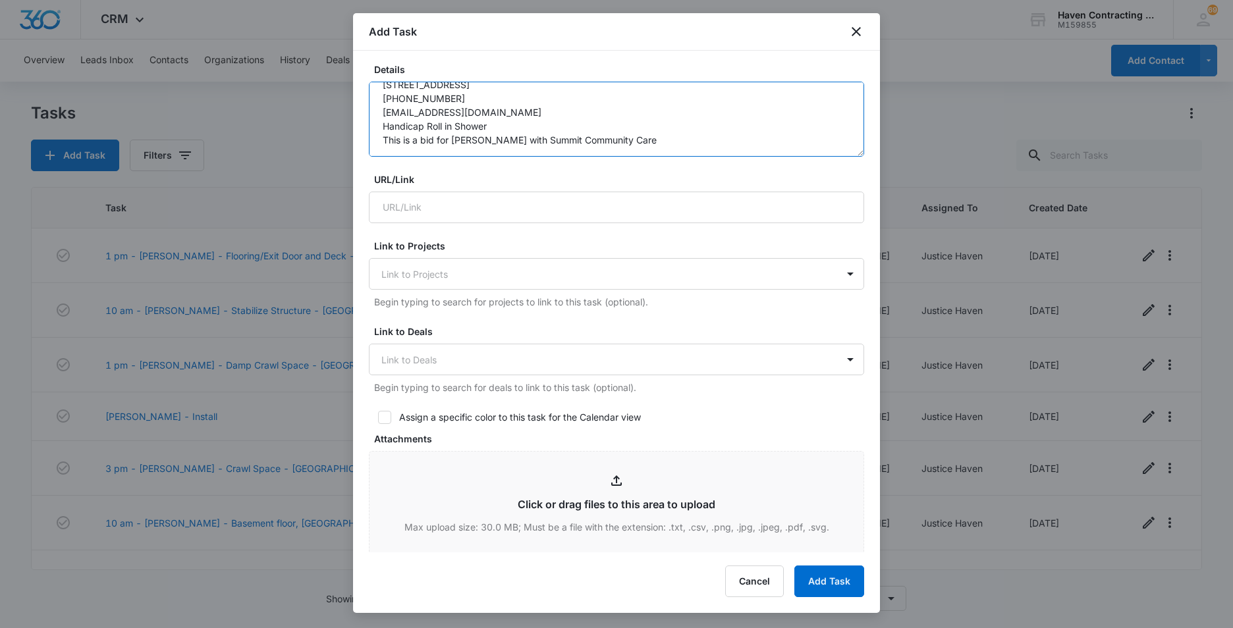
type textarea "[PERSON_NAME] [STREET_ADDRESS] [PHONE_NUMBER] [EMAIL_ADDRESS][DOMAIN_NAME] Hand…"
click at [388, 420] on icon at bounding box center [385, 418] width 12 height 12
click at [378, 420] on input "Assign a specific color to this task for the Calendar view" at bounding box center [373, 417] width 9 height 9
checkbox input "true"
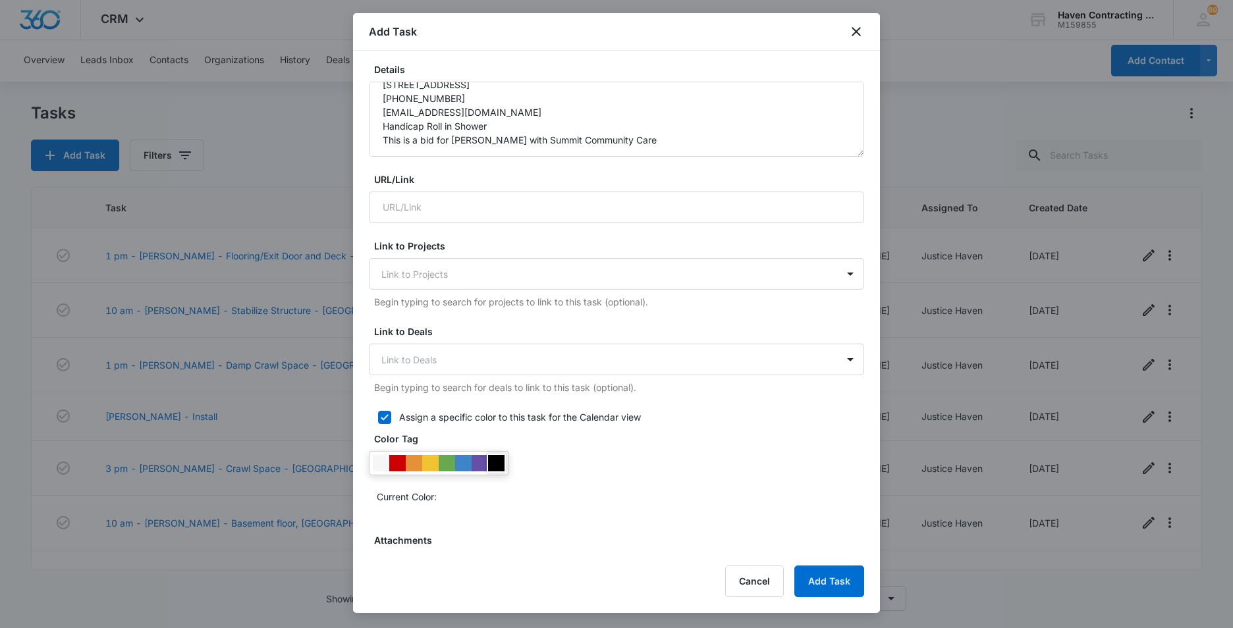
click at [492, 462] on div at bounding box center [496, 463] width 16 height 16
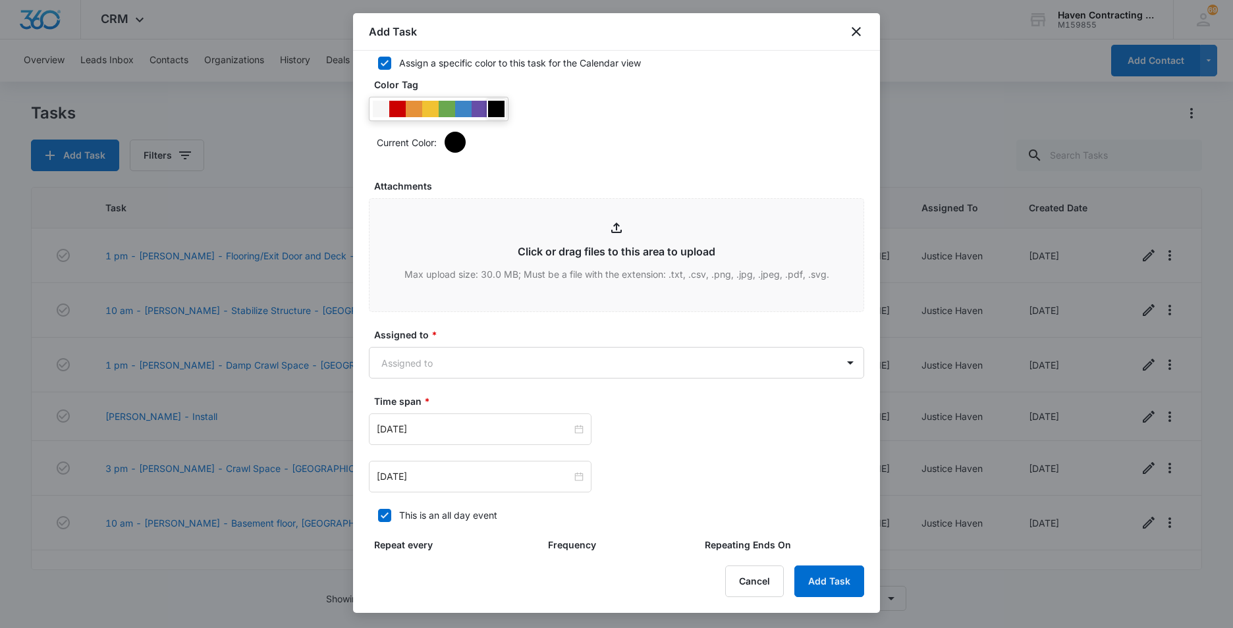
scroll to position [659, 0]
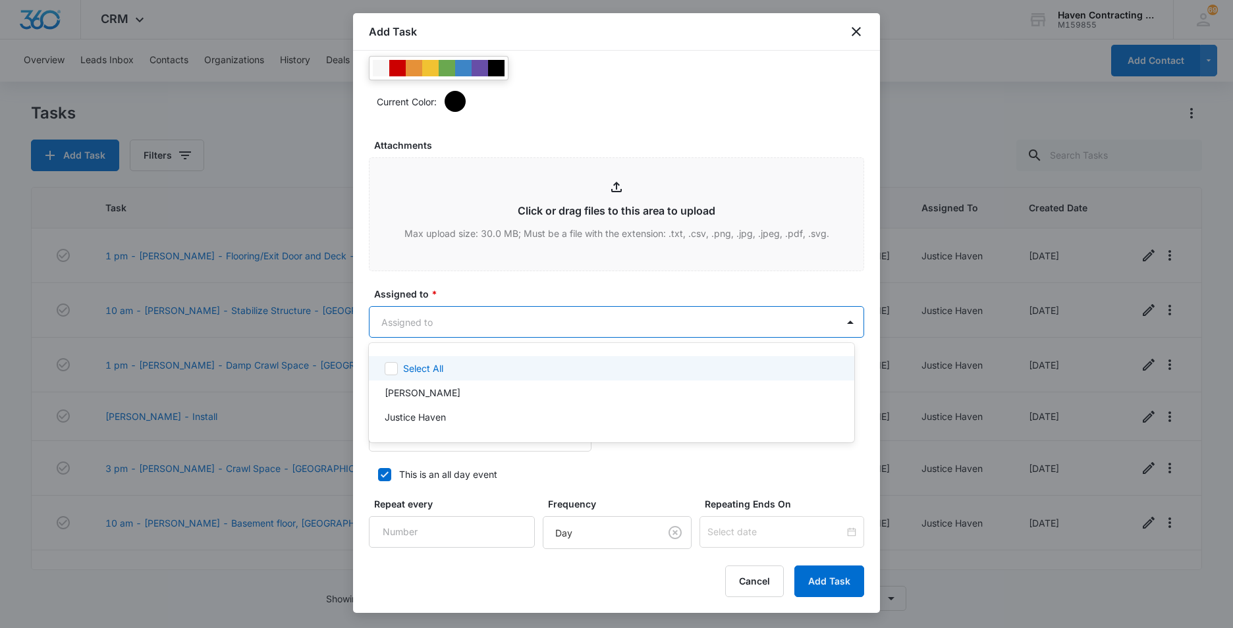
click at [390, 314] on body "CRM Apps Reputation Websites Forms CRM Email Social Ads Intelligence Brand Sett…" at bounding box center [616, 314] width 1233 height 628
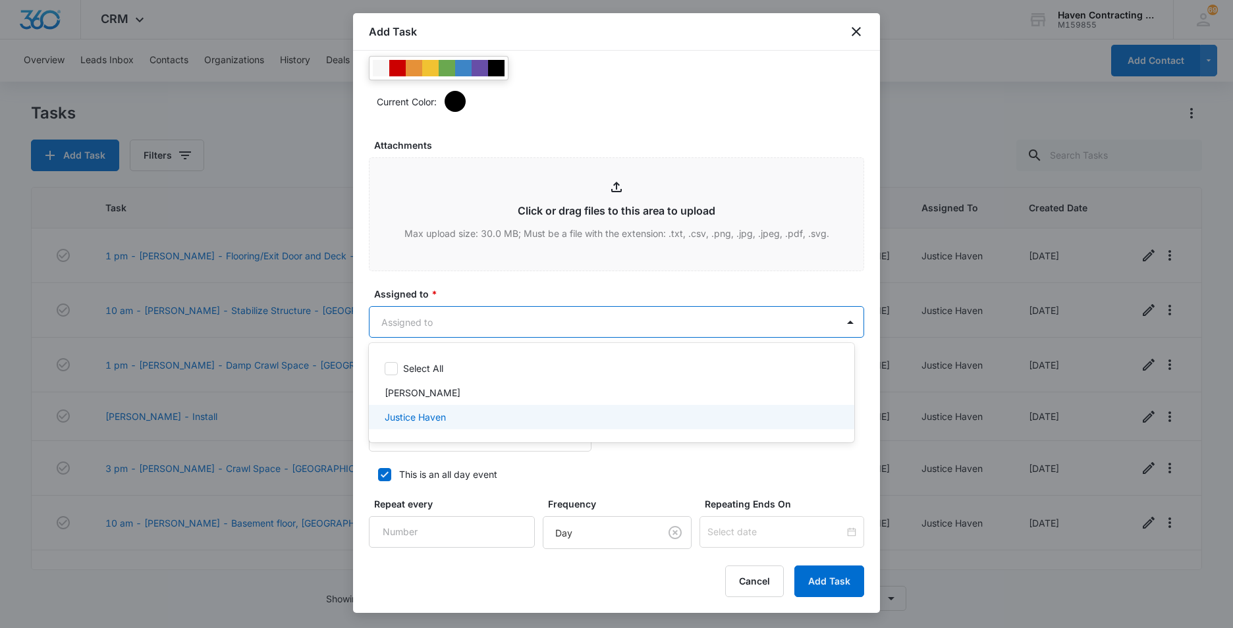
click at [391, 420] on p "Justice Haven" at bounding box center [415, 417] width 61 height 14
click at [362, 400] on div at bounding box center [616, 314] width 1233 height 628
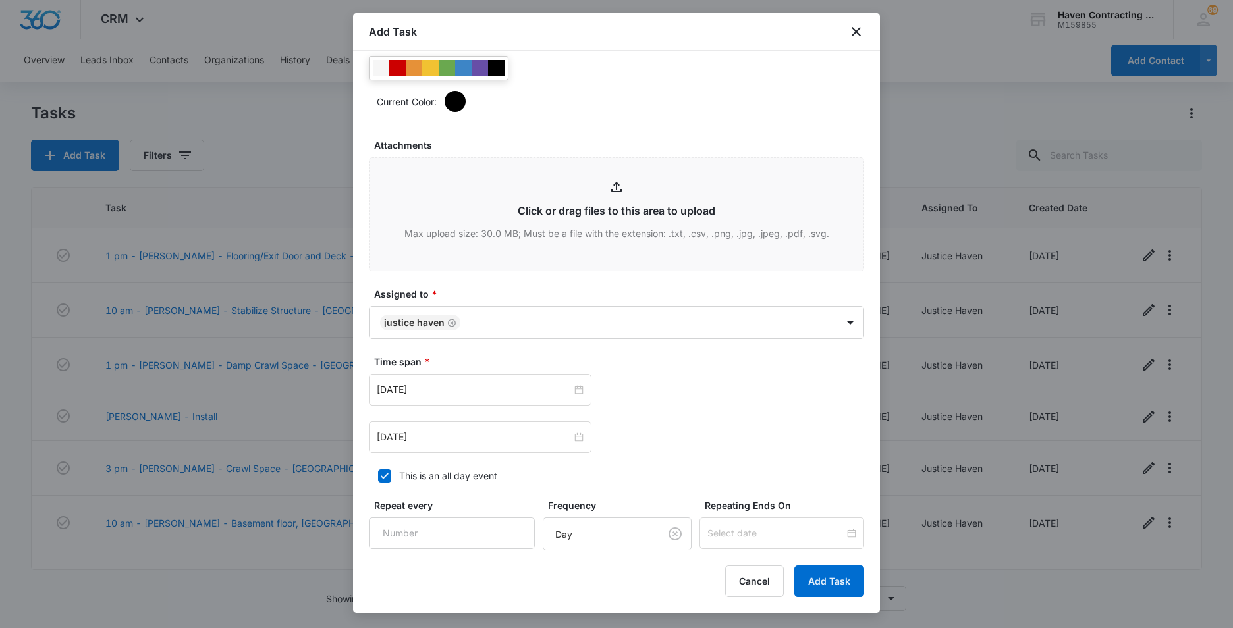
click at [383, 472] on icon at bounding box center [385, 476] width 12 height 12
click at [378, 472] on input "This is an all day event" at bounding box center [373, 476] width 9 height 9
checkbox input "false"
click at [439, 391] on input "[DATE]" at bounding box center [474, 390] width 195 height 14
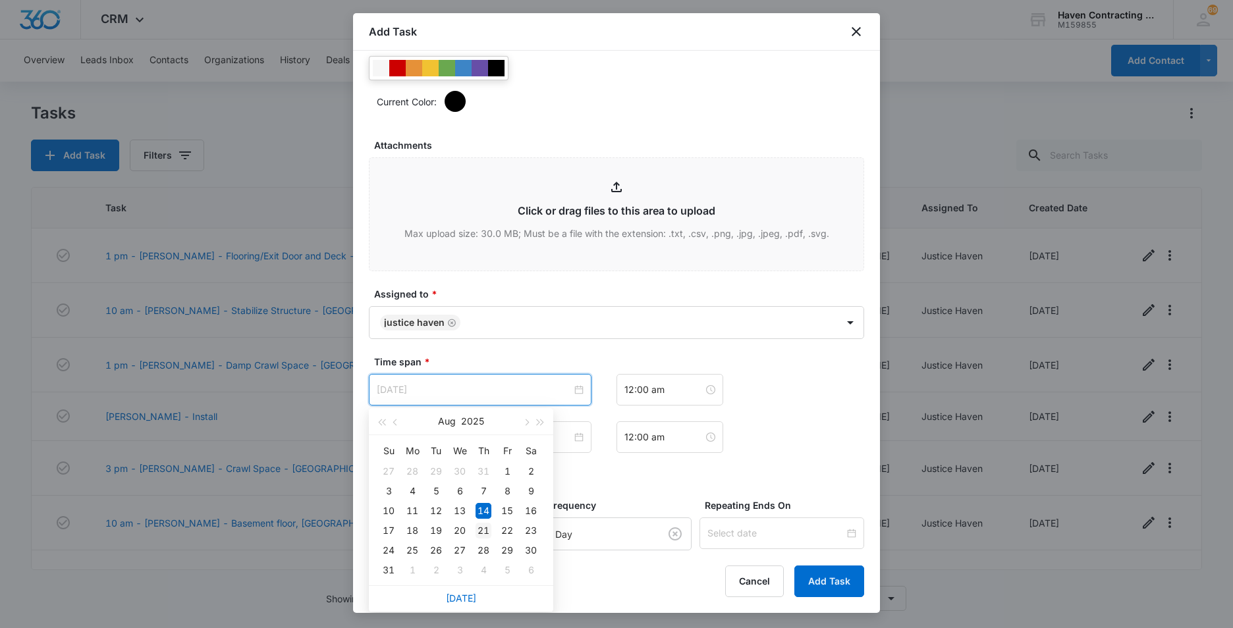
type input "[DATE]"
click at [481, 528] on div "21" at bounding box center [484, 531] width 16 height 16
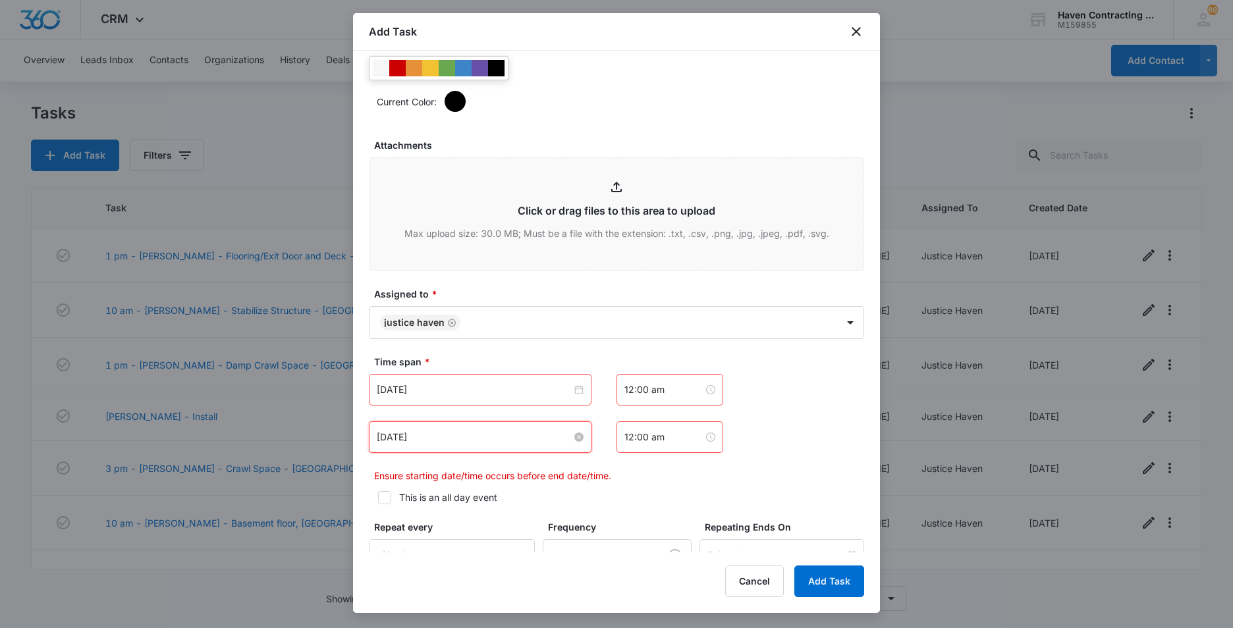
click at [460, 437] on input "[DATE]" at bounding box center [474, 437] width 195 height 14
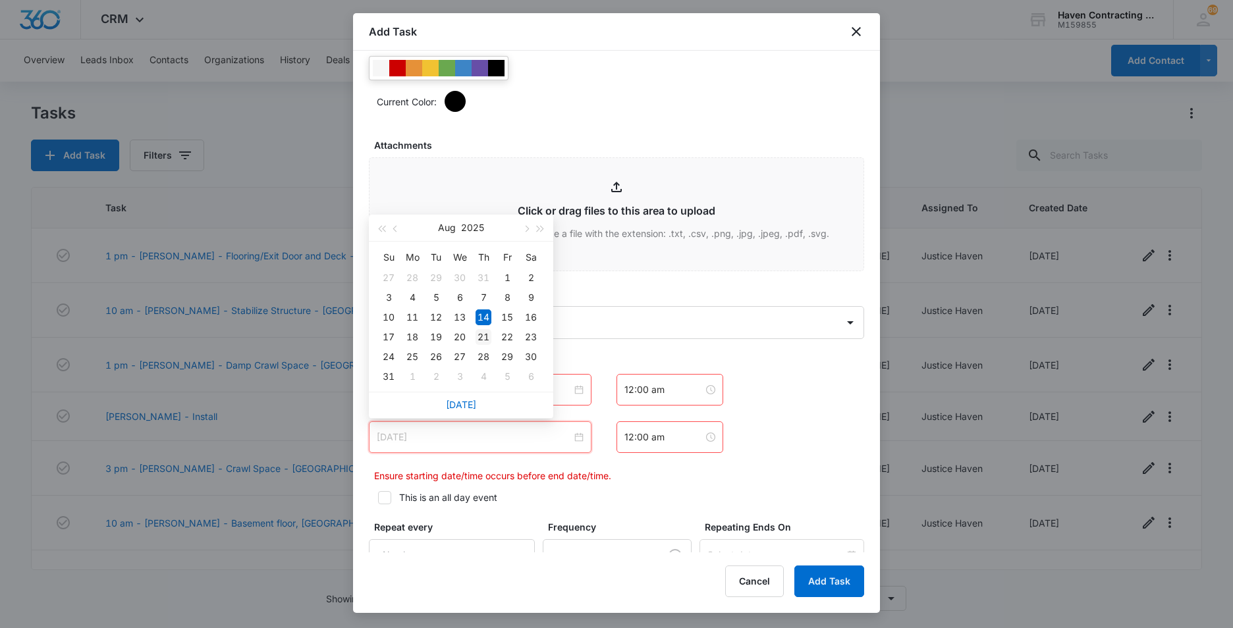
type input "[DATE]"
click at [480, 337] on div "21" at bounding box center [484, 337] width 16 height 16
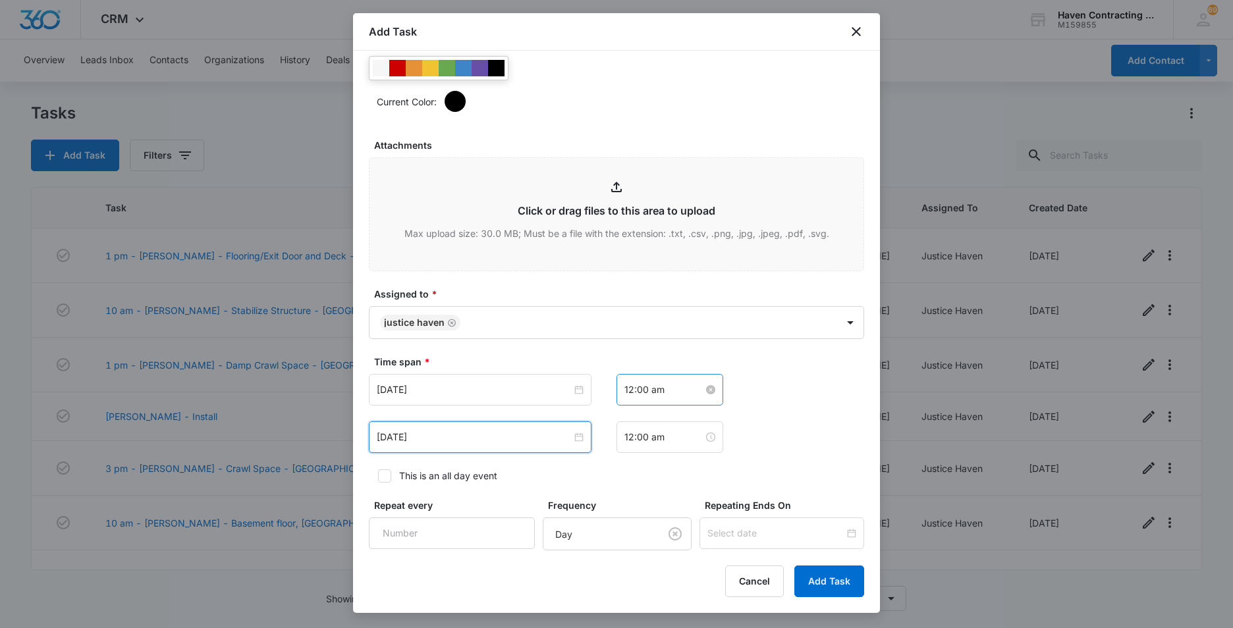
click at [663, 396] on input "12:00 am" at bounding box center [663, 390] width 79 height 14
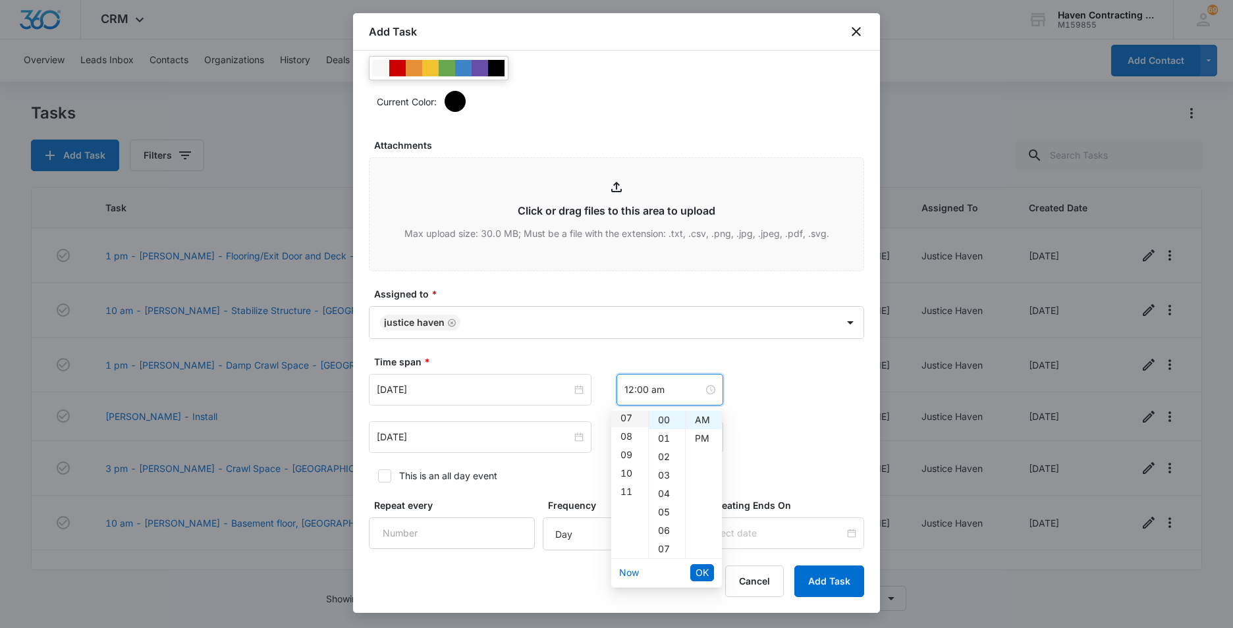
scroll to position [132, 0]
click at [623, 489] on div "11" at bounding box center [629, 491] width 37 height 18
click at [662, 445] on div "30" at bounding box center [667, 446] width 36 height 18
type input "11:30 am"
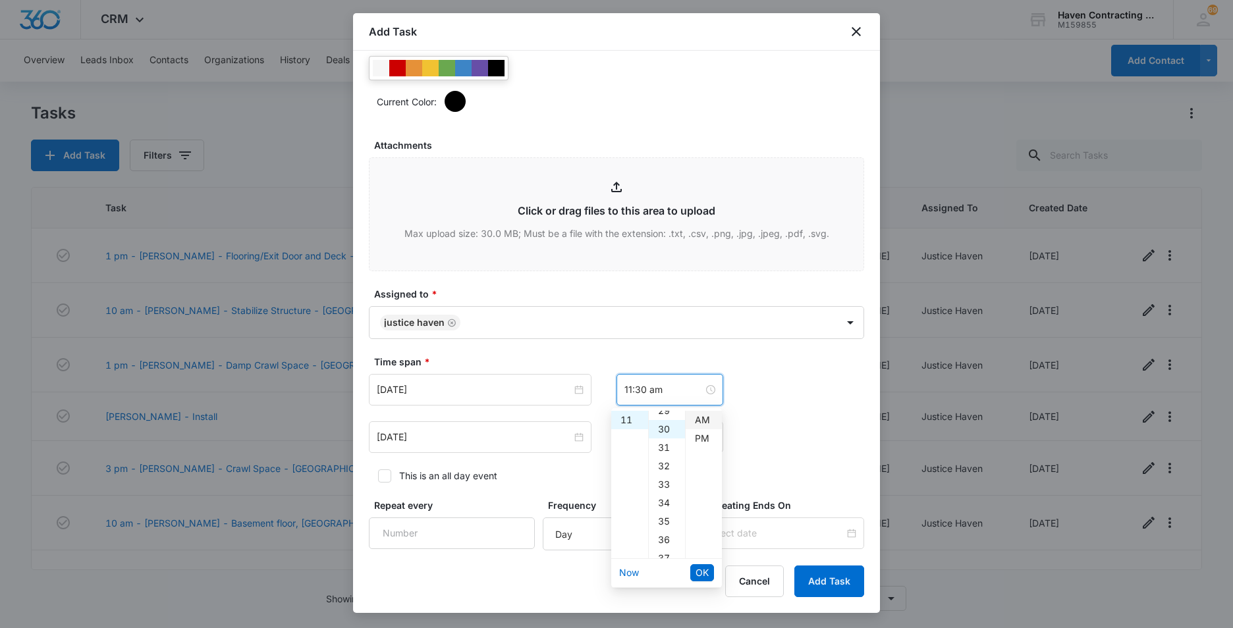
scroll to position [553, 0]
click at [703, 421] on div "AM" at bounding box center [704, 420] width 36 height 18
click at [694, 418] on div "AM" at bounding box center [704, 420] width 36 height 18
click at [696, 573] on span "OK" at bounding box center [702, 573] width 13 height 14
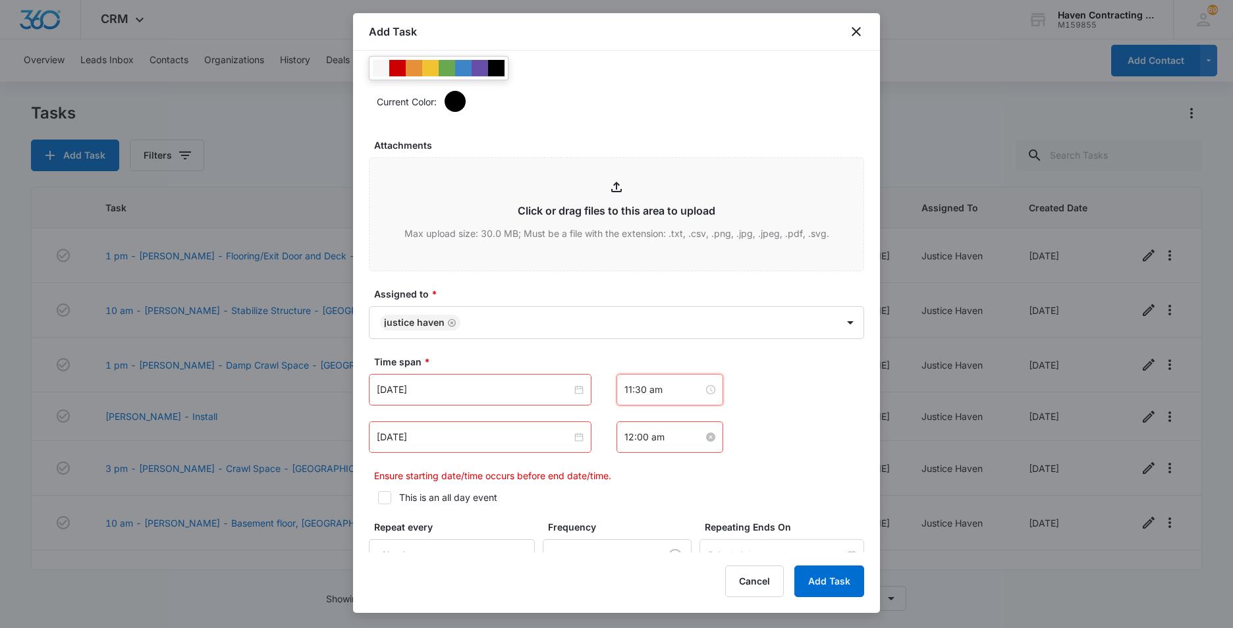
click at [660, 439] on input "12:00 am" at bounding box center [663, 437] width 79 height 14
click at [621, 249] on div "12" at bounding box center [629, 251] width 37 height 18
click at [663, 342] on div "30" at bounding box center [667, 343] width 36 height 18
drag, startPoint x: 696, startPoint y: 265, endPoint x: 704, endPoint y: 281, distance: 16.8
click at [696, 266] on div "PM" at bounding box center [704, 269] width 36 height 18
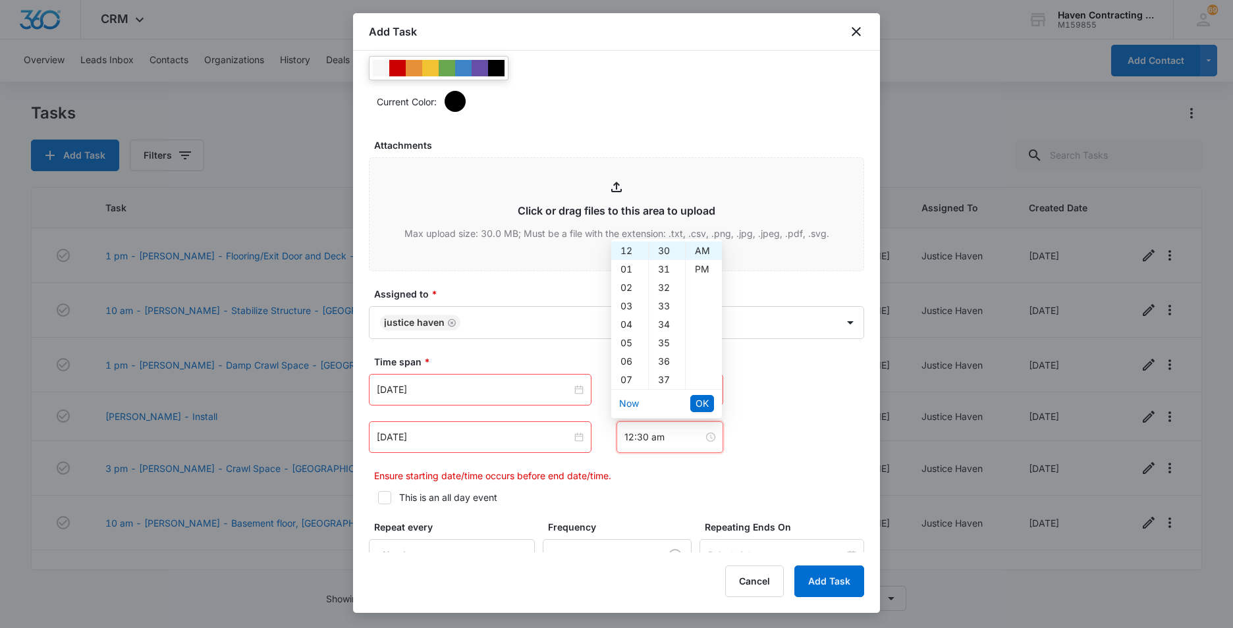
type input "12:30 pm"
click at [698, 400] on span "OK" at bounding box center [702, 404] width 13 height 14
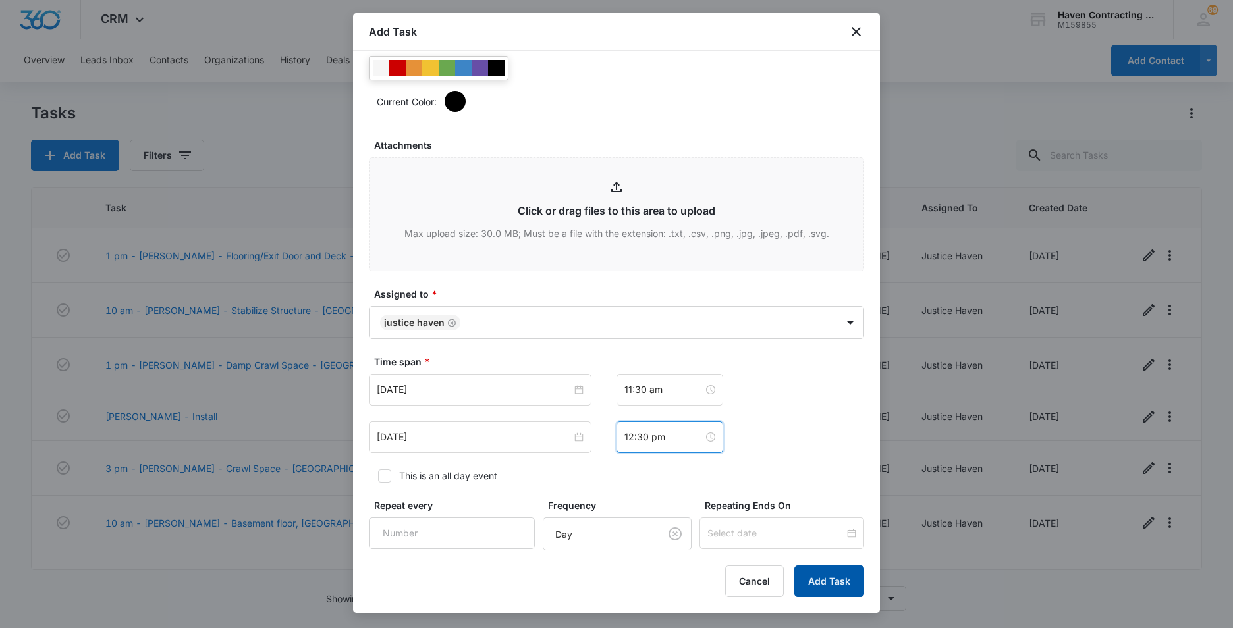
click at [802, 581] on button "Add Task" at bounding box center [829, 582] width 70 height 32
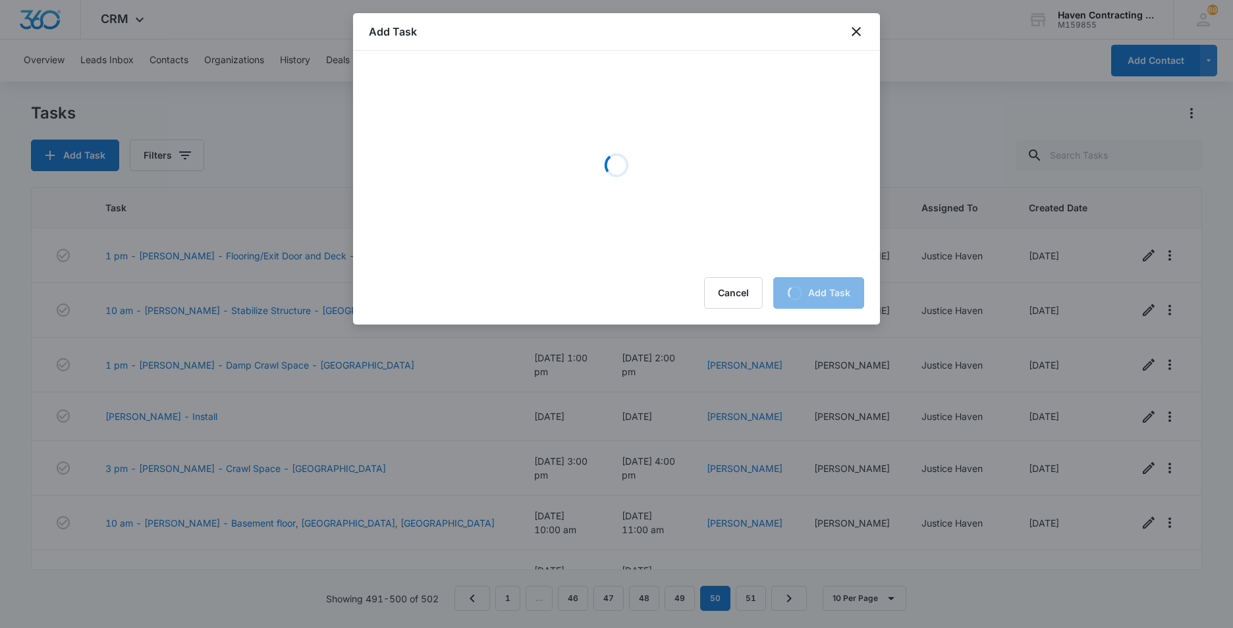
scroll to position [0, 0]
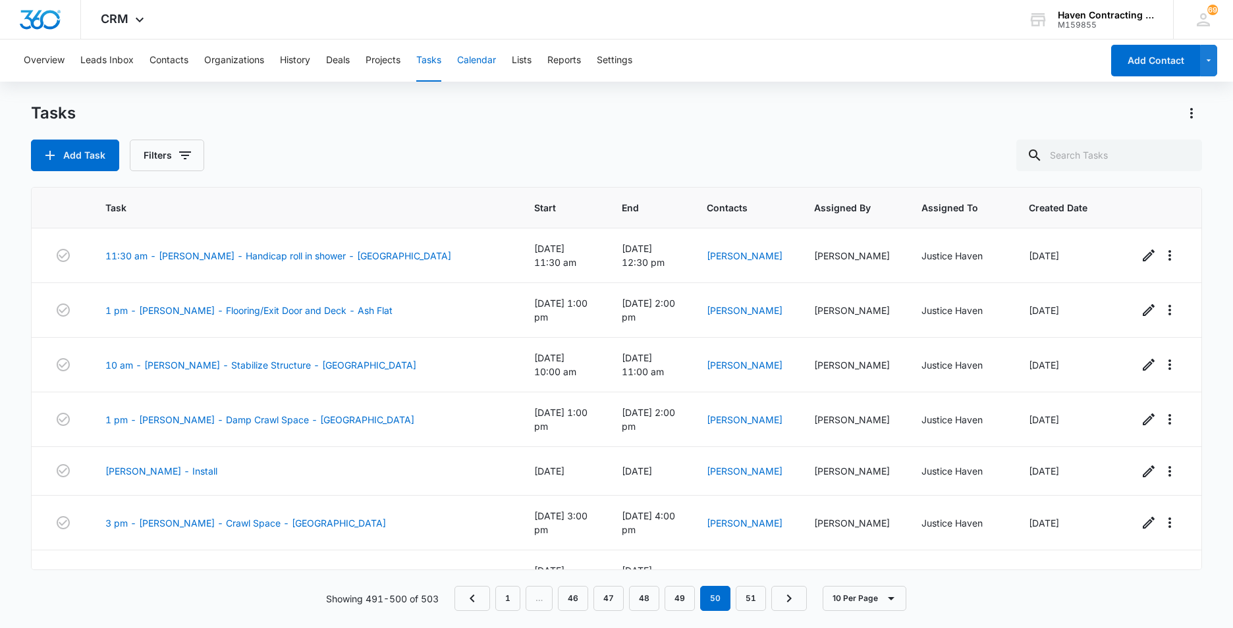
click at [474, 61] on button "Calendar" at bounding box center [476, 61] width 39 height 42
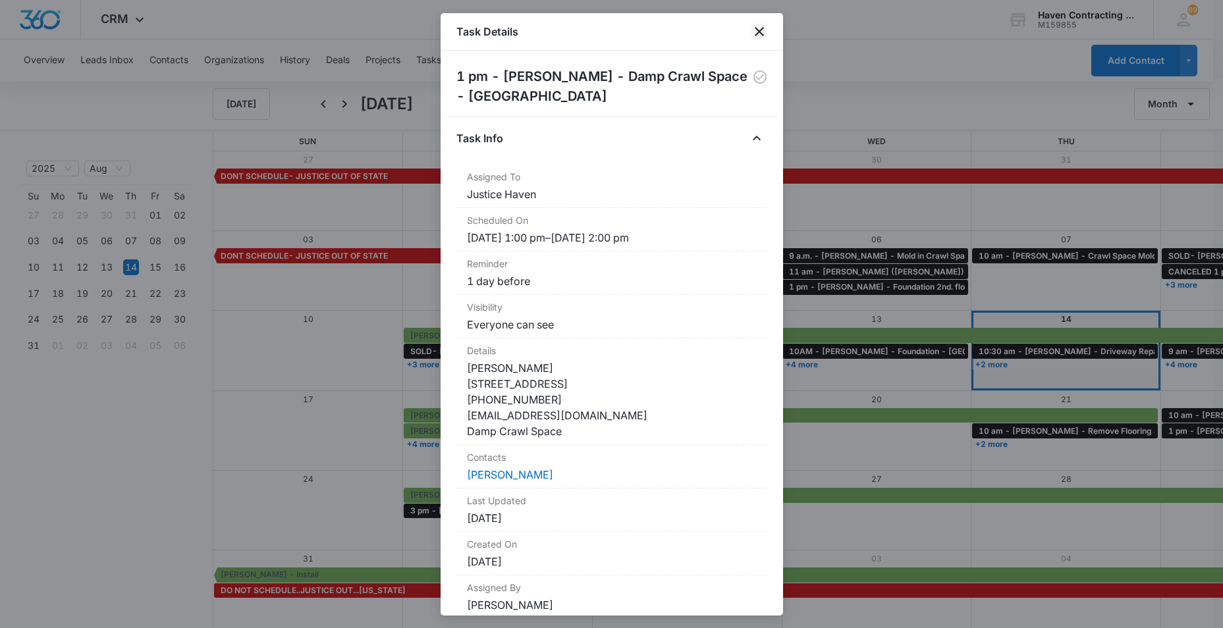
click at [760, 31] on icon "close" at bounding box center [759, 31] width 9 height 9
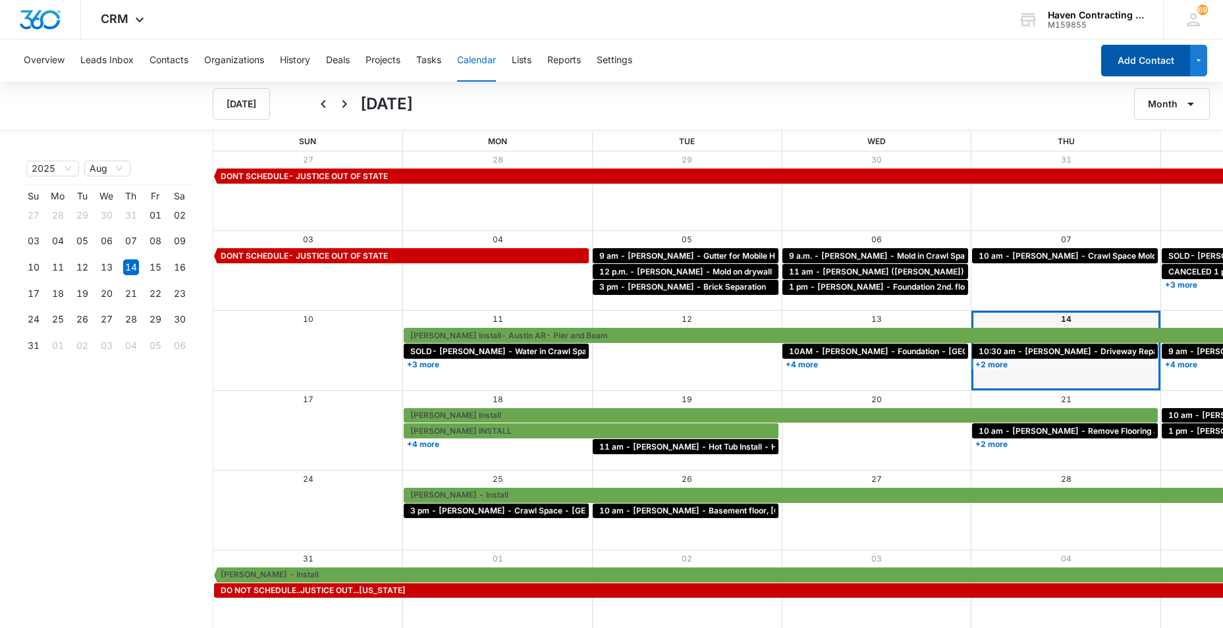
click at [1133, 65] on button "Add Contact" at bounding box center [1145, 61] width 89 height 32
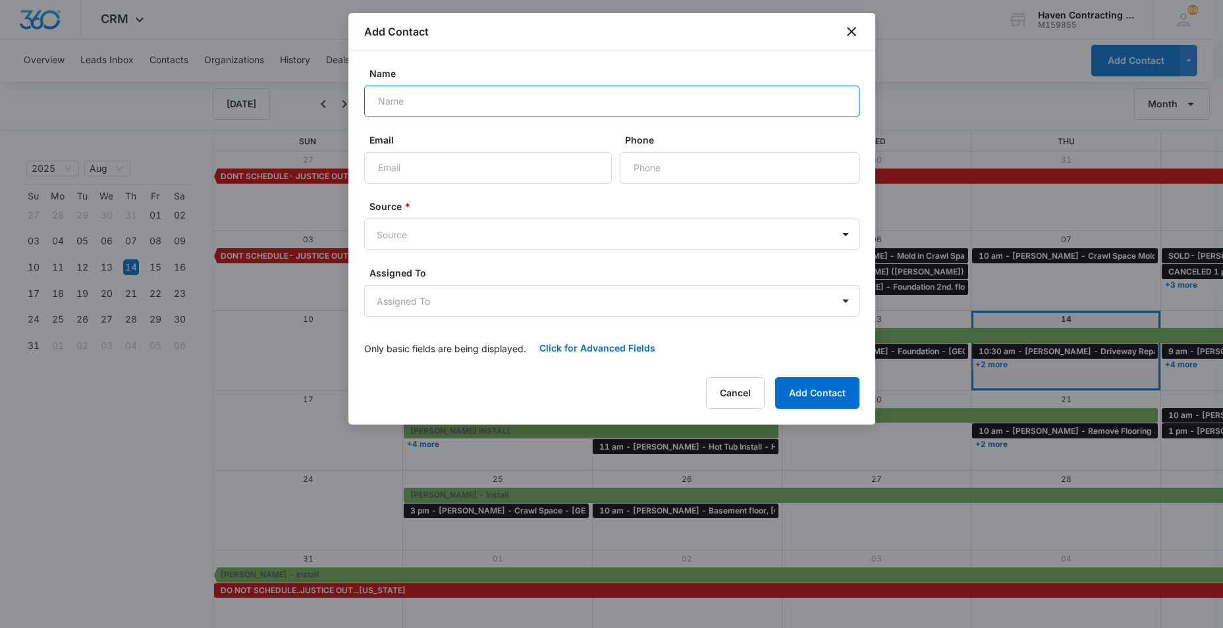
click at [387, 107] on input "Name" at bounding box center [611, 102] width 495 height 32
type input "[PERSON_NAME]"
click at [408, 171] on input "Email" at bounding box center [488, 168] width 248 height 32
type input "[EMAIL_ADDRESS][DOMAIN_NAME]"
click at [695, 160] on input "Phone" at bounding box center [740, 168] width 240 height 32
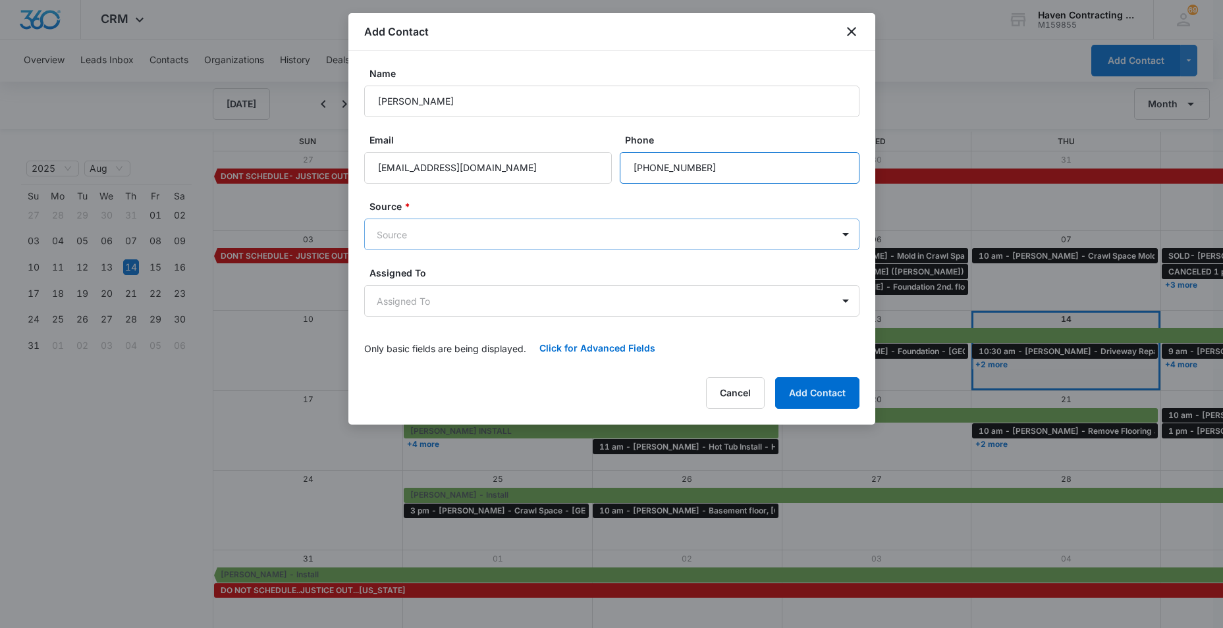
type input "[PHONE_NUMBER]"
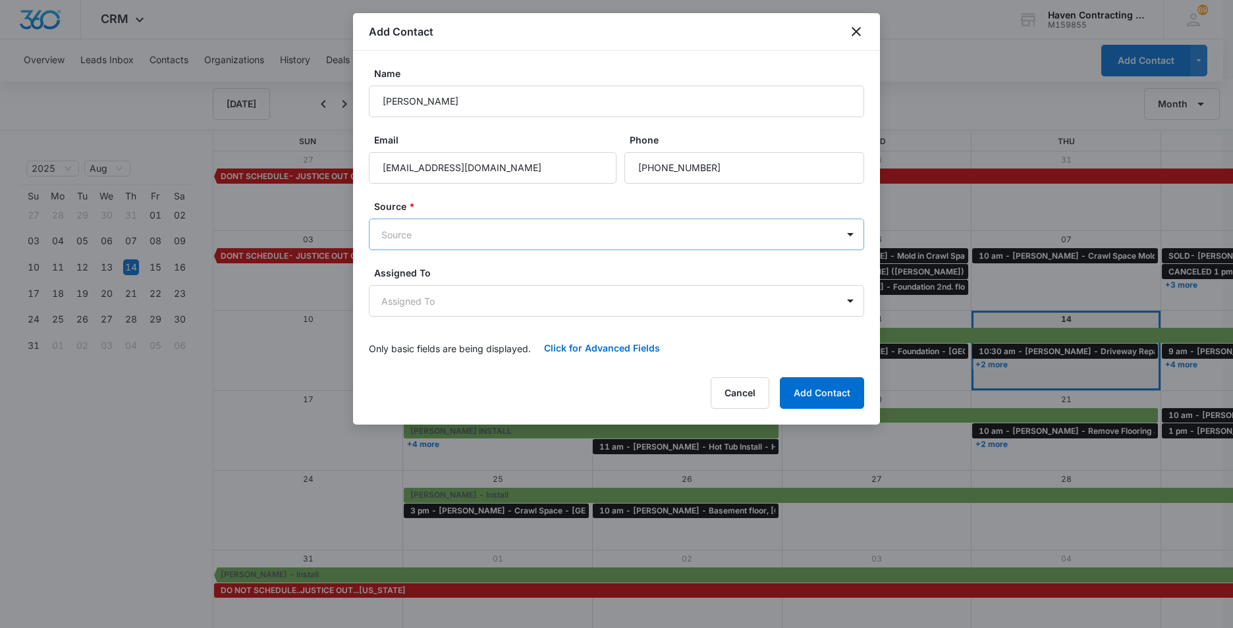
click at [393, 234] on body "CRM Apps Reputation Websites Forms CRM Email Social Ads Intelligence Brand Sett…" at bounding box center [616, 315] width 1233 height 630
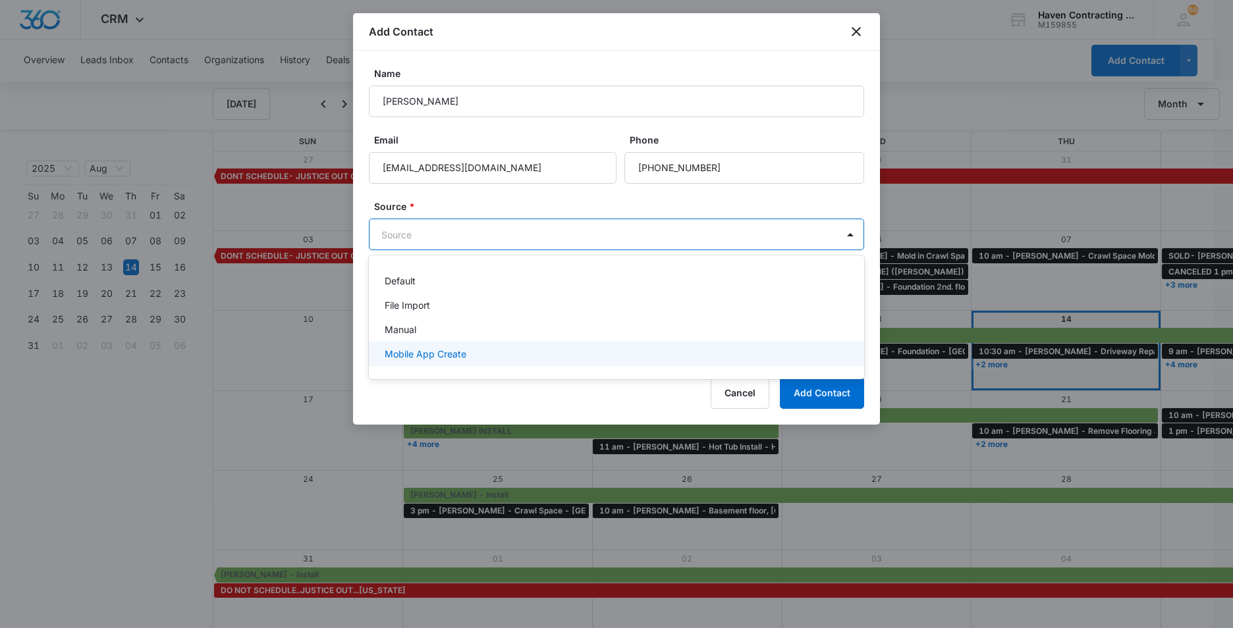
click at [401, 350] on p "Mobile App Create" at bounding box center [426, 354] width 82 height 14
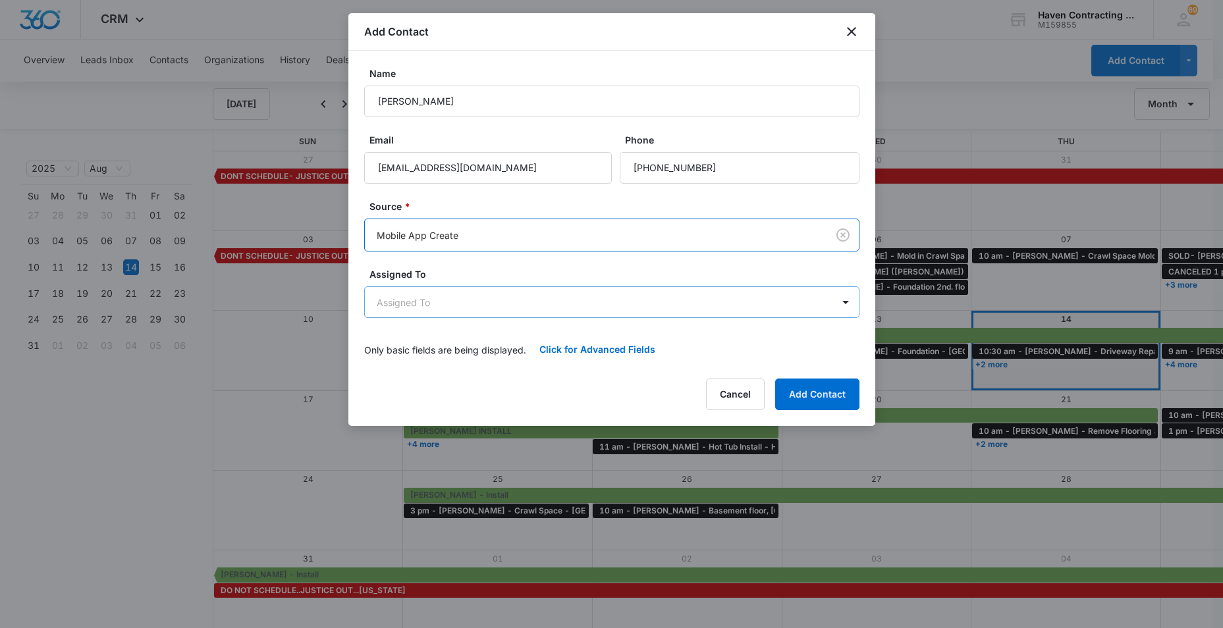
click at [376, 308] on body "CRM Apps Reputation Websites Forms CRM Email Social Ads Intelligence Brand Sett…" at bounding box center [611, 315] width 1223 height 630
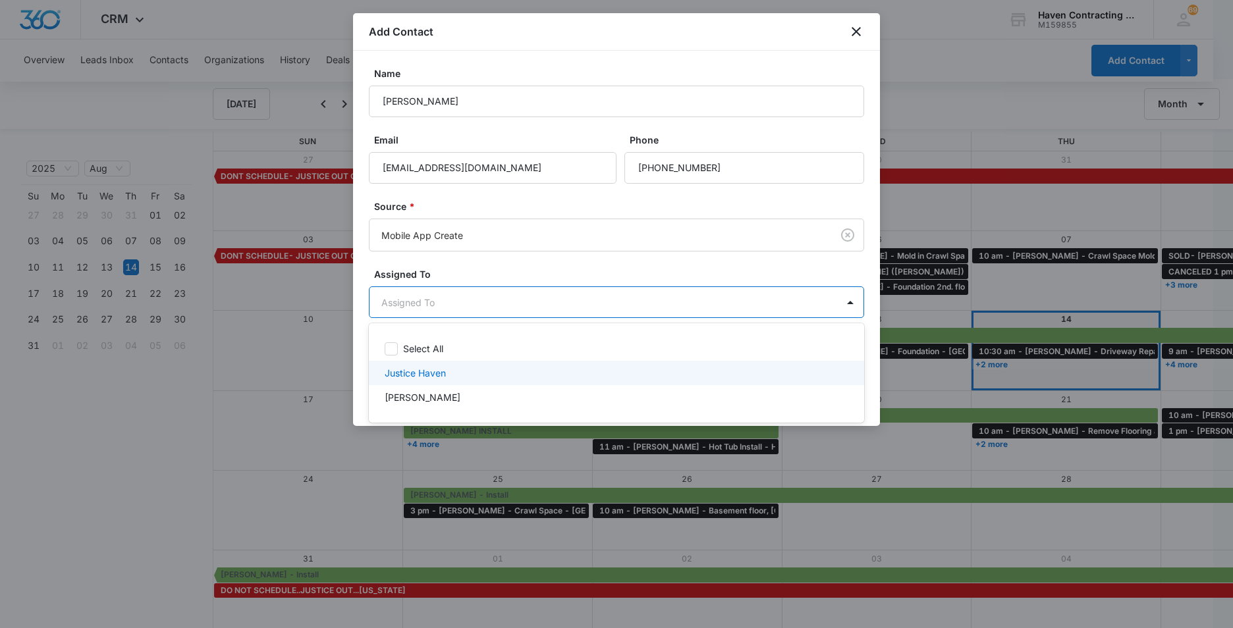
click at [406, 375] on p "Justice Haven" at bounding box center [415, 373] width 61 height 14
click at [362, 370] on div at bounding box center [616, 314] width 1233 height 628
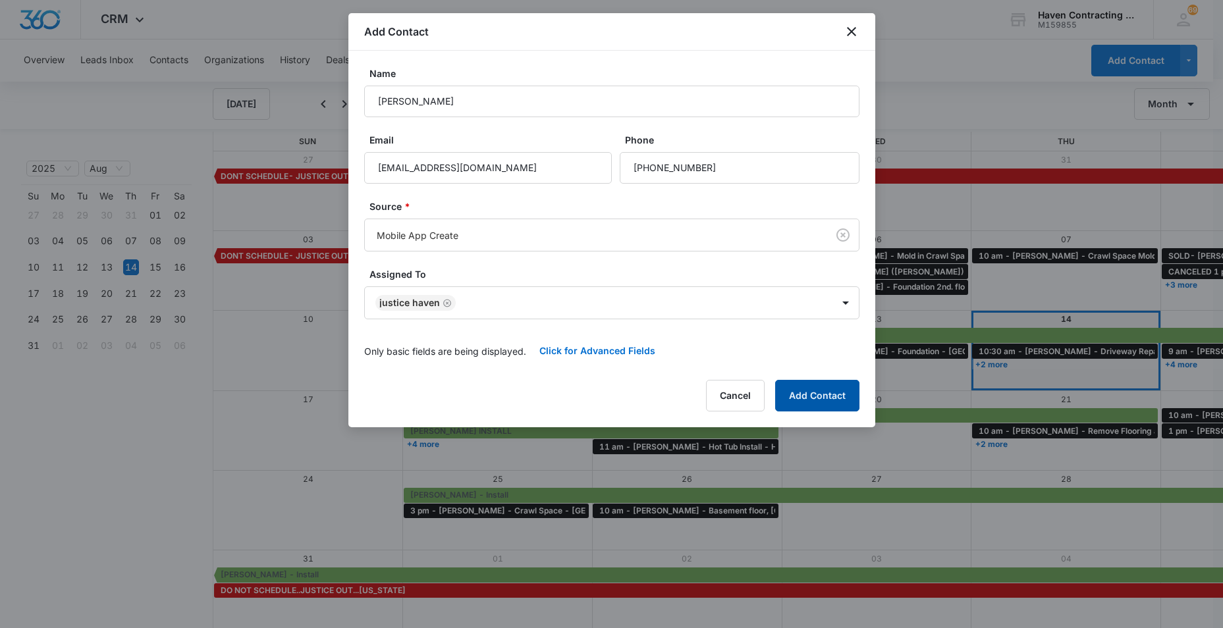
click at [837, 393] on button "Add Contact" at bounding box center [817, 396] width 84 height 32
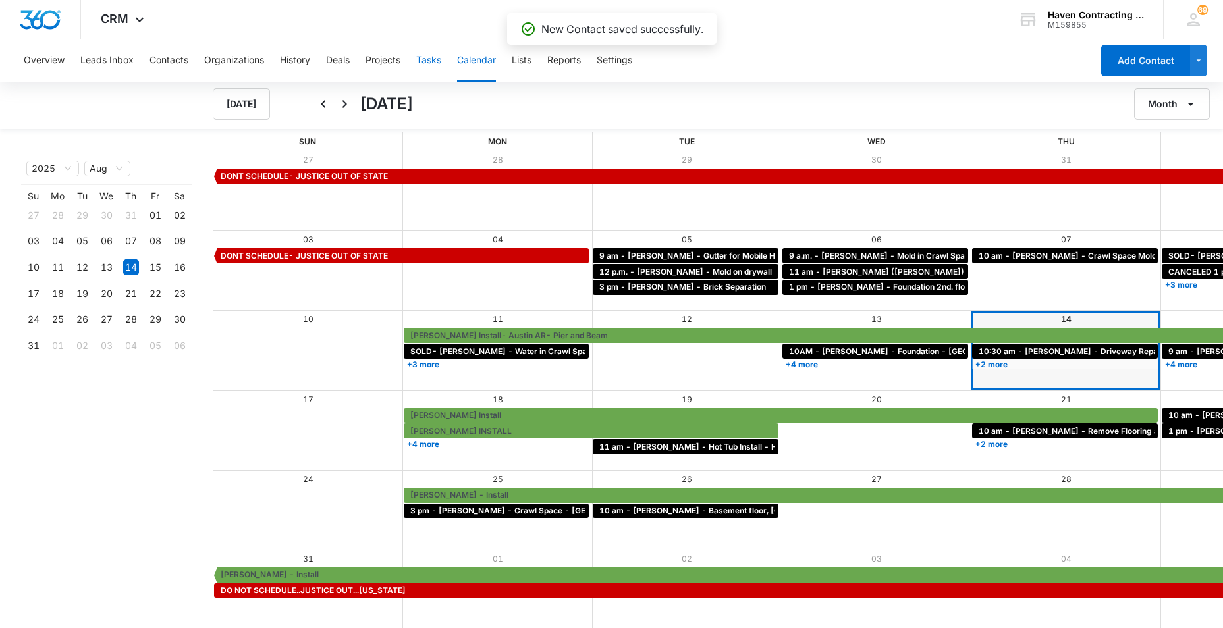
click at [431, 57] on button "Tasks" at bounding box center [428, 61] width 25 height 42
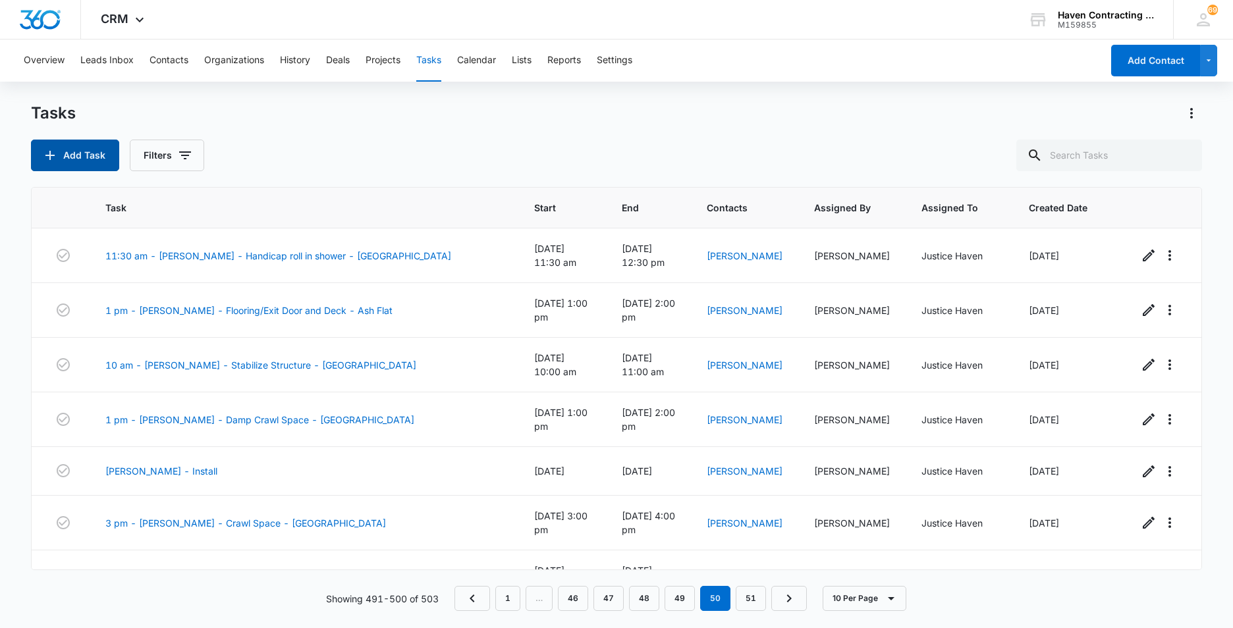
click at [67, 158] on button "Add Task" at bounding box center [75, 156] width 88 height 32
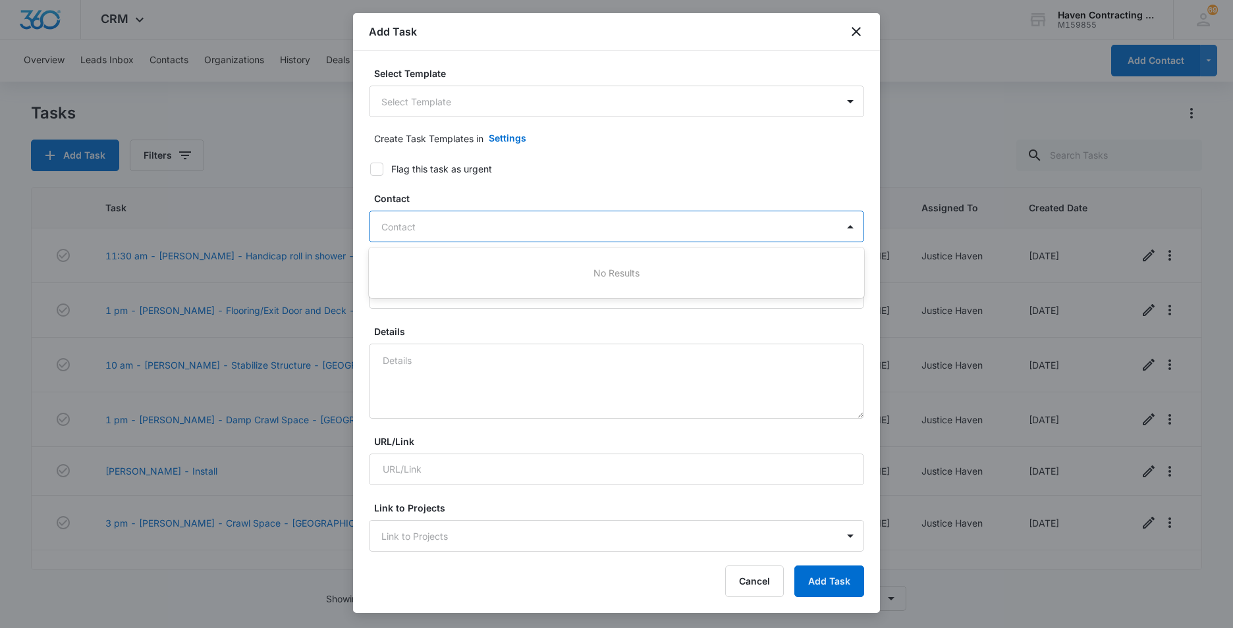
drag, startPoint x: 390, startPoint y: 223, endPoint x: 810, endPoint y: 335, distance: 434.5
click at [399, 226] on div at bounding box center [608, 227] width 455 height 16
type input "[PERSON_NAME]"
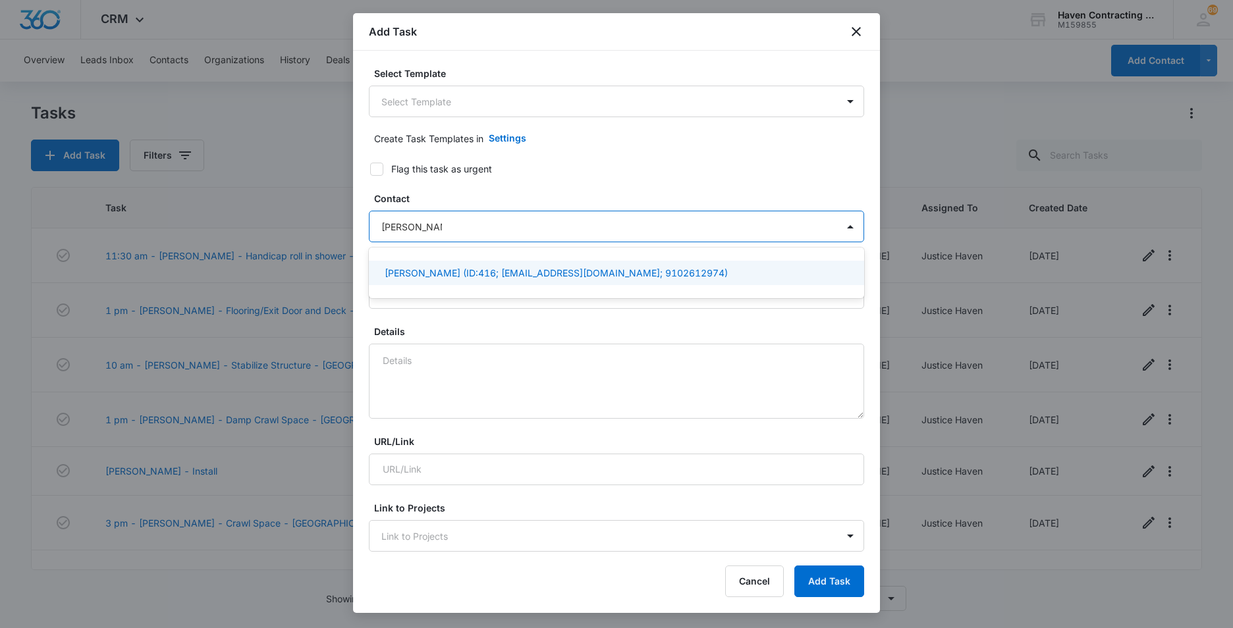
click at [406, 277] on p "[PERSON_NAME] (ID:416; [EMAIL_ADDRESS][DOMAIN_NAME]; 9102612974)" at bounding box center [556, 273] width 343 height 14
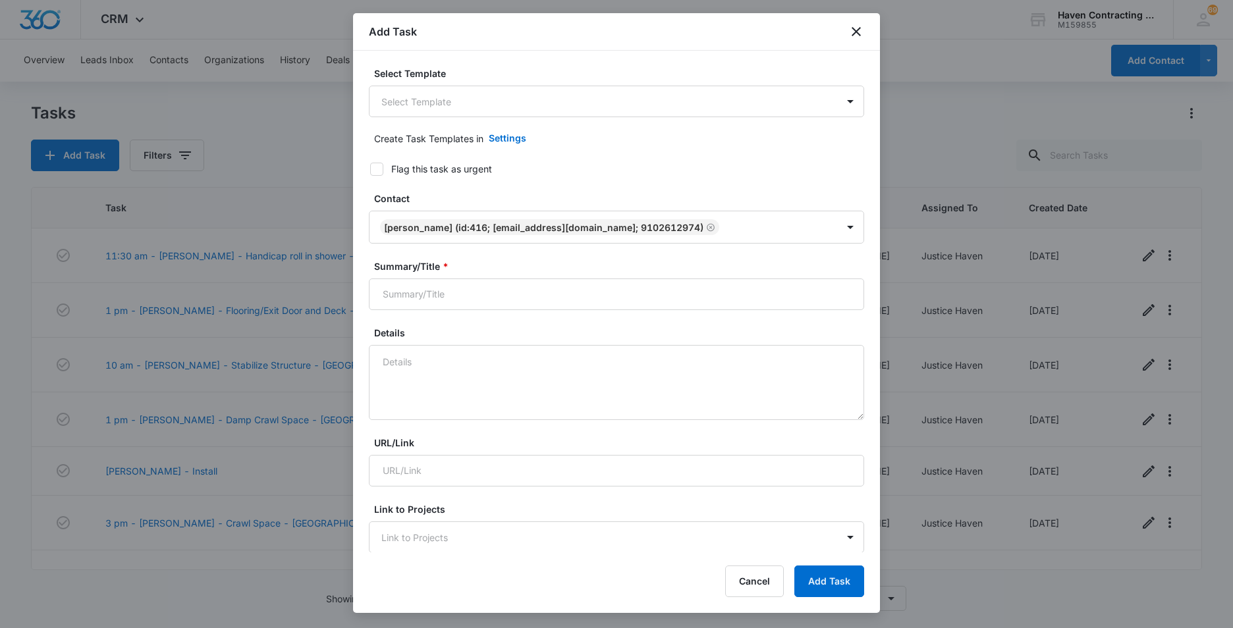
click at [360, 299] on div "Select Template Select Template Create Task Templates in Settings Flag this tas…" at bounding box center [616, 302] width 527 height 502
click at [389, 301] on input "Summary/Title *" at bounding box center [616, 295] width 495 height 32
type input "3 pm - [PERSON_NAME] - Foundation/Stove in [GEOGRAPHIC_DATA]"
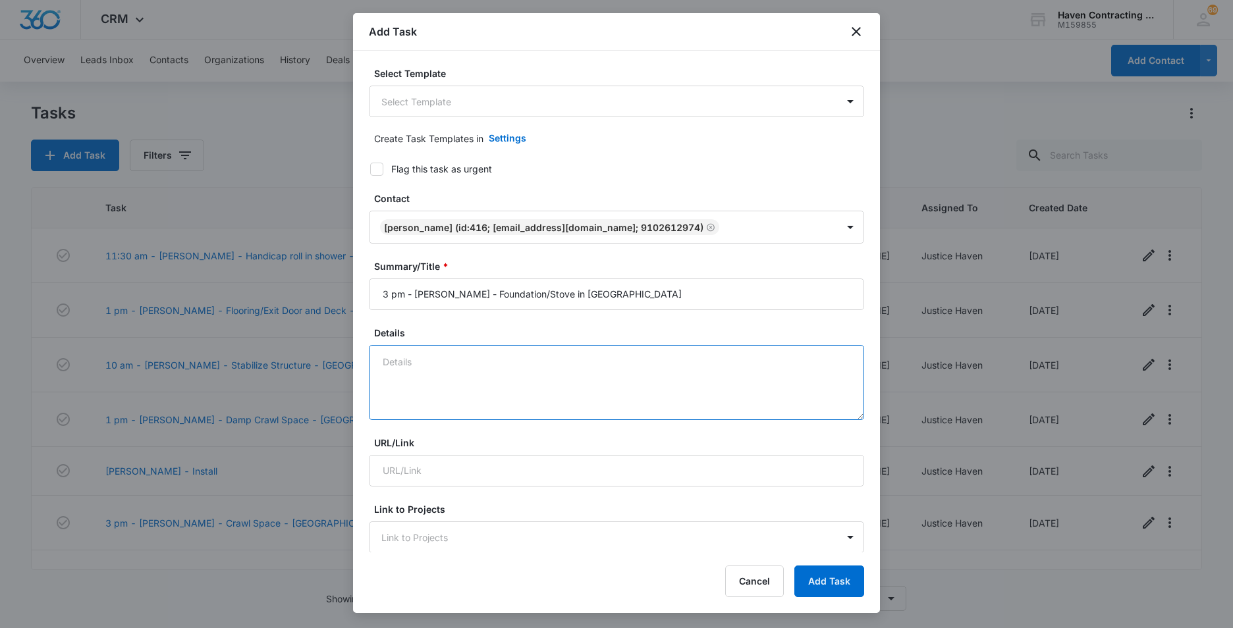
click at [381, 360] on textarea "Details" at bounding box center [616, 382] width 495 height 75
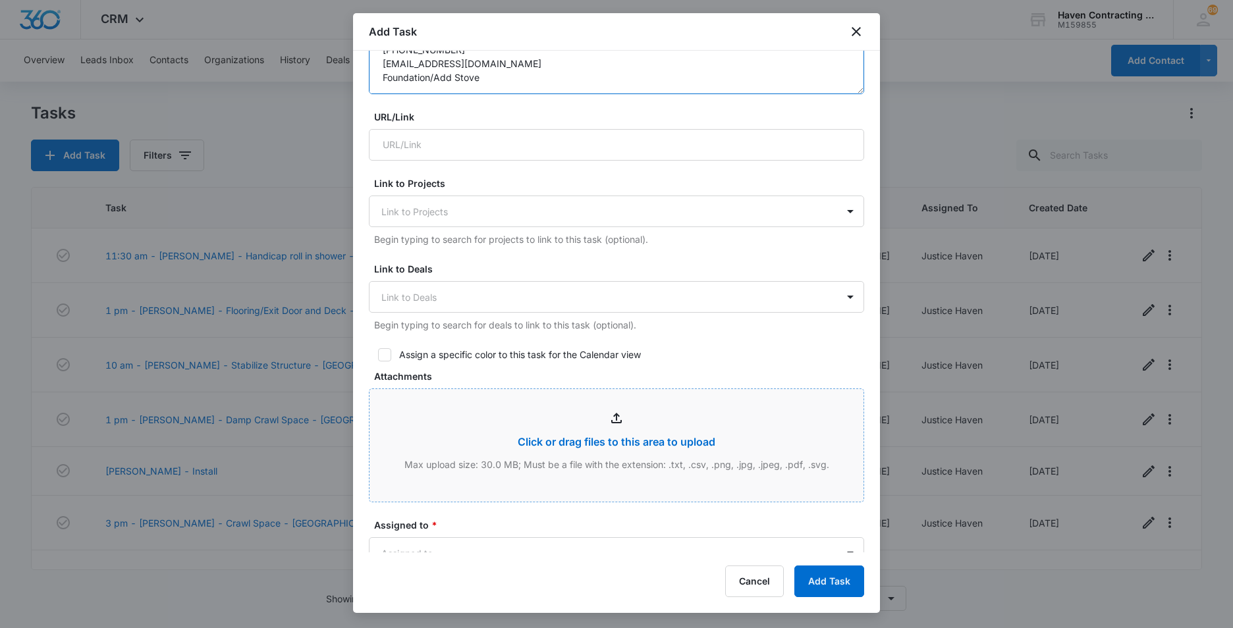
scroll to position [329, 0]
type textarea "[PERSON_NAME] [STREET_ADDRESS] [PHONE_NUMBER] [EMAIL_ADDRESS][DOMAIN_NAME] Foun…"
click at [383, 352] on icon at bounding box center [385, 351] width 8 height 6
click at [378, 352] on input "Assign a specific color to this task for the Calendar view" at bounding box center [373, 351] width 9 height 9
checkbox input "true"
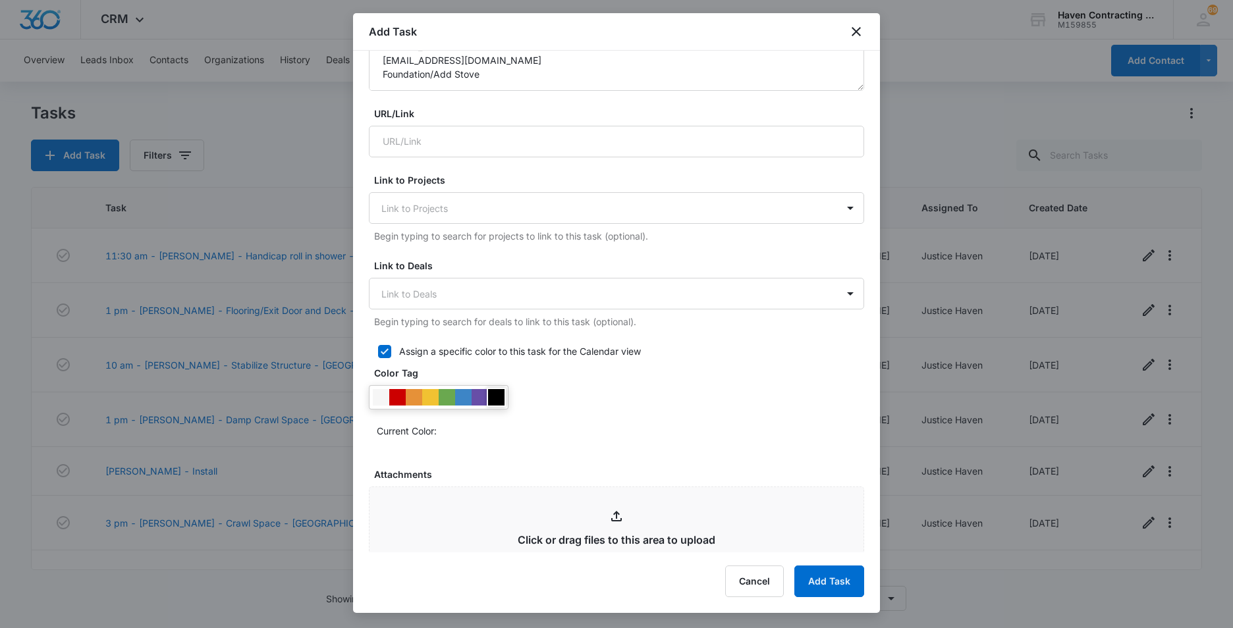
click at [495, 399] on div at bounding box center [496, 397] width 16 height 16
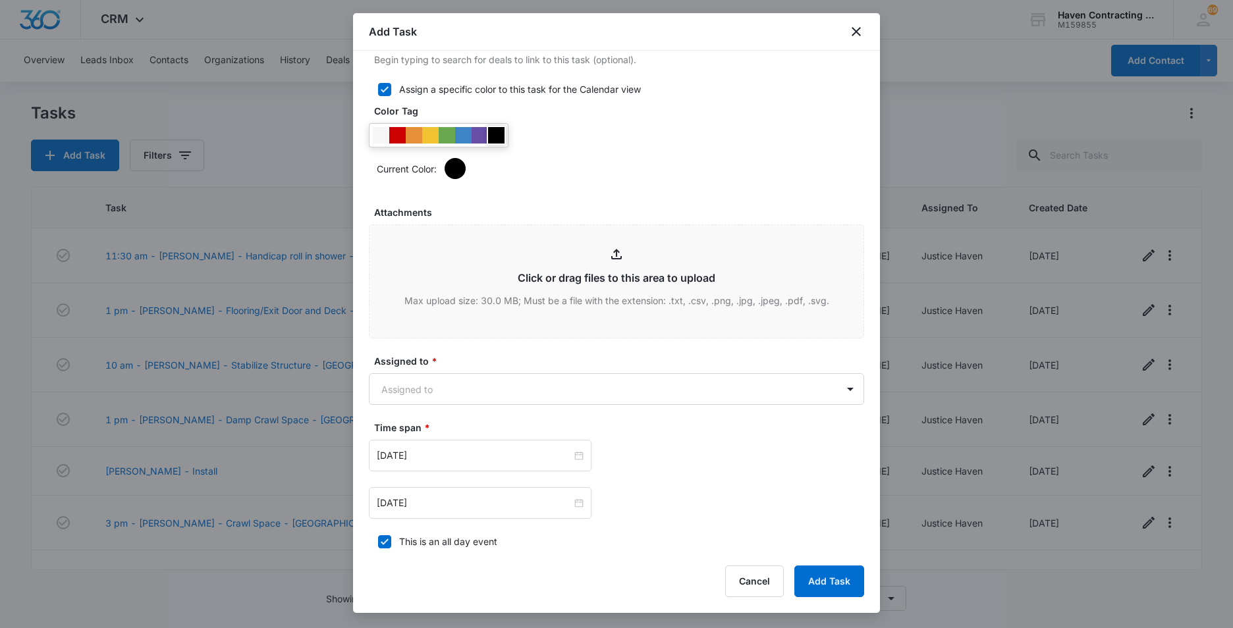
scroll to position [593, 0]
click at [379, 382] on body "CRM Apps Reputation Websites Forms CRM Email Social Ads Intelligence Brand Sett…" at bounding box center [616, 314] width 1233 height 628
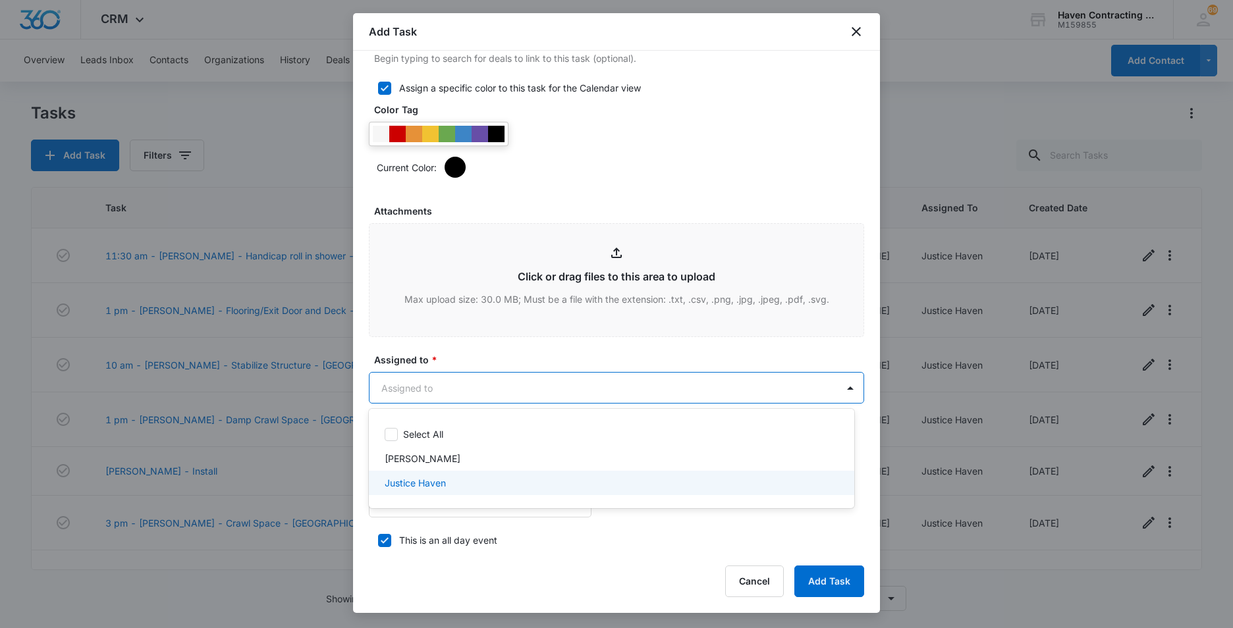
click at [393, 482] on p "Justice Haven" at bounding box center [415, 483] width 61 height 14
click at [359, 486] on div at bounding box center [616, 314] width 1233 height 628
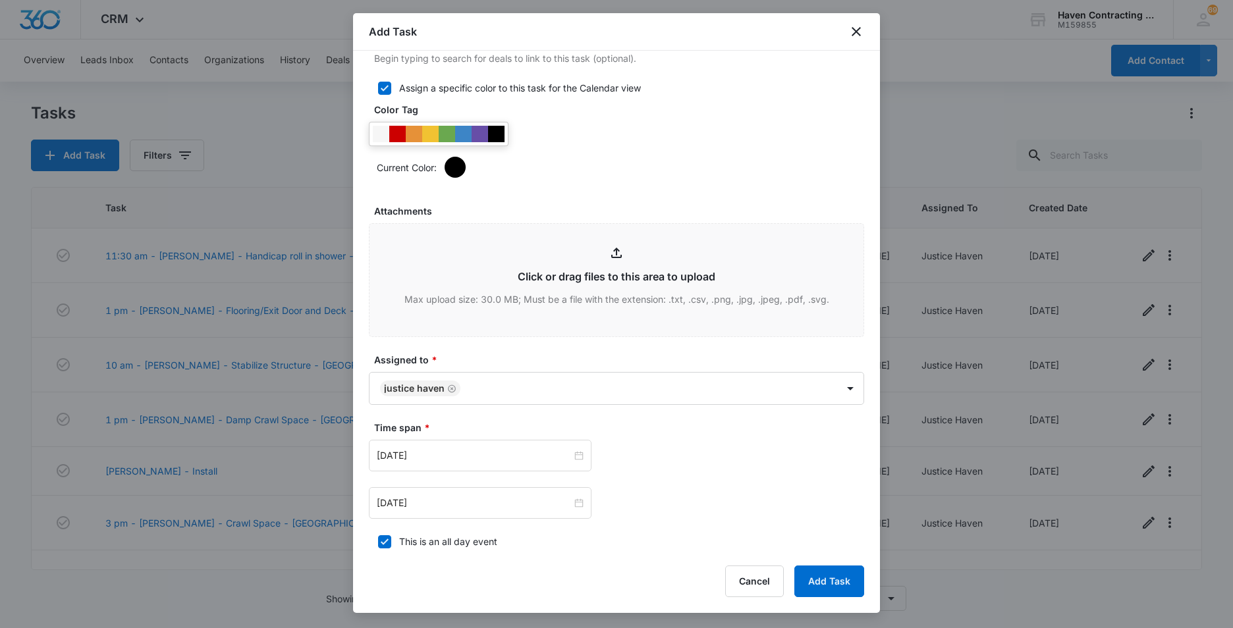
scroll to position [725, 0]
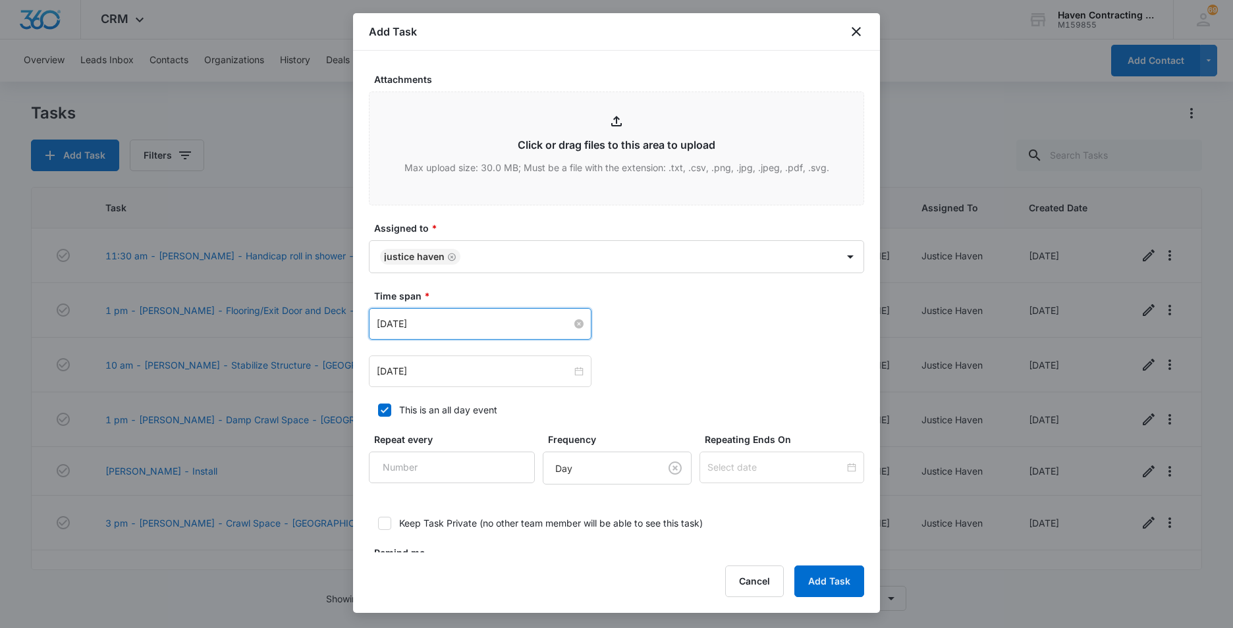
click at [447, 322] on input "[DATE]" at bounding box center [474, 324] width 195 height 14
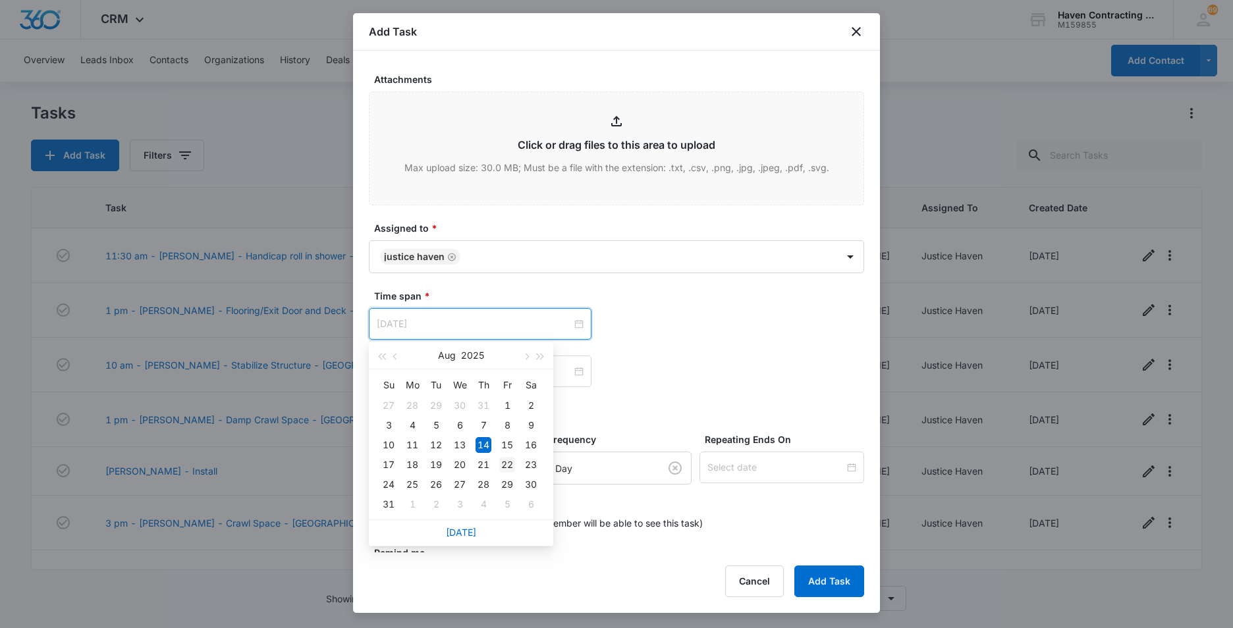
type input "[DATE]"
click at [505, 468] on div "22" at bounding box center [507, 465] width 16 height 16
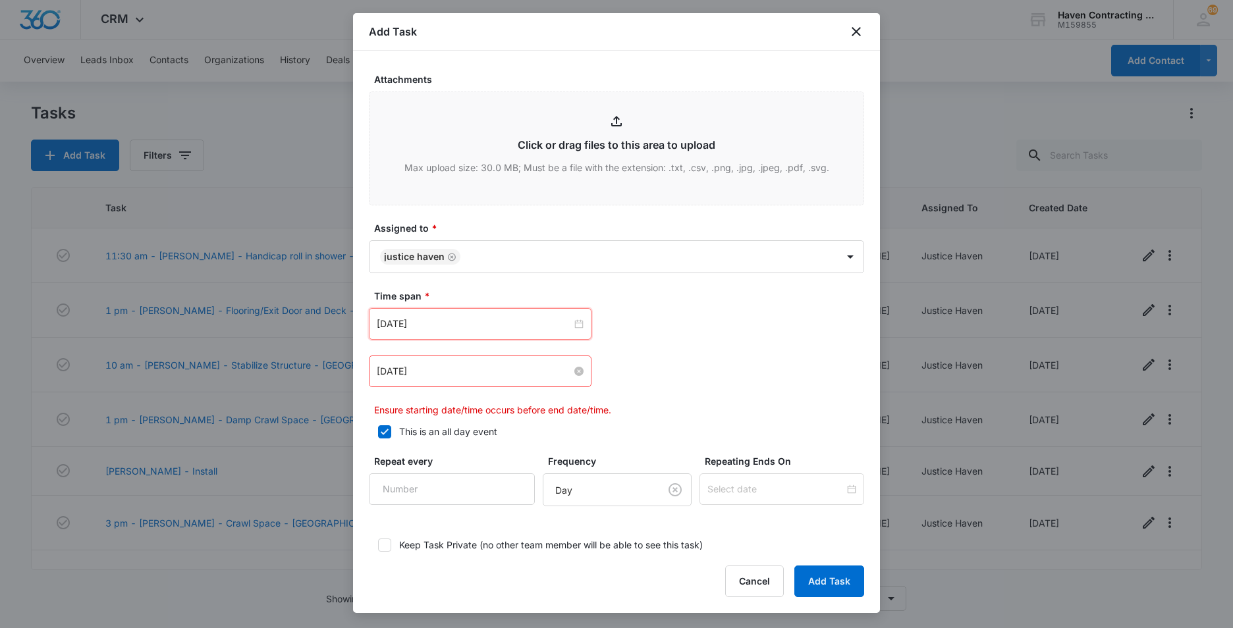
click at [468, 371] on input "[DATE]" at bounding box center [474, 371] width 195 height 14
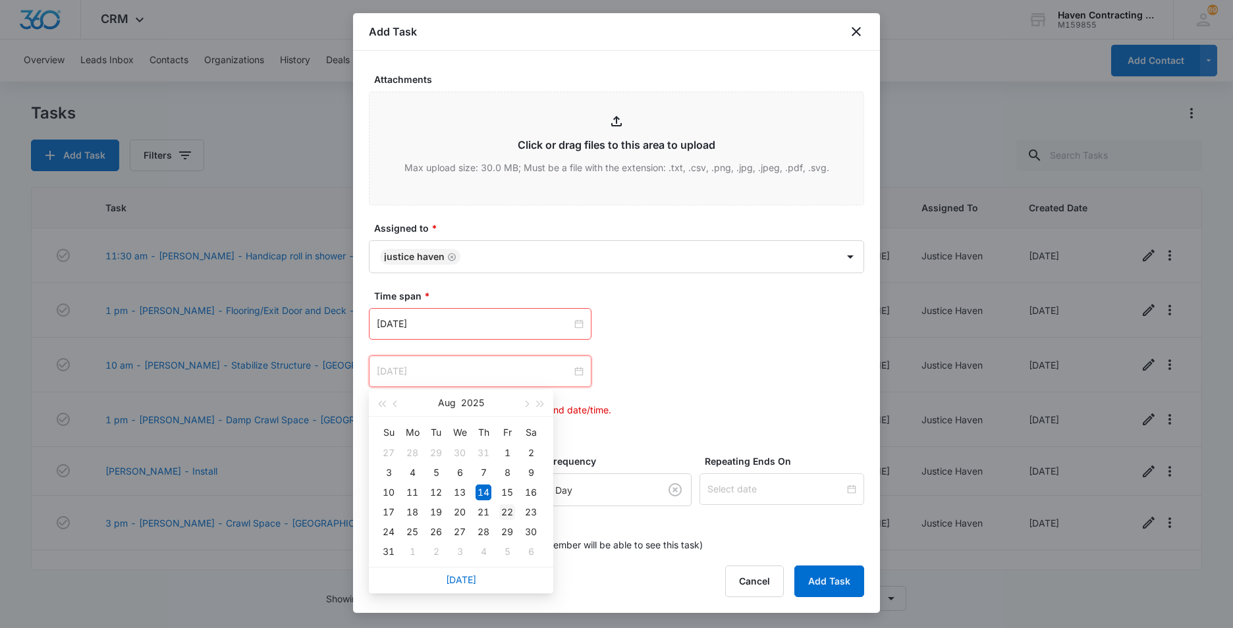
type input "[DATE]"
click at [507, 512] on div "22" at bounding box center [507, 513] width 16 height 16
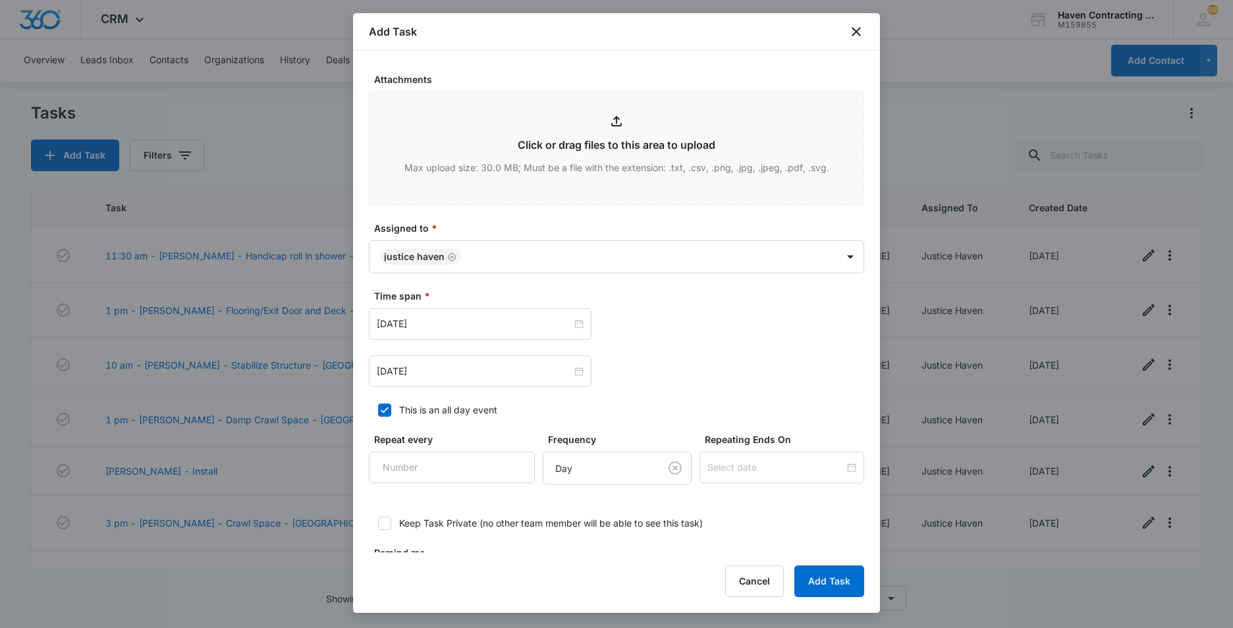
click at [384, 412] on icon at bounding box center [385, 410] width 8 height 6
click at [378, 412] on input "This is an all day event" at bounding box center [373, 410] width 9 height 9
checkbox input "false"
click at [665, 326] on input "12:00 am" at bounding box center [663, 324] width 79 height 14
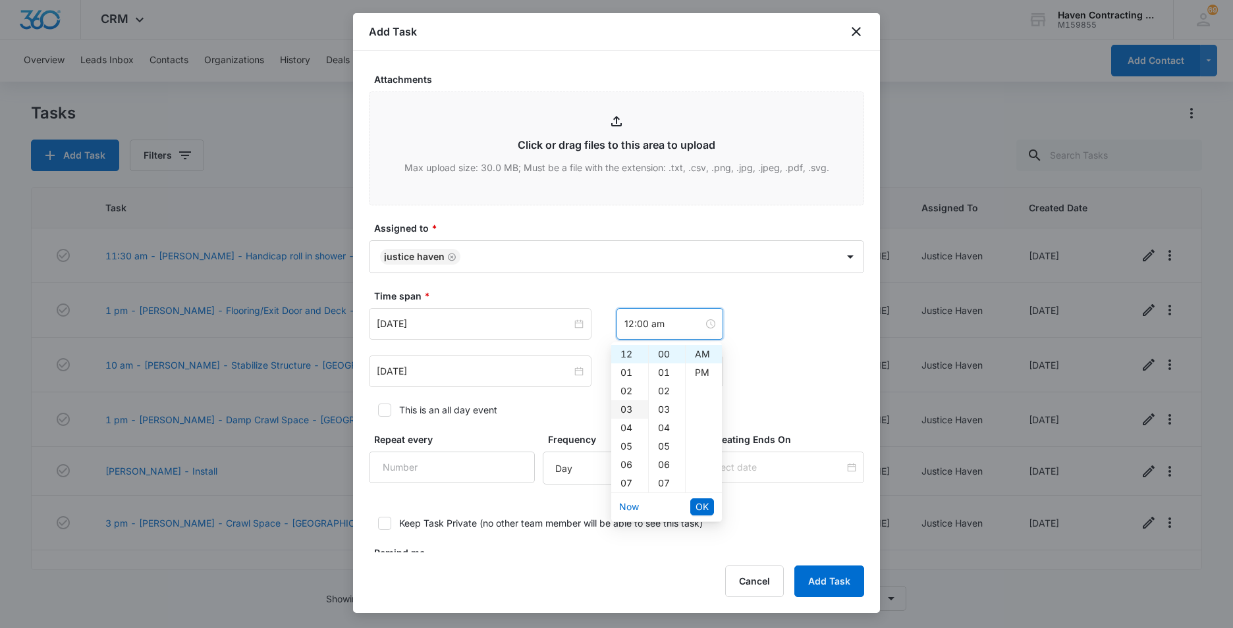
click at [624, 411] on div "03" at bounding box center [629, 410] width 37 height 18
click at [659, 350] on div "00" at bounding box center [667, 354] width 36 height 18
click at [701, 371] on div "PM" at bounding box center [704, 373] width 36 height 18
type input "3:00 pm"
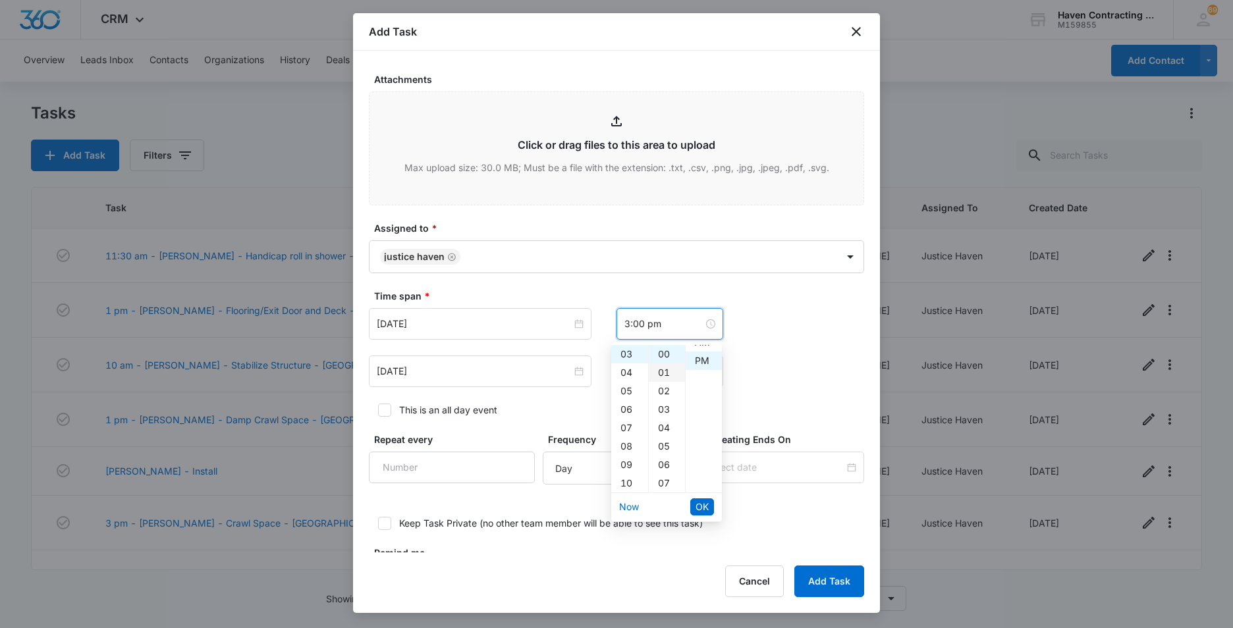
scroll to position [18, 0]
click at [703, 506] on span "OK" at bounding box center [702, 507] width 13 height 14
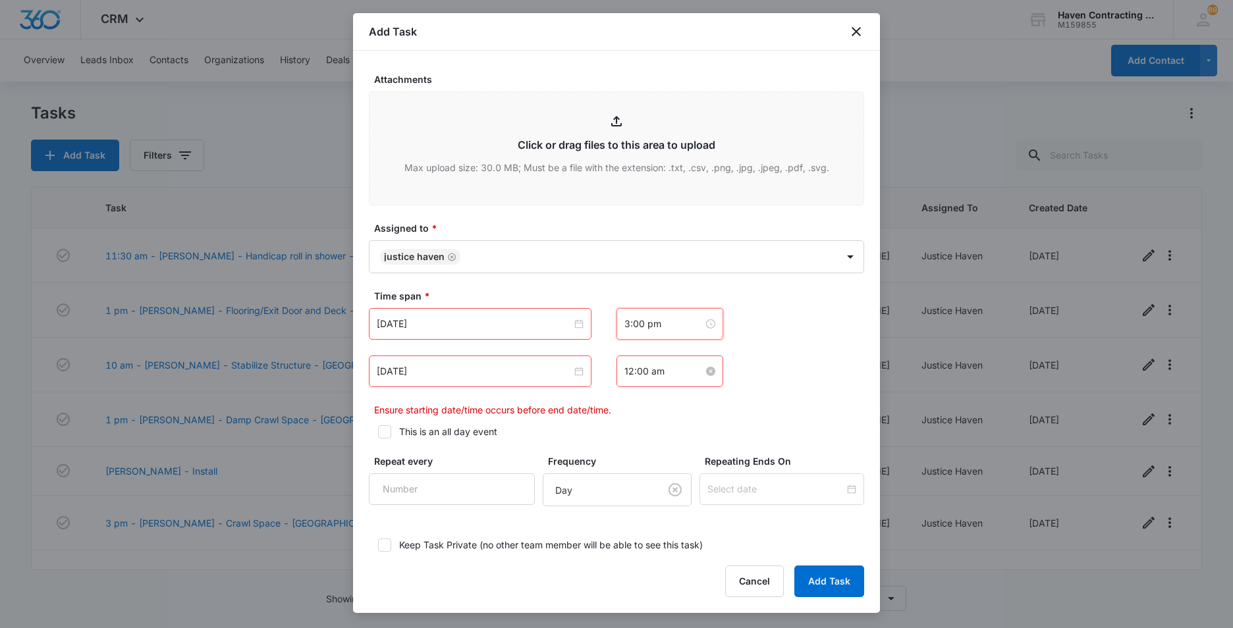
click at [658, 374] on input "12:00 am" at bounding box center [663, 371] width 79 height 14
click at [627, 474] on div "04" at bounding box center [629, 475] width 37 height 18
click at [704, 421] on div "PM" at bounding box center [704, 420] width 36 height 18
type input "4:00 pm"
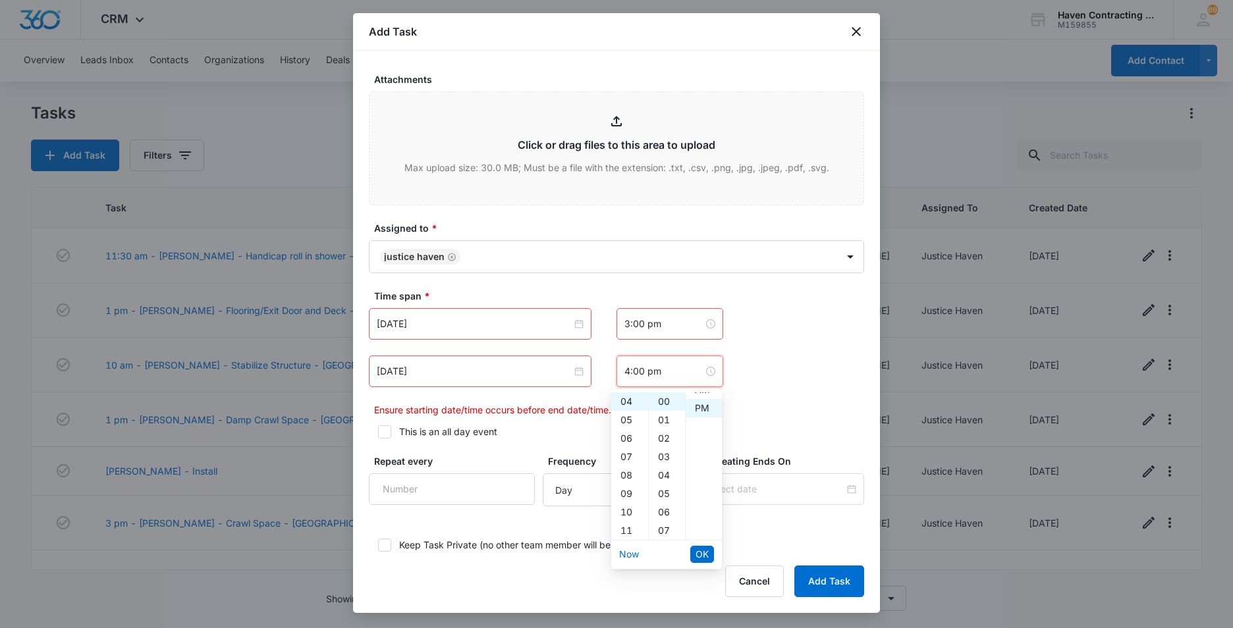
scroll to position [18, 0]
click at [704, 555] on span "OK" at bounding box center [702, 554] width 13 height 14
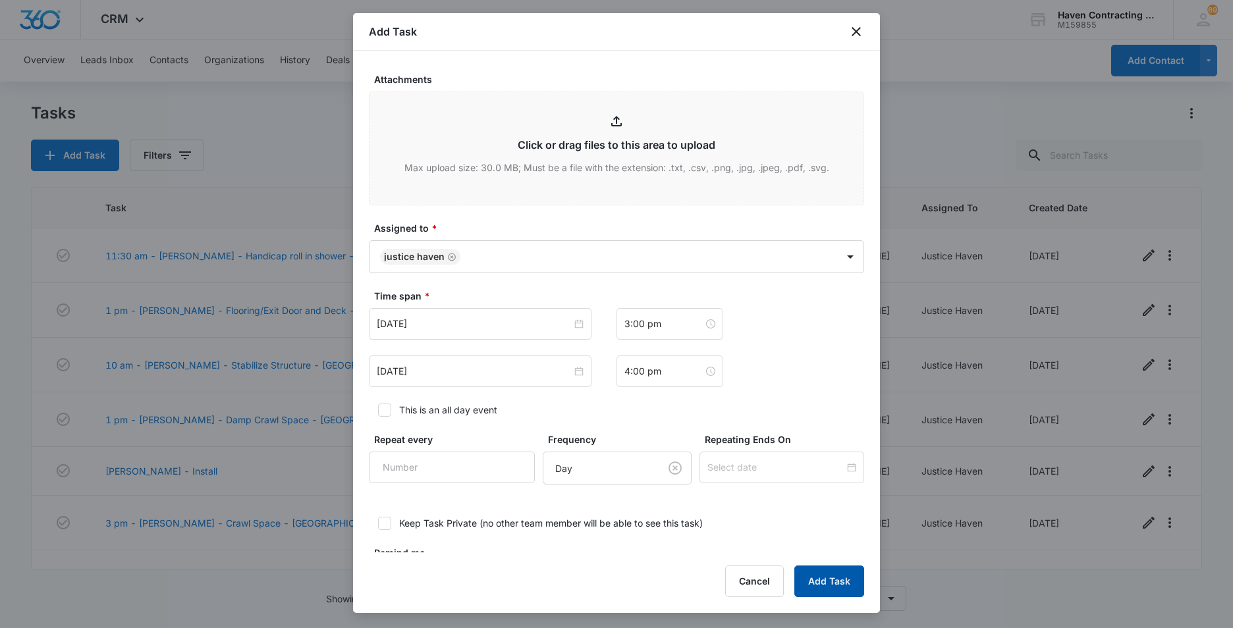
click at [835, 574] on button "Add Task" at bounding box center [829, 582] width 70 height 32
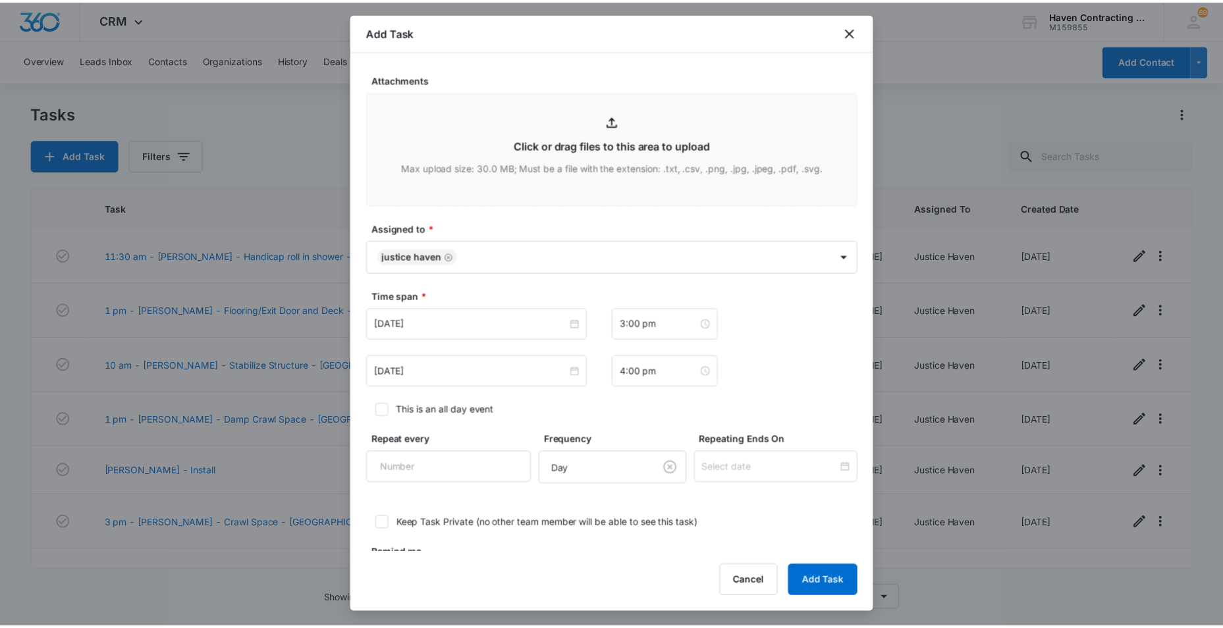
scroll to position [0, 0]
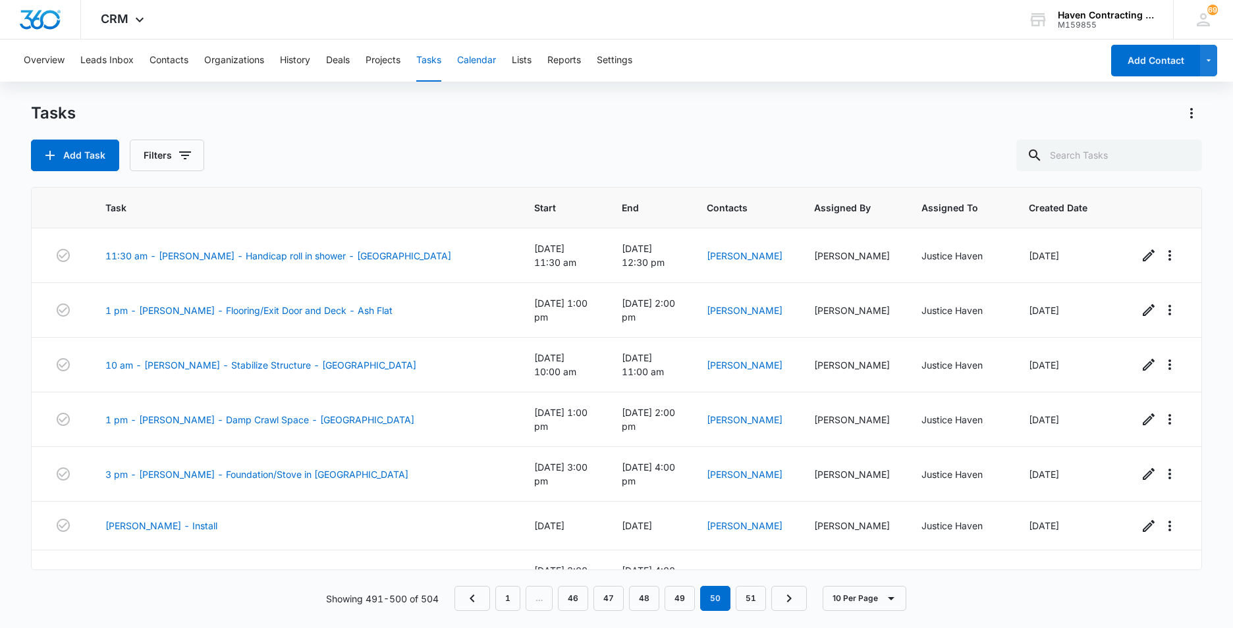
click at [473, 60] on button "Calendar" at bounding box center [476, 61] width 39 height 42
